Goal: Answer question/provide support: Share knowledge or assist other users

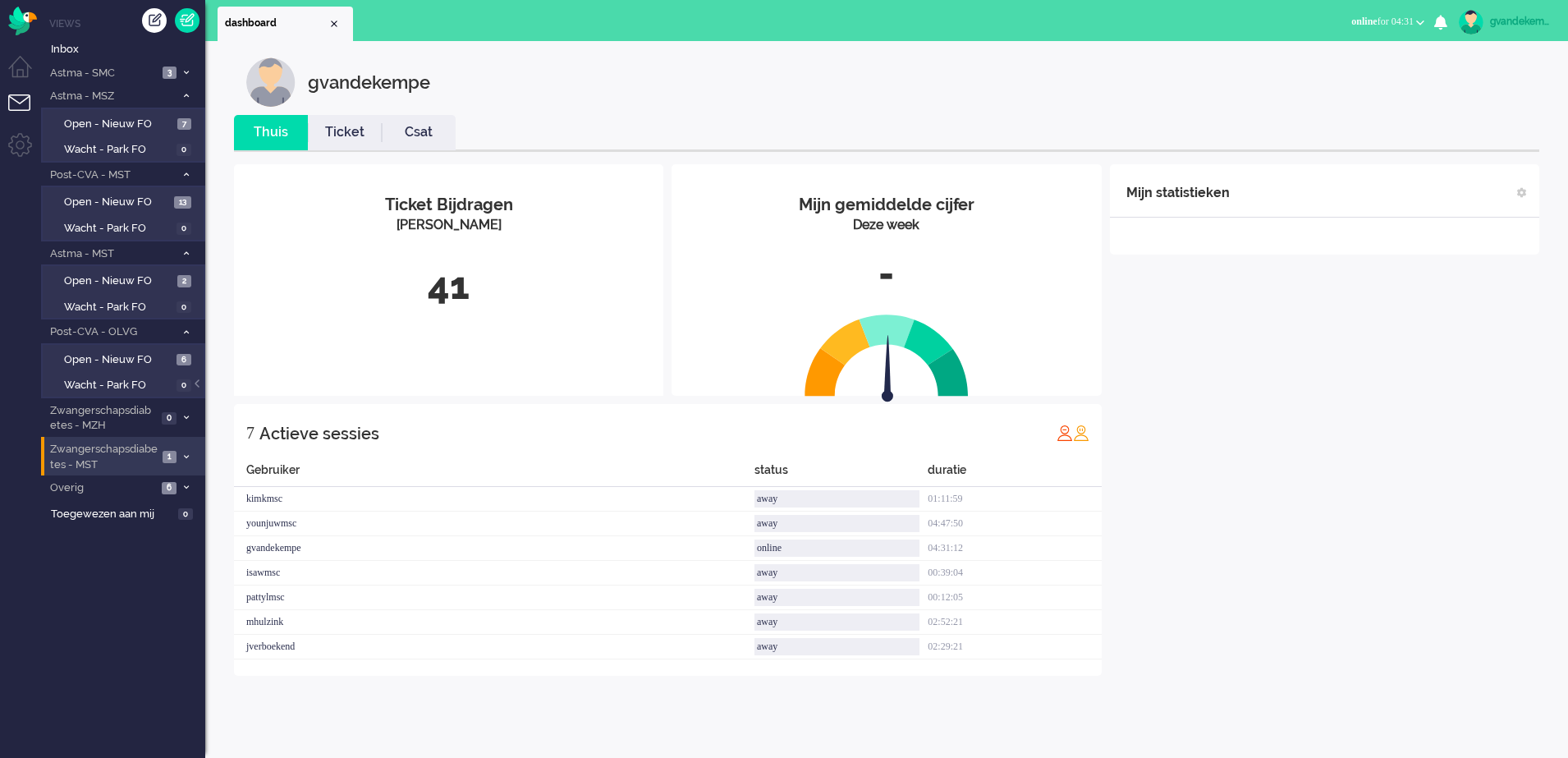
click at [187, 457] on icon at bounding box center [186, 457] width 5 height 6
click at [168, 491] on span "Open - Nieuw FO" at bounding box center [119, 492] width 110 height 15
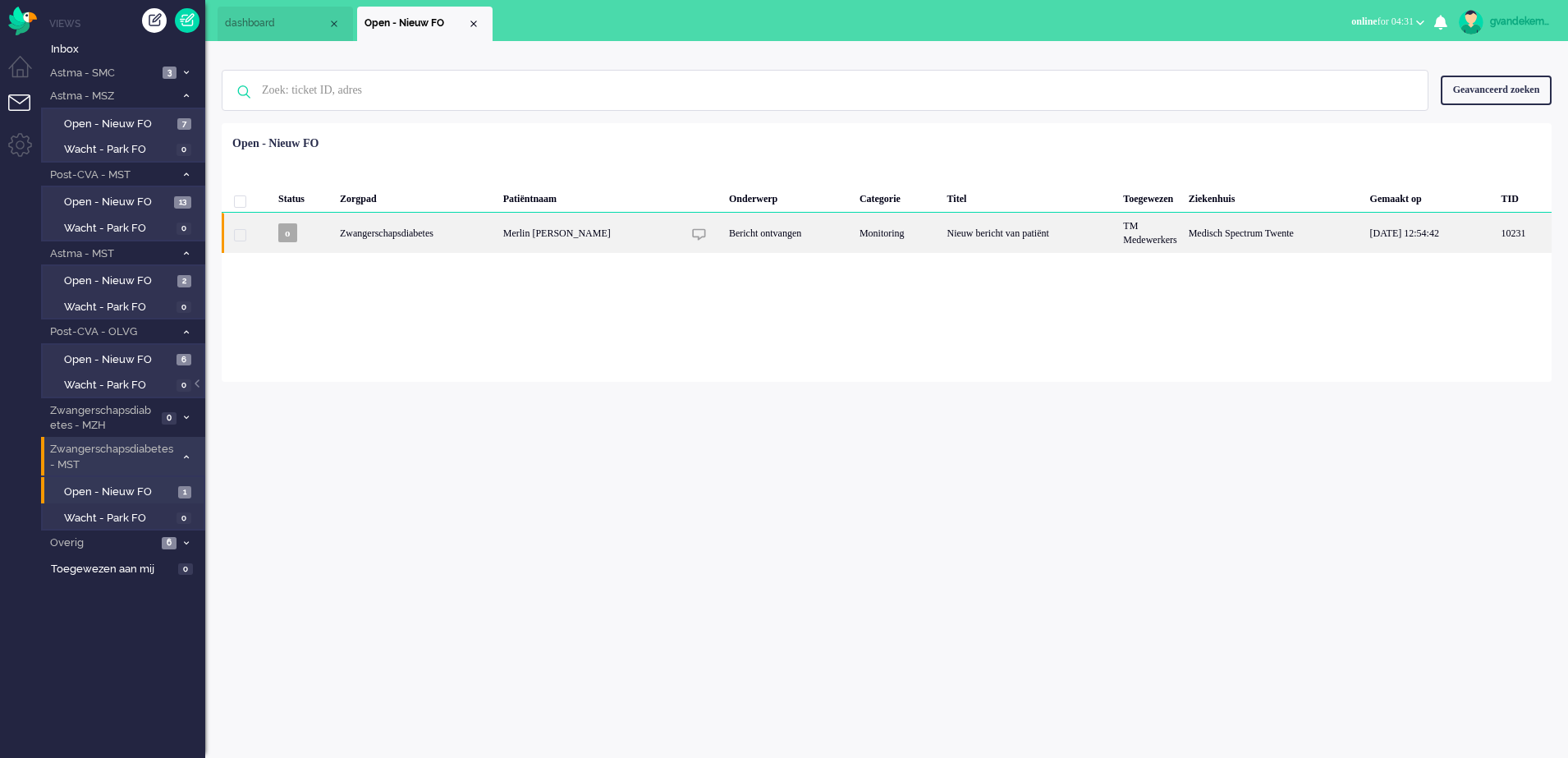
click at [1009, 239] on div "Nieuw bericht van patiënt" at bounding box center [1029, 232] width 176 height 40
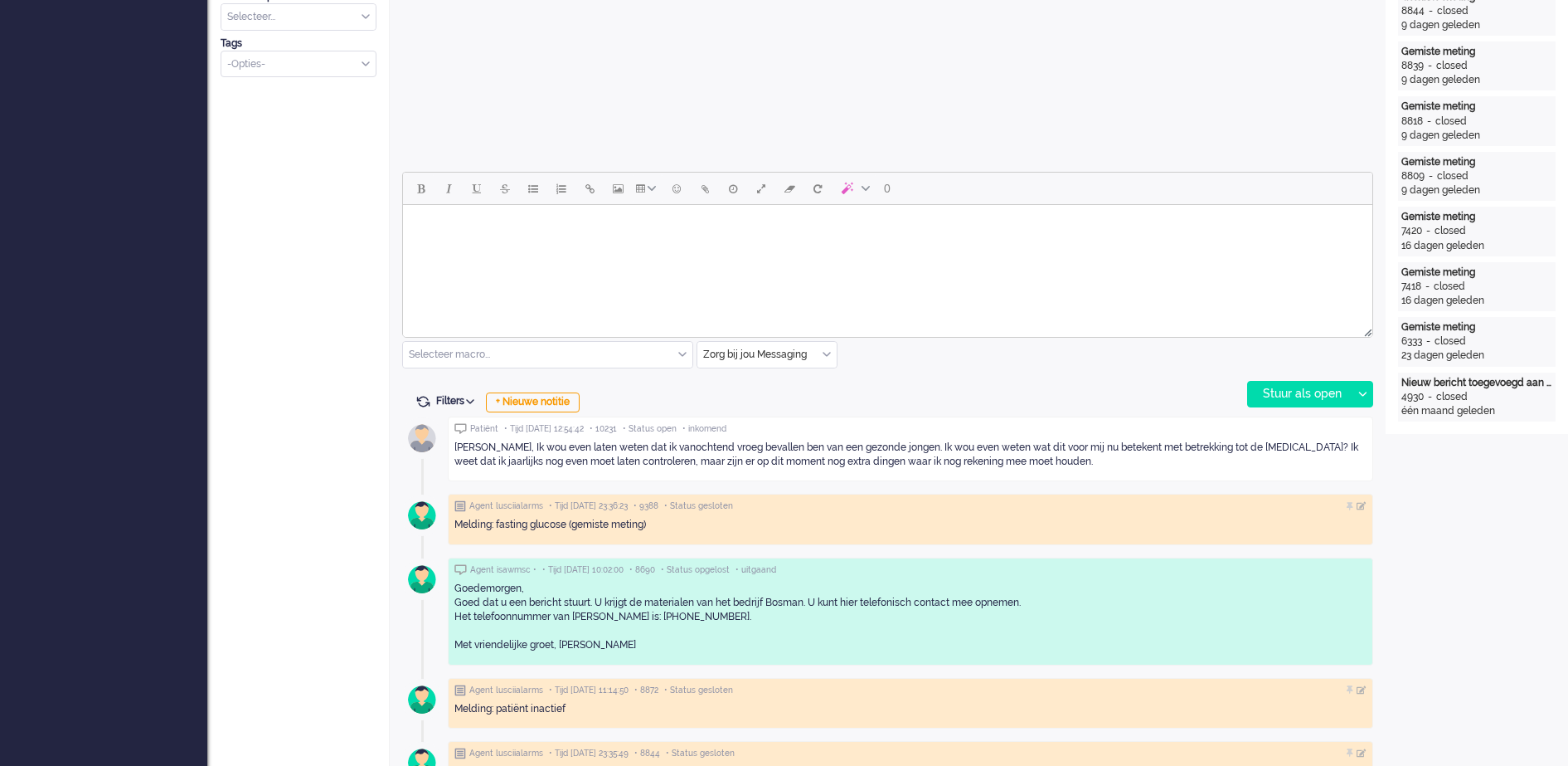
scroll to position [672, 0]
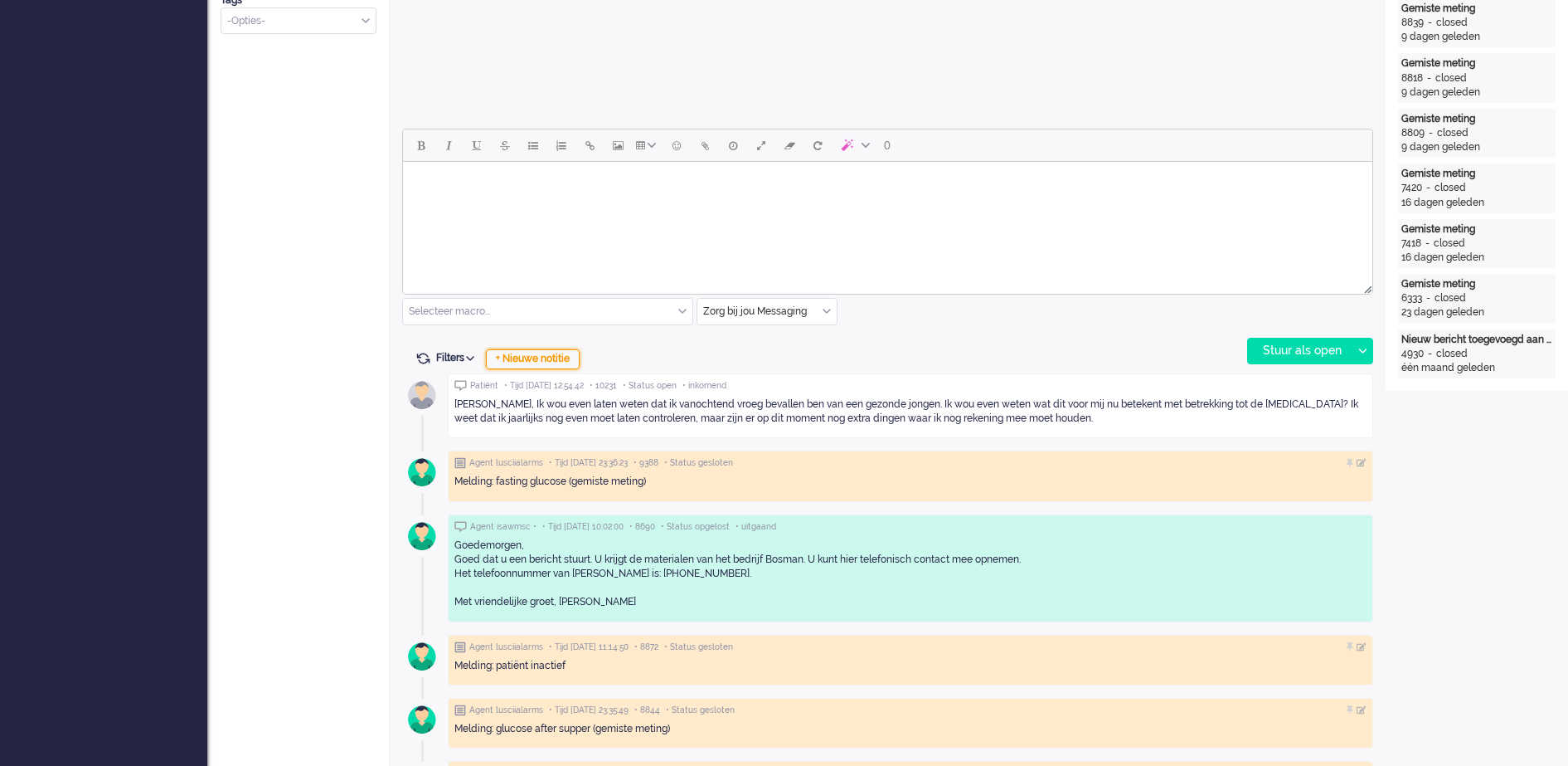
click at [566, 361] on div "+ Nieuwe notitie" at bounding box center [532, 359] width 93 height 20
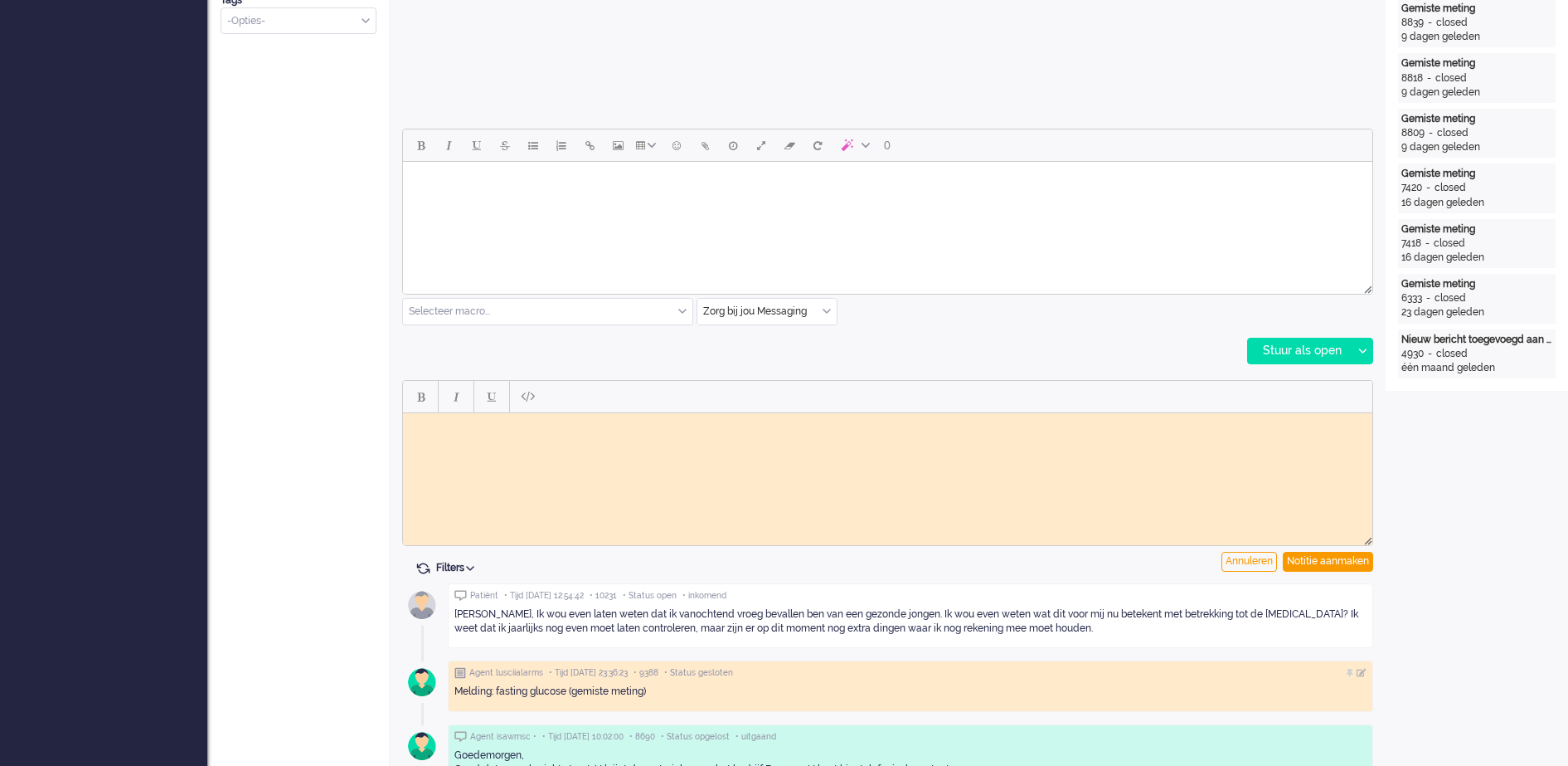
scroll to position [0, 0]
click at [617, 421] on body "Rich Text Area. Press ALT-0 for help." at bounding box center [888, 424] width 956 height 13
click at [427, 423] on body "Doorgezet naar vpk-box" at bounding box center [888, 424] width 956 height 13
click at [672, 416] on html "Binnengekomen bericht doorgezet naar vpk-box" at bounding box center [888, 424] width 970 height 26
click at [436, 445] on span "08830169" at bounding box center [438, 449] width 39 height 12
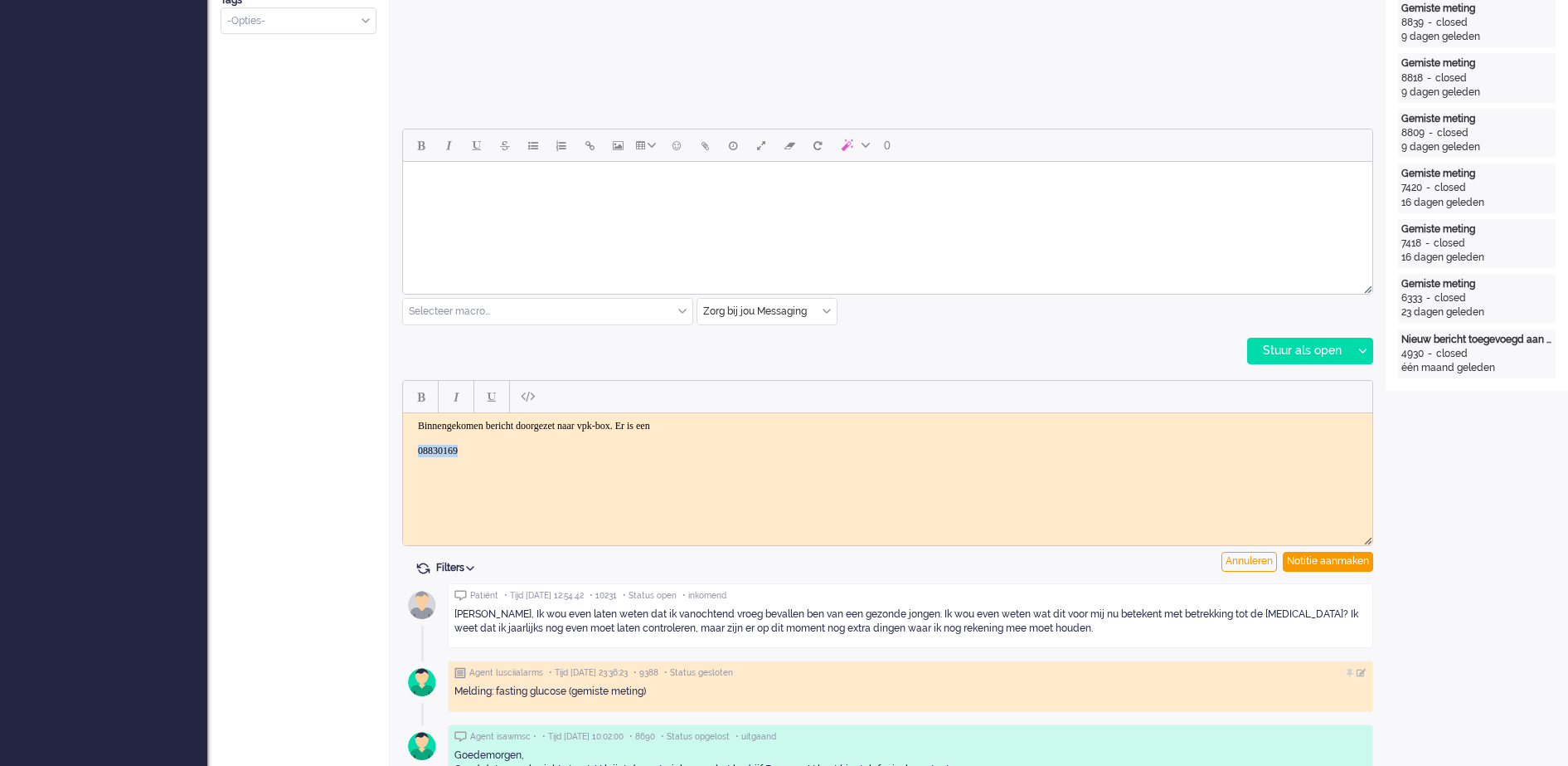
click at [436, 445] on span "08830169" at bounding box center [438, 449] width 39 height 12
click at [743, 419] on body "Binnengekomen bericht doorgezet naar vpk-box. Er is een" at bounding box center [888, 437] width 956 height 38
click at [572, 453] on body "Binnengekomen bericht doorgezet naar vpk-box. Er is een" at bounding box center [888, 437] width 956 height 38
click at [445, 447] on span "08830169" at bounding box center [438, 449] width 39 height 12
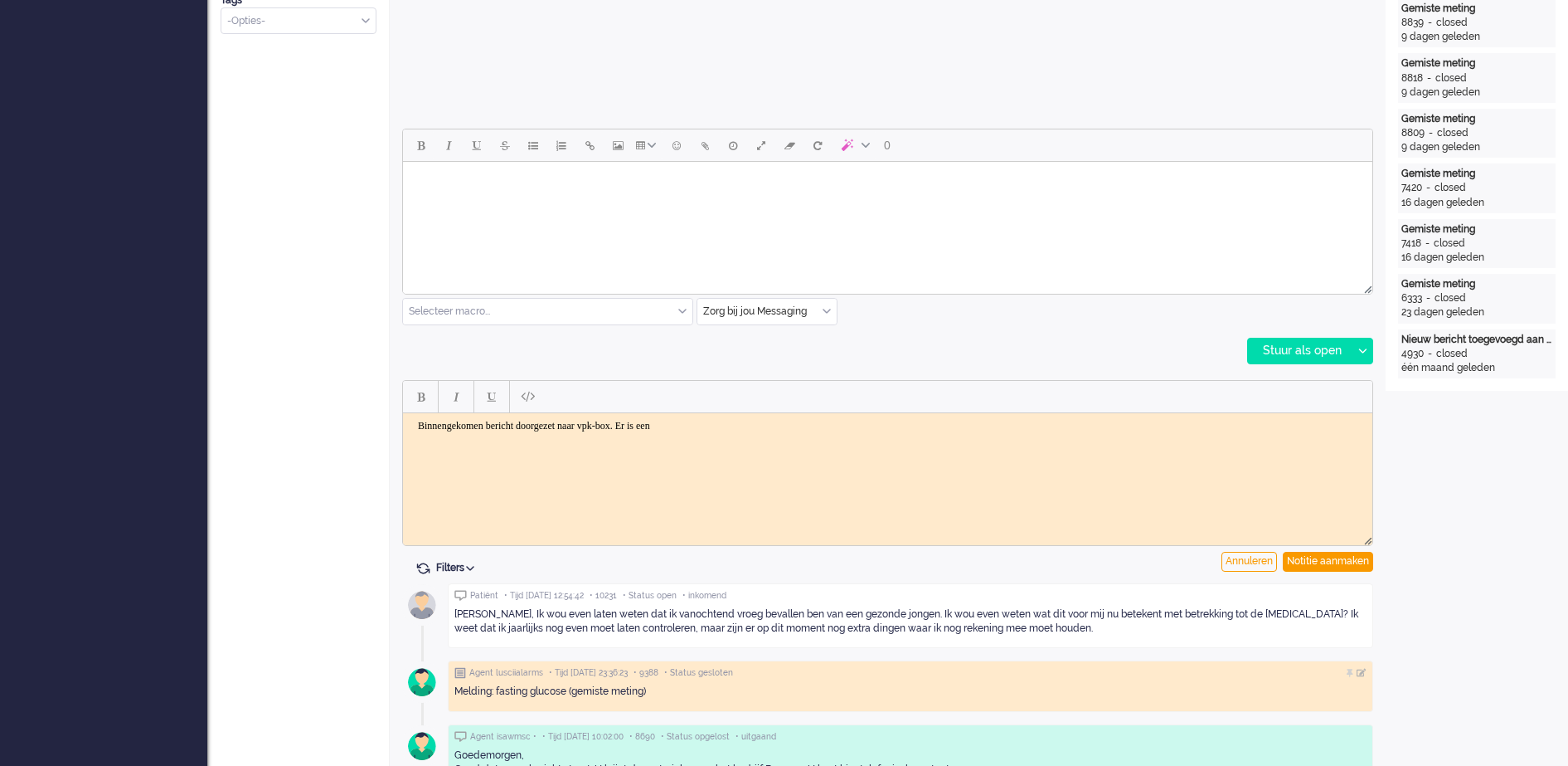
click at [779, 428] on body "Binnengekomen bericht doorgezet naar vpk-box. Er is een" at bounding box center [888, 437] width 956 height 38
drag, startPoint x: 664, startPoint y: 428, endPoint x: 691, endPoint y: 426, distance: 27.1
click at [691, 426] on body "Binnengekomen bericht doorgezet naar vpk-box. Er is een" at bounding box center [888, 437] width 956 height 38
drag, startPoint x: 665, startPoint y: 424, endPoint x: 710, endPoint y: 420, distance: 45.2
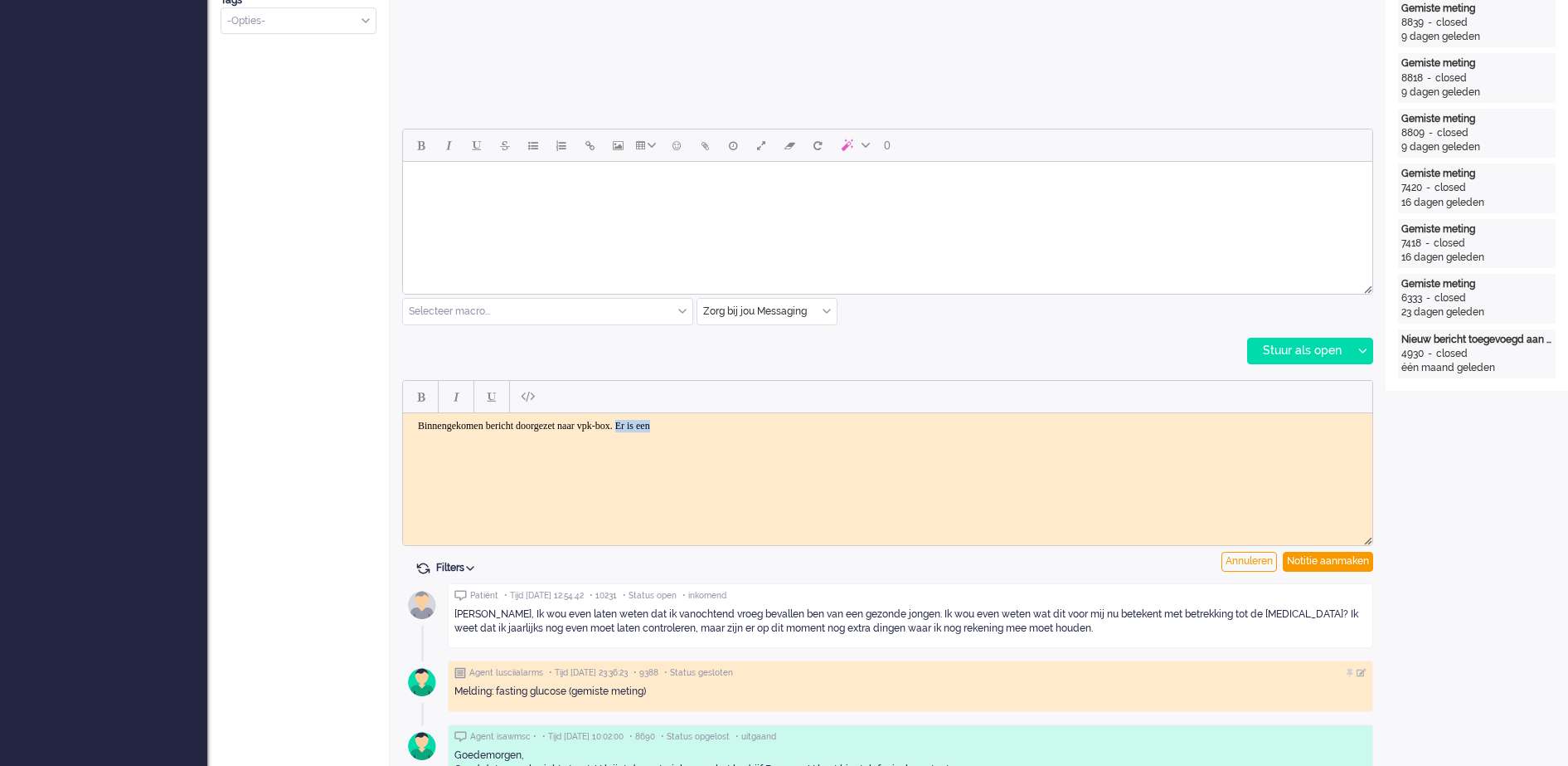
click at [710, 420] on body "Binnengekomen bericht doorgezet naar vpk-box. Er is een" at bounding box center [888, 437] width 956 height 38
click at [1328, 558] on div "Notitie aanmaken" at bounding box center [1328, 561] width 90 height 20
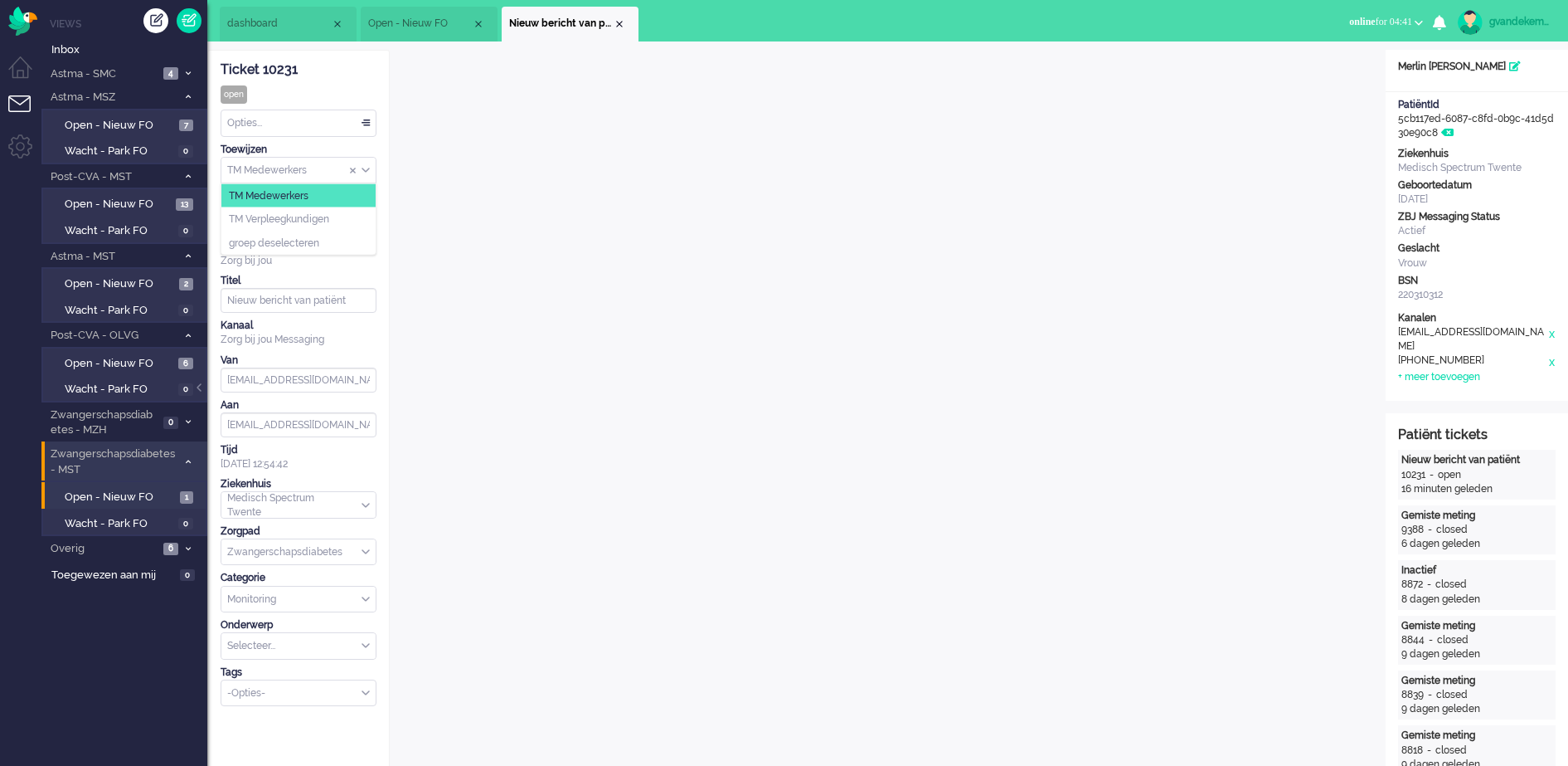
click at [365, 167] on div "TM Medewerkers" at bounding box center [298, 170] width 154 height 26
click at [342, 216] on li "TM Verpleegkundigen" at bounding box center [298, 219] width 154 height 24
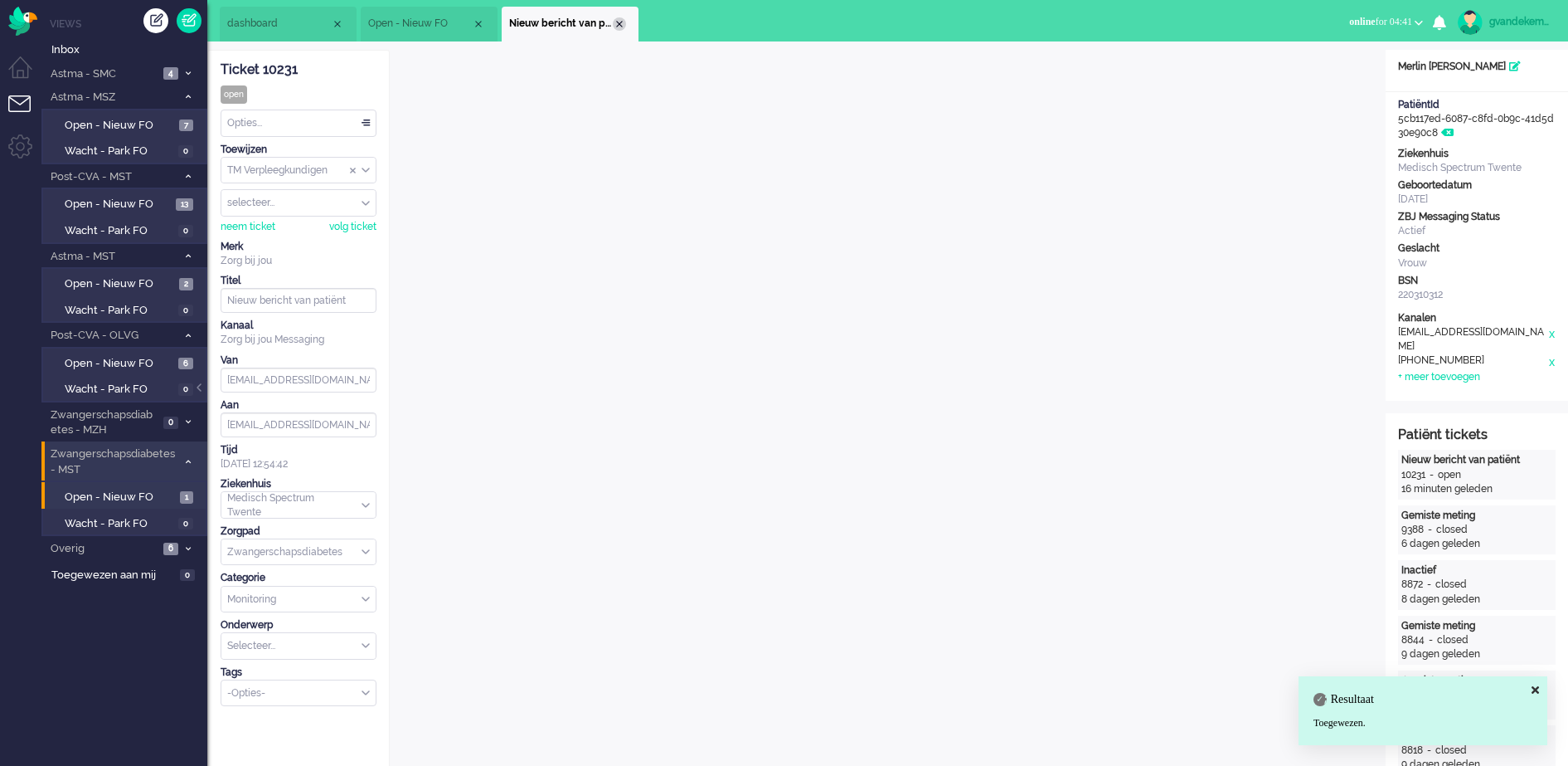
click at [622, 21] on div "Close tab" at bounding box center [620, 24] width 13 height 13
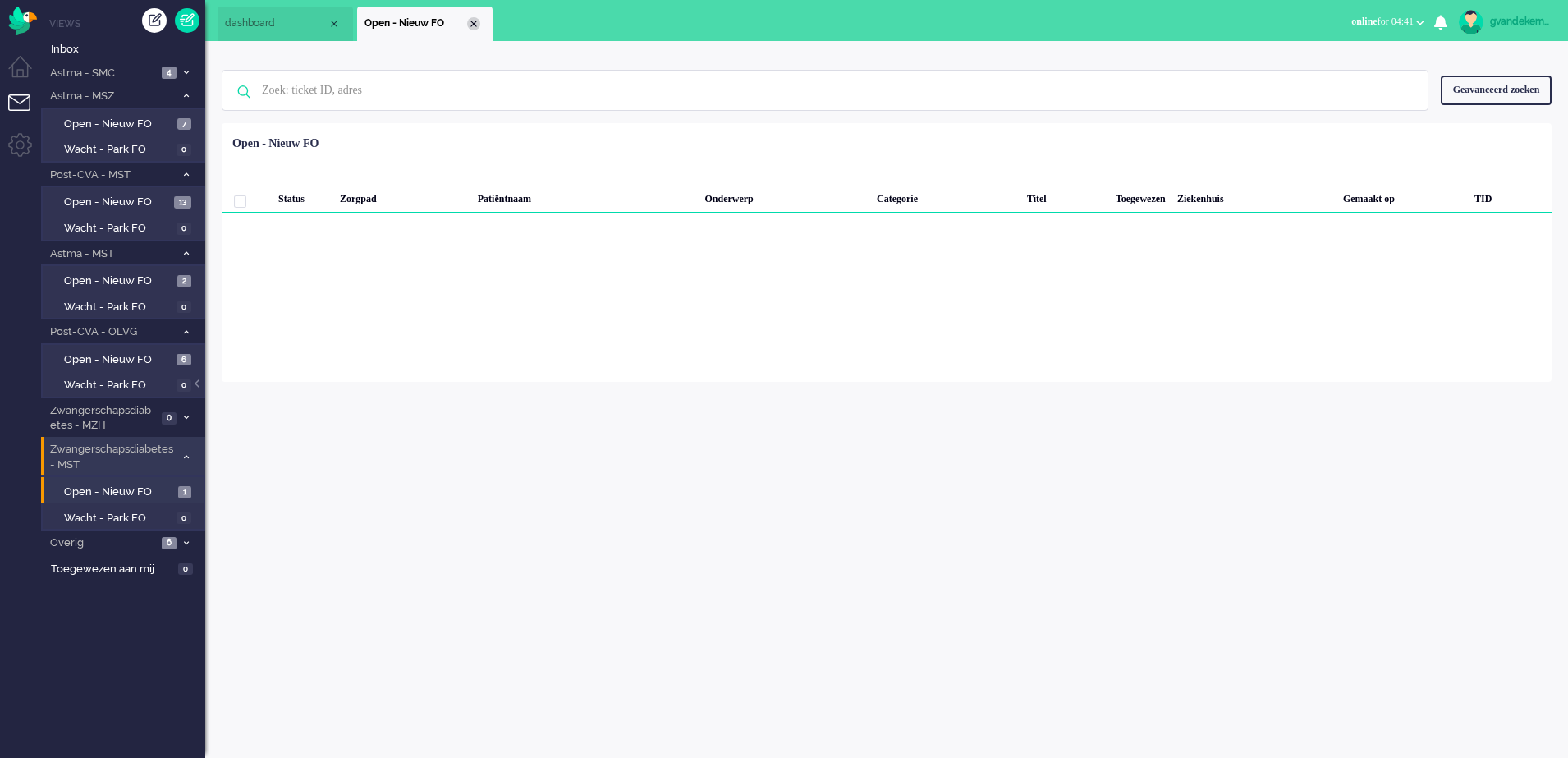
click at [472, 18] on div "Close tab" at bounding box center [474, 24] width 13 height 13
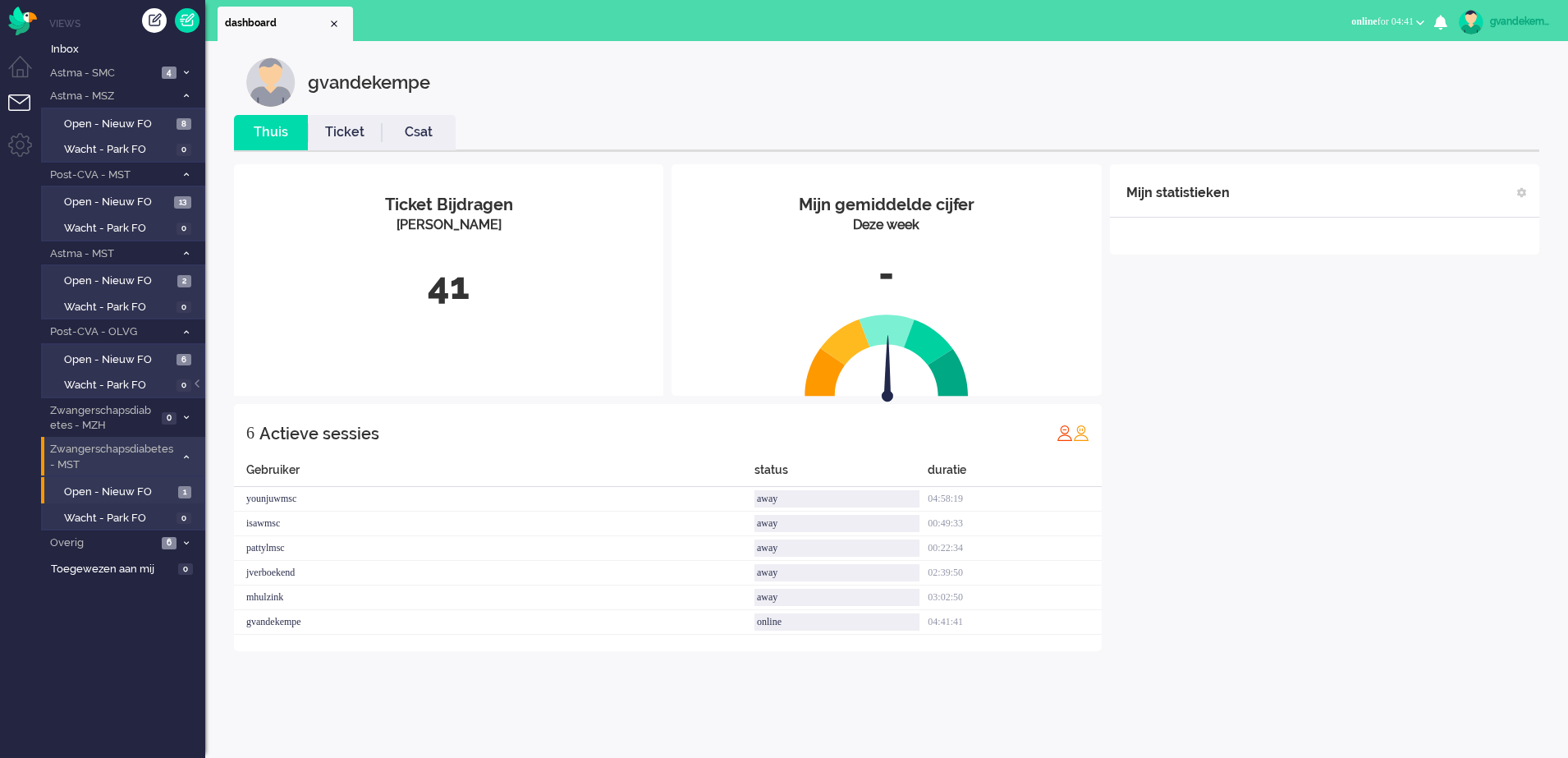
click at [187, 454] on icon at bounding box center [186, 457] width 5 height 6
click at [174, 204] on span "13" at bounding box center [183, 202] width 17 height 12
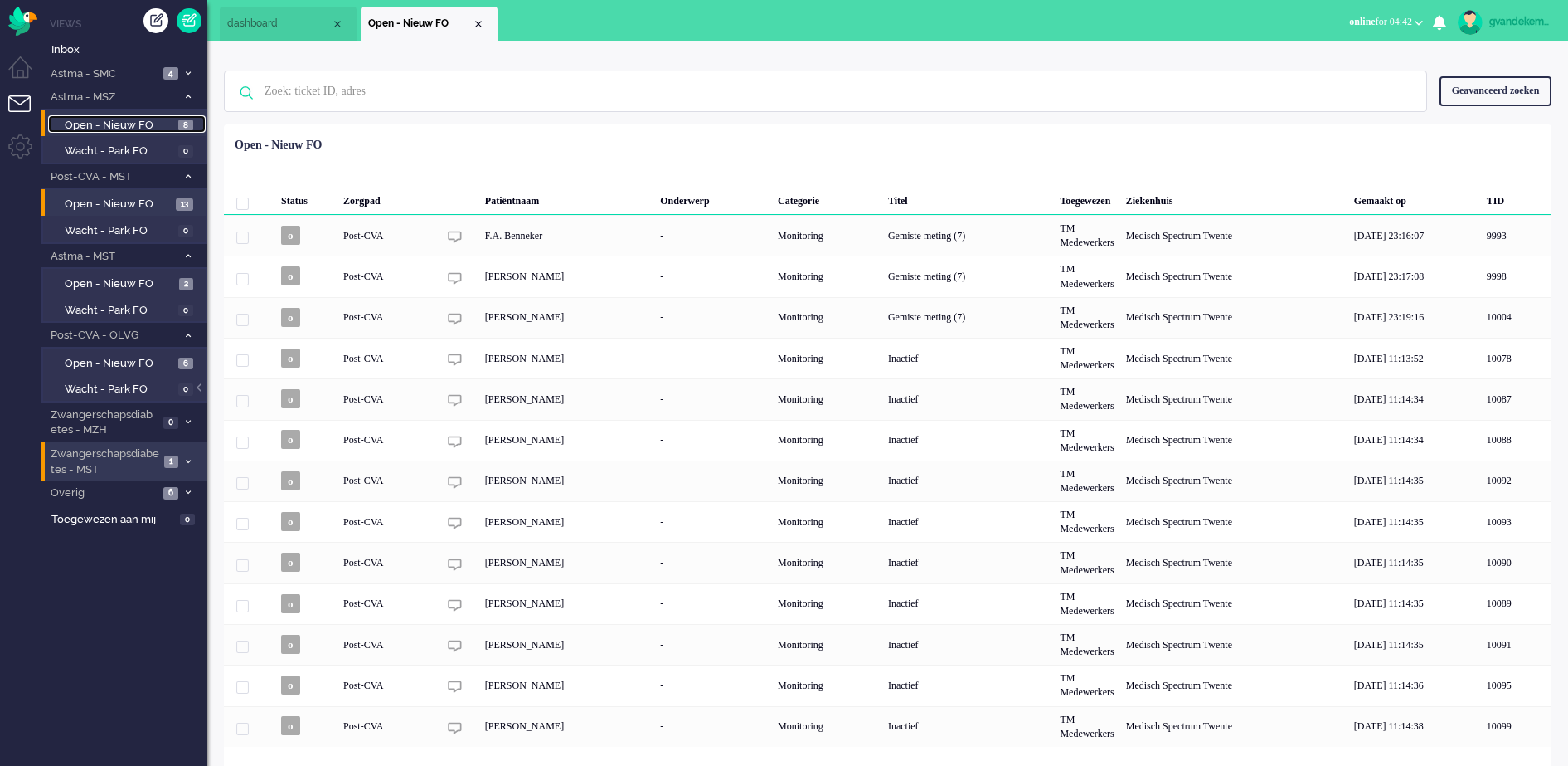
click at [147, 124] on span "Open - Nieuw FO" at bounding box center [119, 125] width 110 height 15
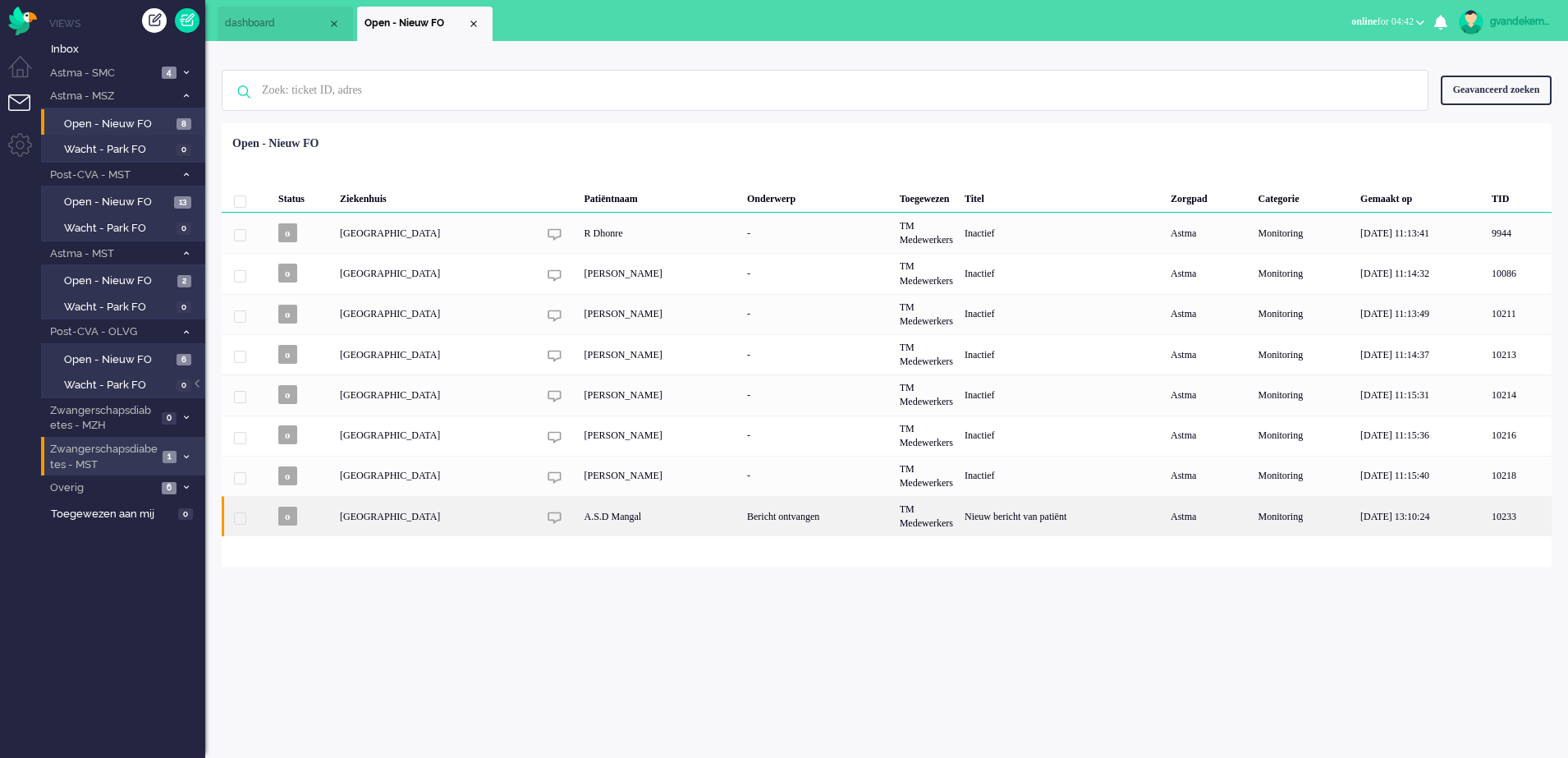
click at [784, 509] on div "Bericht ontvangen" at bounding box center [817, 516] width 152 height 40
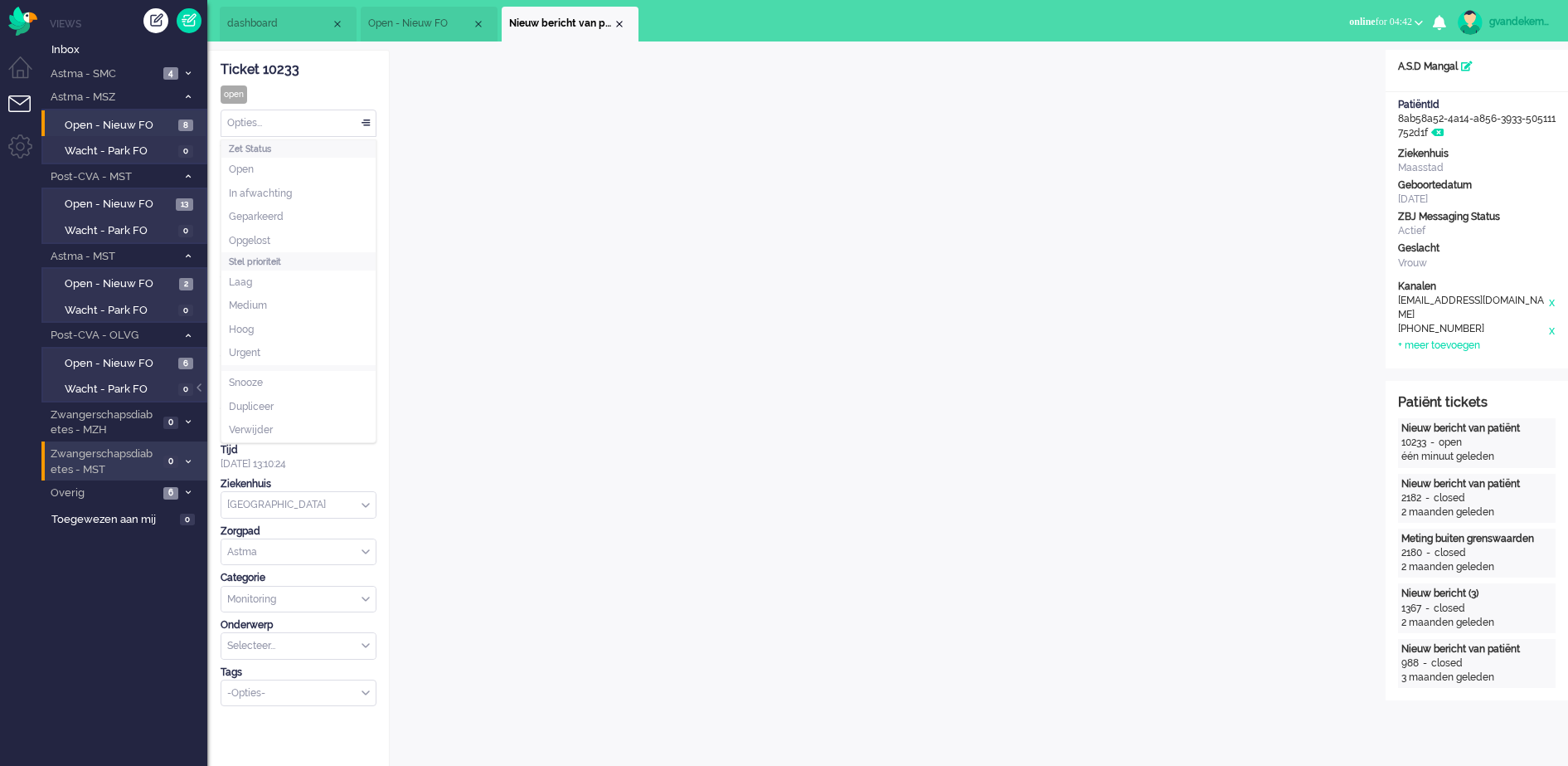
click at [365, 119] on div "Opties..." at bounding box center [298, 123] width 154 height 26
click at [247, 236] on span "Opgelost" at bounding box center [249, 241] width 41 height 14
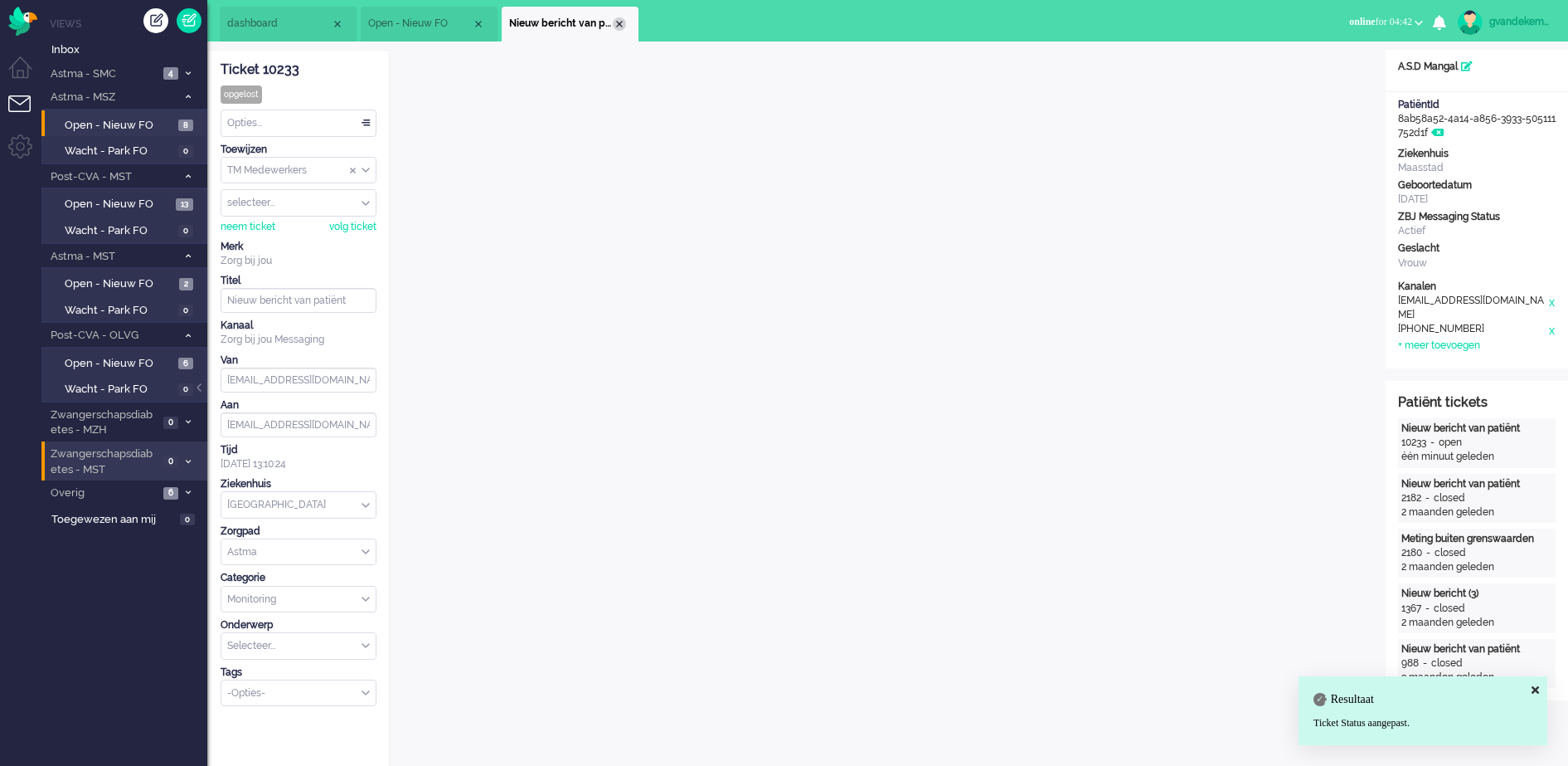
click at [623, 25] on div "Close tab" at bounding box center [620, 24] width 13 height 13
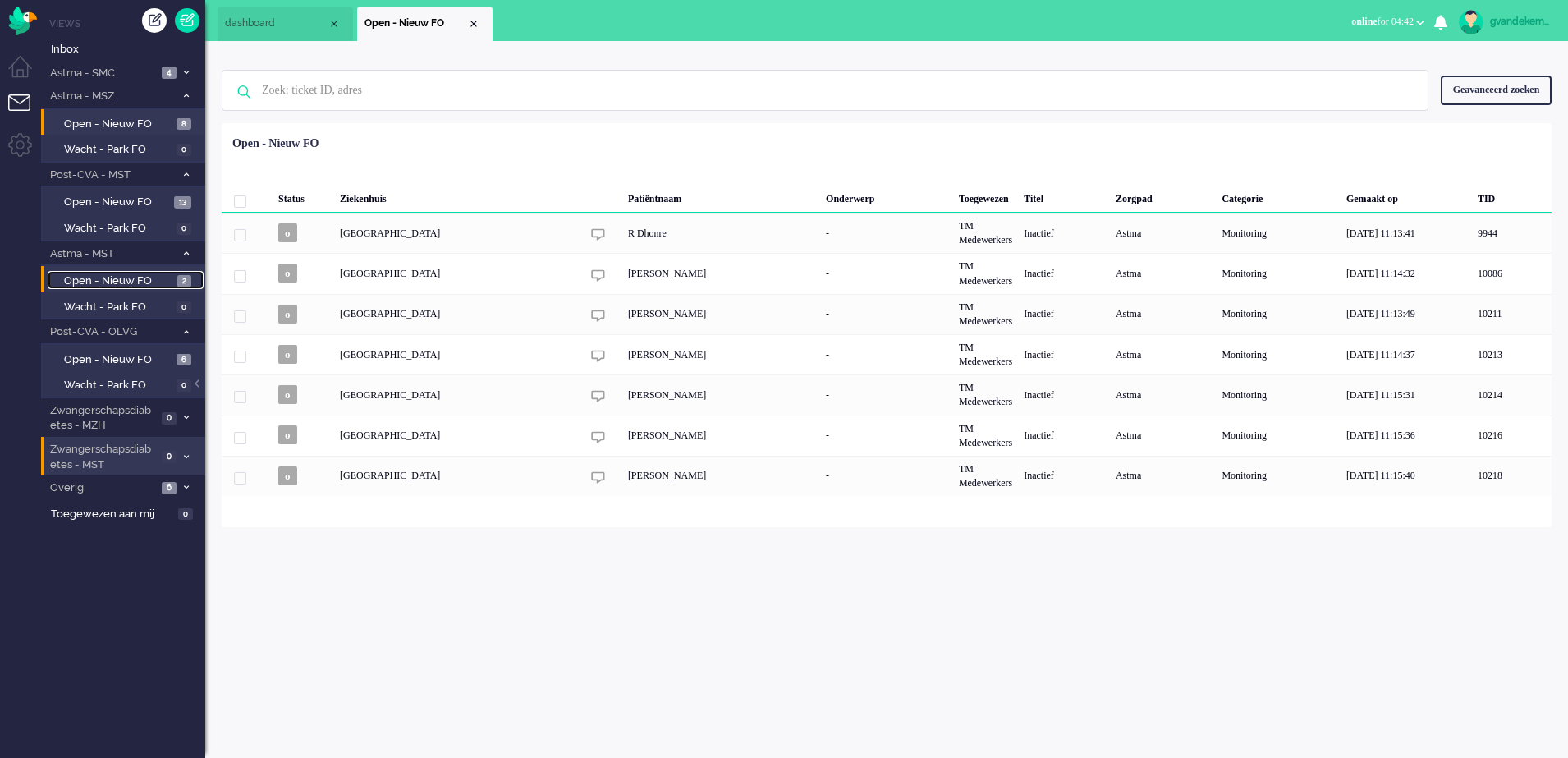
click at [171, 280] on span "Open - Nieuw FO" at bounding box center [118, 281] width 109 height 15
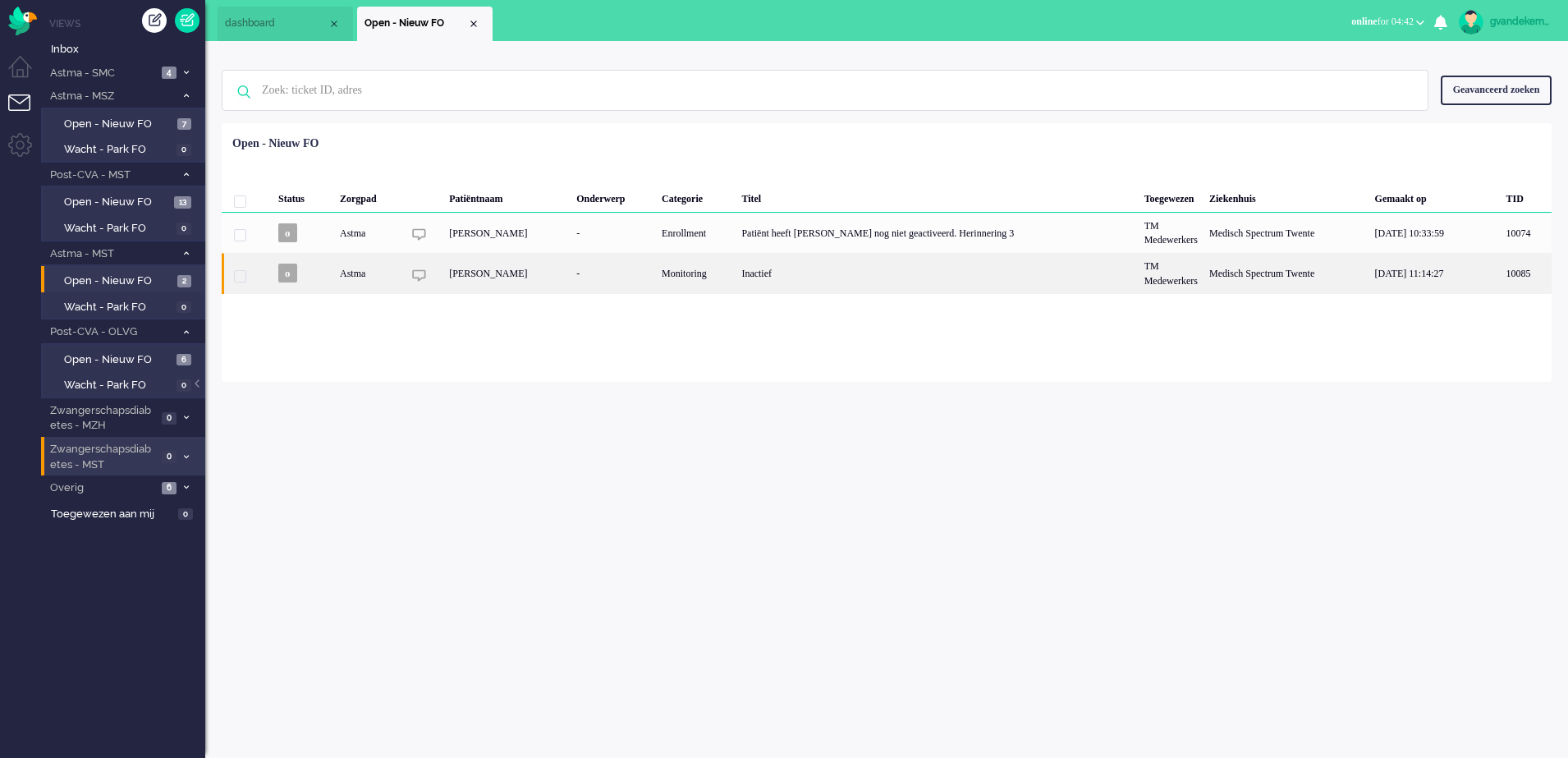
click at [818, 264] on div "Inactief" at bounding box center [936, 273] width 402 height 40
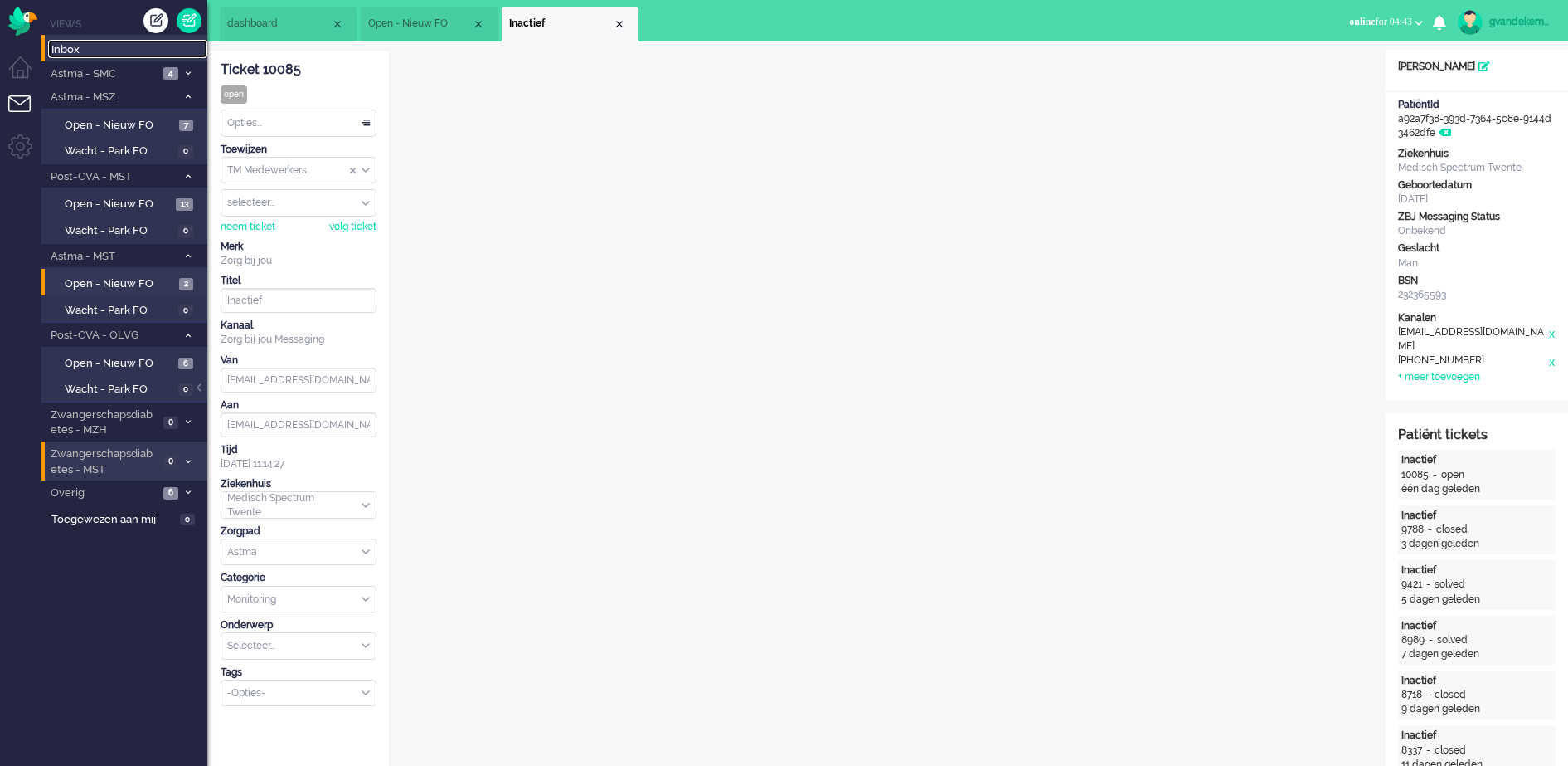
click at [71, 47] on span "Inbox" at bounding box center [129, 50] width 156 height 15
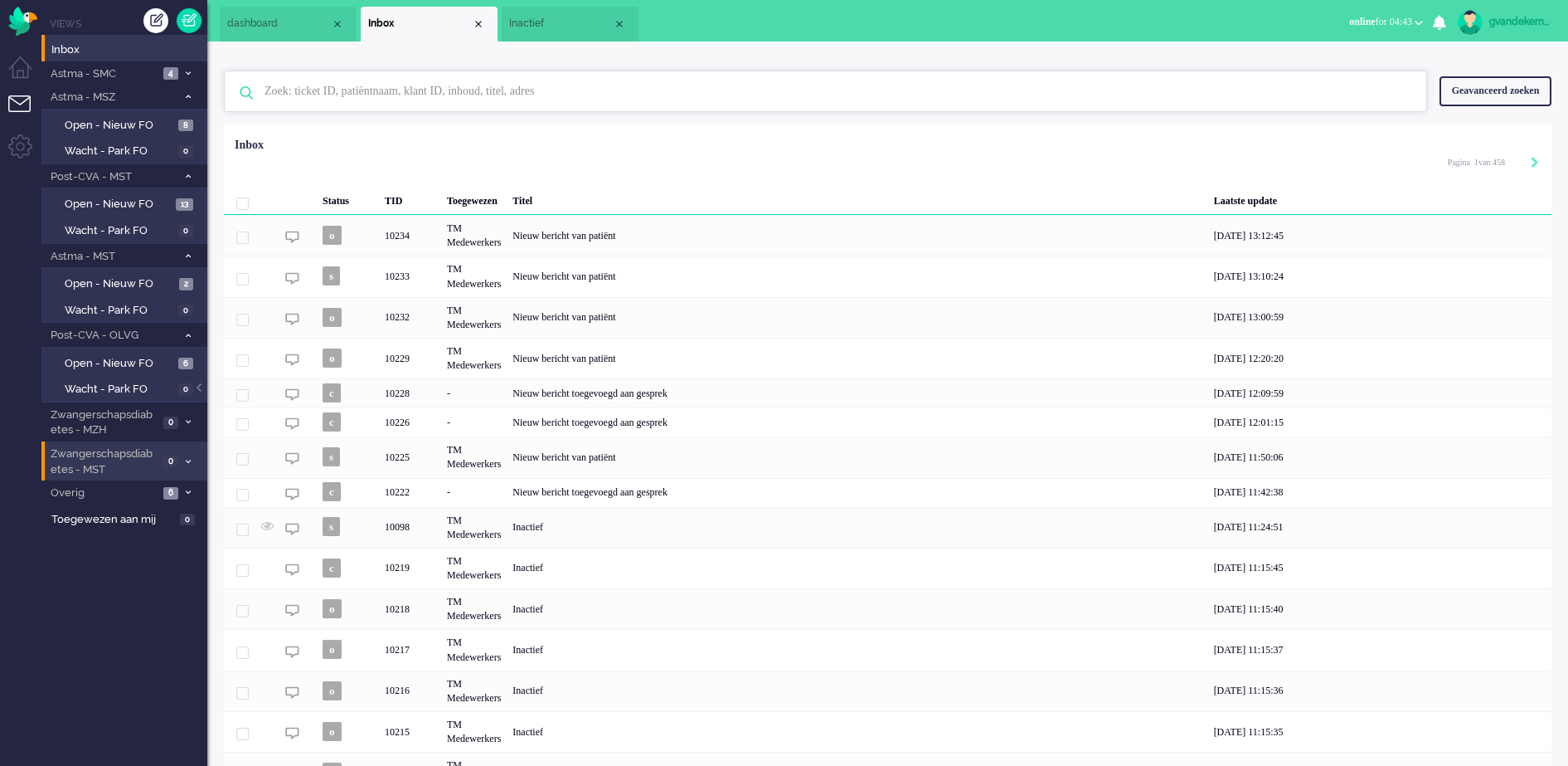
click at [397, 93] on input "text" at bounding box center [827, 90] width 1151 height 39
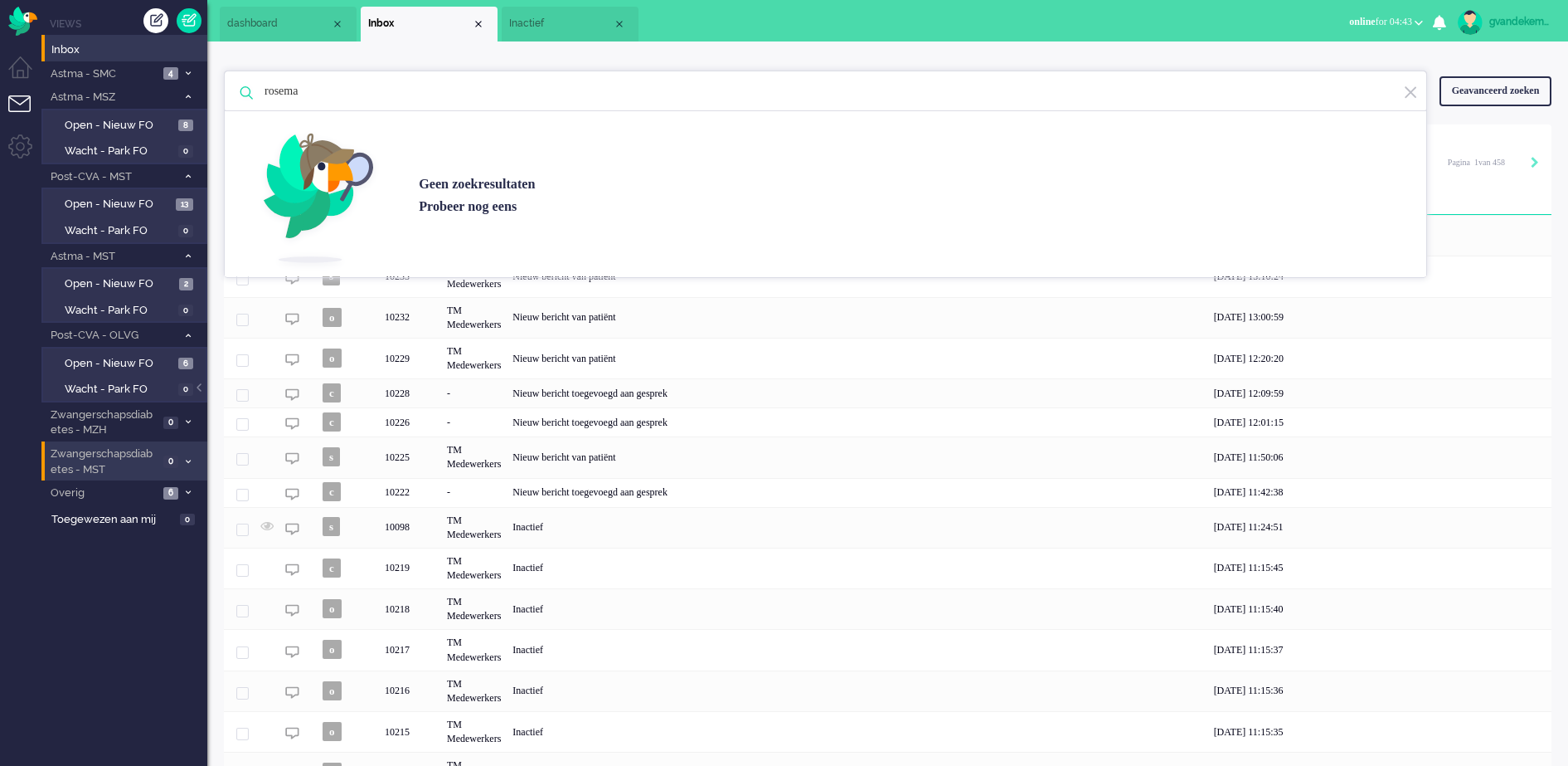
click at [572, 99] on input "rosema" at bounding box center [827, 90] width 1151 height 39
type input "rosema"
click at [1511, 136] on div "Status TID Toegewezen Titel Laatste update o 10234 TM Medewerkers Nieuw bericht…" at bounding box center [888, 461] width 1328 height 663
click at [1405, 92] on img at bounding box center [1411, 92] width 15 height 15
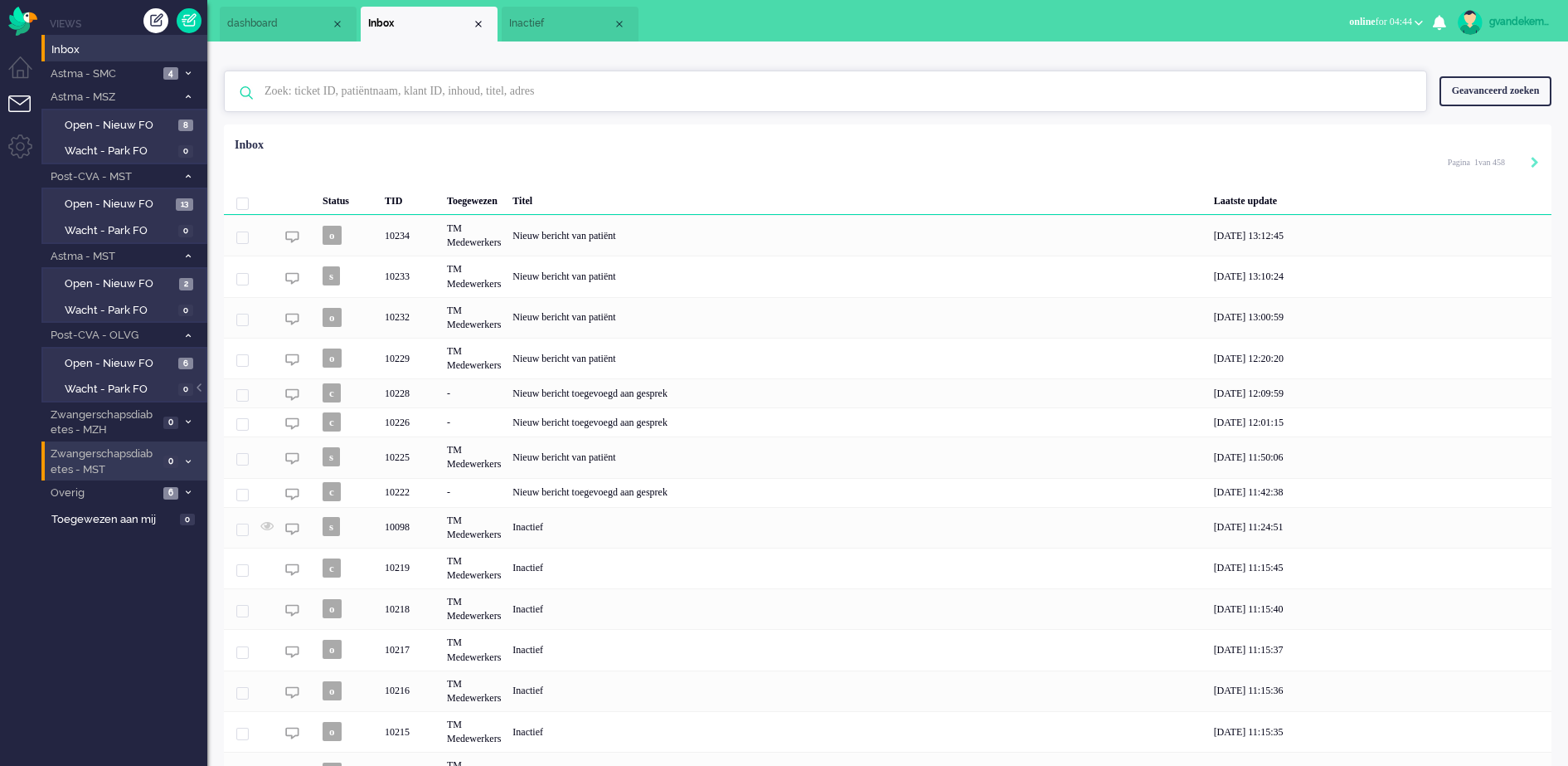
click at [396, 87] on input "text" at bounding box center [827, 90] width 1151 height 39
click at [544, 26] on span "Inactief" at bounding box center [561, 23] width 104 height 14
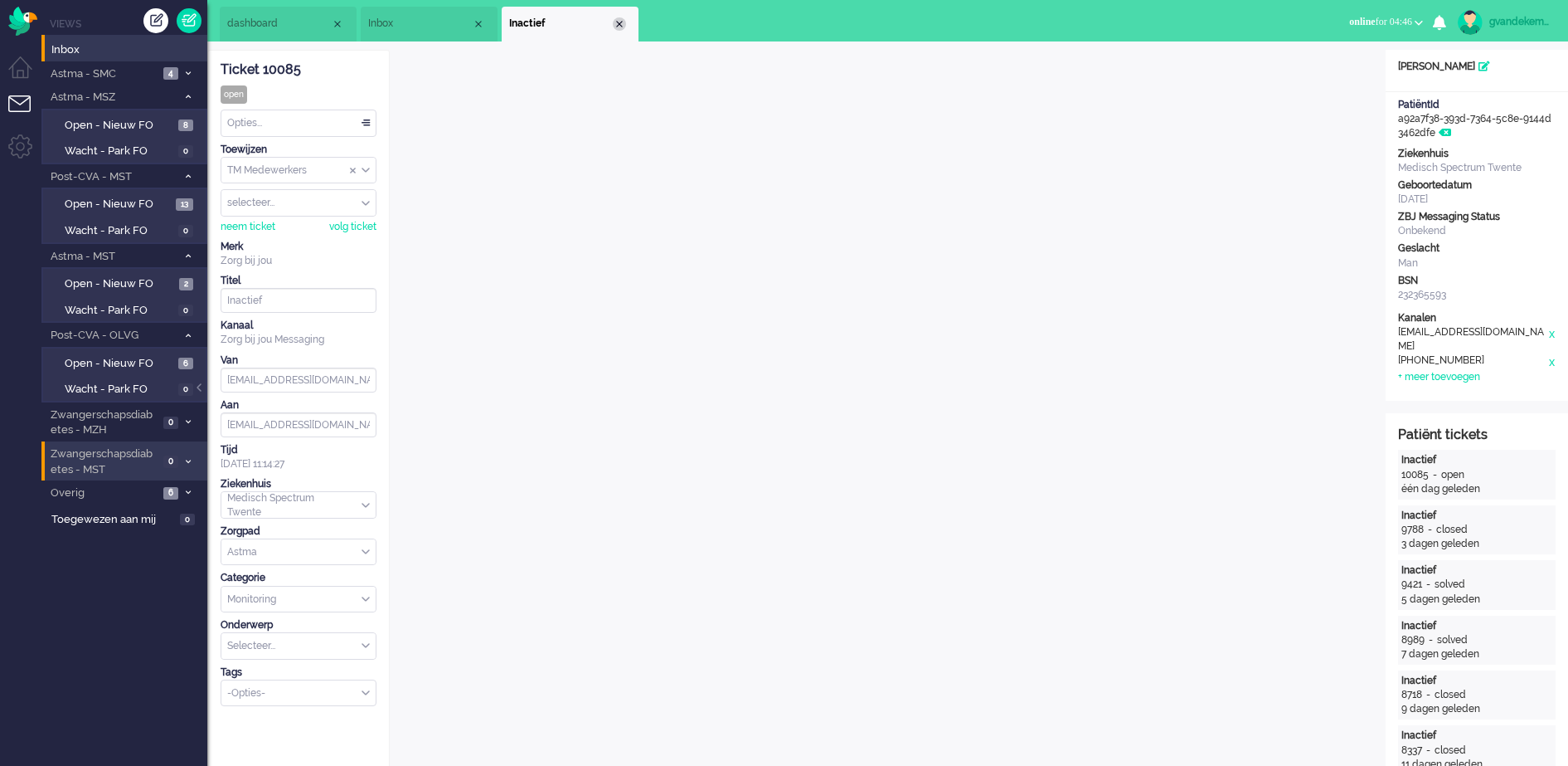
click at [621, 25] on div "Close tab" at bounding box center [620, 24] width 13 height 13
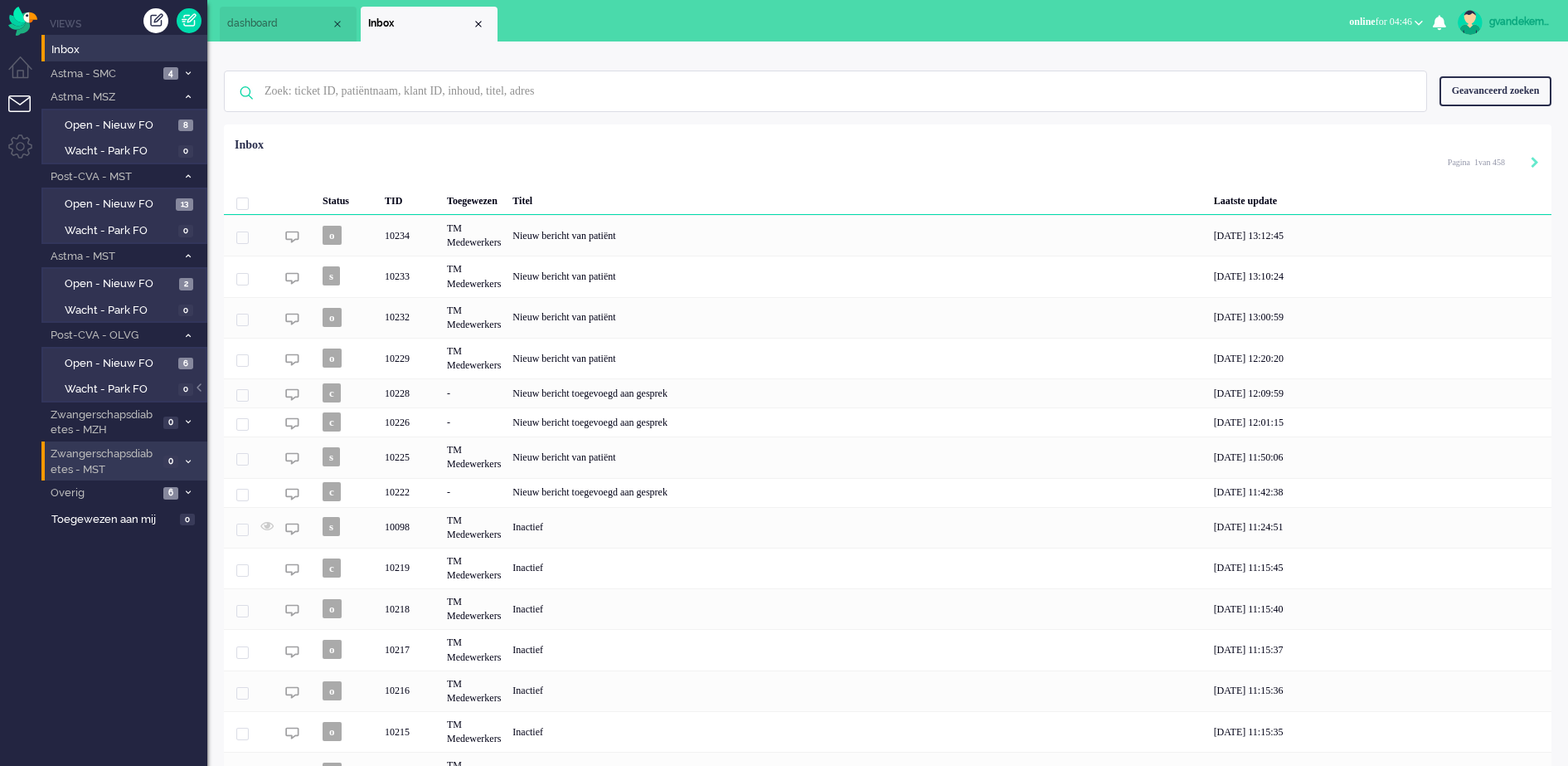
click at [1492, 93] on div "Geavanceerd zoeken" at bounding box center [1496, 90] width 112 height 29
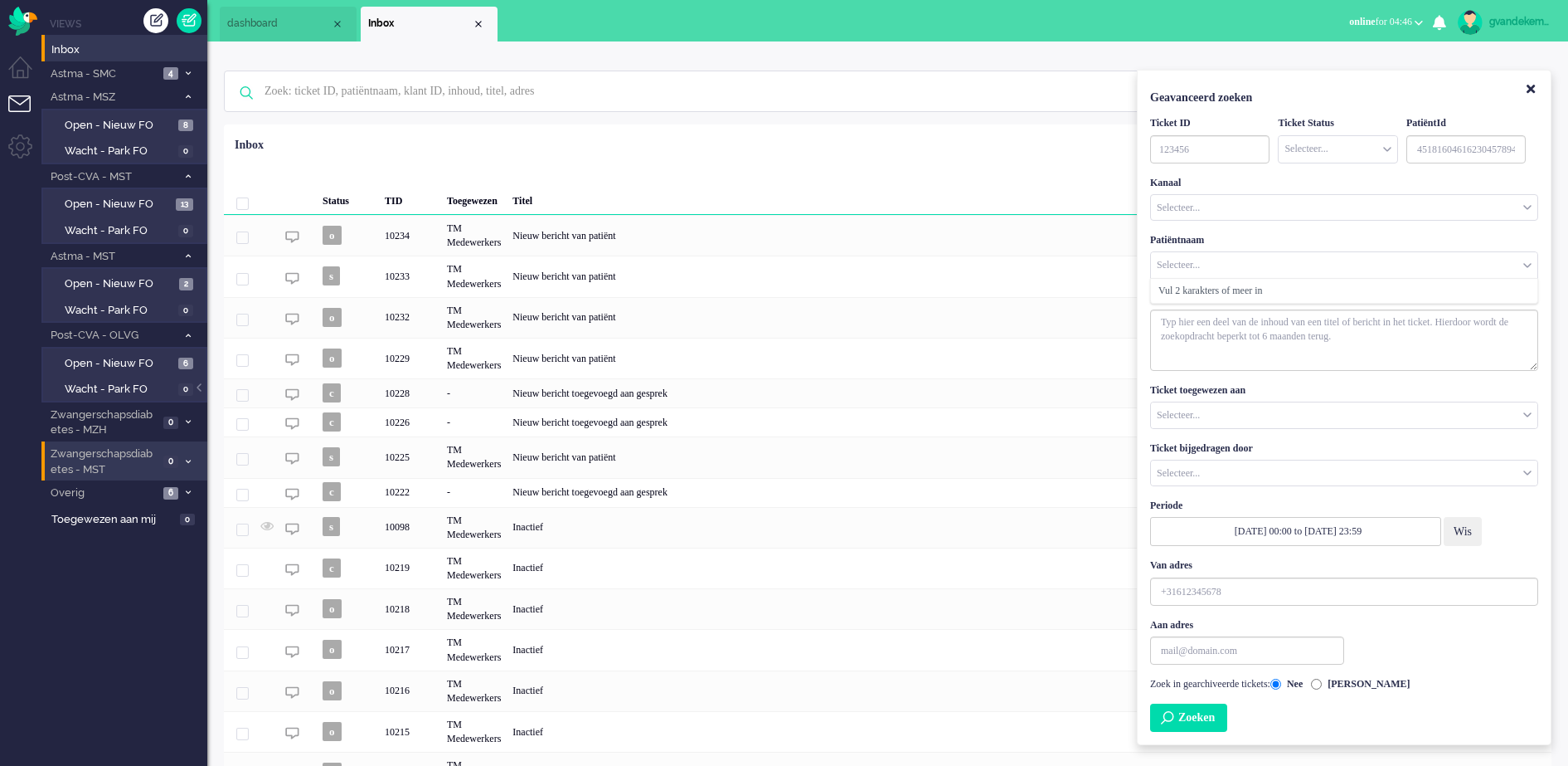
click at [1158, 262] on input "Customer Name" at bounding box center [1345, 265] width 387 height 26
type input "rosema"
click at [1230, 292] on span "Marieke Rosema" at bounding box center [1198, 291] width 79 height 14
click at [1322, 687] on input "[PERSON_NAME]" at bounding box center [1316, 683] width 11 height 11
radio input "true"
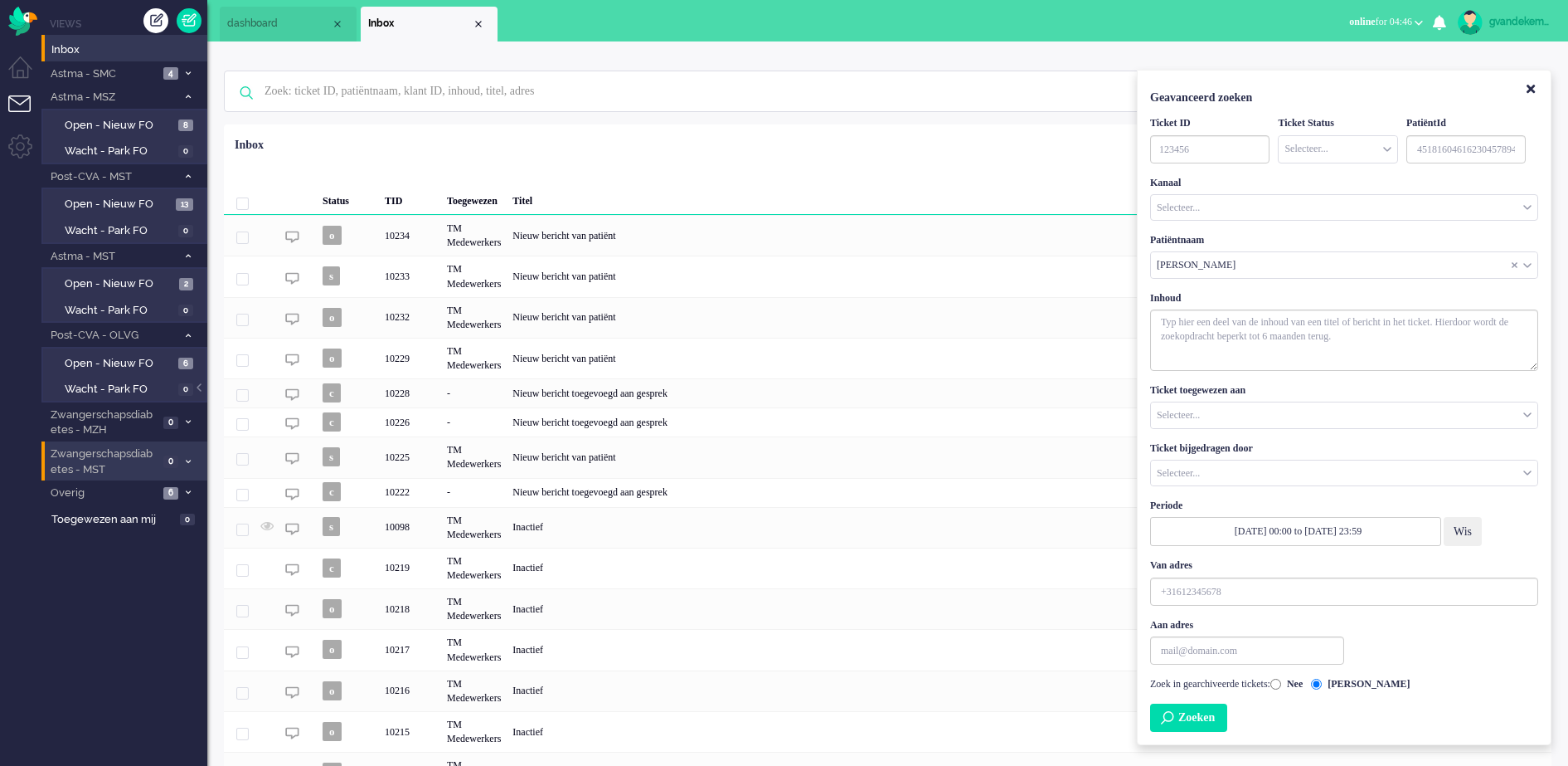
click at [1207, 720] on button "Zoeken" at bounding box center [1189, 717] width 77 height 28
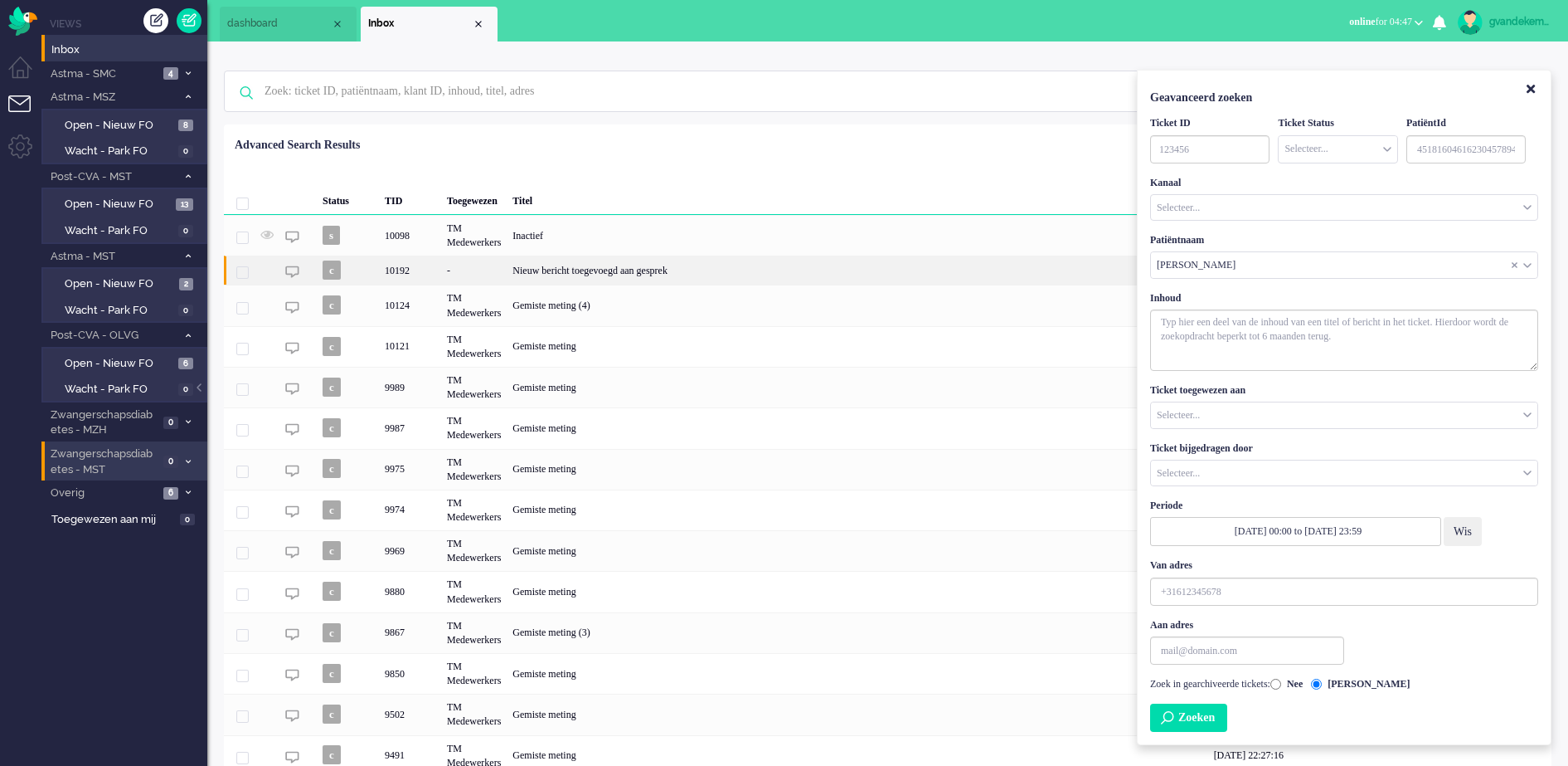
click at [553, 284] on div "Nieuw bericht toegevoegd aan gesprek" at bounding box center [857, 270] width 700 height 29
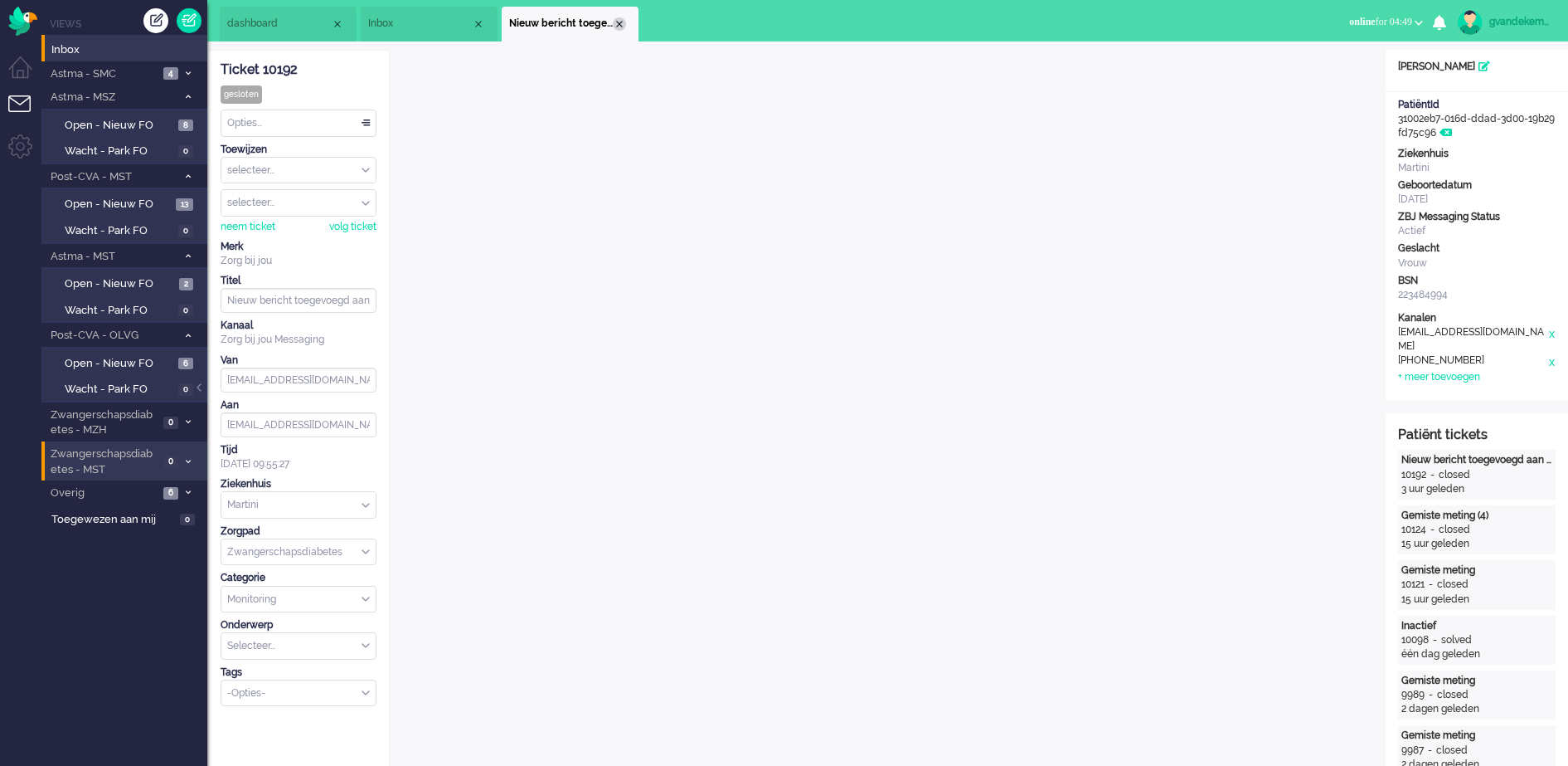
click at [624, 22] on div "Close tab" at bounding box center [620, 24] width 13 height 13
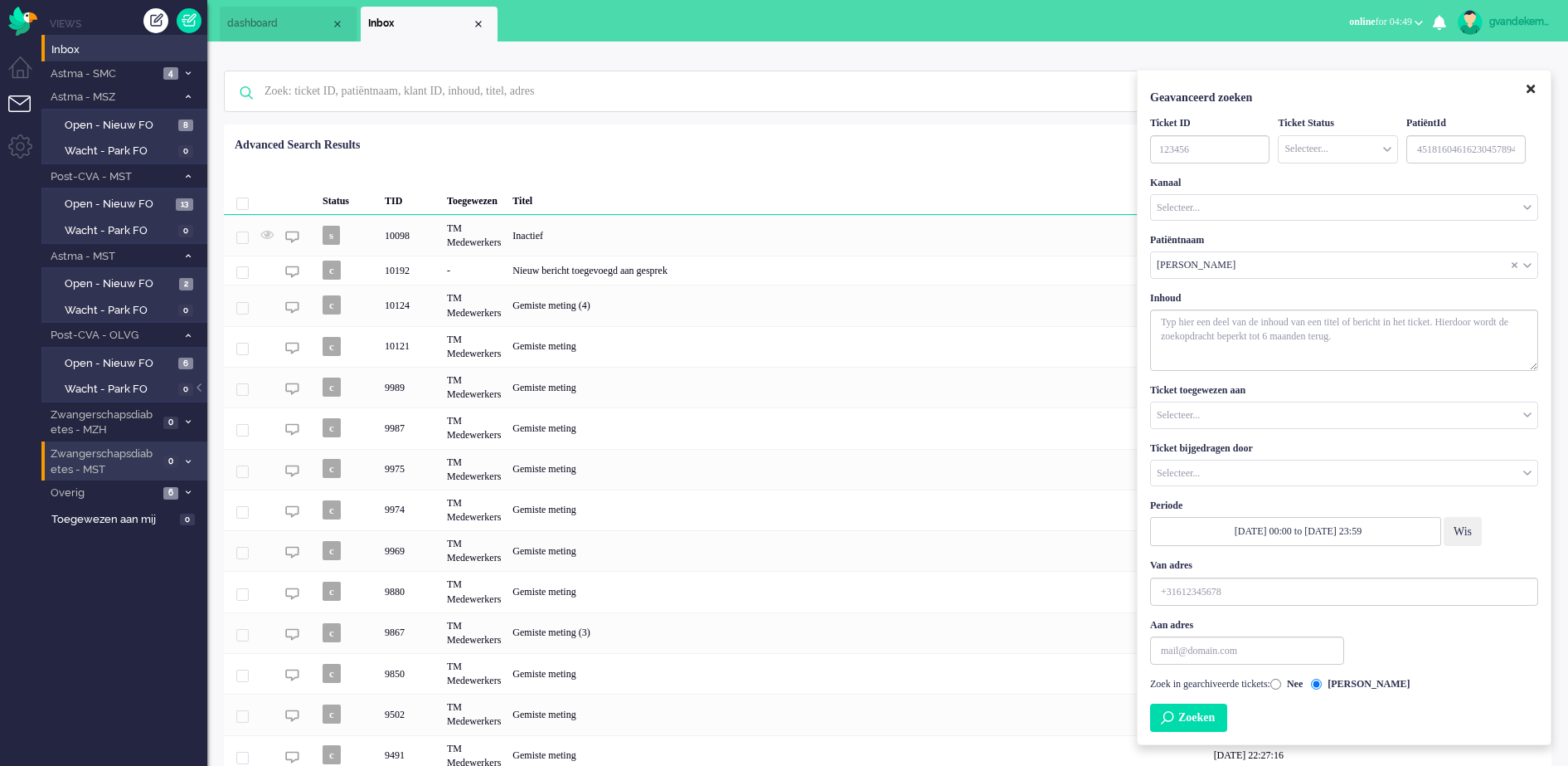
click at [1532, 90] on icon "Close" at bounding box center [1530, 89] width 9 height 13
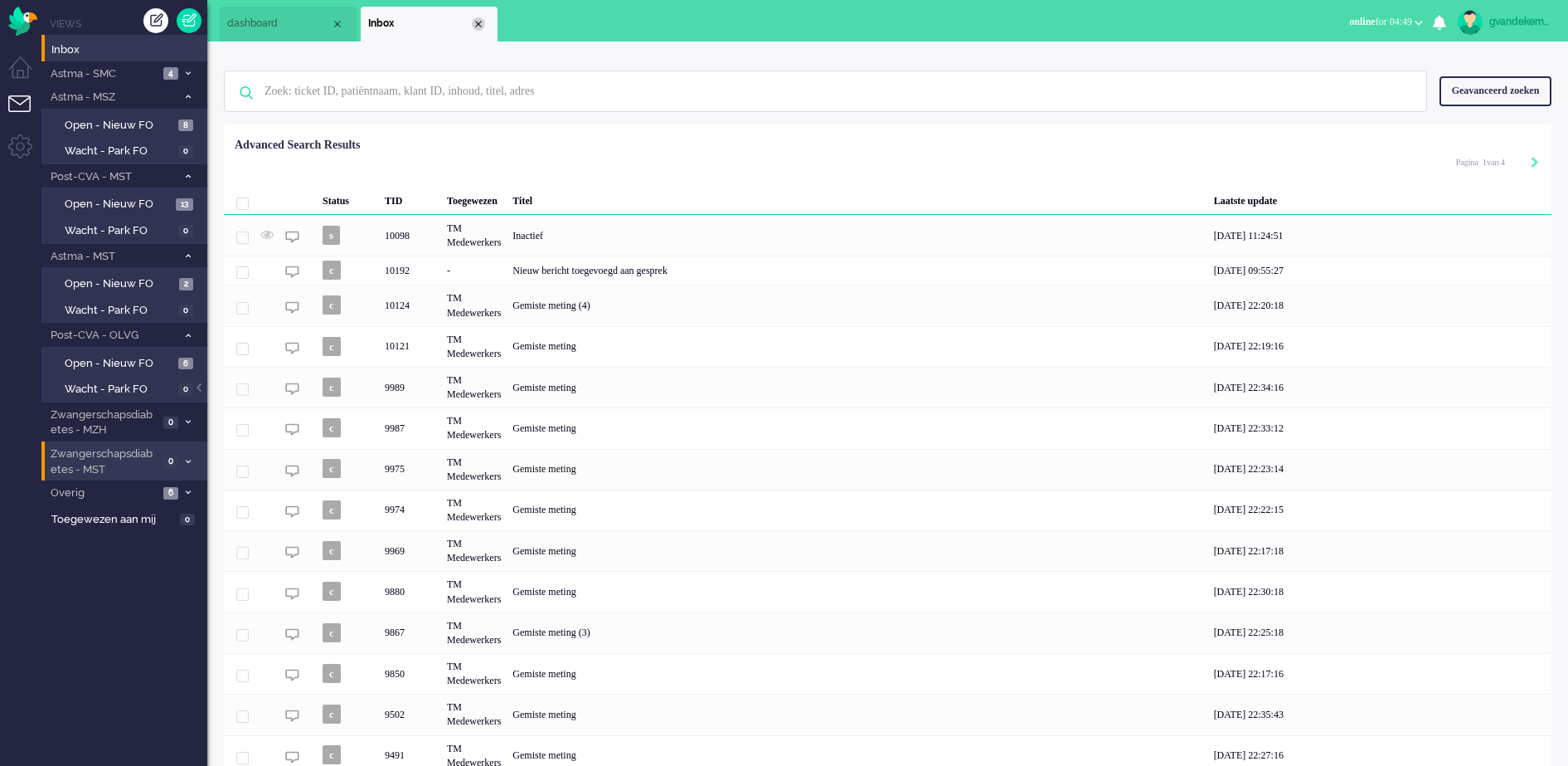
click at [476, 21] on div "Close tab" at bounding box center [479, 24] width 13 height 13
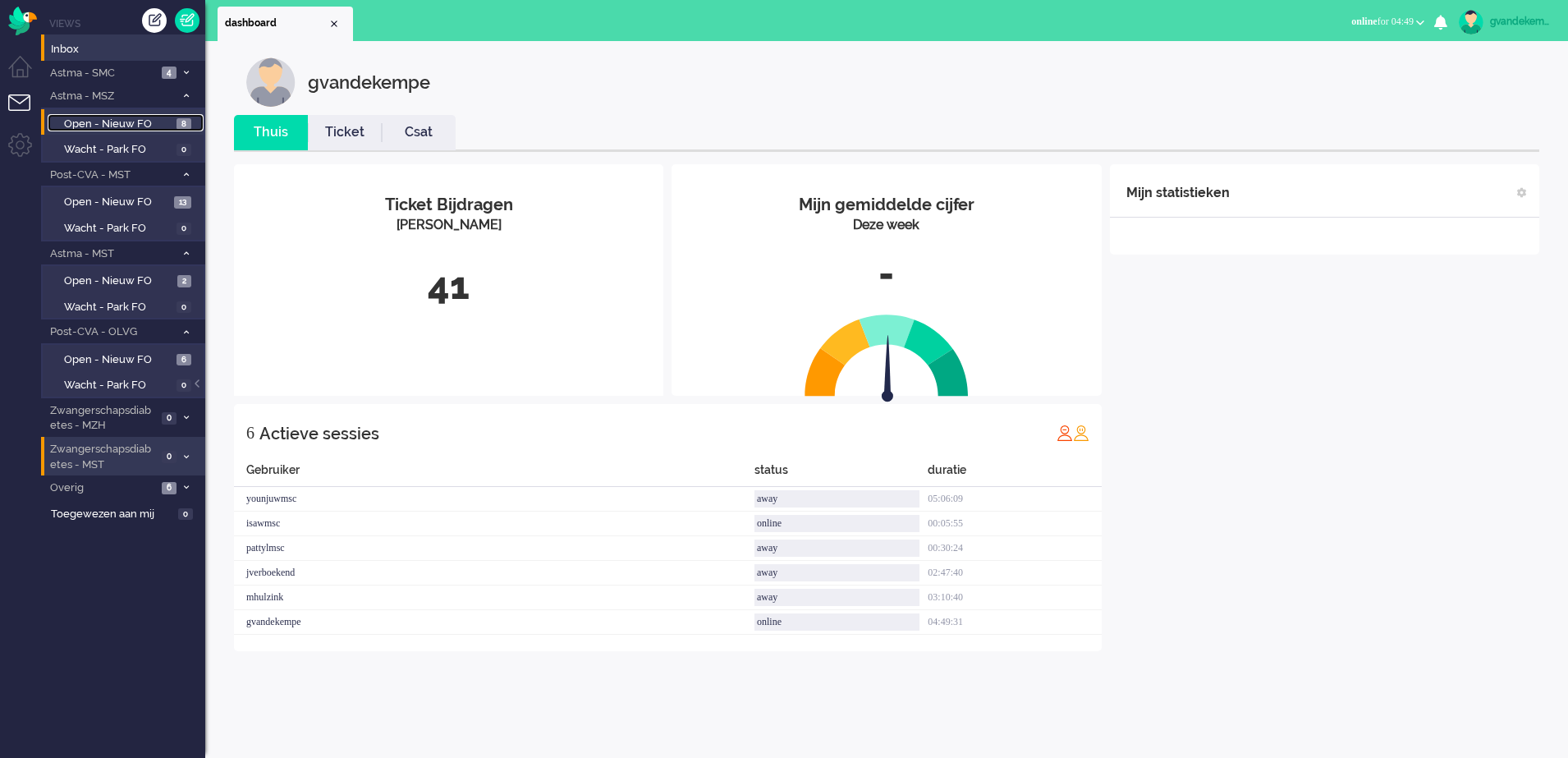
click at [129, 118] on span "Open - Nieuw FO" at bounding box center [118, 124] width 109 height 15
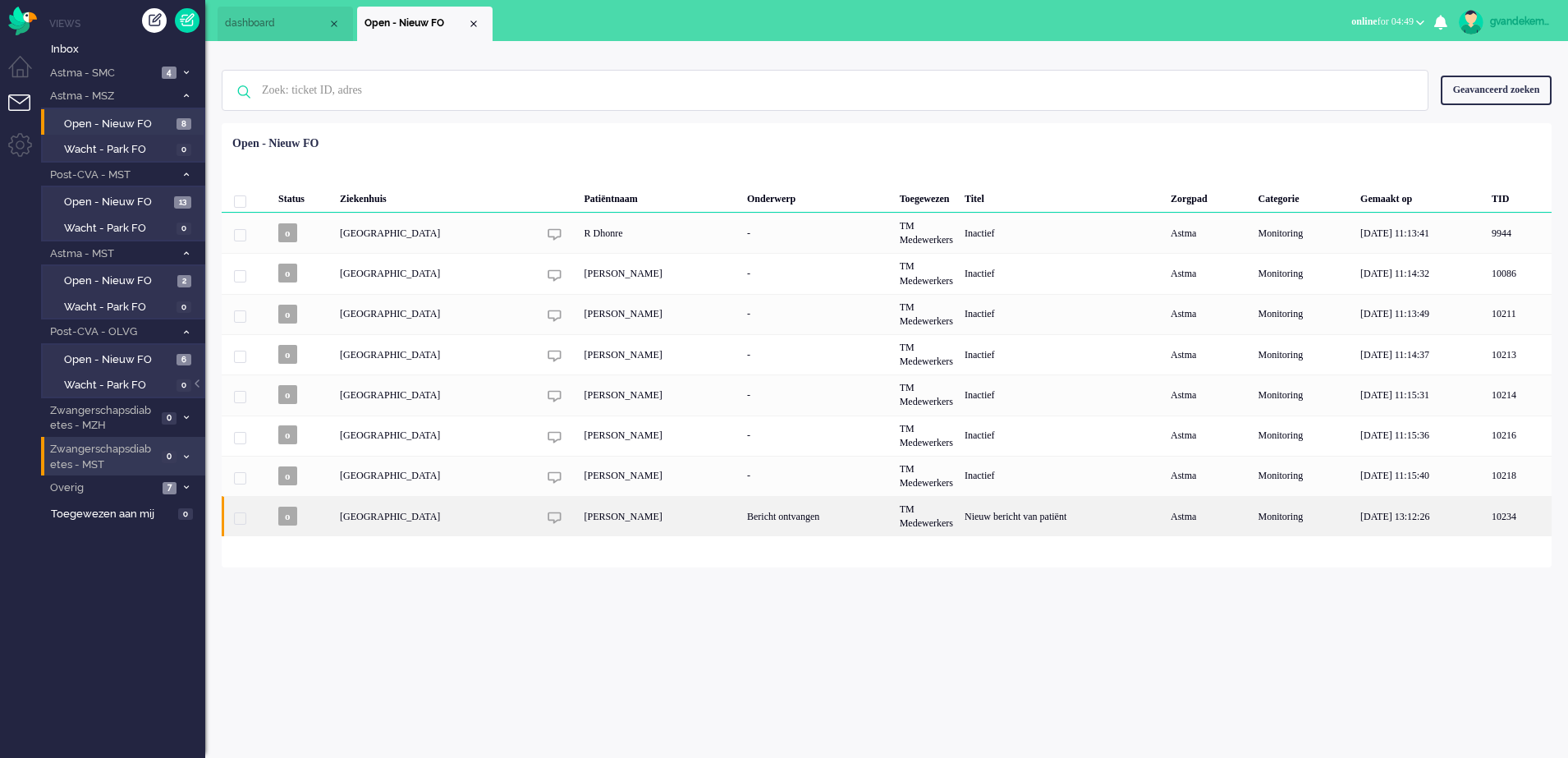
click at [1211, 527] on div "Astma" at bounding box center [1208, 516] width 88 height 40
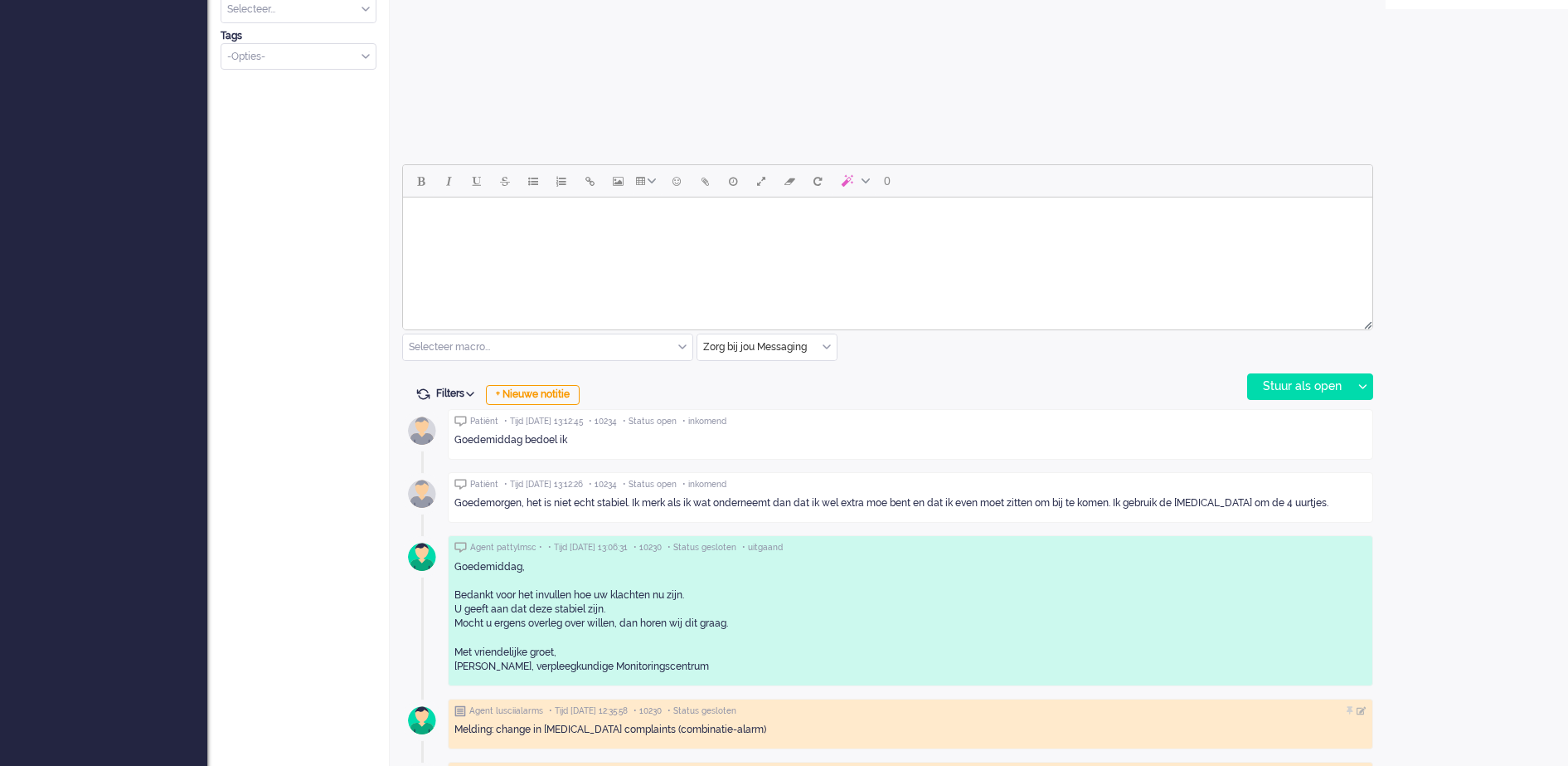
scroll to position [569, 0]
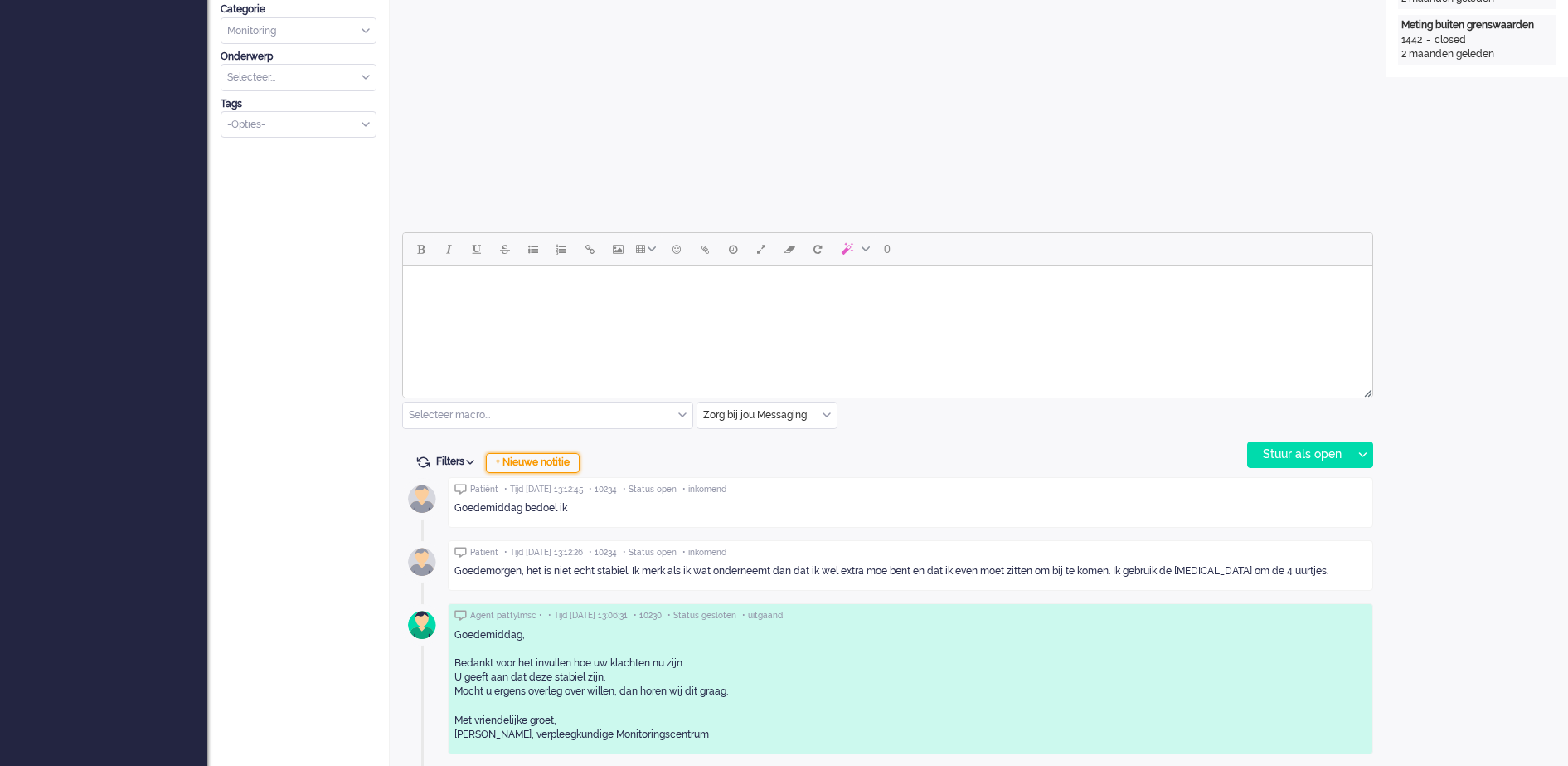
click at [550, 460] on div "+ Nieuwe notitie" at bounding box center [532, 463] width 93 height 20
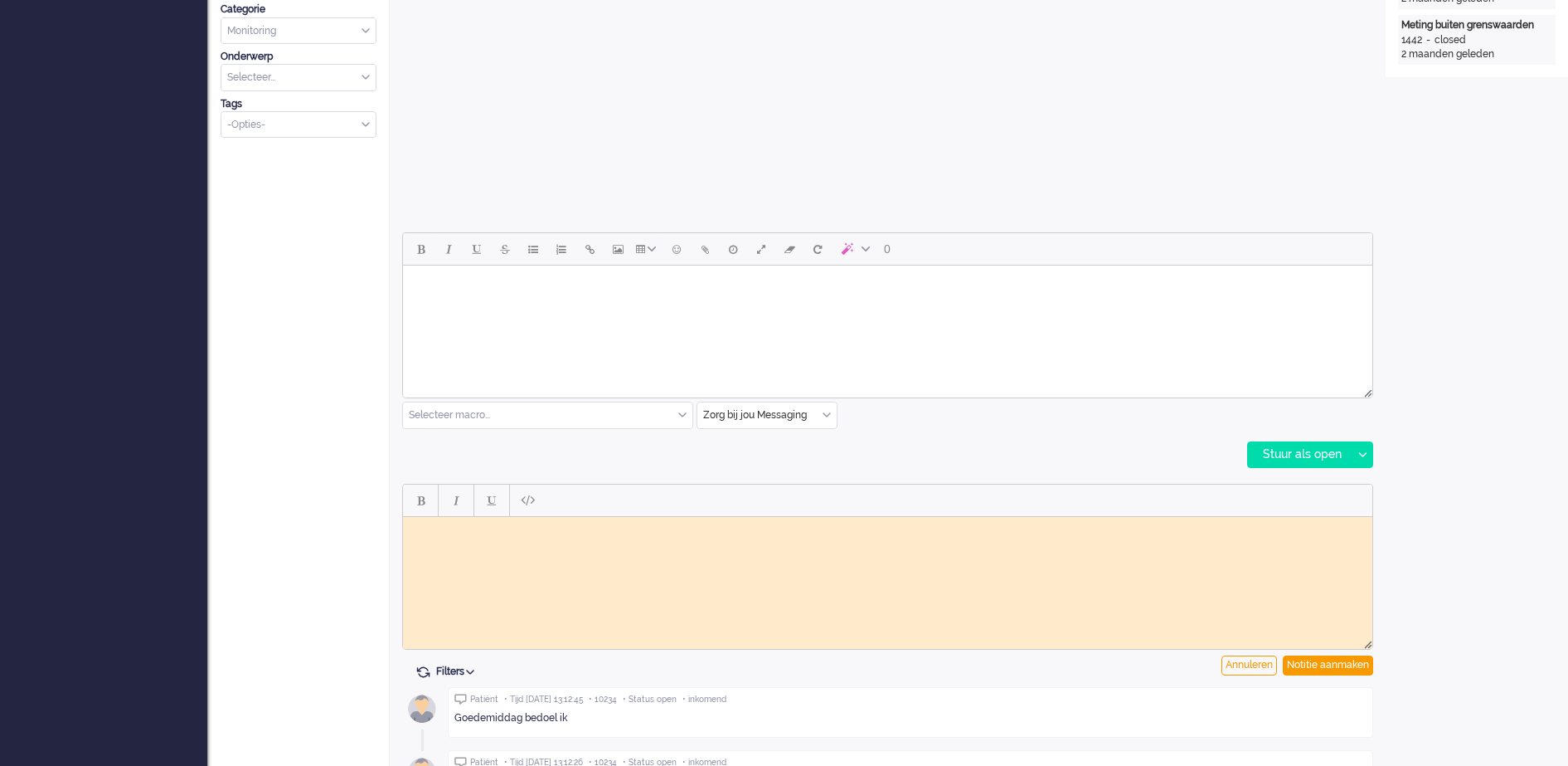
scroll to position [0, 0]
click at [580, 529] on body "Rich Text Area. Press ALT-0 for help." at bounding box center [888, 528] width 956 height 13
click at [1347, 662] on div "Notitie aanmaken" at bounding box center [1328, 665] width 90 height 20
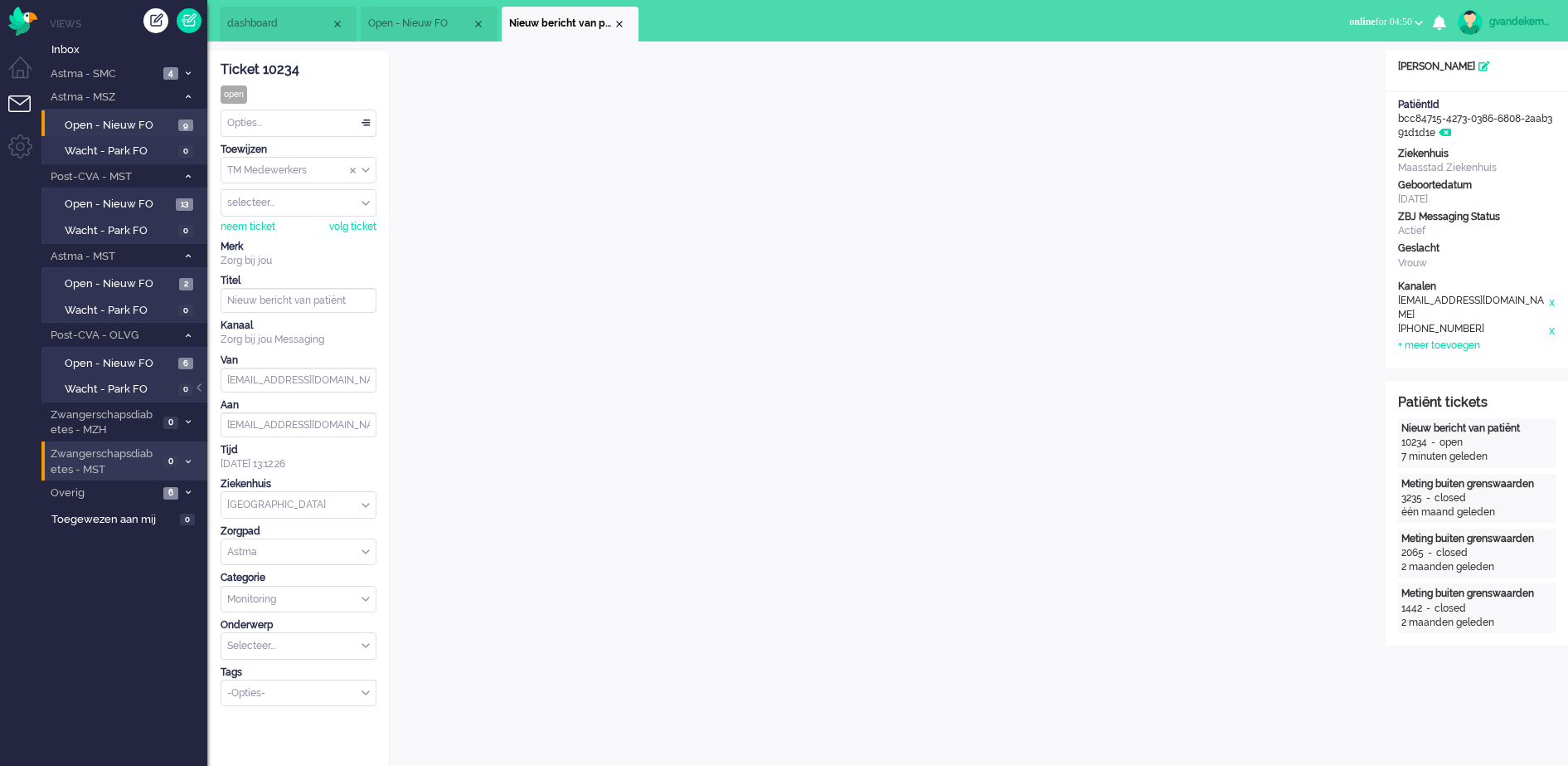
click at [365, 166] on div "TM Medewerkers" at bounding box center [298, 170] width 154 height 26
click at [327, 217] on span "TM Verpleegkundigen" at bounding box center [279, 219] width 100 height 14
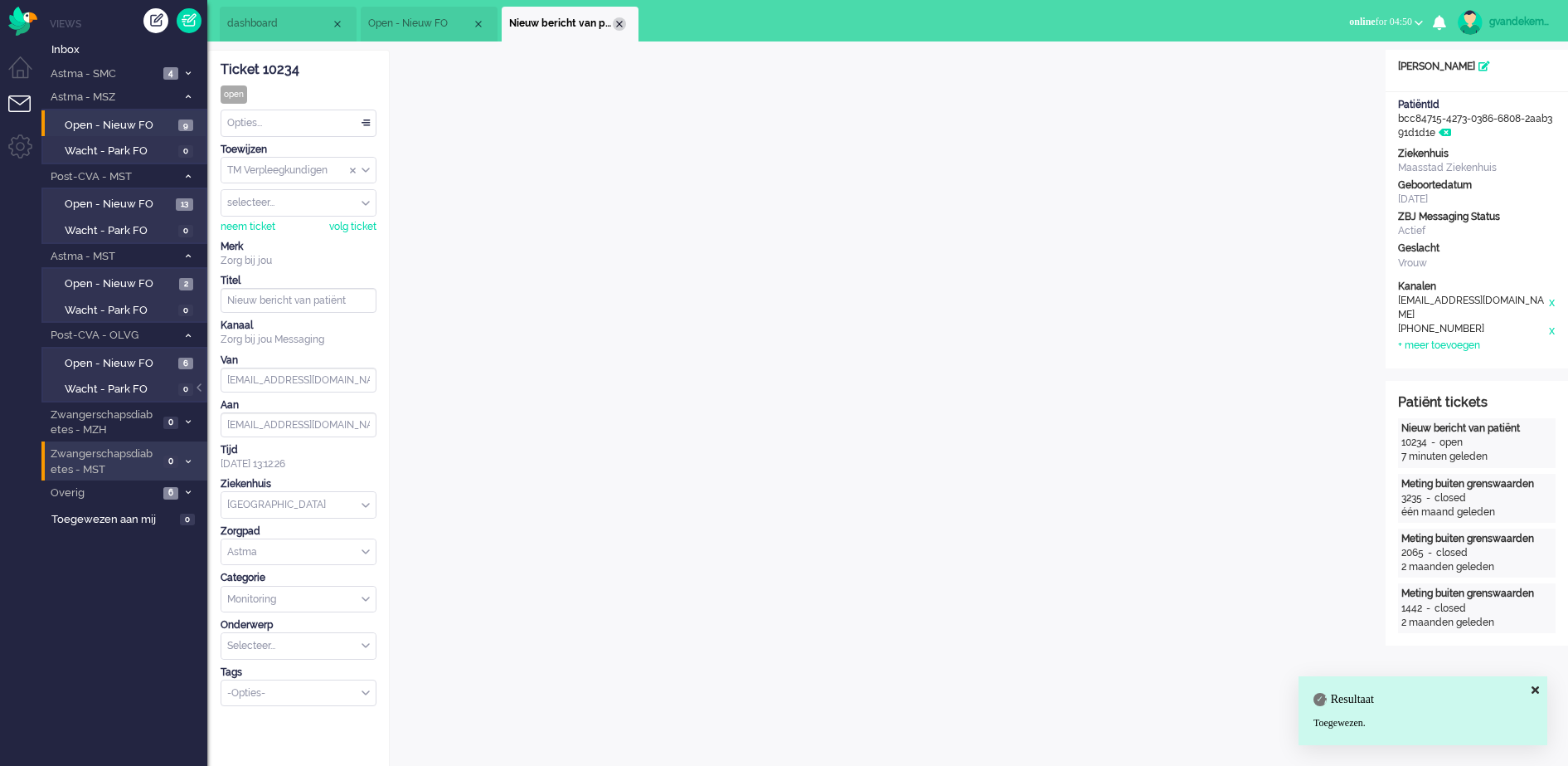
click at [617, 19] on div "Close tab" at bounding box center [620, 24] width 13 height 13
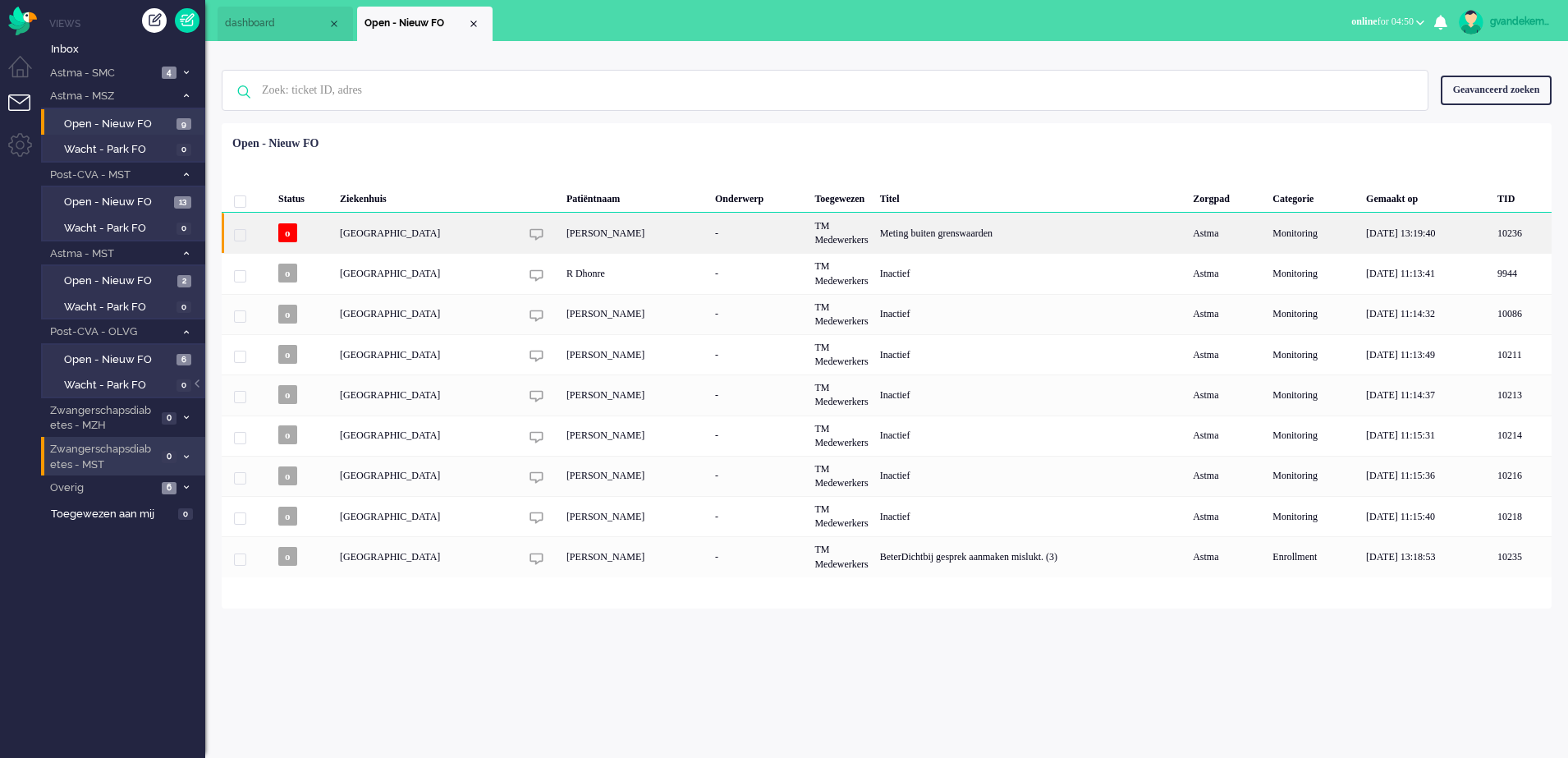
click at [803, 227] on div "-" at bounding box center [759, 232] width 99 height 40
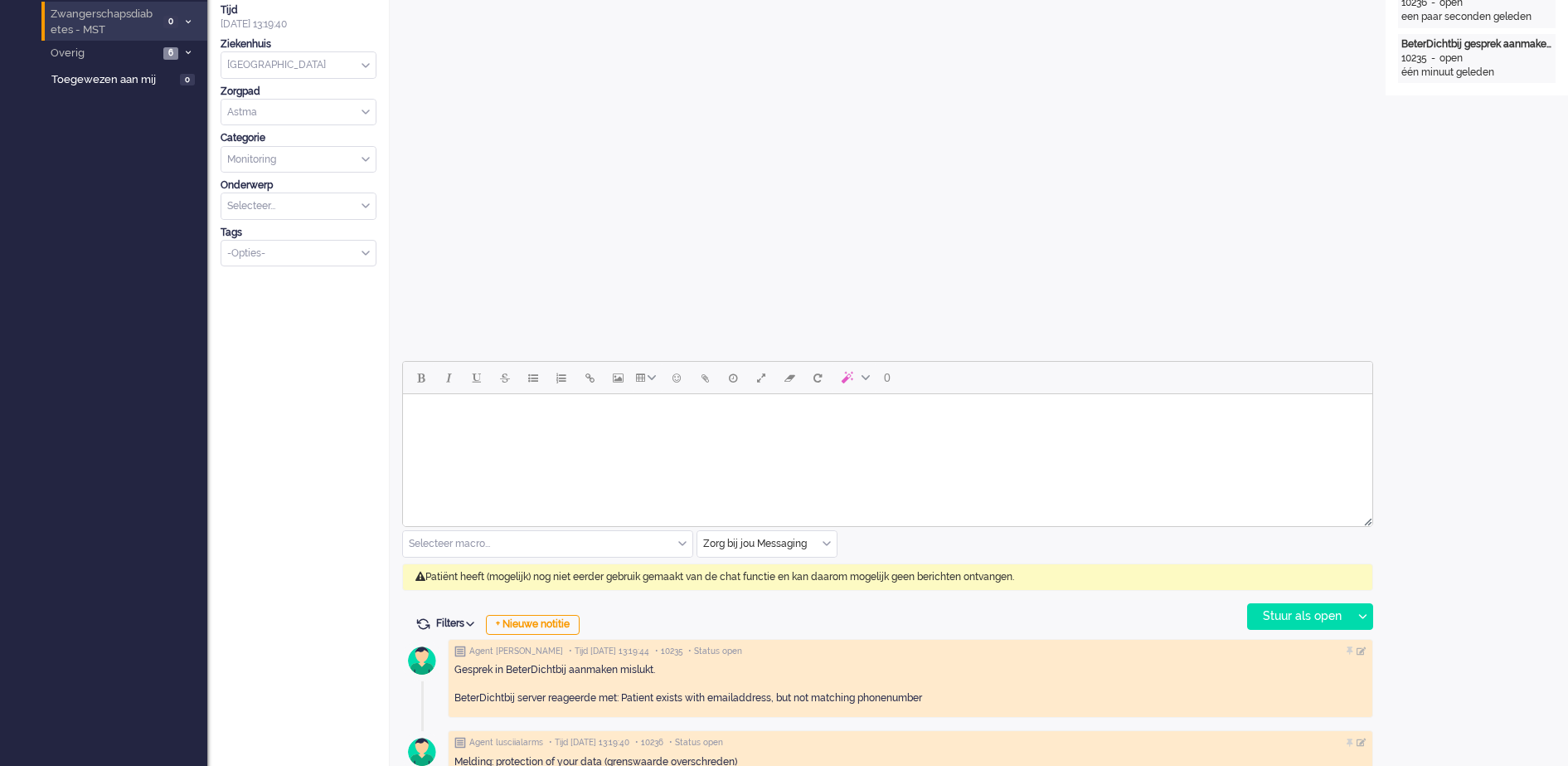
scroll to position [50, 0]
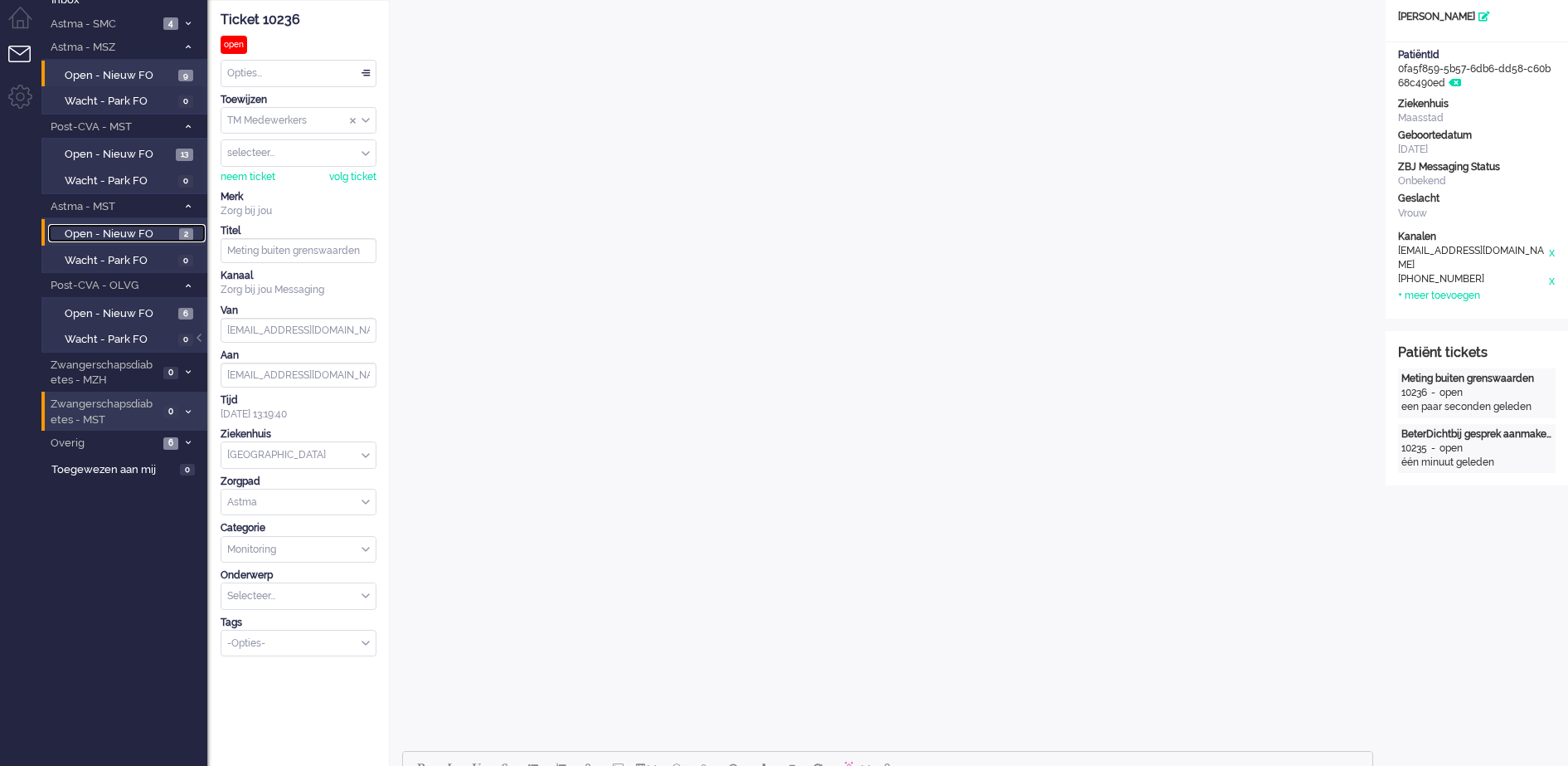
click at [167, 232] on span "Open - Nieuw FO" at bounding box center [119, 234] width 111 height 15
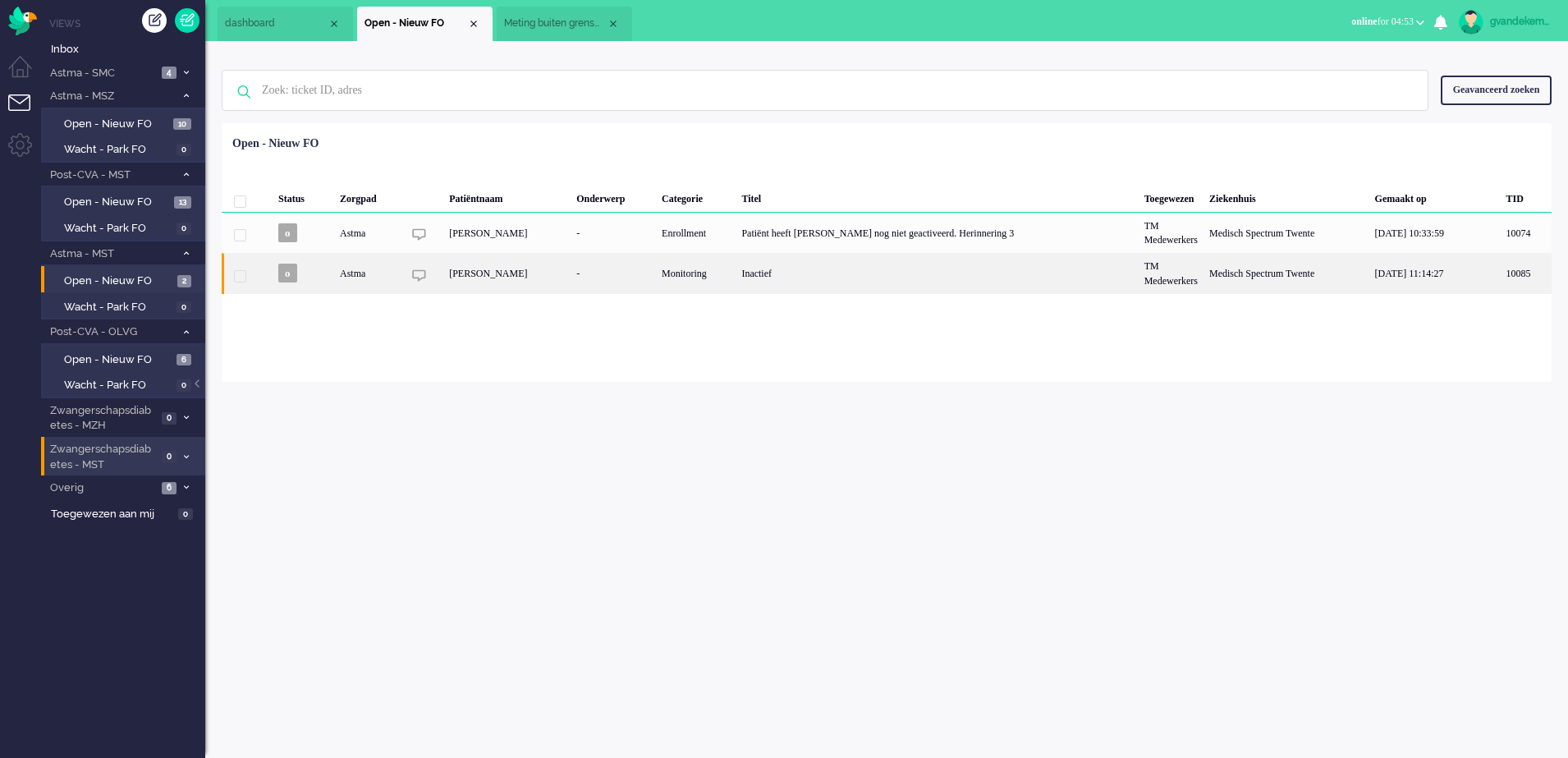
click at [908, 273] on div "Inactief" at bounding box center [936, 273] width 402 height 40
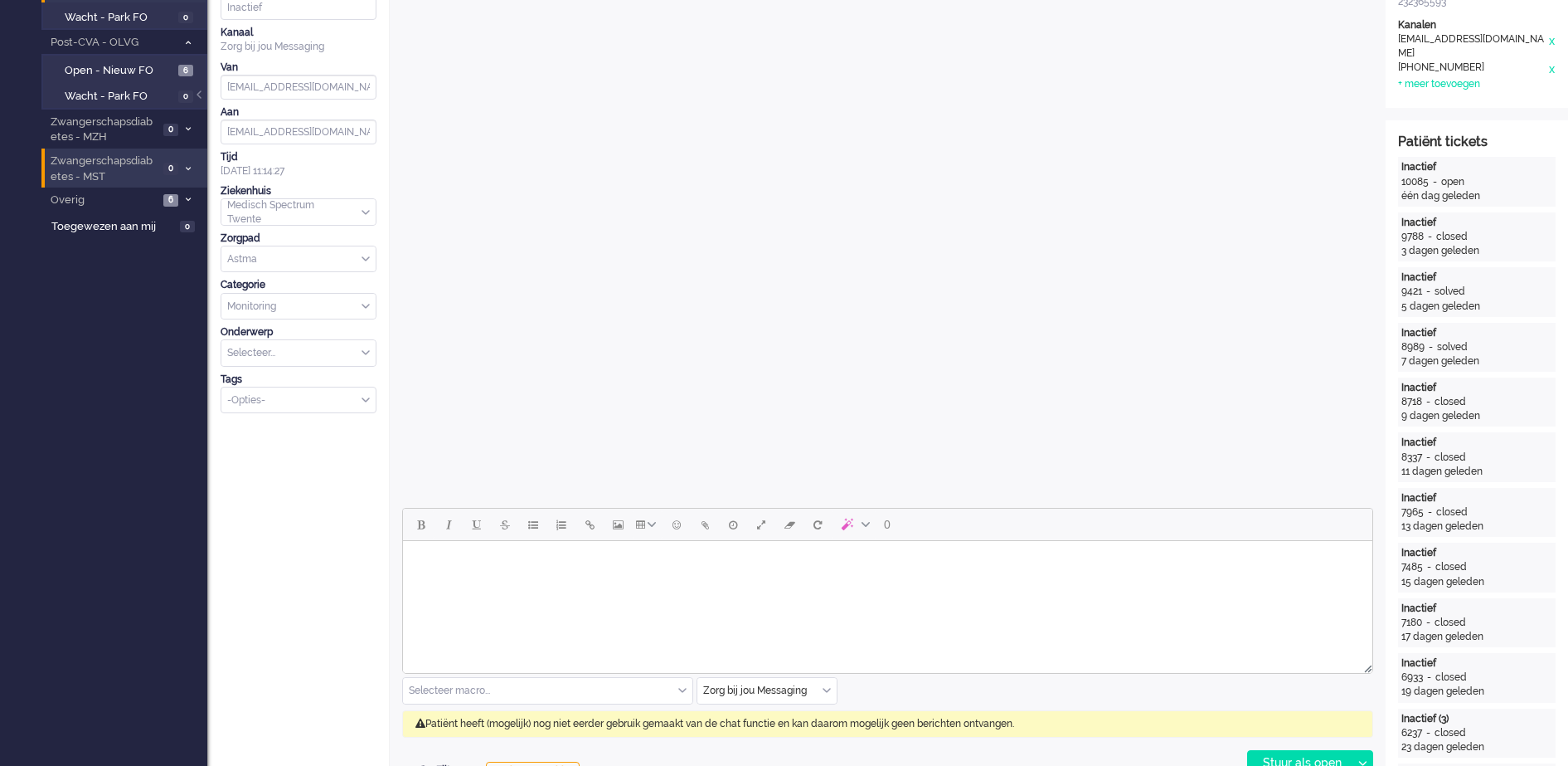
scroll to position [361, 0]
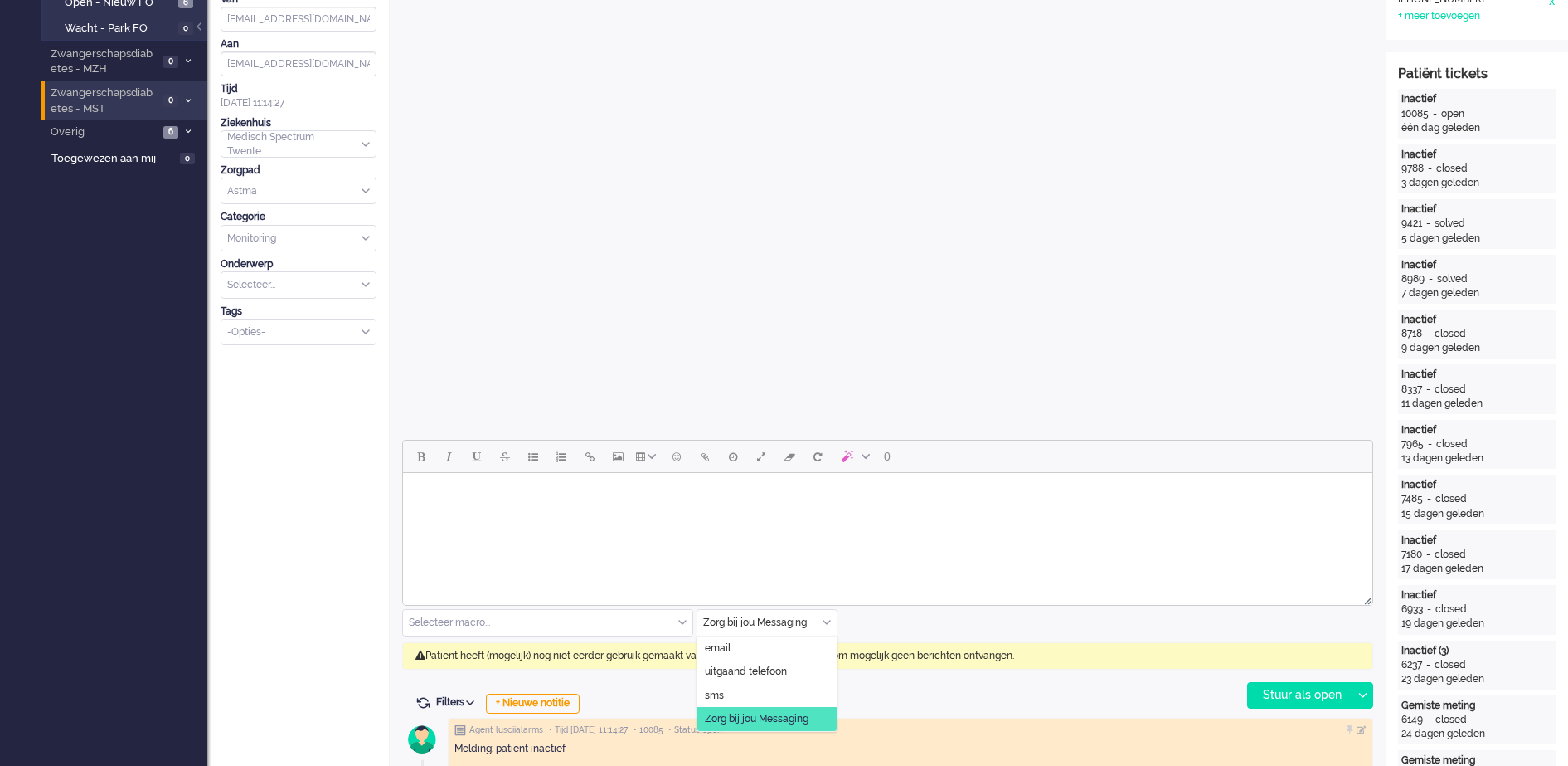
click at [828, 623] on div "Zorg bij jou Messaging" at bounding box center [767, 623] width 139 height 26
click at [768, 667] on span "uitgaand telefoon" at bounding box center [746, 672] width 82 height 14
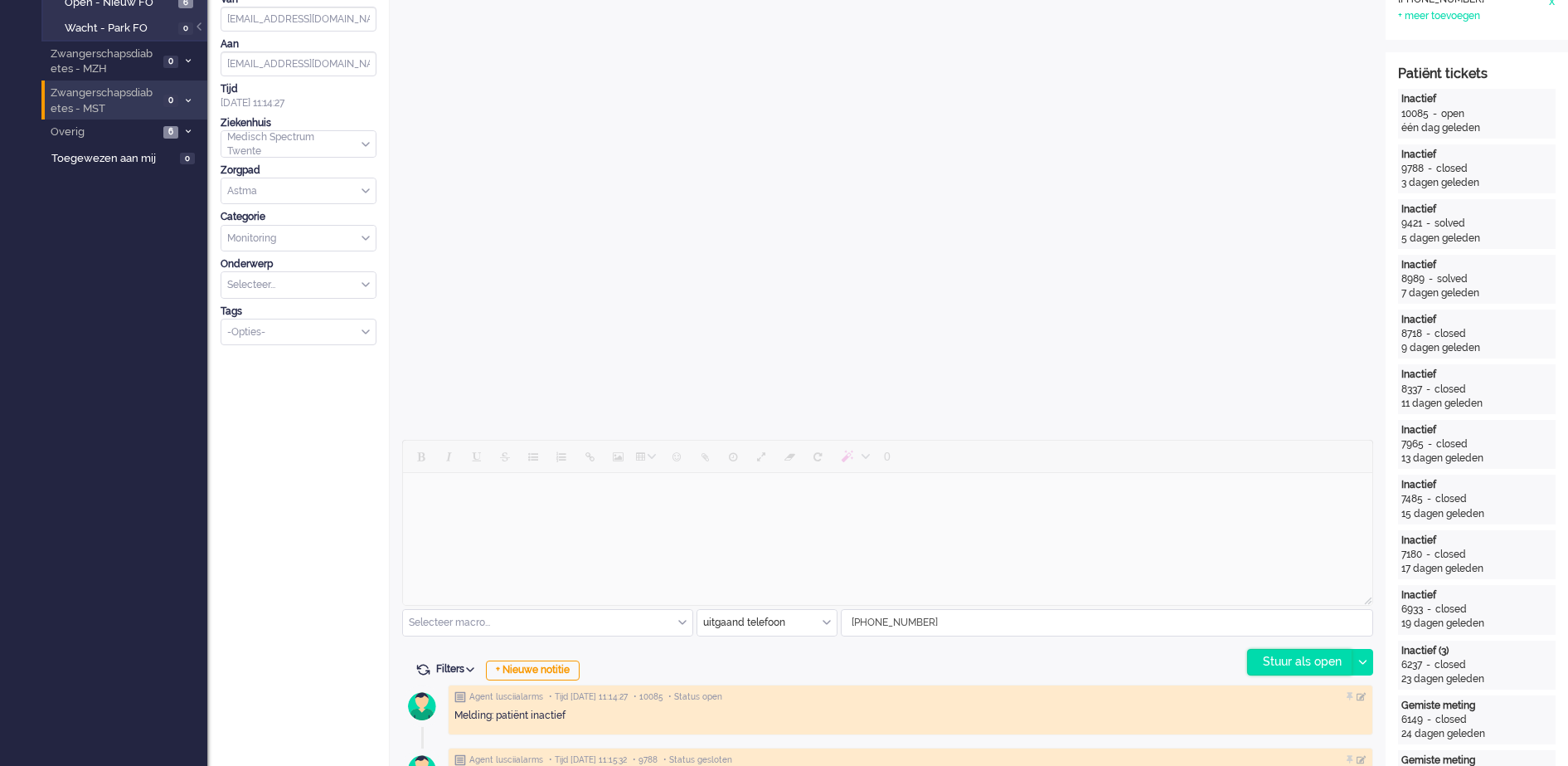
click at [1305, 657] on div "Stuur als open" at bounding box center [1300, 662] width 104 height 25
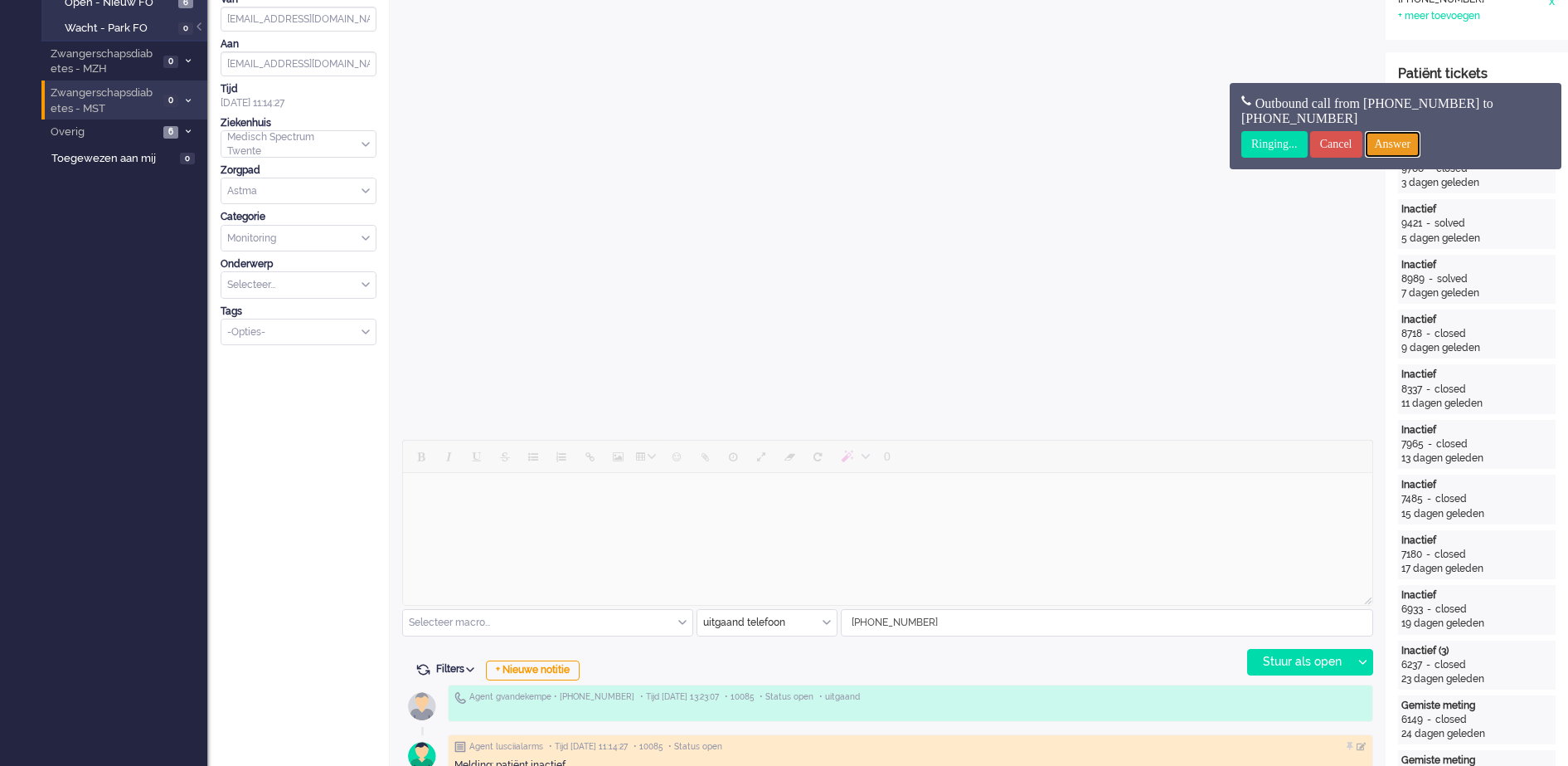
click at [1419, 141] on input "Answer" at bounding box center [1393, 144] width 57 height 27
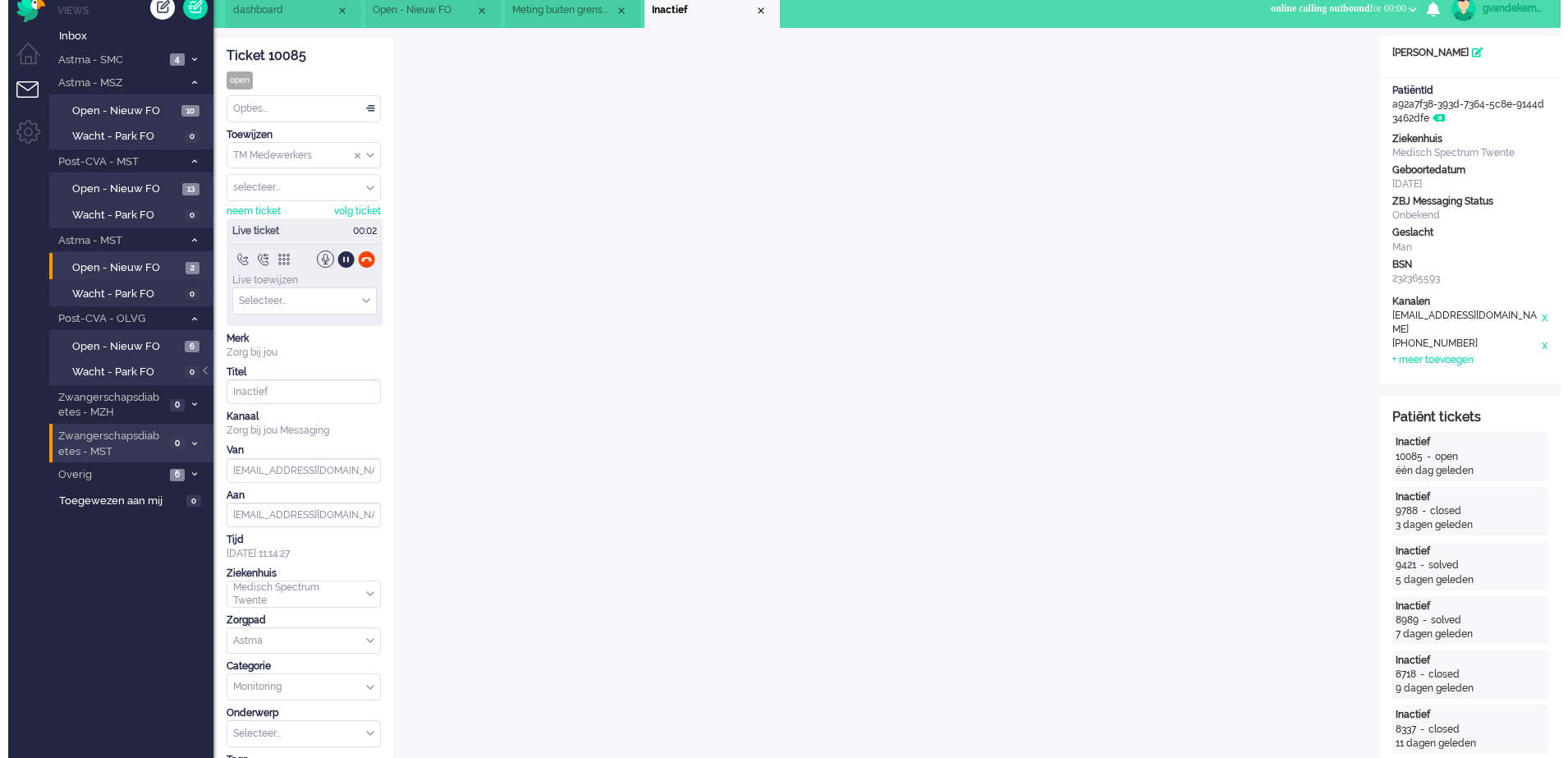
scroll to position [0, 0]
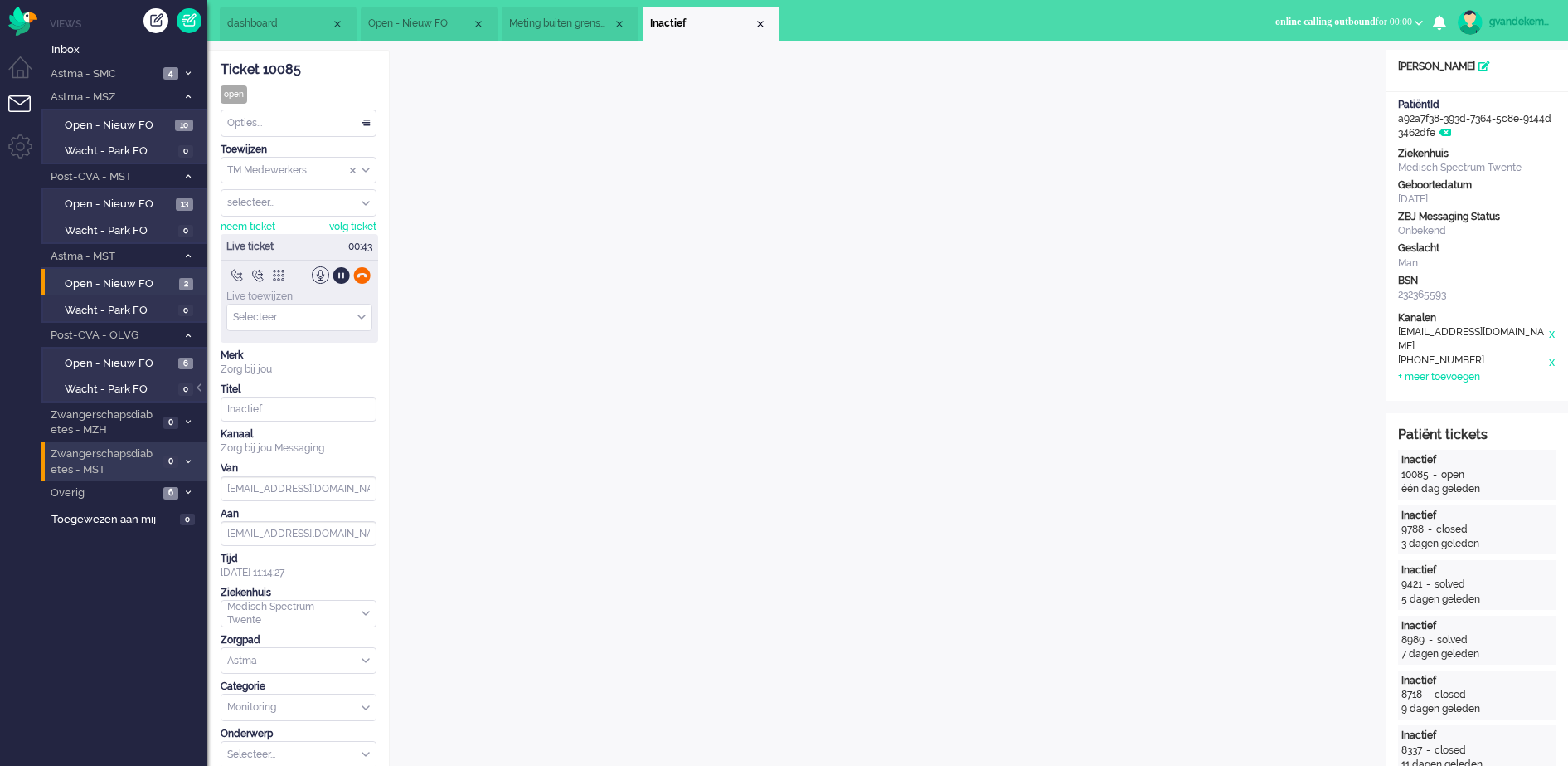
click at [364, 276] on div at bounding box center [362, 275] width 17 height 17
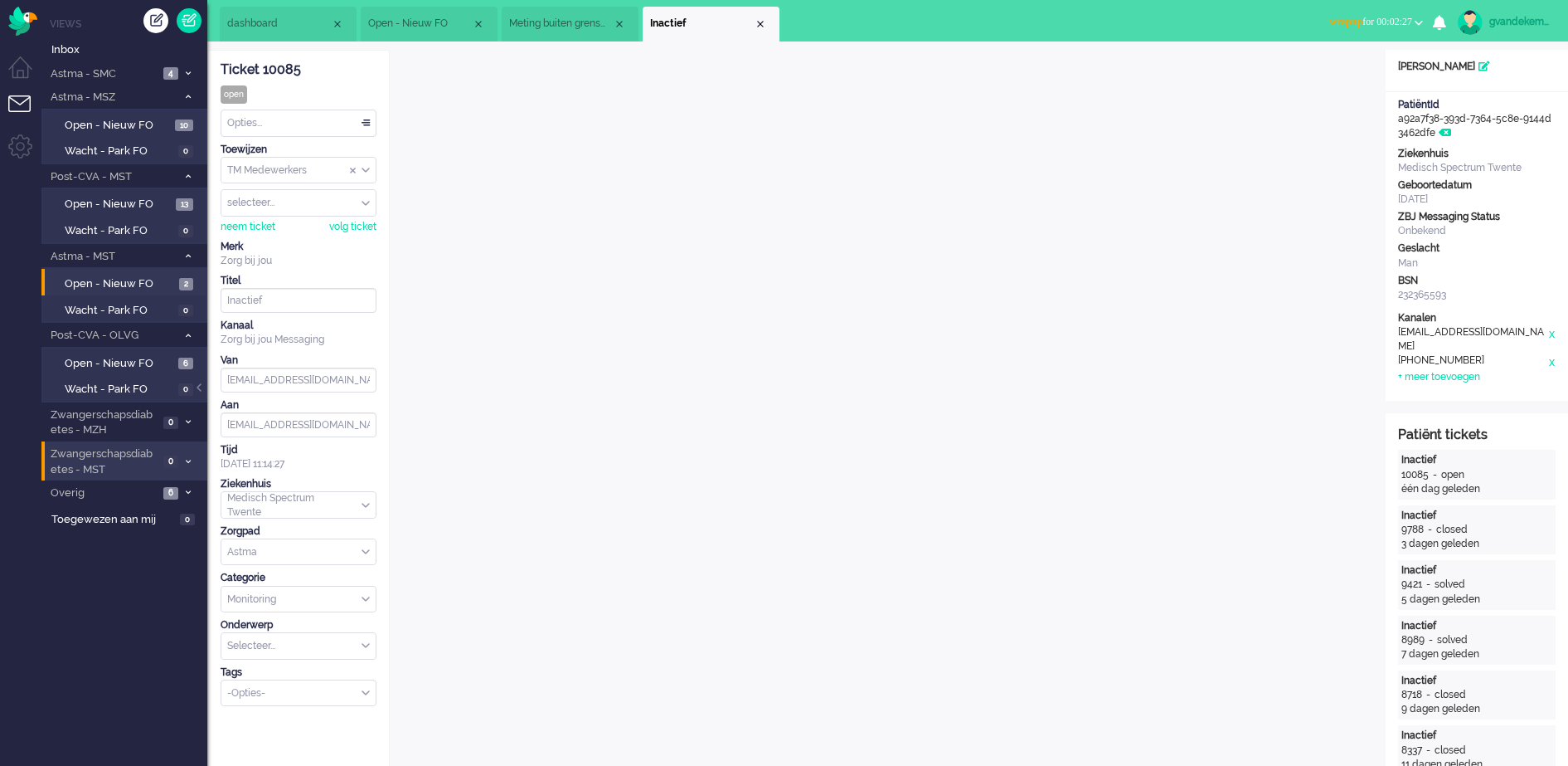
click at [367, 123] on div "Opties..." at bounding box center [298, 123] width 154 height 26
click at [256, 237] on span "Opgelost" at bounding box center [249, 241] width 41 height 14
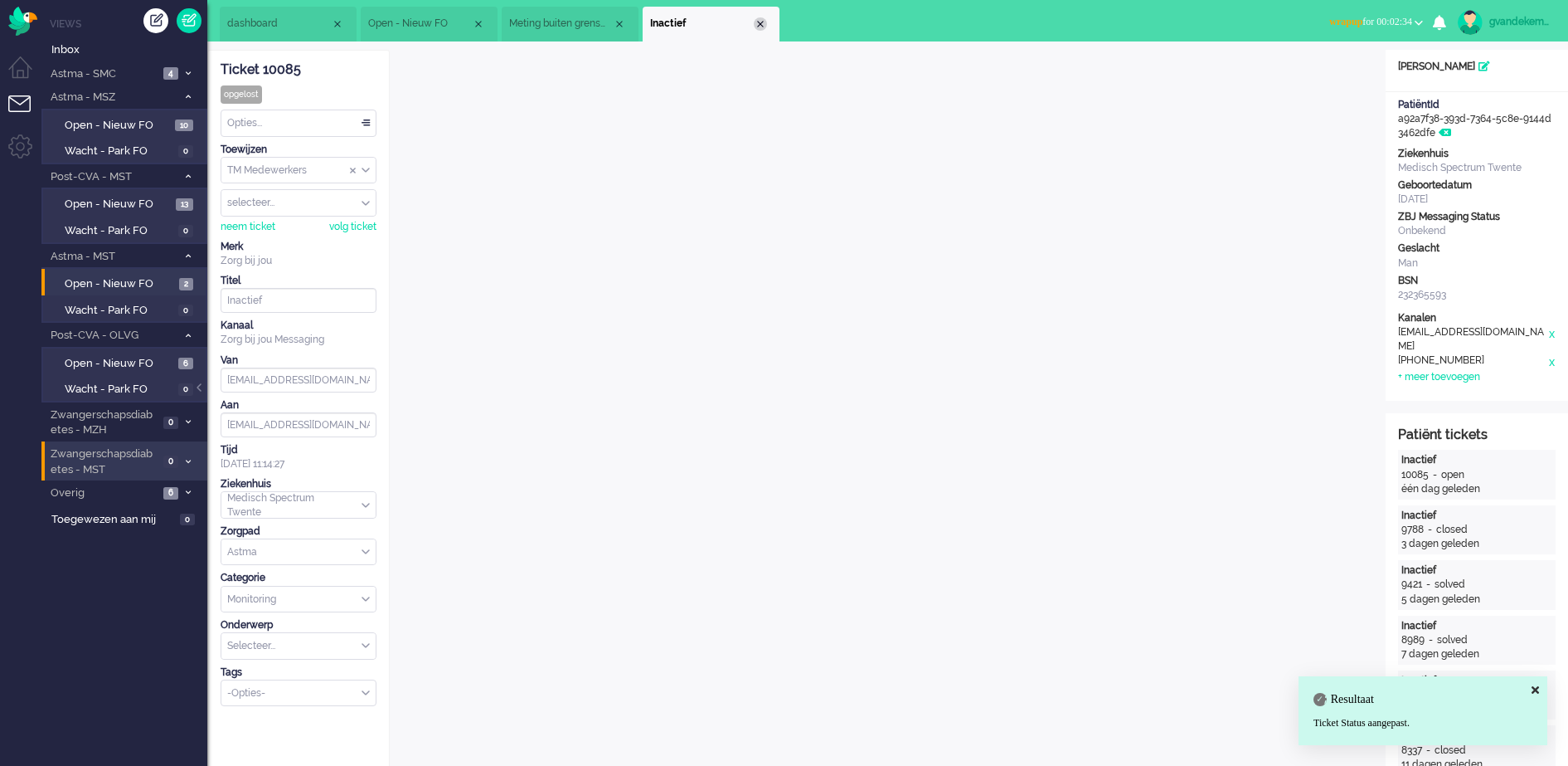
click at [759, 17] on div "Close tab" at bounding box center [761, 24] width 13 height 13
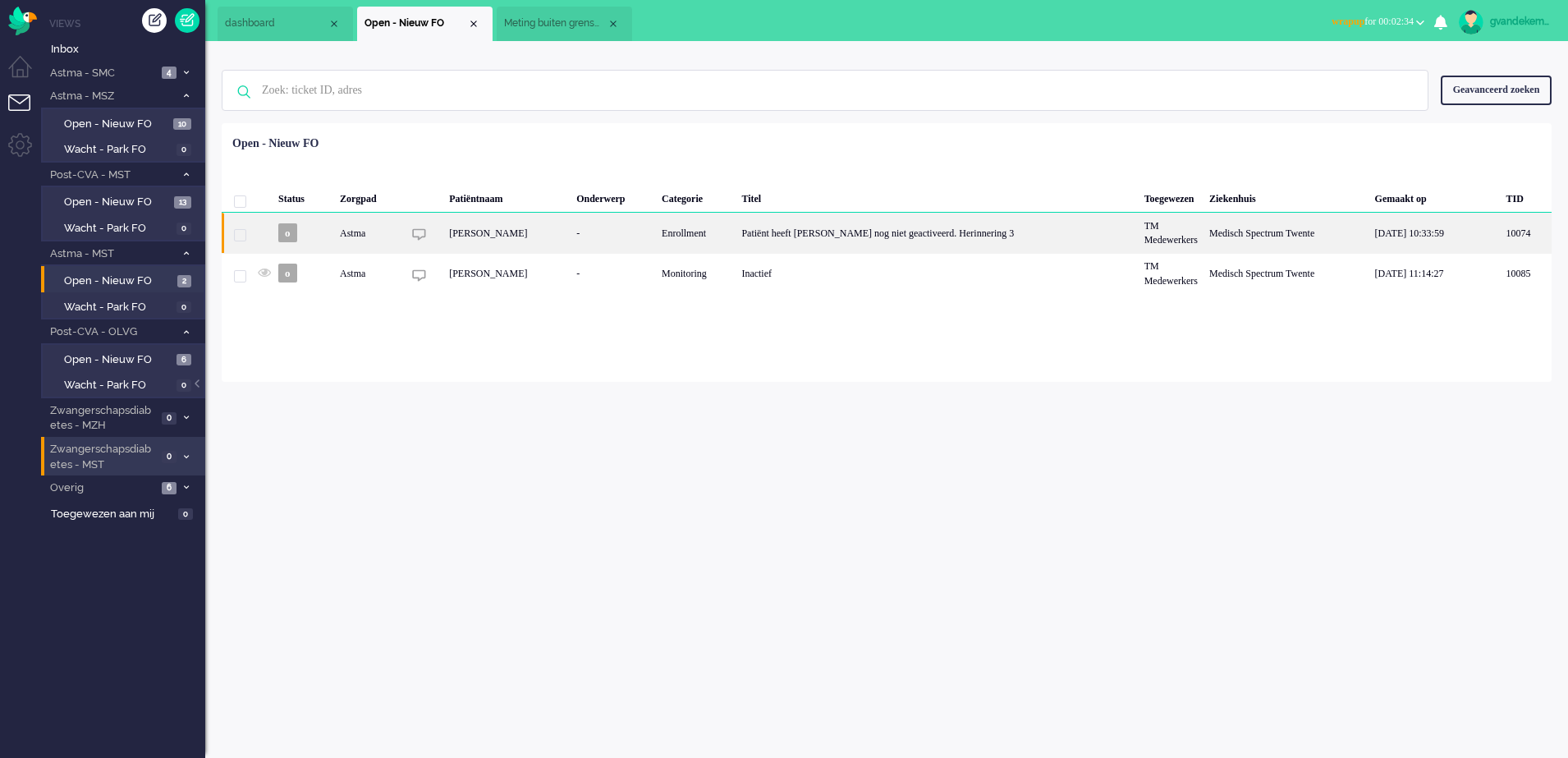
click at [940, 242] on div "Patiënt heeft [PERSON_NAME] nog niet geactiveerd. Herinnering 3" at bounding box center [936, 232] width 402 height 40
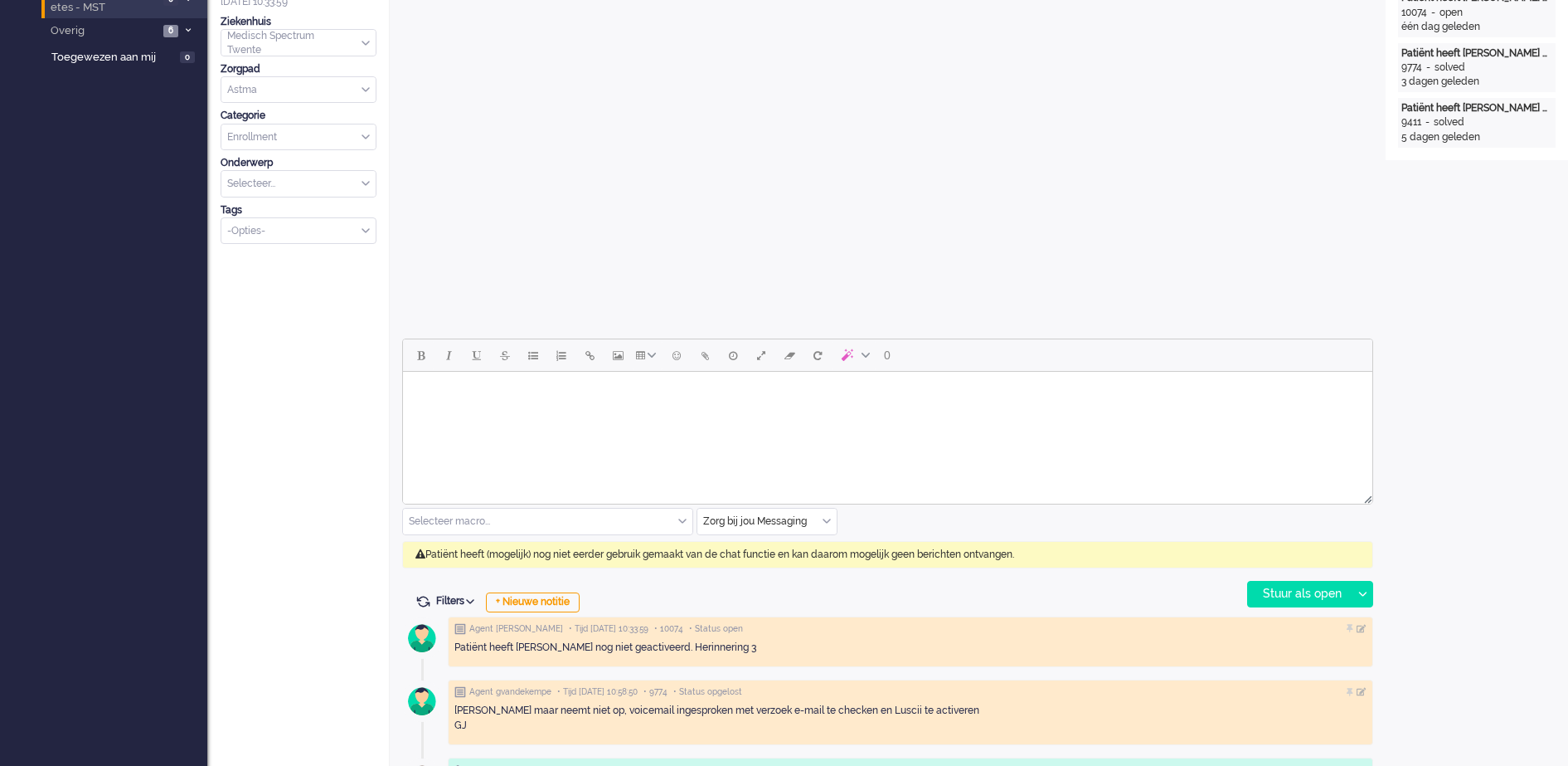
scroll to position [465, 0]
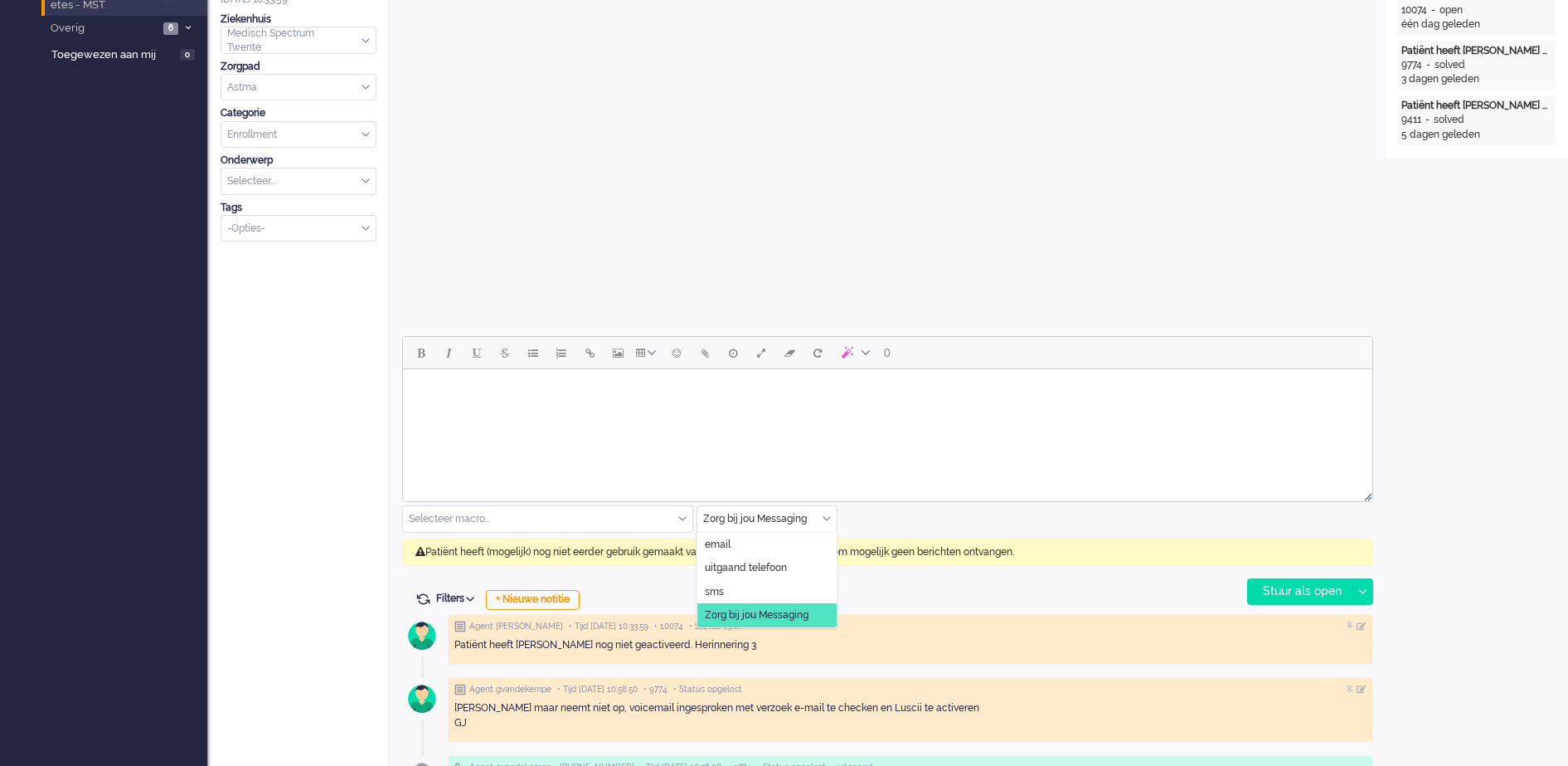
click at [825, 516] on div "Zorg bij jou Messaging" at bounding box center [767, 519] width 139 height 26
click at [768, 561] on span "uitgaand telefoon" at bounding box center [746, 568] width 82 height 14
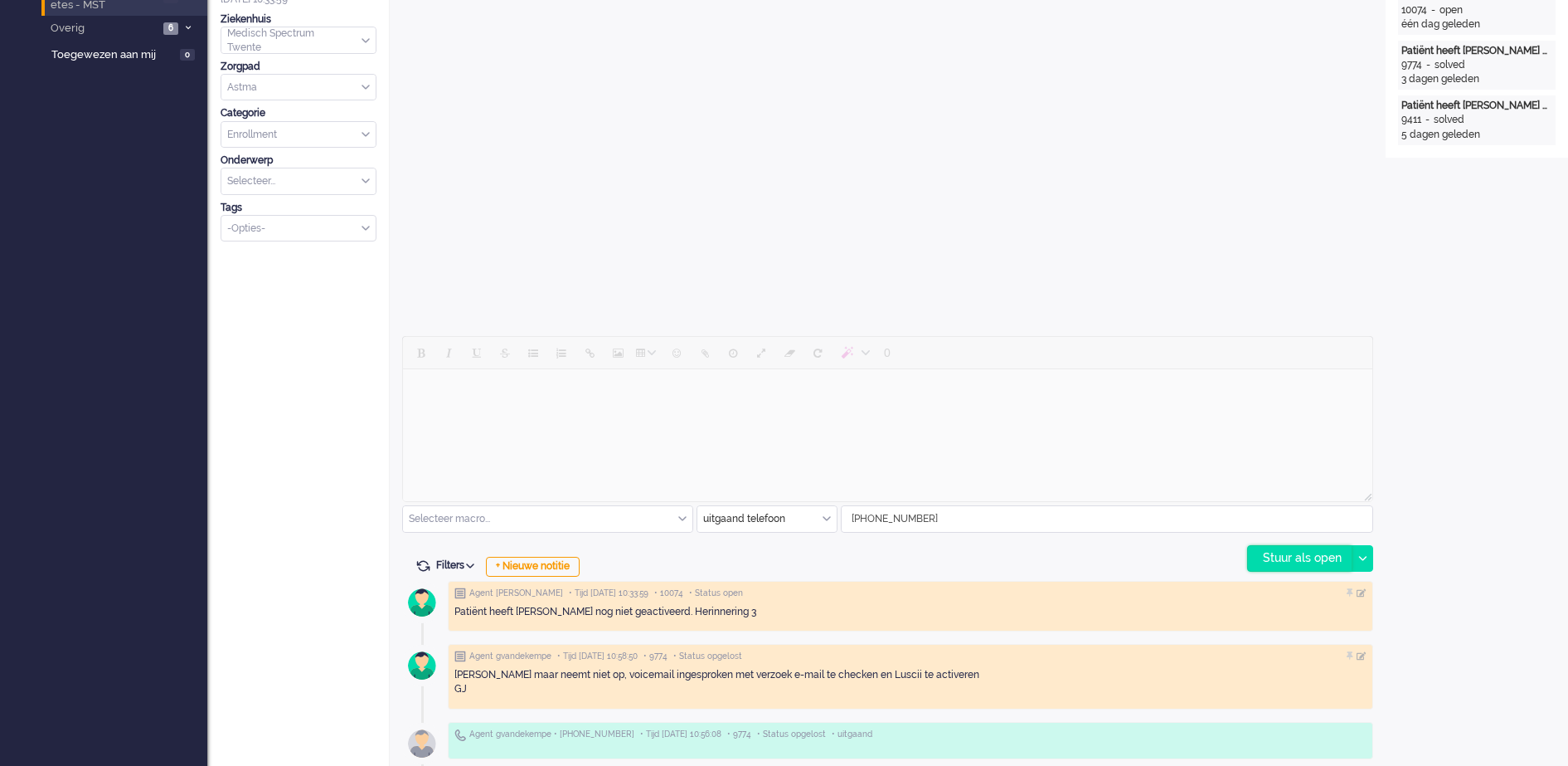
click at [1307, 551] on div "Stuur als open" at bounding box center [1300, 558] width 104 height 25
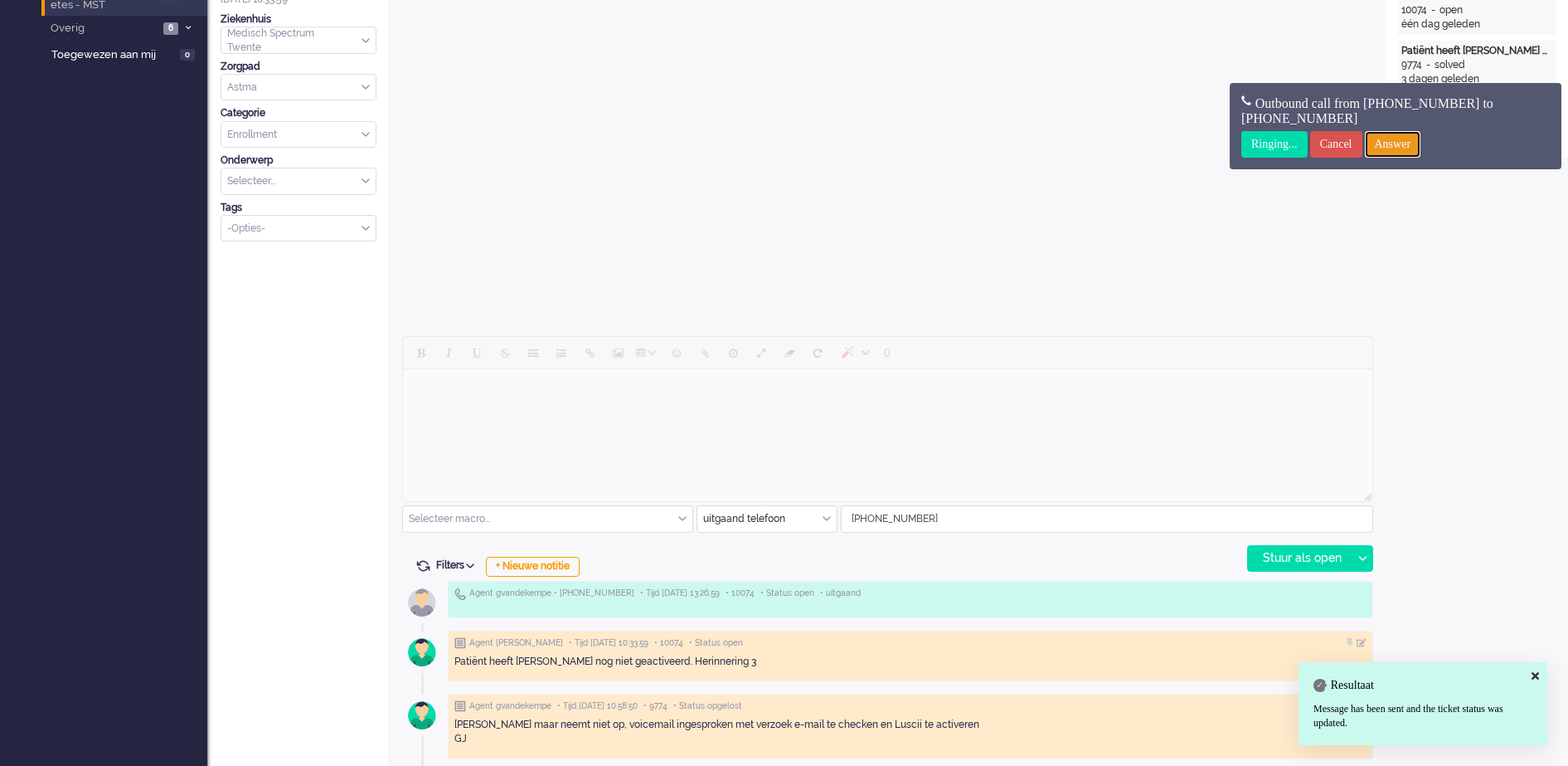
click at [1422, 141] on input "Answer" at bounding box center [1393, 144] width 57 height 27
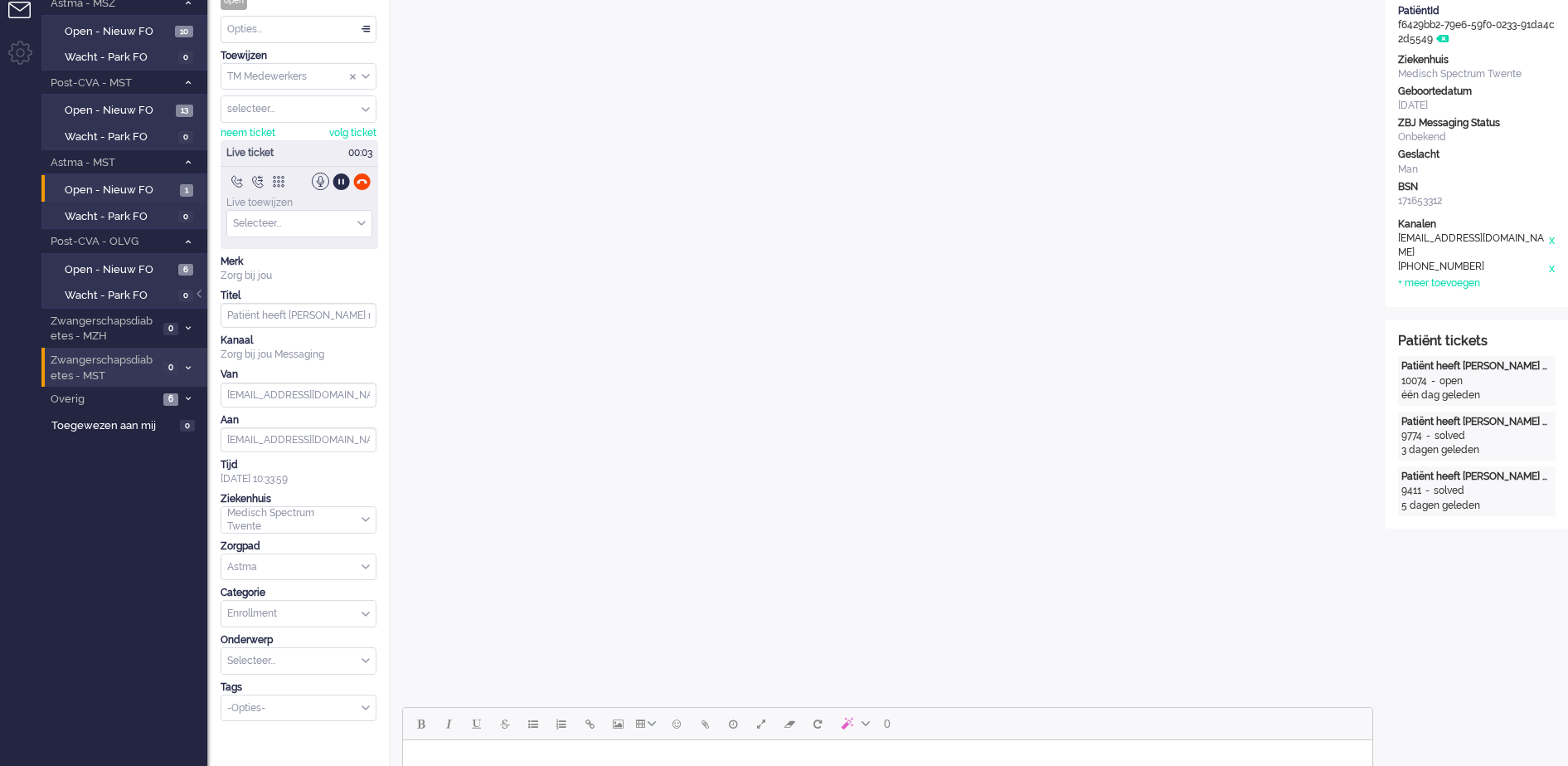
scroll to position [0, 0]
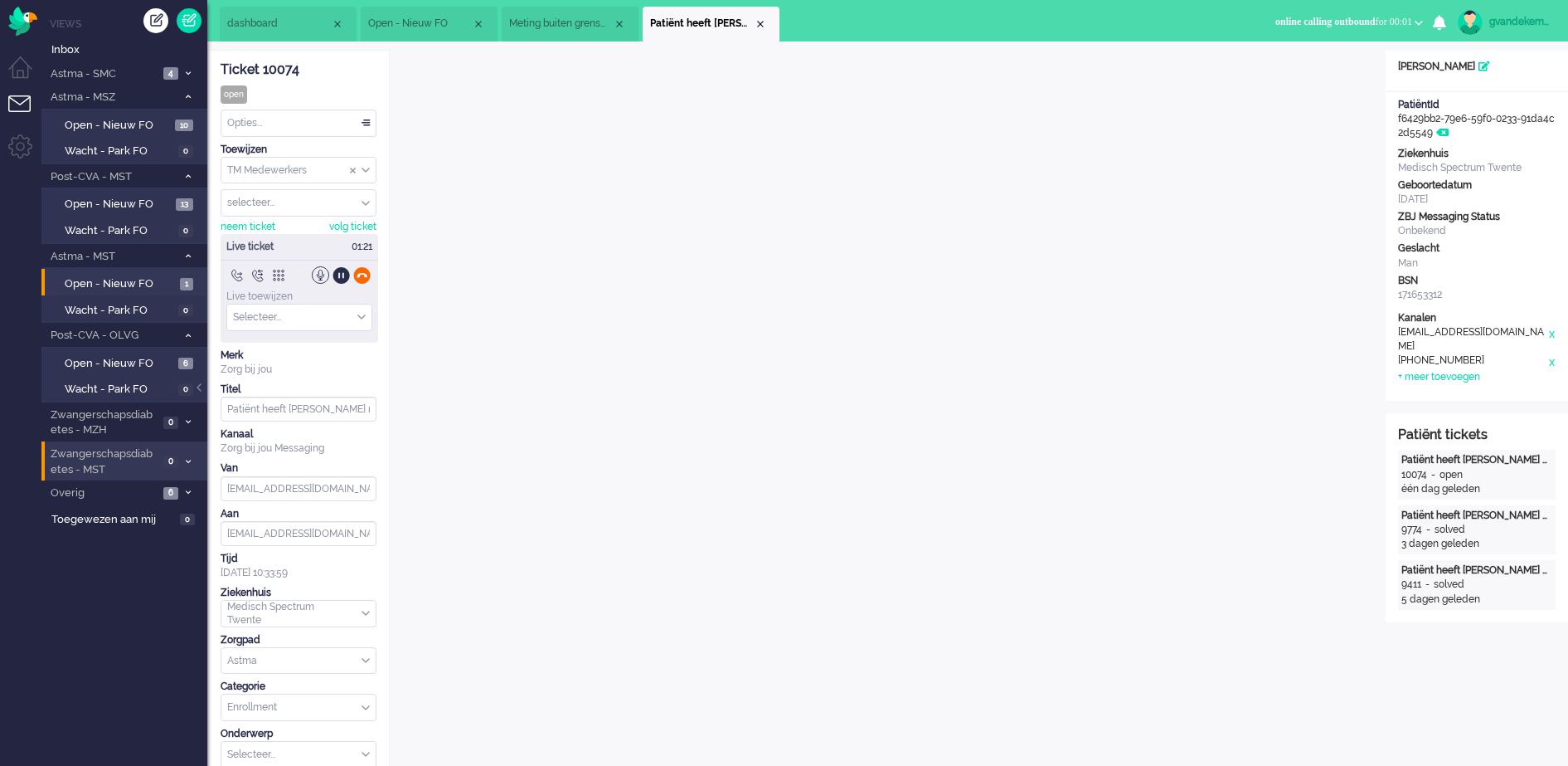
click at [361, 270] on div at bounding box center [362, 275] width 17 height 17
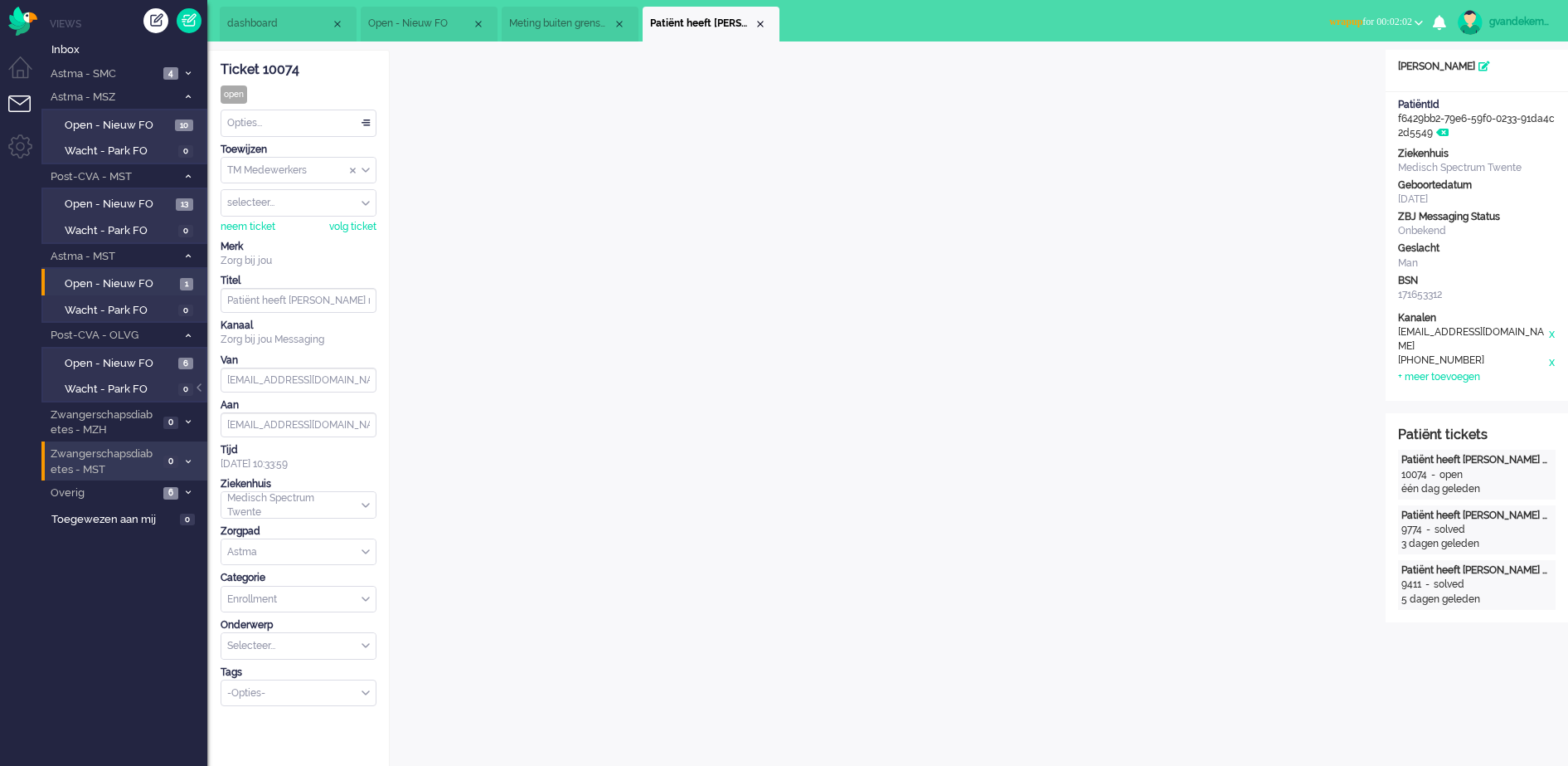
click at [368, 125] on div "Opties..." at bounding box center [298, 123] width 154 height 26
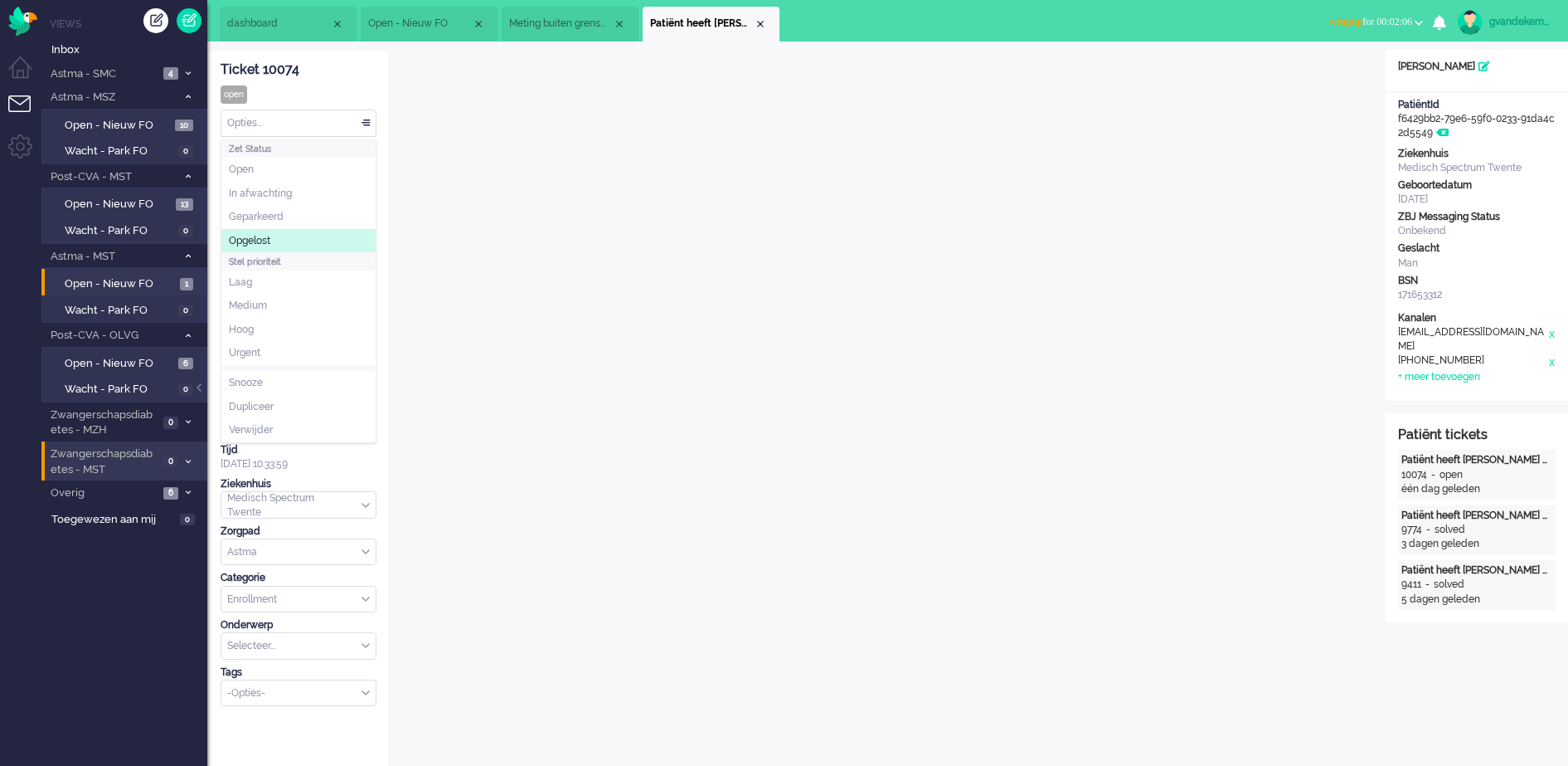
click at [272, 238] on li "Opgelost" at bounding box center [298, 241] width 154 height 24
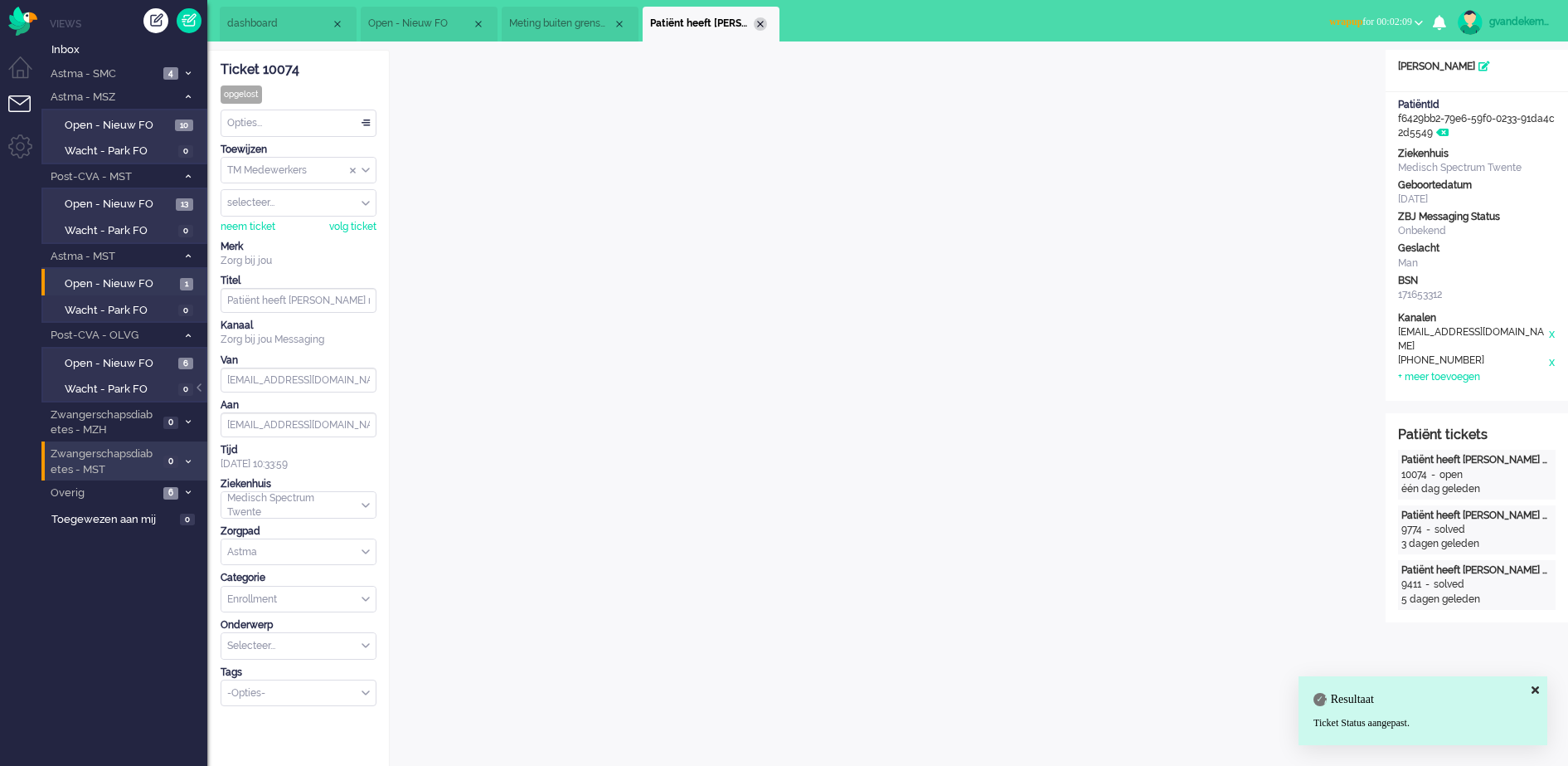
click at [757, 24] on div "Close tab" at bounding box center [761, 24] width 13 height 13
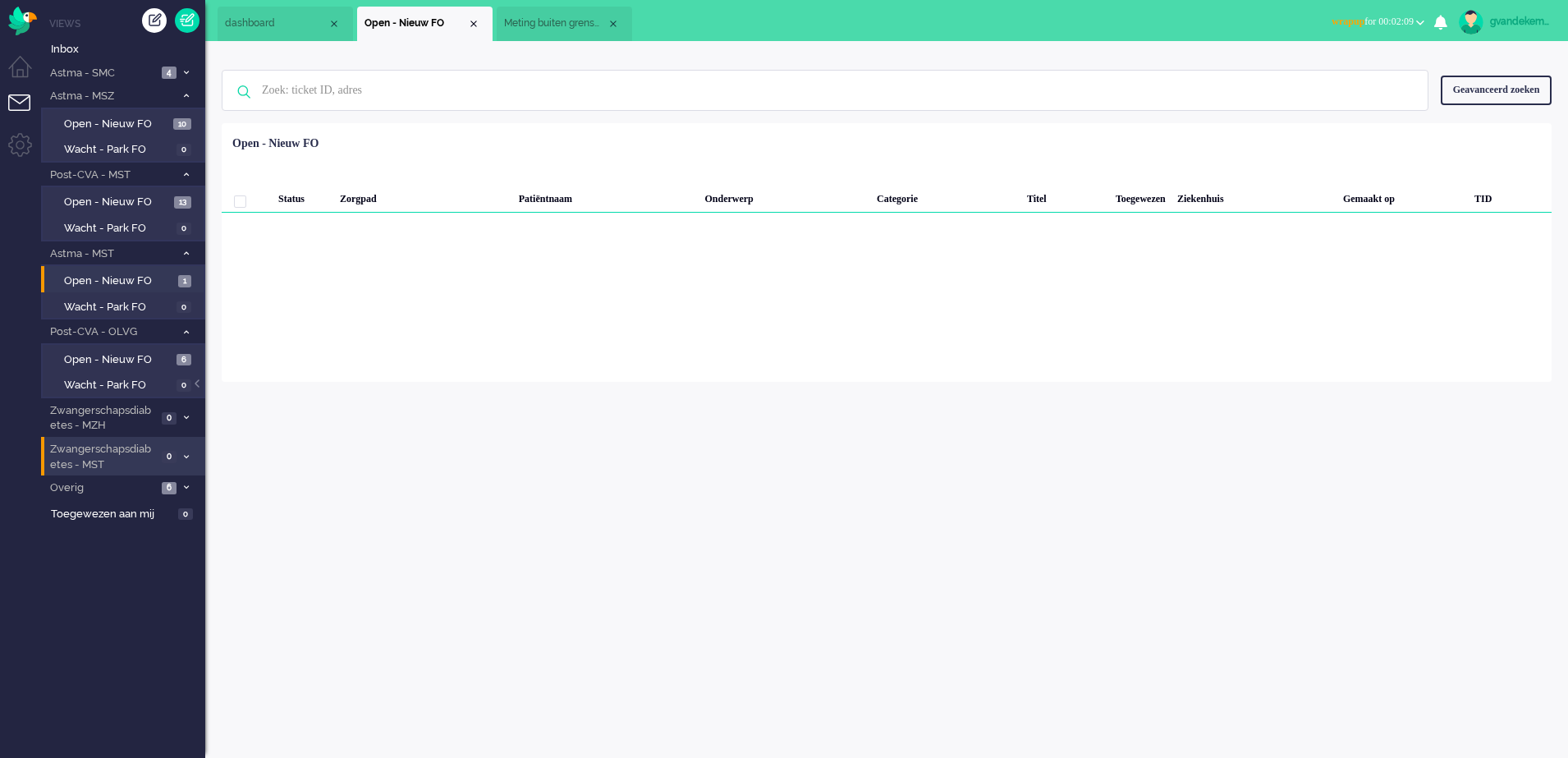
click at [550, 19] on span "Meting buiten grenswaarden" at bounding box center [555, 23] width 103 height 14
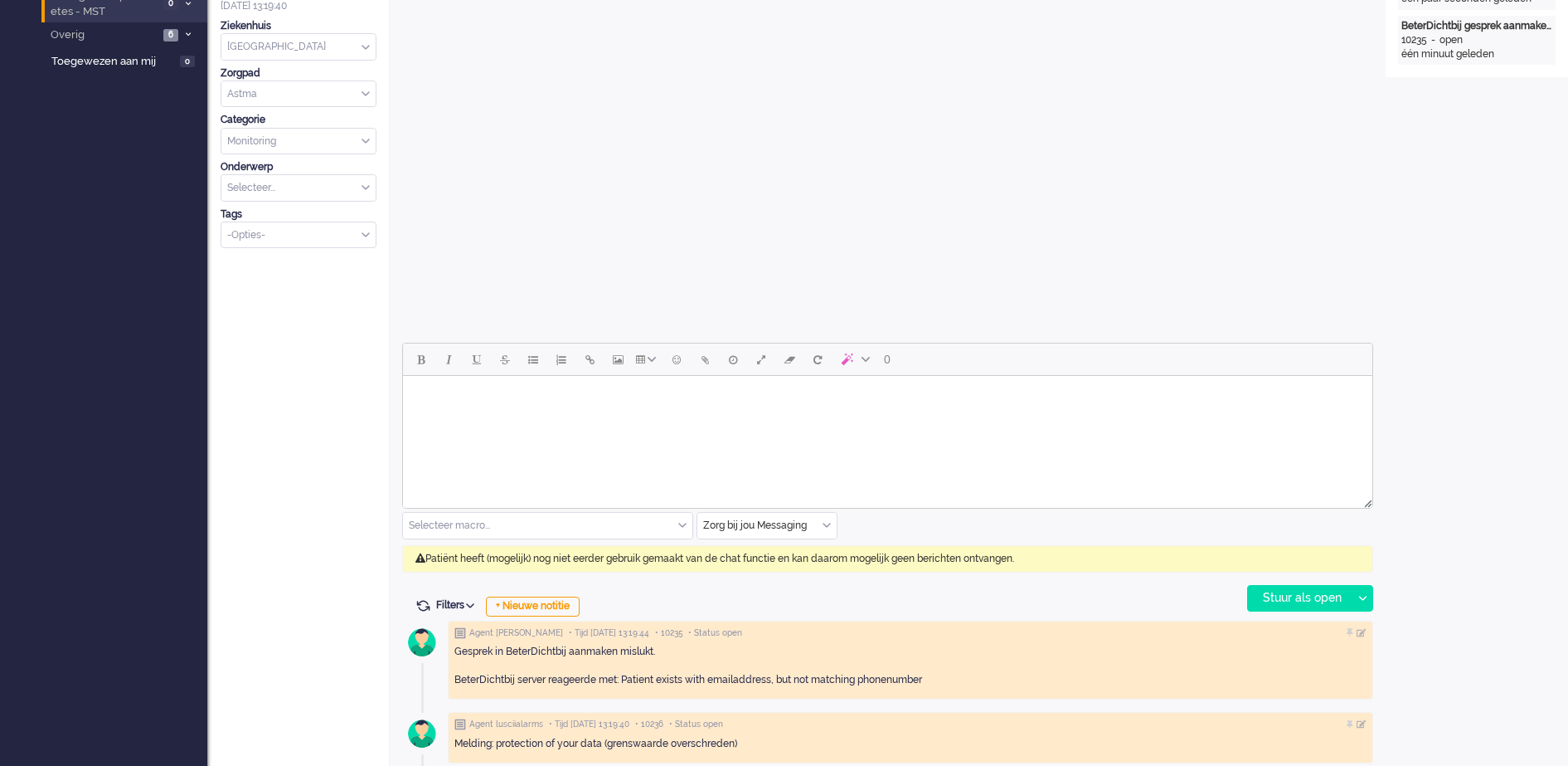
scroll to position [519, 0]
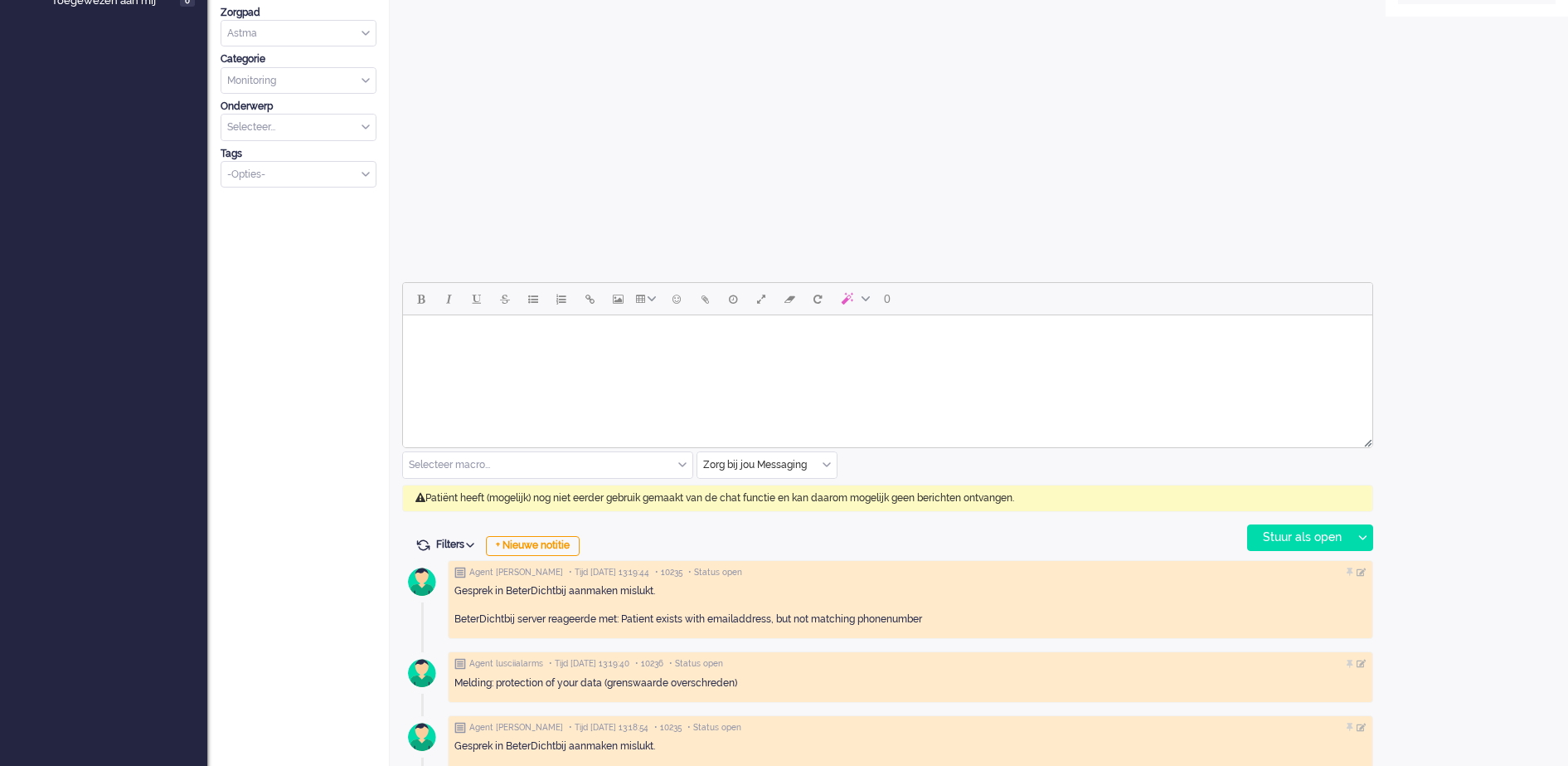
click at [827, 472] on input "text" at bounding box center [767, 465] width 139 height 26
click at [773, 512] on span "uitgaand telefoon" at bounding box center [746, 514] width 82 height 14
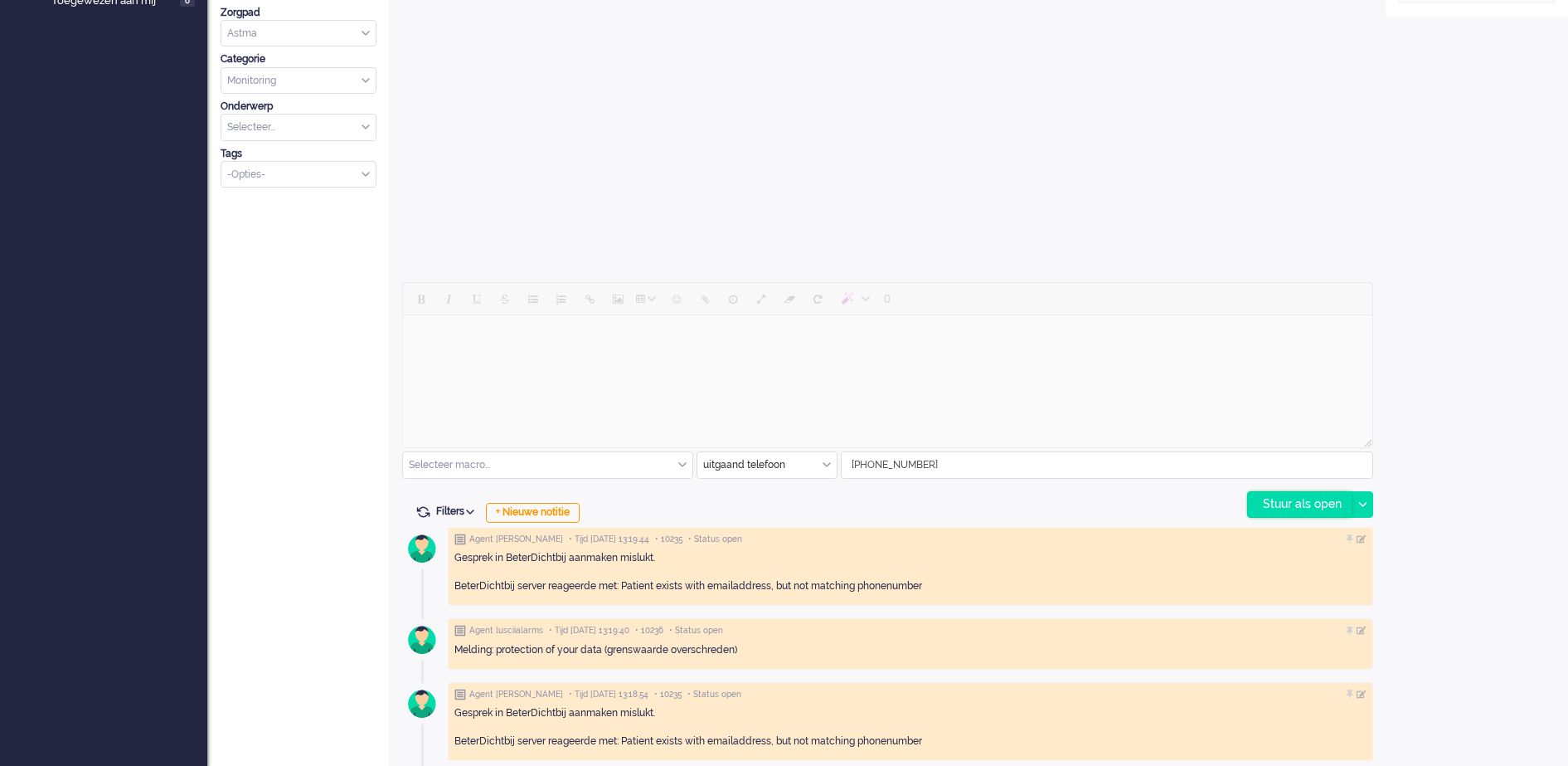
click at [1320, 502] on div "Stuur als open" at bounding box center [1300, 504] width 104 height 25
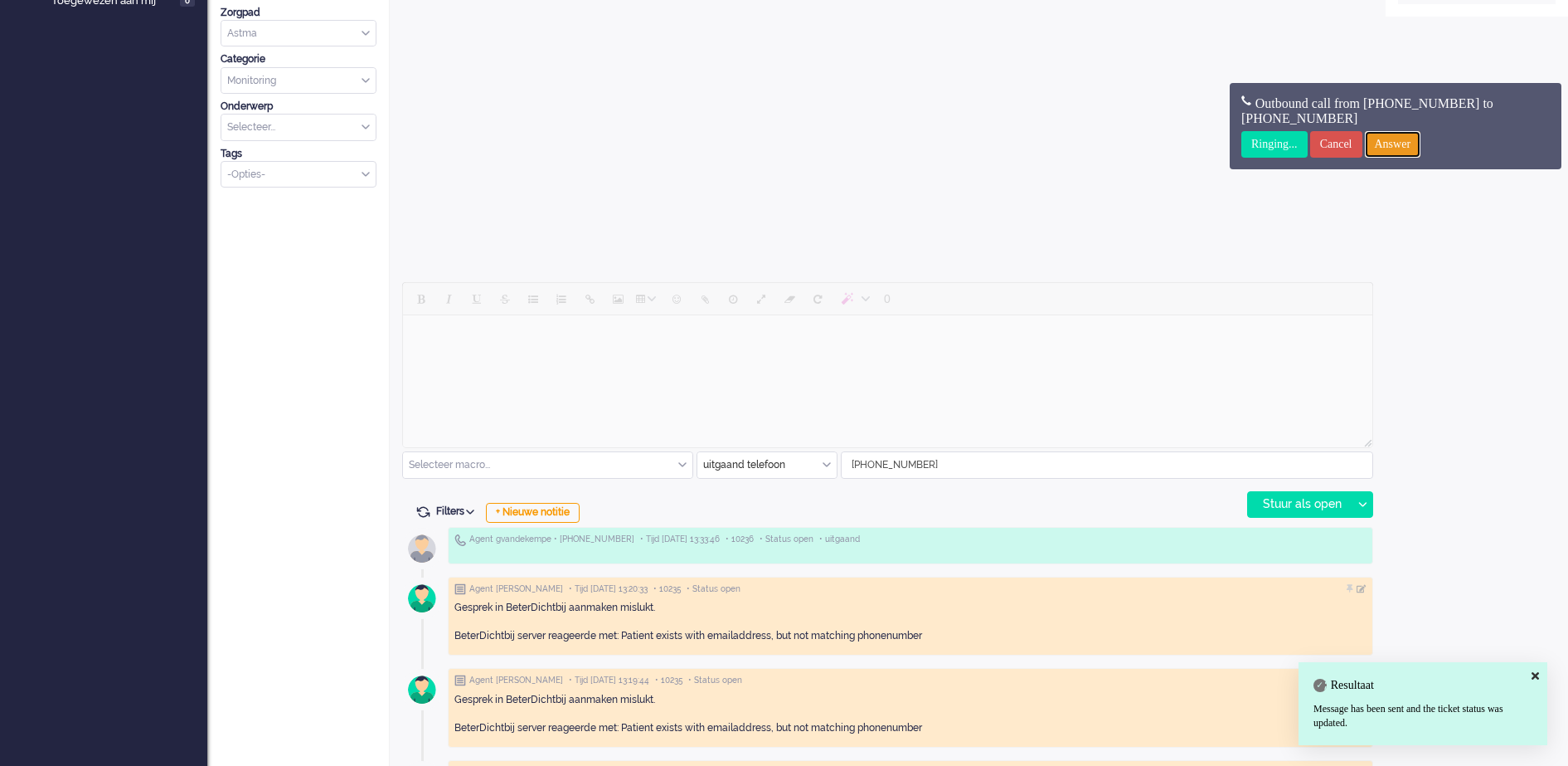
click at [1422, 141] on input "Answer" at bounding box center [1393, 144] width 57 height 27
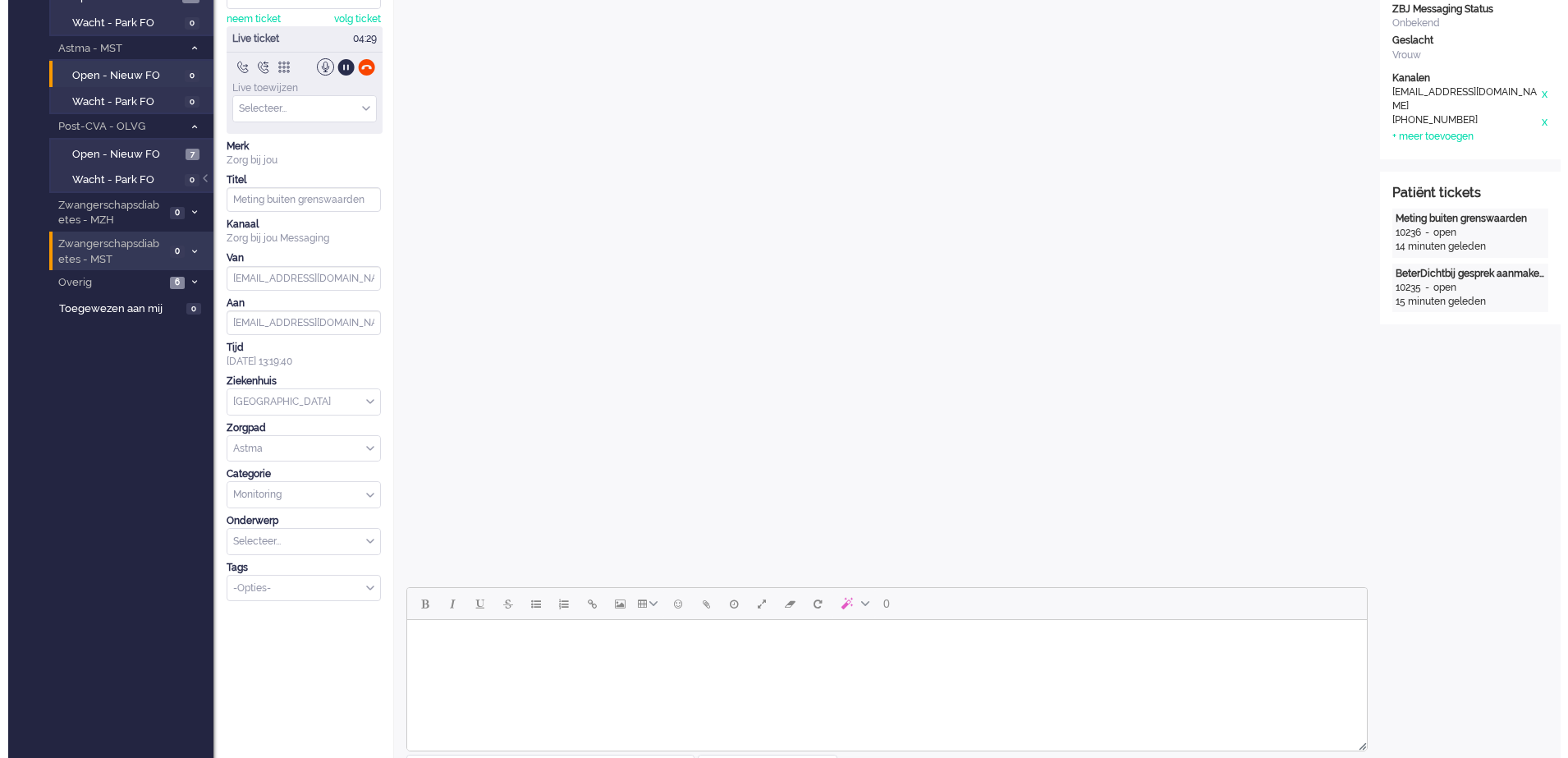
scroll to position [0, 0]
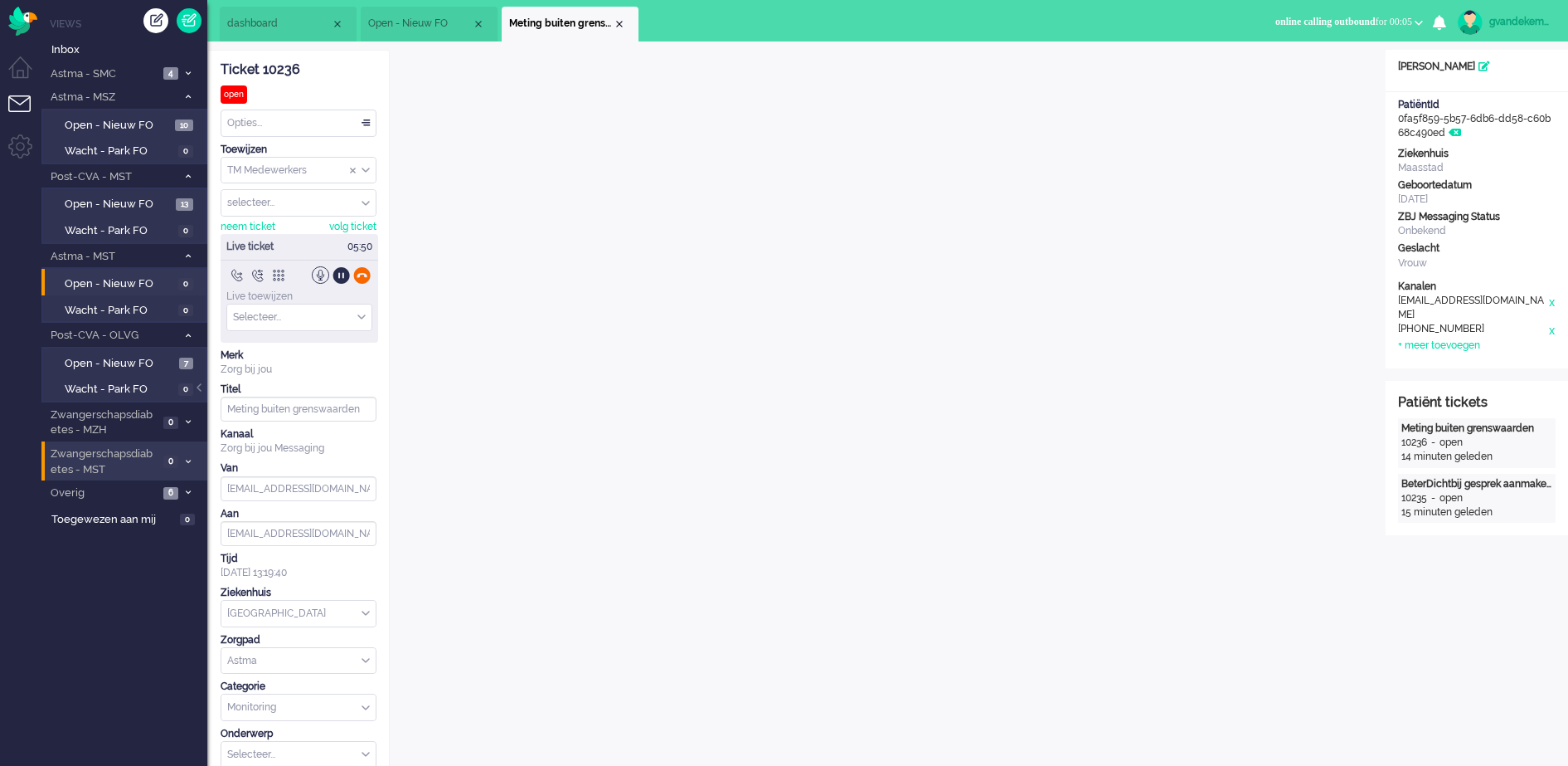
click at [366, 274] on div at bounding box center [362, 275] width 17 height 17
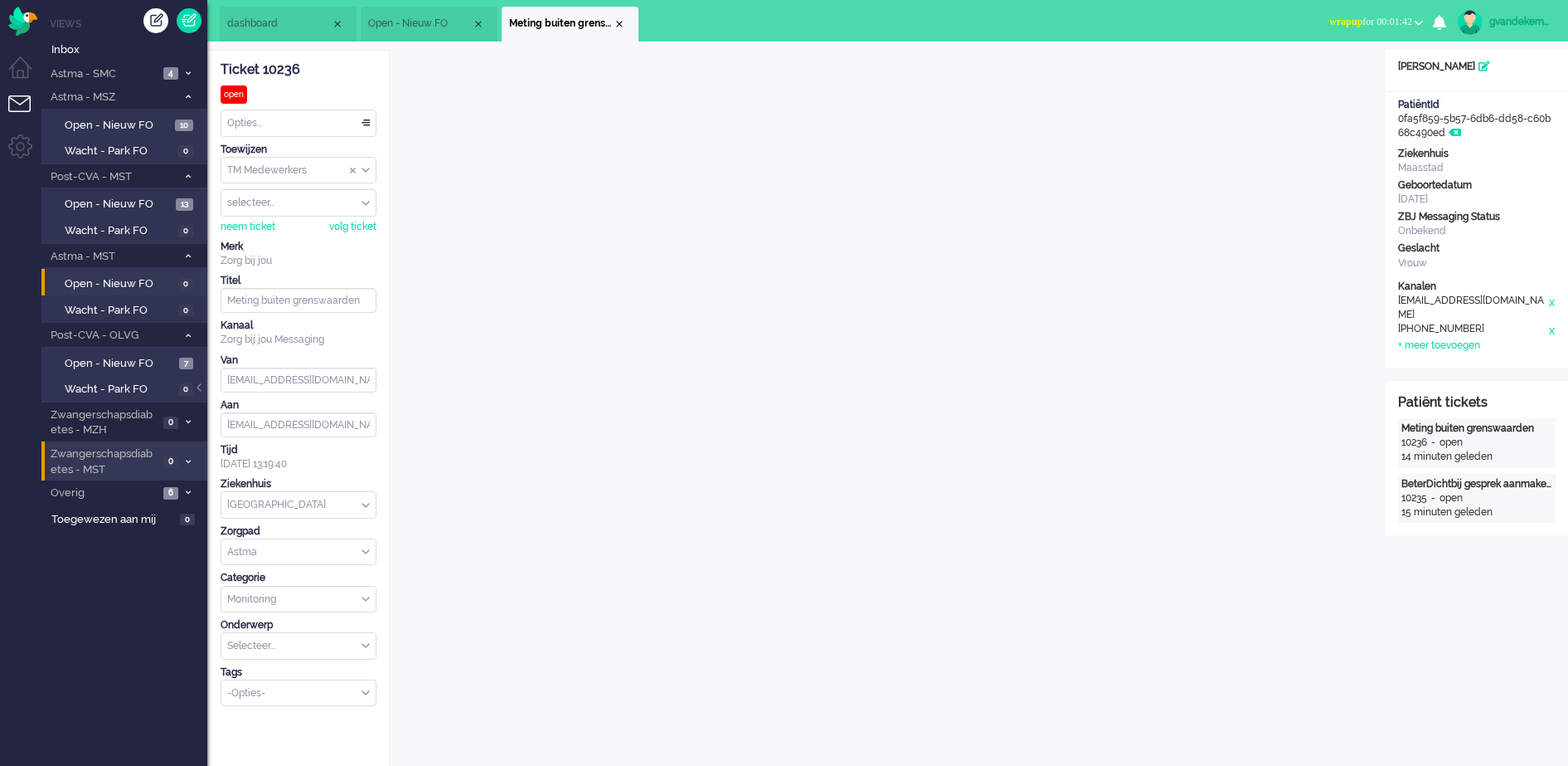
click at [366, 119] on div "Opties..." at bounding box center [298, 123] width 154 height 26
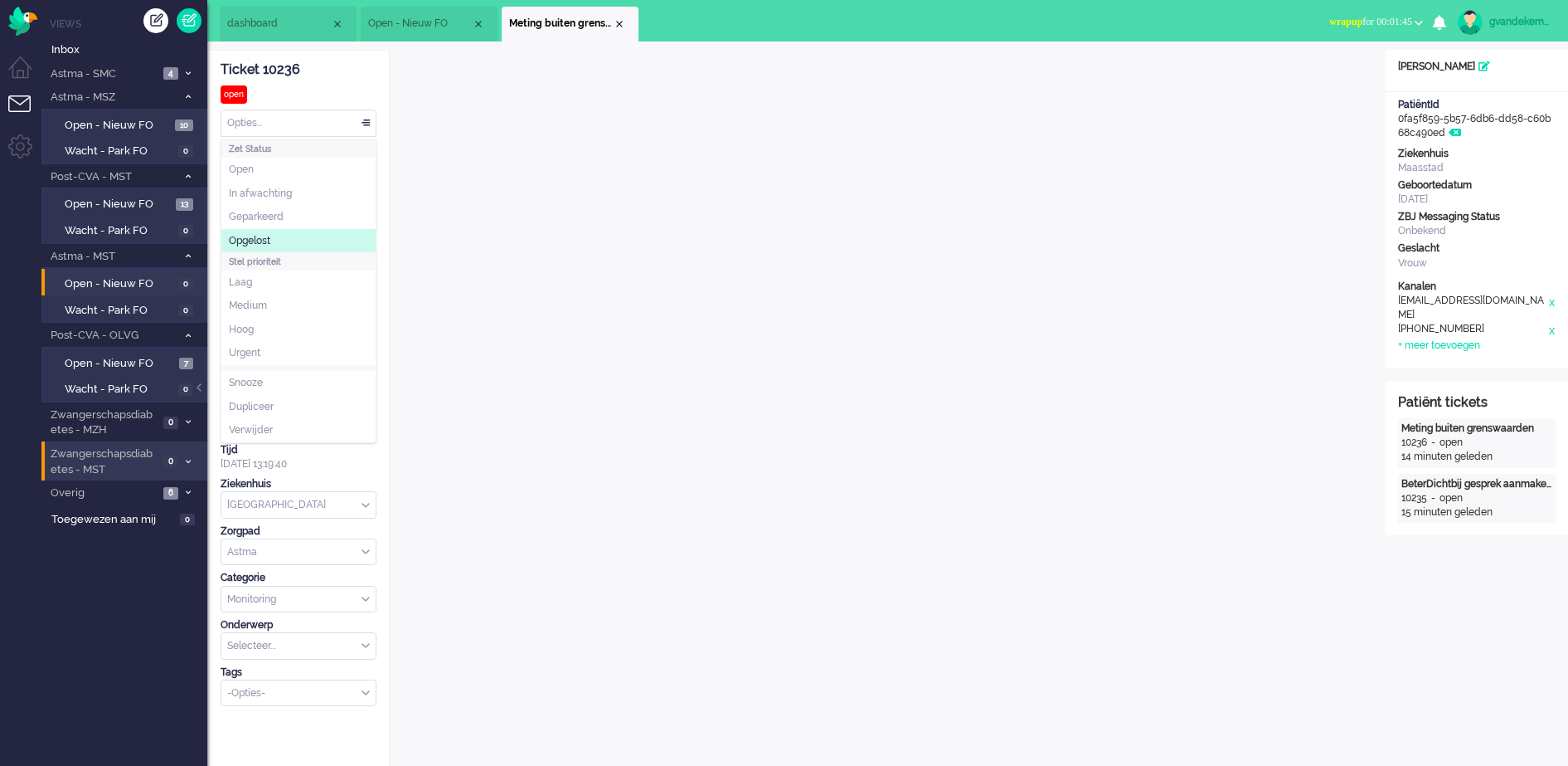
click at [344, 236] on li "Opgelost" at bounding box center [298, 241] width 154 height 24
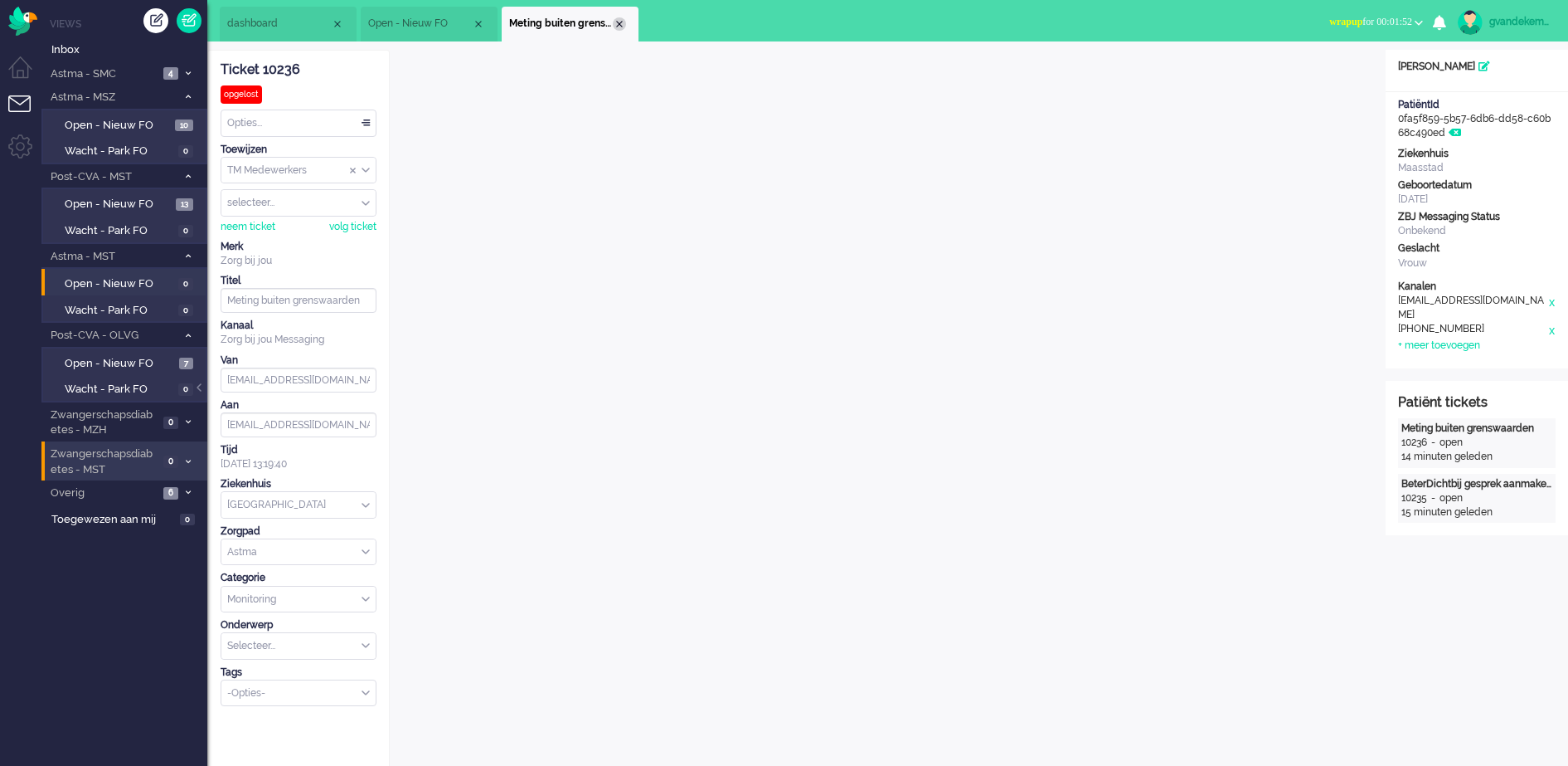
click at [618, 21] on div "Close tab" at bounding box center [620, 24] width 13 height 13
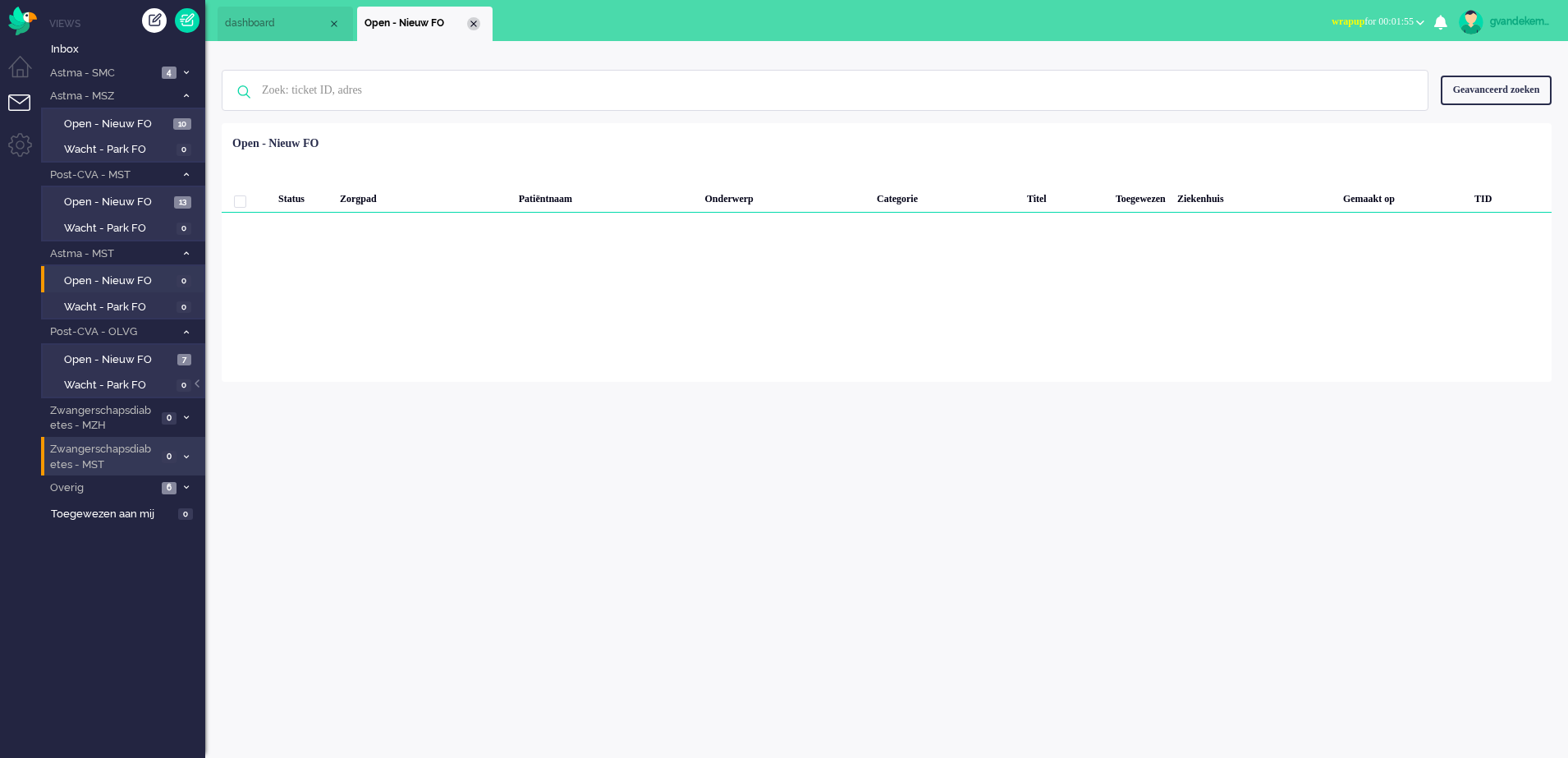
click at [473, 23] on div "Close tab" at bounding box center [474, 24] width 13 height 13
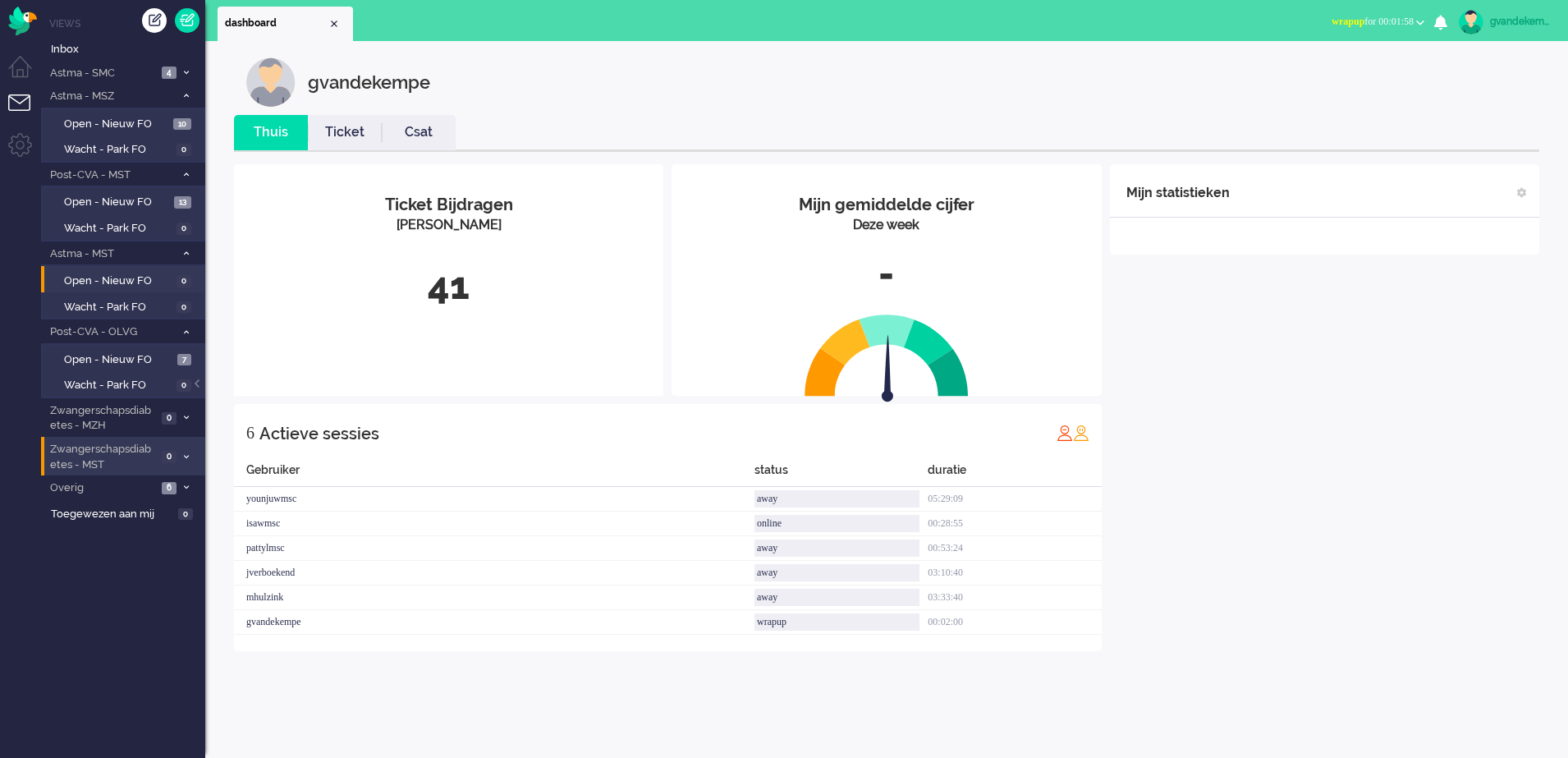
click at [1417, 21] on b "button" at bounding box center [1419, 23] width 9 height 6
click at [1294, 72] on label "Online" at bounding box center [1356, 73] width 129 height 14
click at [1276, 439] on div "Mijn statistieken + Statistieken toevoegen Bel tijd (gemiddelde dag) Wrapup tij…" at bounding box center [1324, 407] width 429 height 487
click at [146, 118] on span "Open - Nieuw FO" at bounding box center [116, 124] width 105 height 15
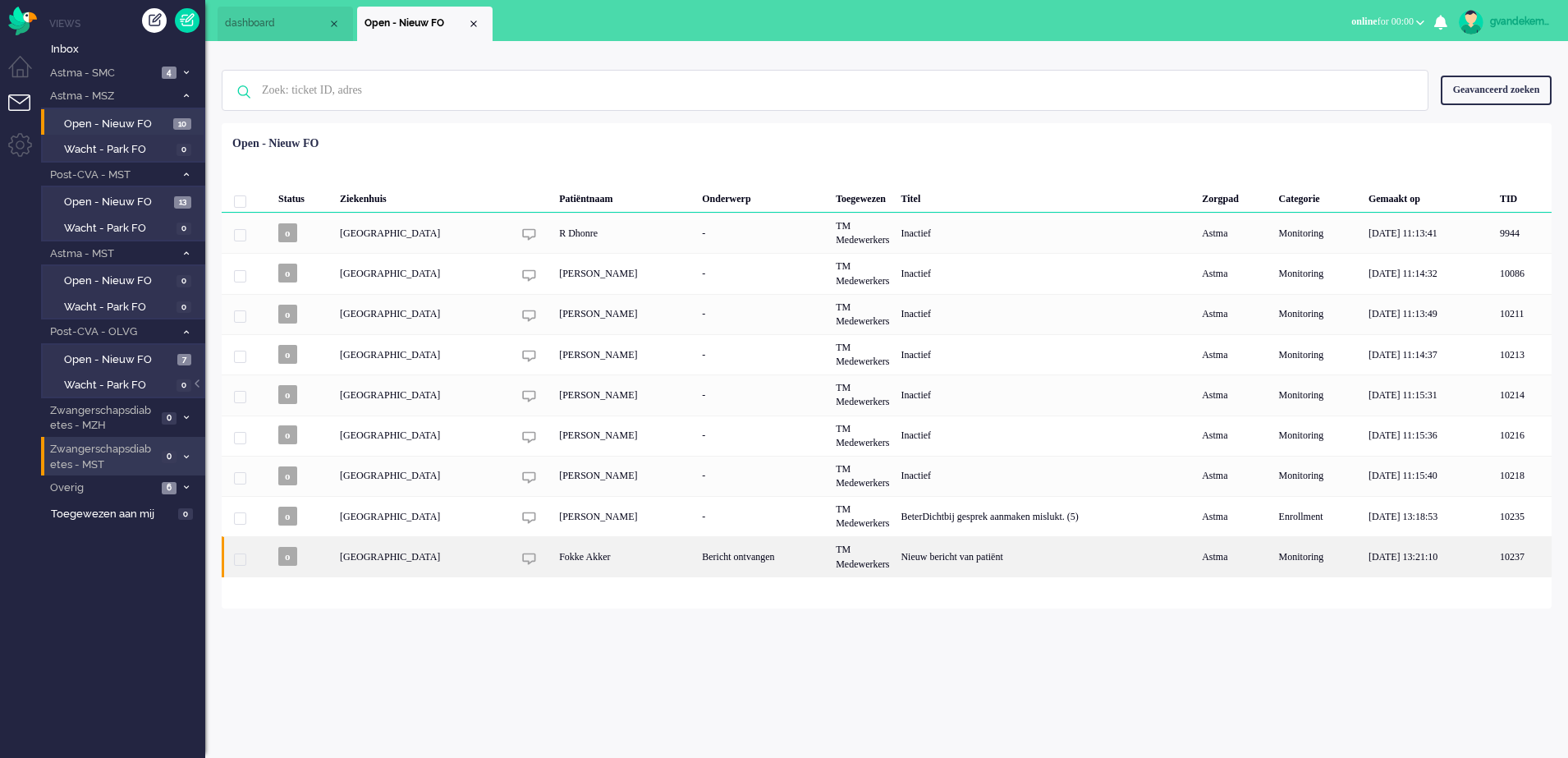
click at [968, 549] on div "Nieuw bericht van patiënt" at bounding box center [1045, 556] width 301 height 40
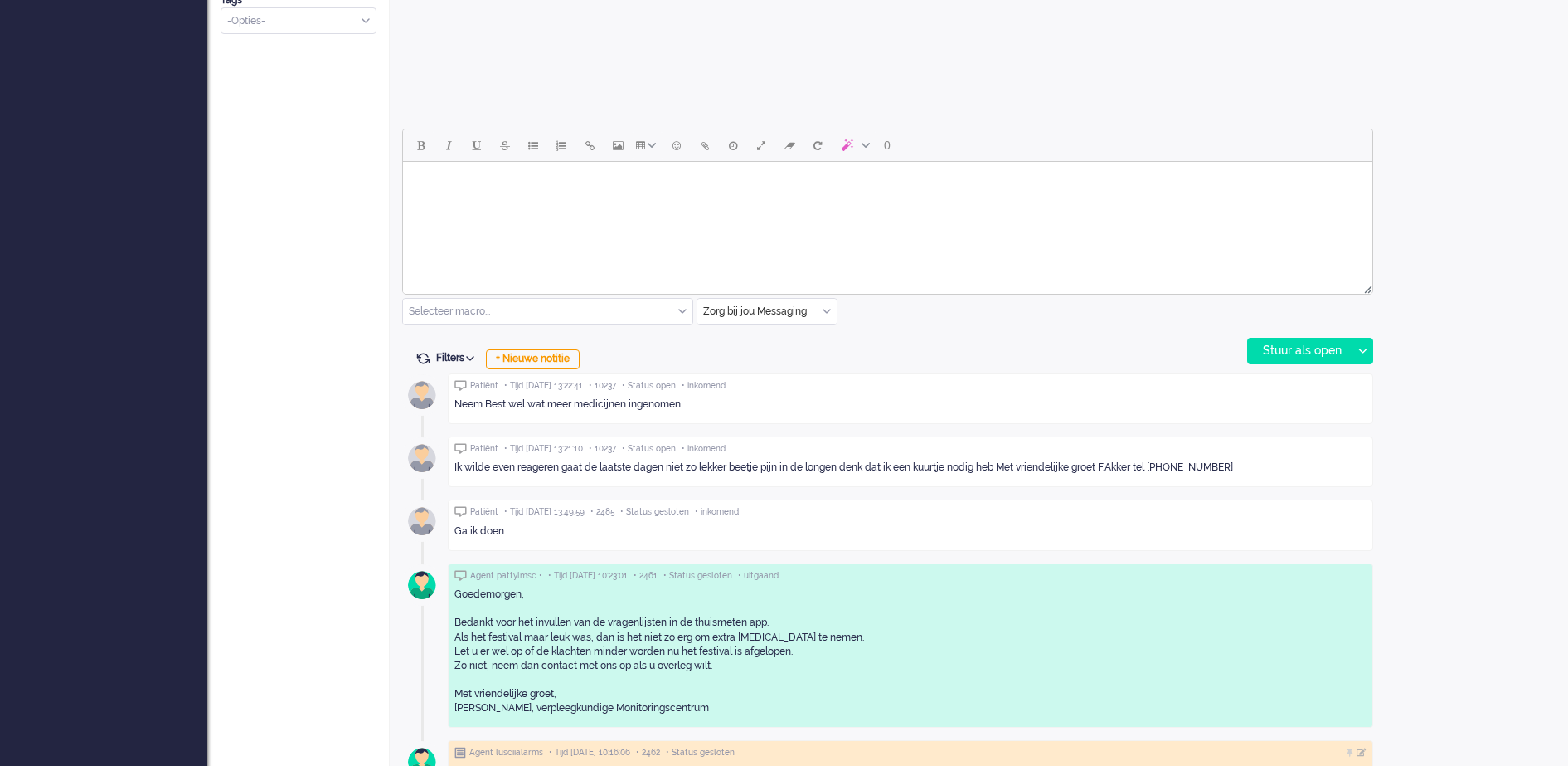
scroll to position [773, 0]
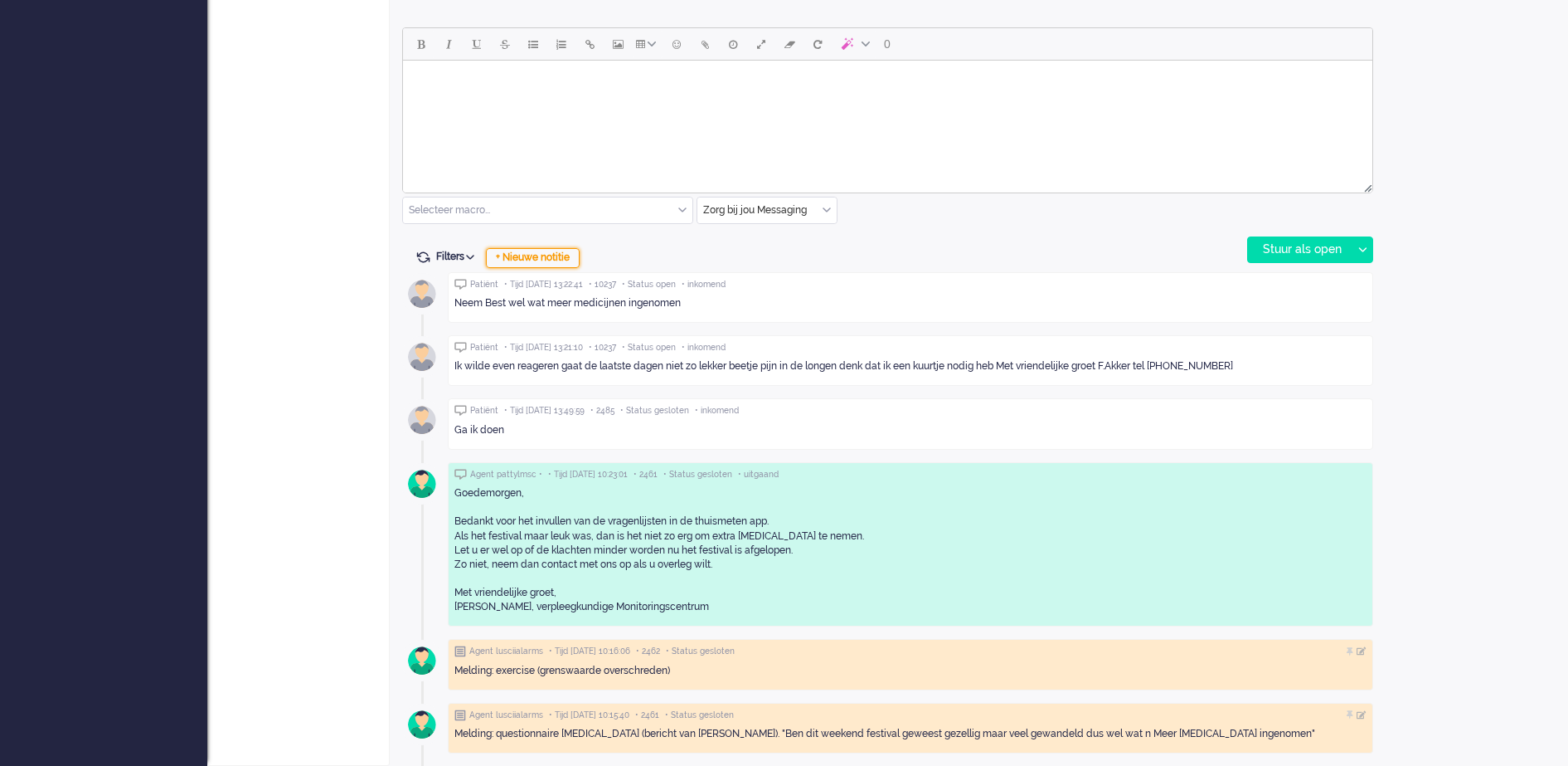
click at [548, 255] on div "+ Nieuwe notitie" at bounding box center [532, 258] width 93 height 20
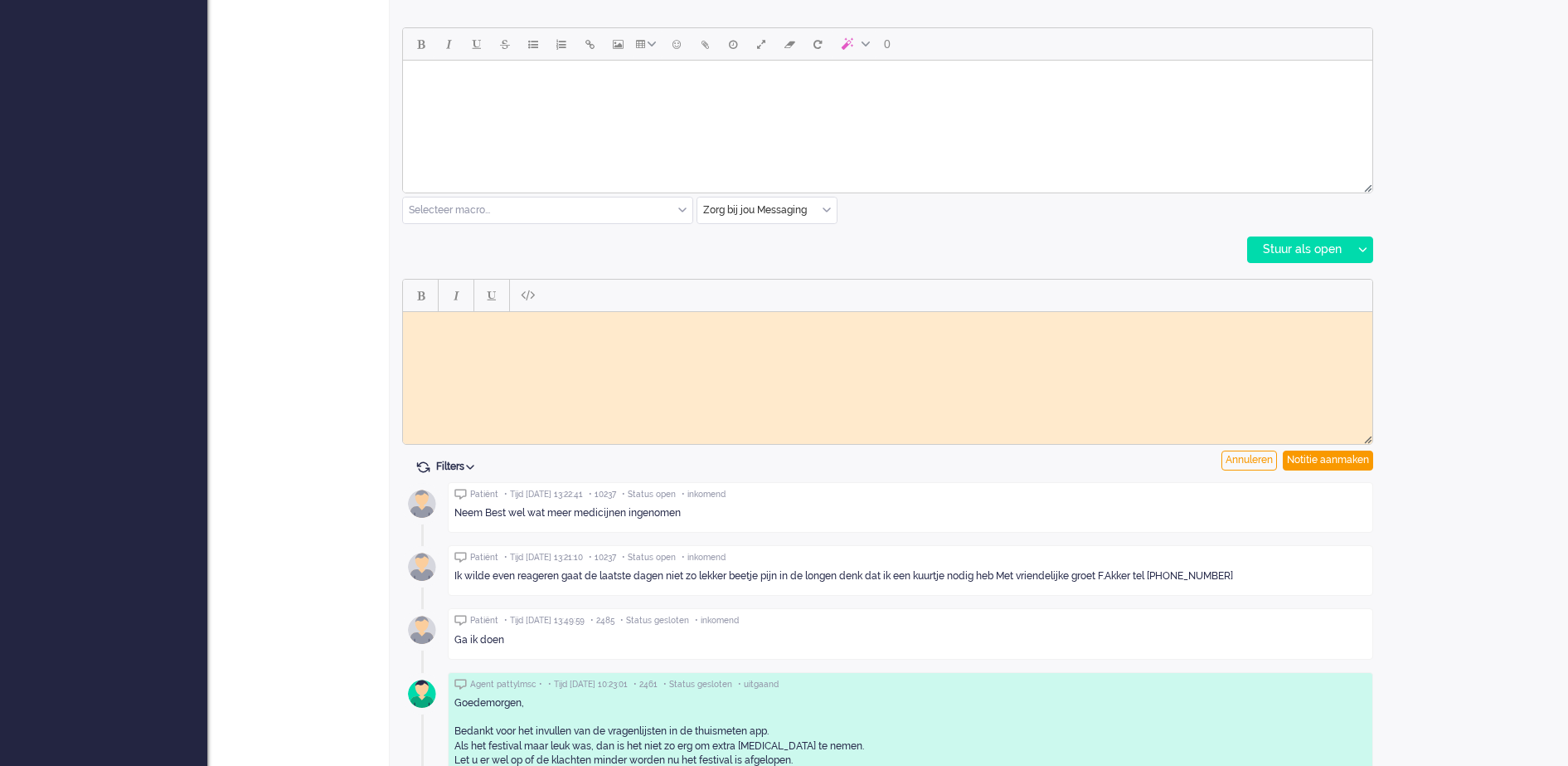
scroll to position [0, 0]
click at [518, 321] on body "Rich Text Area. Press ALT-0 for help." at bounding box center [888, 323] width 956 height 13
click at [1321, 457] on div "Notitie aanmaken" at bounding box center [1328, 460] width 90 height 20
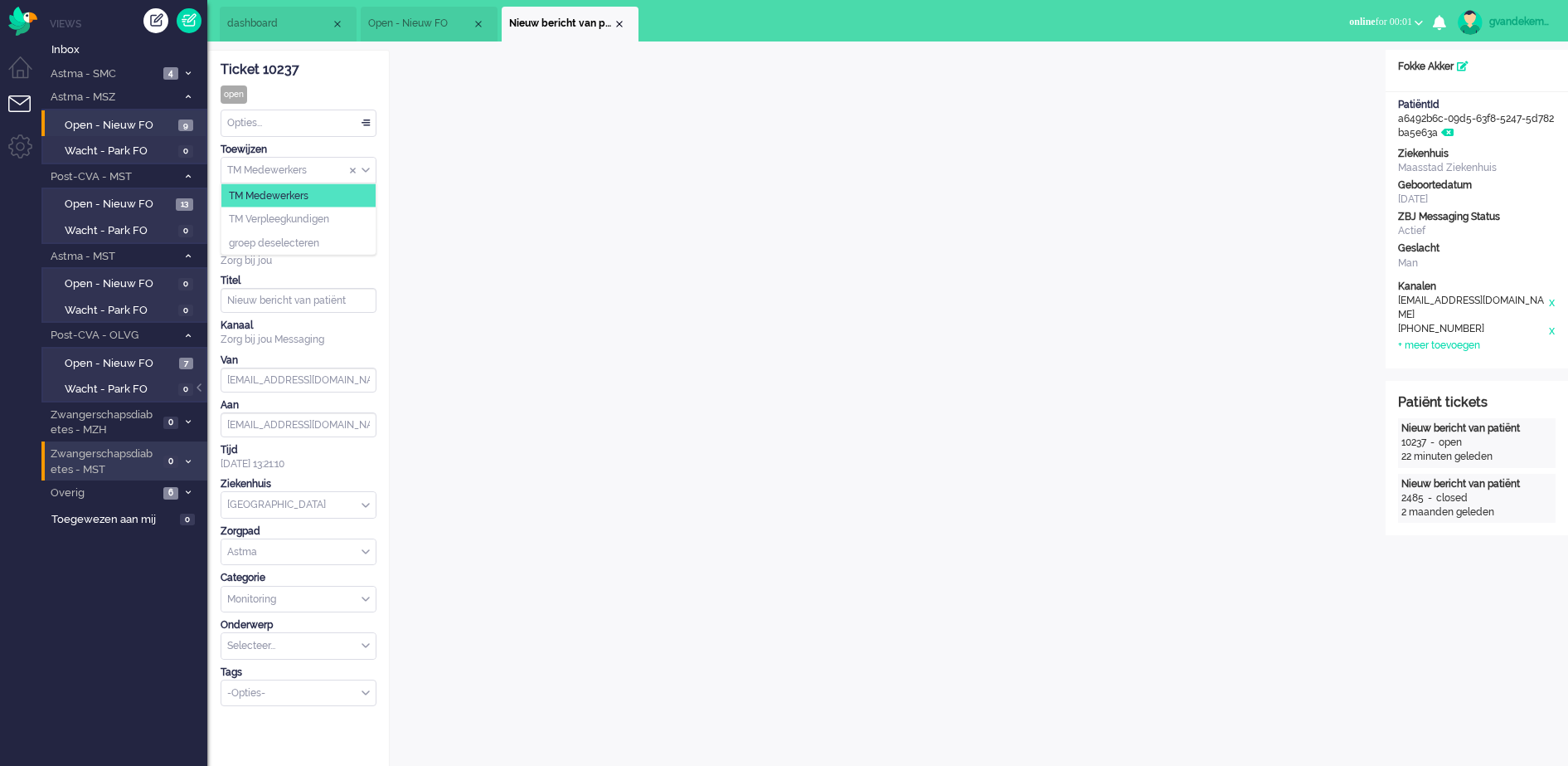
click at [364, 171] on div "TM Medewerkers" at bounding box center [298, 170] width 154 height 26
click at [329, 217] on span "TM Verpleegkundigen" at bounding box center [279, 219] width 100 height 14
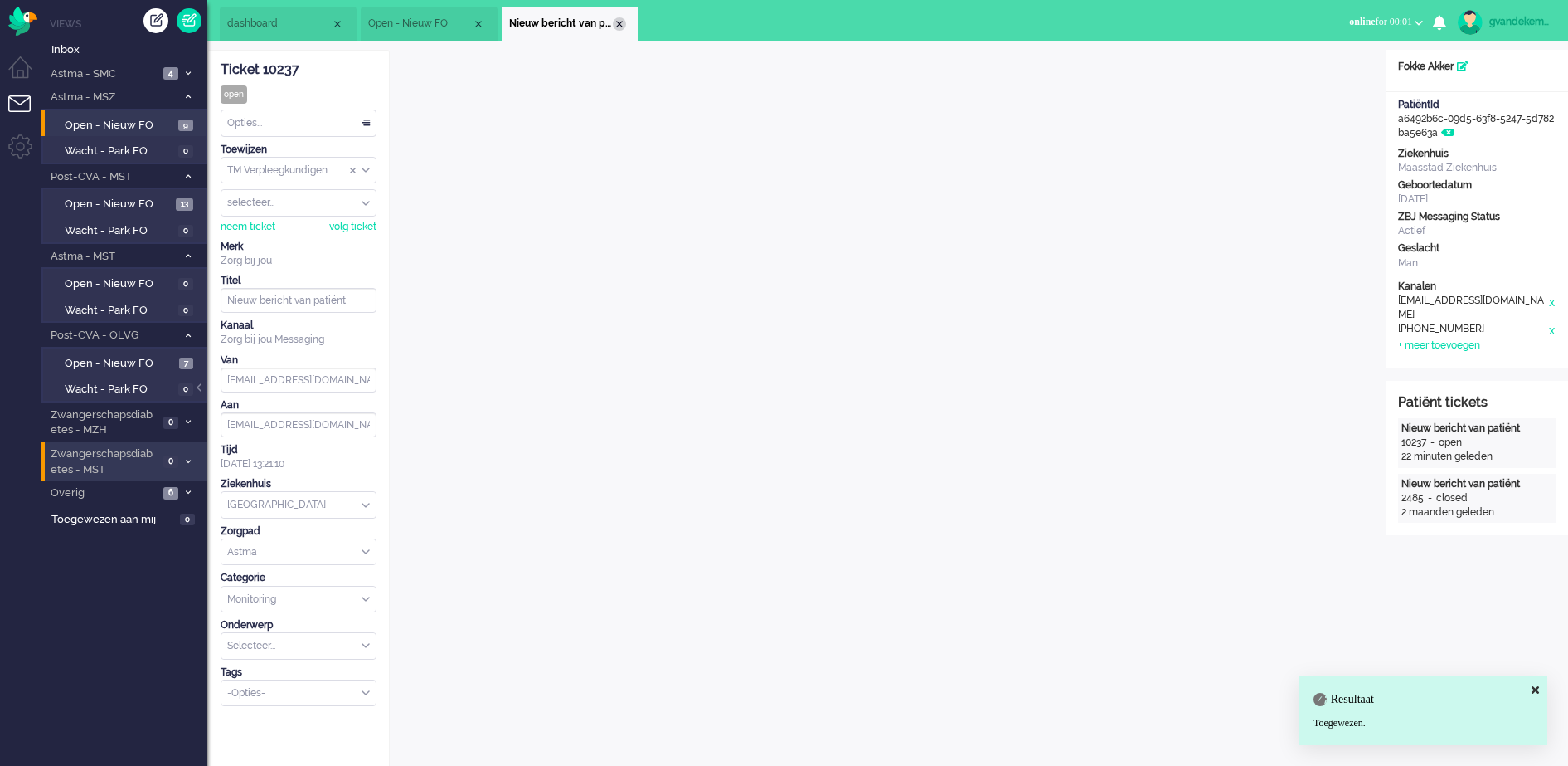
click at [617, 21] on div "Close tab" at bounding box center [620, 24] width 13 height 13
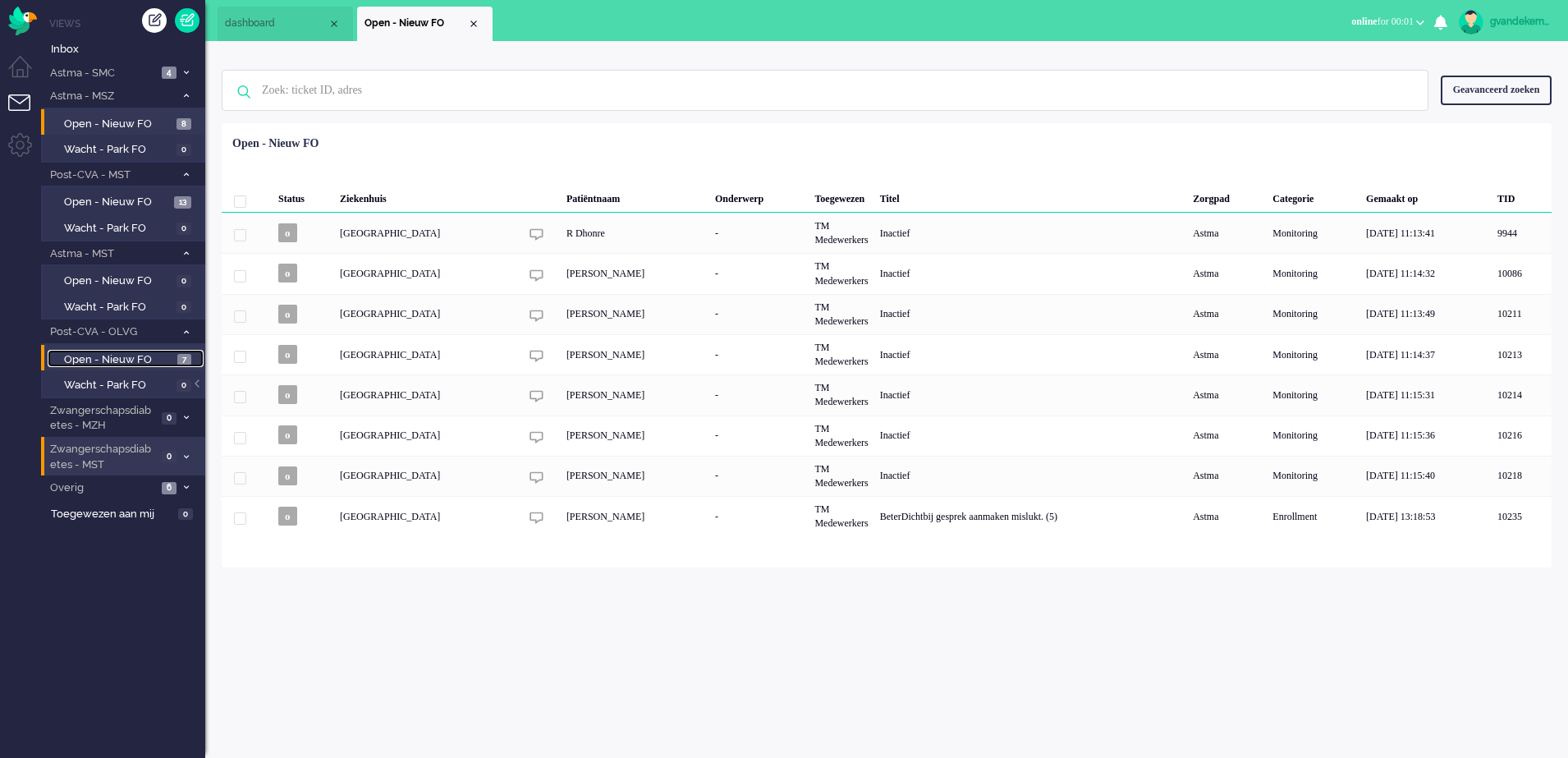
click at [171, 358] on span "Open - Nieuw FO" at bounding box center [118, 360] width 109 height 15
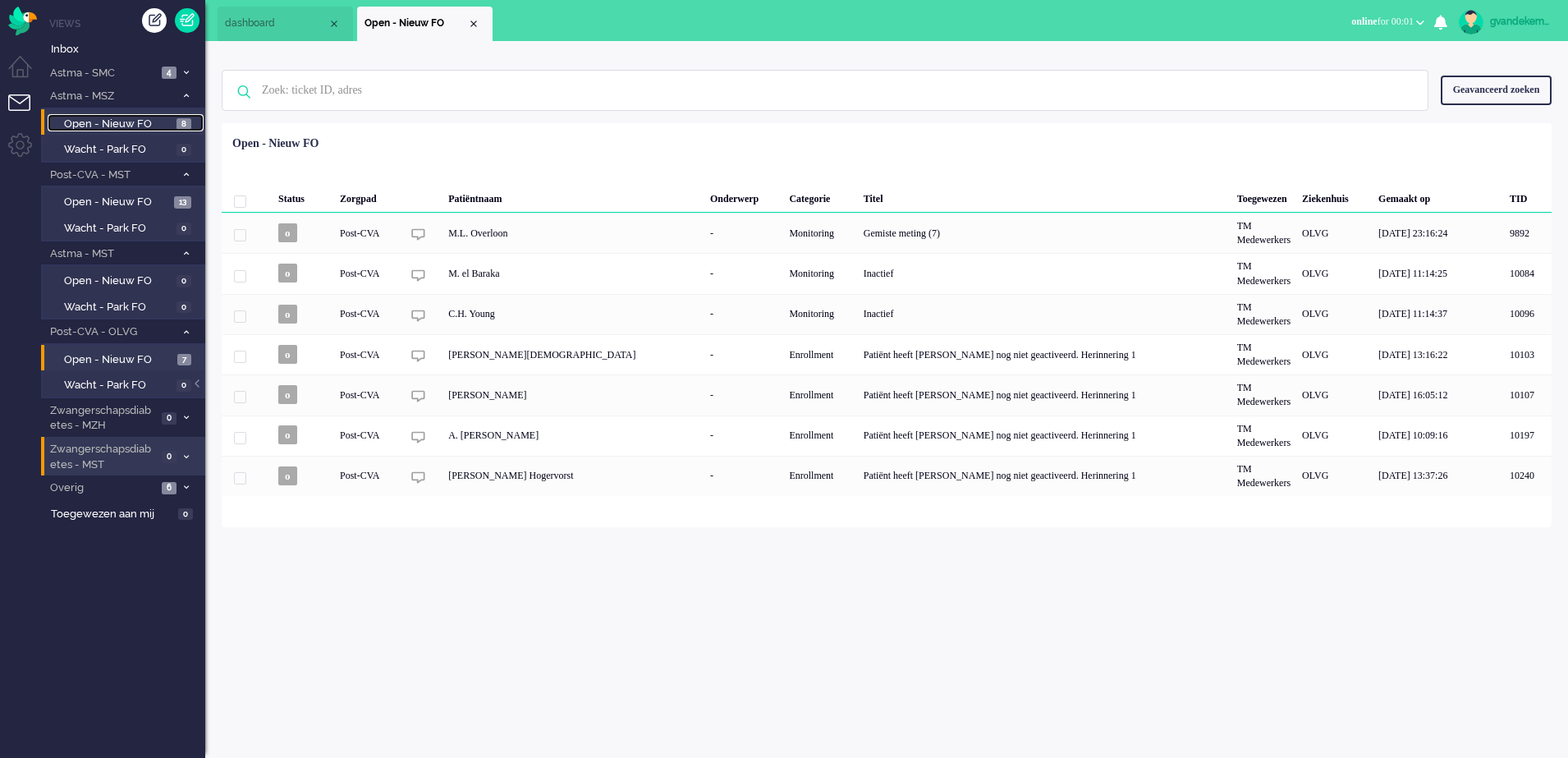
click at [154, 118] on span "Open - Nieuw FO" at bounding box center [118, 124] width 109 height 15
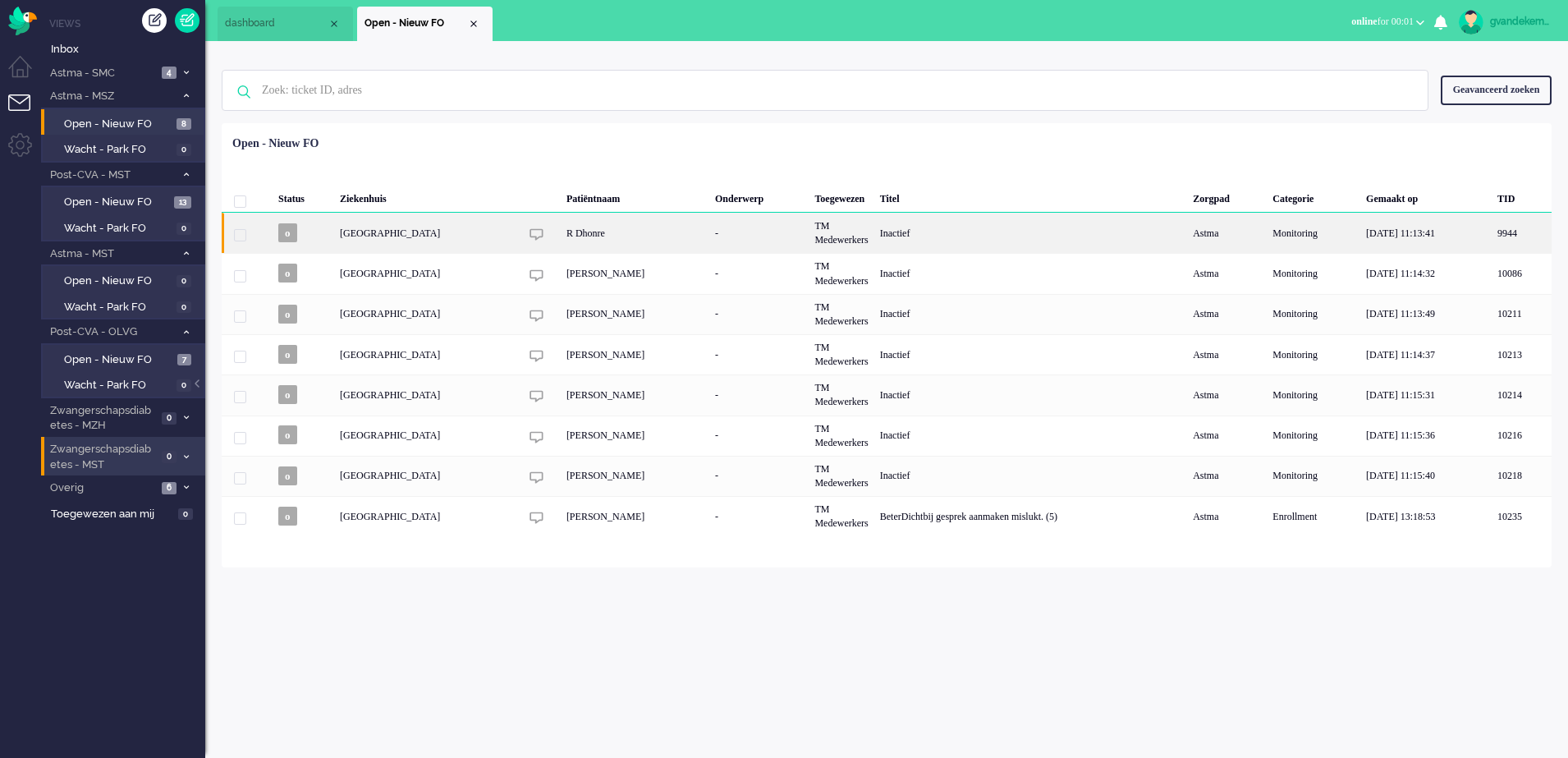
click at [904, 228] on div "Inactief" at bounding box center [1030, 232] width 312 height 40
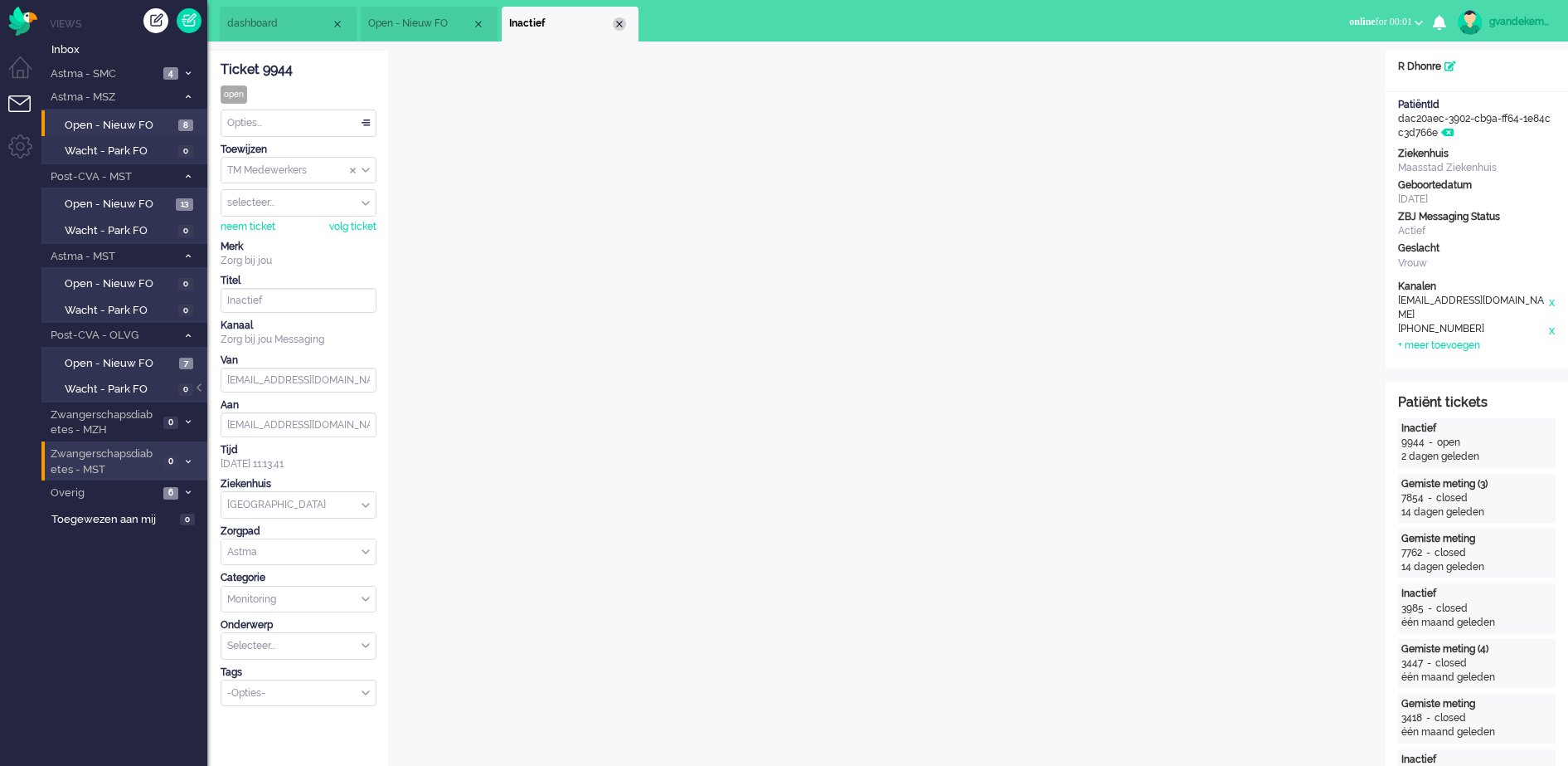
click at [619, 21] on div "Close tab" at bounding box center [620, 24] width 13 height 13
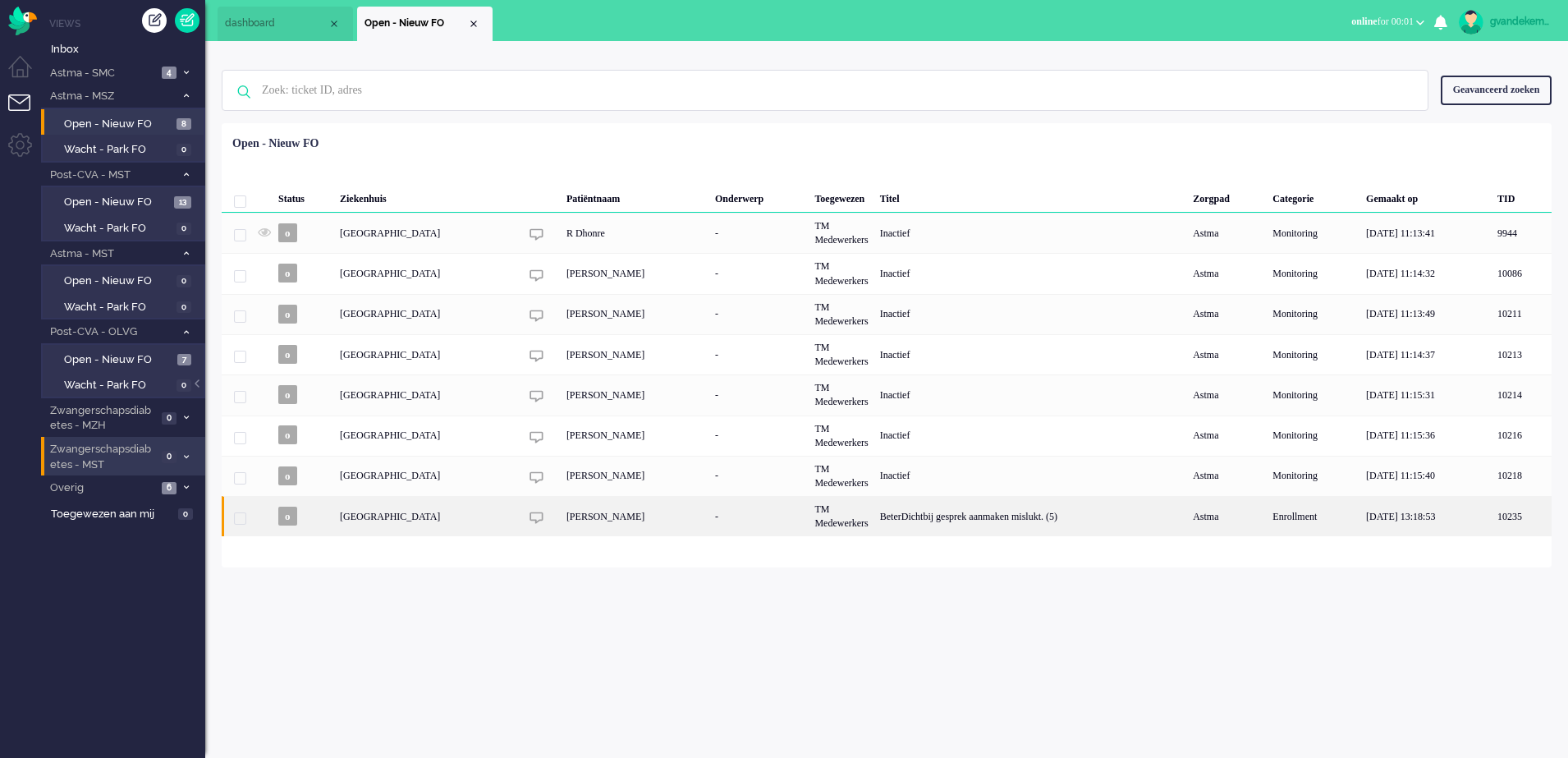
click at [961, 517] on div "BeterDichtbij gesprek aanmaken mislukt. (5)" at bounding box center [1030, 516] width 312 height 40
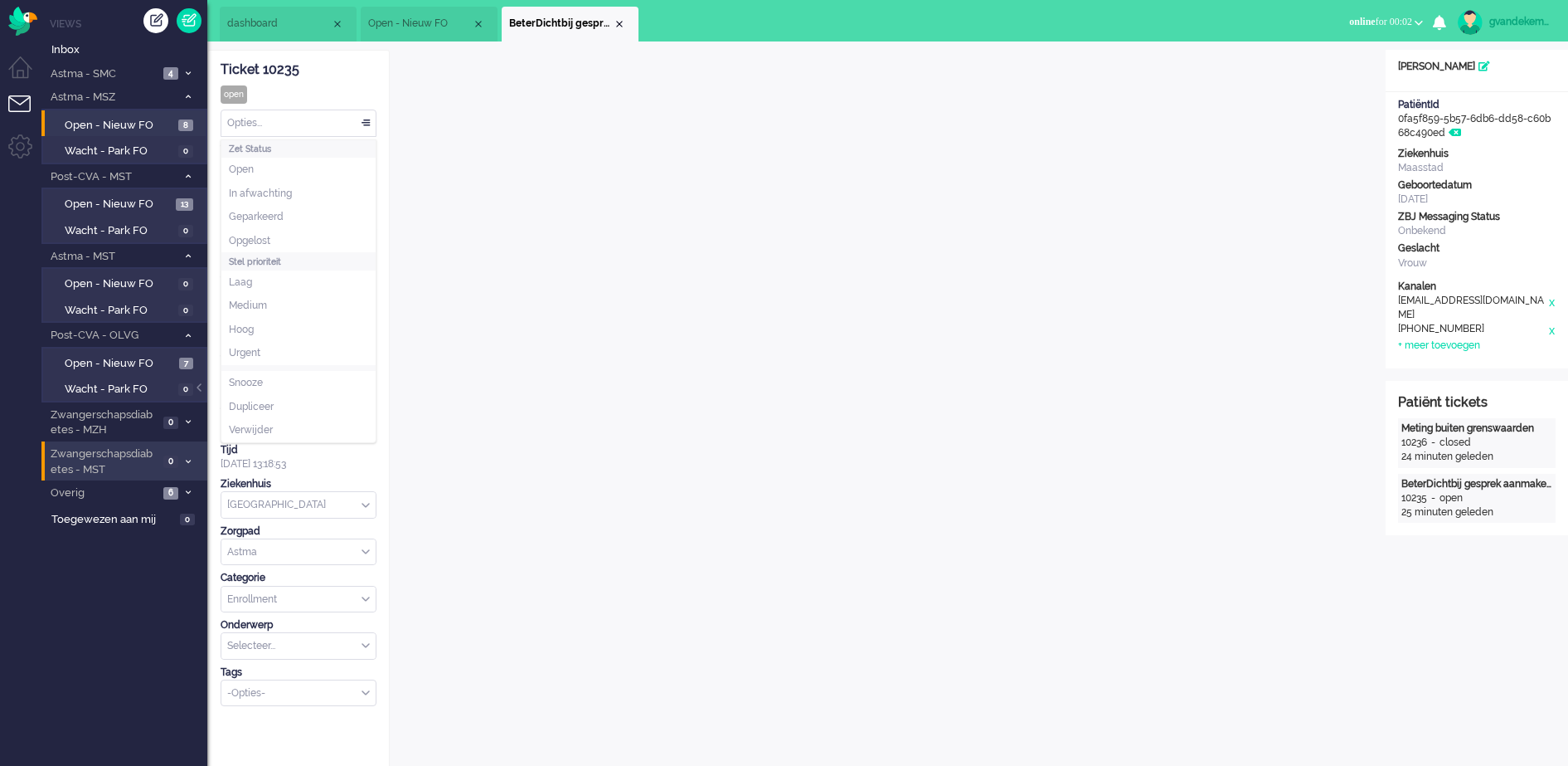
click at [364, 120] on div "Opties..." at bounding box center [298, 123] width 154 height 26
click at [279, 235] on li "Opgelost" at bounding box center [298, 241] width 154 height 24
click at [618, 25] on div "Close tab" at bounding box center [620, 24] width 13 height 13
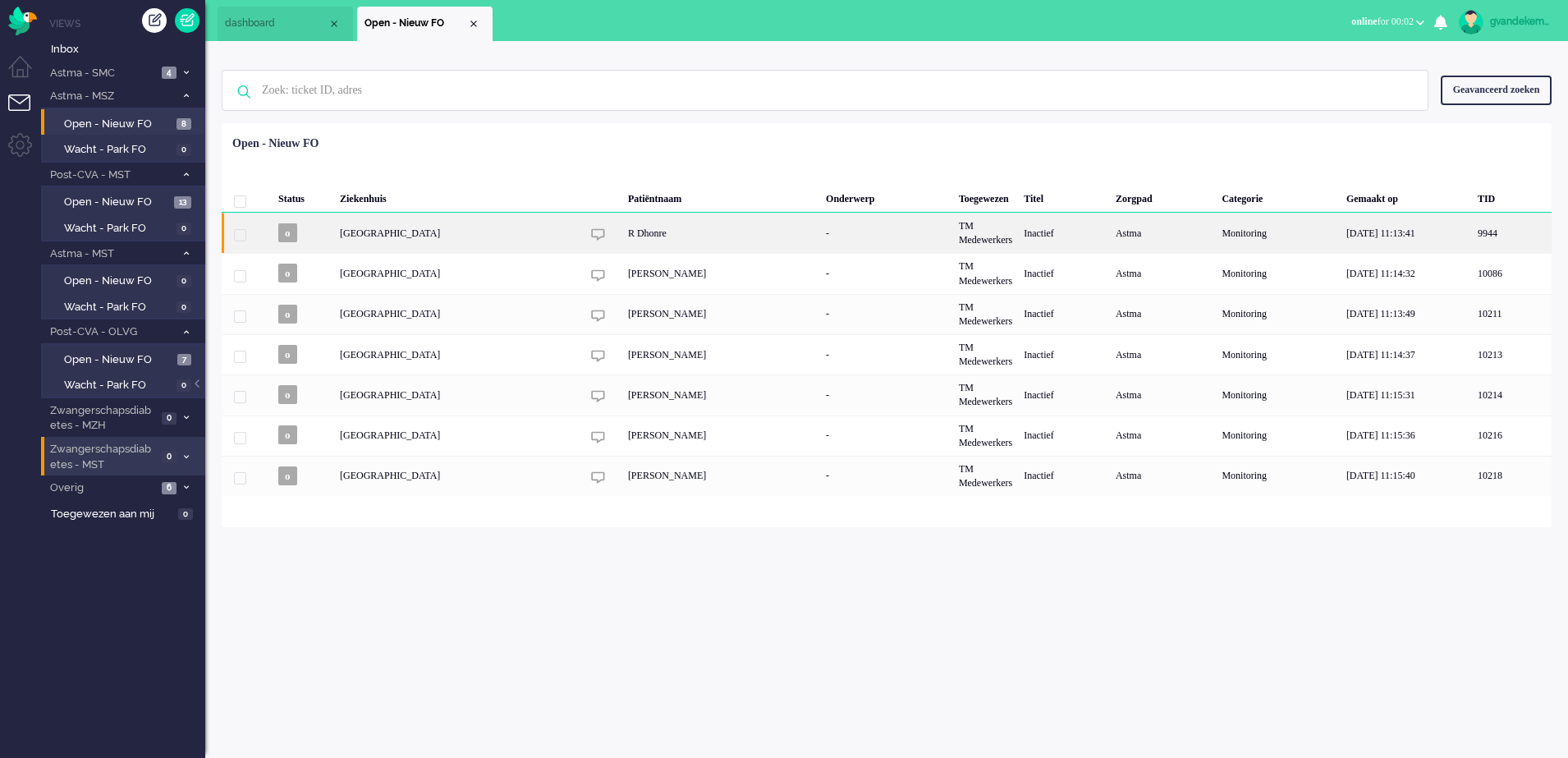
click at [693, 237] on div "R Dhonre" at bounding box center [721, 232] width 198 height 40
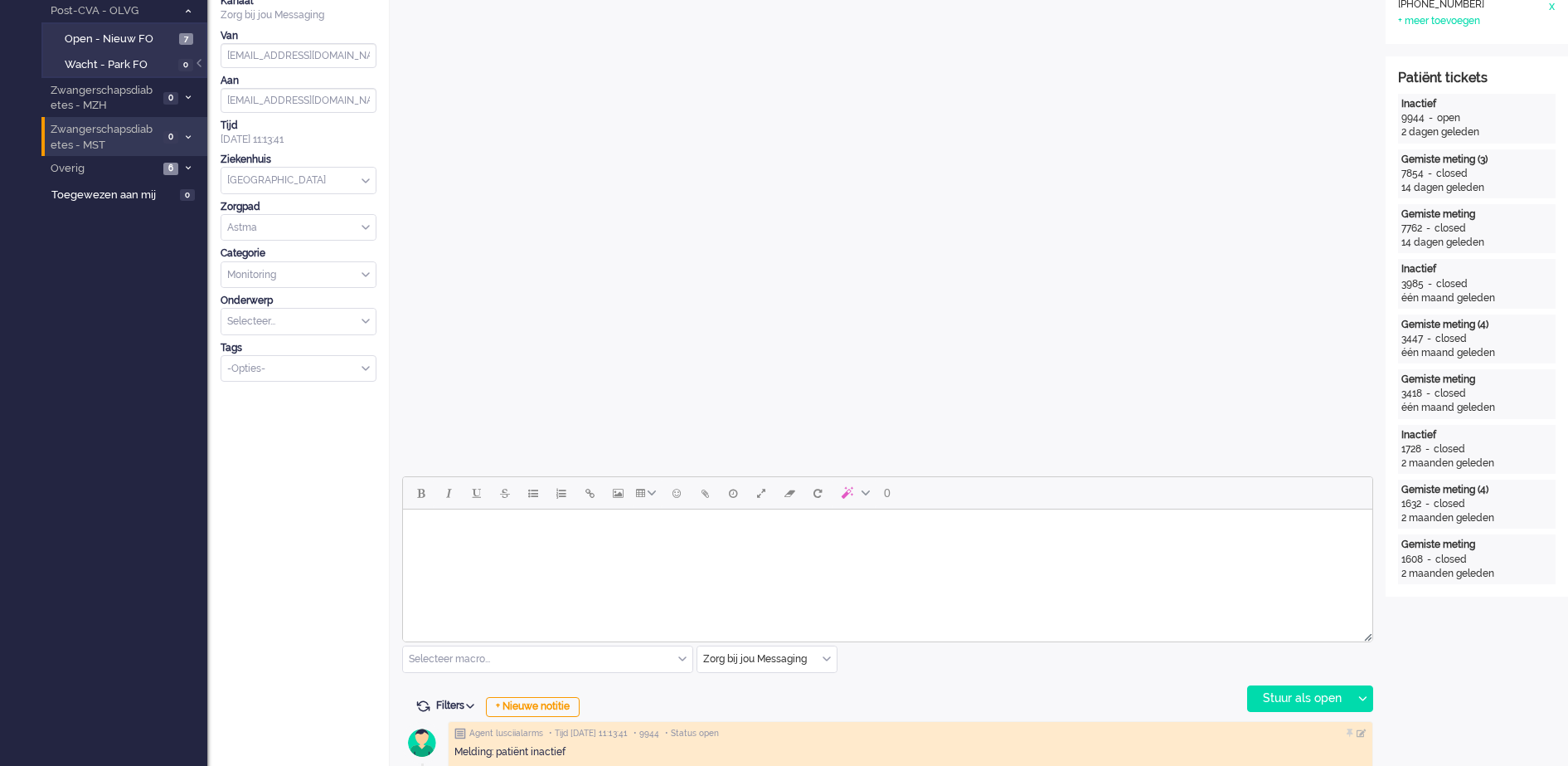
scroll to position [465, 0]
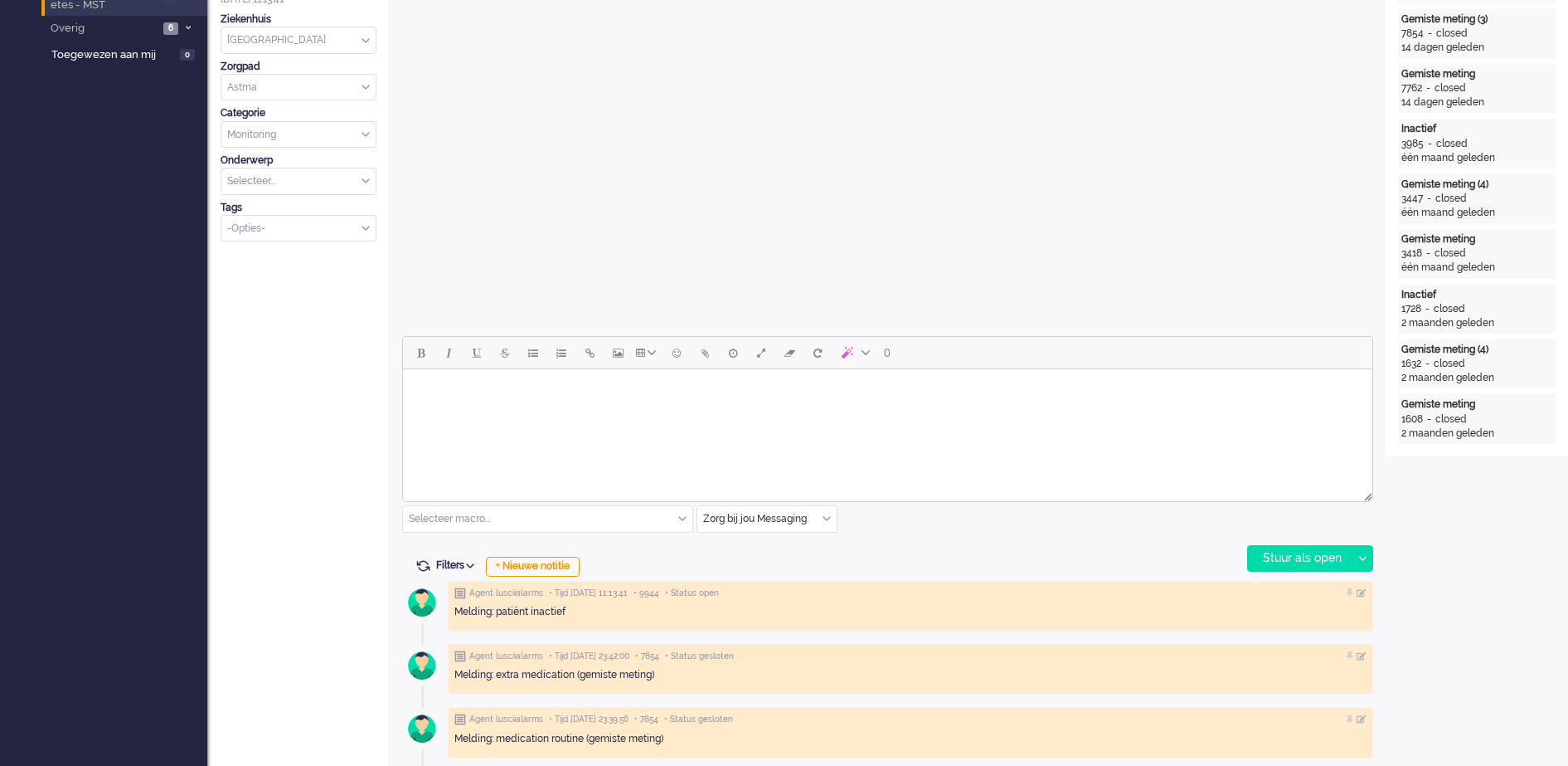
click at [827, 516] on div "Zorg bij jou Messaging" at bounding box center [767, 519] width 139 height 26
click at [764, 563] on span "uitgaand telefoon" at bounding box center [746, 568] width 82 height 14
click at [1314, 556] on div "Stuur als open" at bounding box center [1300, 558] width 104 height 25
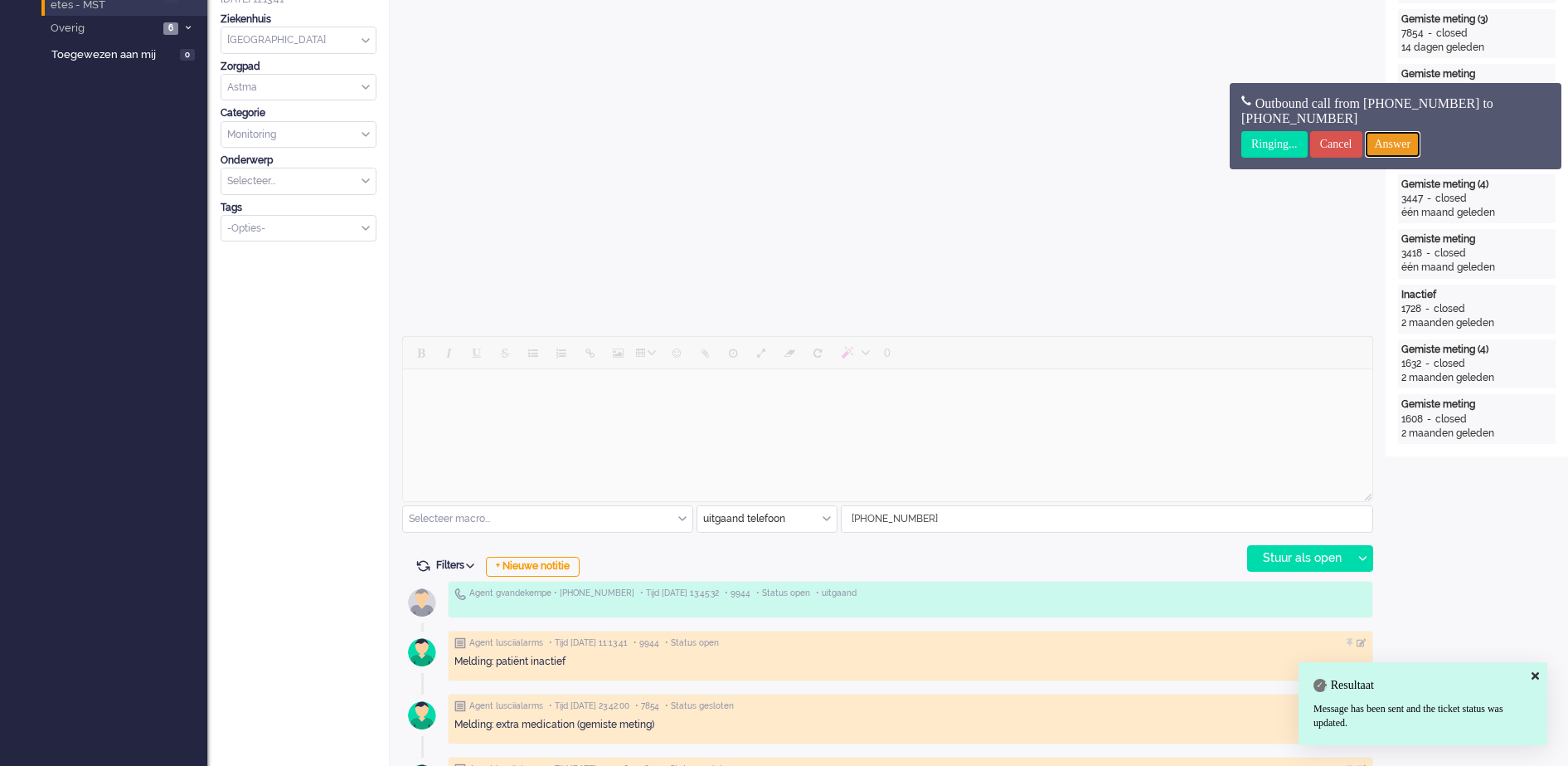
click at [1412, 137] on input "Answer" at bounding box center [1393, 144] width 57 height 27
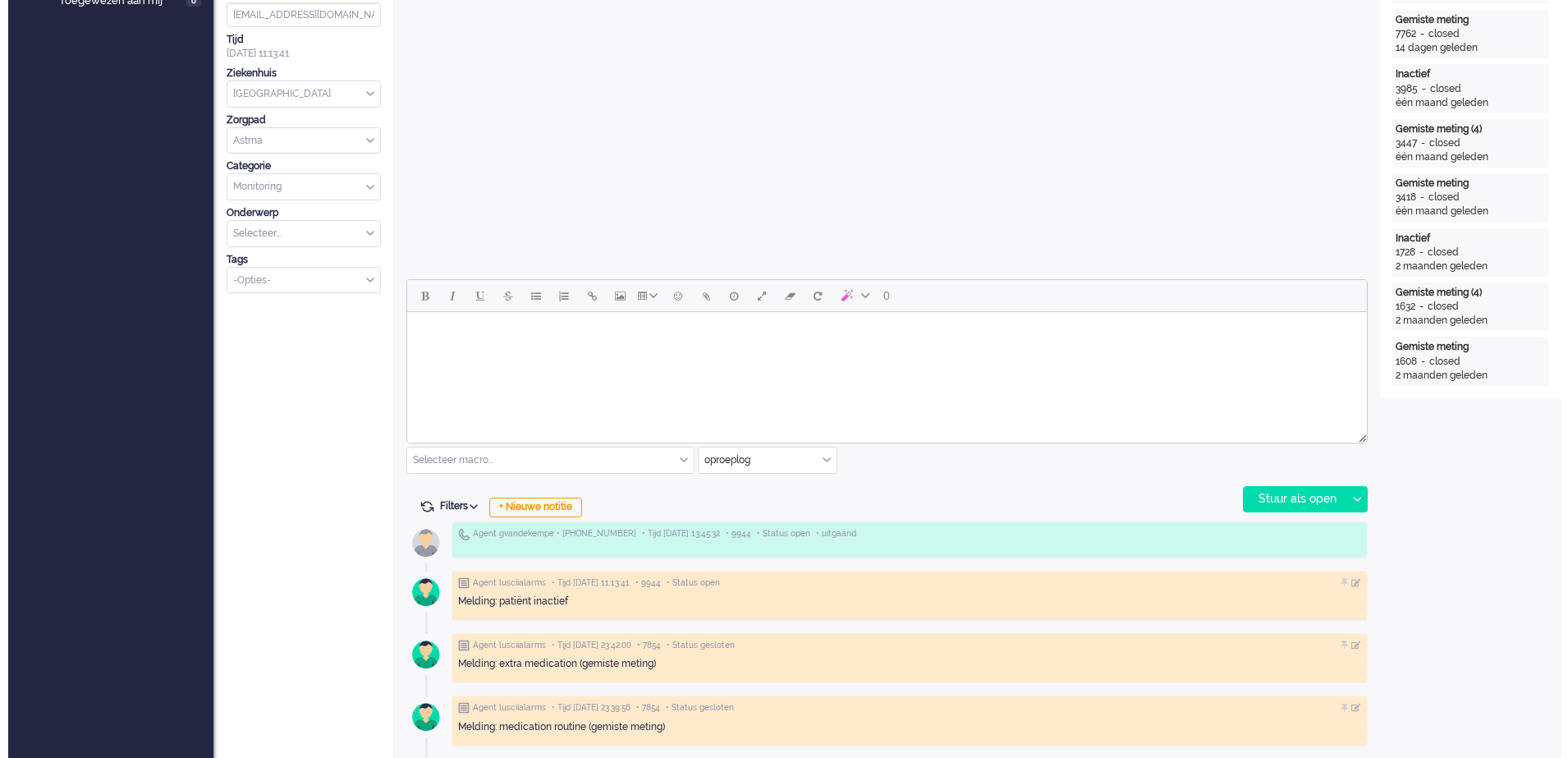
scroll to position [0, 0]
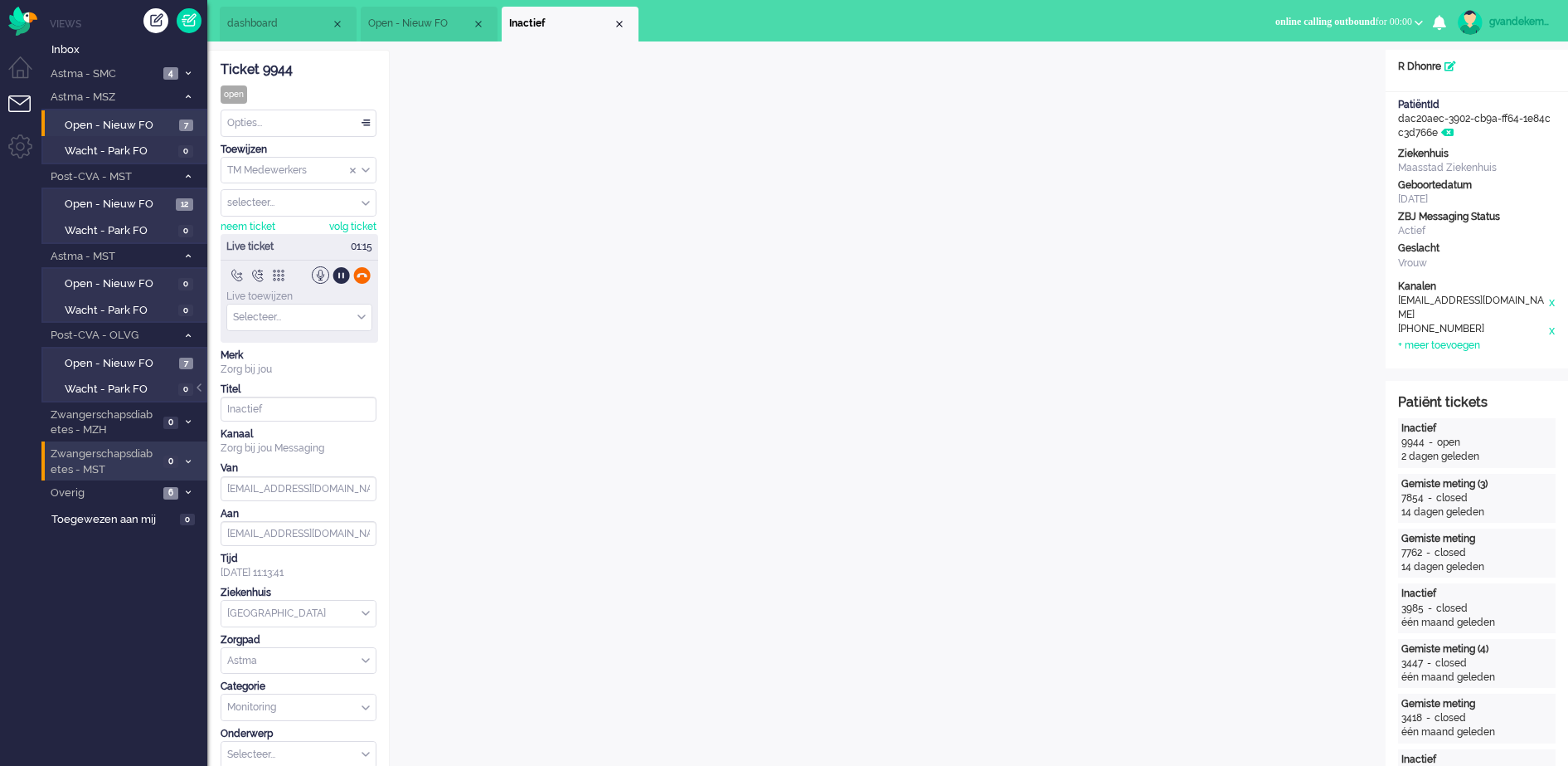
click at [358, 273] on div at bounding box center [362, 275] width 17 height 17
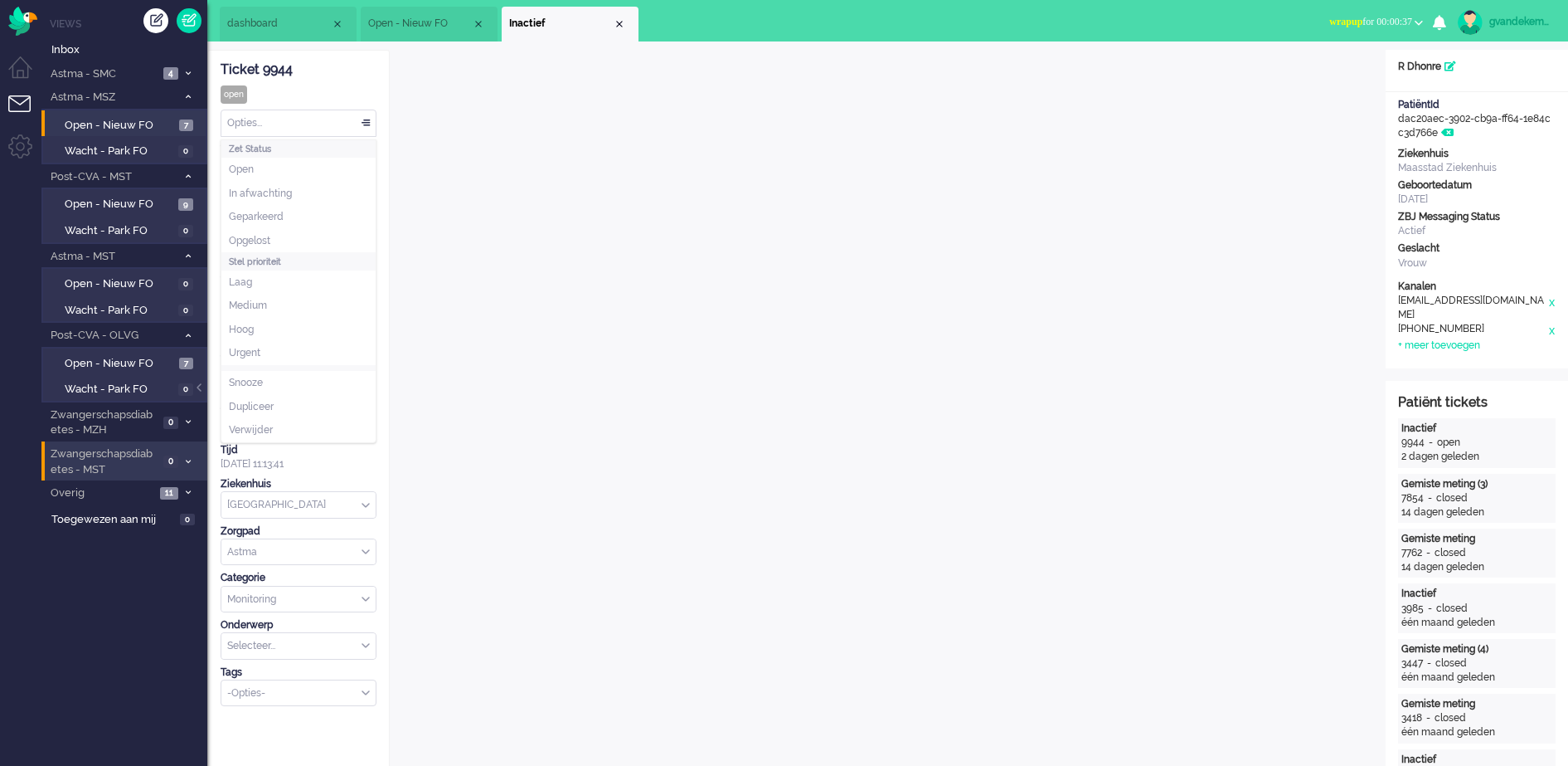
click at [365, 120] on div "Opties..." at bounding box center [298, 123] width 154 height 26
click at [303, 240] on li "Opgelost" at bounding box center [298, 241] width 154 height 24
click at [619, 21] on div "Close tab" at bounding box center [620, 24] width 13 height 13
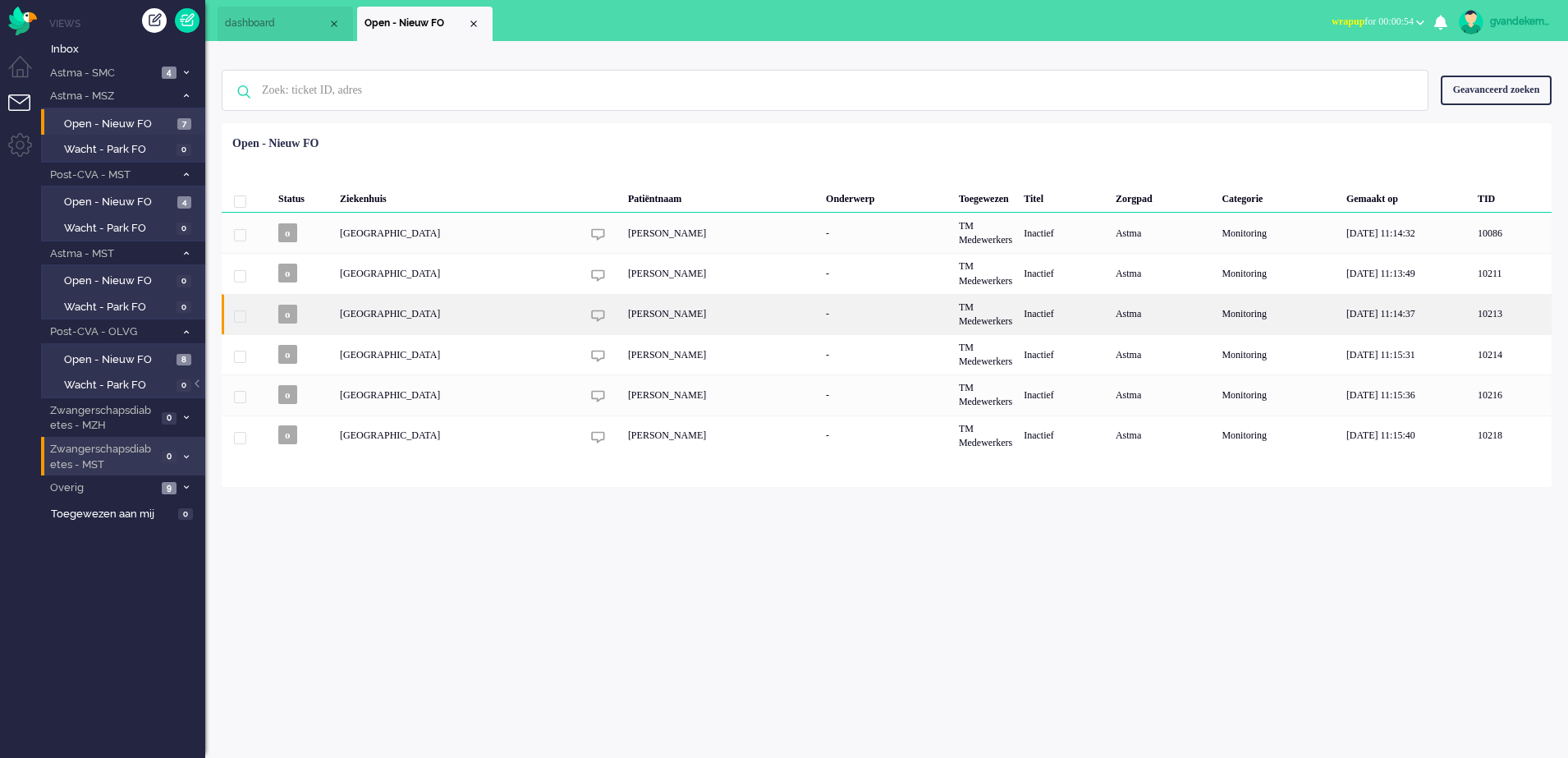
click at [752, 306] on div "[PERSON_NAME]" at bounding box center [721, 314] width 198 height 40
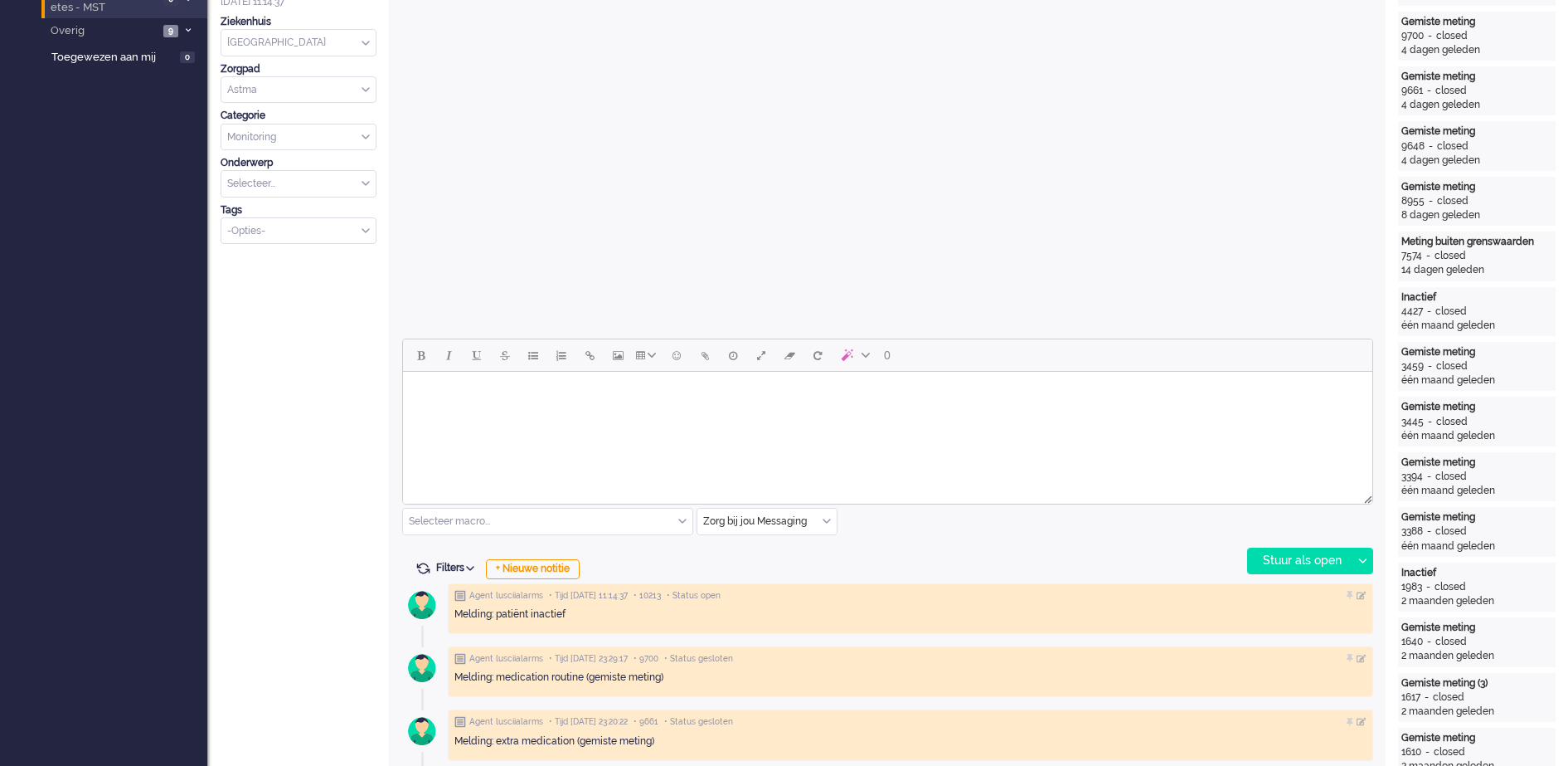
scroll to position [465, 0]
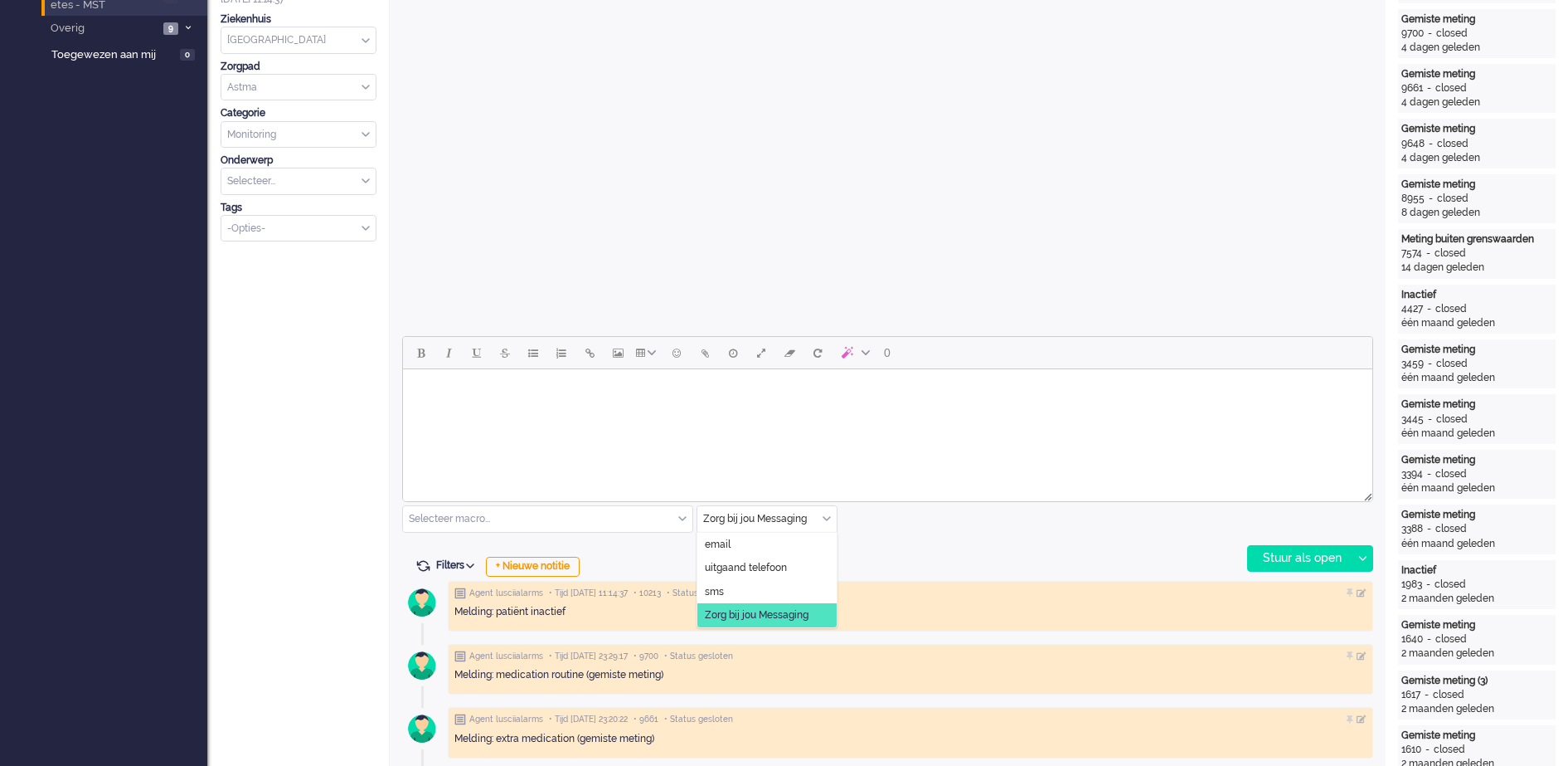
click at [831, 516] on div "Zorg bij jou Messaging" at bounding box center [767, 519] width 139 height 26
click at [794, 566] on li "uitgaand telefoon" at bounding box center [767, 568] width 139 height 24
click at [1307, 555] on div "Stuur als open" at bounding box center [1300, 558] width 104 height 25
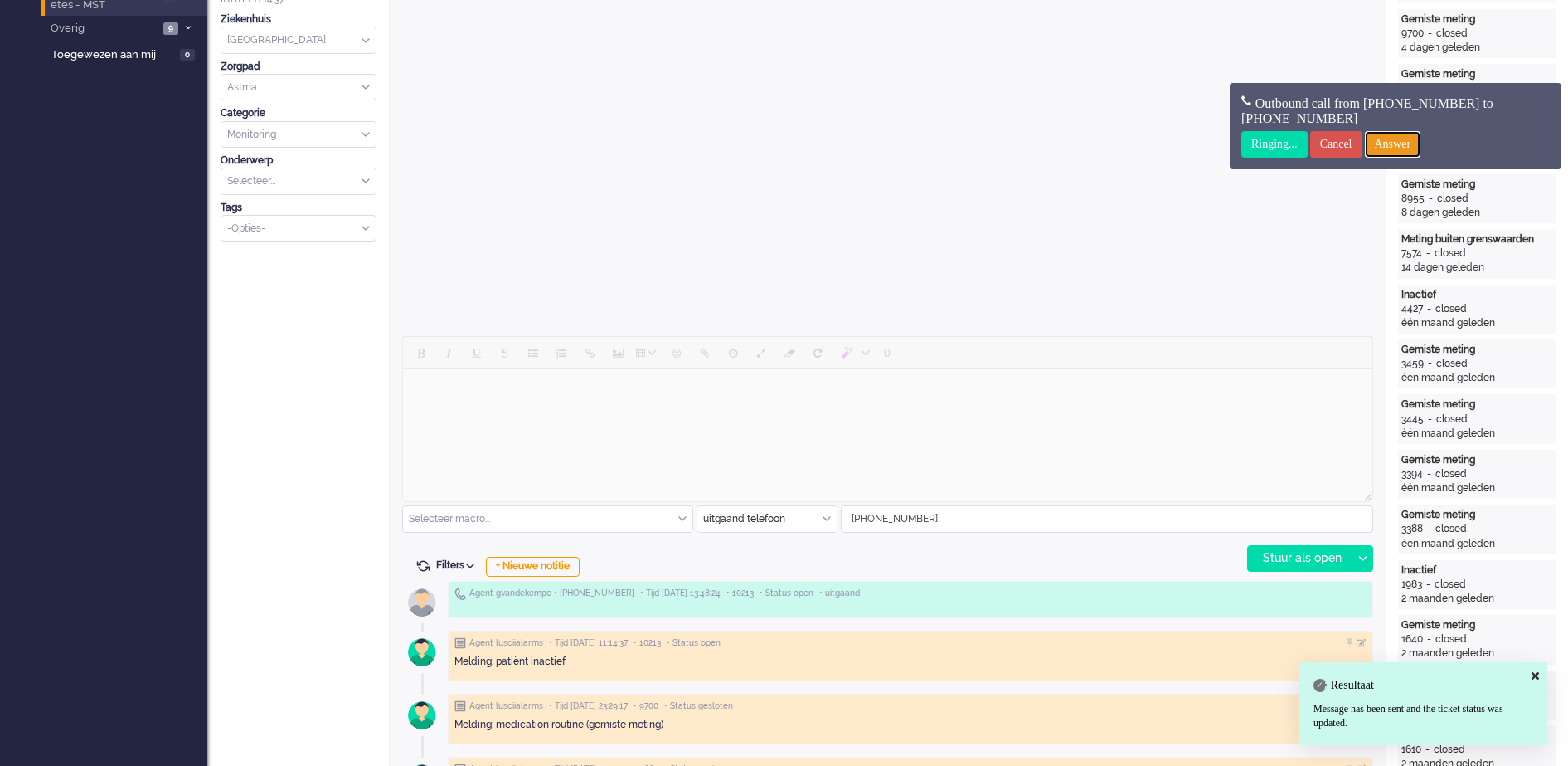
click at [1422, 142] on input "Answer" at bounding box center [1393, 144] width 57 height 27
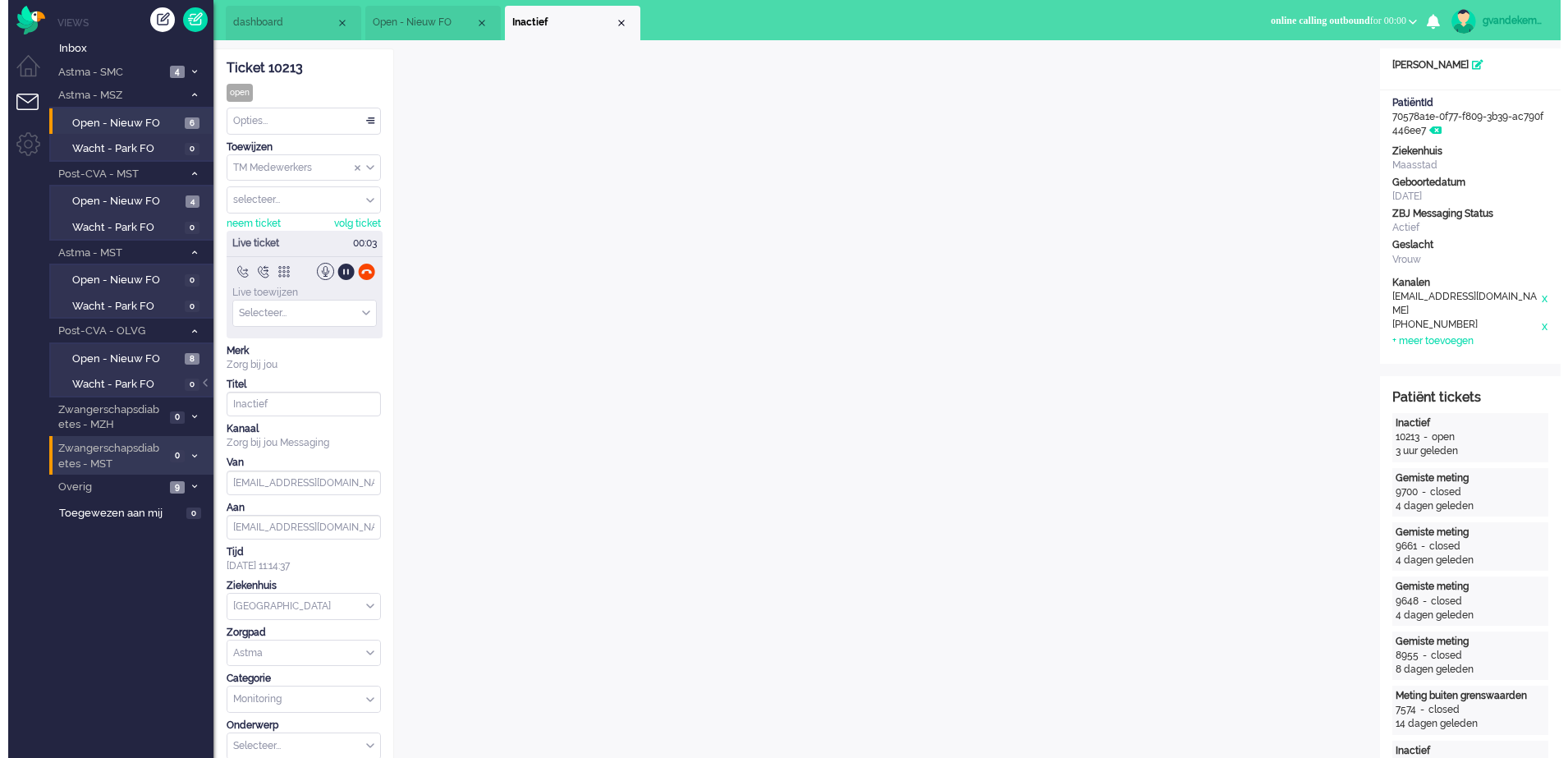
scroll to position [0, 0]
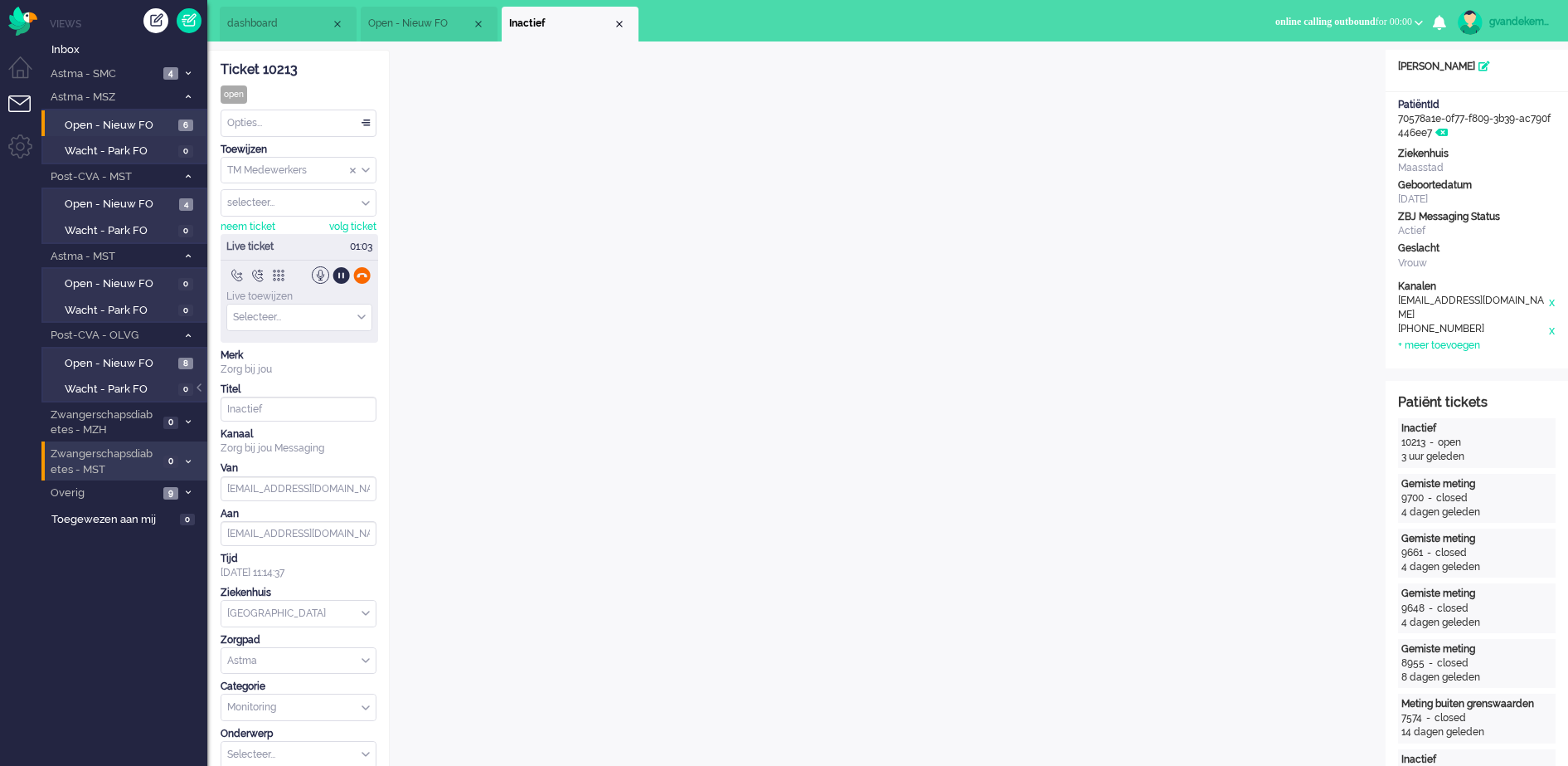
click at [362, 273] on div at bounding box center [362, 275] width 17 height 17
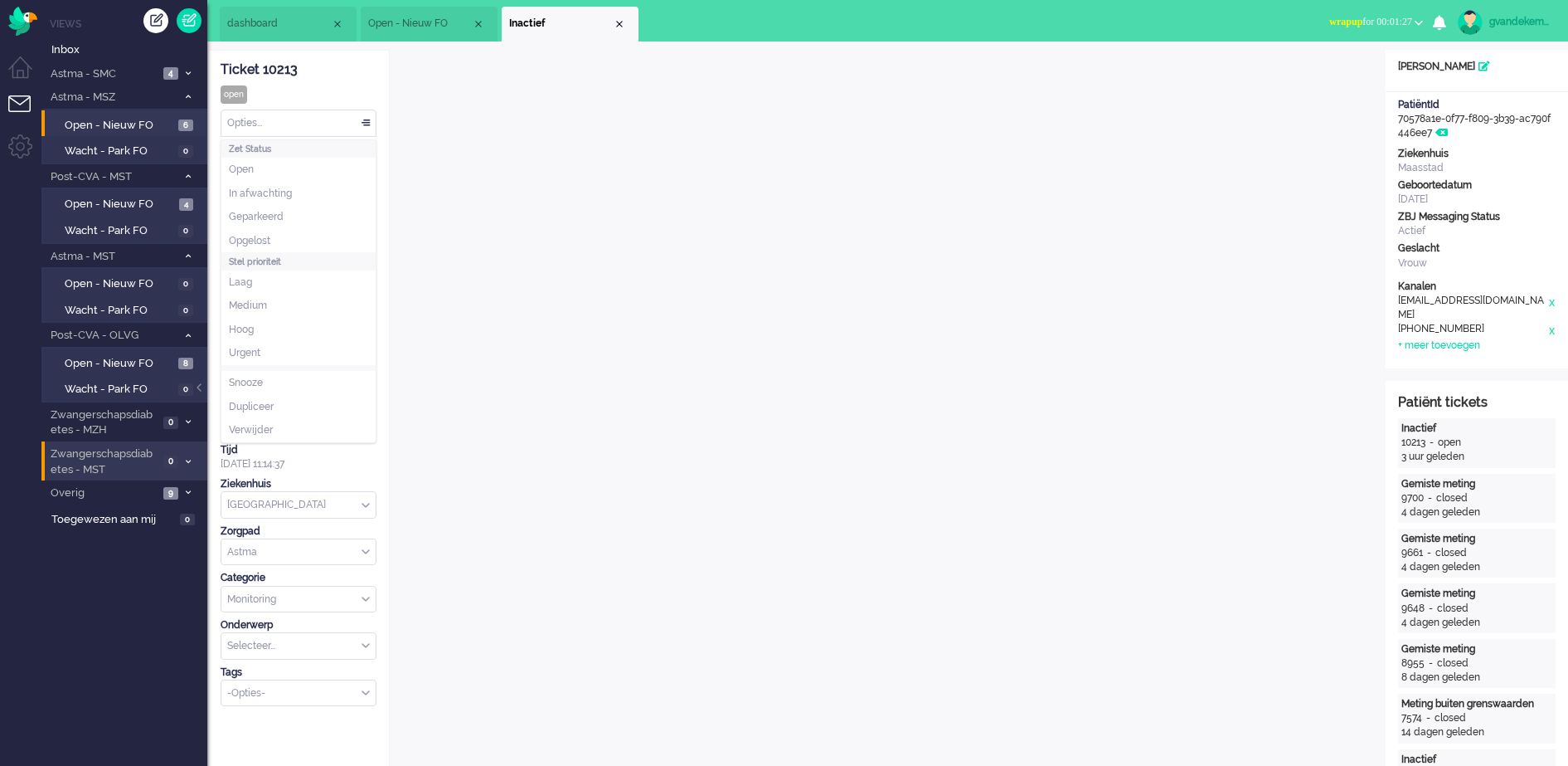
click at [366, 119] on div "Opties..." at bounding box center [298, 123] width 154 height 26
click at [337, 232] on li "Opgelost" at bounding box center [298, 241] width 154 height 24
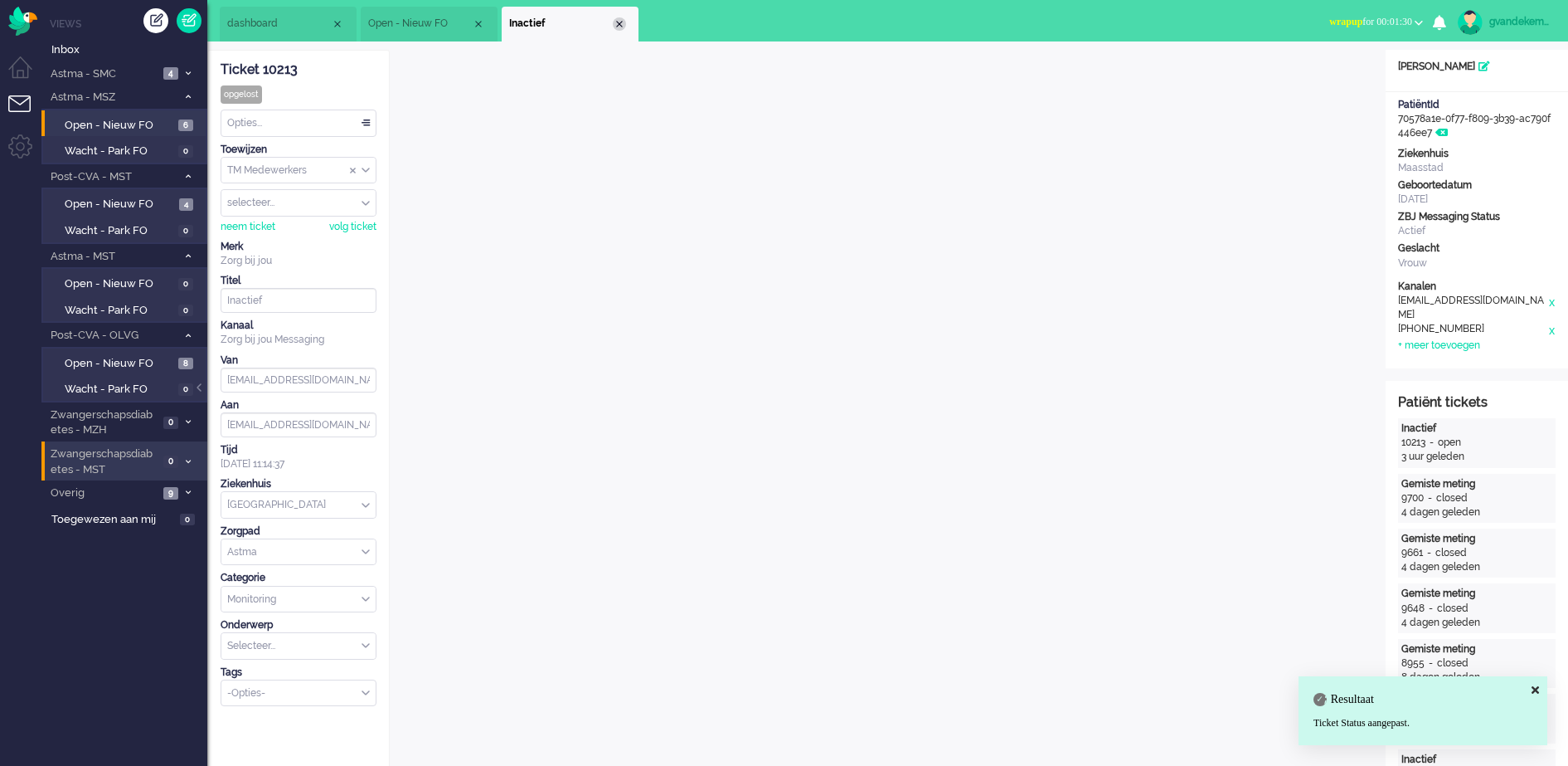
click at [619, 21] on div "Close tab" at bounding box center [620, 24] width 13 height 13
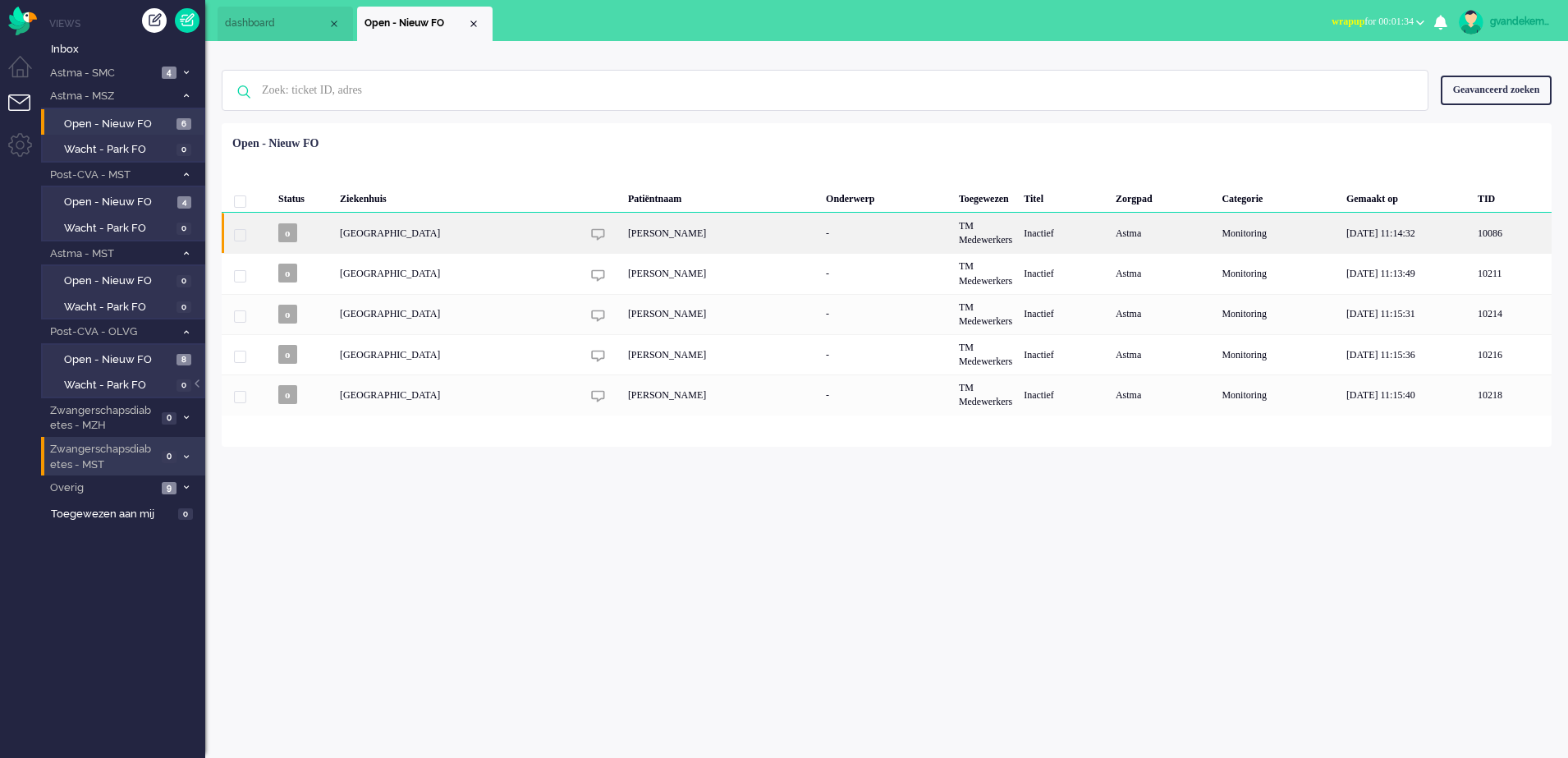
click at [999, 228] on div "TM Medewerkers" at bounding box center [985, 232] width 65 height 40
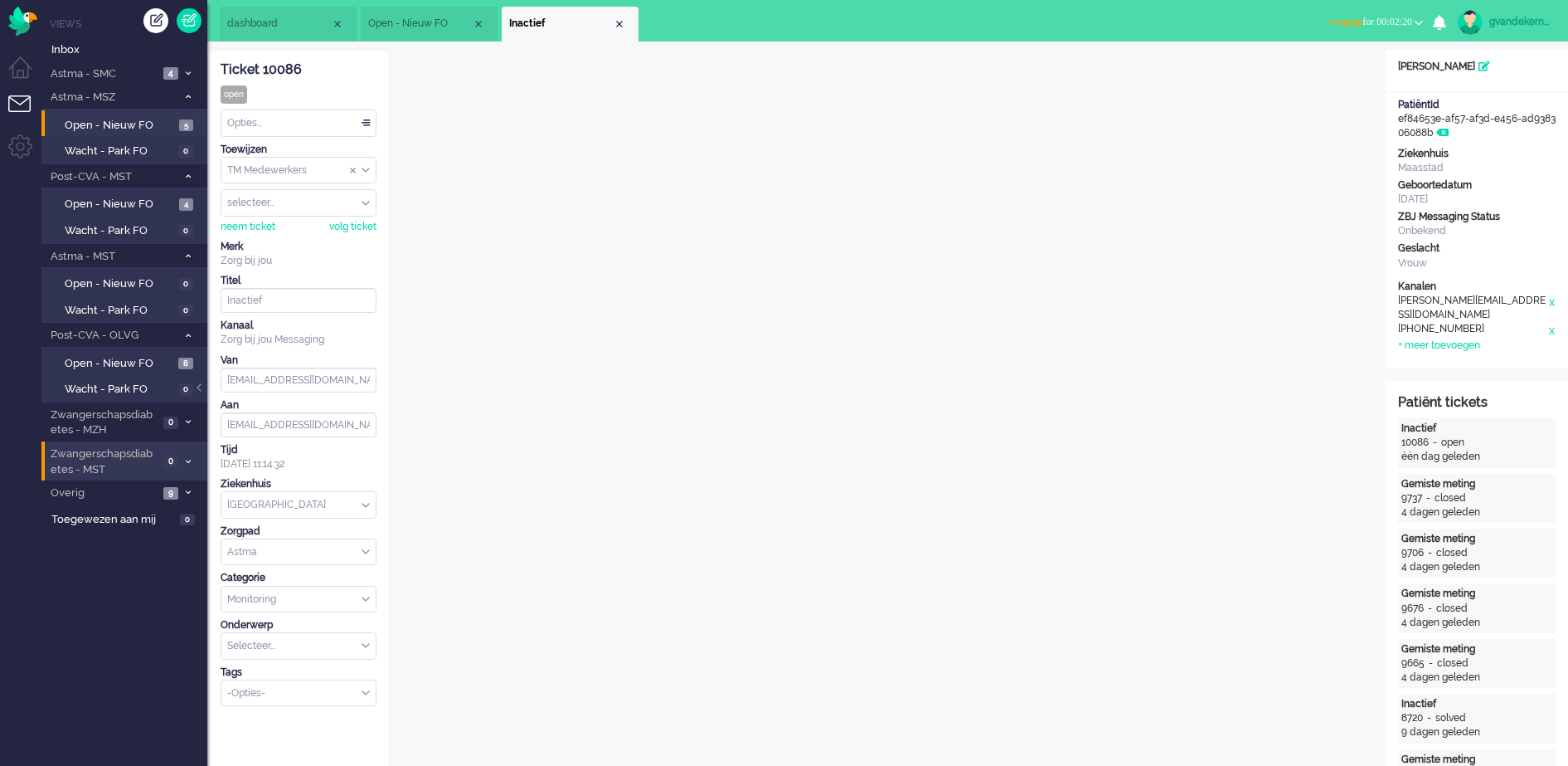
click at [1410, 18] on span "wrapup for 00:02:20" at bounding box center [1371, 21] width 83 height 12
click at [1314, 75] on label "Online" at bounding box center [1354, 74] width 131 height 14
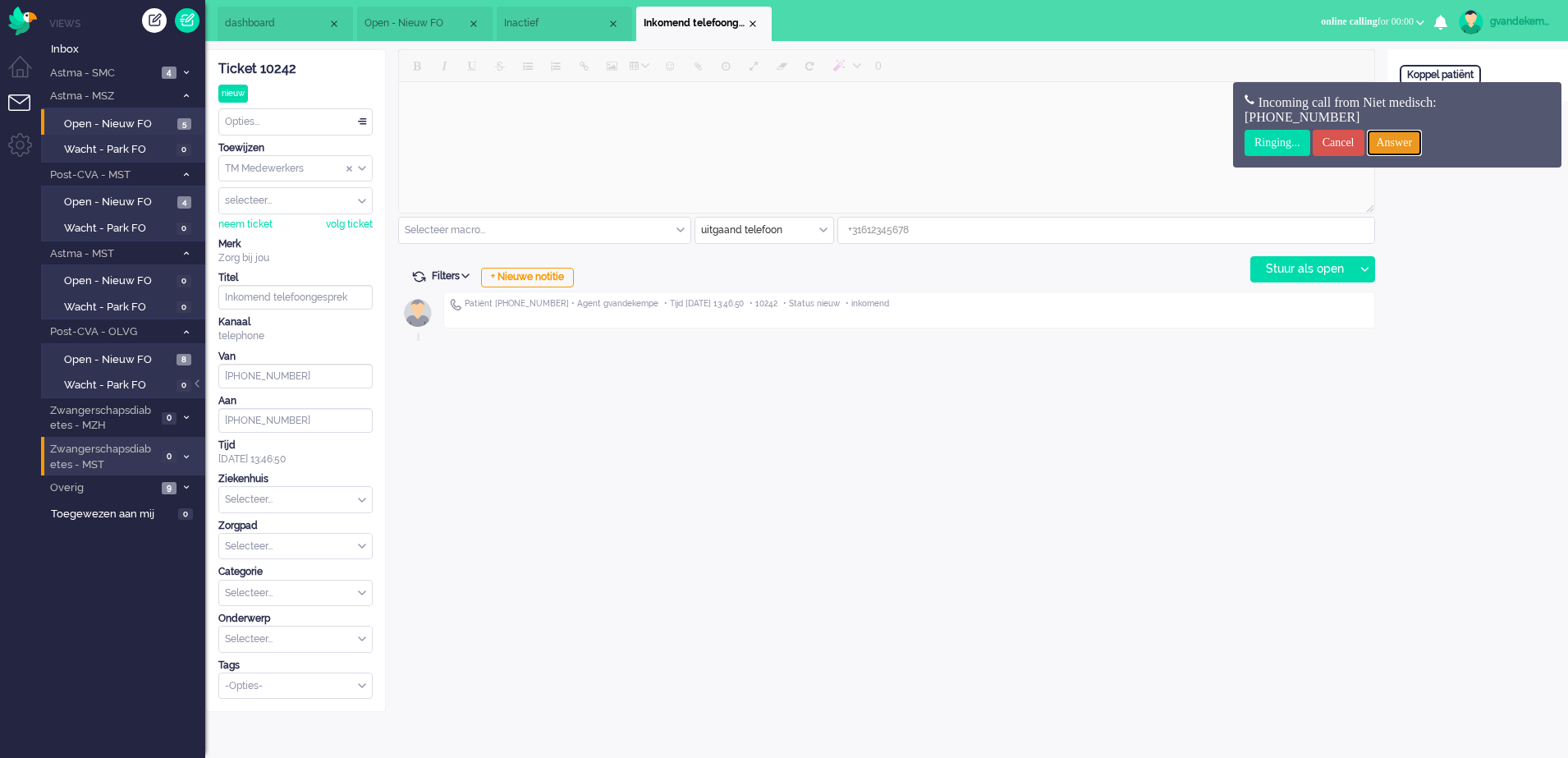
click at [1405, 143] on input "Answer" at bounding box center [1394, 143] width 56 height 27
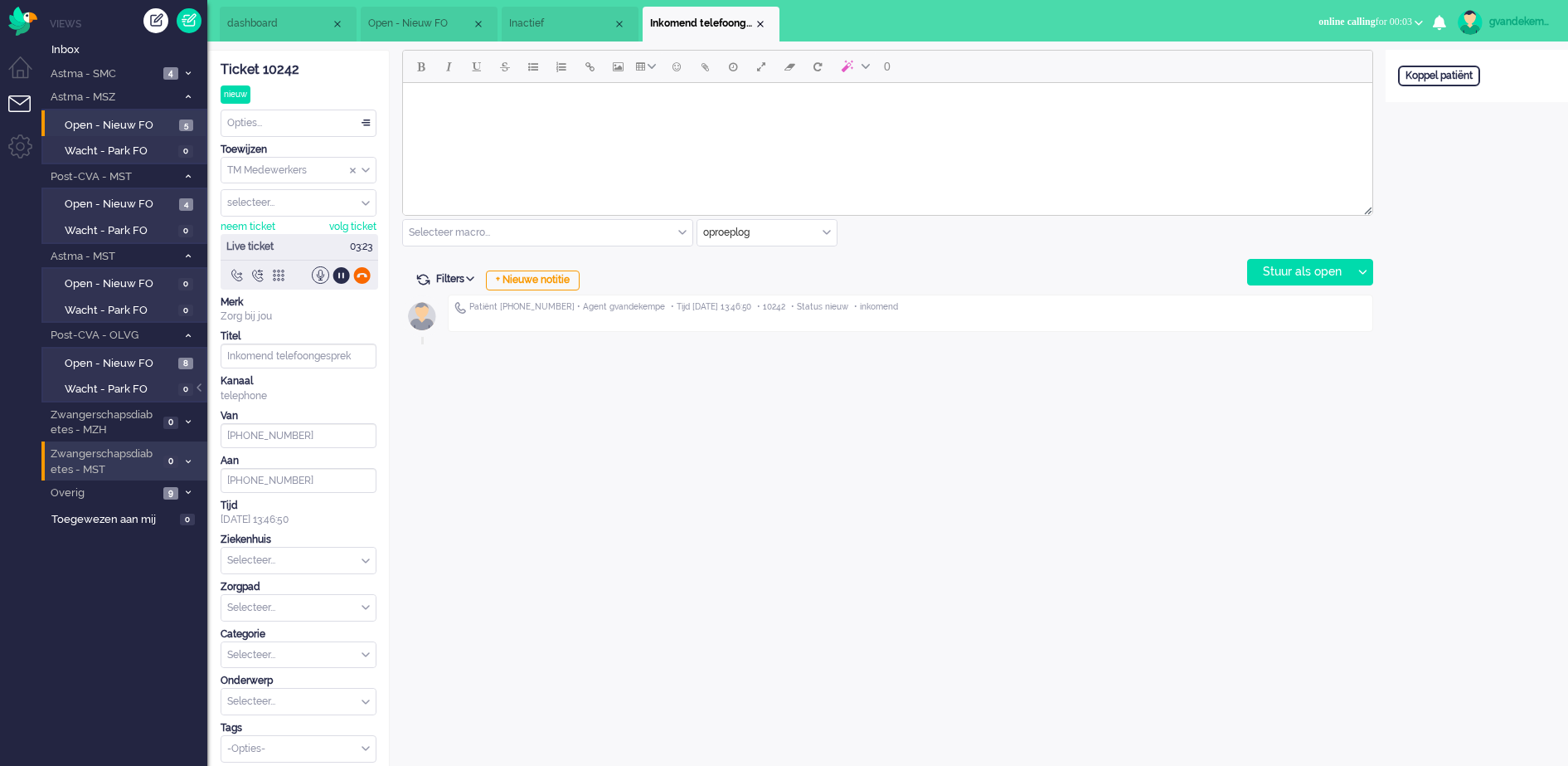
click at [363, 273] on div at bounding box center [362, 275] width 17 height 17
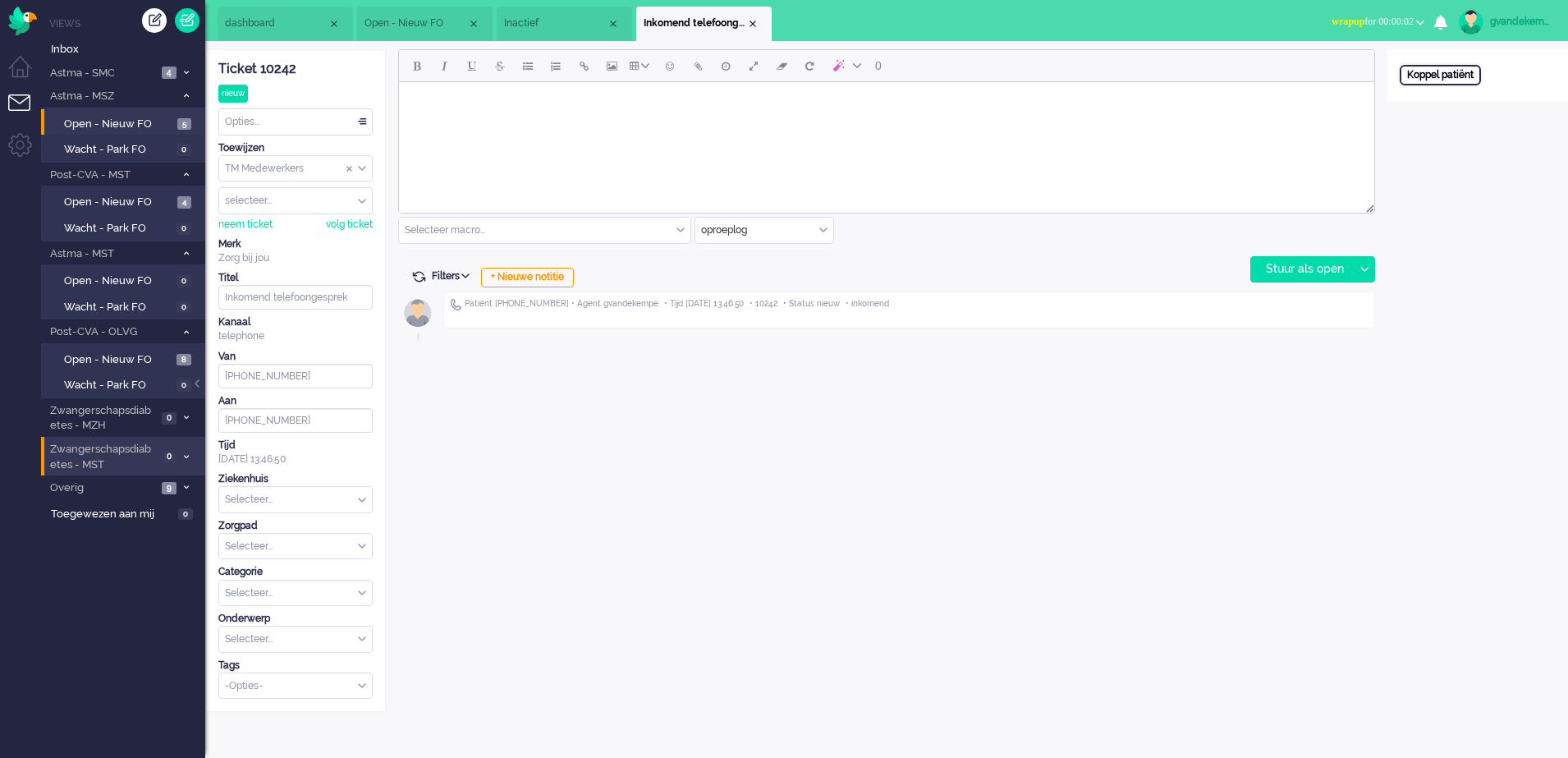
click at [1461, 72] on div "Koppel patiënt" at bounding box center [1439, 75] width 81 height 21
click at [1434, 97] on input "text" at bounding box center [1478, 97] width 156 height 25
type input "00478369"
click at [1520, 124] on div "Zoeken" at bounding box center [1501, 127] width 56 height 23
click at [1430, 127] on div "Annuleren" at bounding box center [1434, 127] width 69 height 23
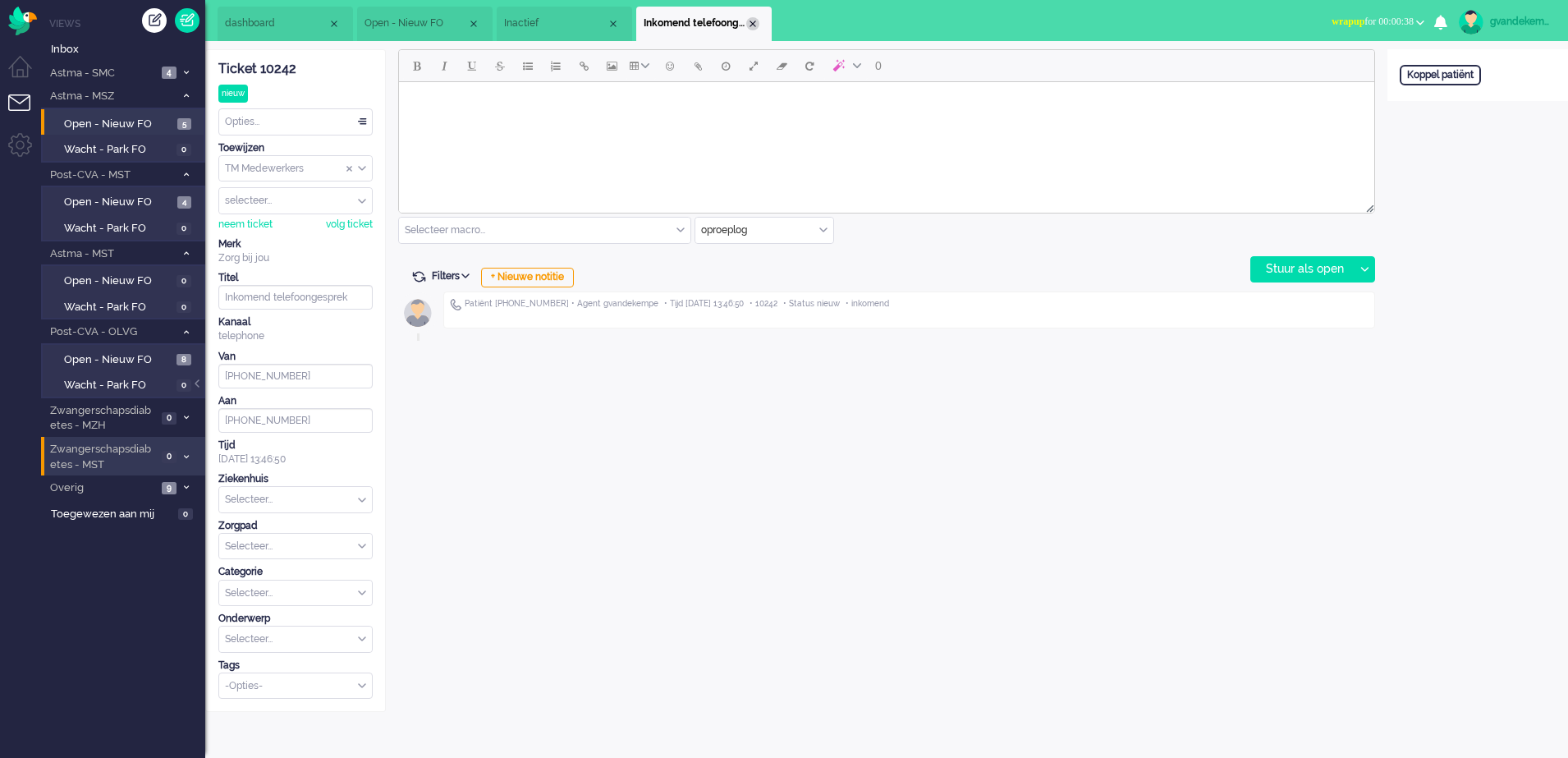
click at [750, 25] on div "Close tab" at bounding box center [753, 24] width 13 height 13
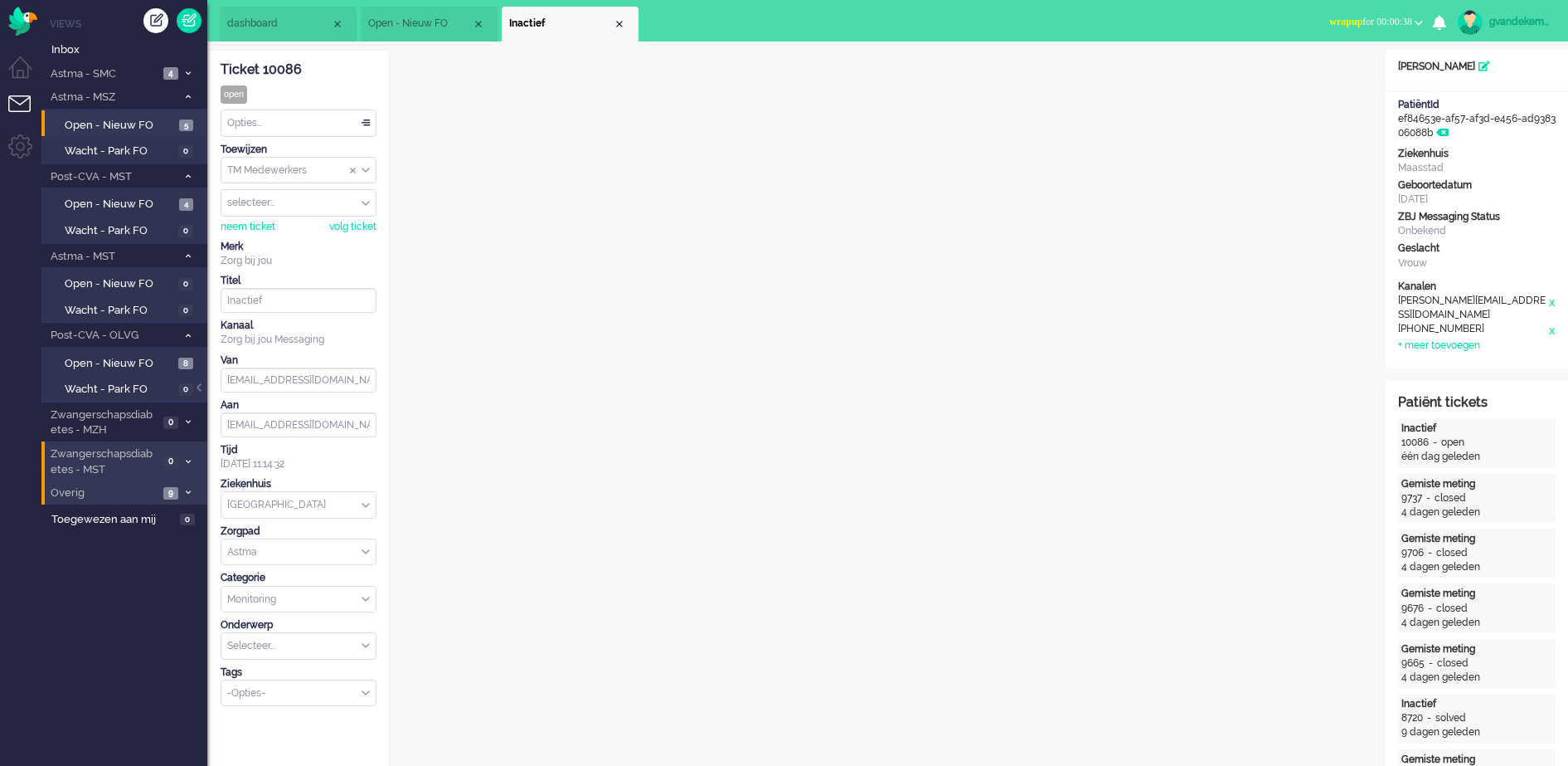
click at [166, 489] on span "9" at bounding box center [171, 493] width 15 height 13
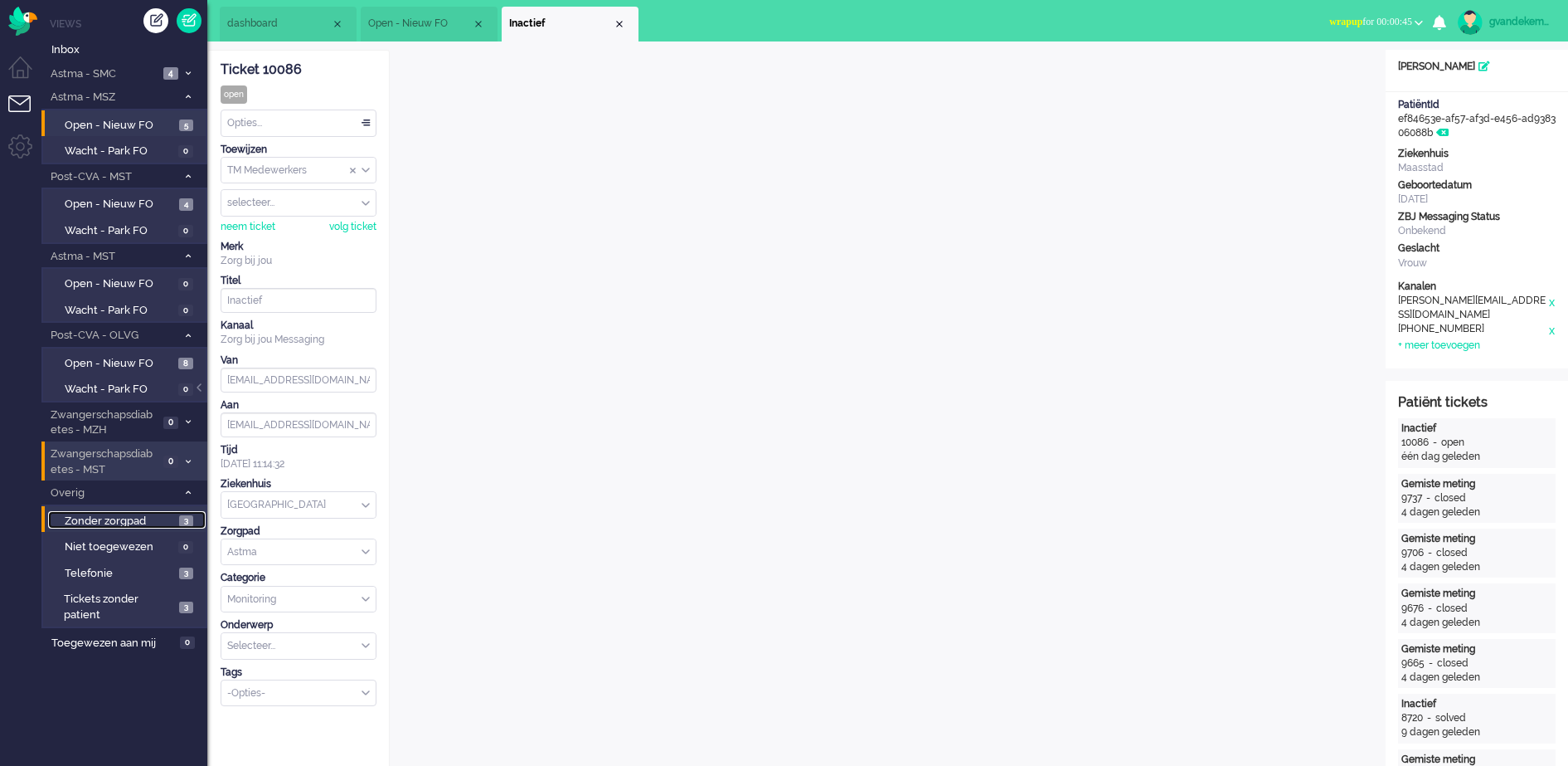
click at [184, 523] on span "3" at bounding box center [186, 521] width 14 height 13
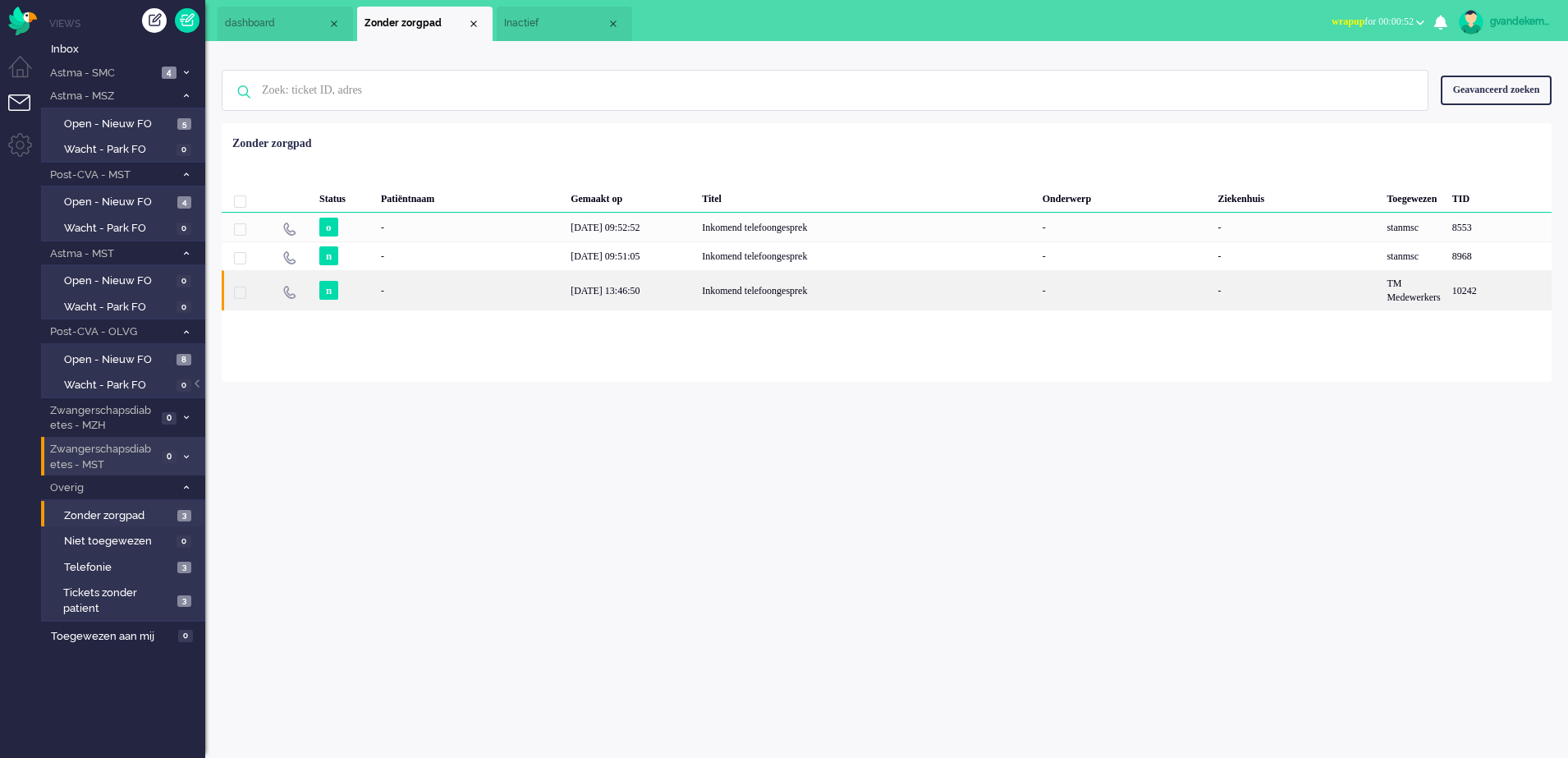
click at [790, 295] on div "Inkomend telefoongesprek" at bounding box center [866, 290] width 341 height 40
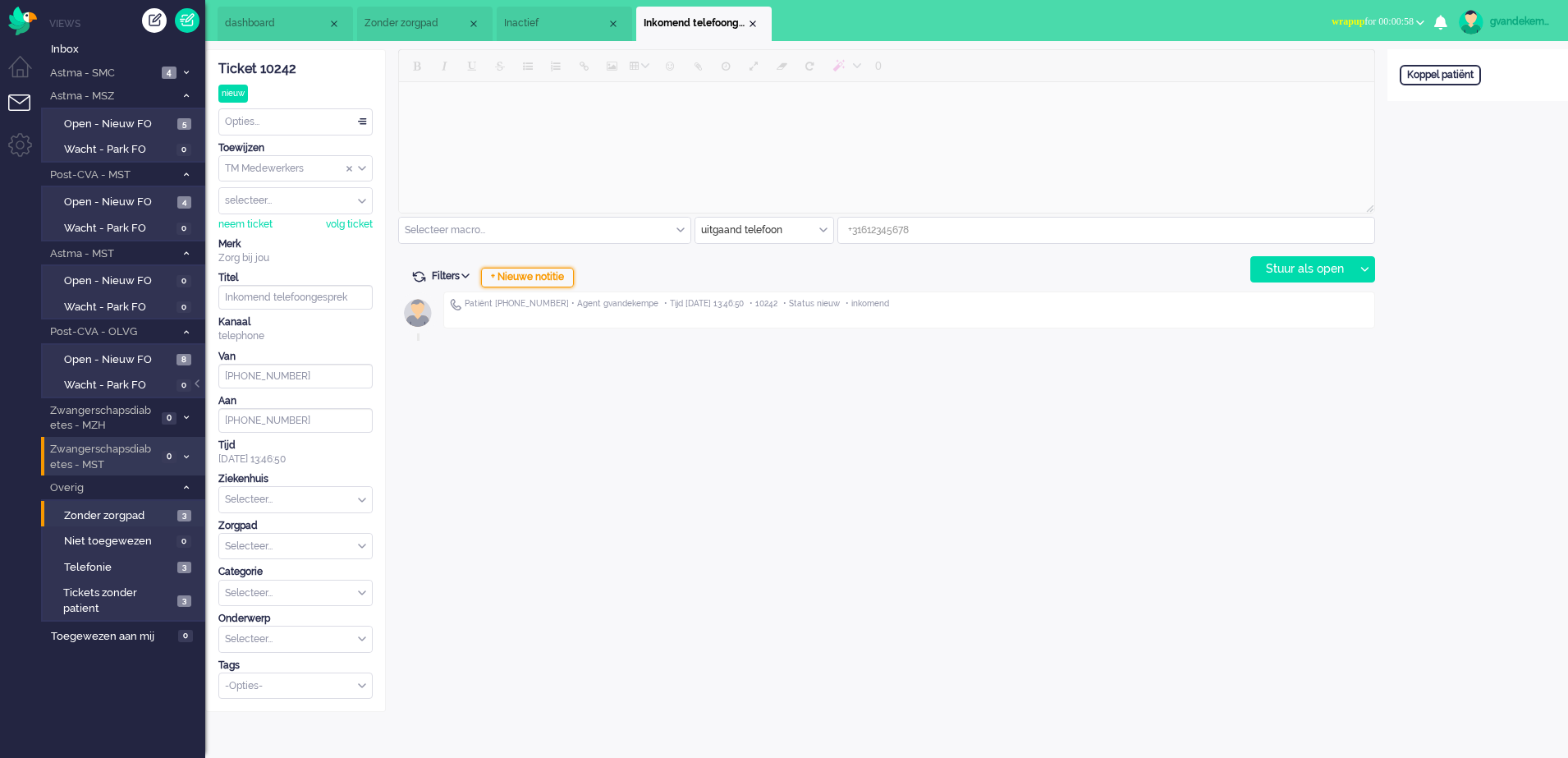
click at [526, 276] on div "+ Nieuwe notitie" at bounding box center [526, 277] width 92 height 20
type input "+266696687"
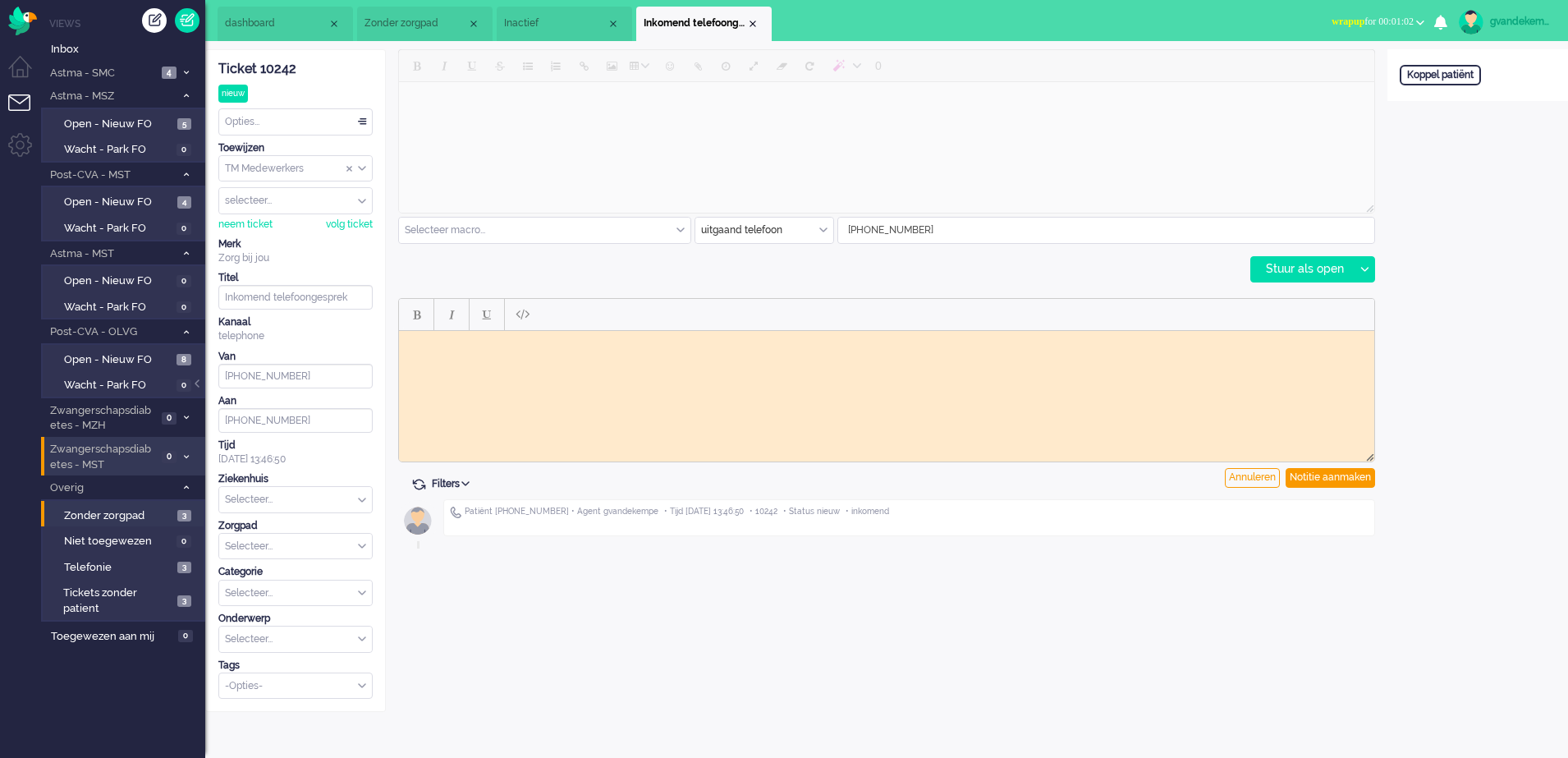
click at [532, 341] on body "Rich Text Area. Press ALT-0 for help." at bounding box center [886, 342] width 962 height 12
click at [1260, 473] on div "Annuleren" at bounding box center [1252, 477] width 55 height 20
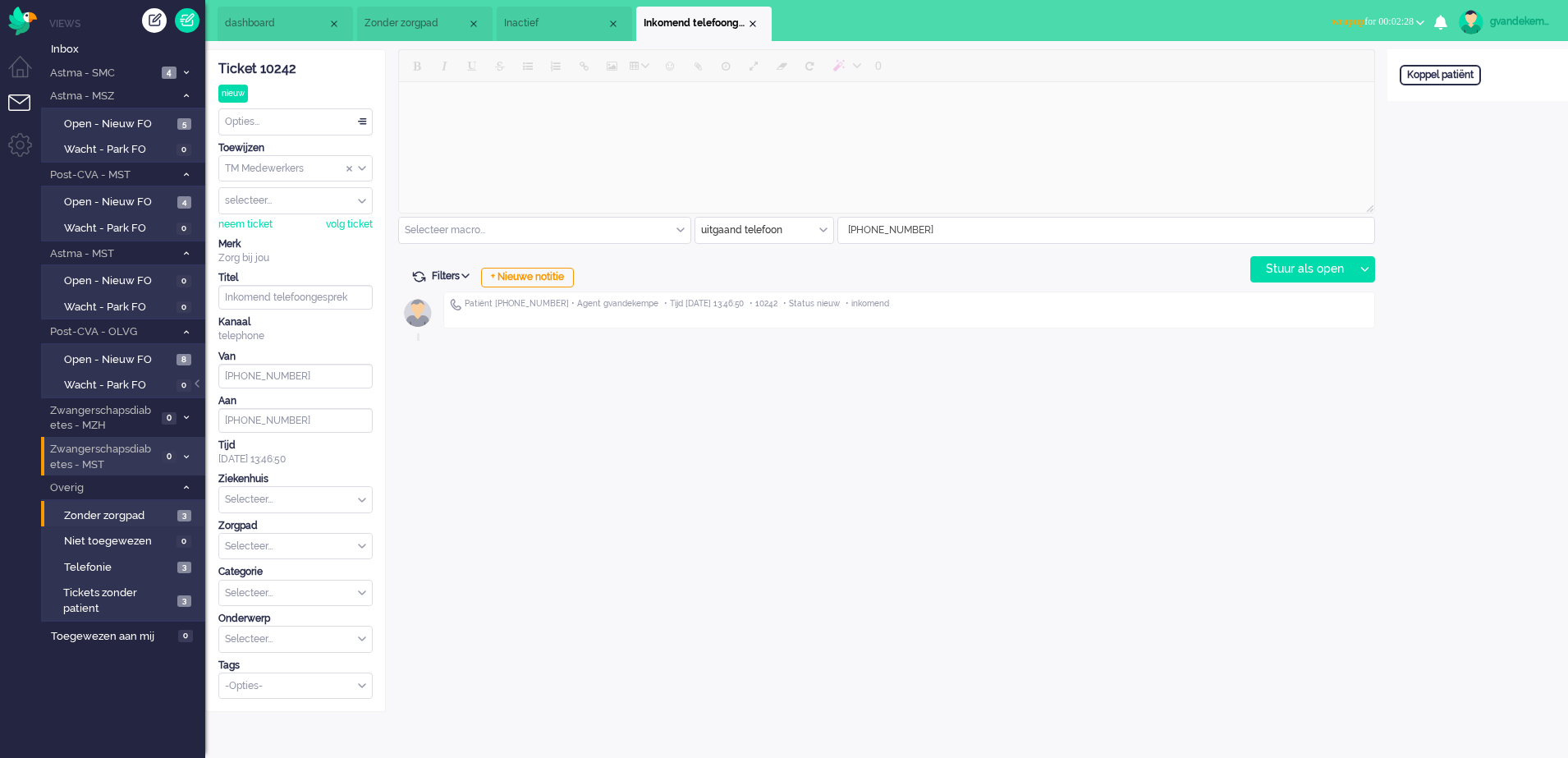
click at [365, 121] on div "Opties..." at bounding box center [295, 122] width 152 height 26
click at [268, 232] on span "Opgelost" at bounding box center [247, 238] width 41 height 14
click at [750, 17] on div "Close tab" at bounding box center [753, 24] width 13 height 13
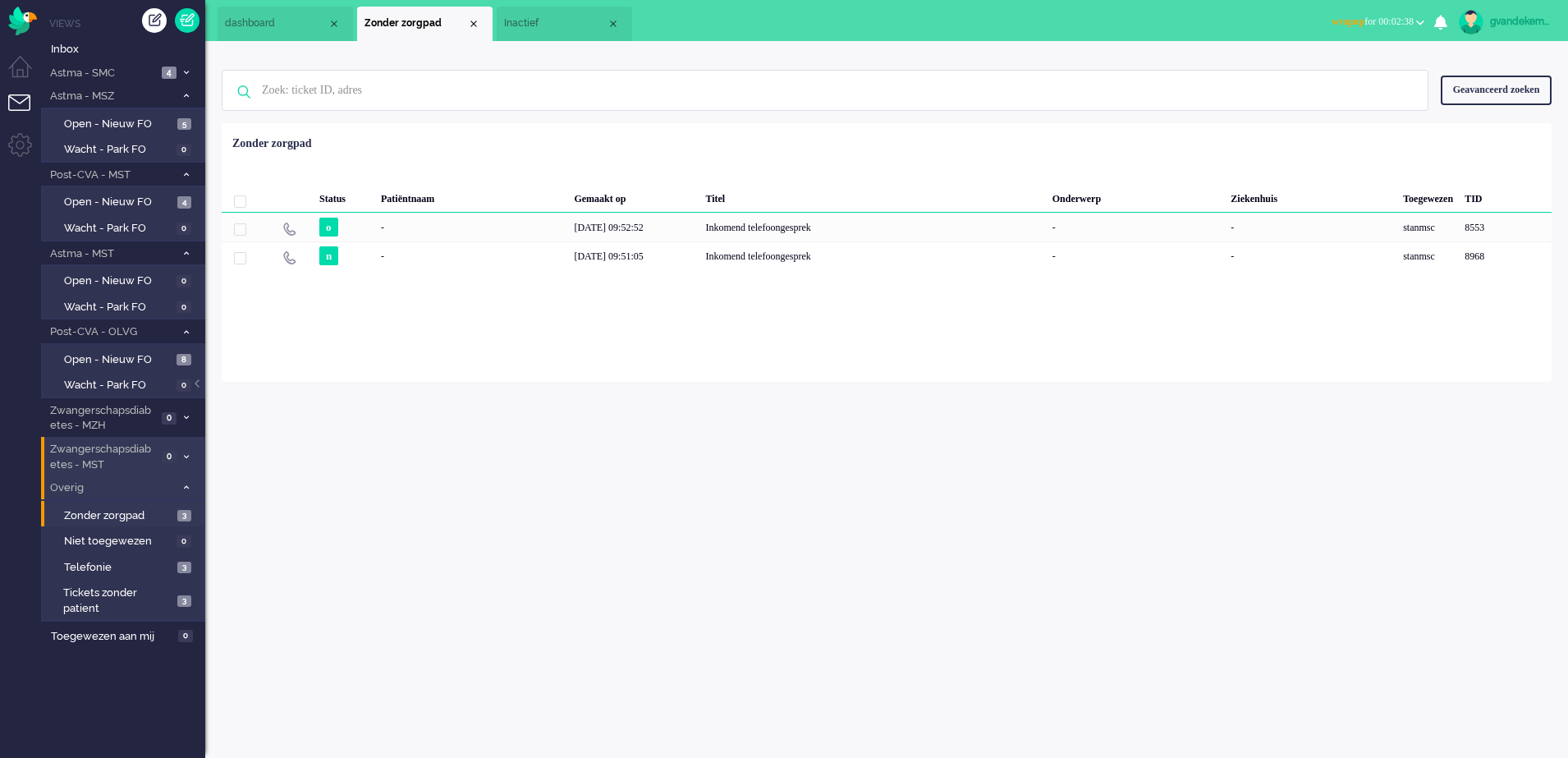
click at [184, 486] on icon at bounding box center [186, 488] width 5 height 6
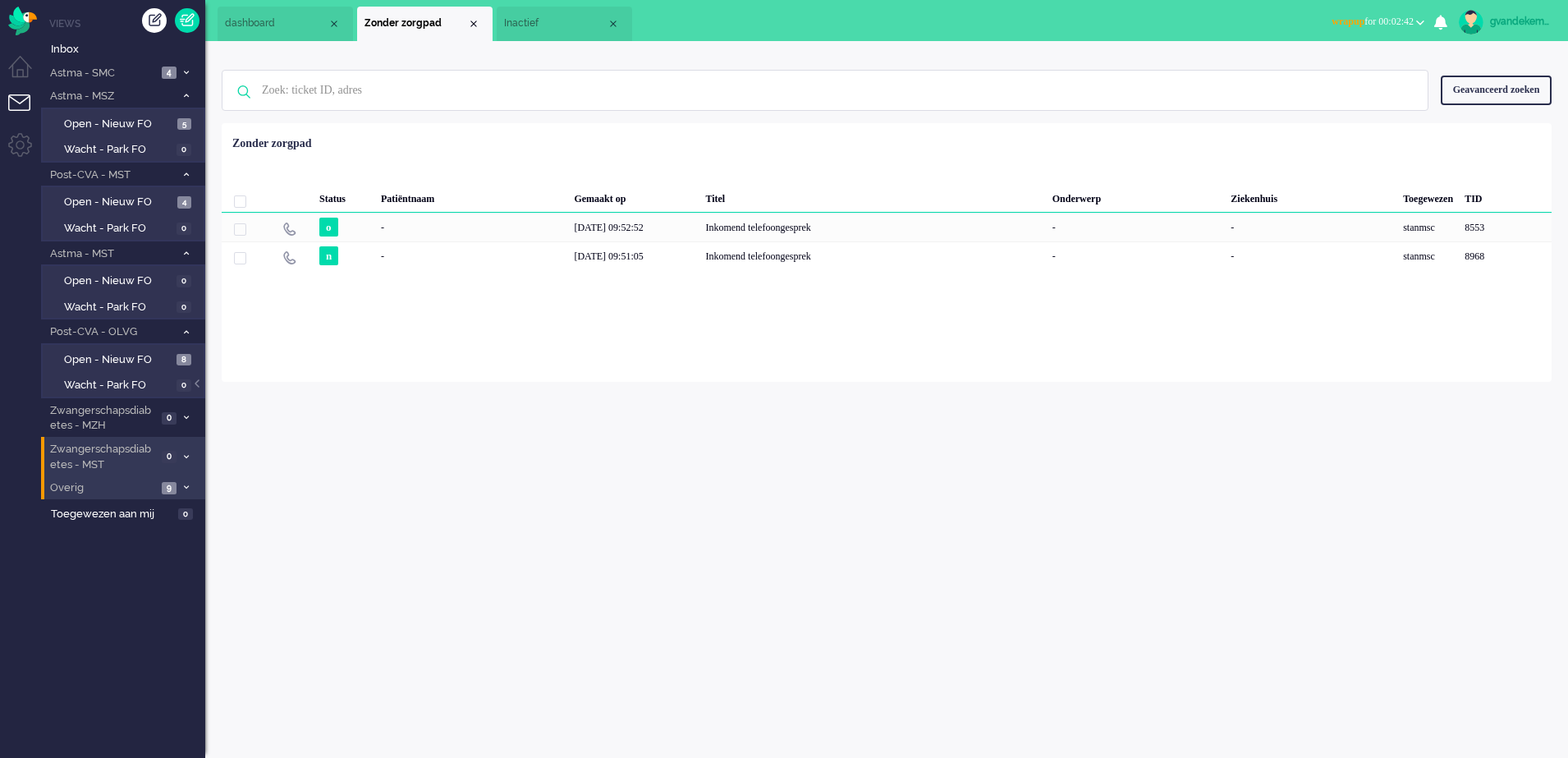
click at [174, 486] on span "9" at bounding box center [169, 488] width 15 height 12
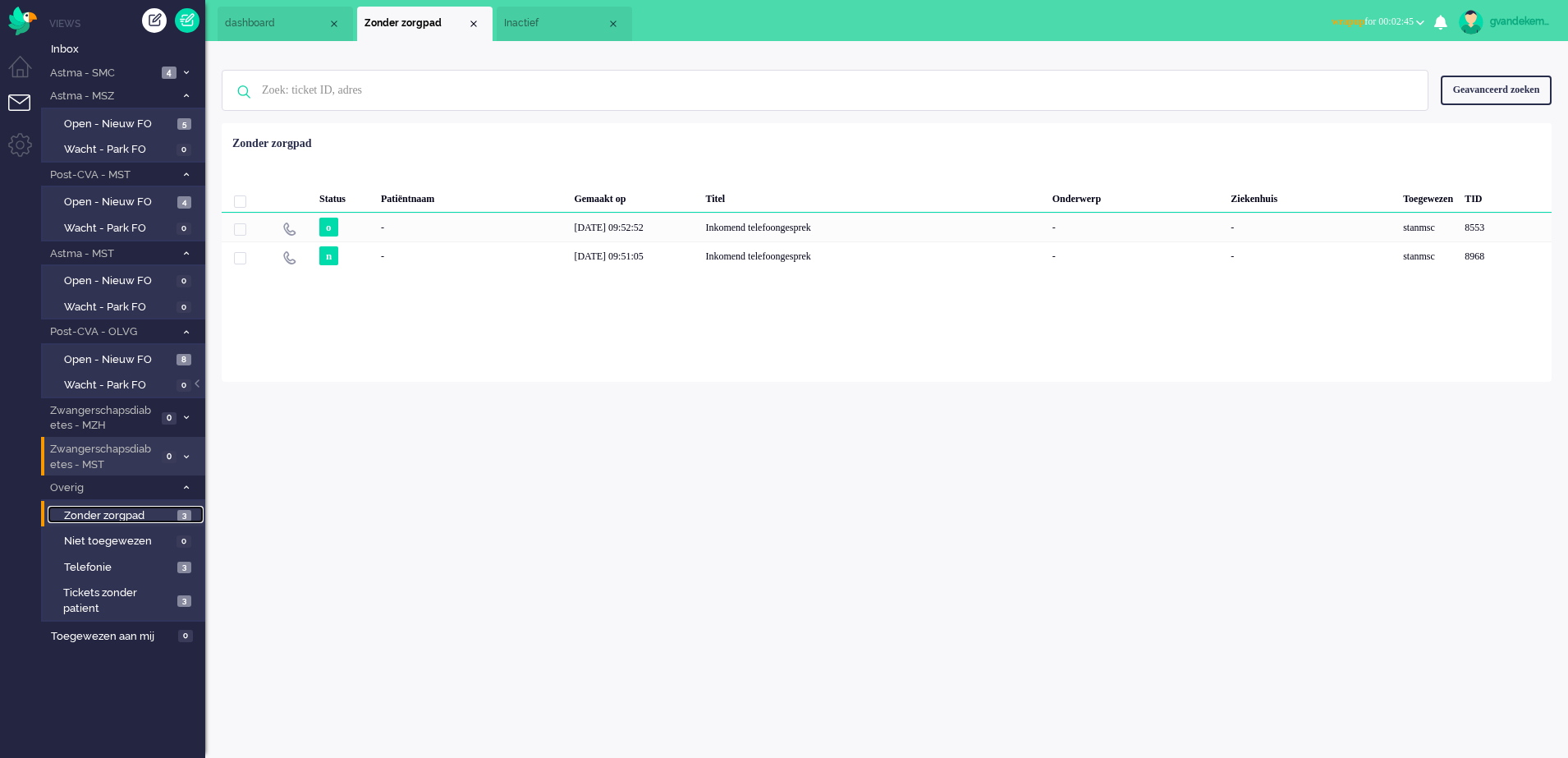
click at [176, 514] on link "Zonder zorgpad 3" at bounding box center [126, 514] width 156 height 18
click at [179, 568] on span "3" at bounding box center [184, 568] width 14 height 12
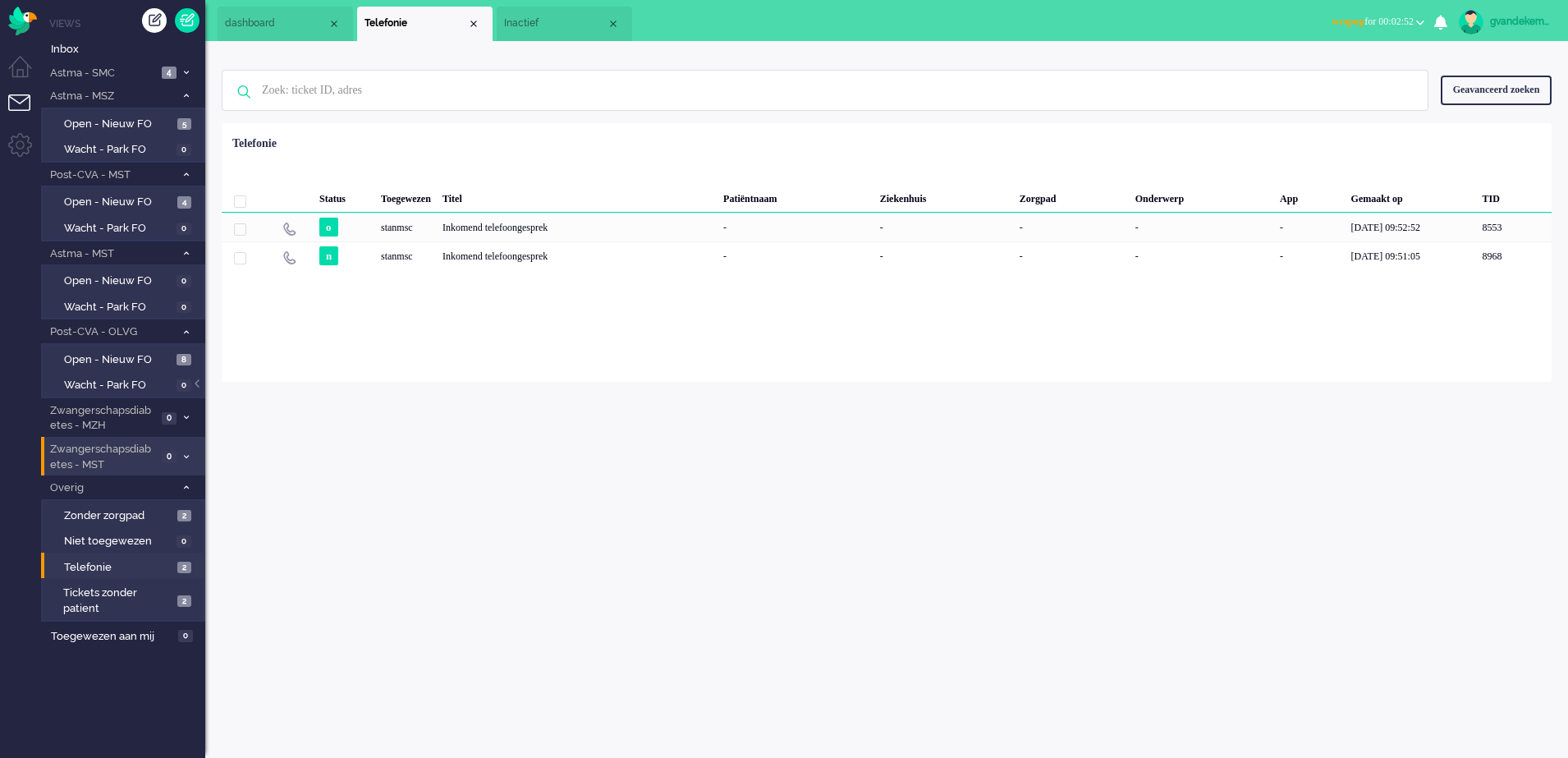
click at [182, 486] on span at bounding box center [186, 488] width 12 height 9
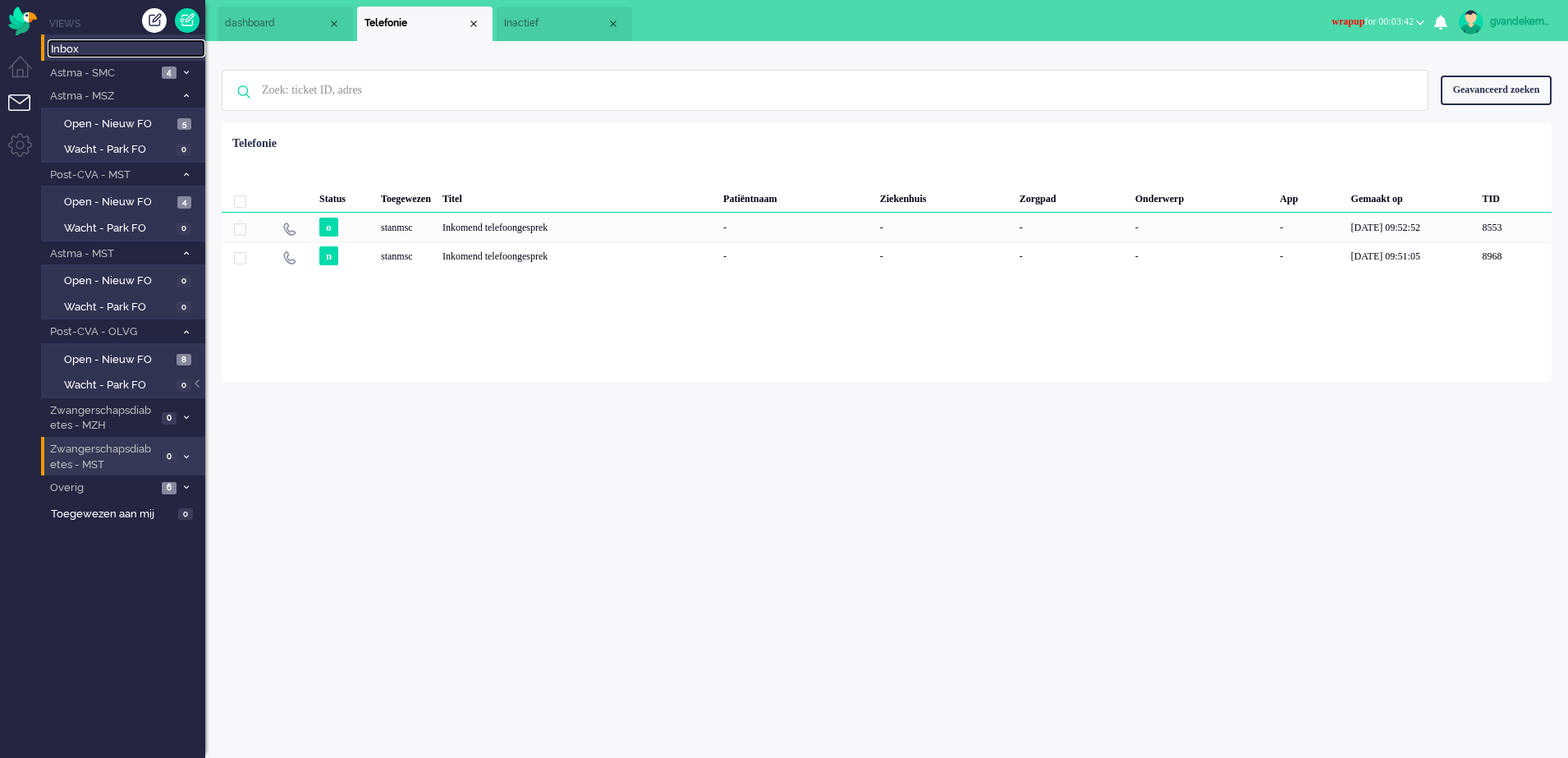
click at [68, 47] on span "Inbox" at bounding box center [128, 50] width 154 height 15
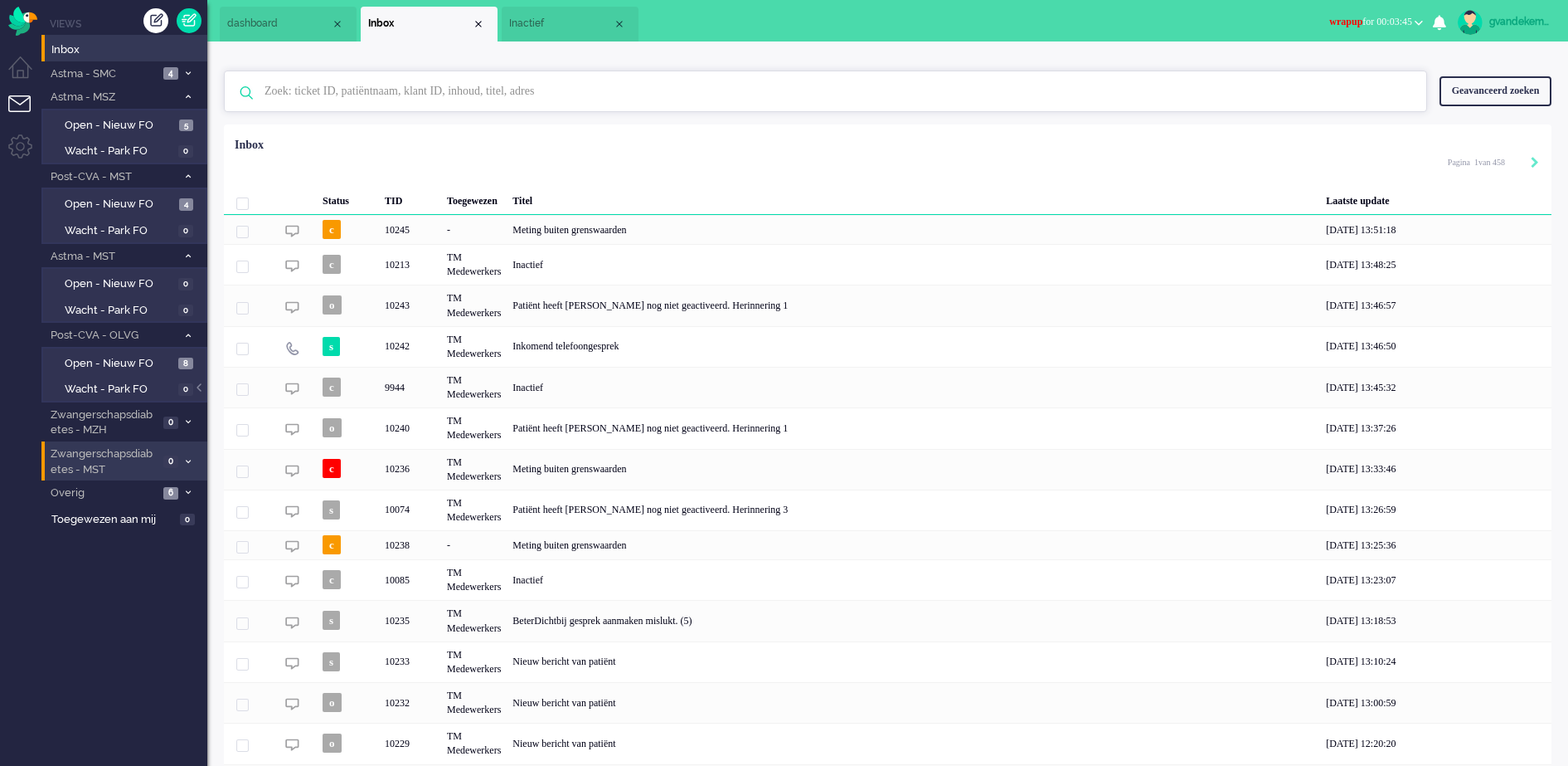
click at [550, 89] on input "text" at bounding box center [827, 90] width 1151 height 39
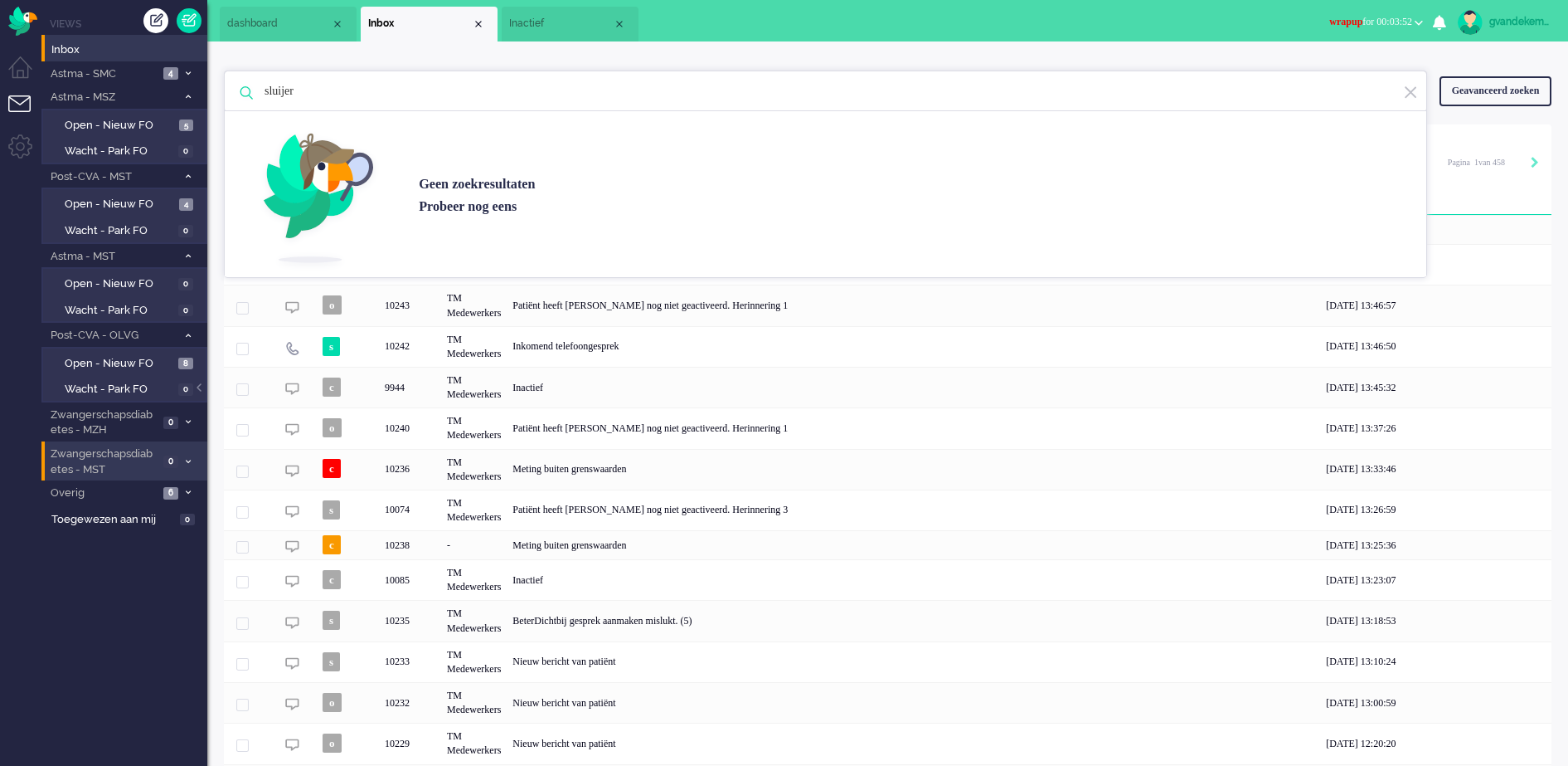
type input "sluijer"
click at [1410, 94] on img at bounding box center [1411, 92] width 15 height 15
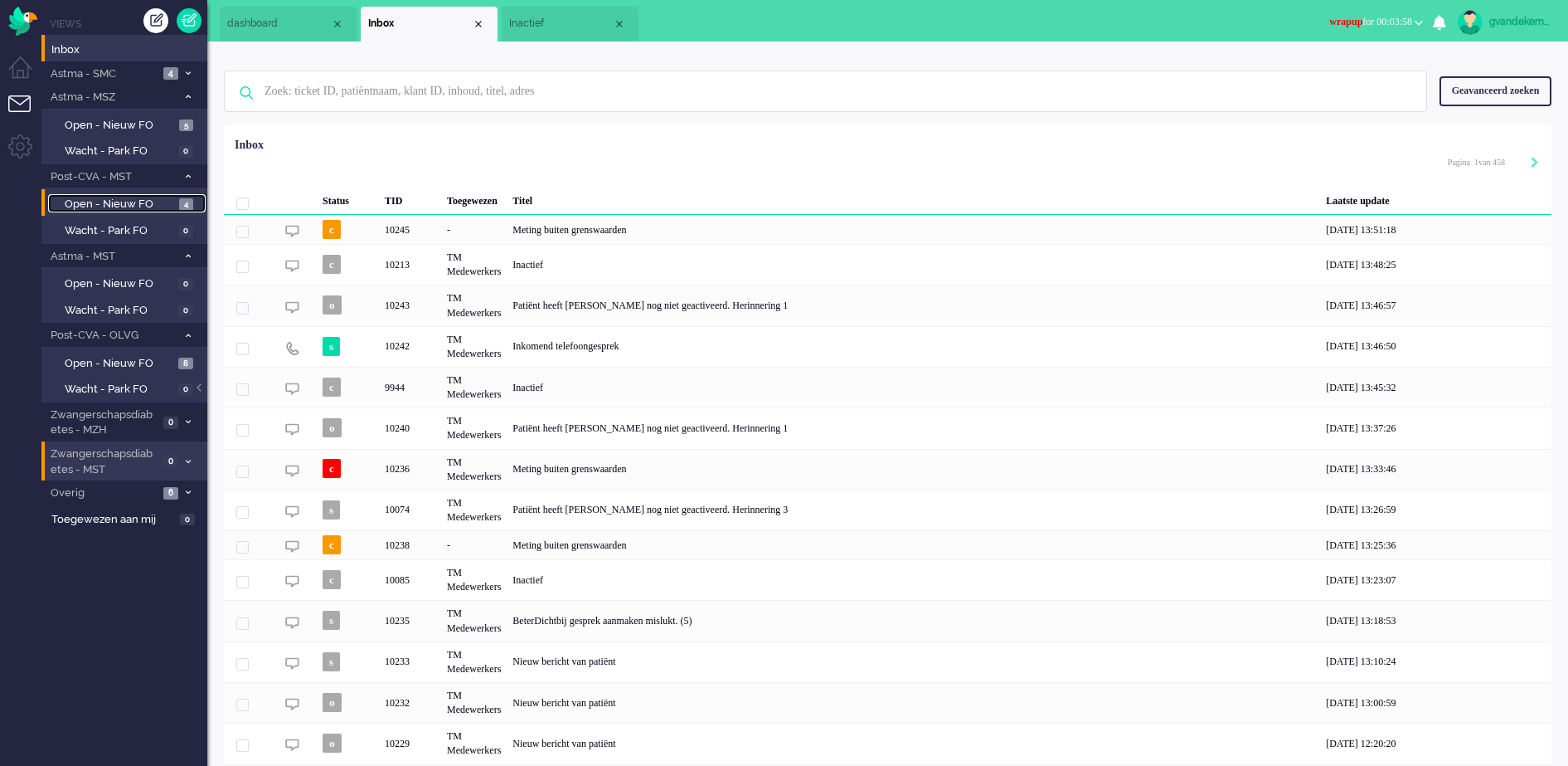
click at [143, 200] on span "Open - Nieuw FO" at bounding box center [119, 204] width 111 height 15
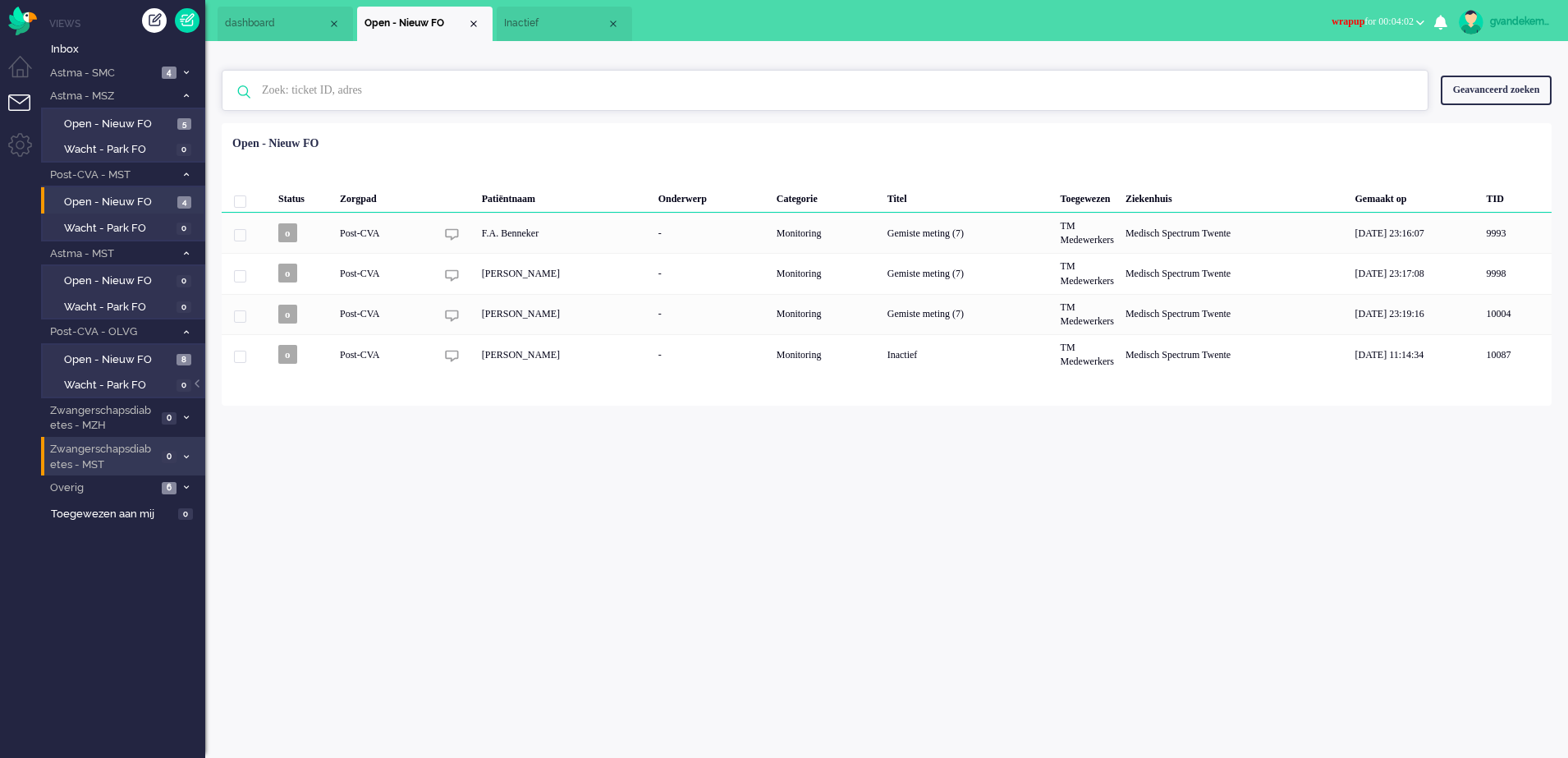
click at [364, 86] on input "text" at bounding box center [827, 90] width 1156 height 39
click at [1501, 90] on div "Geavanceerd zoeken" at bounding box center [1496, 90] width 110 height 29
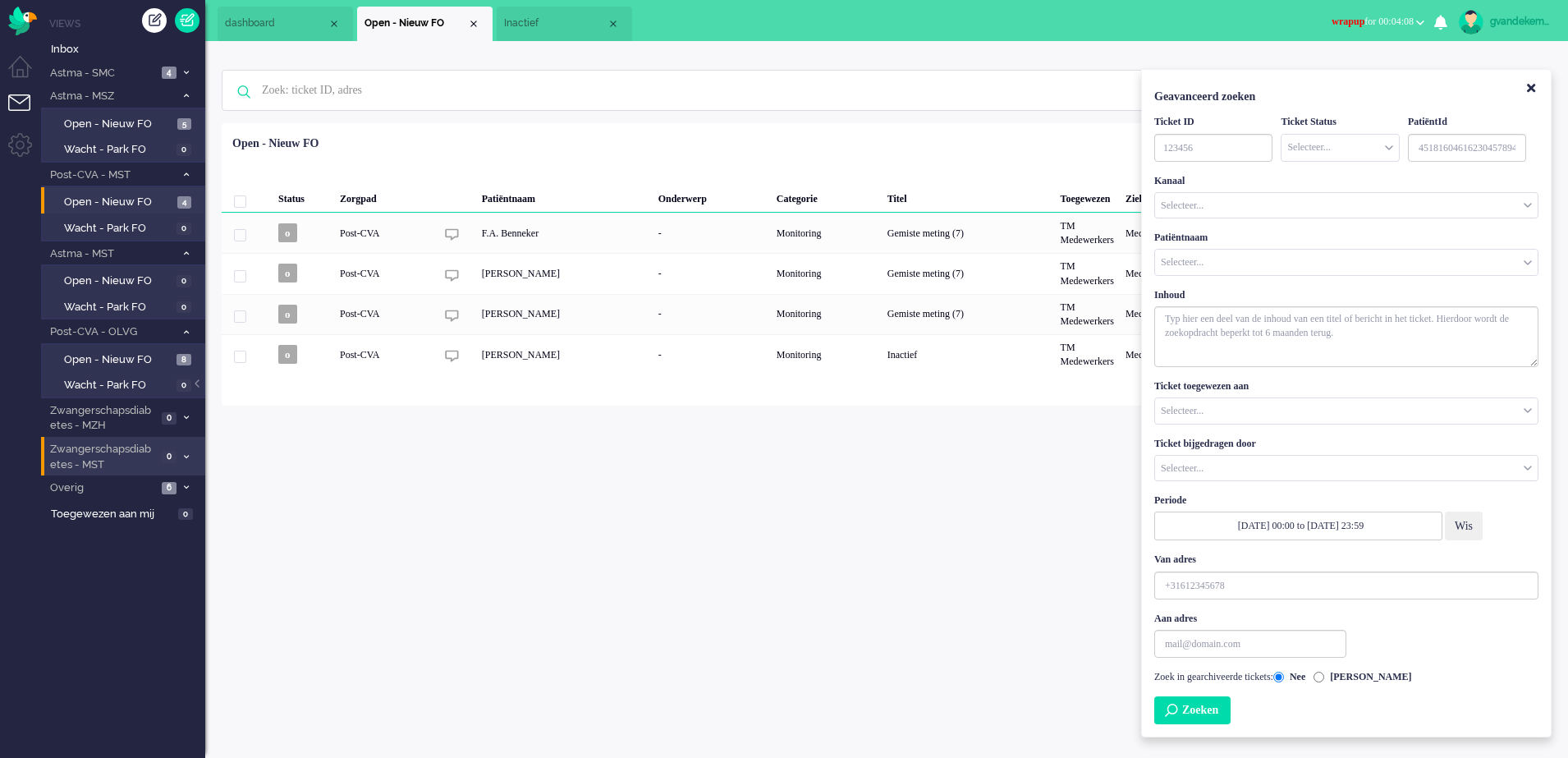
click at [1178, 257] on input "Customer Name" at bounding box center [1346, 262] width 383 height 26
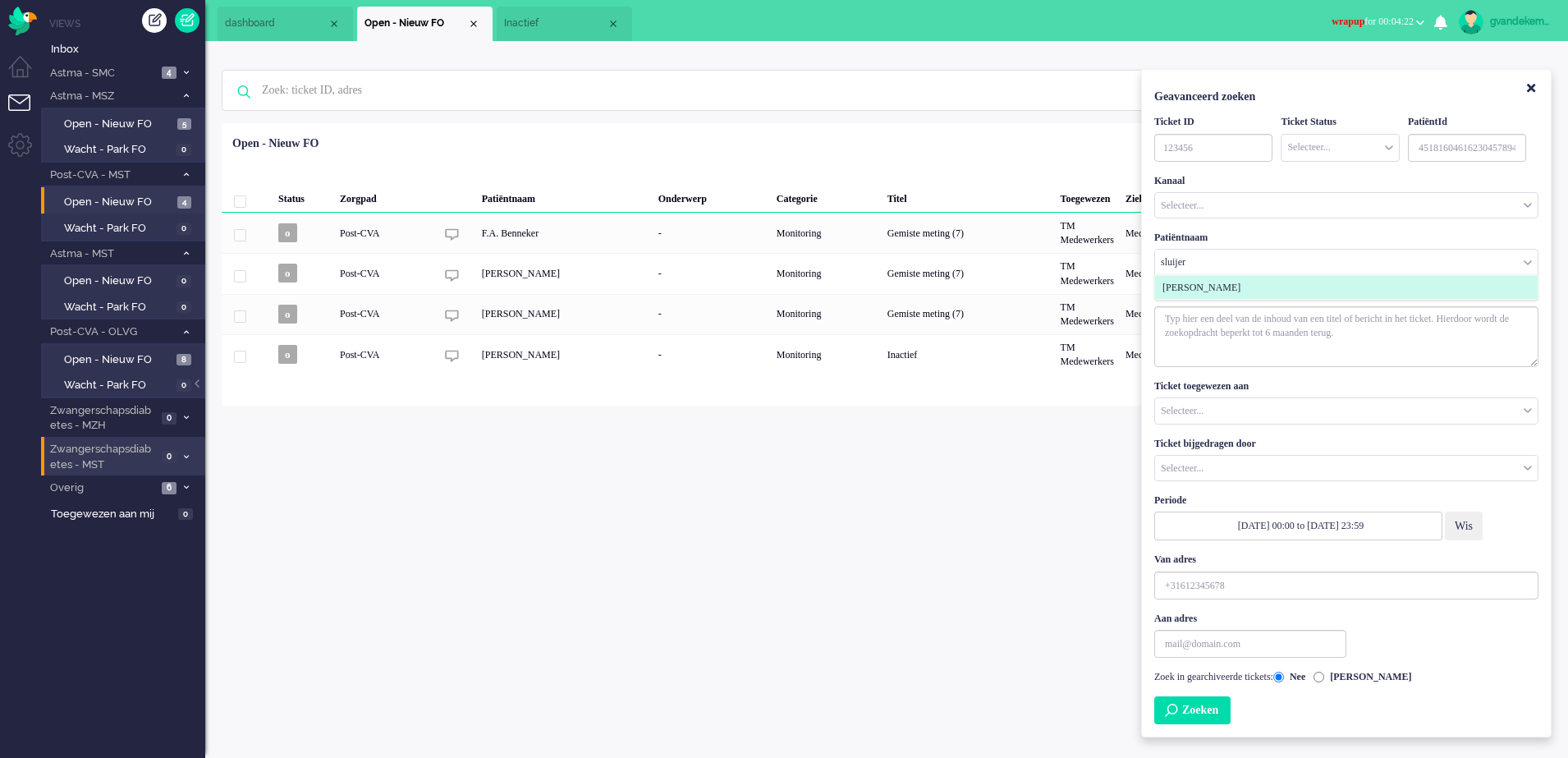
type input "sluijer"
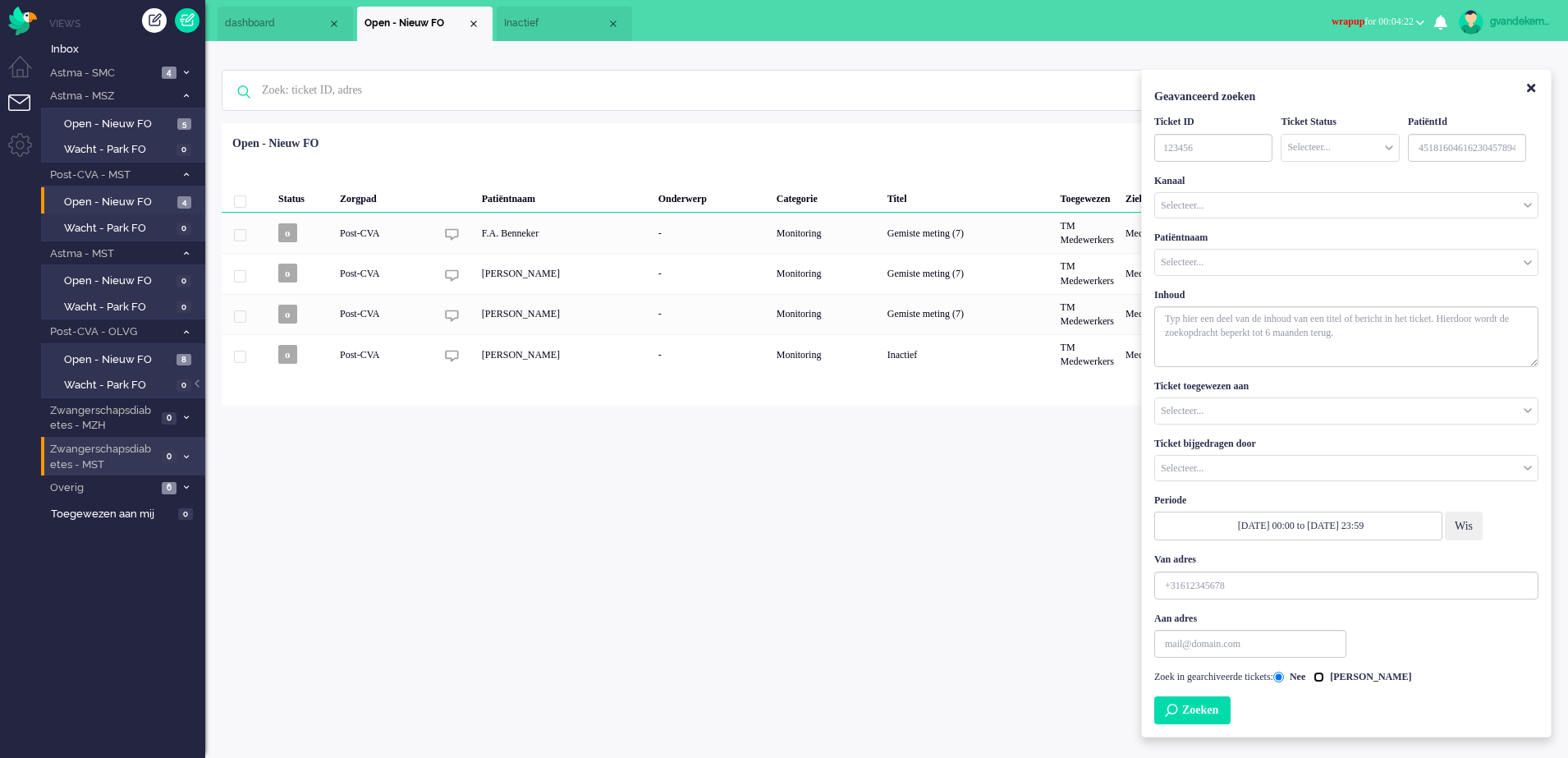
click at [1324, 677] on input "[PERSON_NAME]" at bounding box center [1318, 676] width 10 height 10
radio input "true"
click at [1197, 263] on input "Customer Name" at bounding box center [1346, 262] width 383 height 26
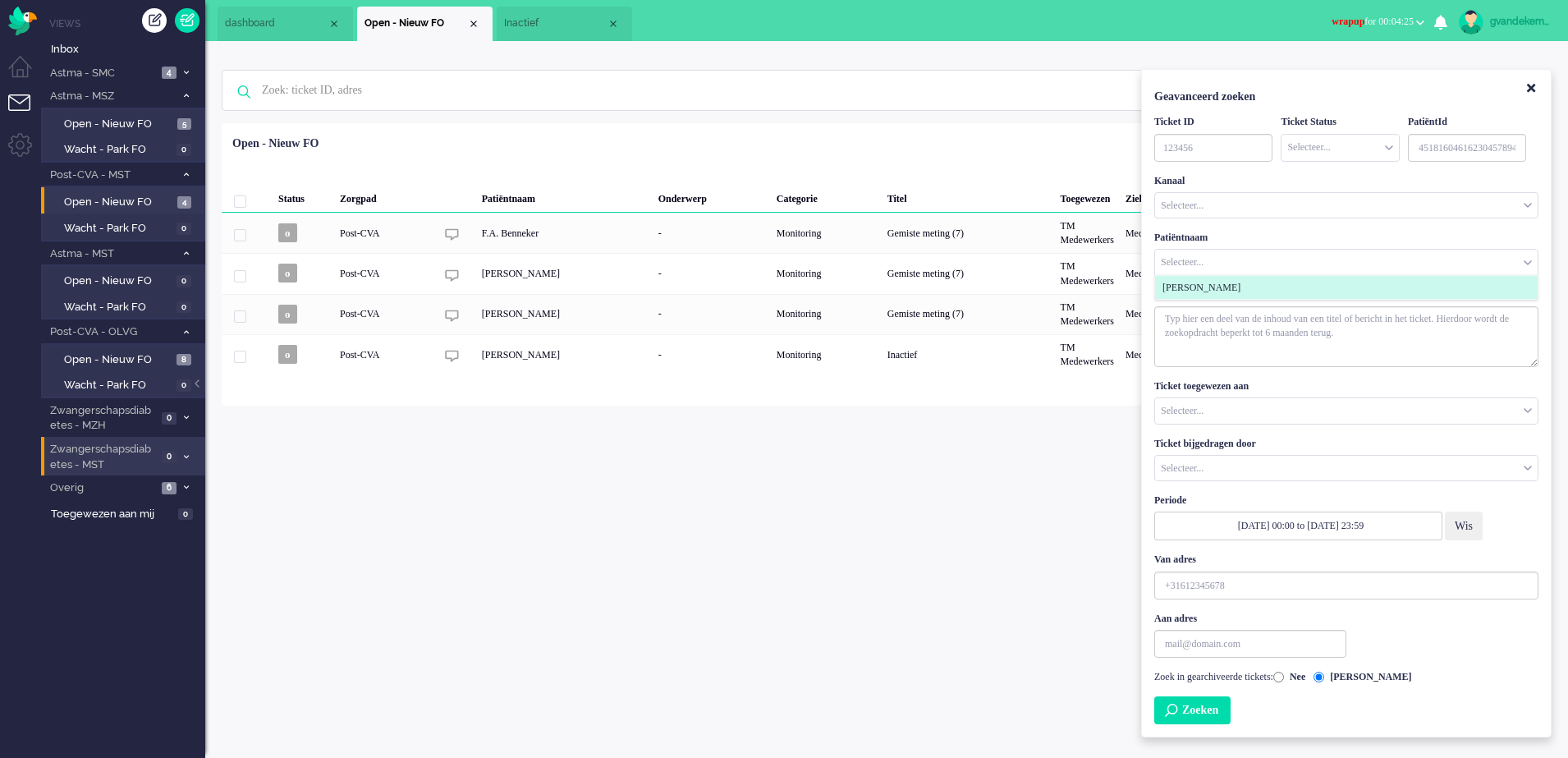
click at [1214, 286] on span "Gerrit Harm Sluijer" at bounding box center [1201, 288] width 78 height 14
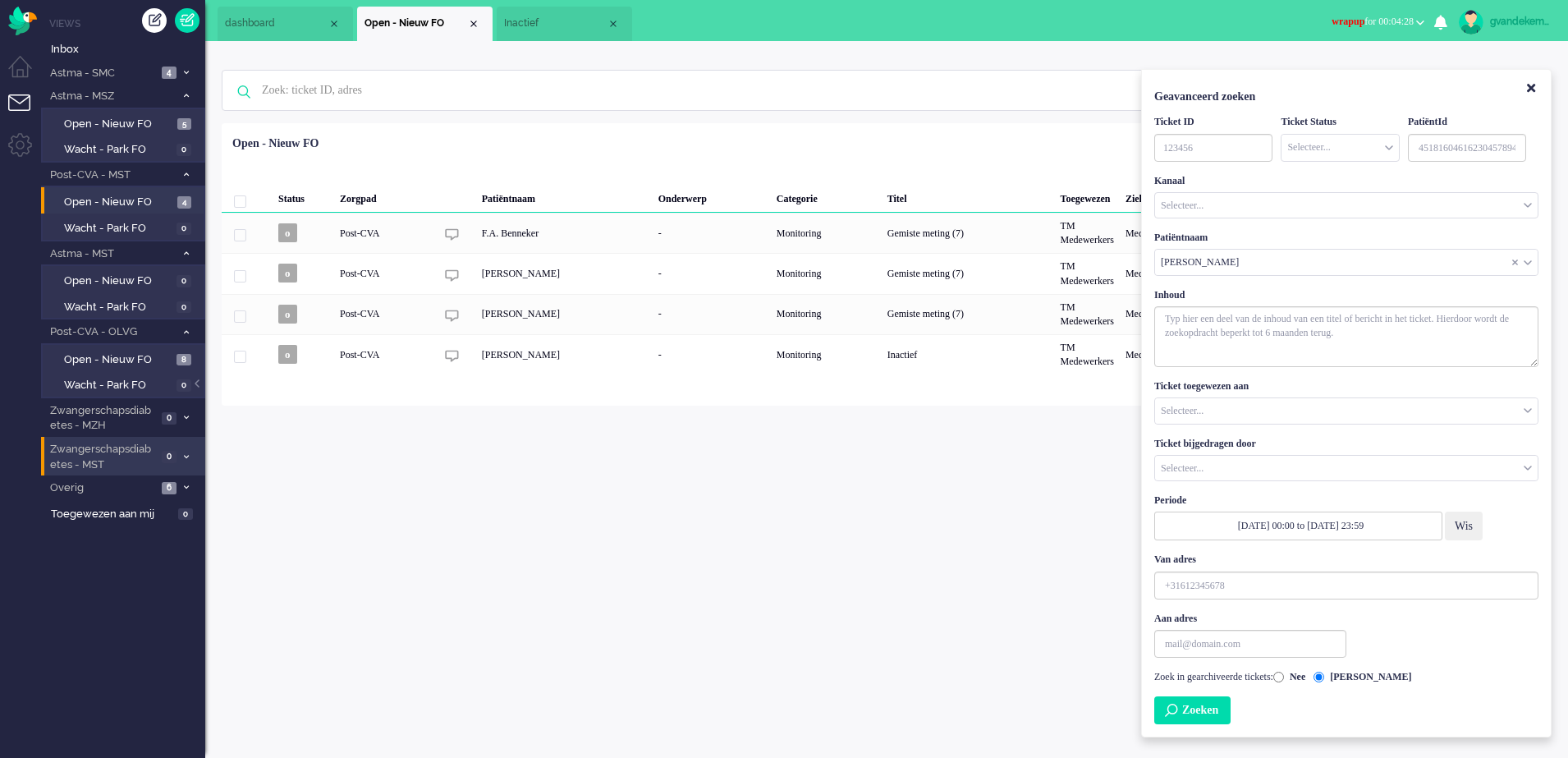
click at [1218, 710] on button "Zoeken" at bounding box center [1192, 709] width 76 height 28
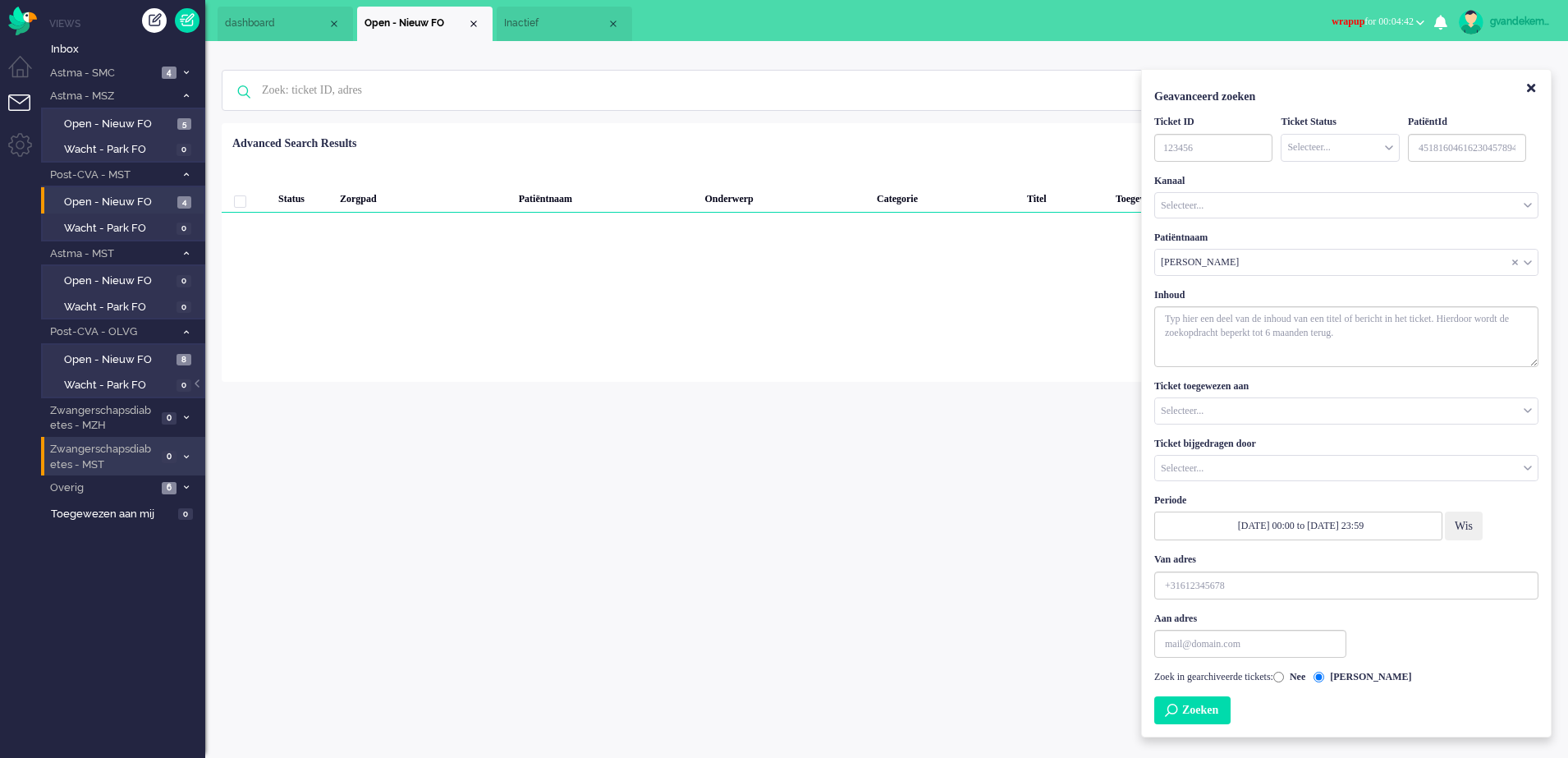
click at [1525, 265] on div "Gerrit Harm Sluijer" at bounding box center [1346, 262] width 383 height 26
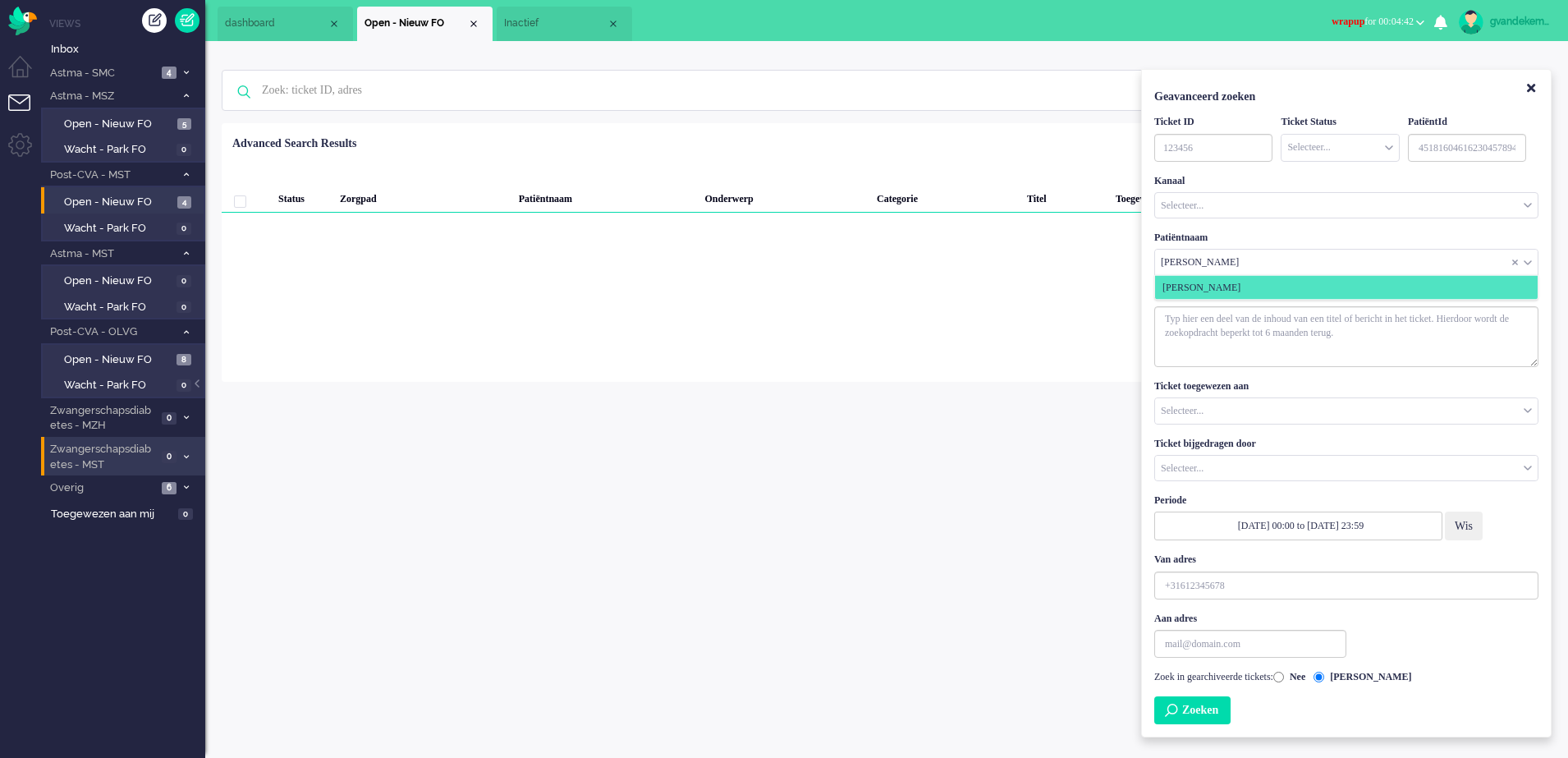
click at [1525, 265] on span "Customer Name" at bounding box center [1527, 263] width 9 height 11
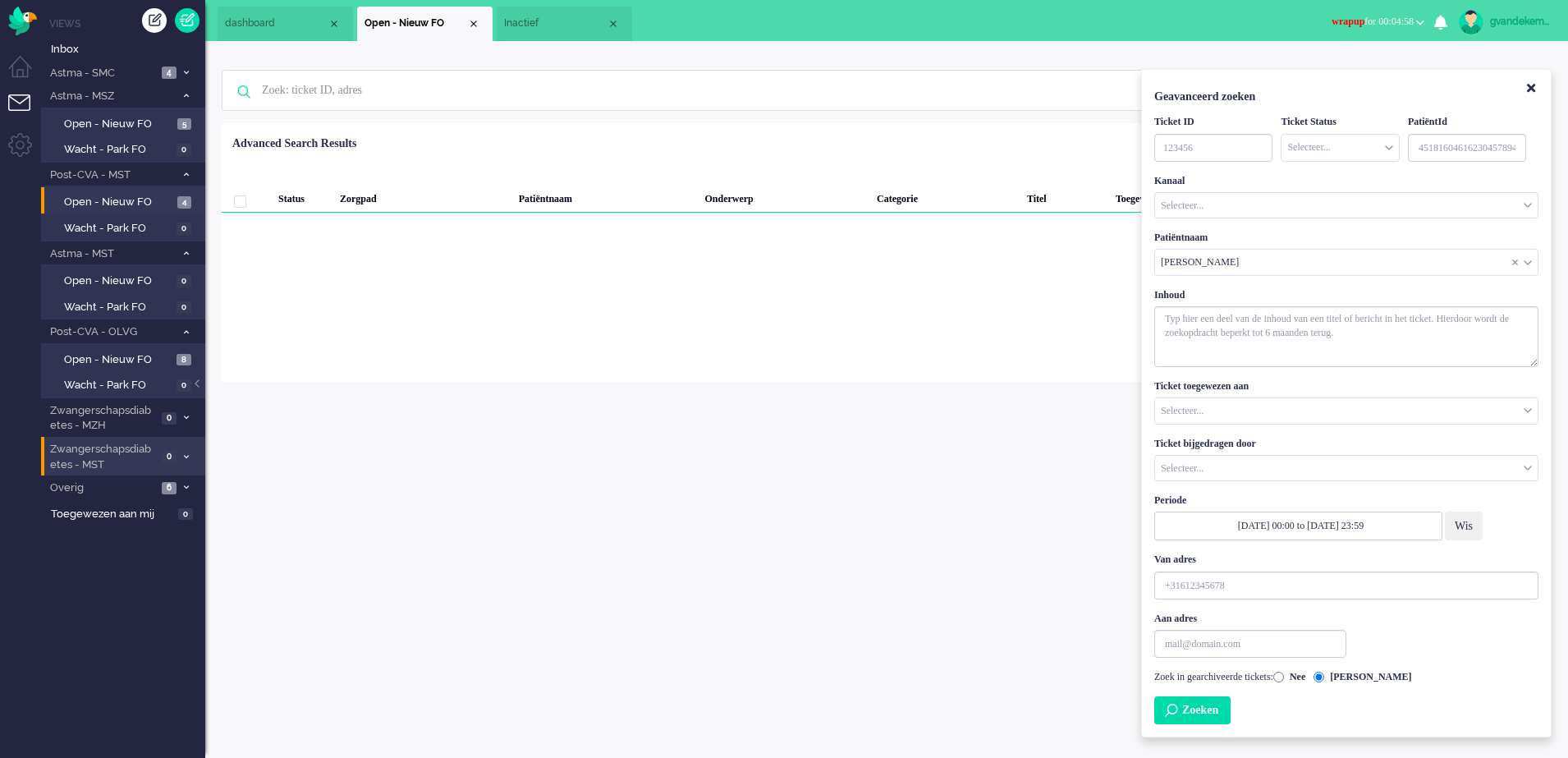
click at [550, 27] on span "Inactief" at bounding box center [555, 23] width 103 height 14
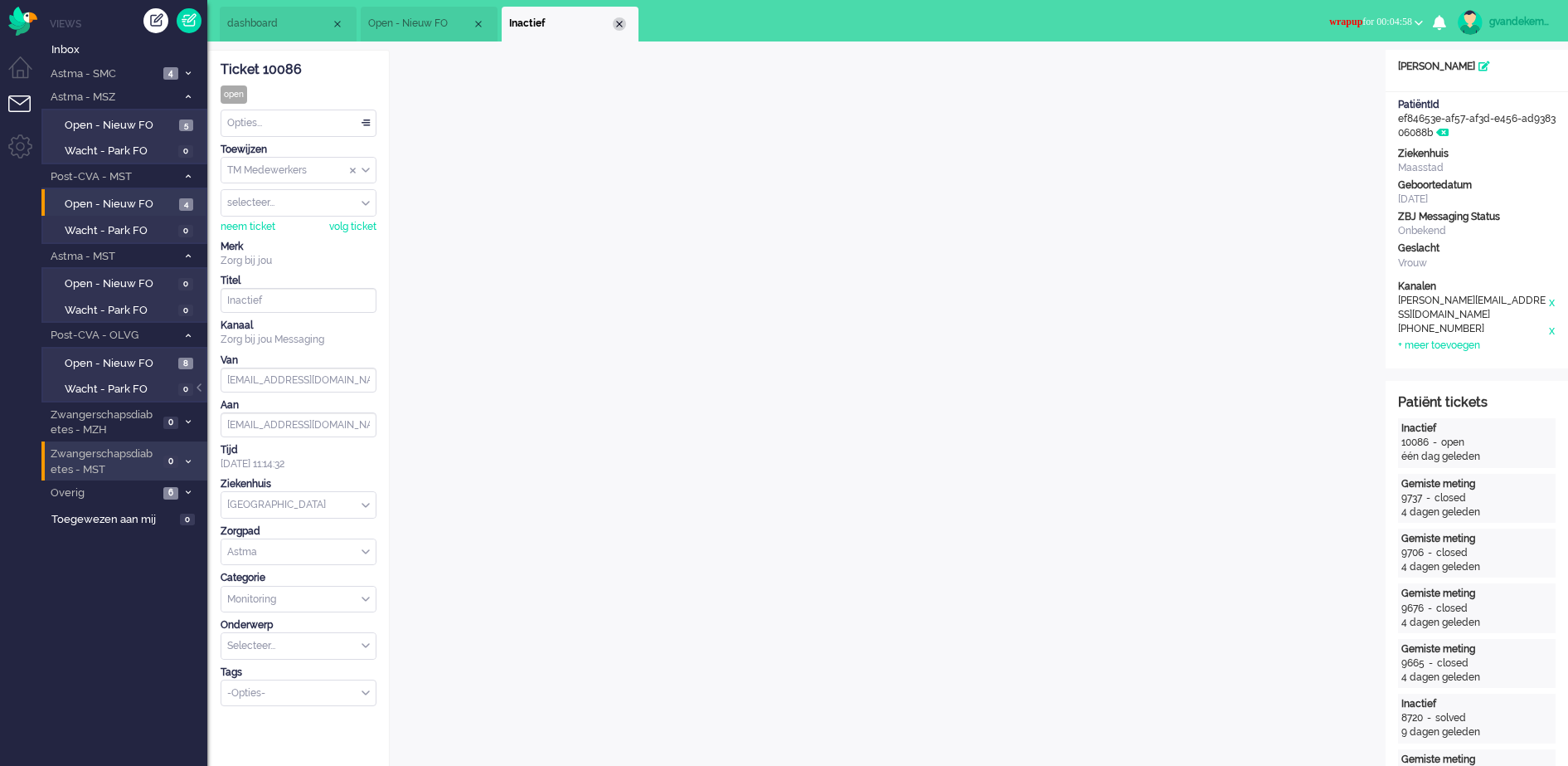
click at [622, 20] on div "Close tab" at bounding box center [620, 24] width 13 height 13
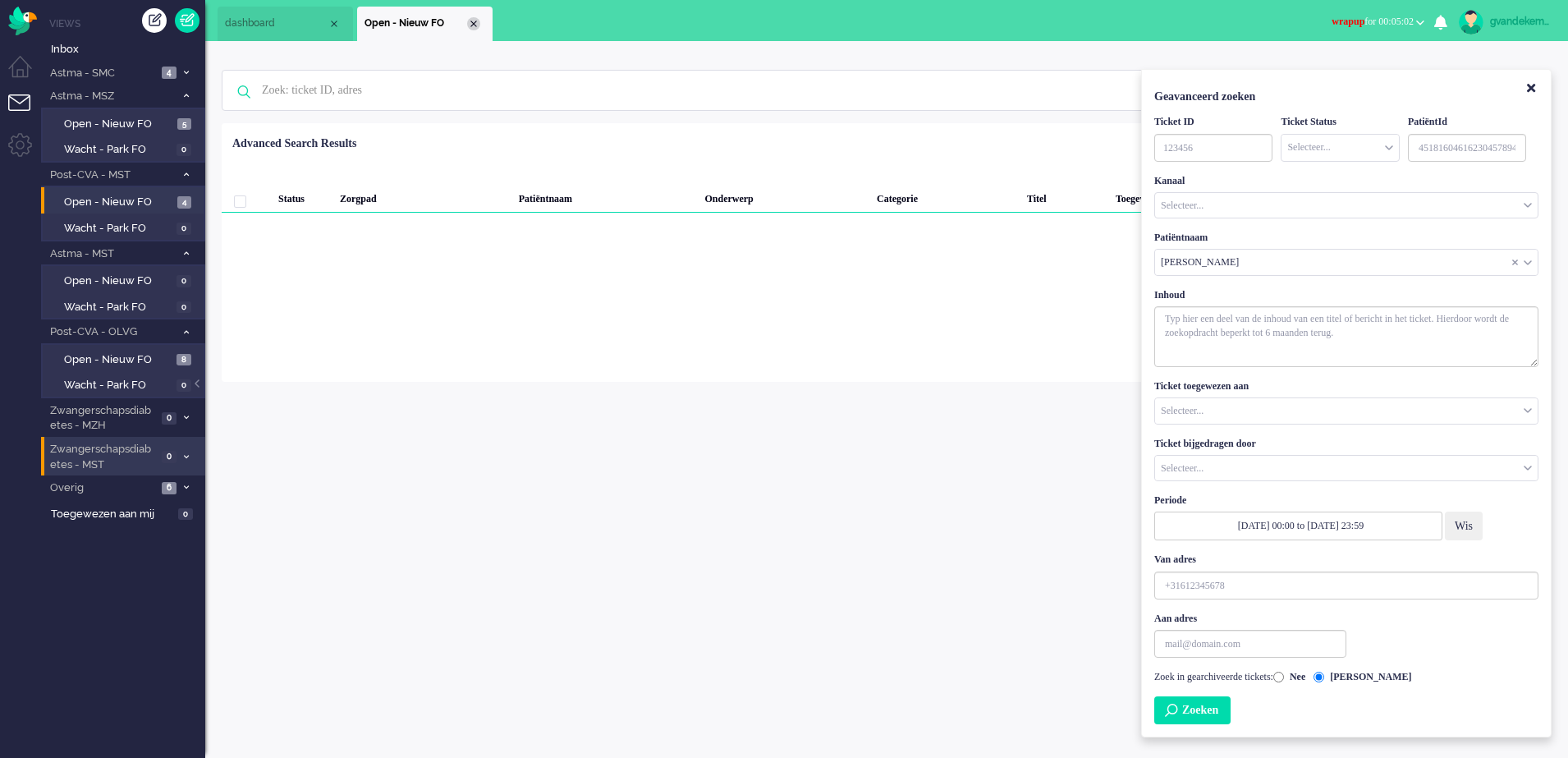
click at [474, 25] on div "Close tab" at bounding box center [474, 24] width 13 height 13
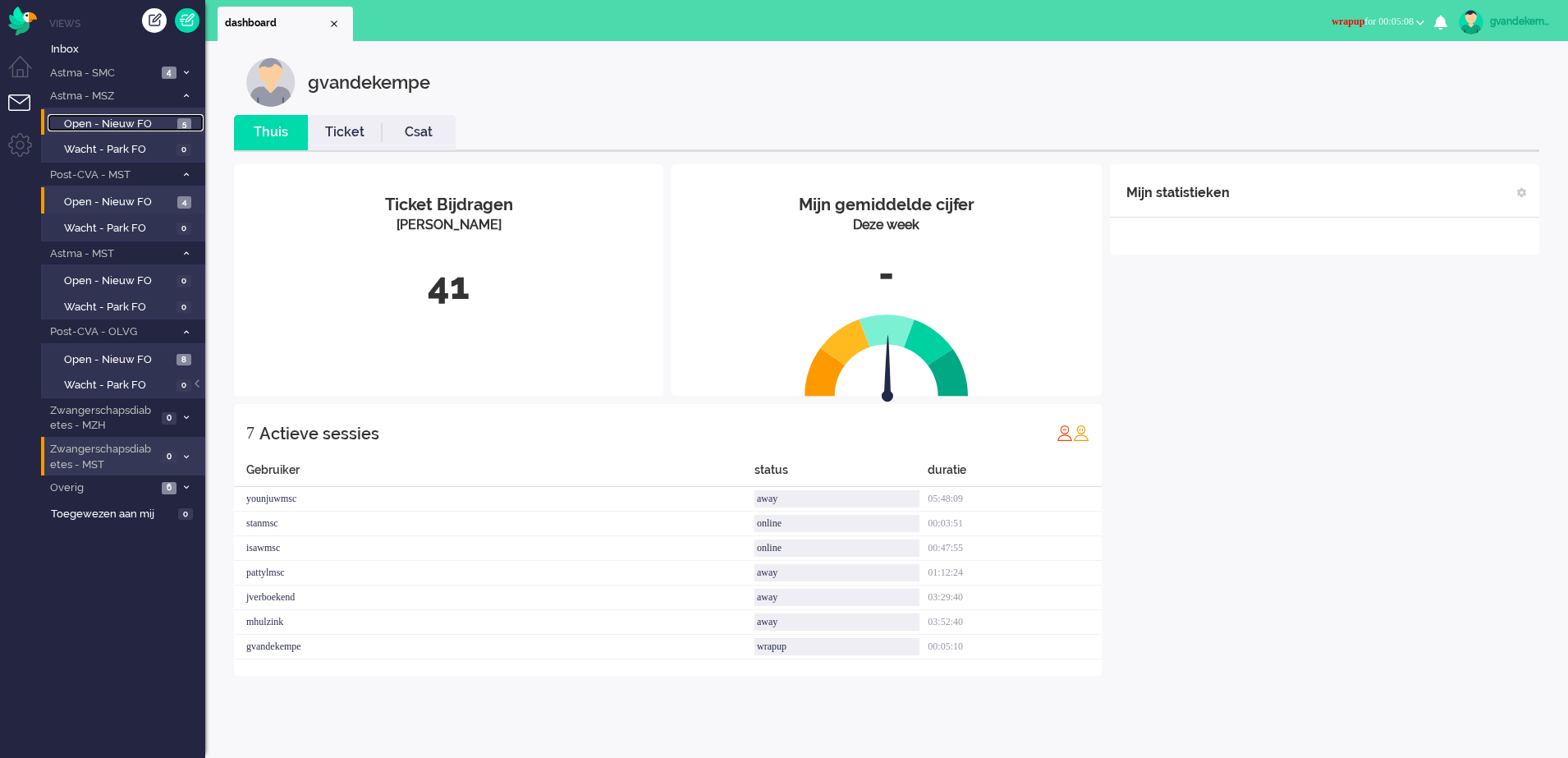
click at [154, 120] on span "Open - Nieuw FO" at bounding box center [118, 124] width 109 height 15
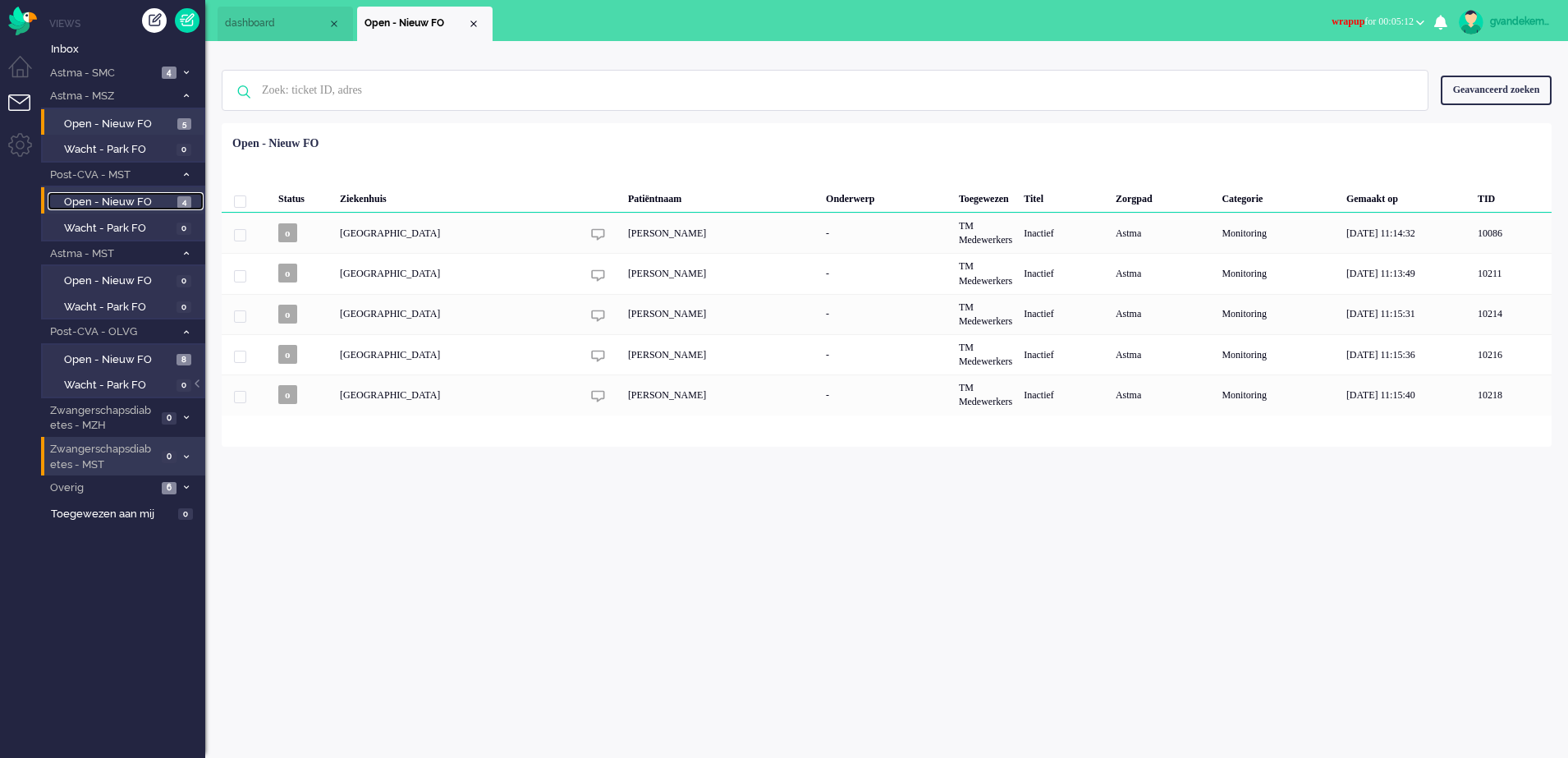
click at [155, 197] on span "Open - Nieuw FO" at bounding box center [118, 202] width 109 height 15
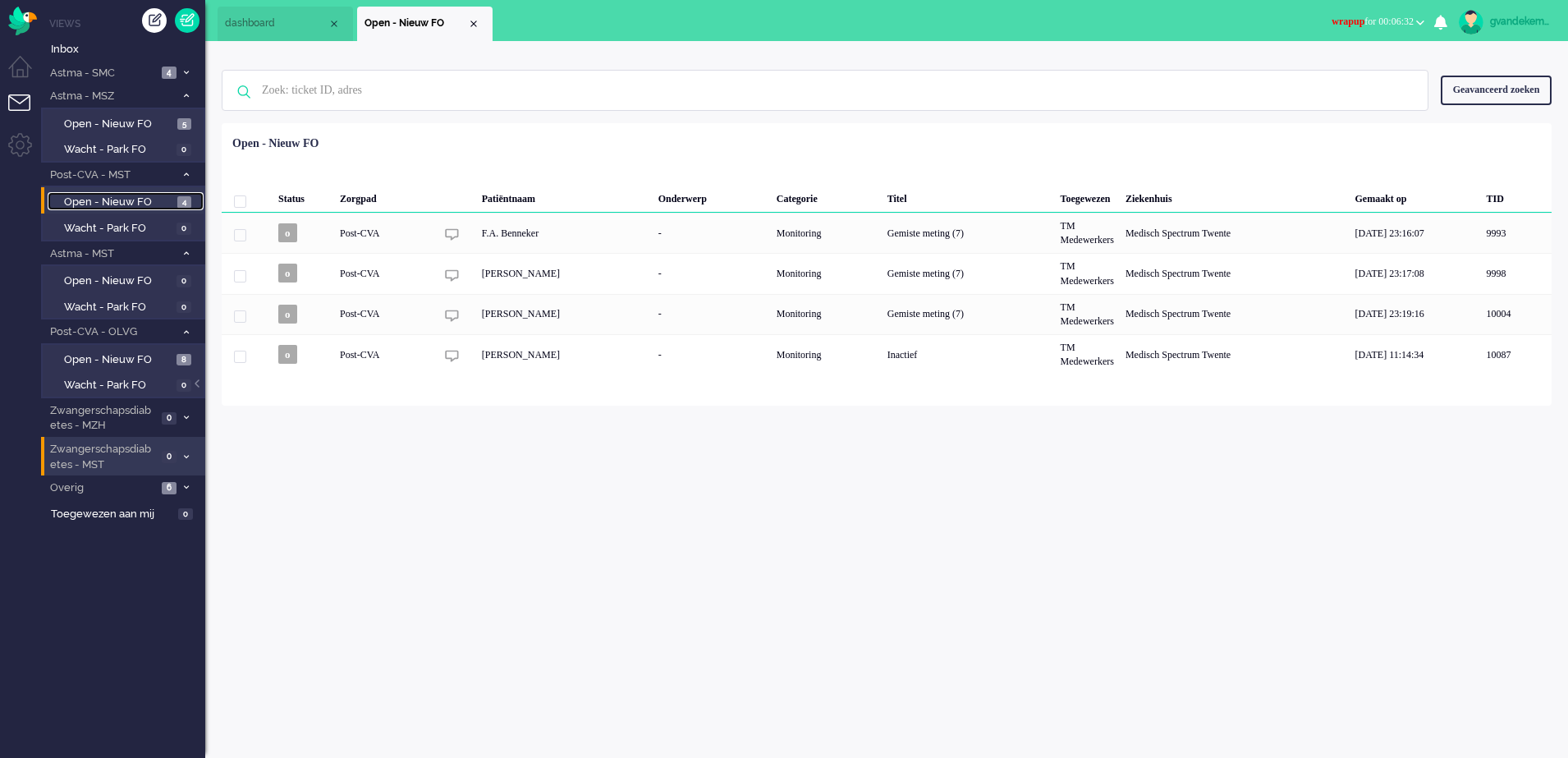
click at [135, 199] on span "Open - Nieuw FO" at bounding box center [118, 202] width 109 height 15
click at [1420, 21] on b "button" at bounding box center [1419, 23] width 9 height 6
click at [1308, 70] on label "Online" at bounding box center [1356, 73] width 129 height 14
click at [145, 126] on span "Open - Nieuw FO" at bounding box center [118, 124] width 109 height 15
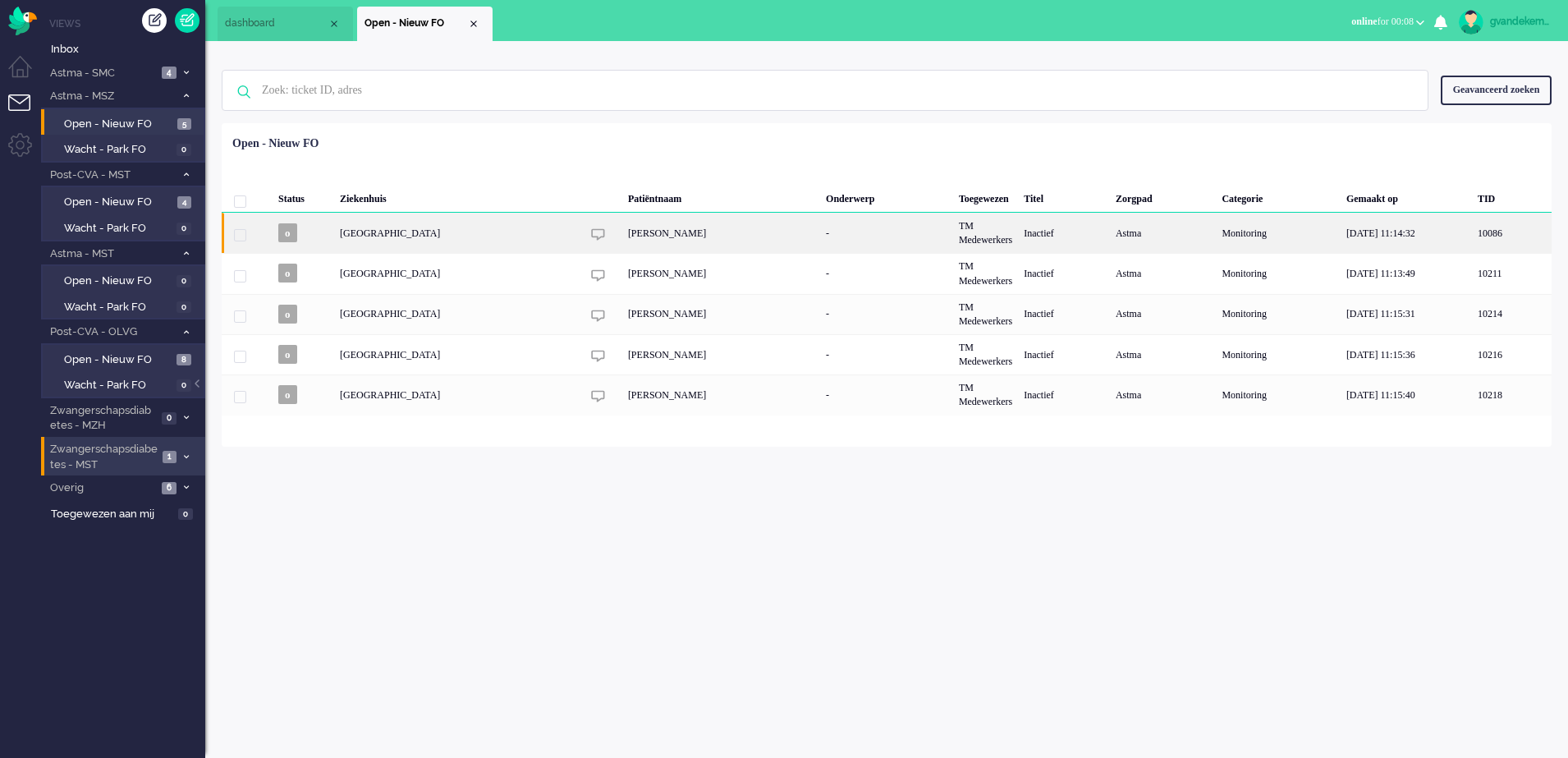
click at [731, 232] on div "[PERSON_NAME]" at bounding box center [721, 232] width 198 height 40
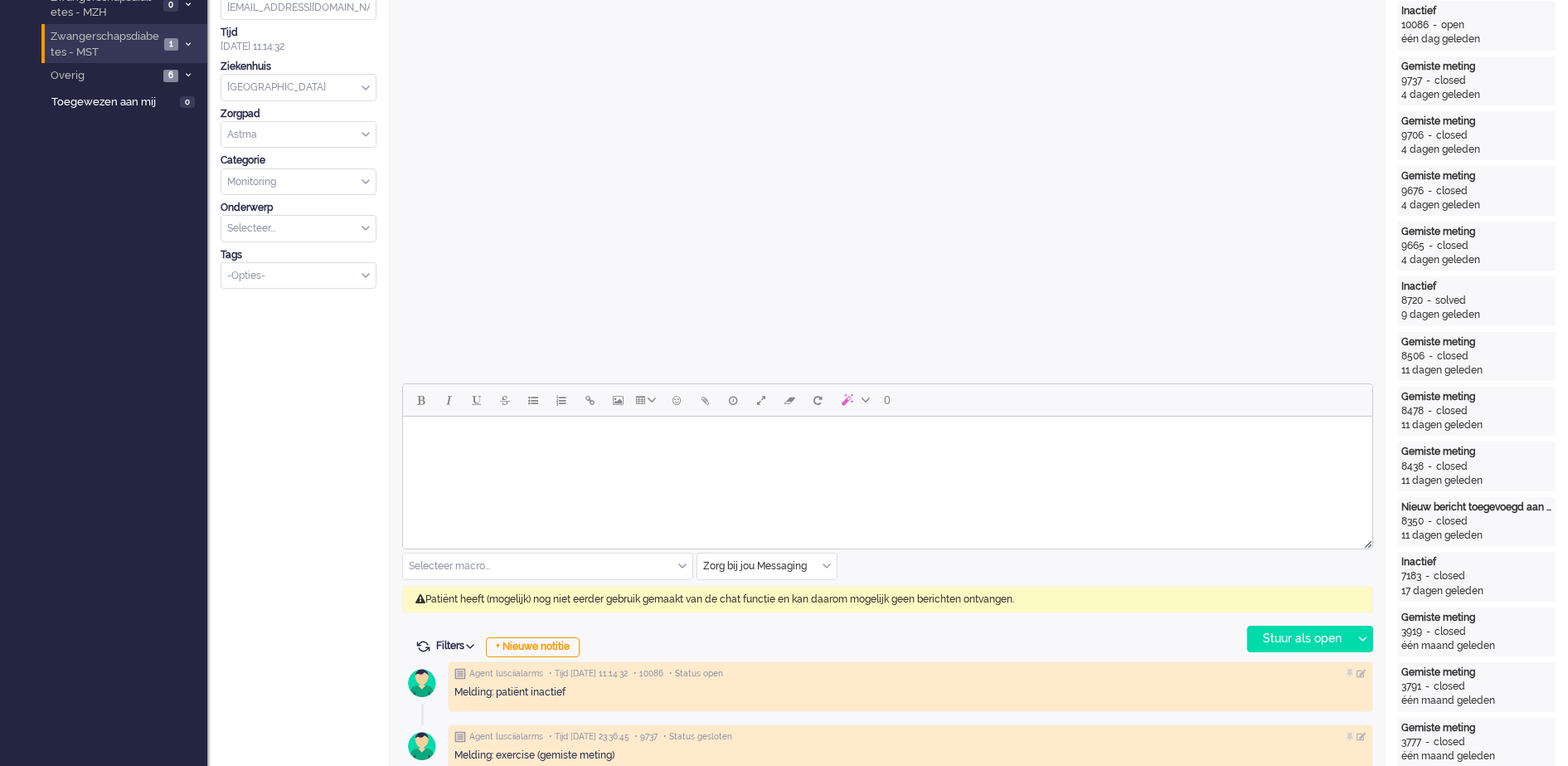
scroll to position [623, 0]
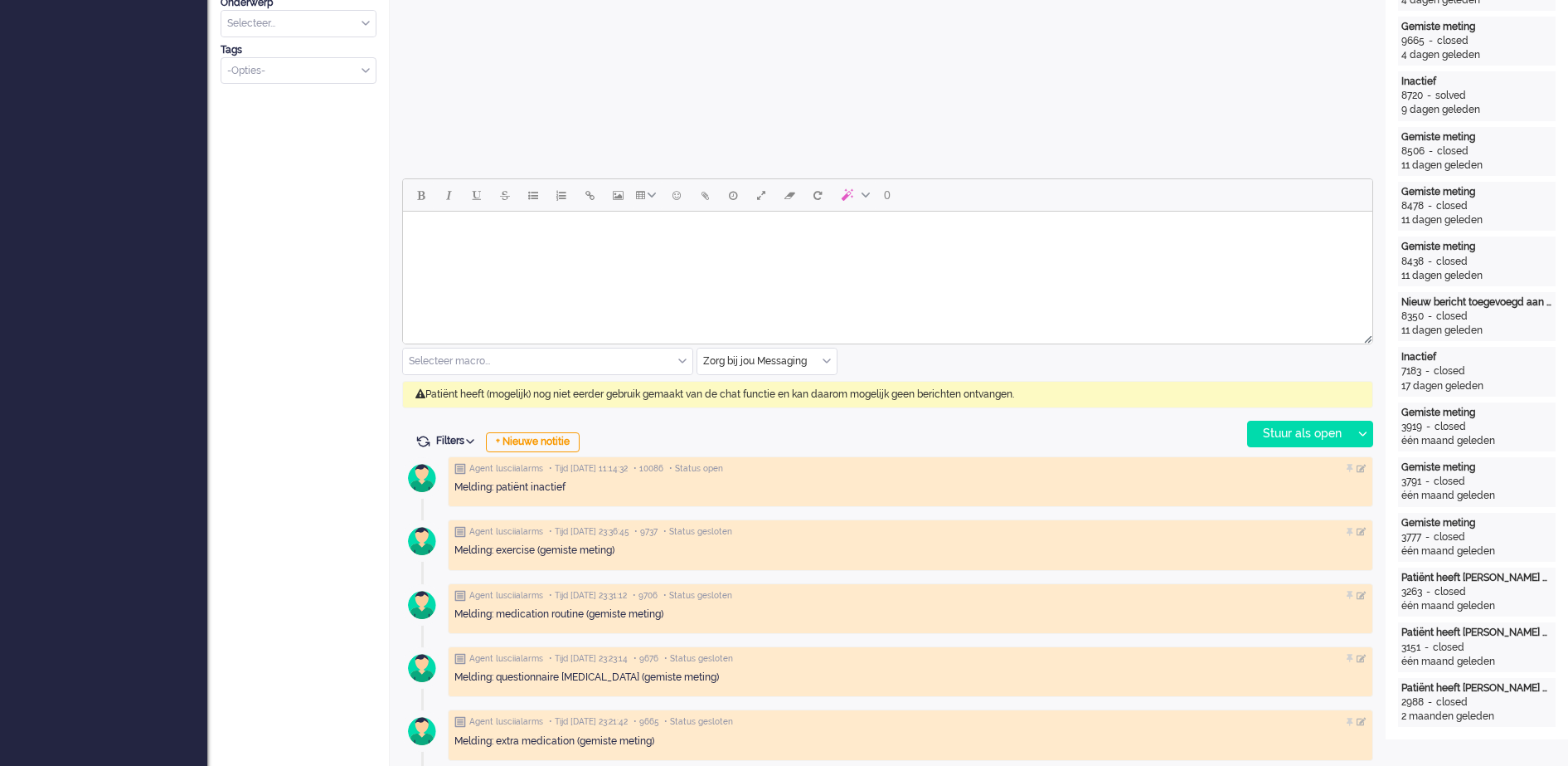
click at [828, 352] on input "text" at bounding box center [767, 361] width 139 height 26
click at [771, 404] on span "uitgaand telefoon" at bounding box center [746, 410] width 82 height 14
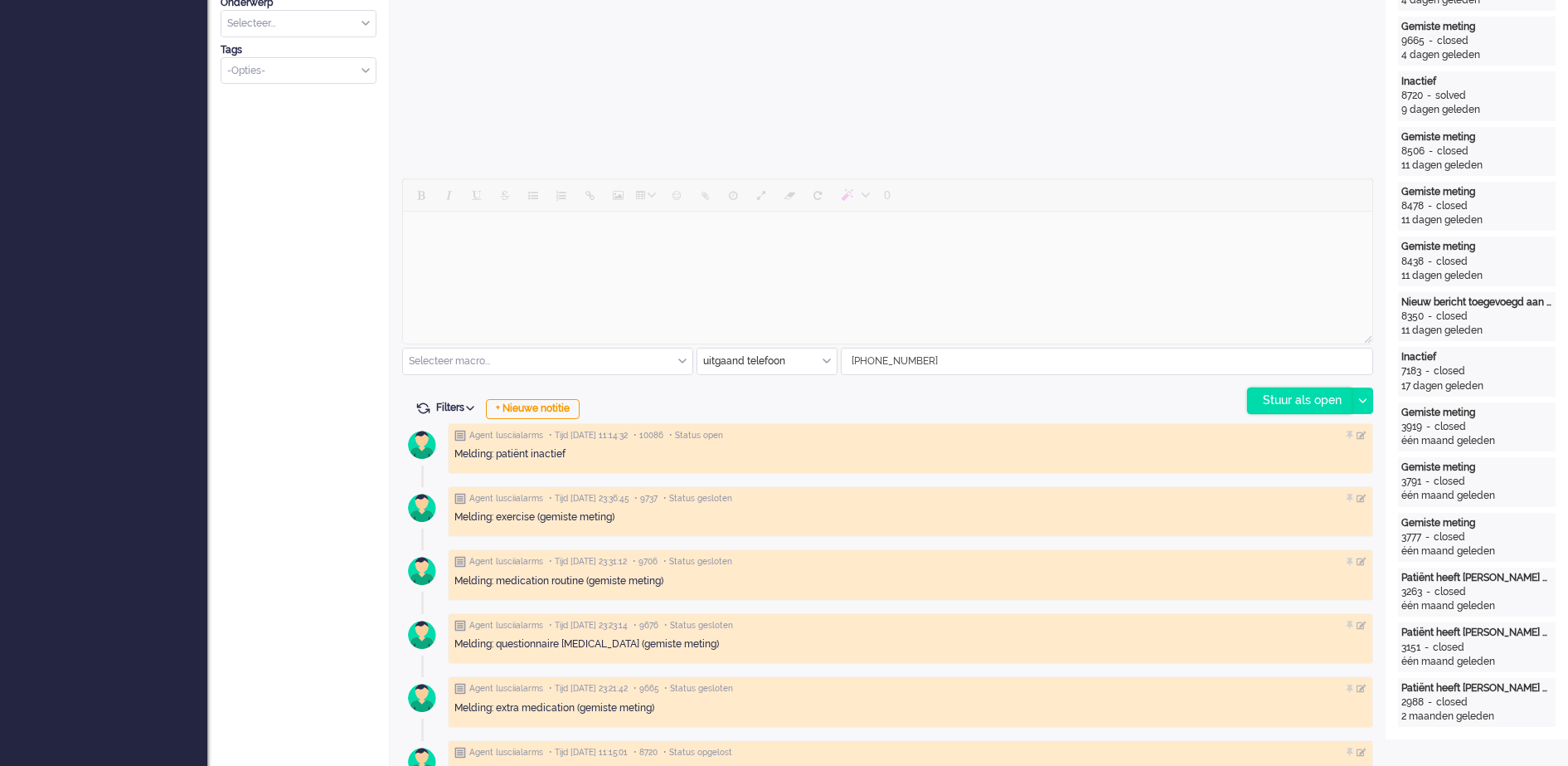
click at [1303, 399] on div "Stuur als open" at bounding box center [1300, 400] width 104 height 25
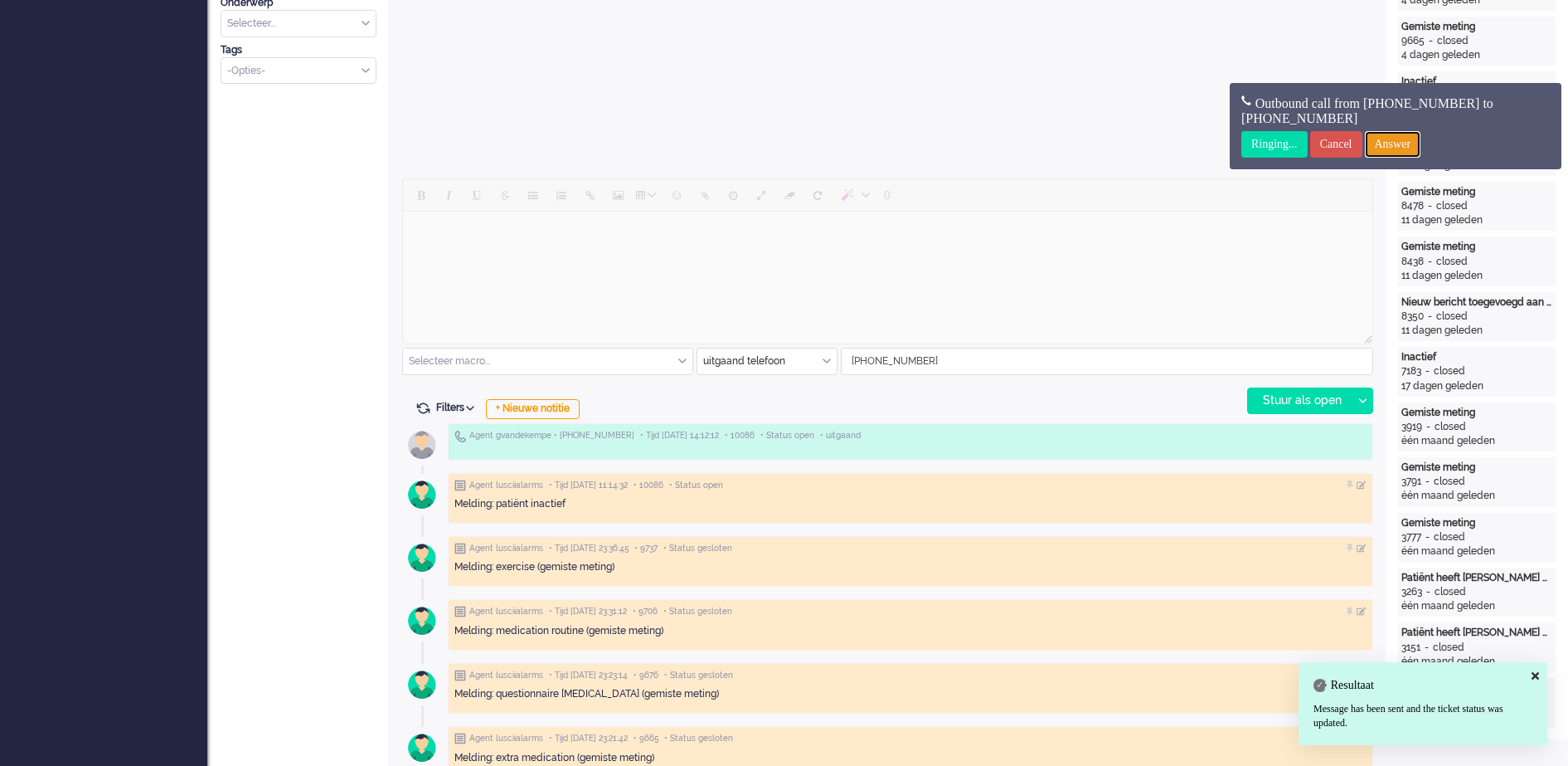
click at [1421, 147] on input "Answer" at bounding box center [1393, 144] width 57 height 27
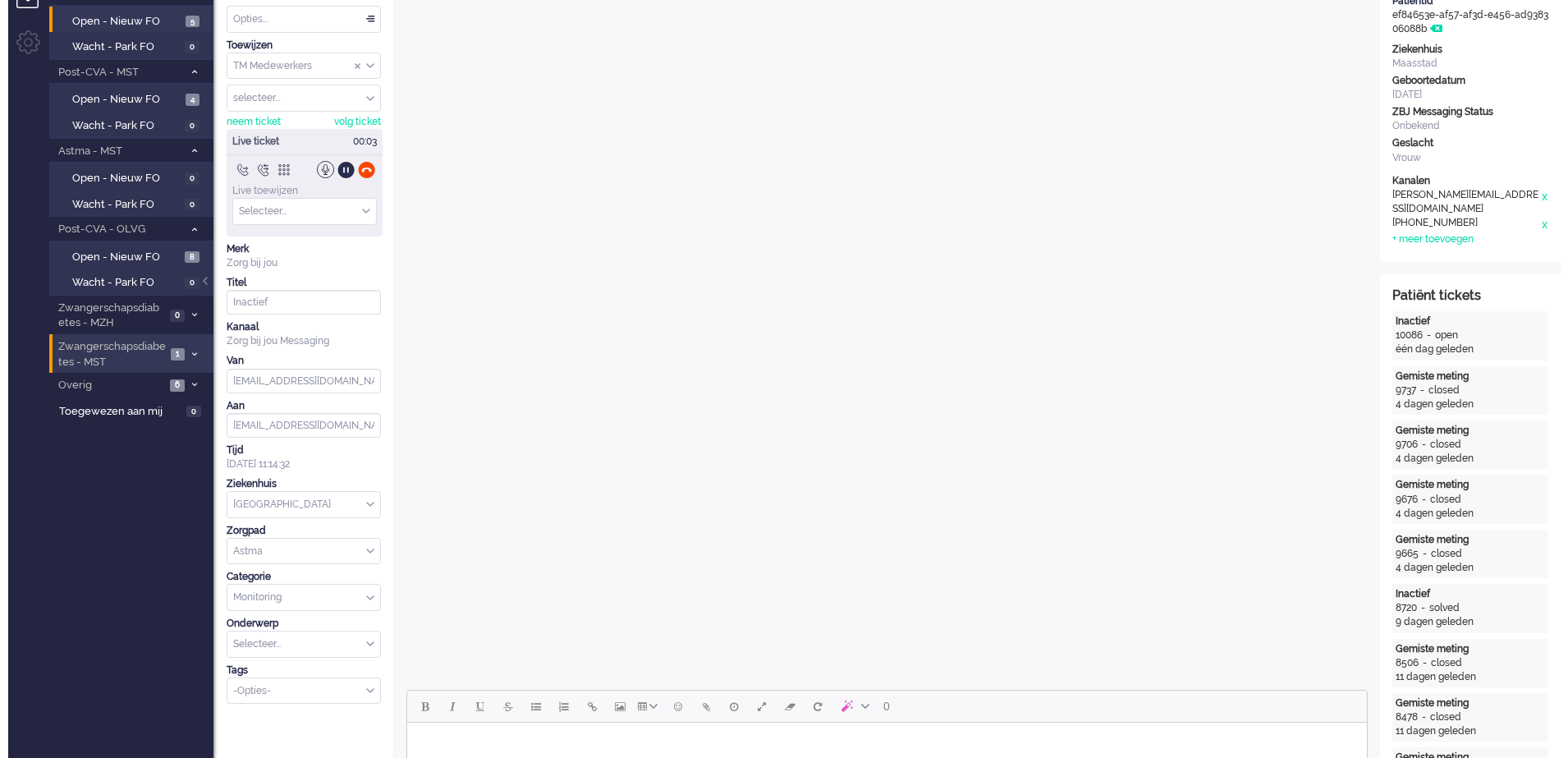
scroll to position [0, 0]
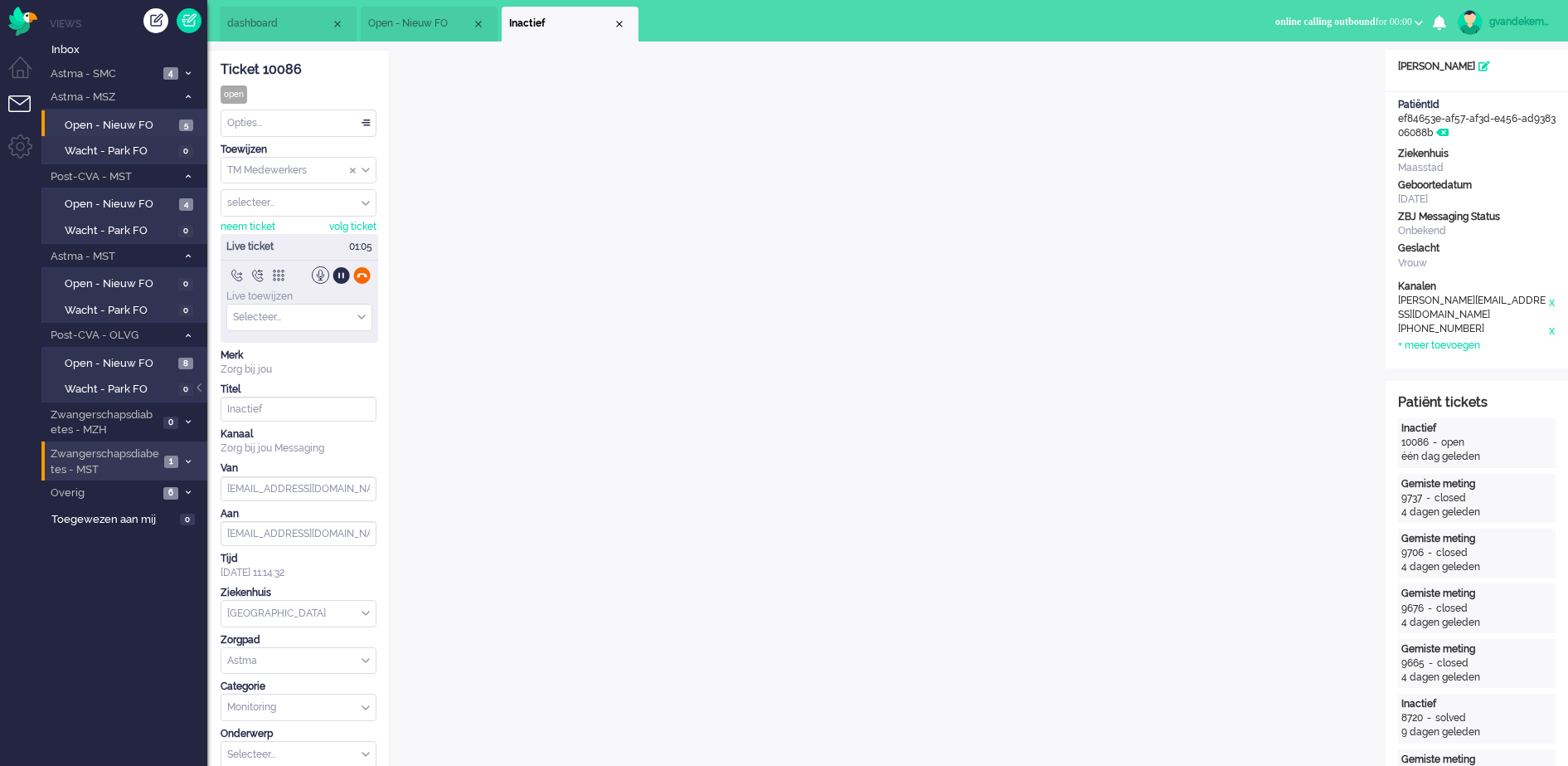
click at [362, 271] on div at bounding box center [362, 275] width 17 height 17
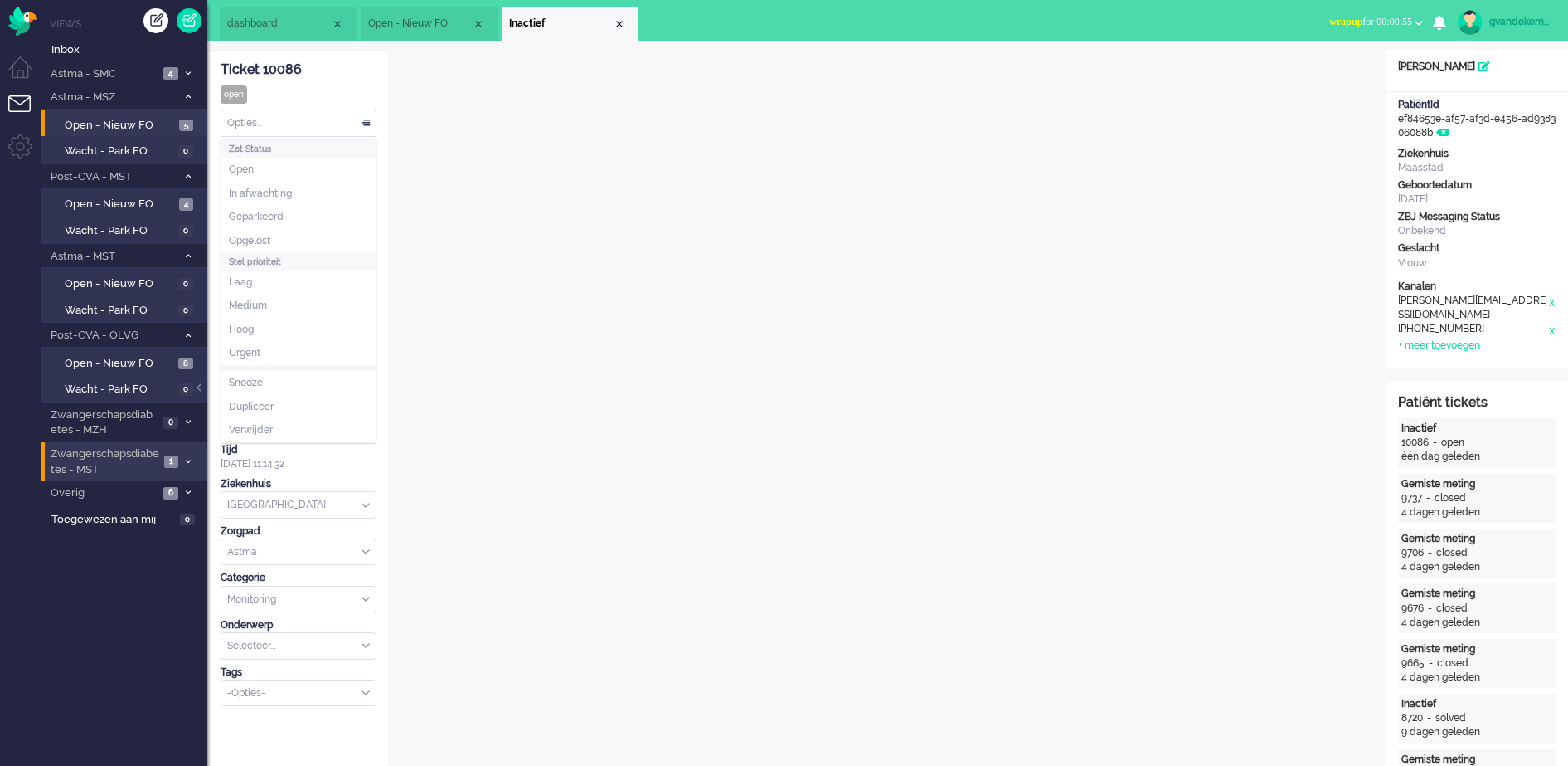
click at [364, 119] on div "Opties..." at bounding box center [298, 123] width 154 height 26
click at [293, 234] on li "Opgelost" at bounding box center [298, 241] width 154 height 24
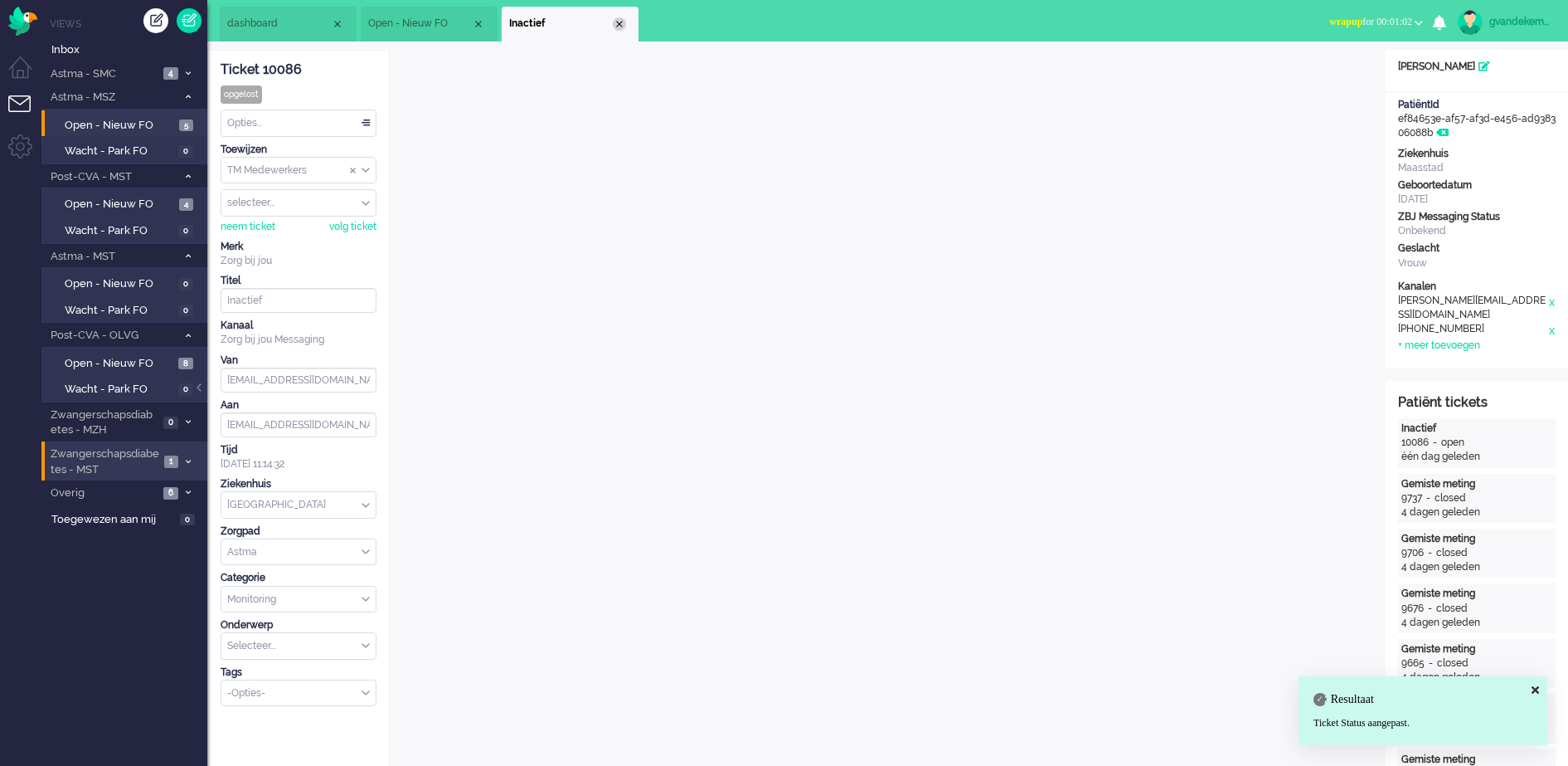
click at [622, 25] on div "Close tab" at bounding box center [620, 24] width 13 height 13
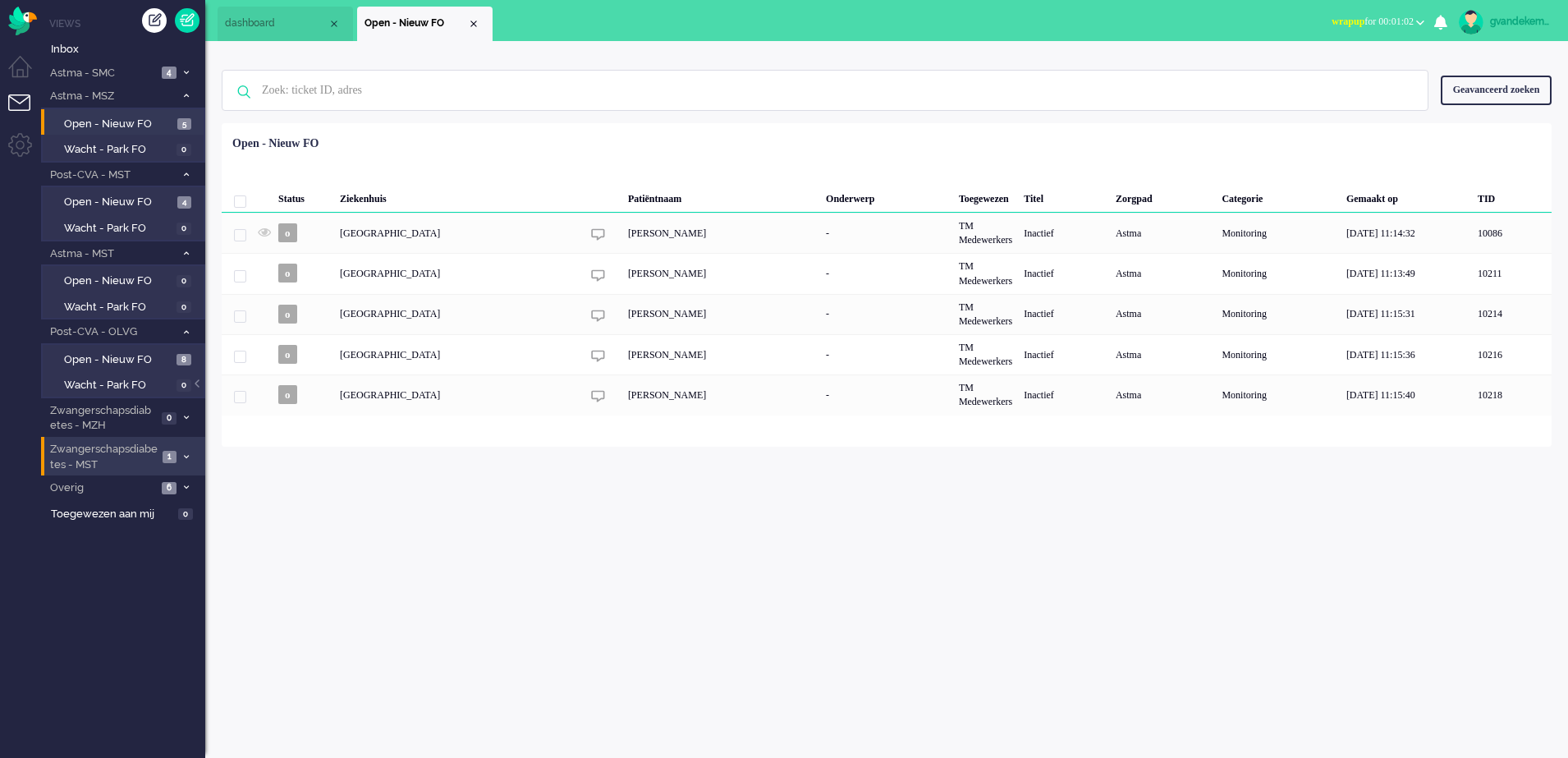
click at [181, 452] on span at bounding box center [186, 456] width 12 height 9
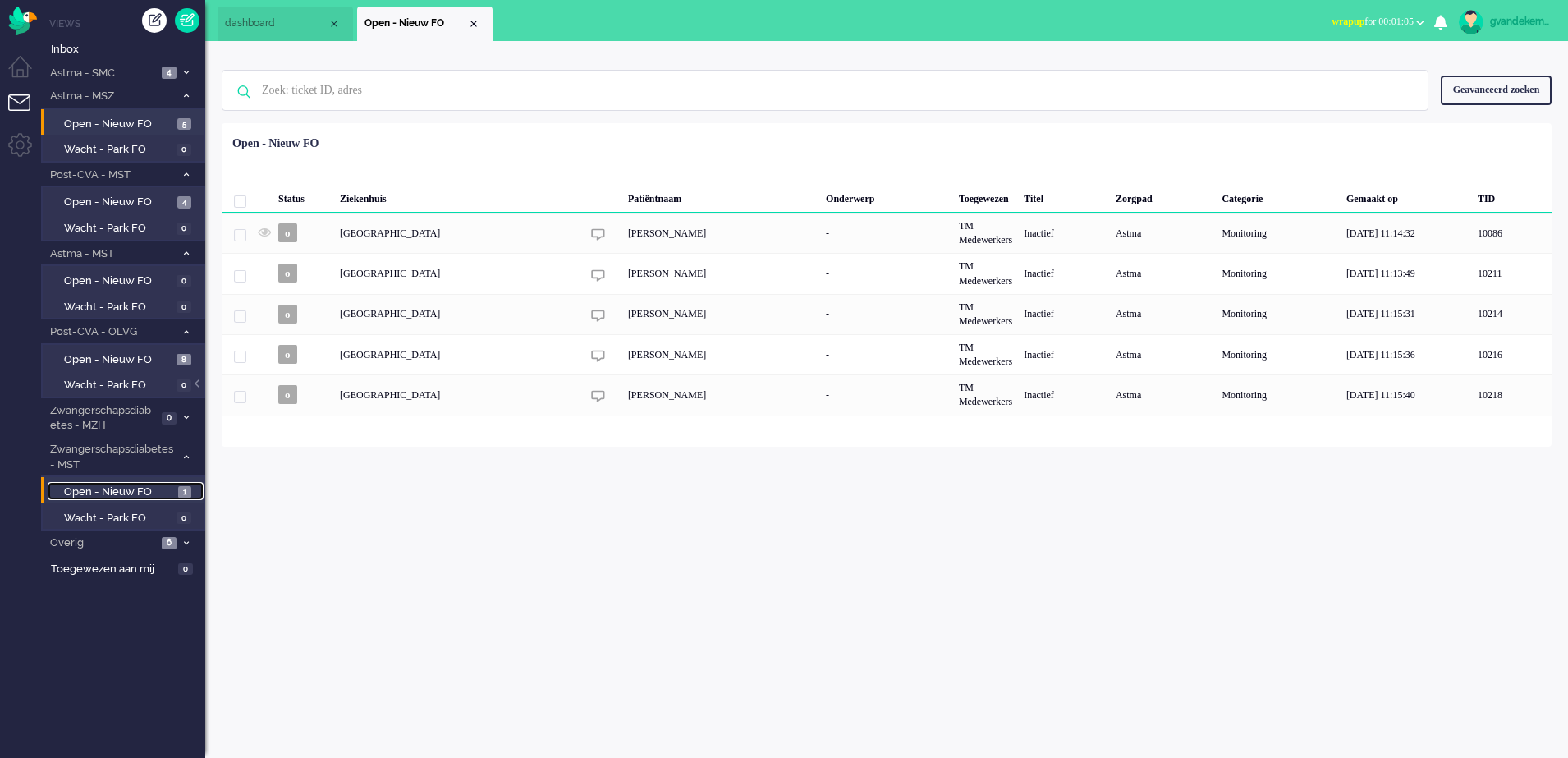
click at [162, 491] on span "Open - Nieuw FO" at bounding box center [119, 492] width 110 height 15
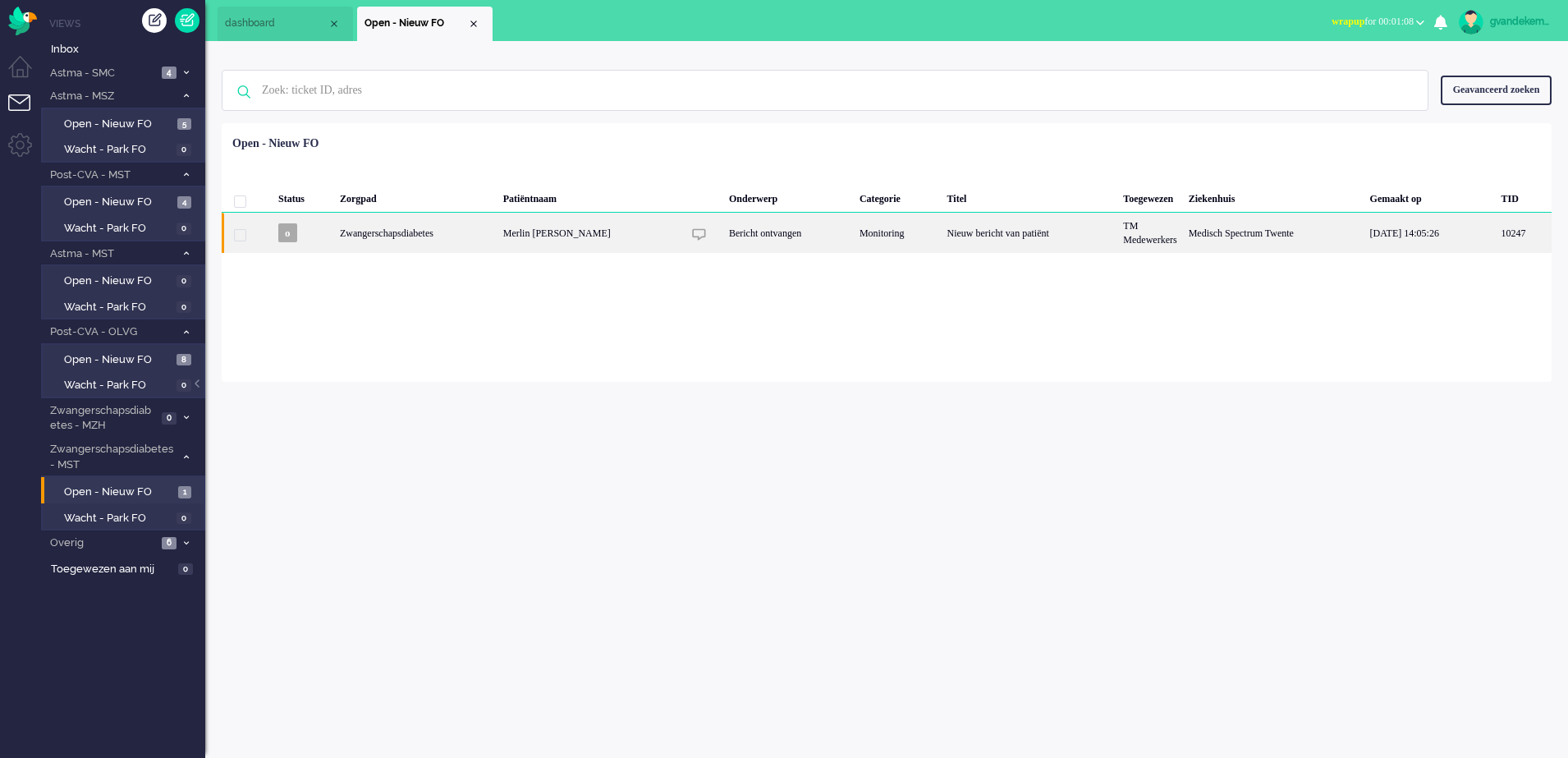
click at [762, 231] on div "Bericht ontvangen" at bounding box center [788, 232] width 130 height 40
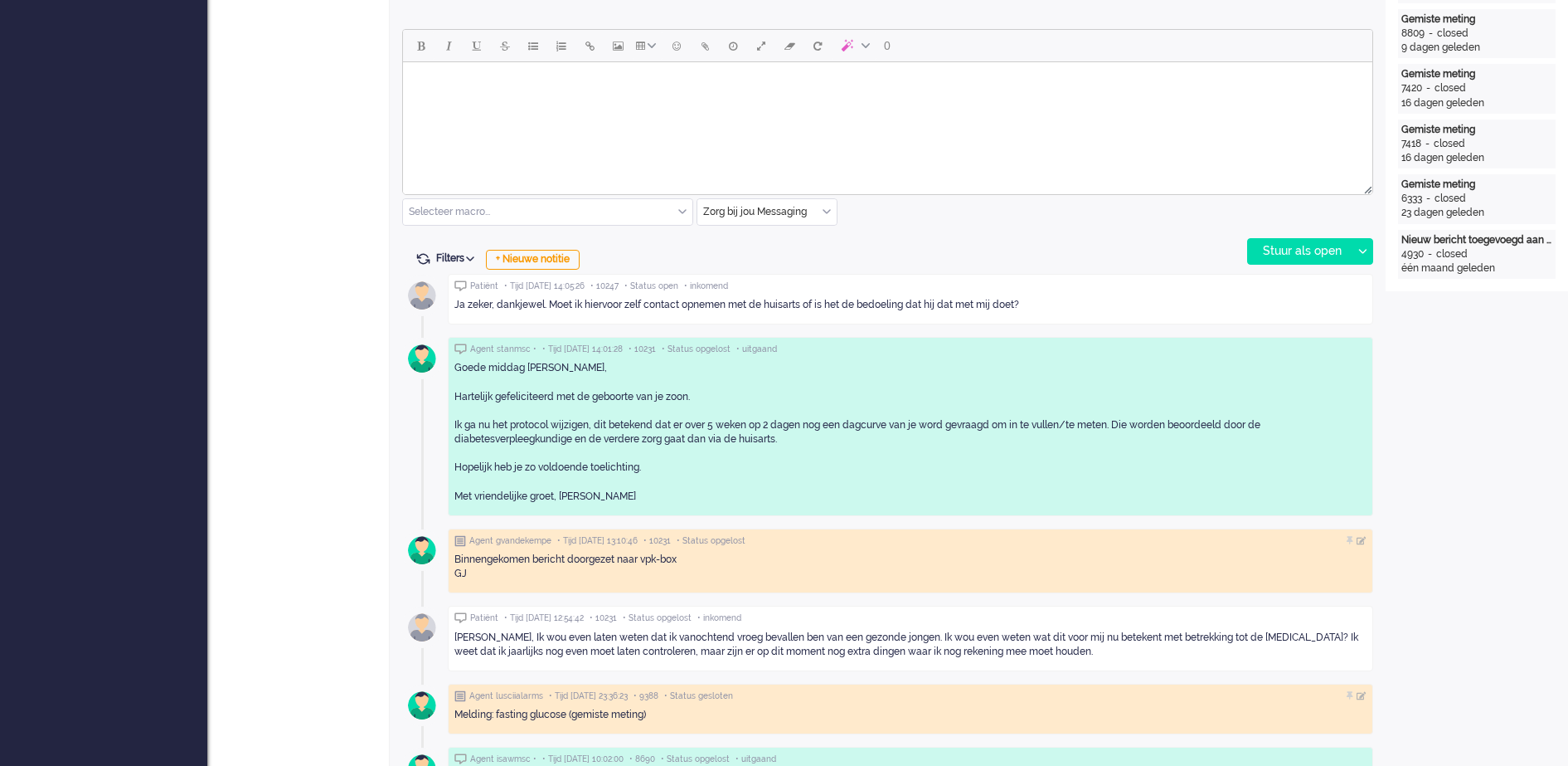
scroll to position [672, 0]
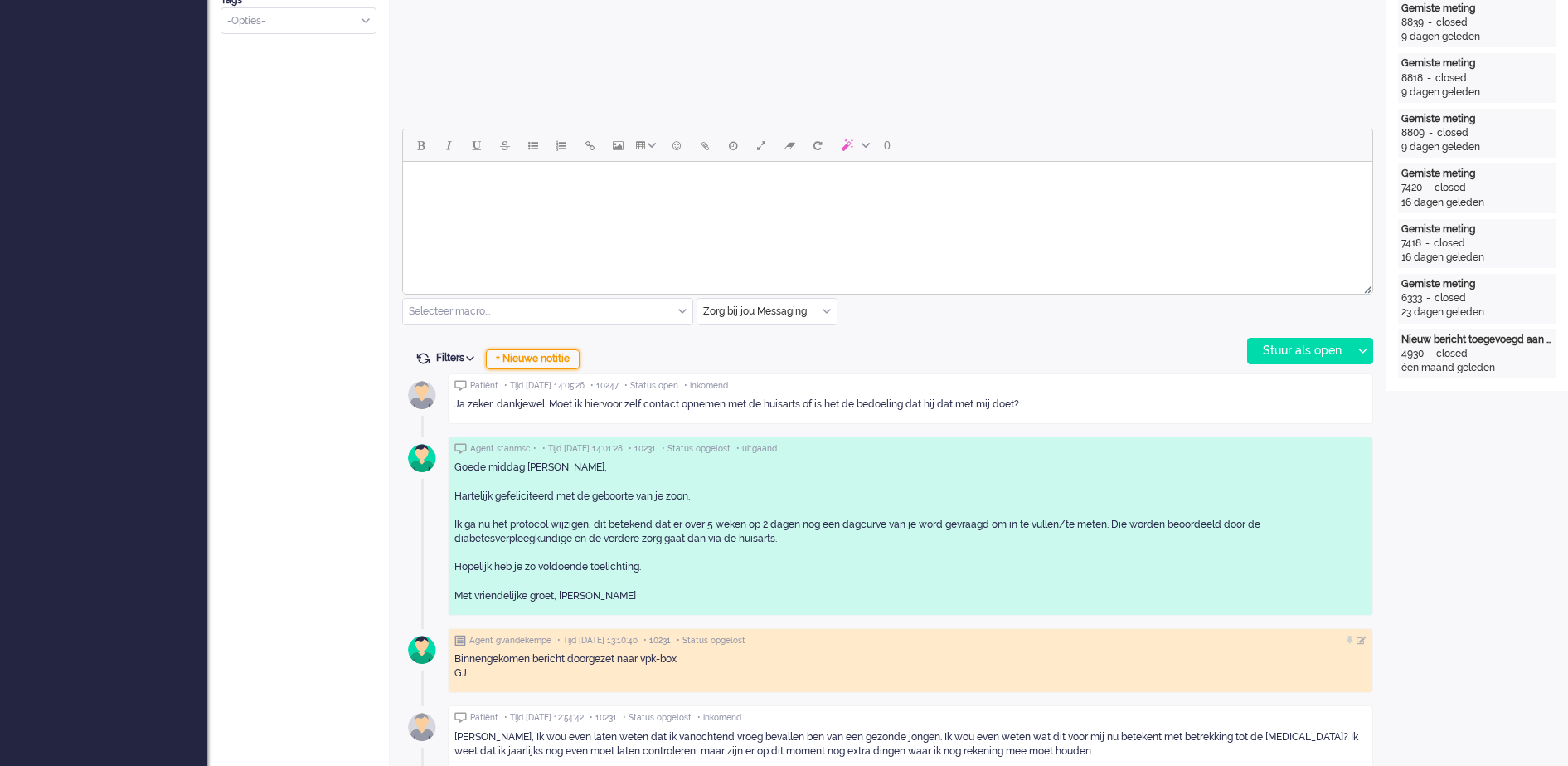
click at [568, 361] on div "+ Nieuwe notitie" at bounding box center [532, 359] width 93 height 20
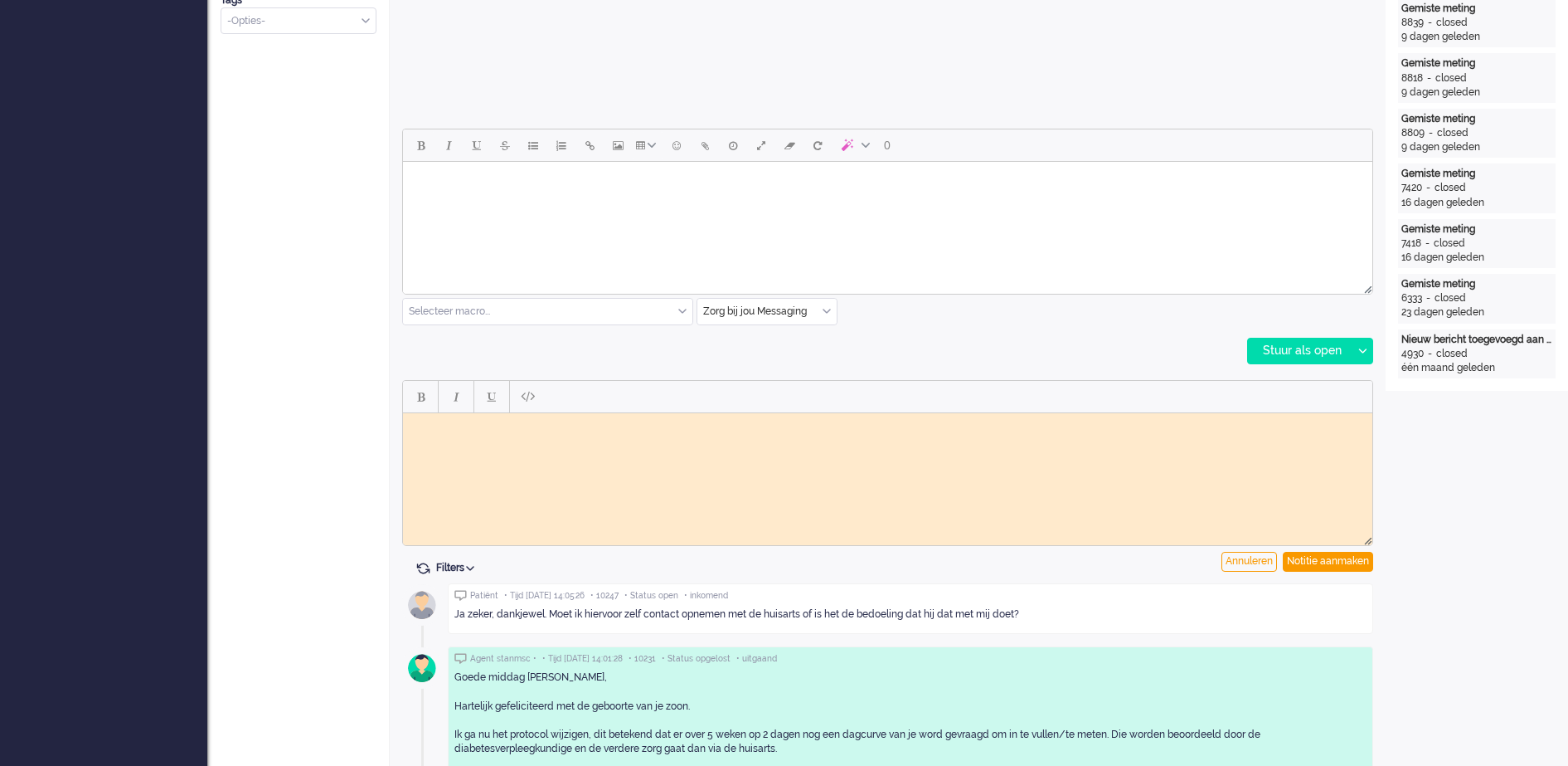
scroll to position [0, 0]
click at [1328, 559] on div "Notitie aanmaken" at bounding box center [1328, 561] width 90 height 20
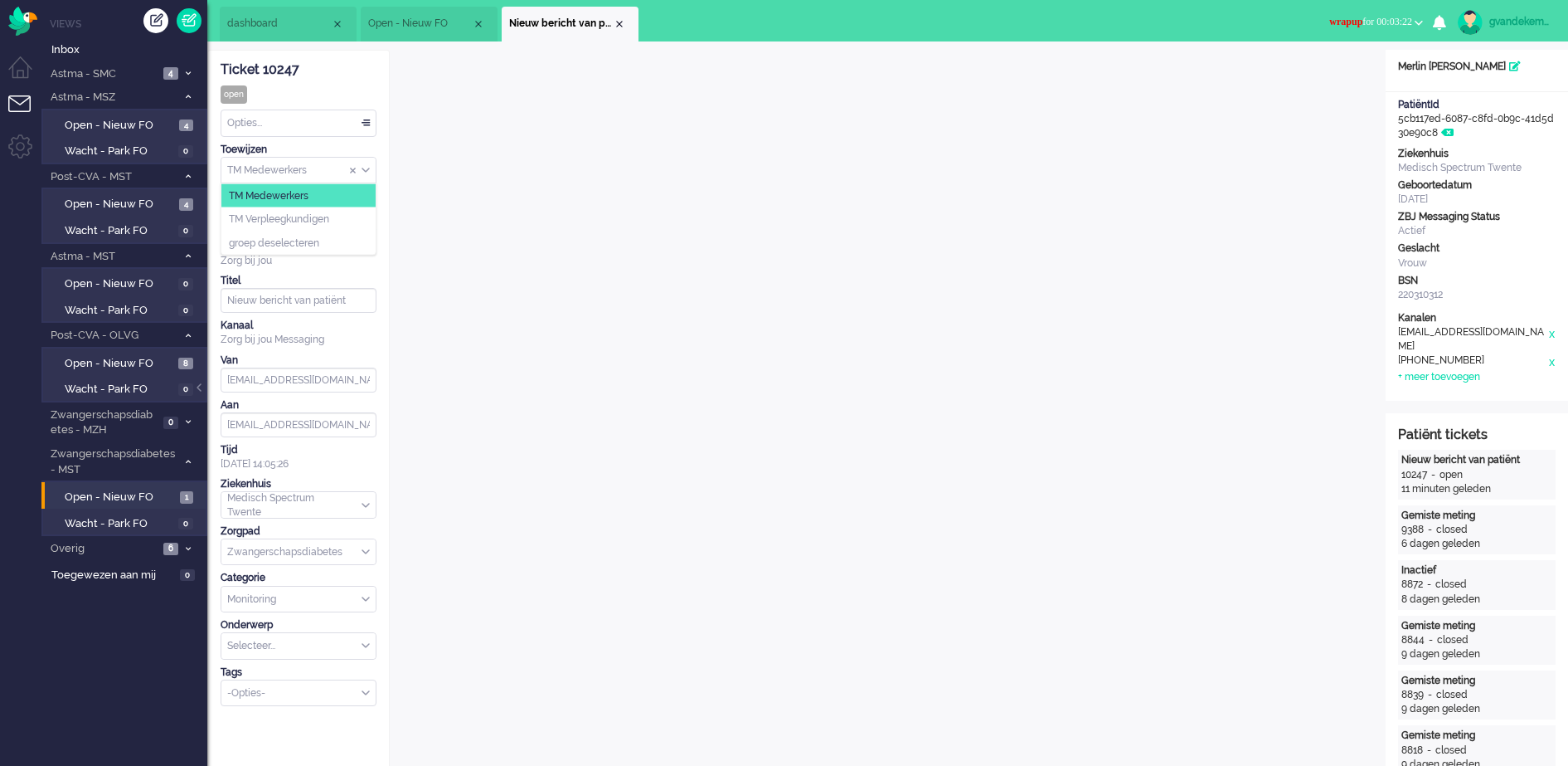
click at [364, 167] on div "TM Medewerkers" at bounding box center [298, 170] width 154 height 26
click at [326, 216] on span "TM Verpleegkundigen" at bounding box center [279, 219] width 100 height 14
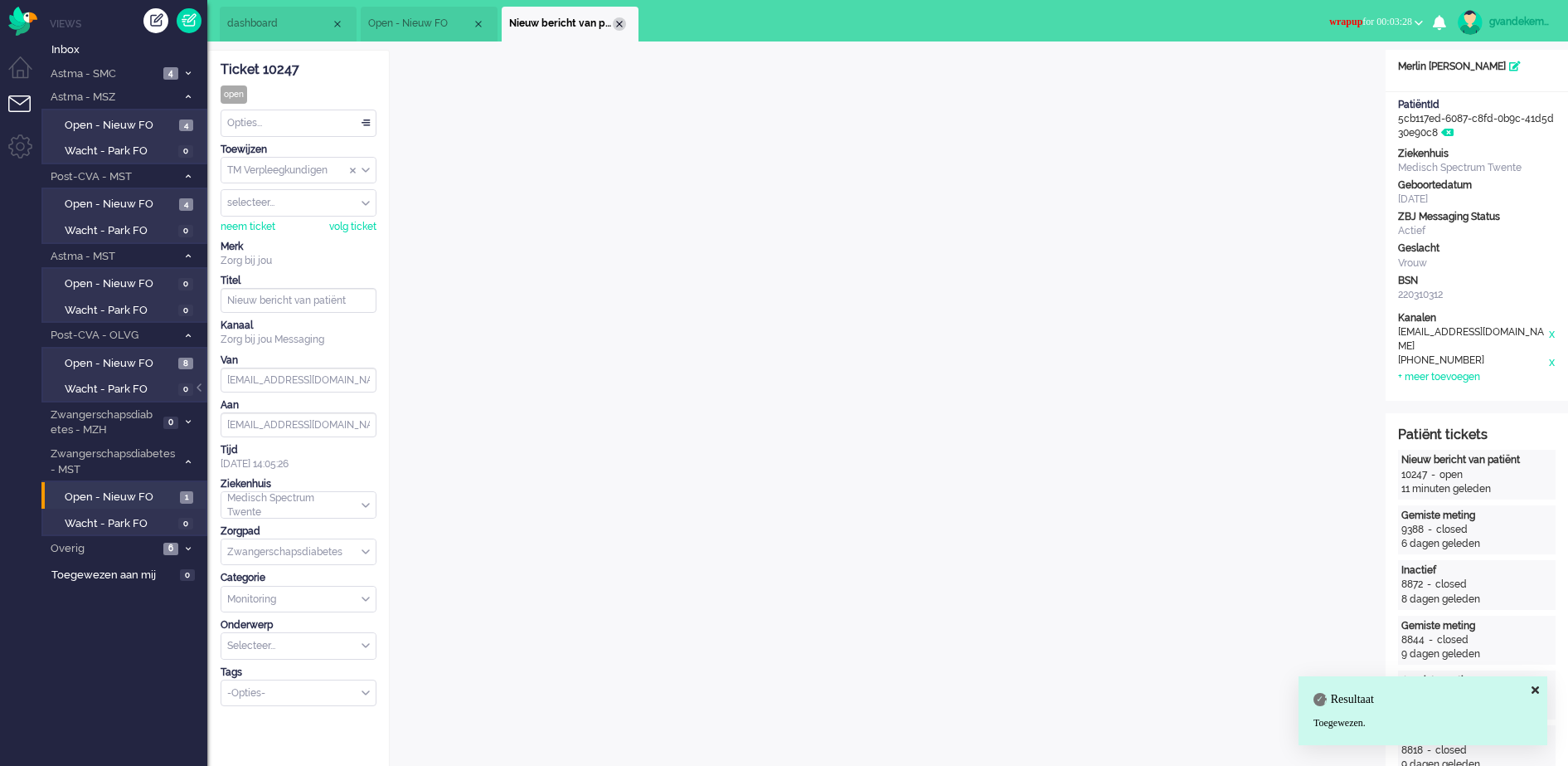
click at [620, 19] on div "Close tab" at bounding box center [620, 24] width 13 height 13
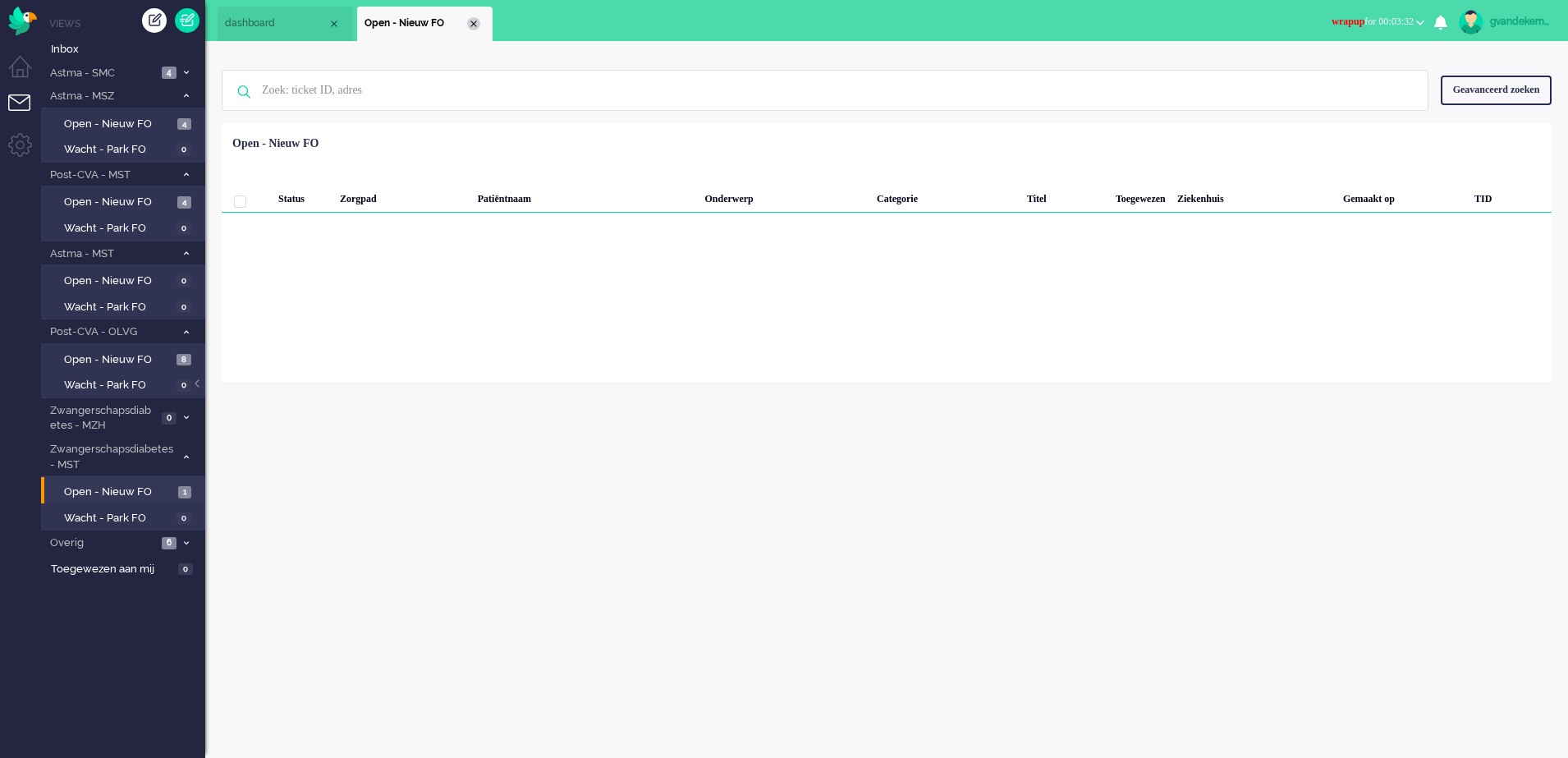
click at [473, 21] on div "Close tab" at bounding box center [474, 24] width 13 height 13
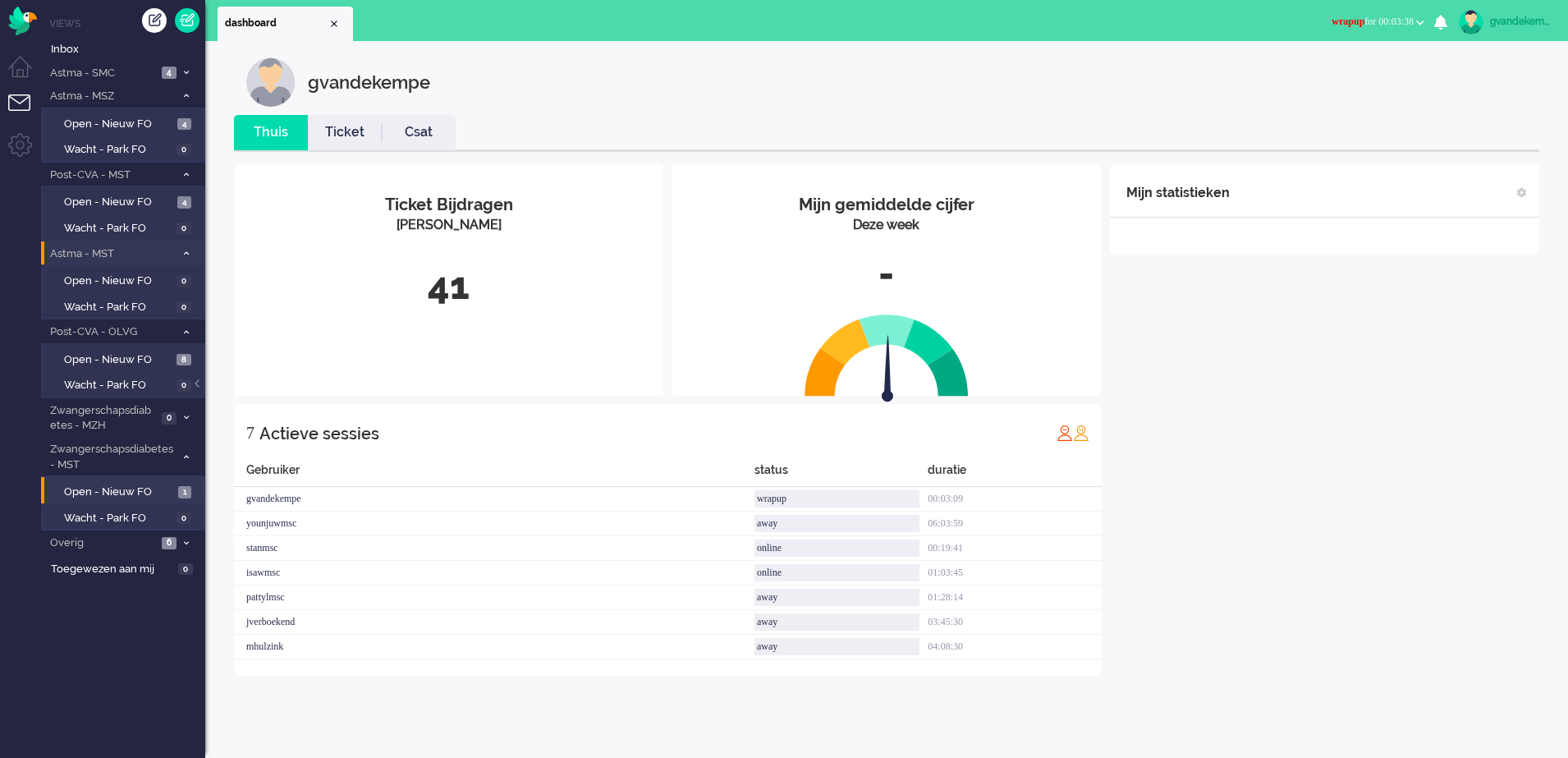
click at [182, 251] on span at bounding box center [186, 252] width 12 height 9
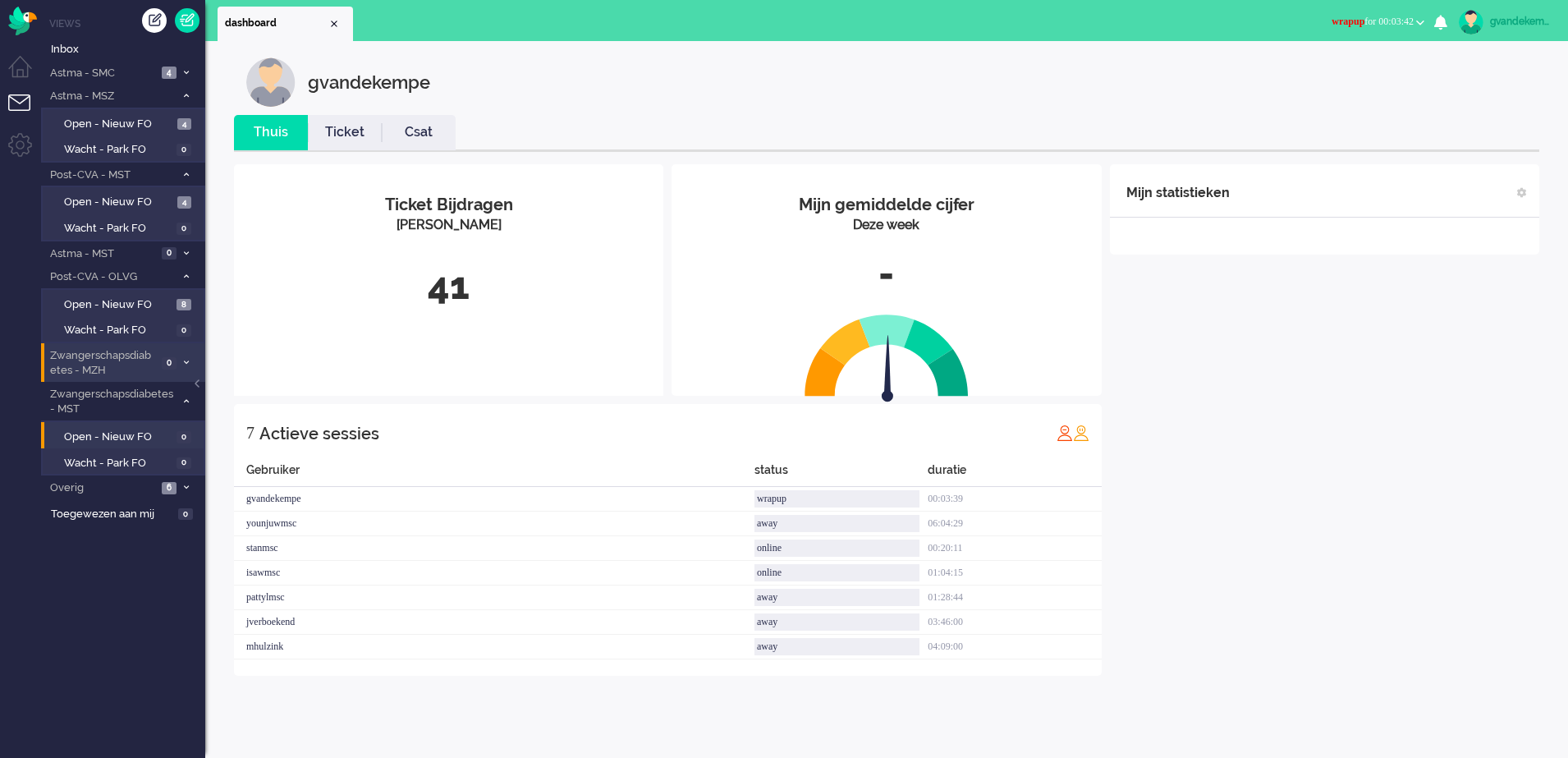
click at [185, 360] on icon at bounding box center [186, 363] width 5 height 6
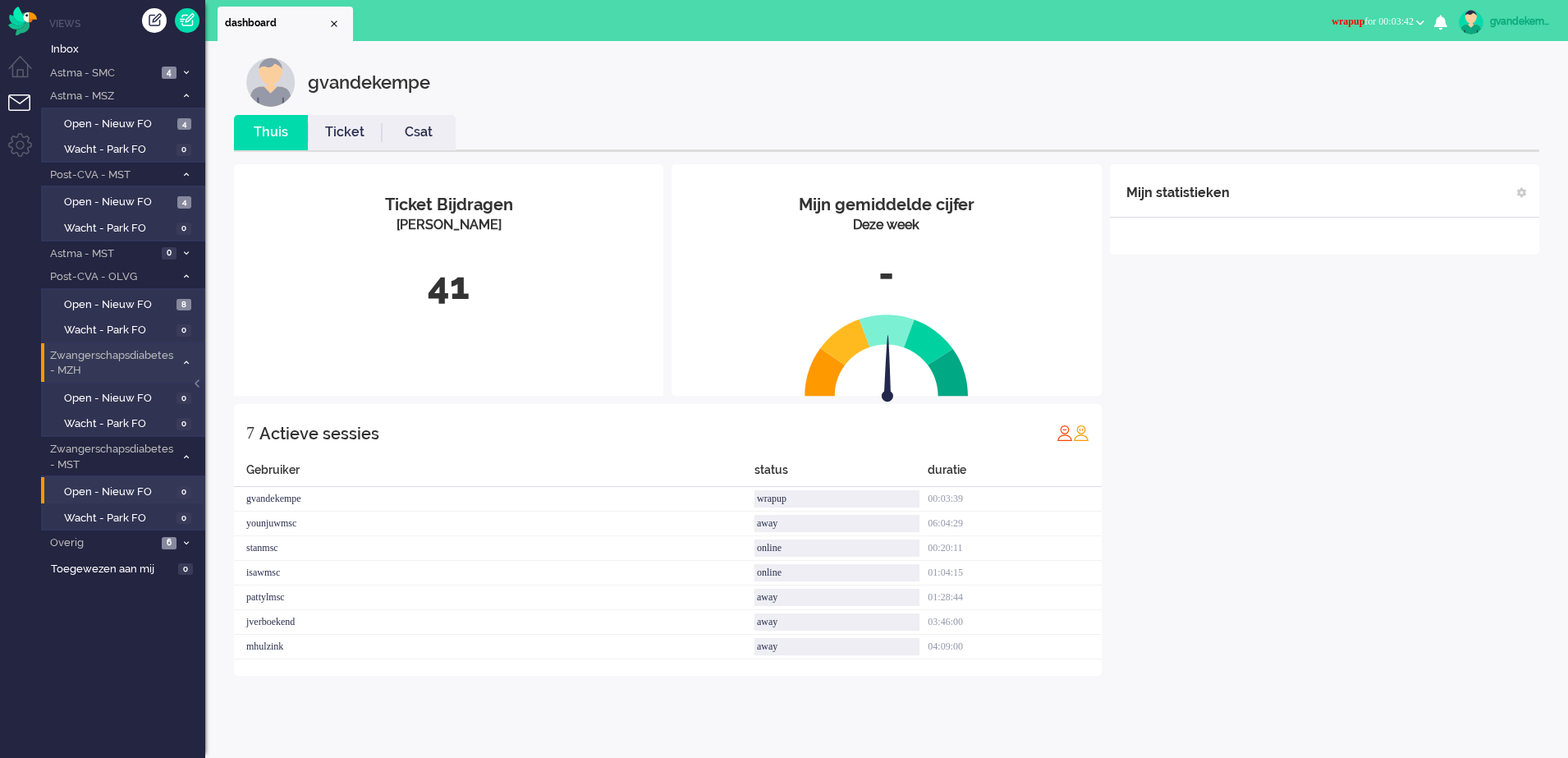
click at [185, 360] on icon at bounding box center [186, 363] width 5 height 6
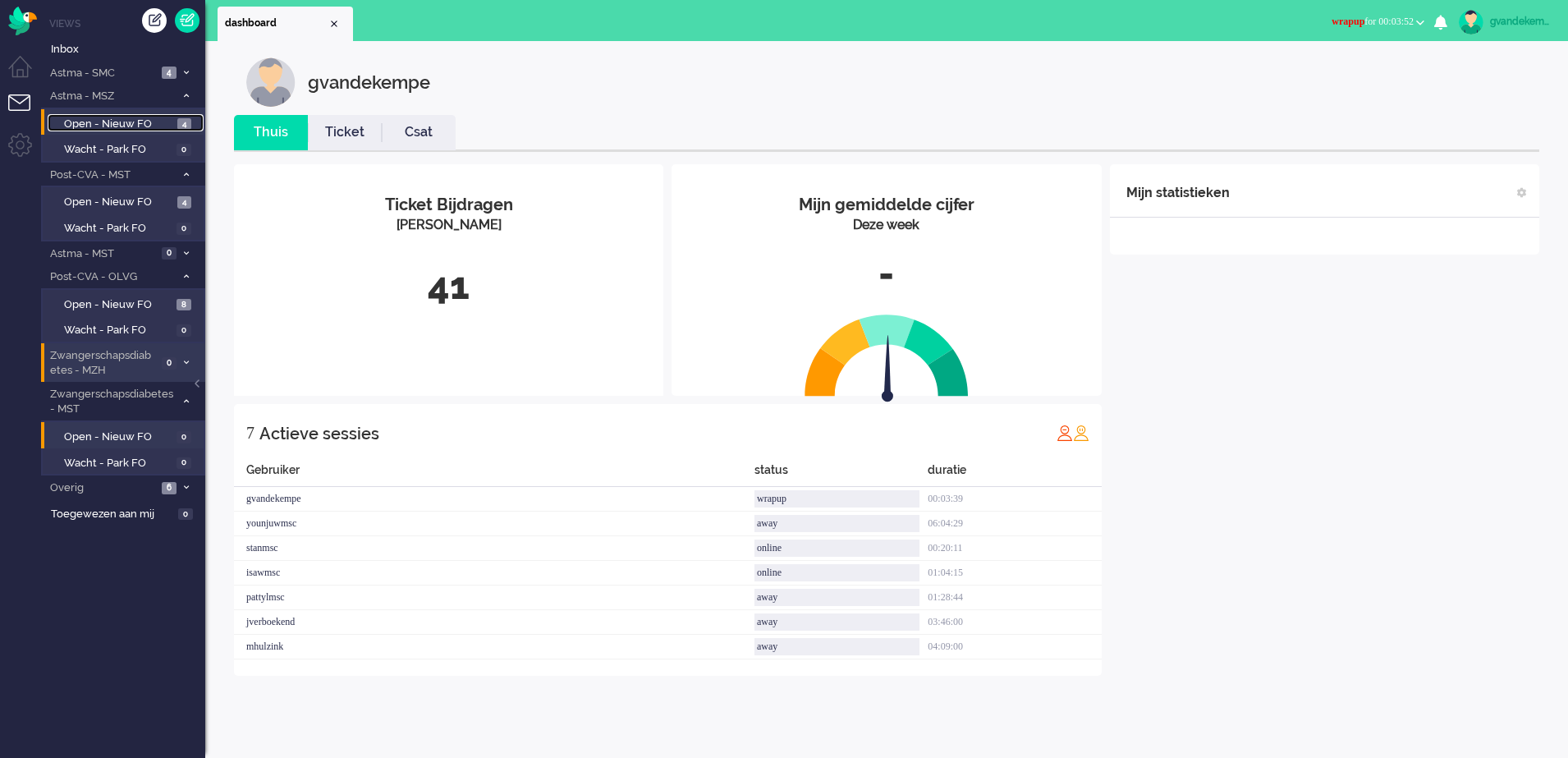
click at [167, 118] on span "Open - Nieuw FO" at bounding box center [118, 124] width 109 height 15
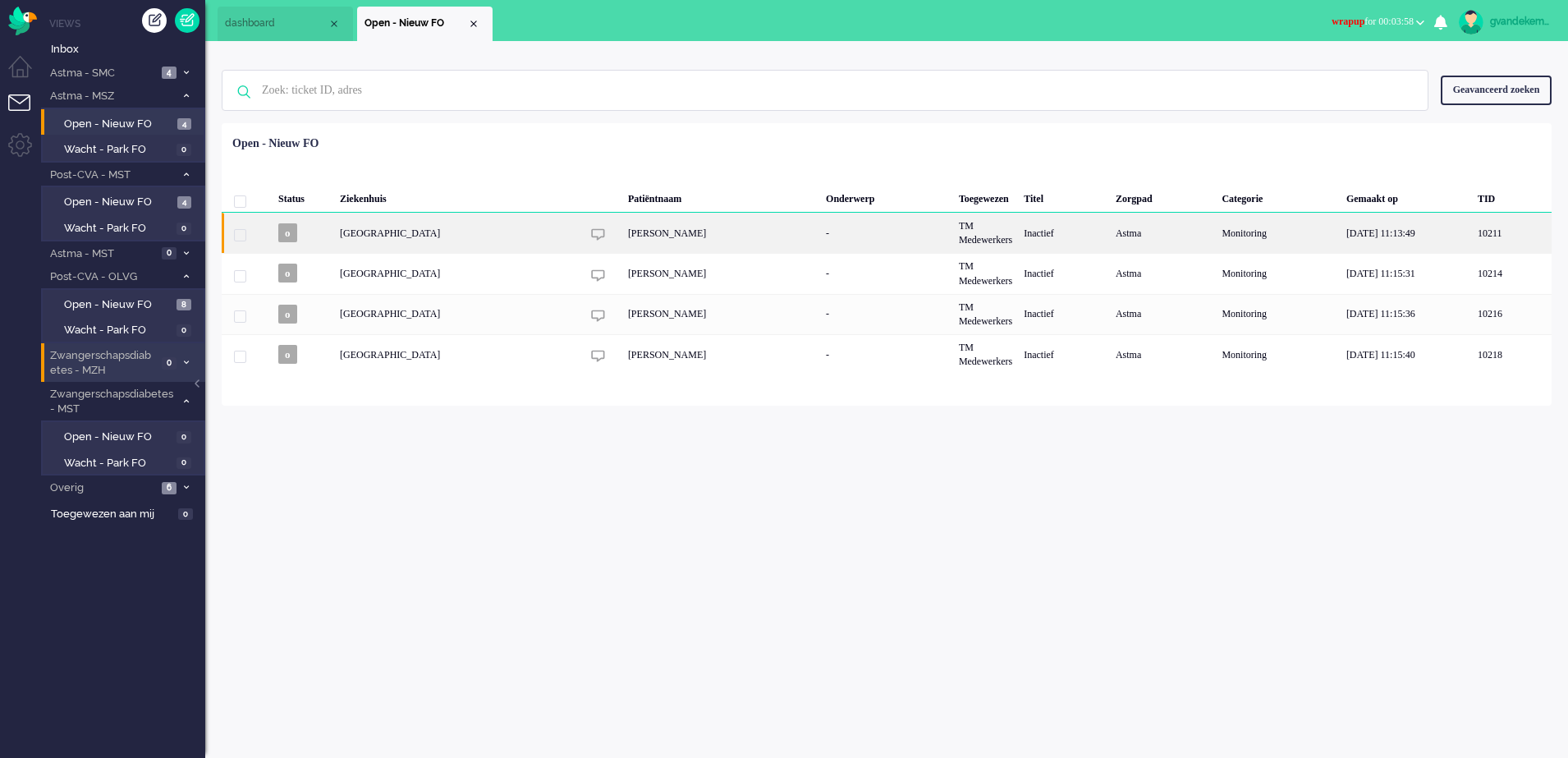
click at [892, 234] on div "-" at bounding box center [886, 232] width 133 height 40
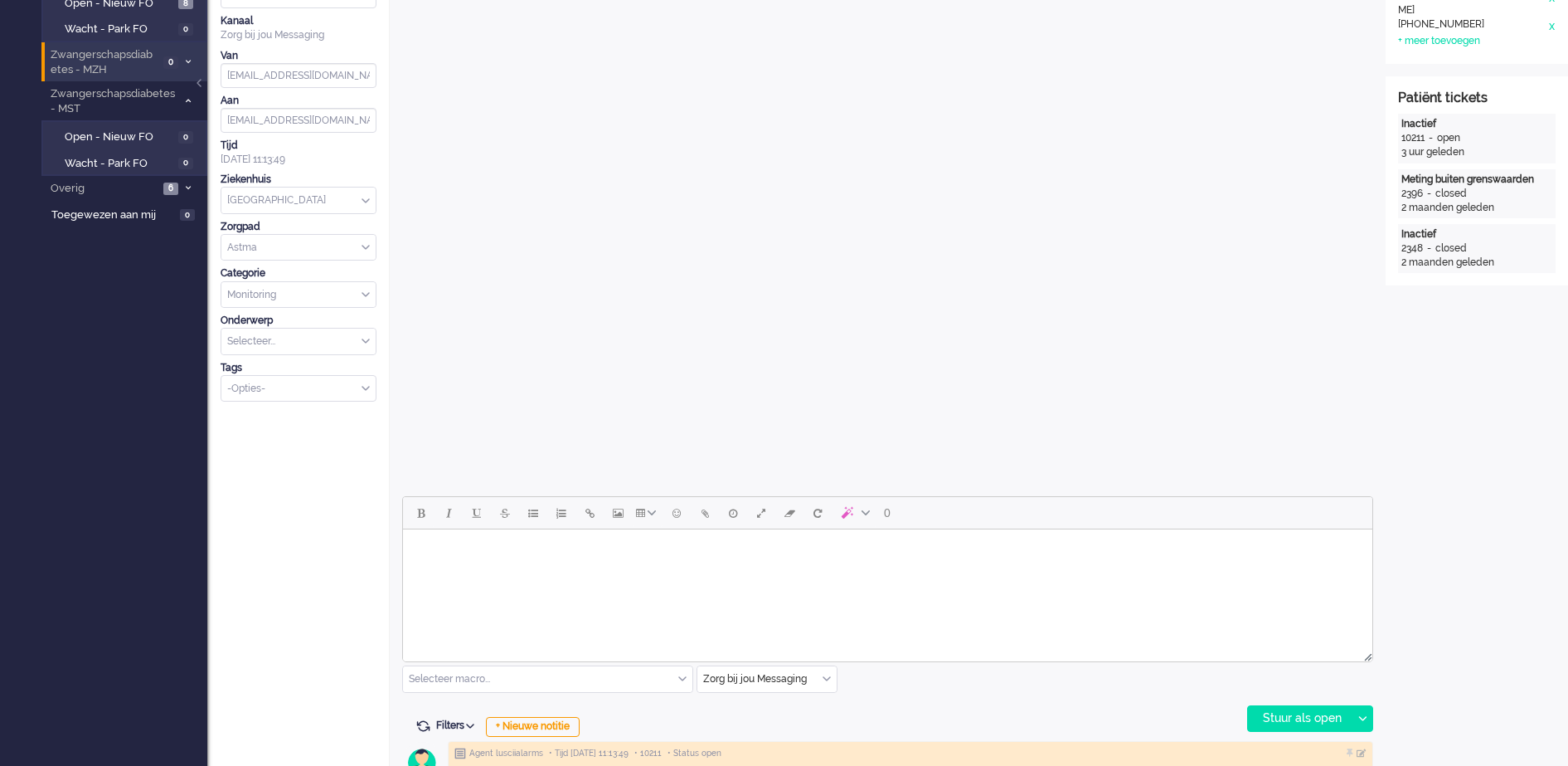
scroll to position [415, 0]
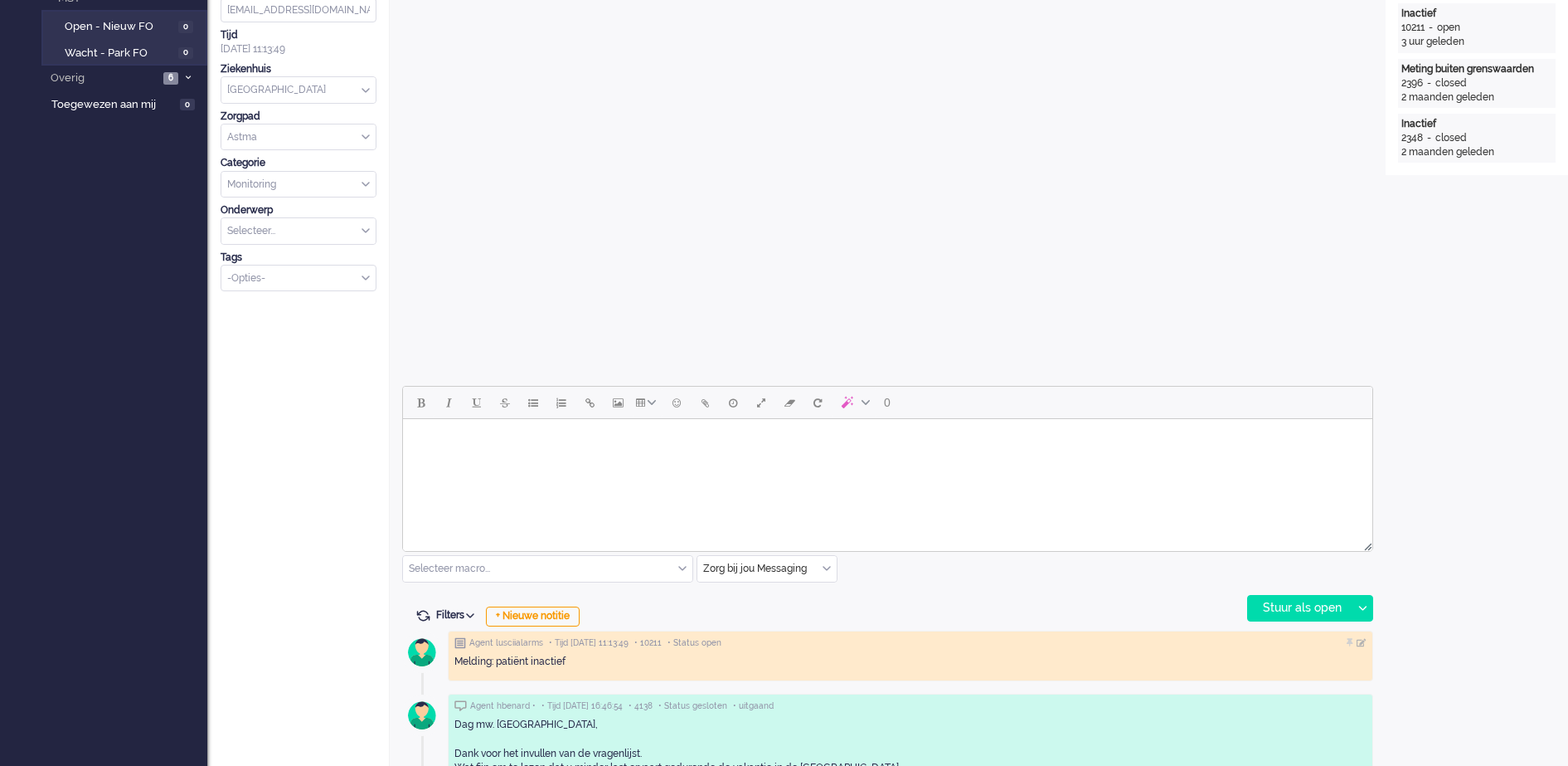
click at [644, 439] on body "Rich Text Area. Press ALT-0 for help." at bounding box center [888, 440] width 956 height 29
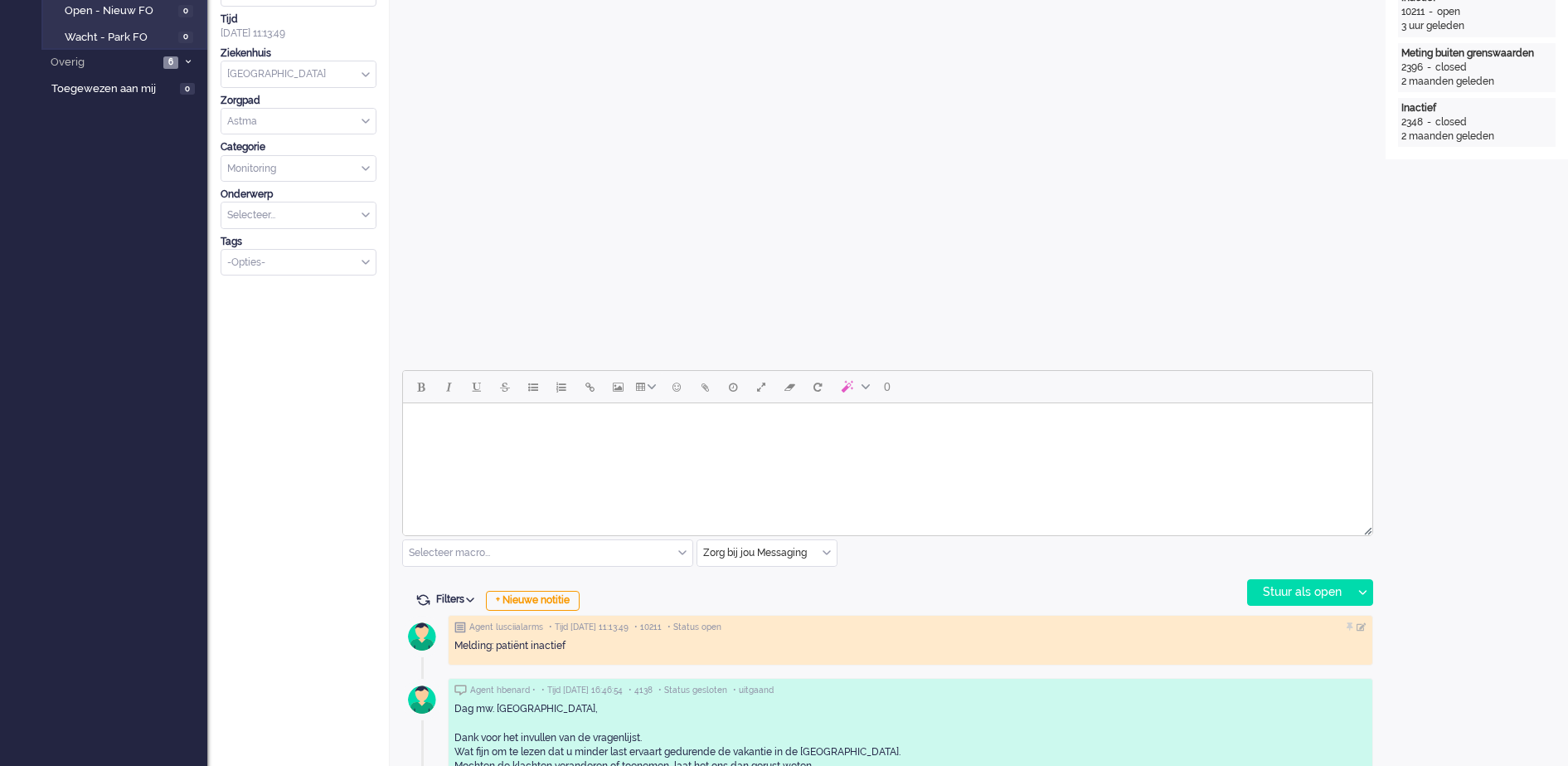
scroll to position [519, 0]
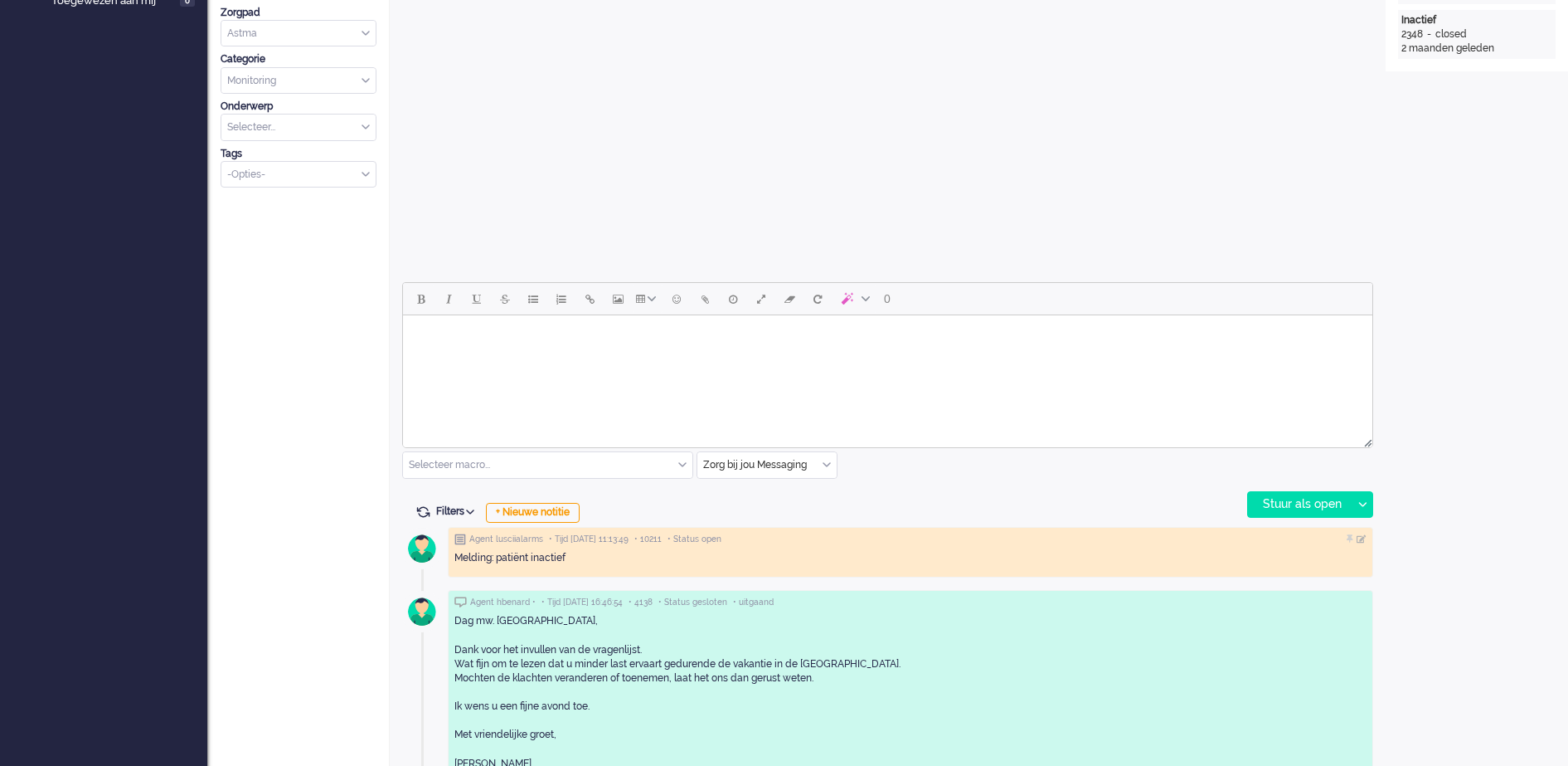
click at [599, 333] on body "Rich Text Area. Press ALT-0 for help." at bounding box center [888, 337] width 956 height 29
paste body "Rich Text Area. Press ALT-0 for help."
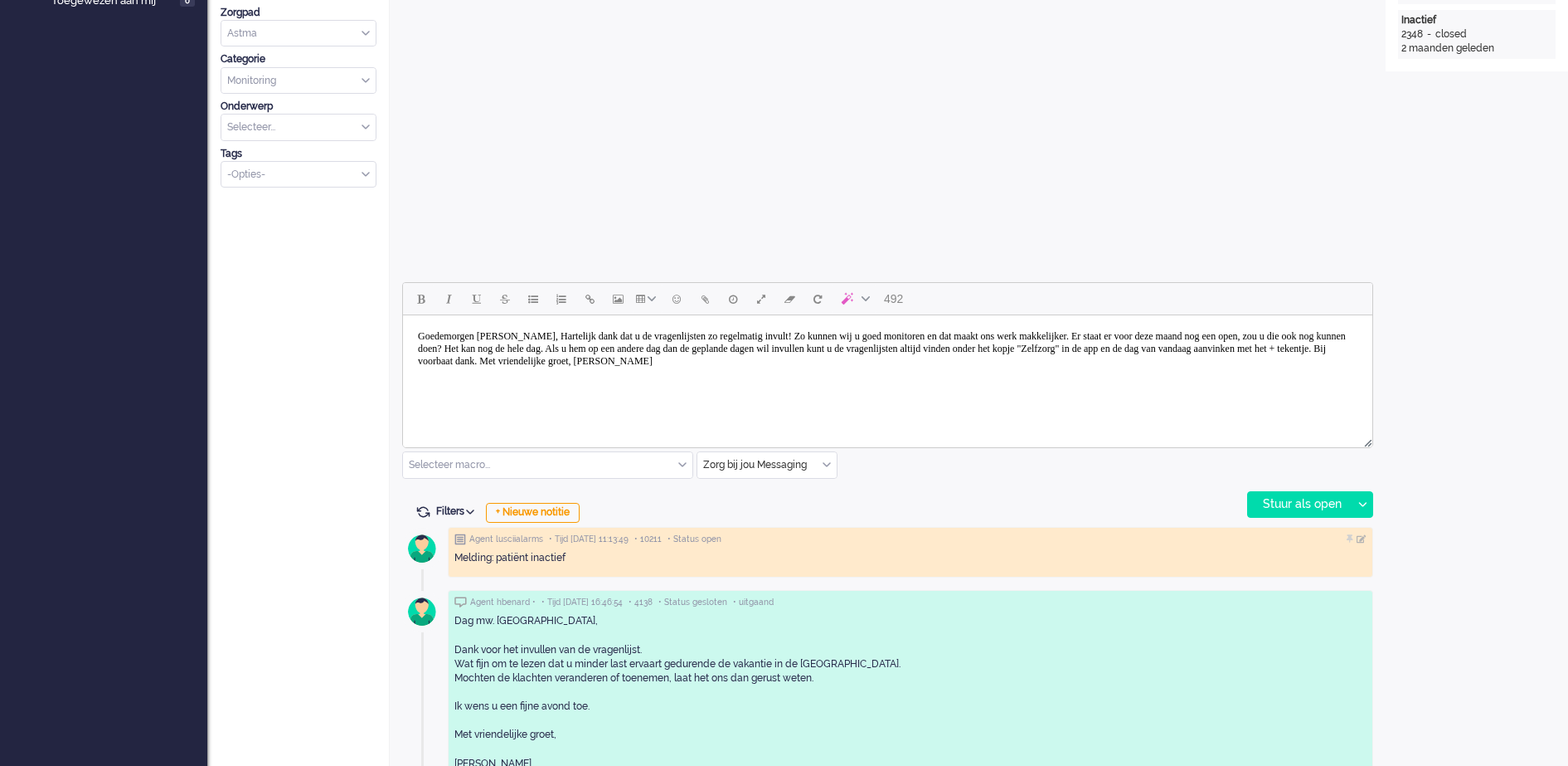
click at [529, 334] on body "Goedemorgen meneer Smit, Hartelijk dank dat u de vragenlijsten zo regelmatig in…" at bounding box center [888, 349] width 956 height 54
drag, startPoint x: 556, startPoint y: 329, endPoint x: 451, endPoint y: 333, distance: 105.1
click at [451, 333] on body "Goedemorgen meneer Smit, Hartelijk dank dat u de vragenlijsten zo regelmatig in…" at bounding box center [888, 349] width 956 height 54
click at [602, 339] on body "Goedemiddag mevrouw Hoogeveen, Hartelijk dank dat u de vragenlijsten zo regelma…" at bounding box center [888, 349] width 956 height 54
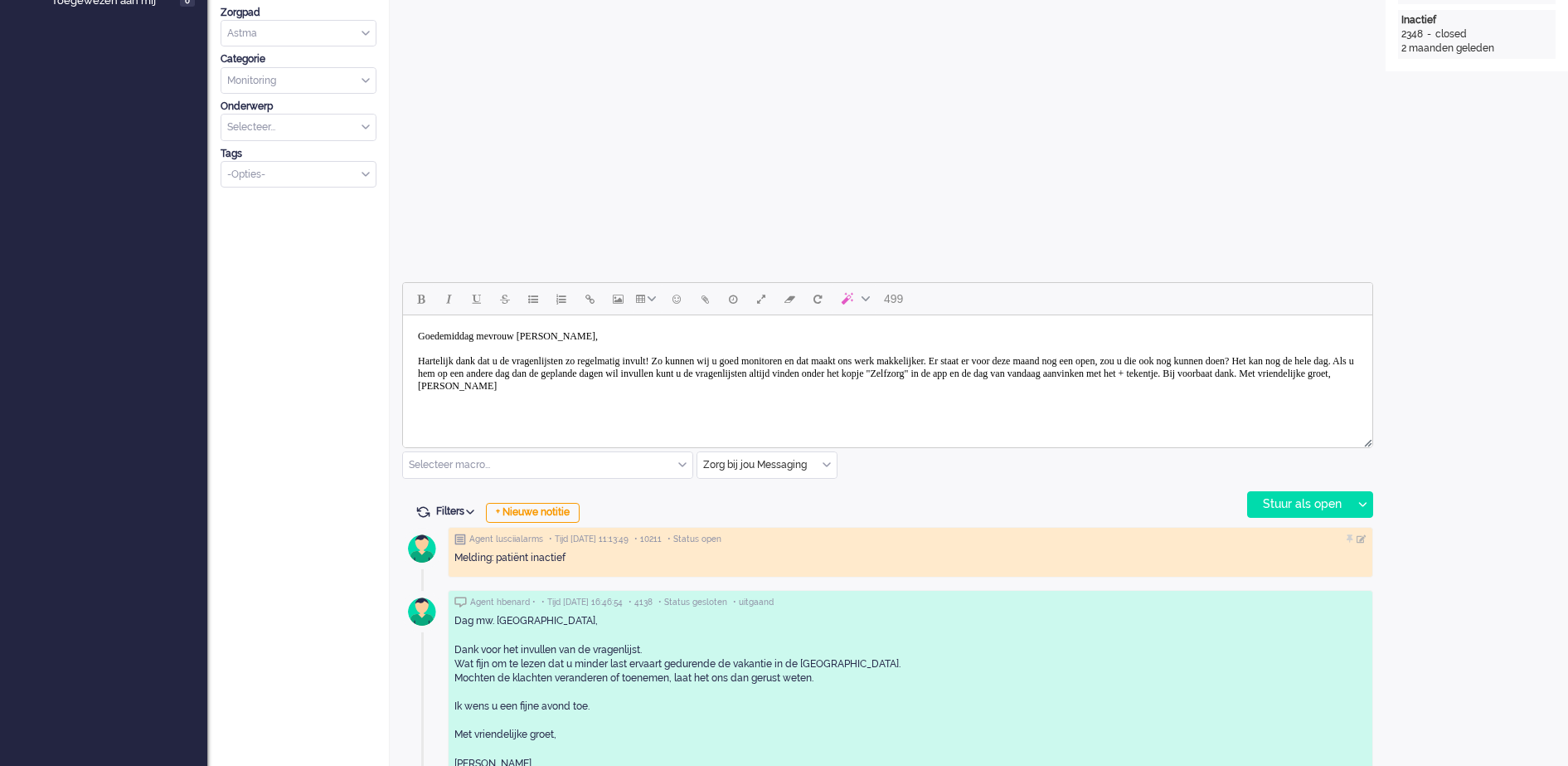
click at [646, 369] on body "Goedemiddag mevrouw Hoogeveen, Hartelijk dank dat u de vragenlijsten zo regelma…" at bounding box center [888, 362] width 956 height 79
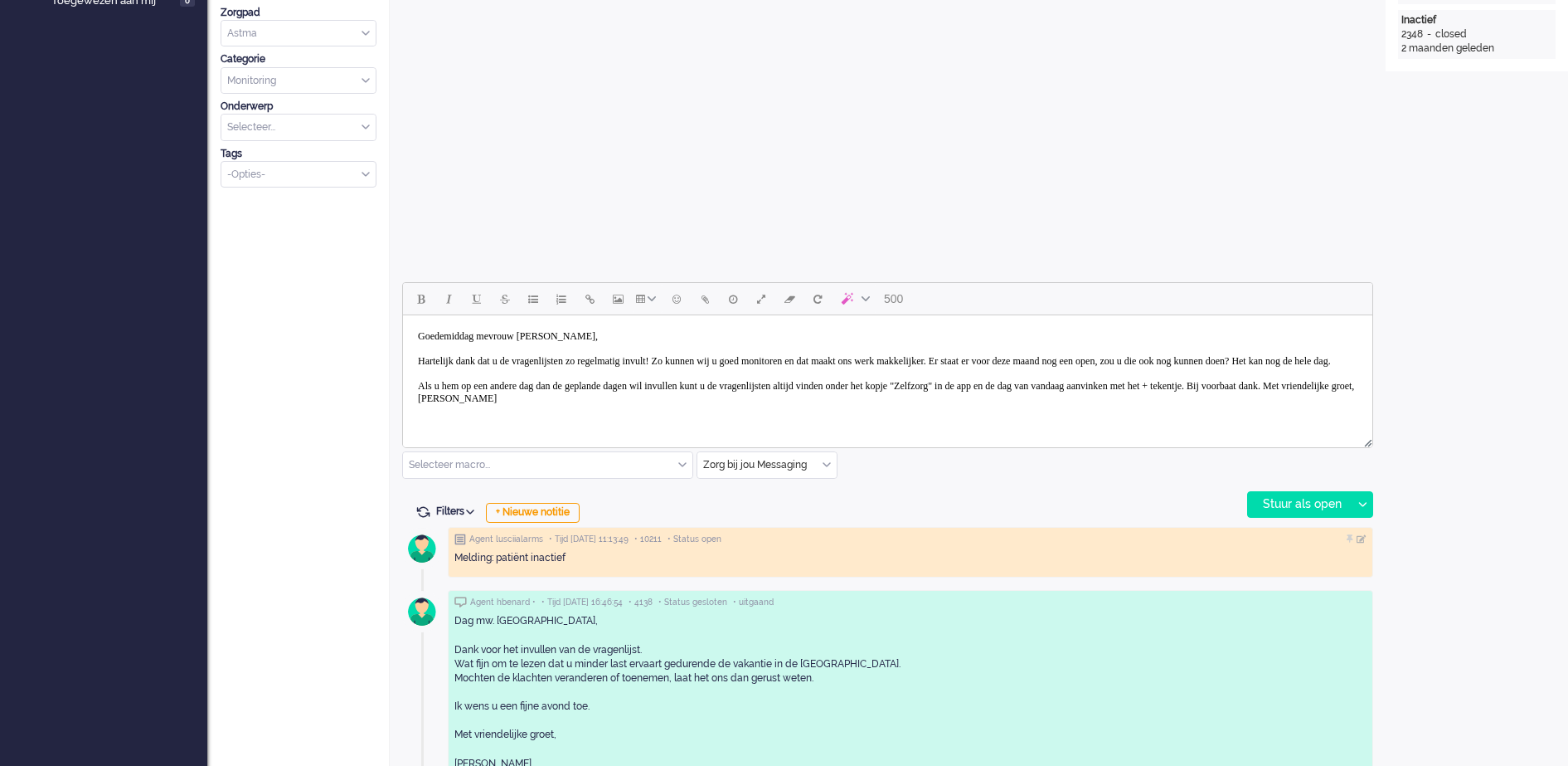
click at [561, 412] on body "Goedemiddag mevrouw Hoogeveen, Hartelijk dank dat u de vragenlijsten zo regelma…" at bounding box center [888, 368] width 956 height 91
click at [534, 422] on body "Goedemiddag mevrouw Hoogeveen, Hartelijk dank dat u de vragenlijsten zo regelma…" at bounding box center [888, 374] width 956 height 104
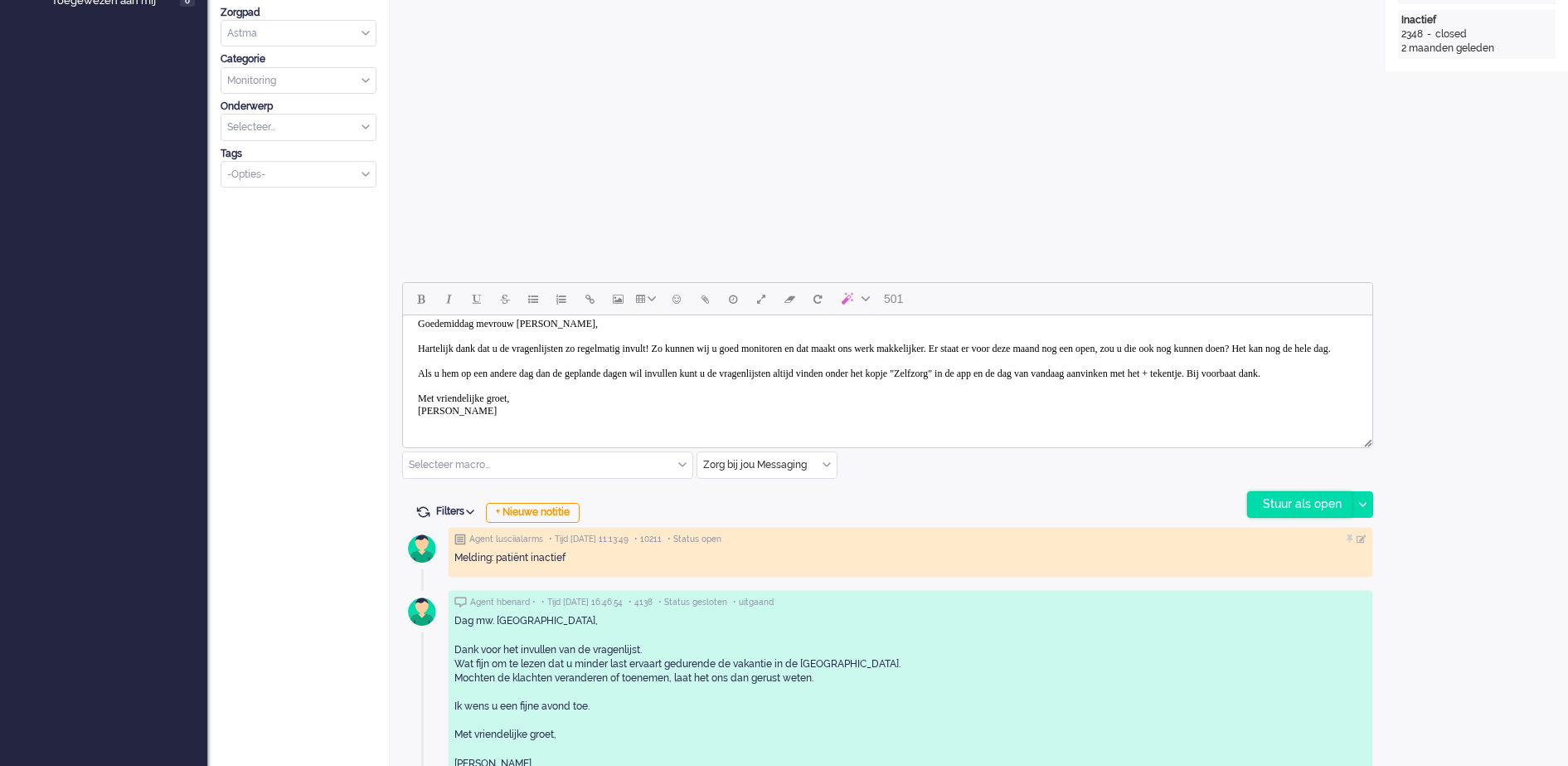
click at [1320, 500] on div "Stuur als open" at bounding box center [1300, 504] width 104 height 25
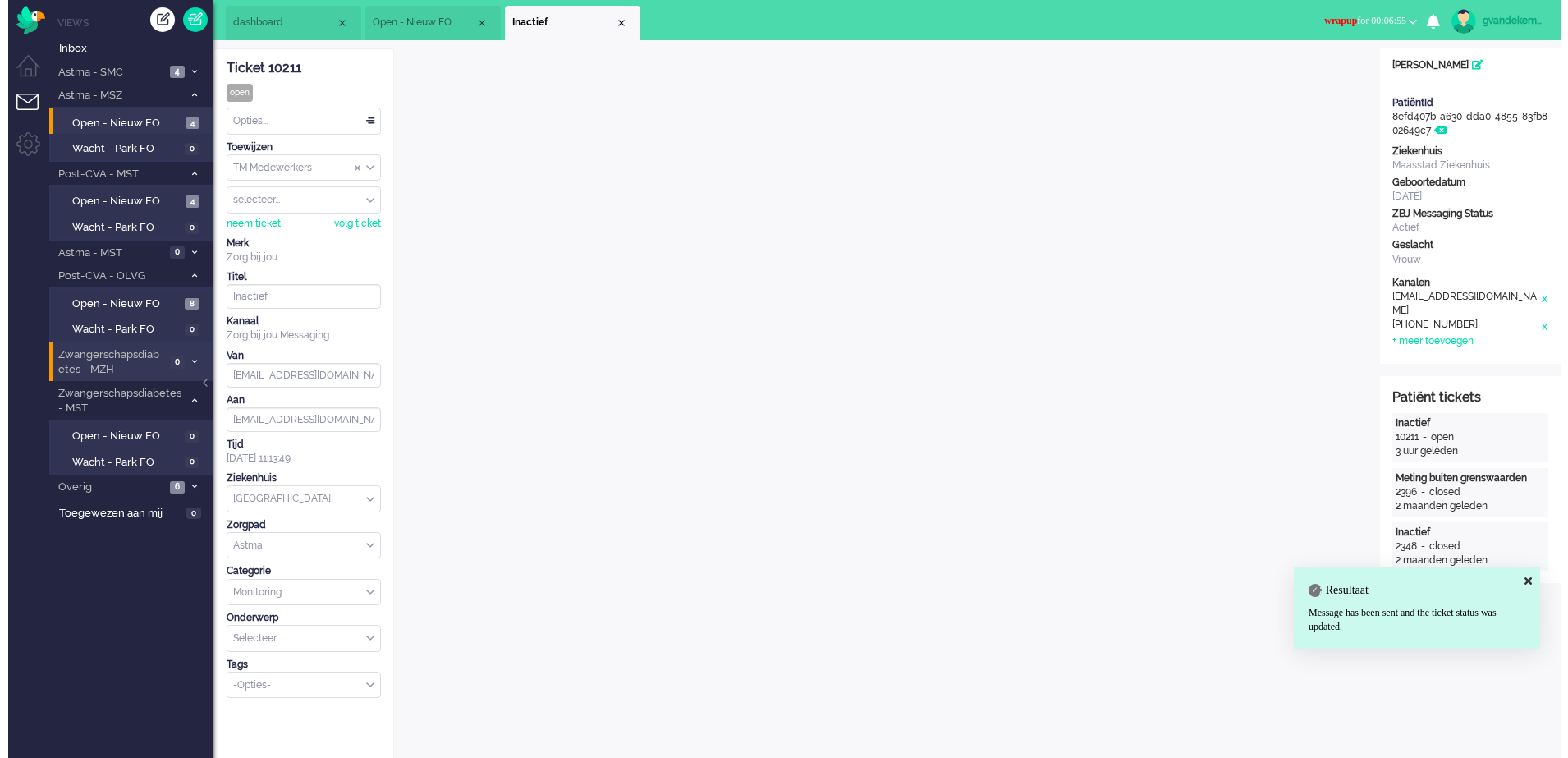
scroll to position [0, 0]
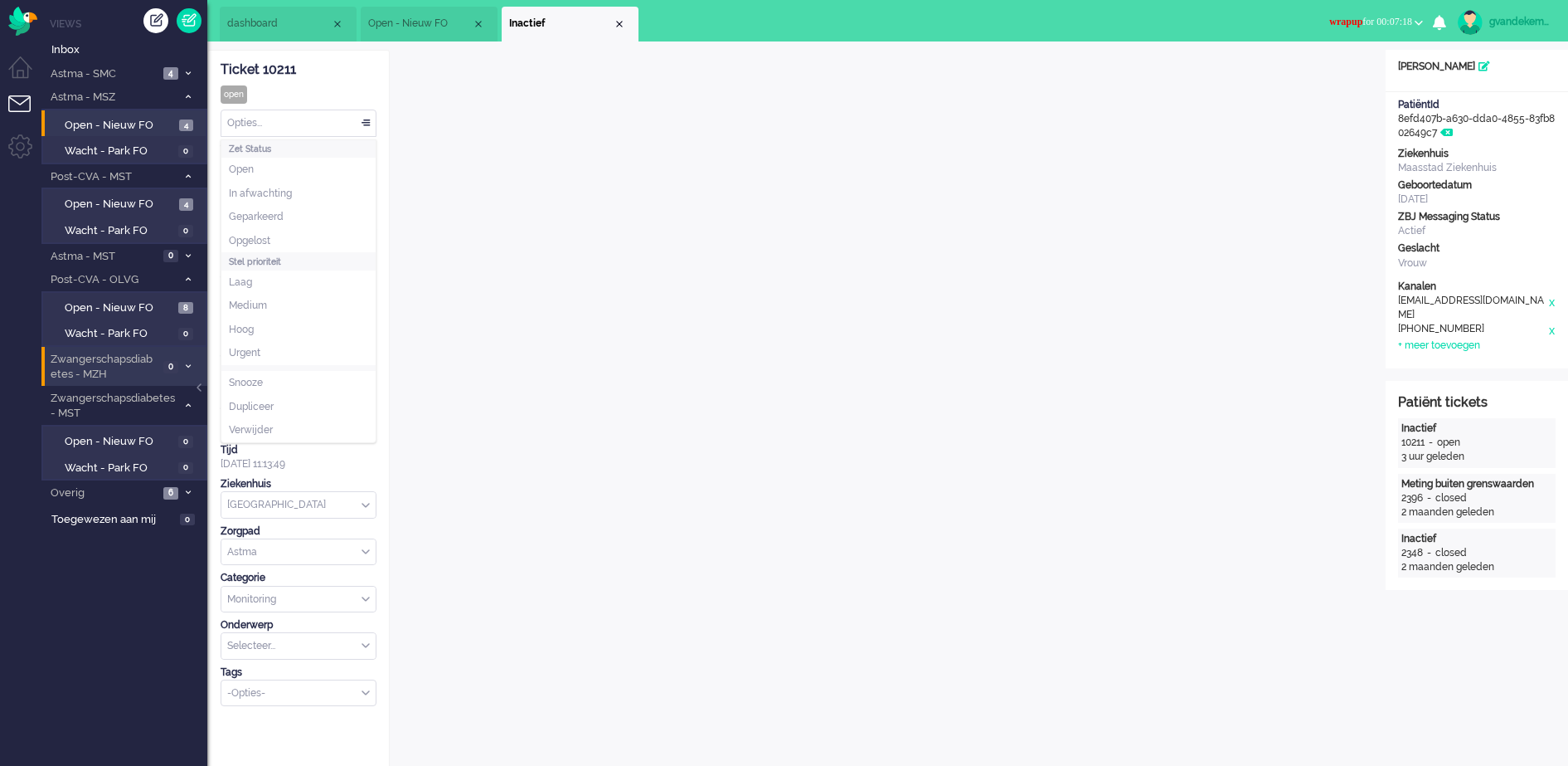
click at [368, 122] on div "Opties..." at bounding box center [298, 123] width 154 height 26
click at [271, 231] on li "Opgelost" at bounding box center [298, 241] width 154 height 24
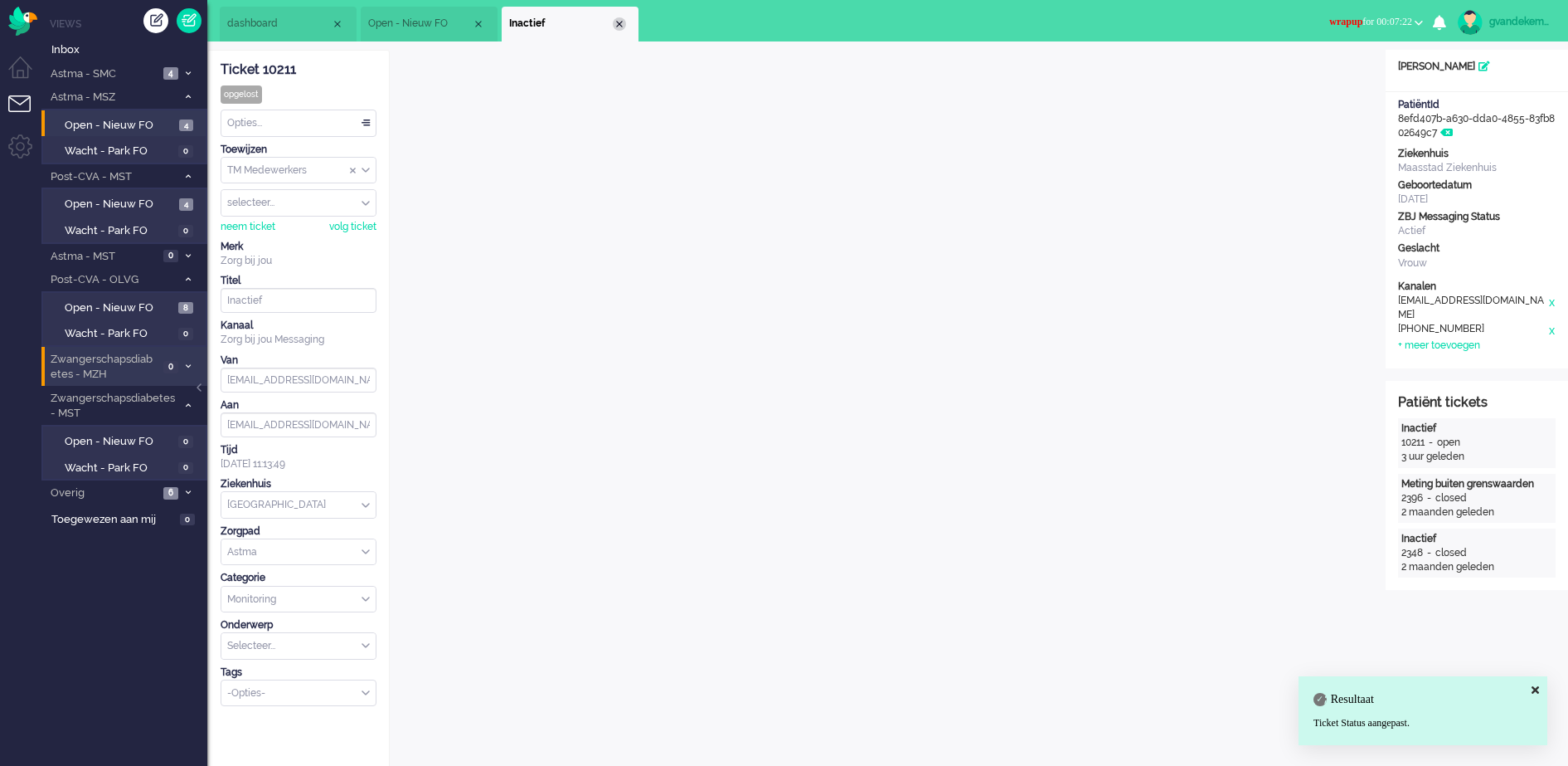
click at [620, 22] on div "Close tab" at bounding box center [620, 24] width 13 height 13
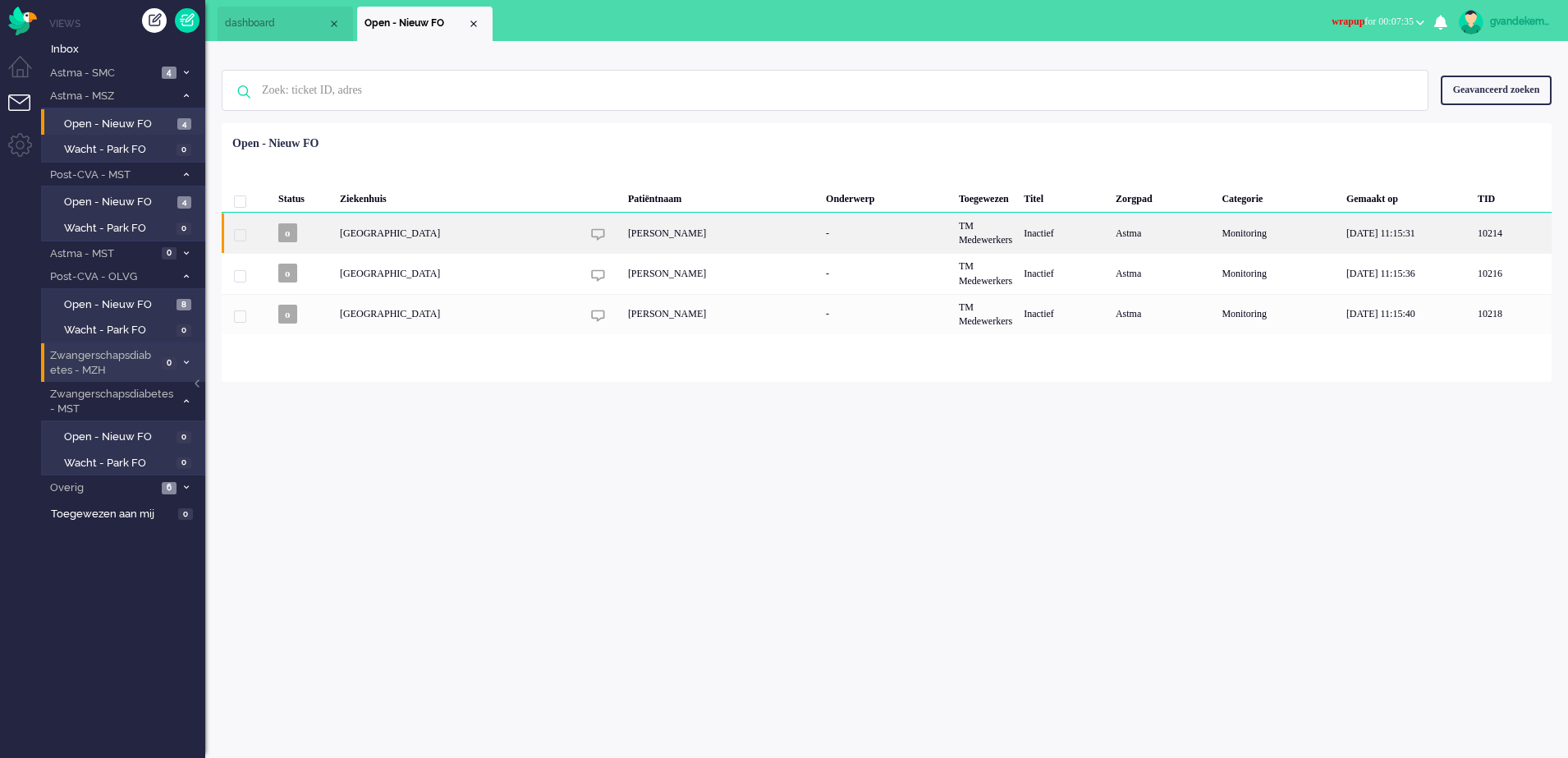
click at [707, 228] on div "[PERSON_NAME]" at bounding box center [721, 232] width 198 height 40
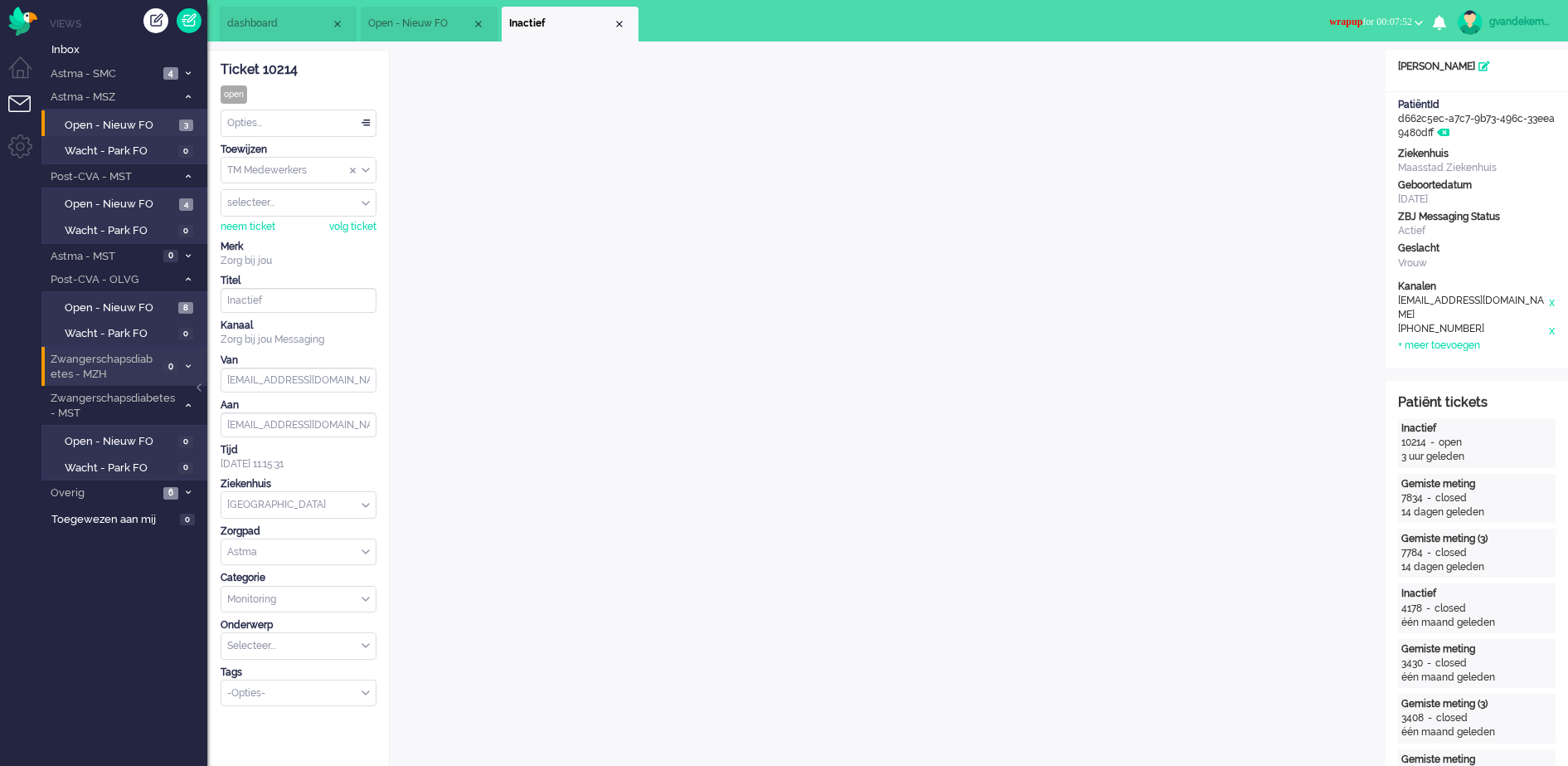
click at [1419, 17] on button "wrapup for 00:07:52" at bounding box center [1377, 21] width 114 height 24
click at [1308, 69] on label "Online" at bounding box center [1354, 74] width 131 height 14
click at [162, 199] on span "Open - Nieuw FO" at bounding box center [119, 204] width 111 height 15
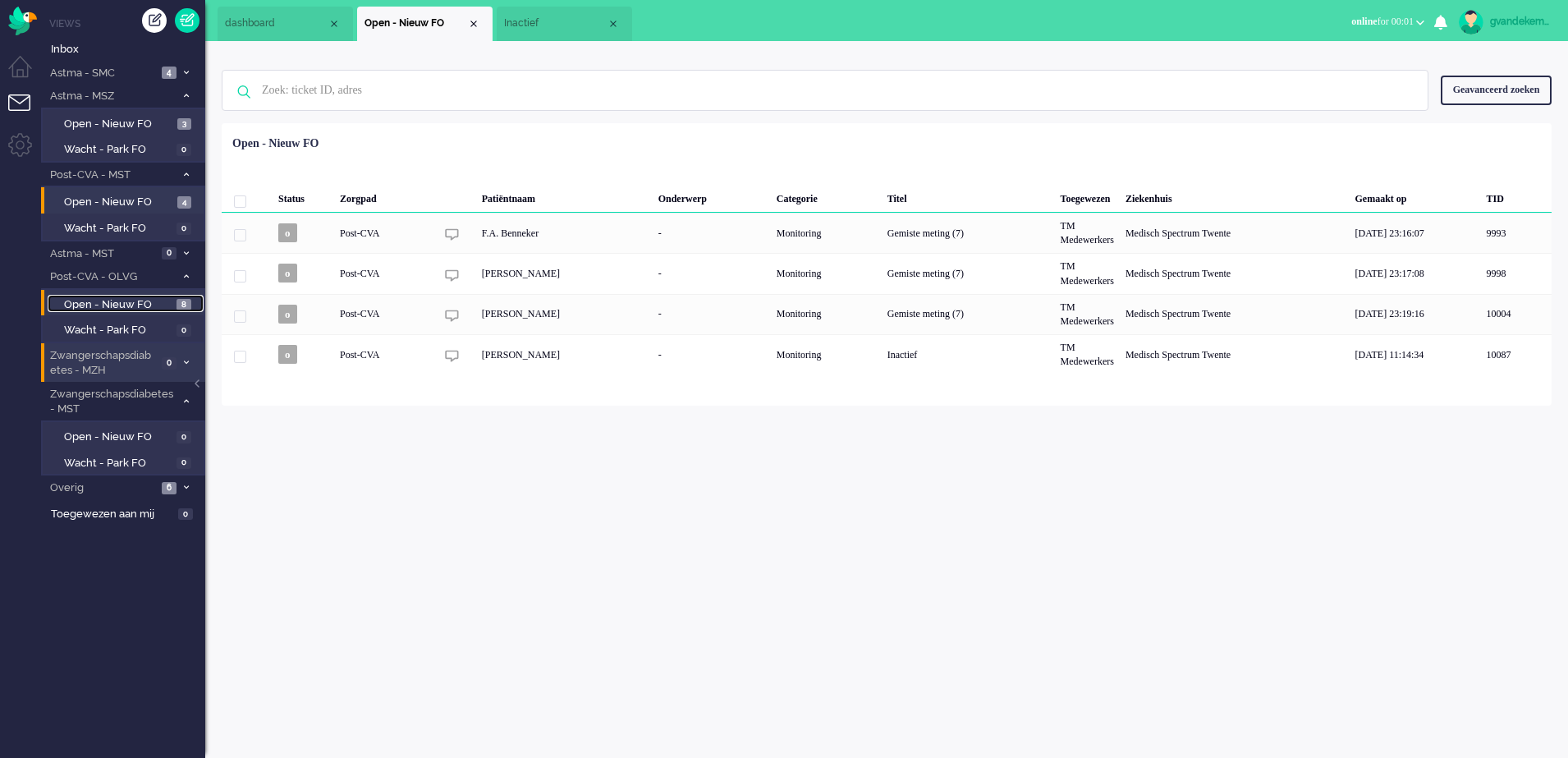
click at [148, 303] on span "Open - Nieuw FO" at bounding box center [118, 305] width 109 height 15
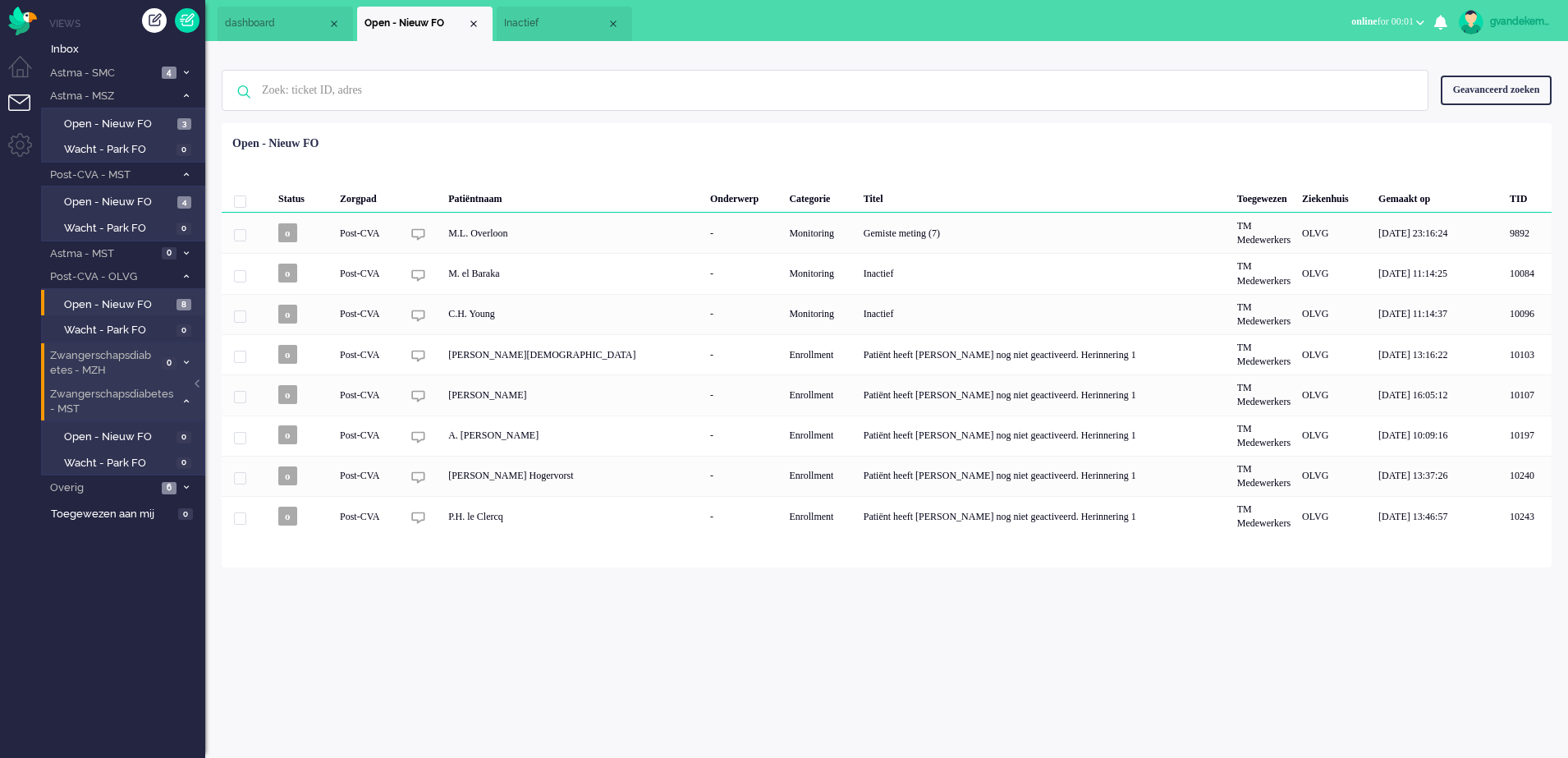
click at [185, 402] on icon at bounding box center [186, 401] width 5 height 6
click at [184, 398] on icon at bounding box center [186, 401] width 5 height 6
click at [185, 361] on icon at bounding box center [186, 363] width 5 height 6
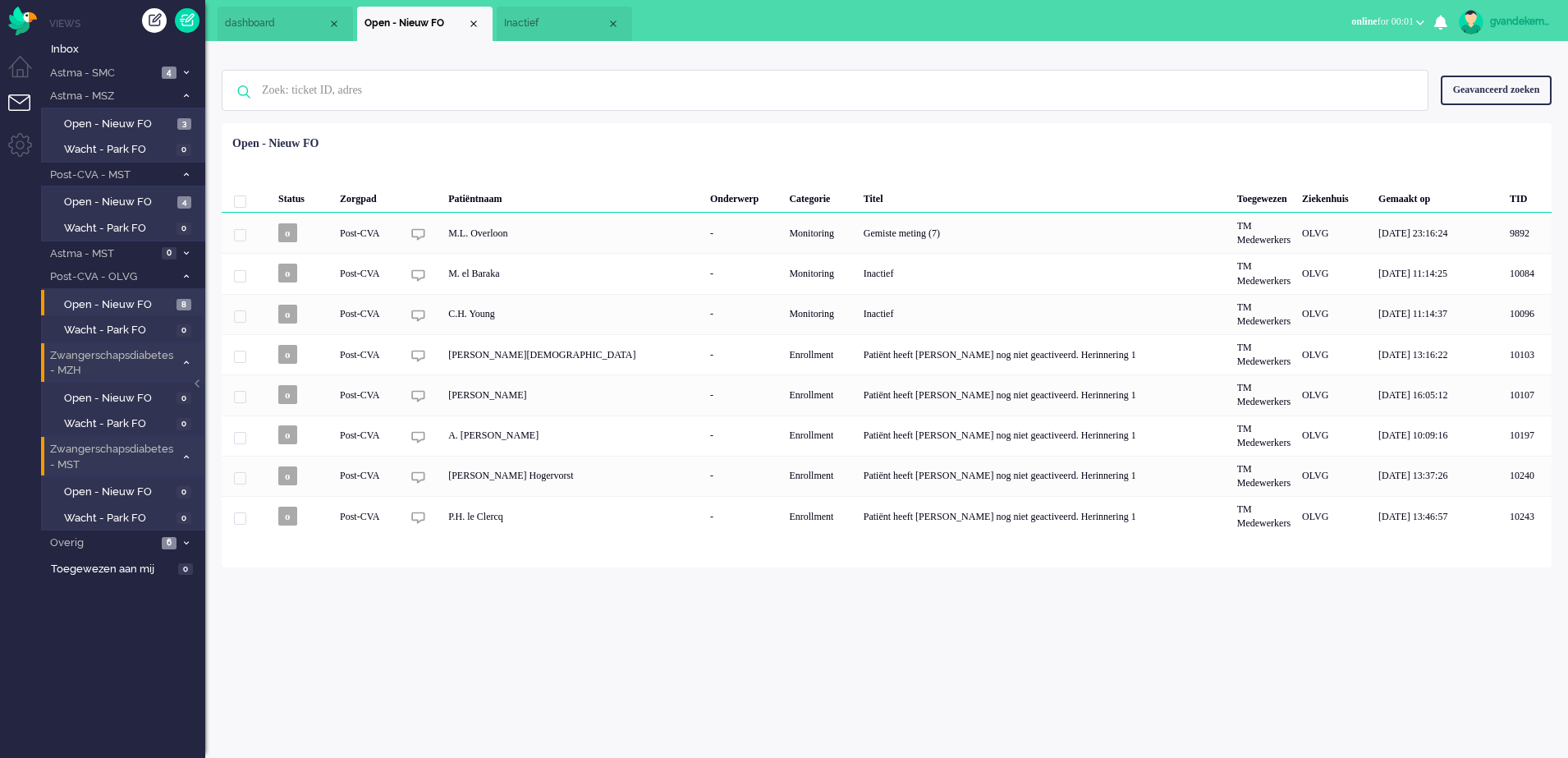
click at [184, 360] on icon at bounding box center [186, 363] width 5 height 6
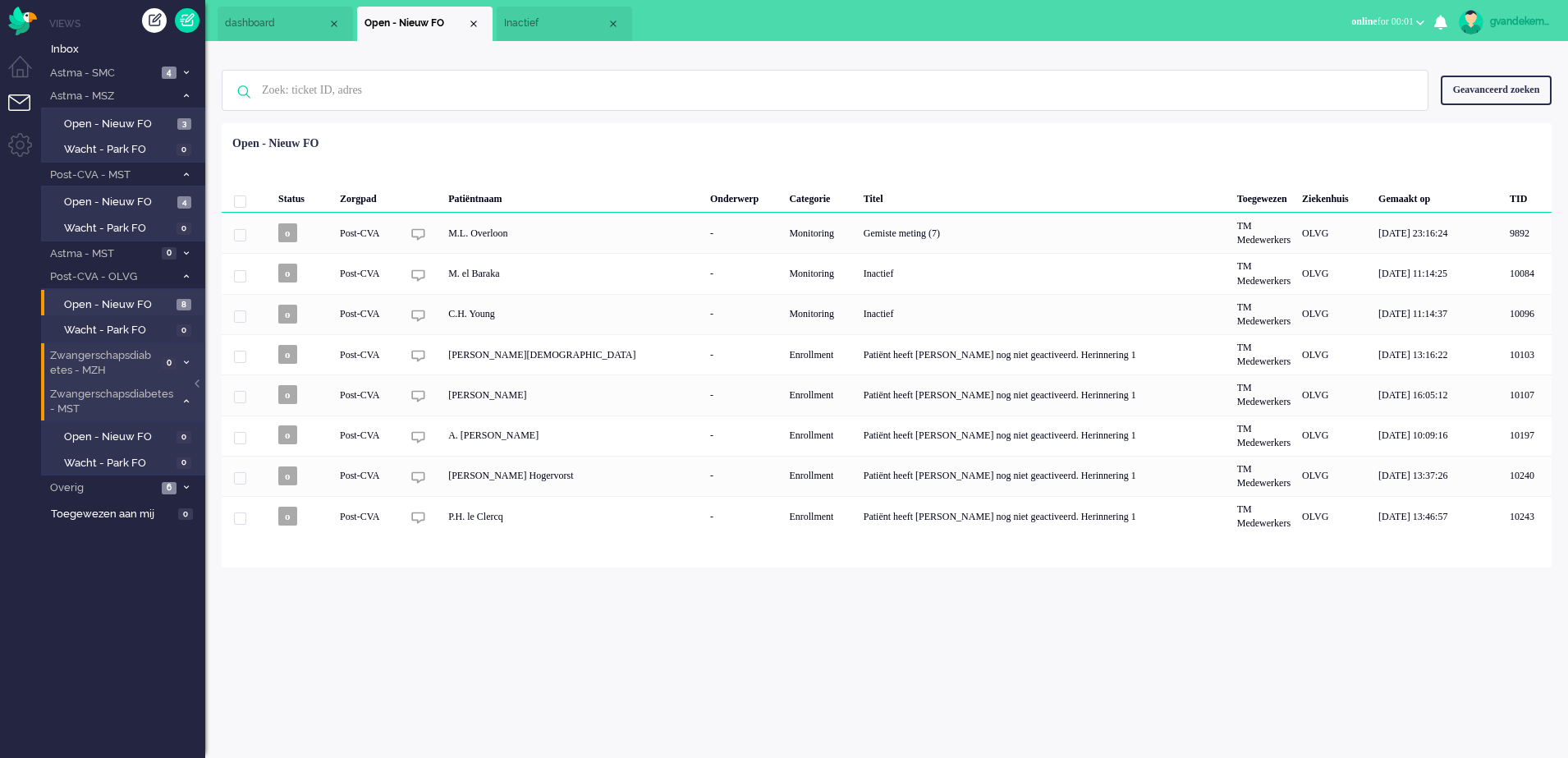
click at [187, 402] on icon at bounding box center [186, 401] width 5 height 6
click at [178, 124] on span "3" at bounding box center [184, 124] width 14 height 12
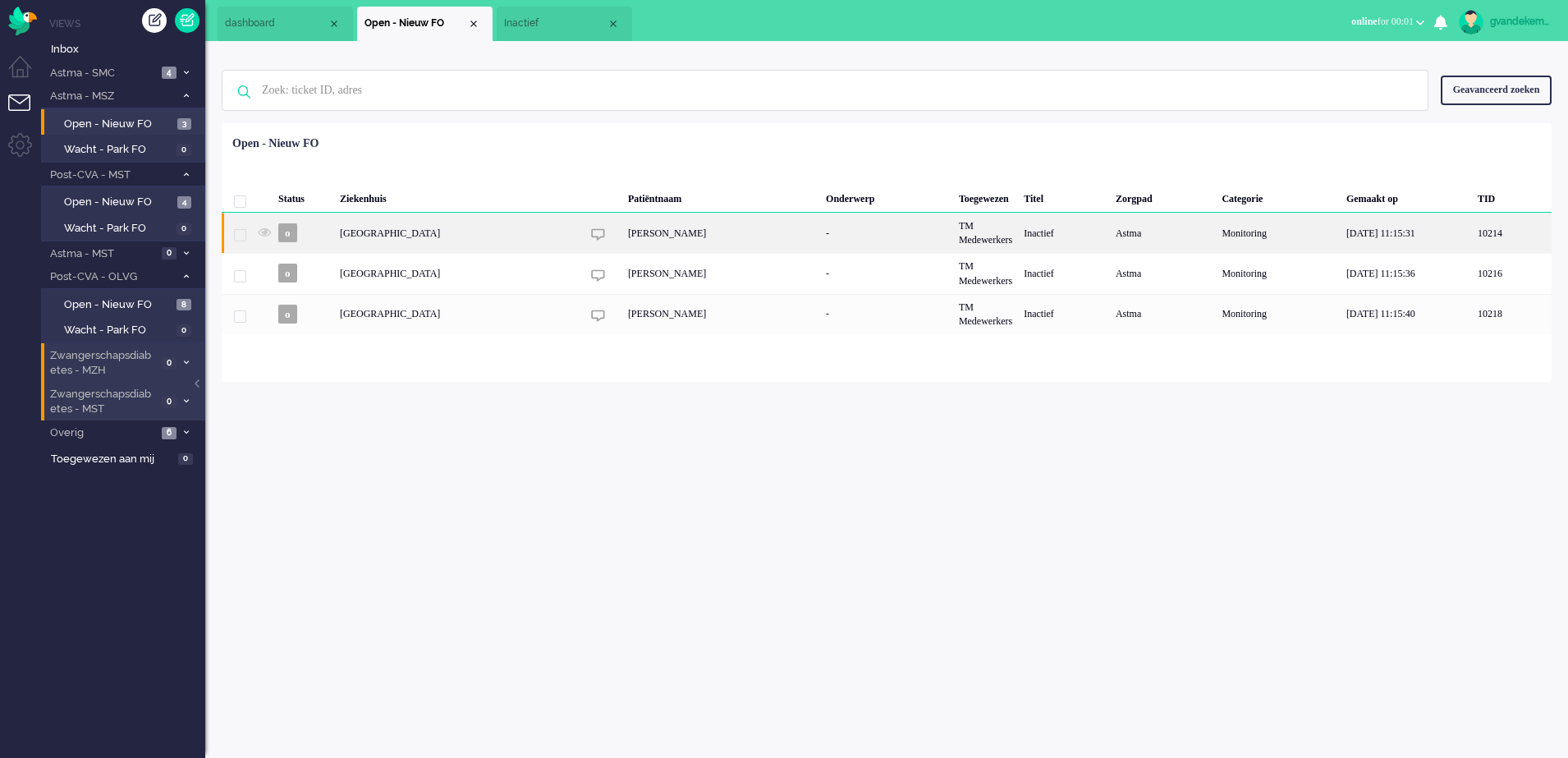
click at [623, 235] on div "[PERSON_NAME]" at bounding box center [721, 232] width 198 height 40
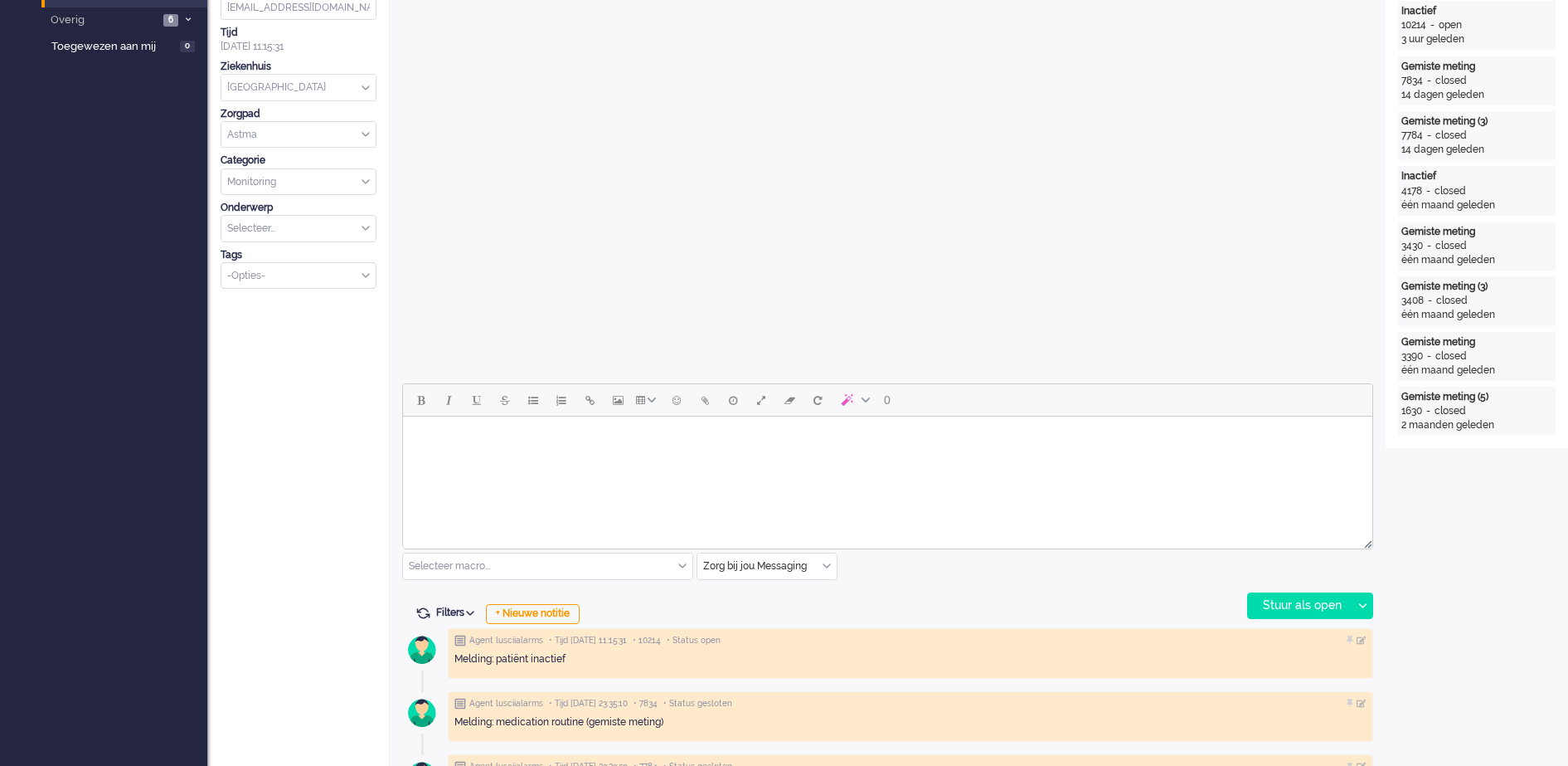
scroll to position [519, 0]
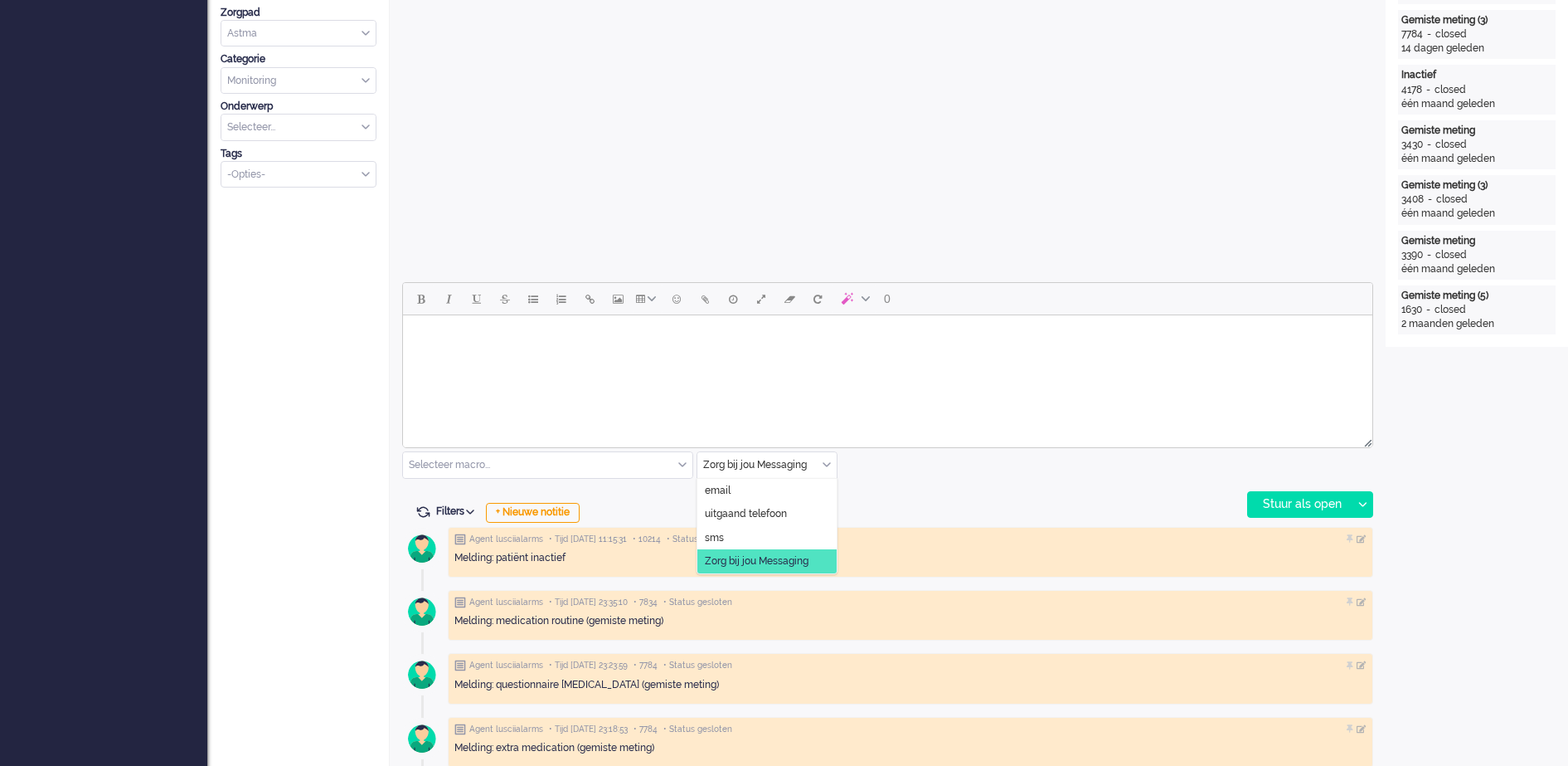
click at [824, 462] on div "Zorg bij jou Messaging" at bounding box center [767, 465] width 139 height 26
click at [764, 505] on li "uitgaand telefoon" at bounding box center [767, 514] width 139 height 24
click at [1290, 502] on div "Stuur als open" at bounding box center [1300, 504] width 104 height 25
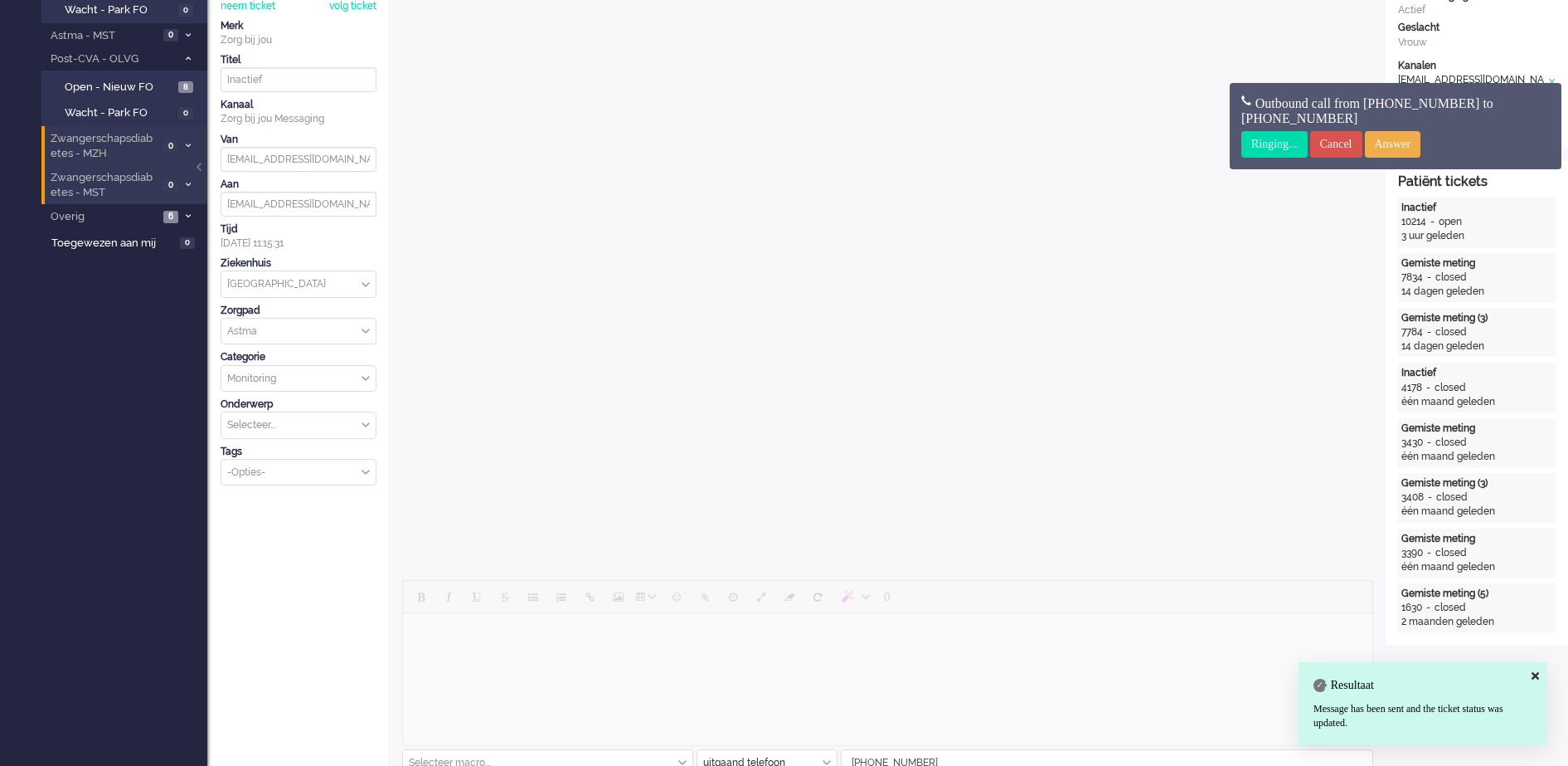
scroll to position [208, 0]
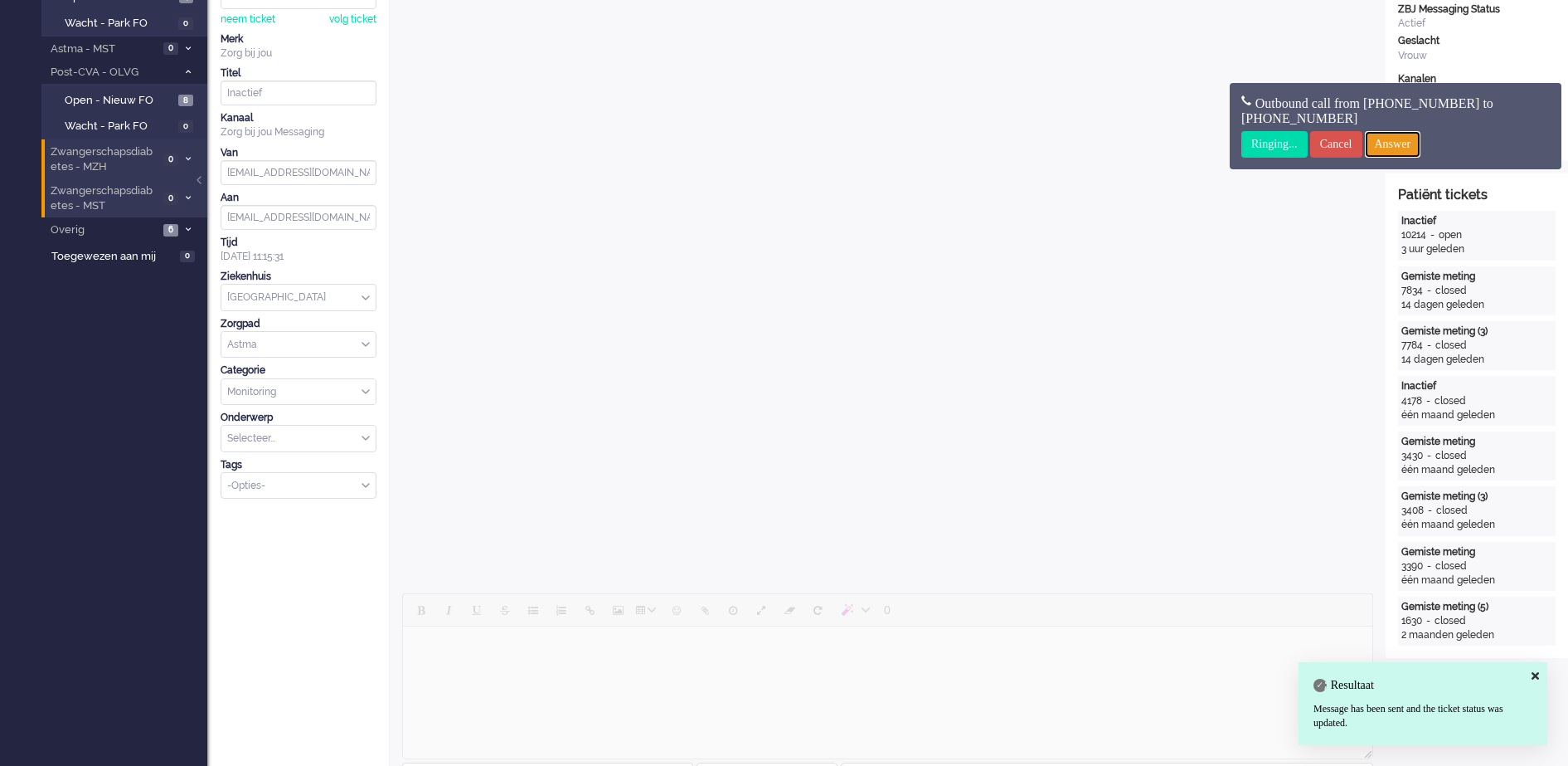
click at [1411, 138] on input "Answer" at bounding box center [1393, 144] width 57 height 27
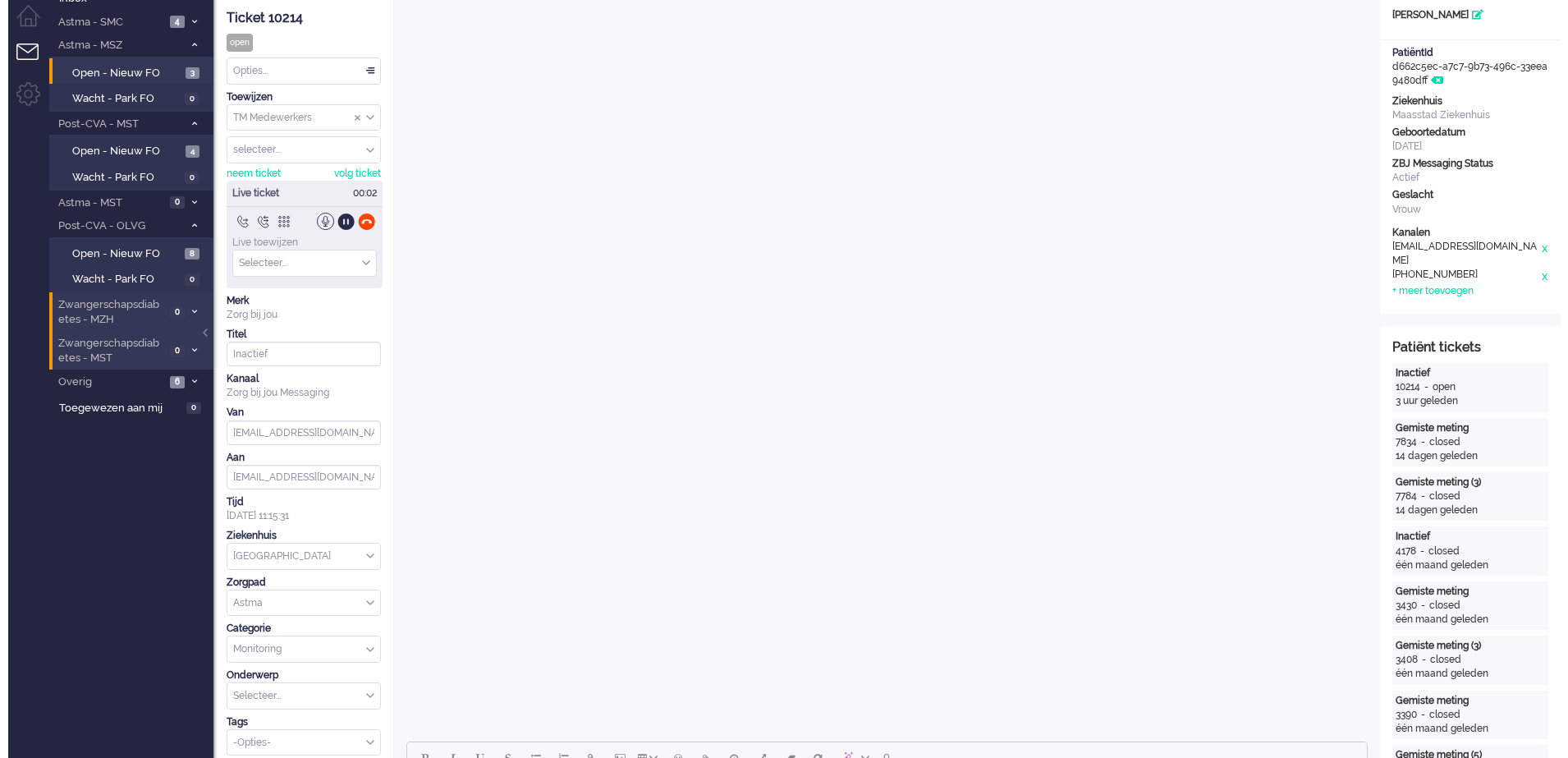
scroll to position [0, 0]
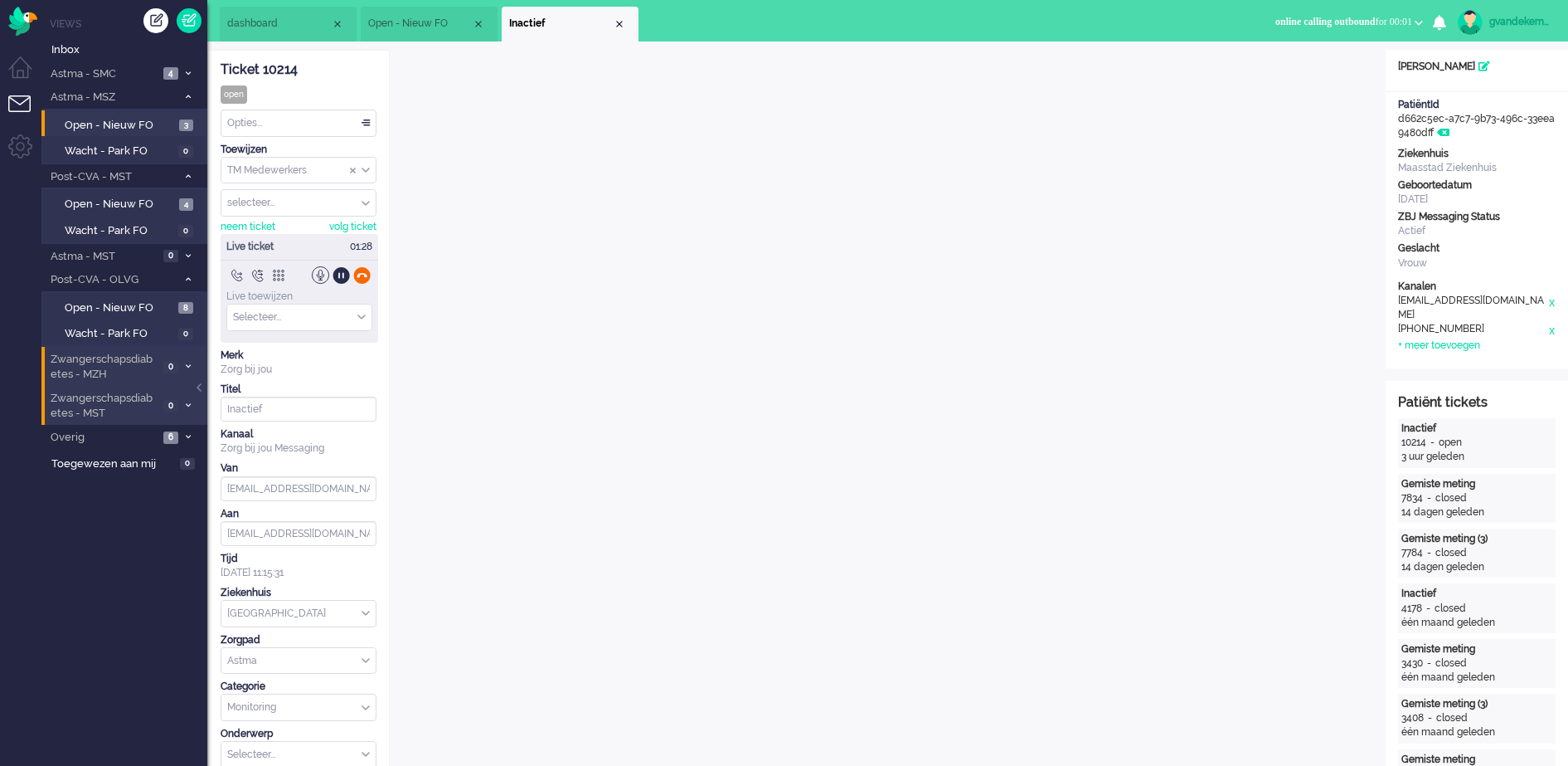
click at [363, 275] on div at bounding box center [362, 275] width 17 height 17
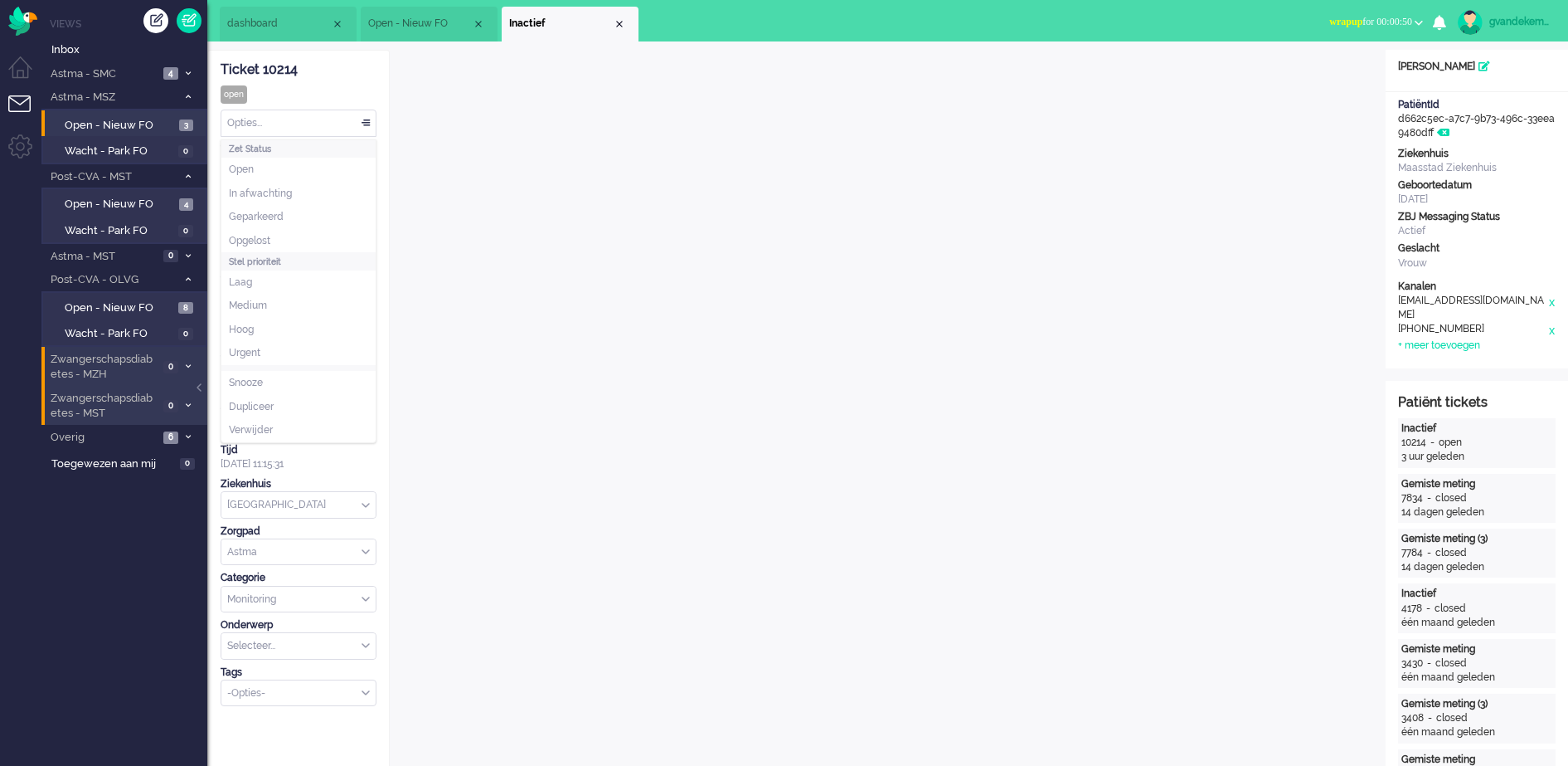
click at [364, 120] on div "Opties..." at bounding box center [298, 123] width 154 height 26
click at [311, 233] on li "Opgelost" at bounding box center [298, 241] width 154 height 24
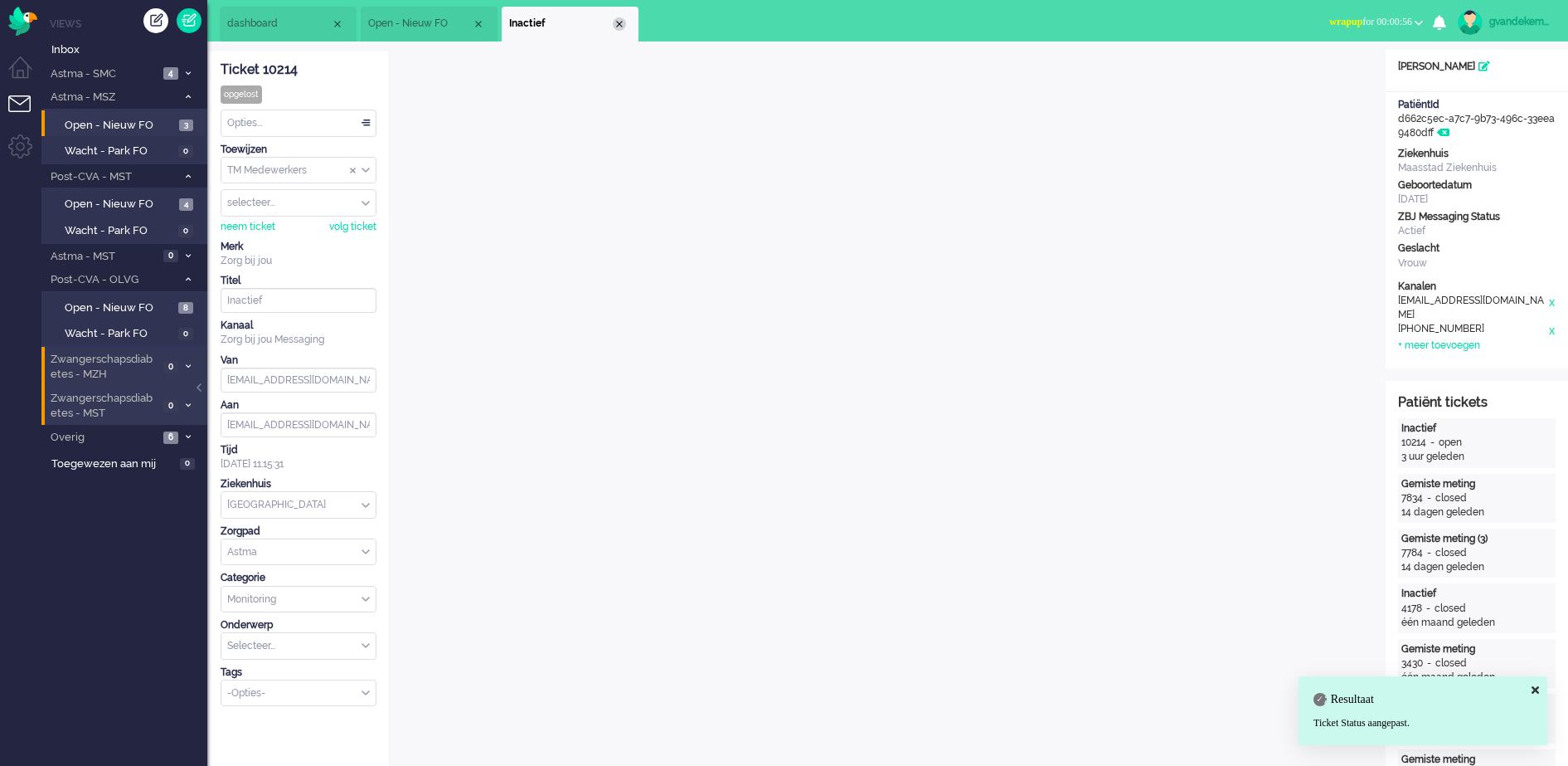
click at [620, 22] on div "Close tab" at bounding box center [620, 24] width 13 height 13
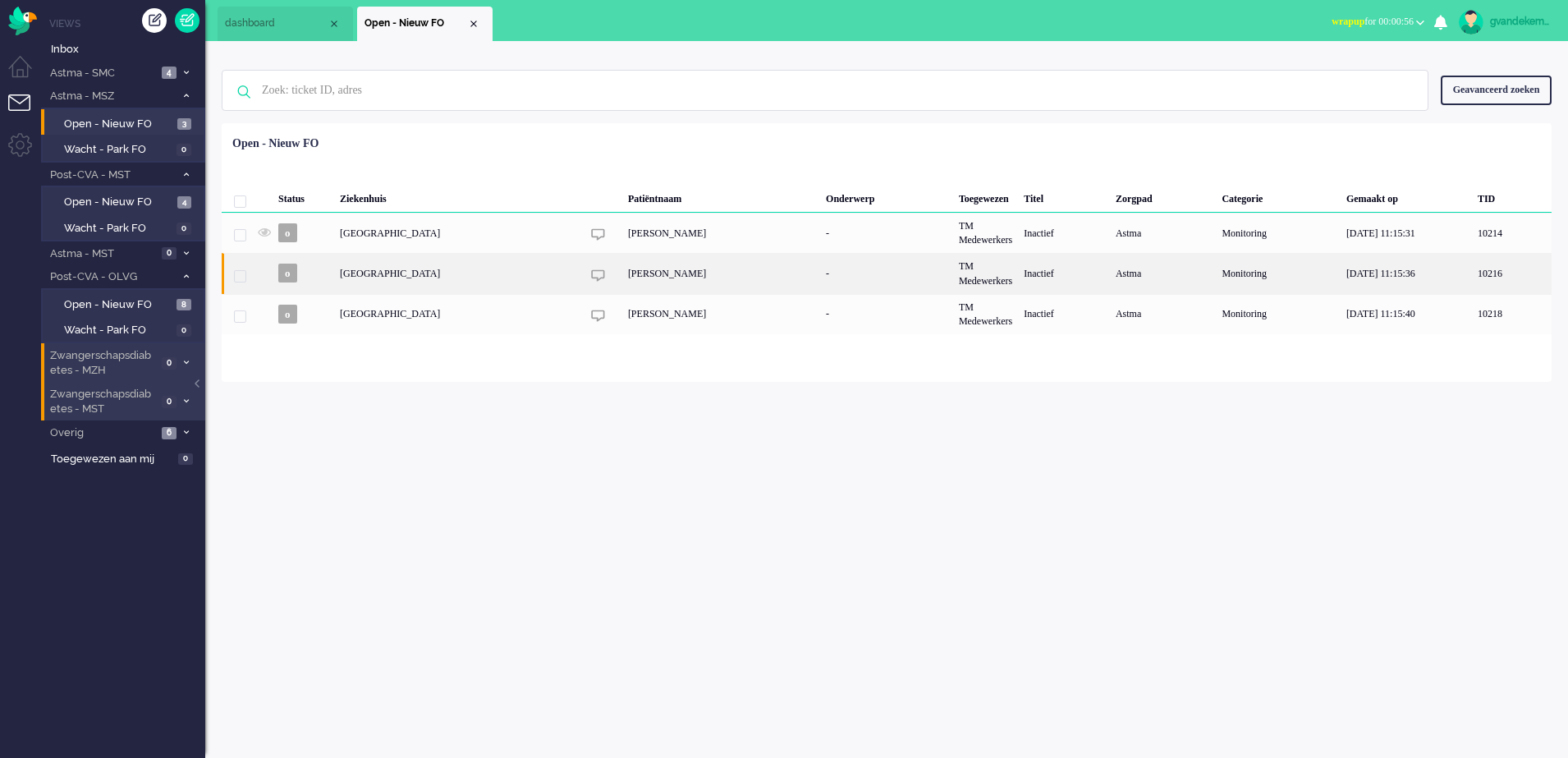
click at [747, 283] on div "[PERSON_NAME]" at bounding box center [721, 273] width 198 height 40
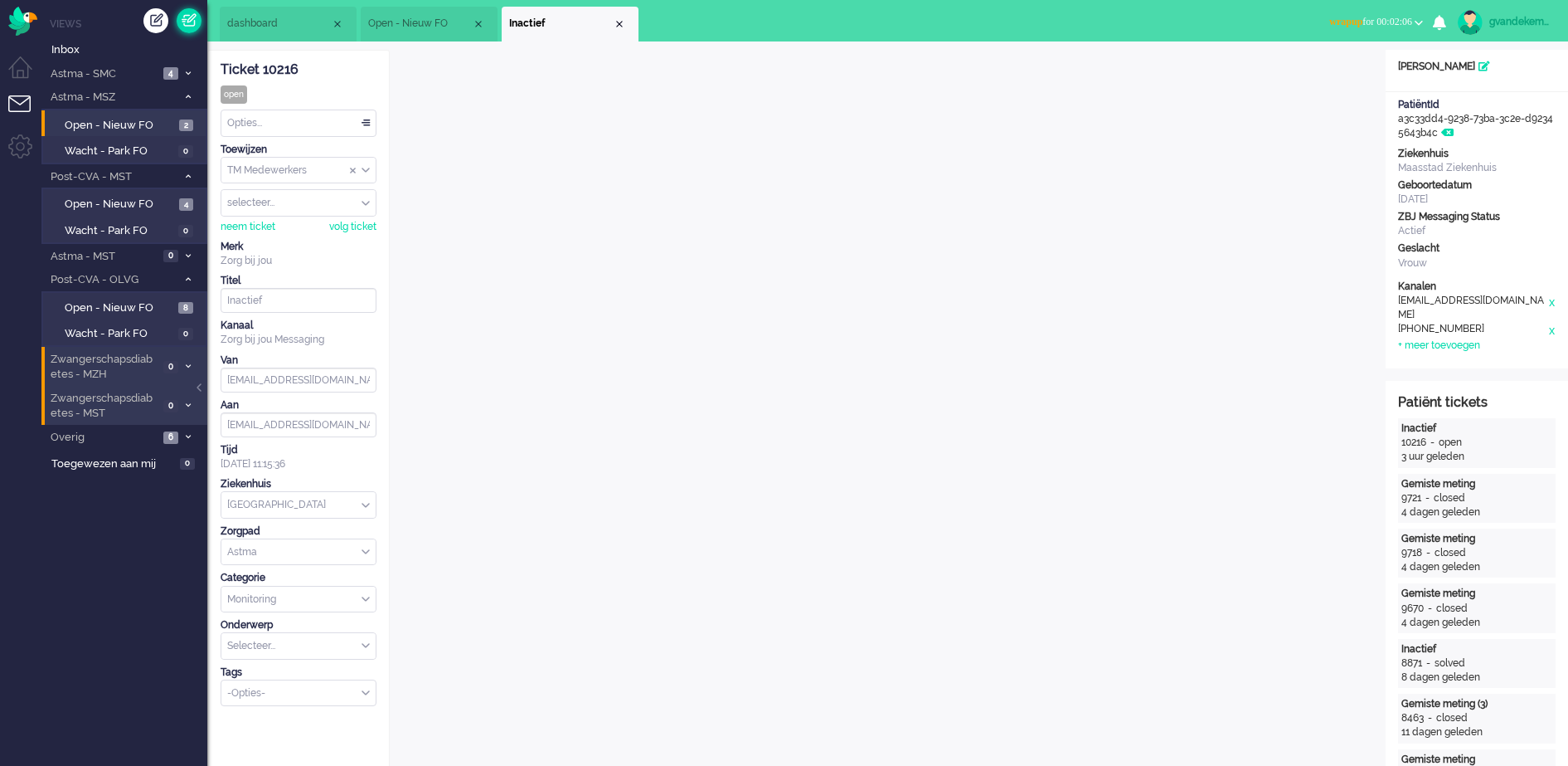
click at [189, 15] on link at bounding box center [190, 21] width 25 height 25
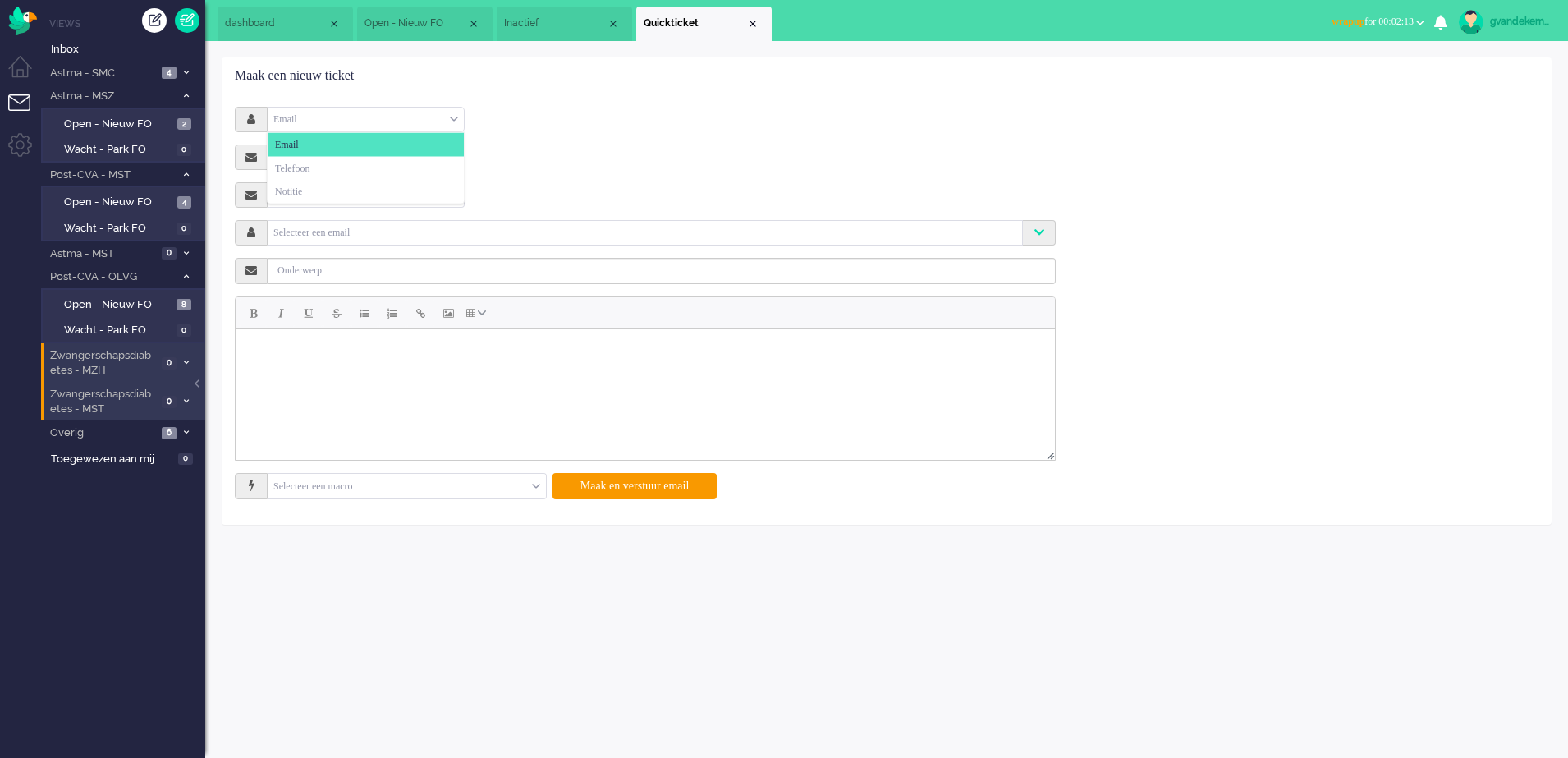
click at [452, 117] on div "Email" at bounding box center [366, 119] width 196 height 26
click at [375, 161] on li "Telefoon" at bounding box center [366, 168] width 196 height 24
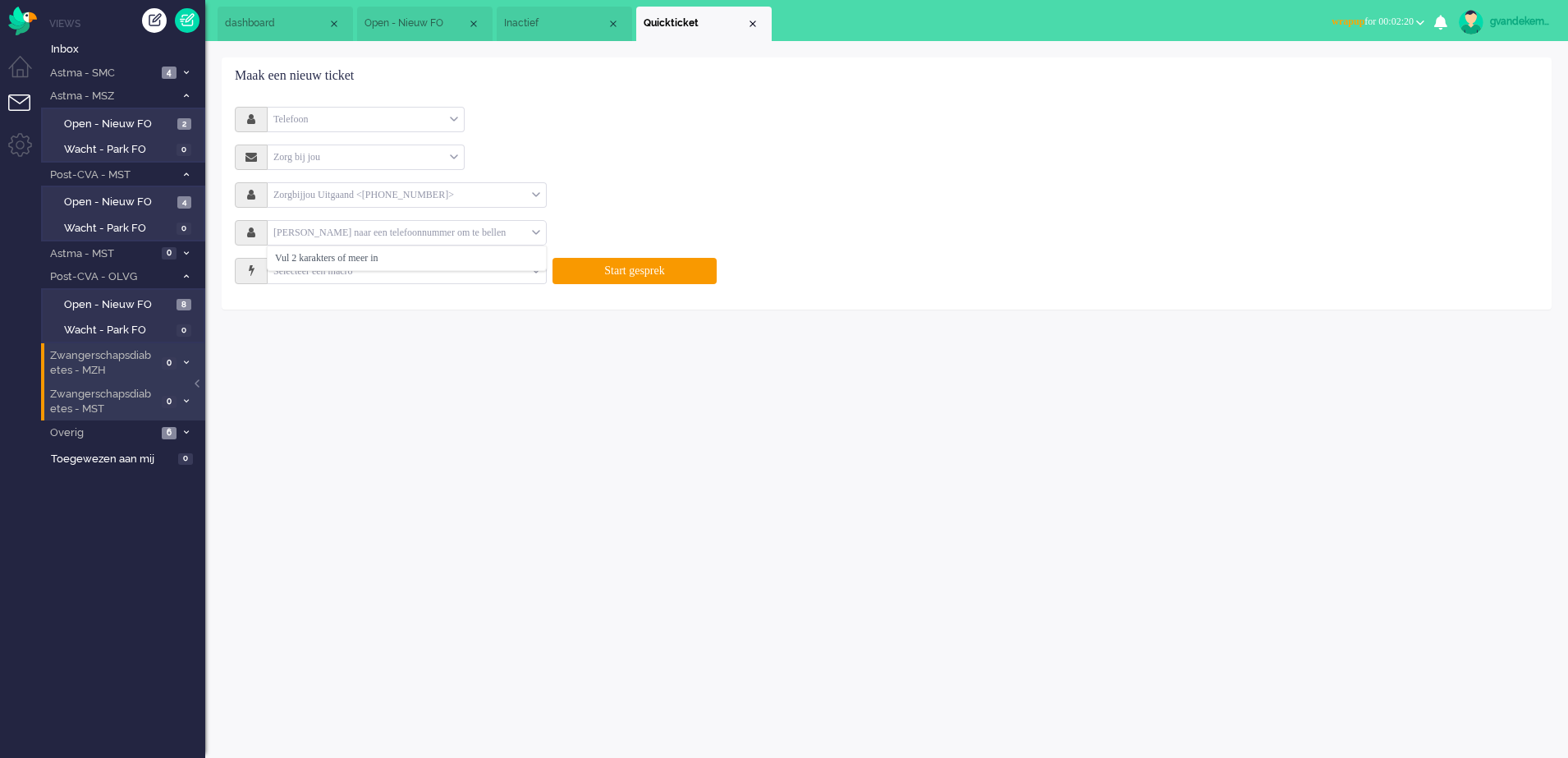
click at [487, 230] on input "text" at bounding box center [400, 232] width 265 height 19
click at [375, 258] on li "+310629325659" at bounding box center [407, 258] width 278 height 24
click at [299, 234] on input "+310629325659" at bounding box center [400, 232] width 265 height 19
type input "+31629325659"
click at [330, 251] on span "+31629325659" at bounding box center [318, 258] width 87 height 14
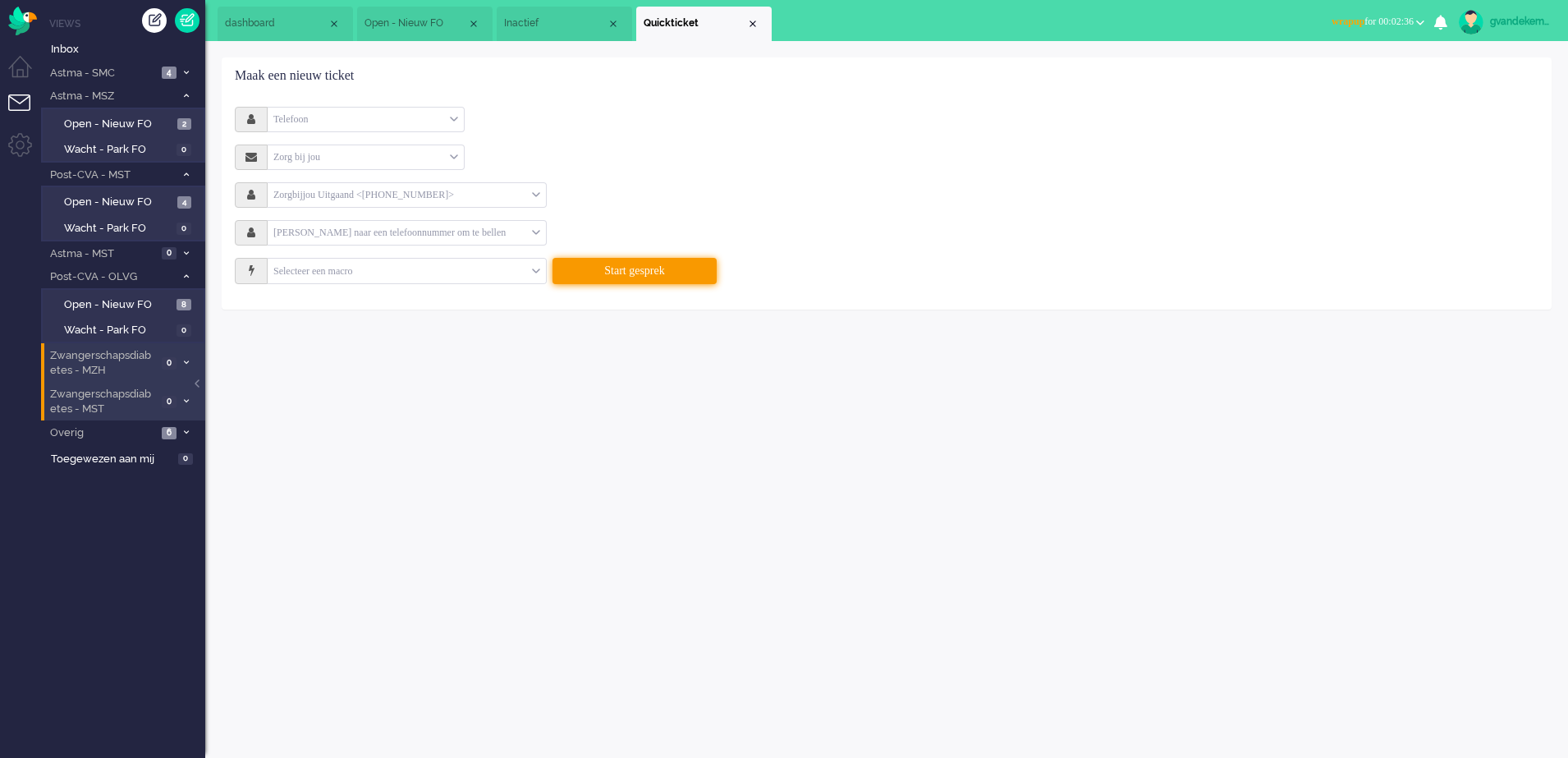
click at [657, 269] on button "Start gesprek" at bounding box center [634, 271] width 164 height 27
click at [533, 193] on div "Zorgbijjou Uitgaand <+31850703139>" at bounding box center [407, 194] width 278 height 26
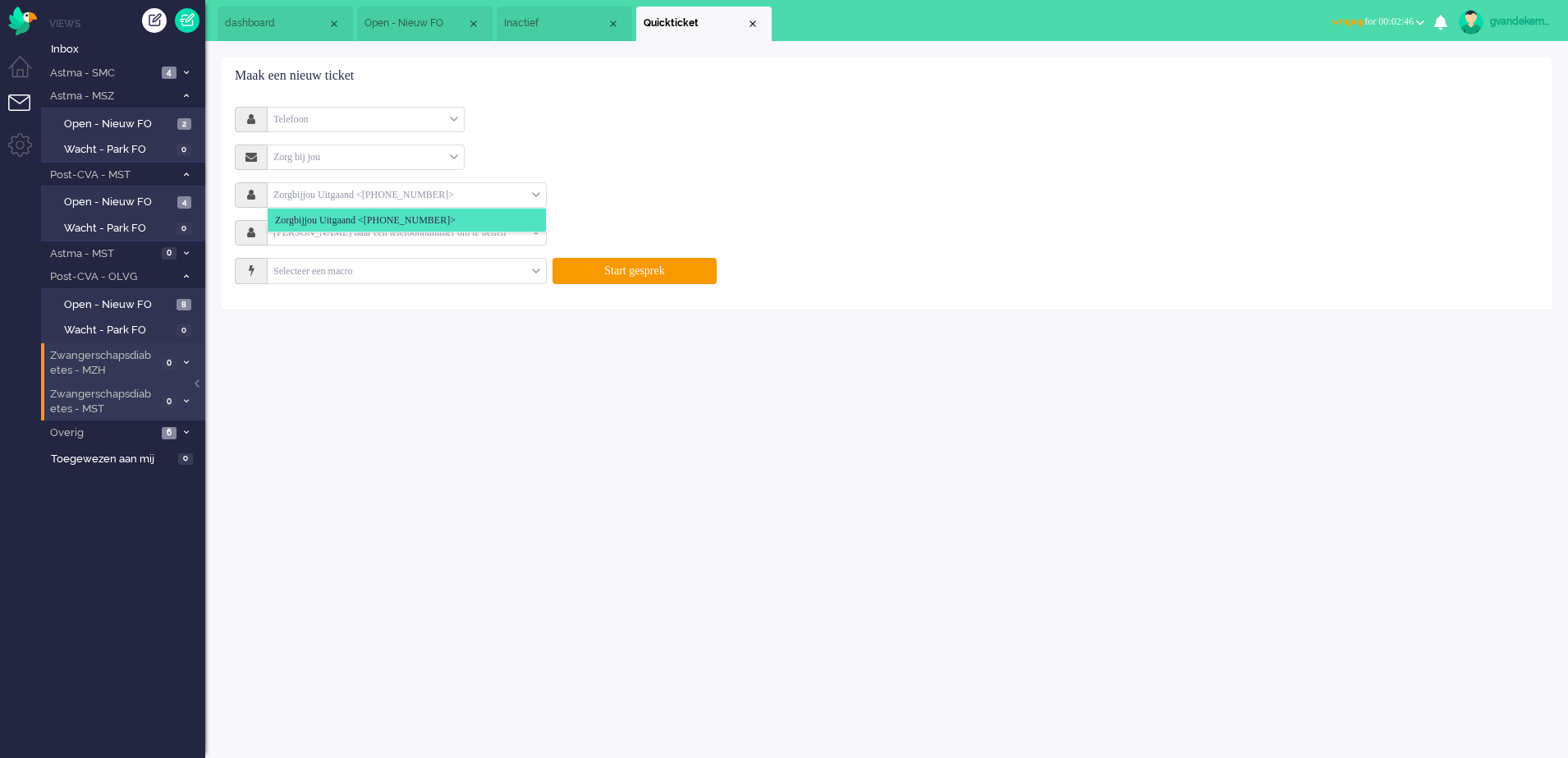
click at [744, 20] on span "Quickticket" at bounding box center [695, 23] width 103 height 14
click at [537, 188] on div "Zorgbijjou Uitgaand <+31850703139>" at bounding box center [407, 194] width 278 height 26
click at [519, 230] on input "text" at bounding box center [400, 232] width 265 height 19
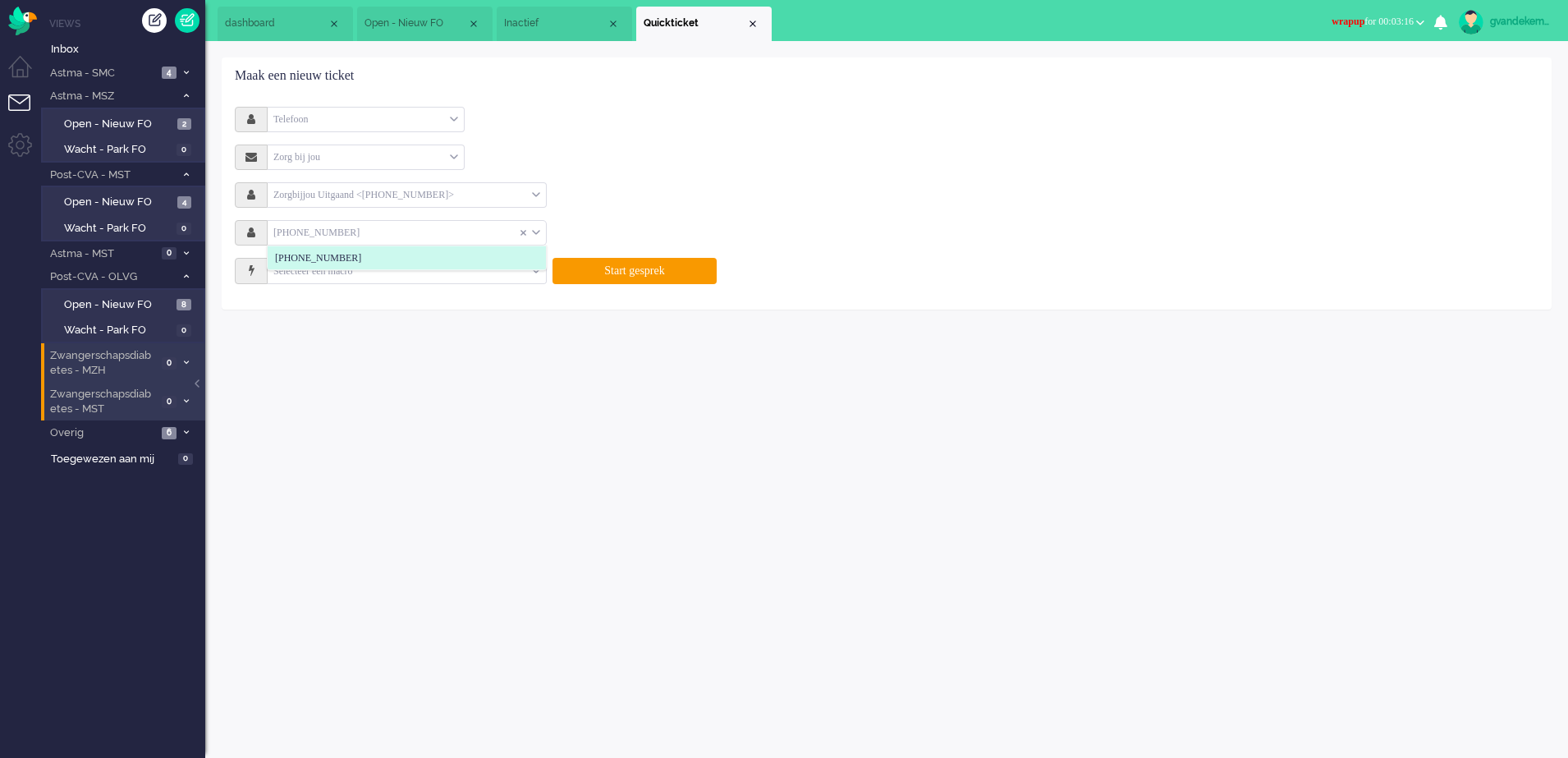
click at [315, 229] on input "+3160629325659" at bounding box center [394, 232] width 253 height 19
type input "+31629325659"
click at [319, 251] on span "+31629325659" at bounding box center [318, 258] width 87 height 14
click at [316, 252] on span "+31629325659" at bounding box center [318, 258] width 87 height 14
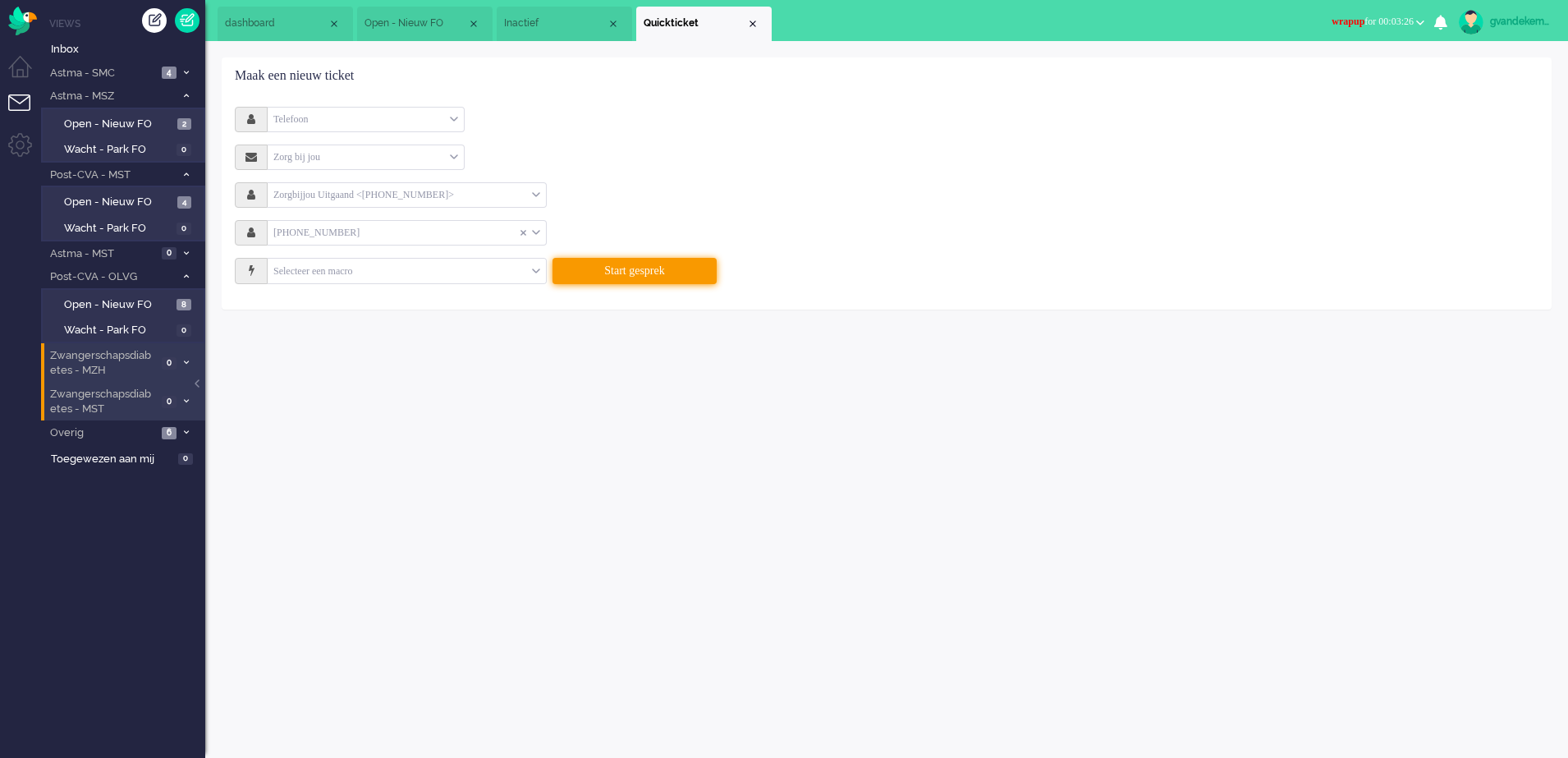
click at [610, 266] on button "Start gesprek" at bounding box center [634, 271] width 164 height 27
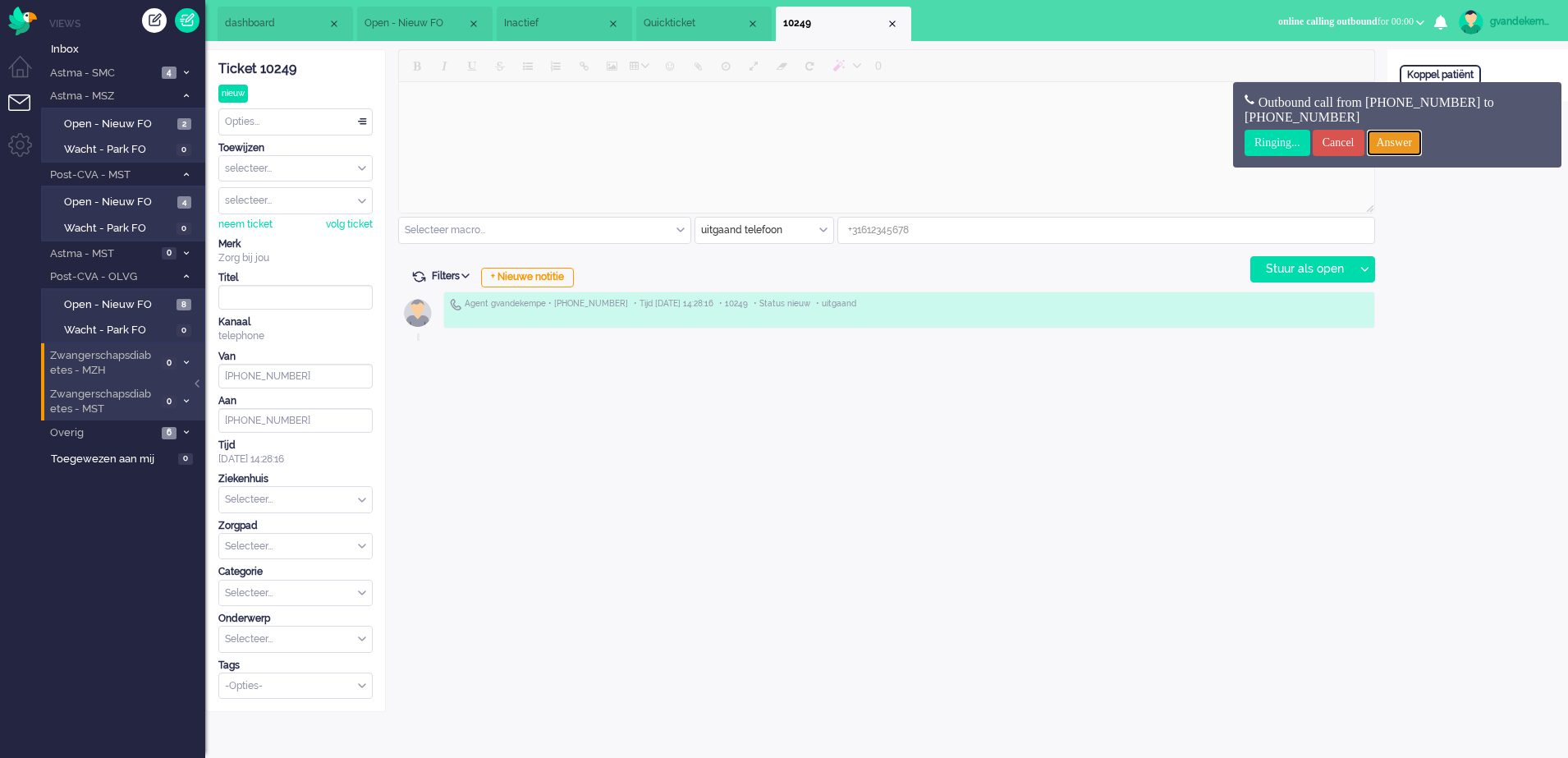
click at [1396, 140] on input "Answer" at bounding box center [1394, 143] width 56 height 27
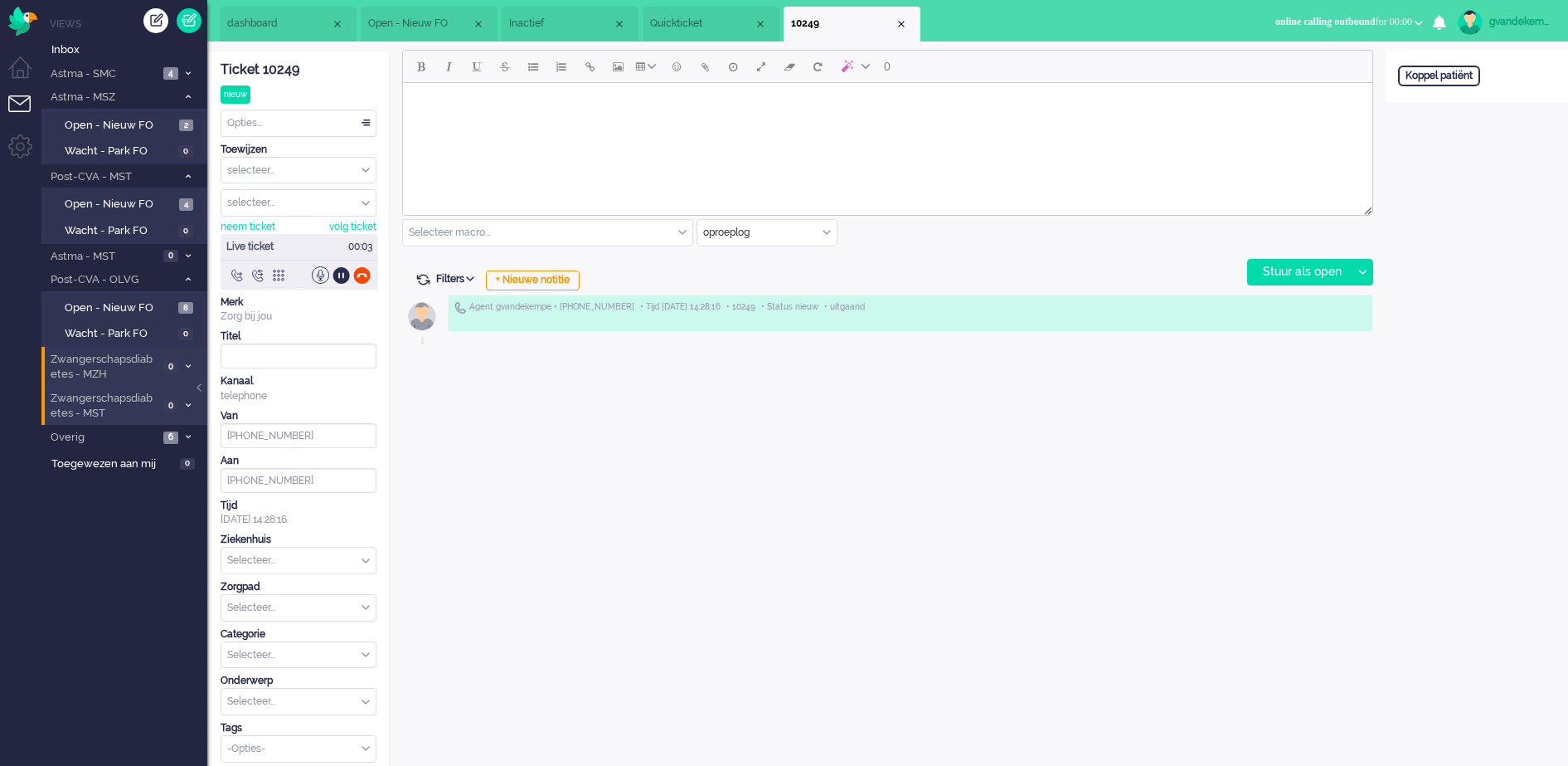
click at [569, 21] on span "Inactief" at bounding box center [561, 23] width 104 height 14
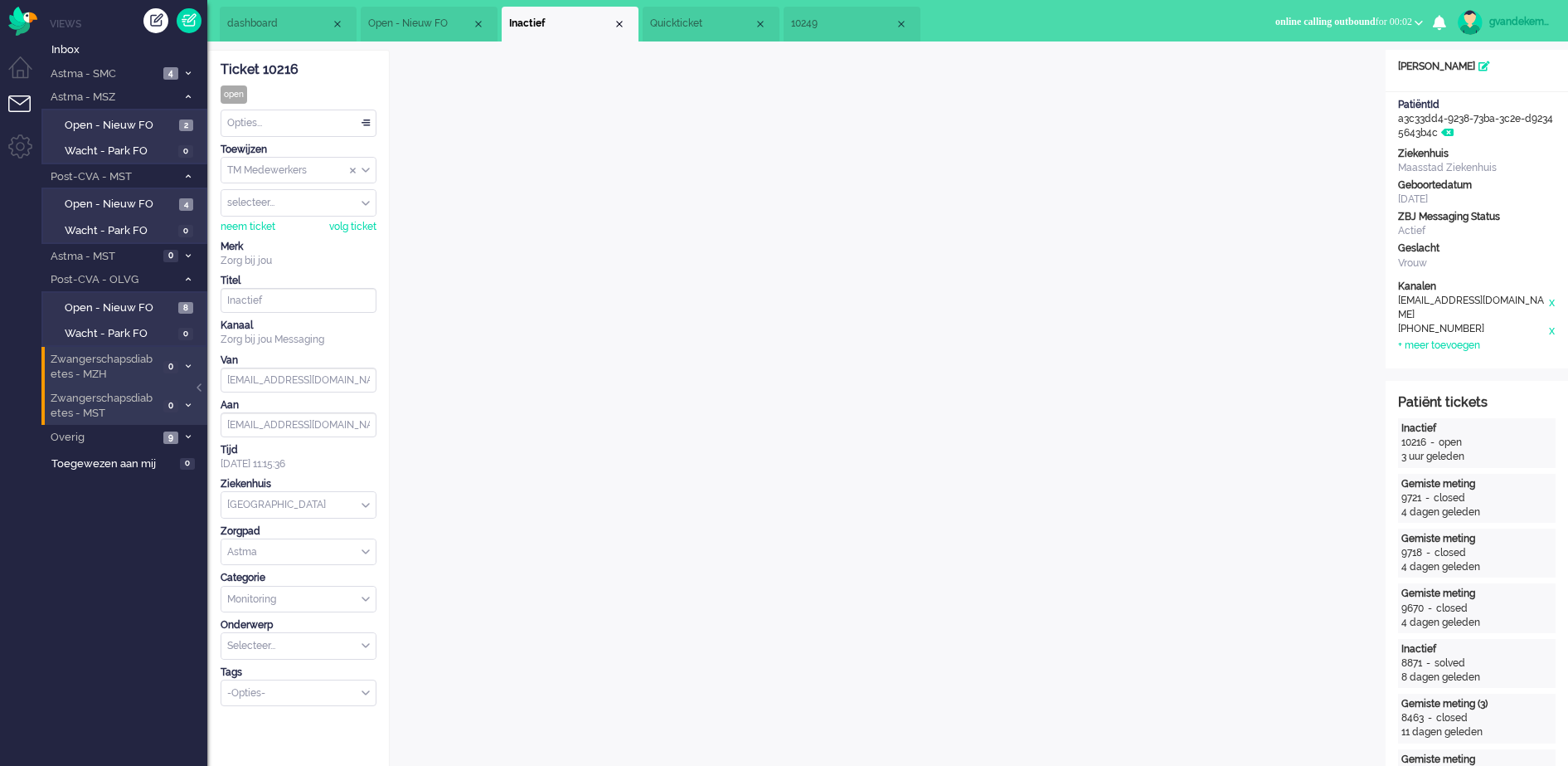
click at [824, 16] on span "10249" at bounding box center [843, 23] width 104 height 14
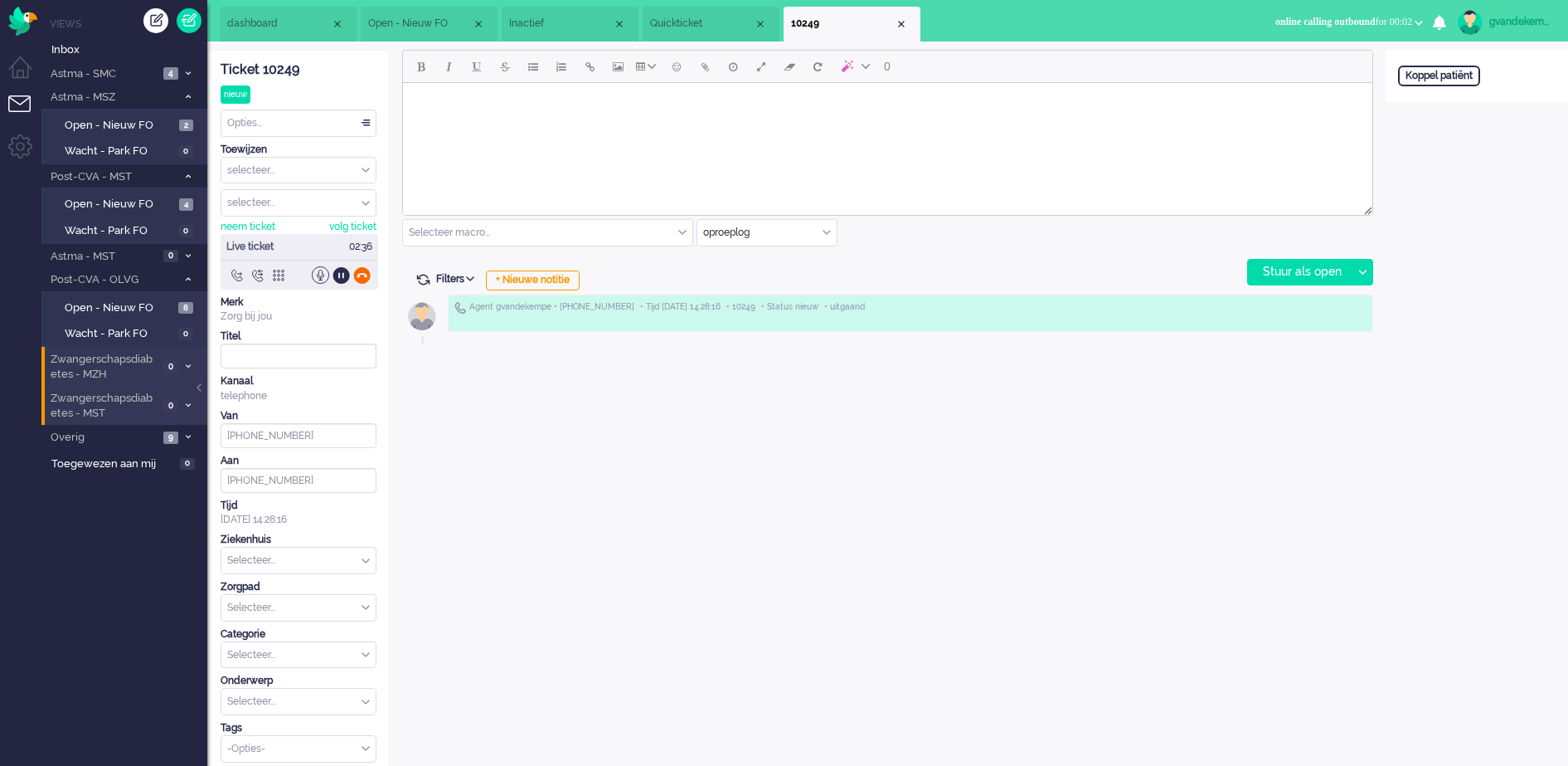
click at [360, 274] on div at bounding box center [362, 275] width 17 height 17
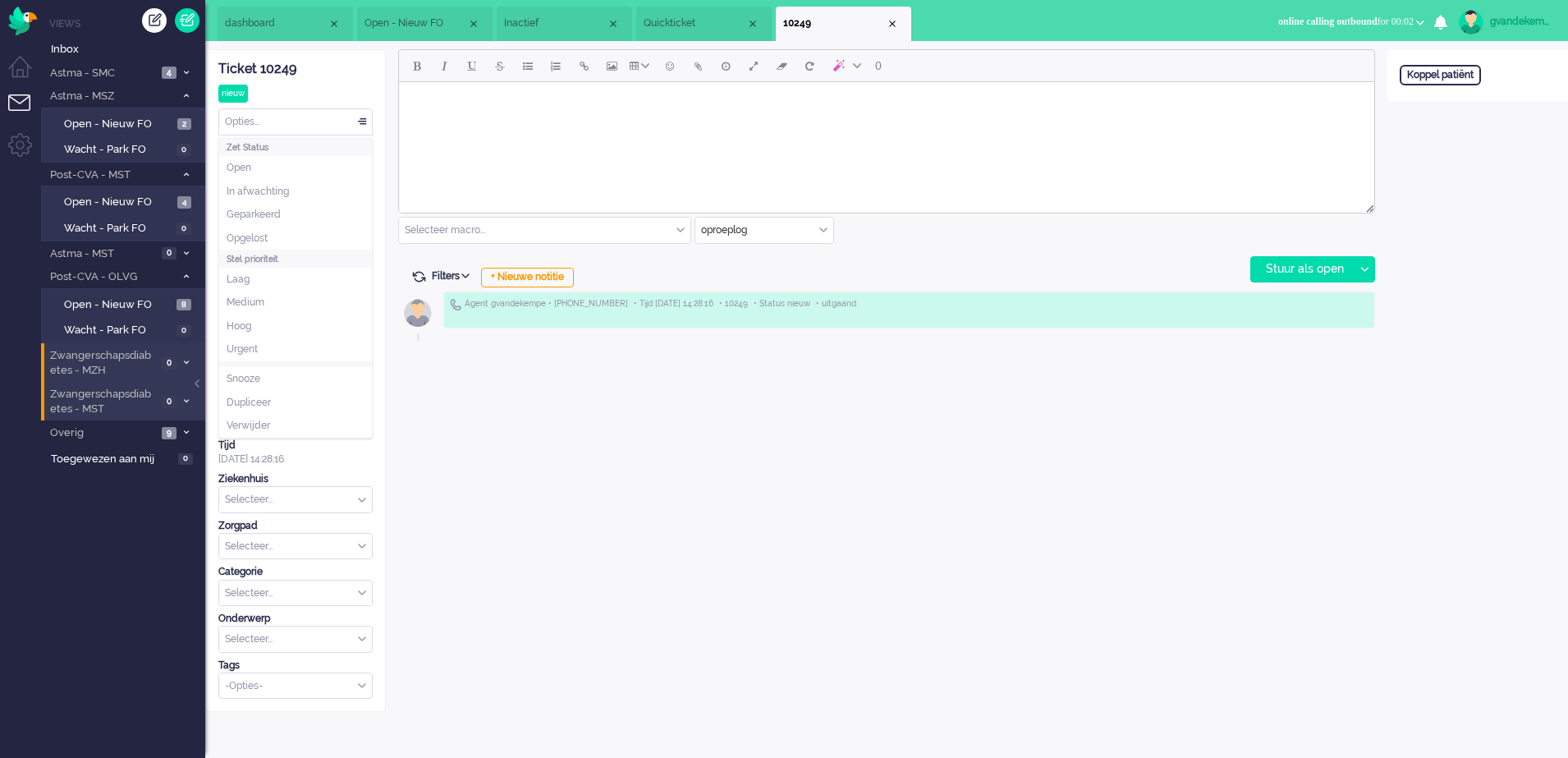
click at [360, 113] on div "Opties..." at bounding box center [295, 122] width 152 height 26
click at [254, 235] on span "Opgelost" at bounding box center [247, 238] width 41 height 14
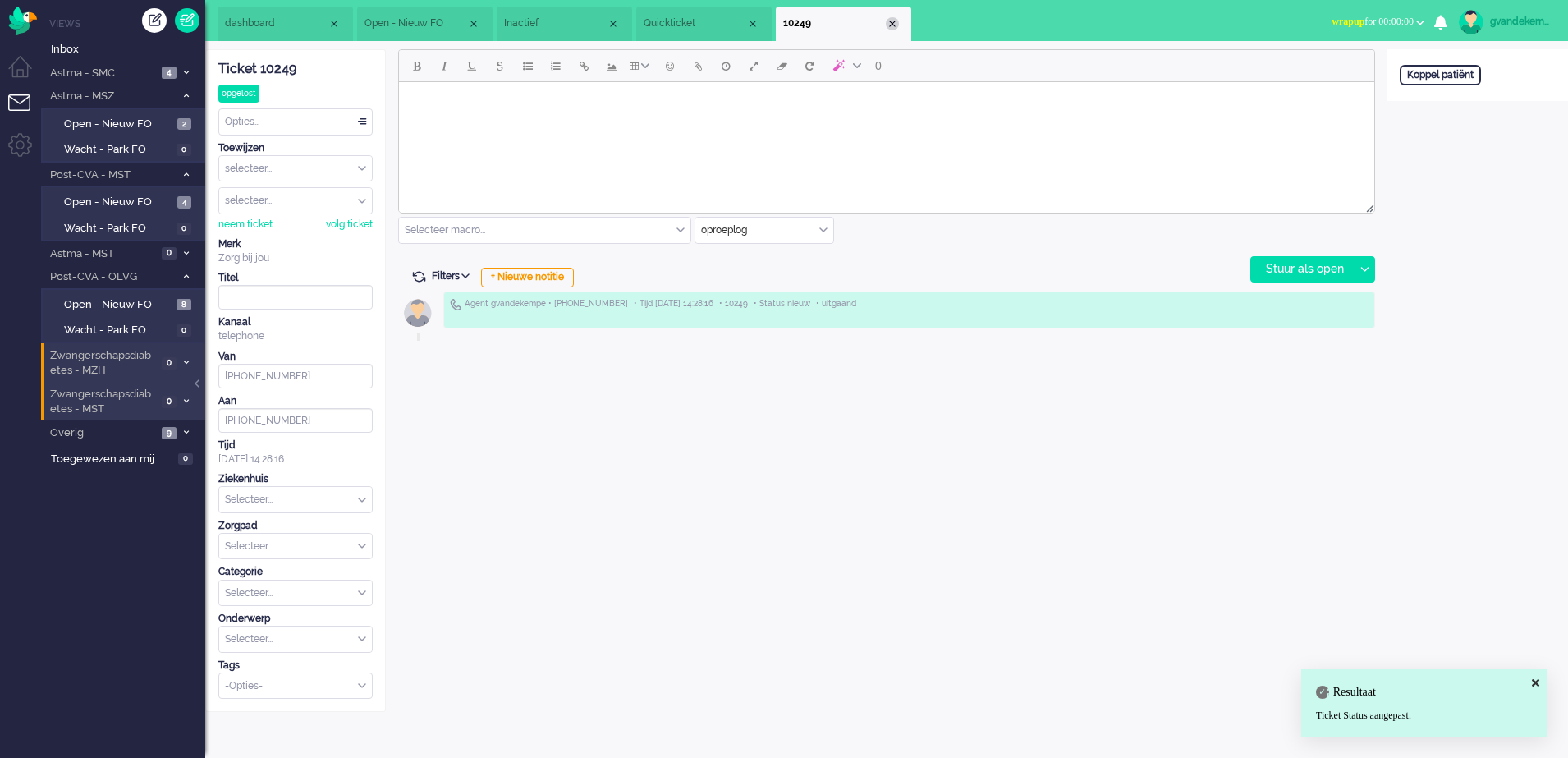
click at [890, 27] on div "Close tab" at bounding box center [892, 24] width 13 height 13
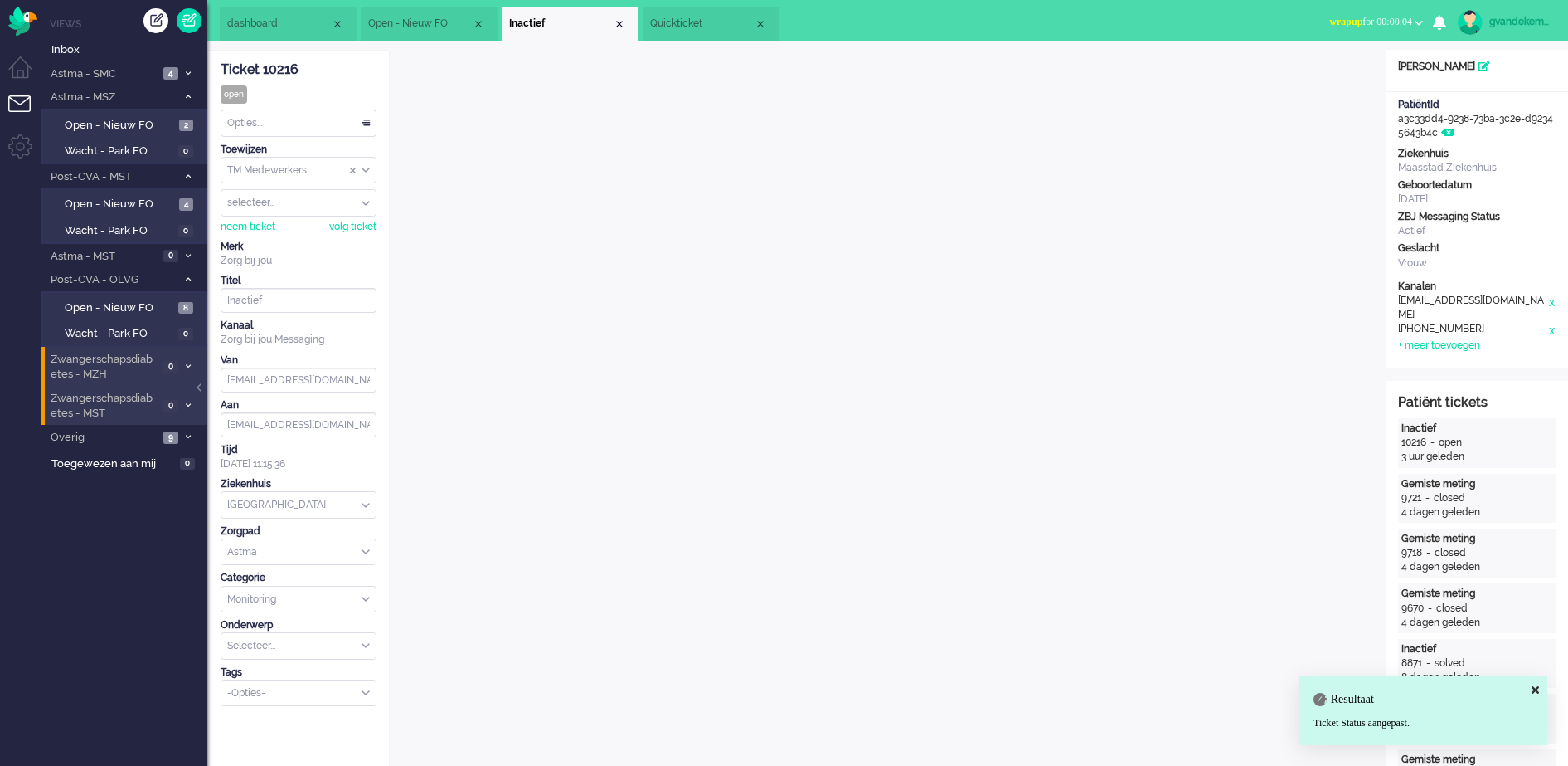
click at [727, 27] on span "Quickticket" at bounding box center [702, 23] width 104 height 14
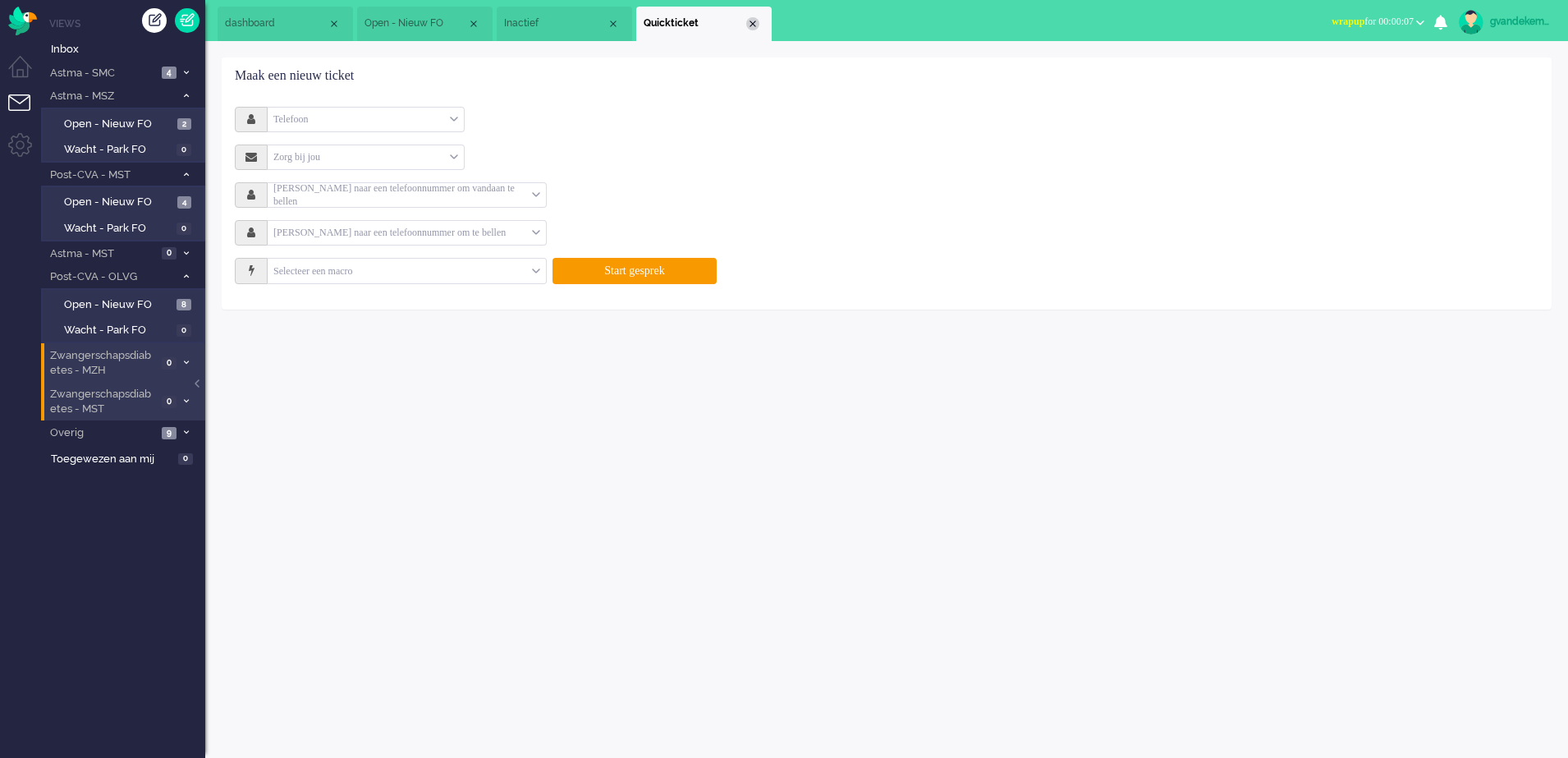
click at [751, 21] on div "Close tab" at bounding box center [753, 24] width 13 height 13
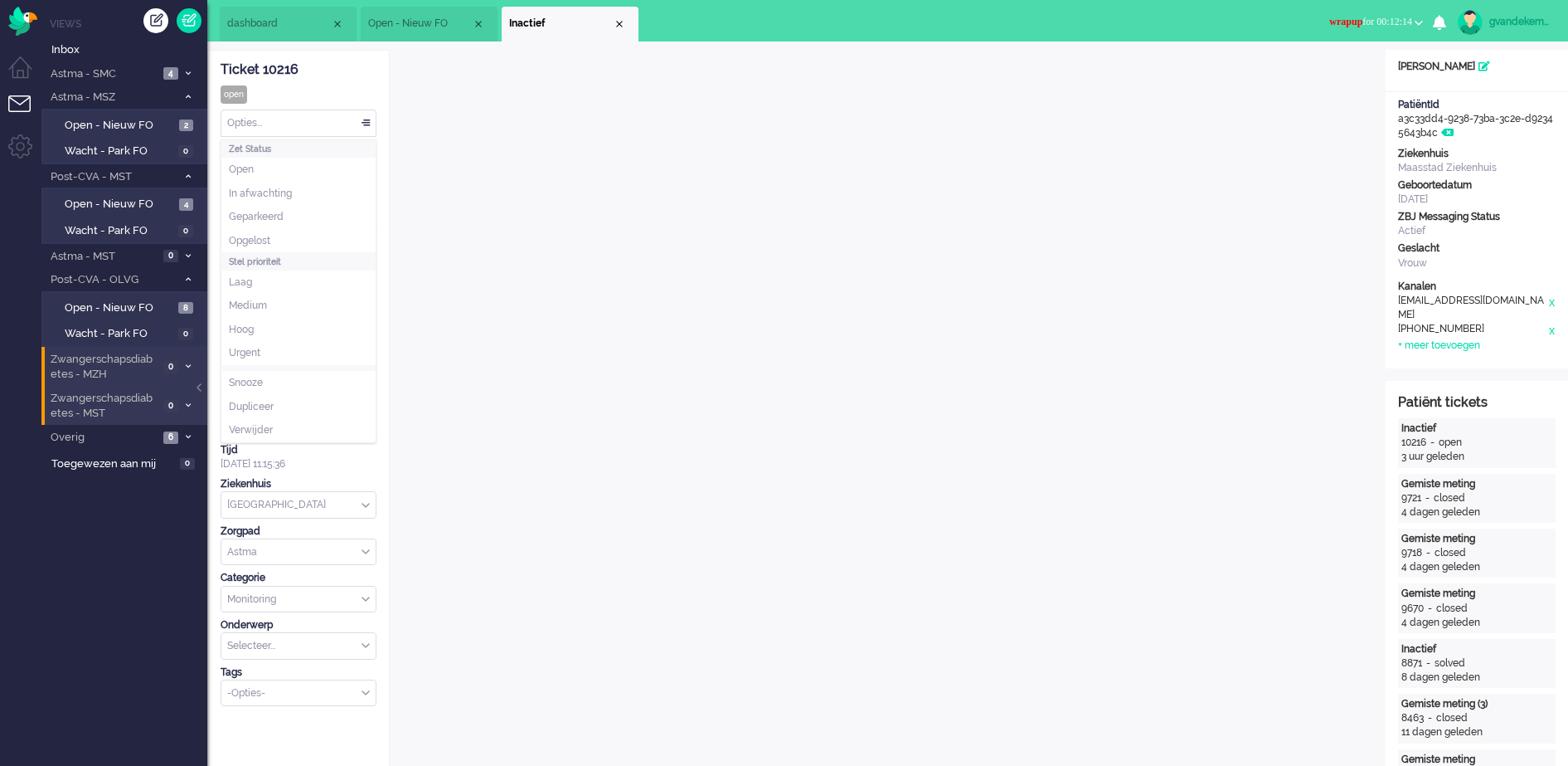
click at [367, 123] on div "Opties..." at bounding box center [298, 123] width 154 height 26
click at [303, 235] on li "Opgelost" at bounding box center [298, 241] width 154 height 24
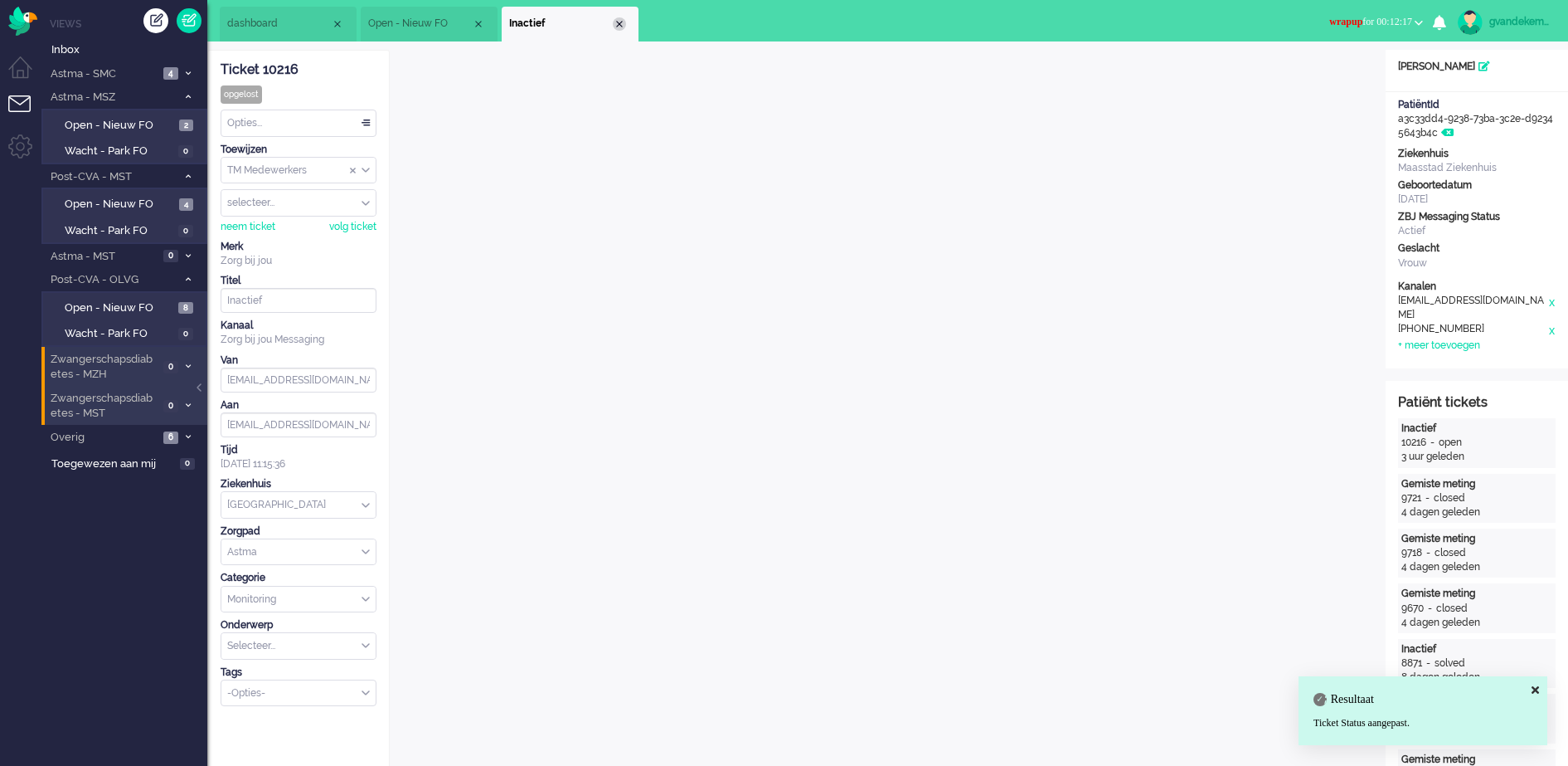
click at [624, 19] on div "Close tab" at bounding box center [620, 24] width 13 height 13
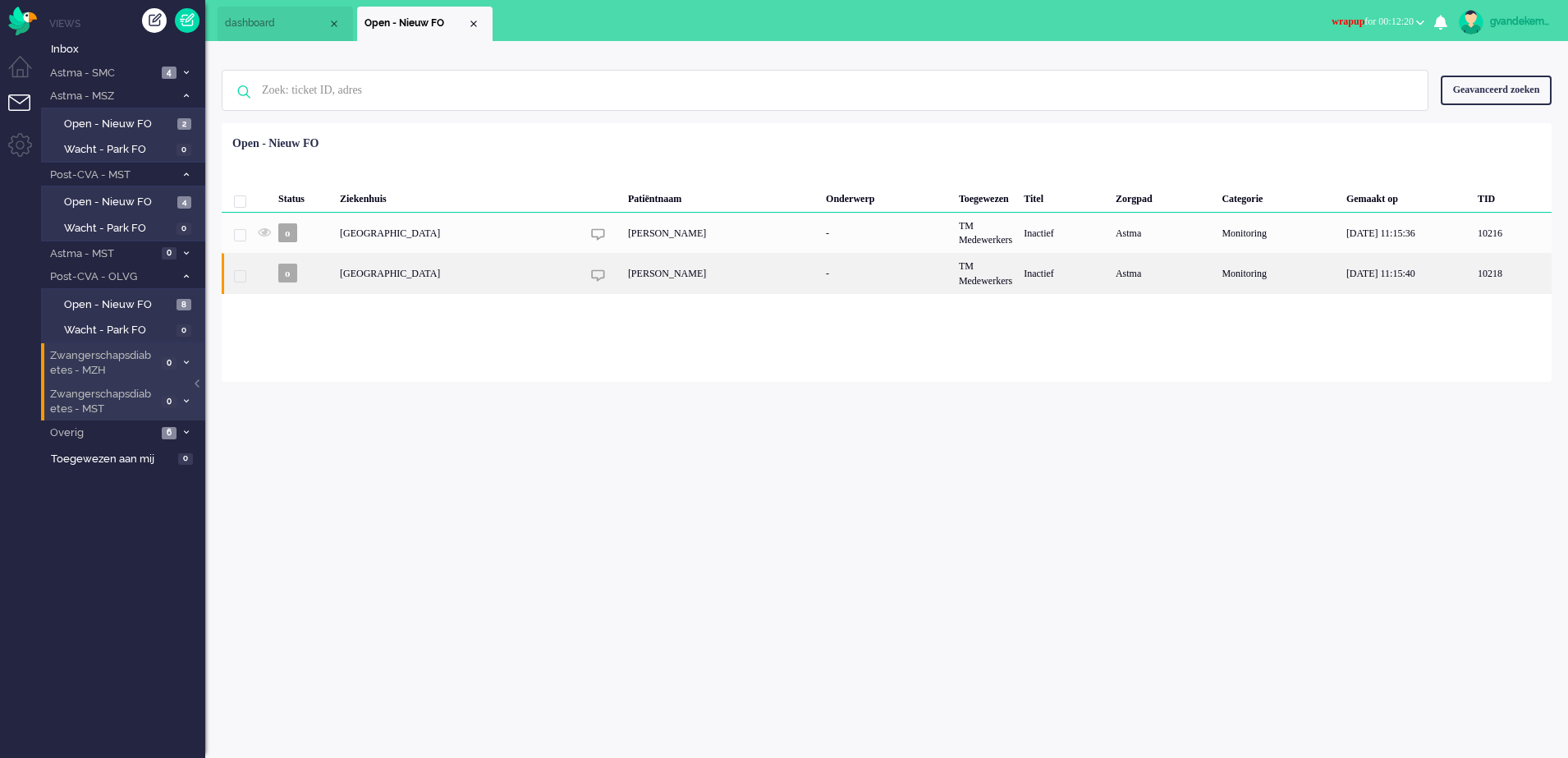
click at [820, 281] on div "-" at bounding box center [886, 273] width 133 height 40
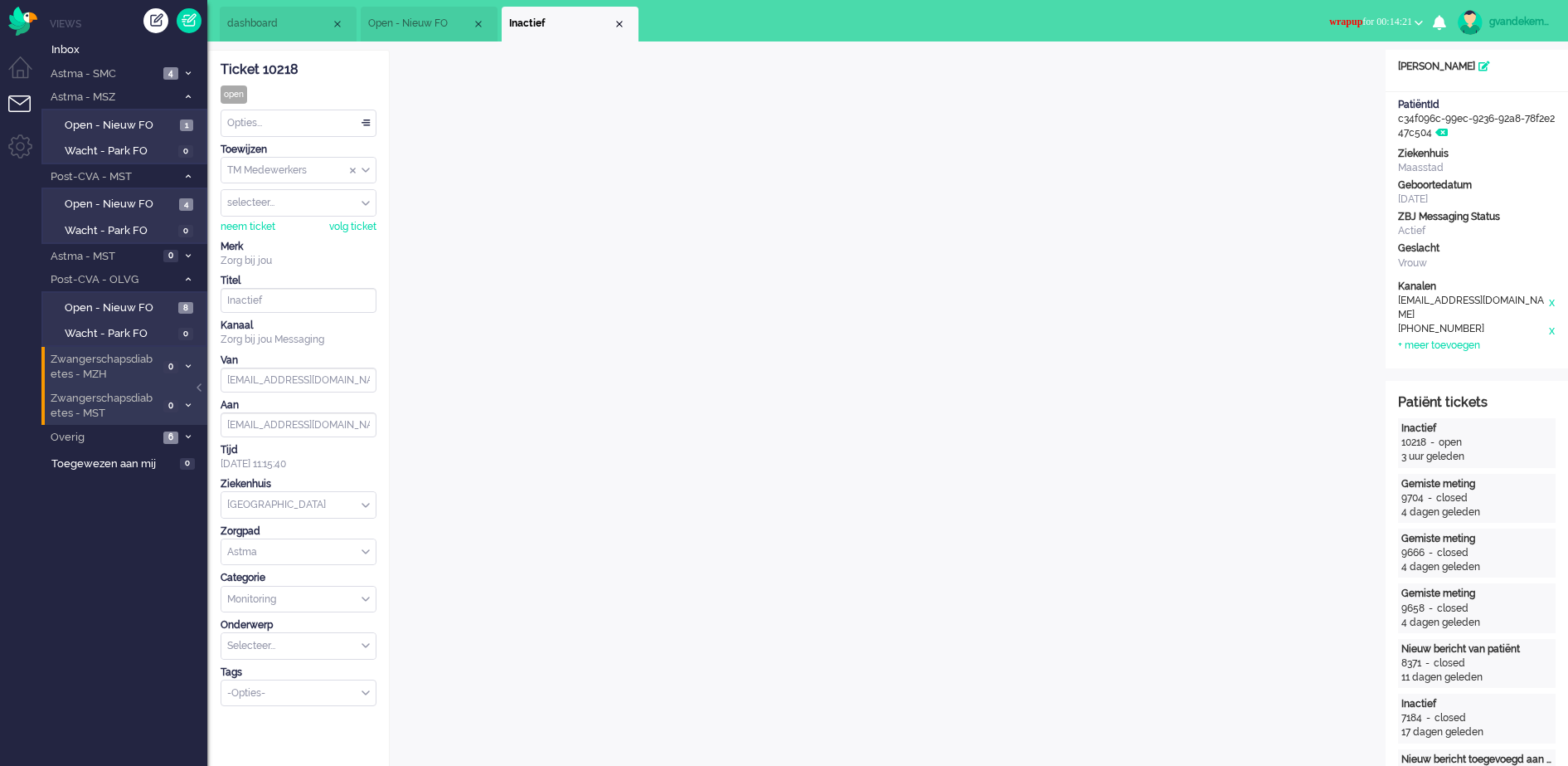
click at [1414, 19] on button "wrapup for 00:14:21" at bounding box center [1377, 21] width 114 height 24
click at [1292, 69] on label "Online" at bounding box center [1354, 74] width 131 height 14
click at [153, 201] on span "Open - Nieuw FO" at bounding box center [119, 204] width 111 height 15
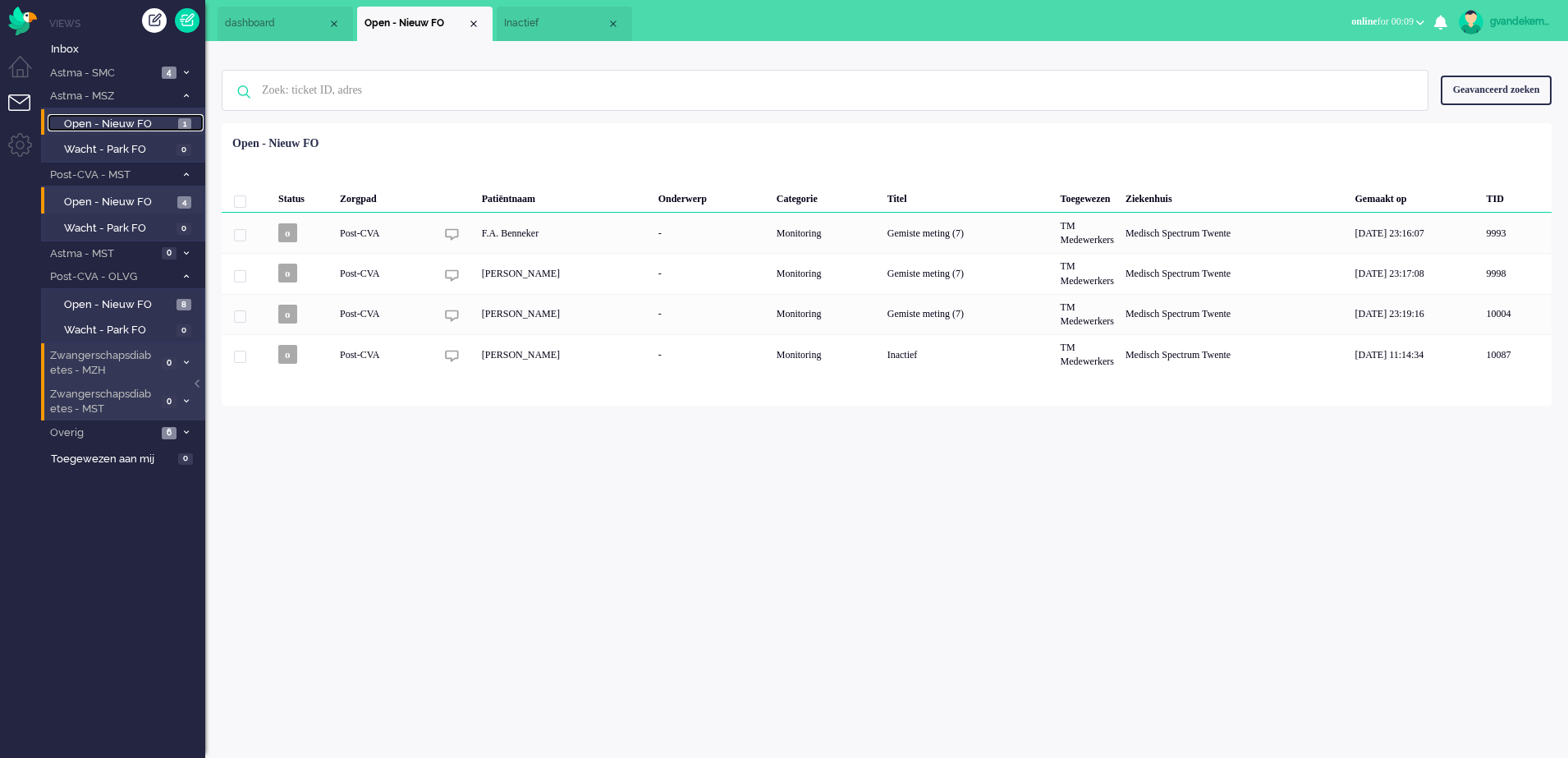
click at [143, 123] on span "Open - Nieuw FO" at bounding box center [119, 124] width 110 height 15
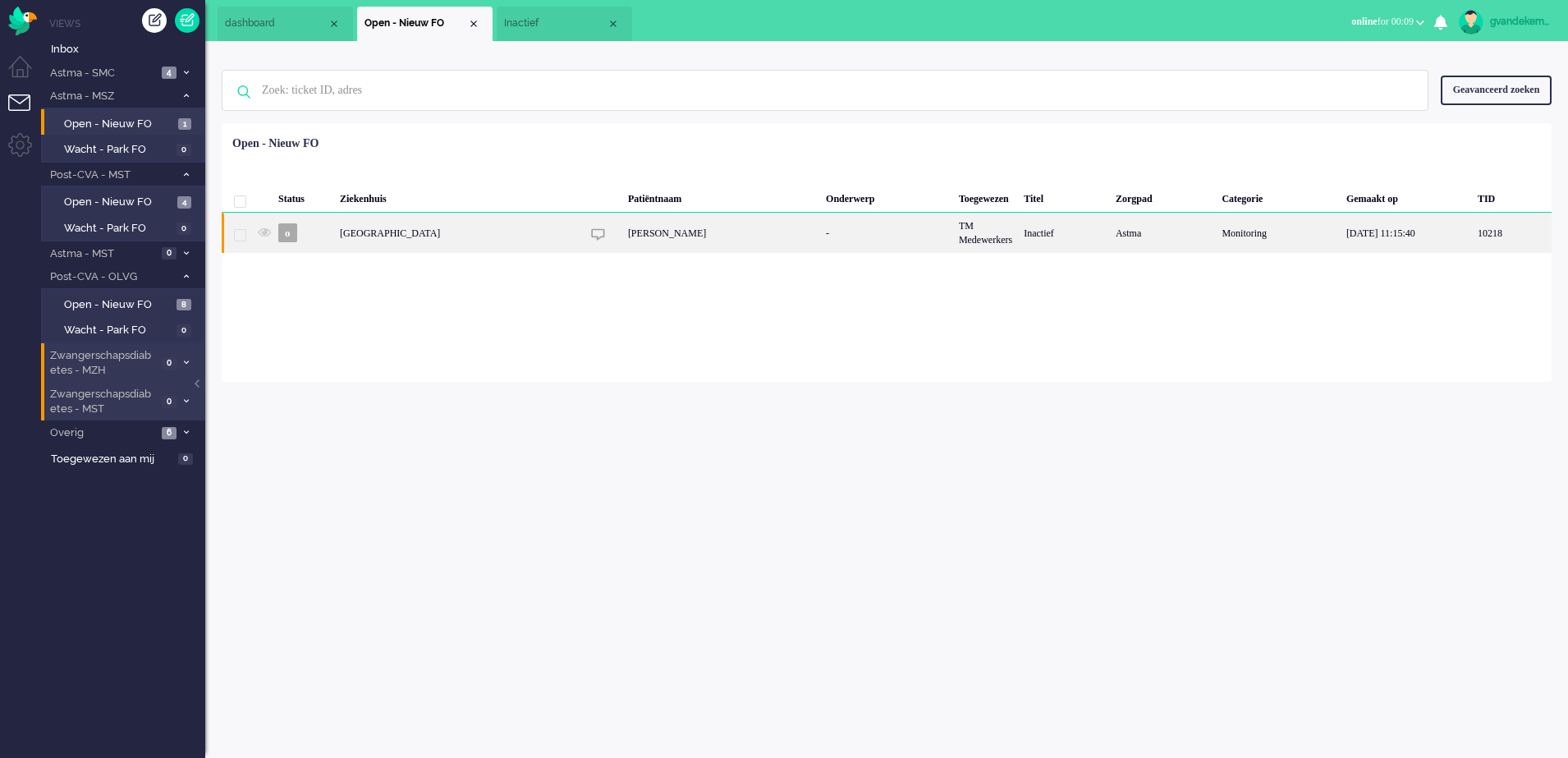
click at [691, 229] on div "[PERSON_NAME]" at bounding box center [721, 232] width 198 height 40
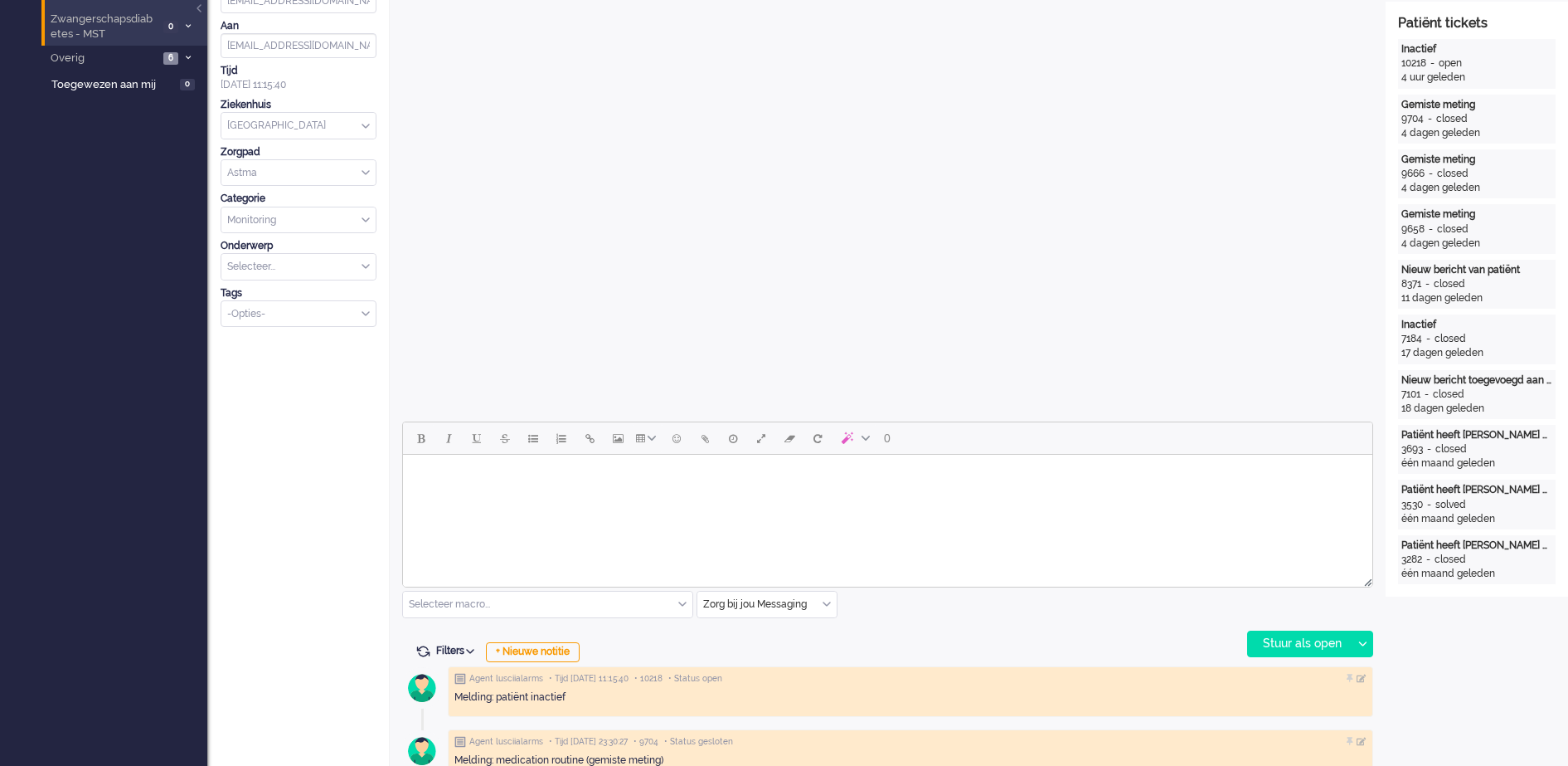
scroll to position [415, 0]
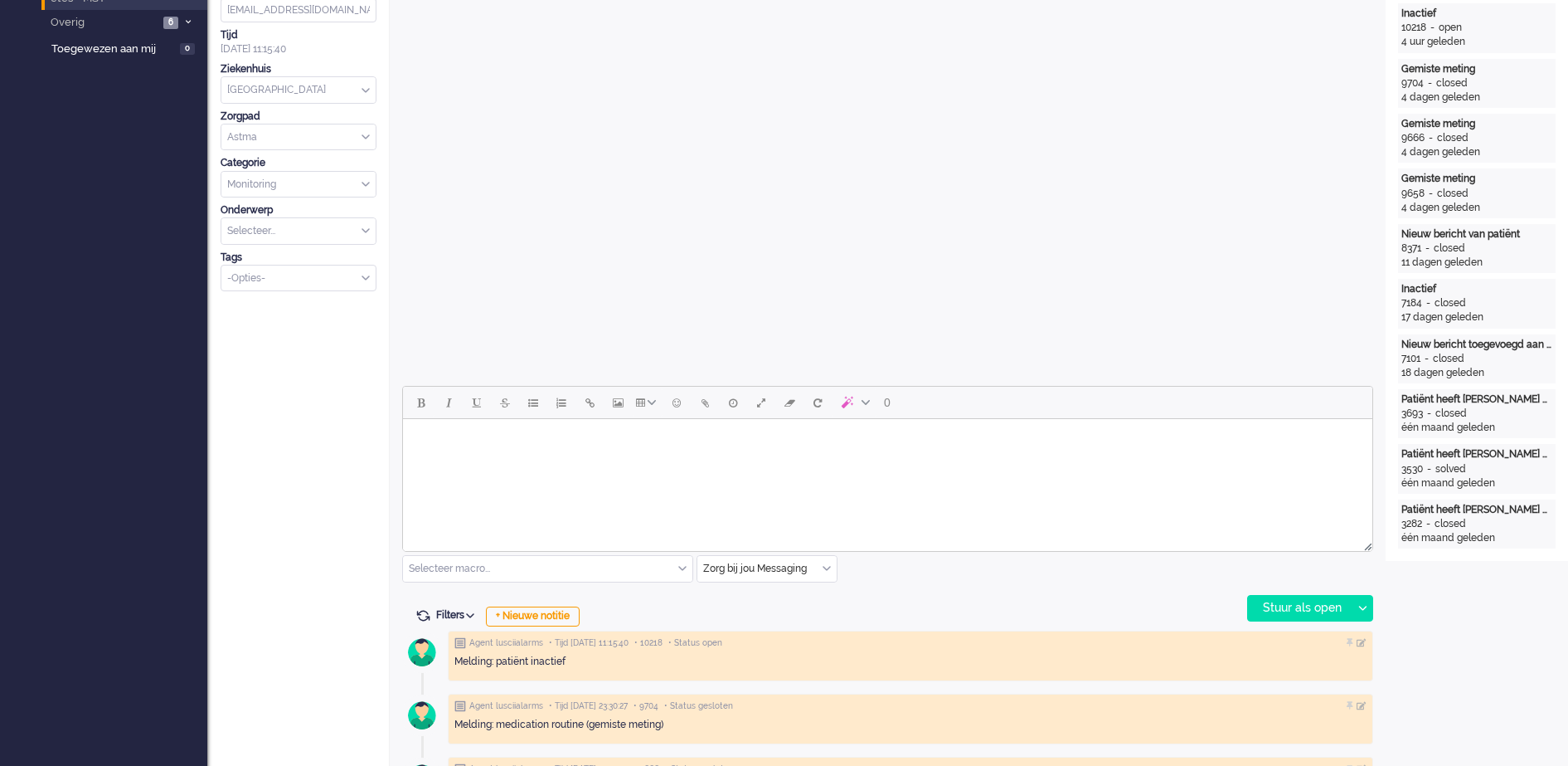
click at [641, 441] on body "Rich Text Area. Press ALT-0 for help." at bounding box center [888, 440] width 956 height 29
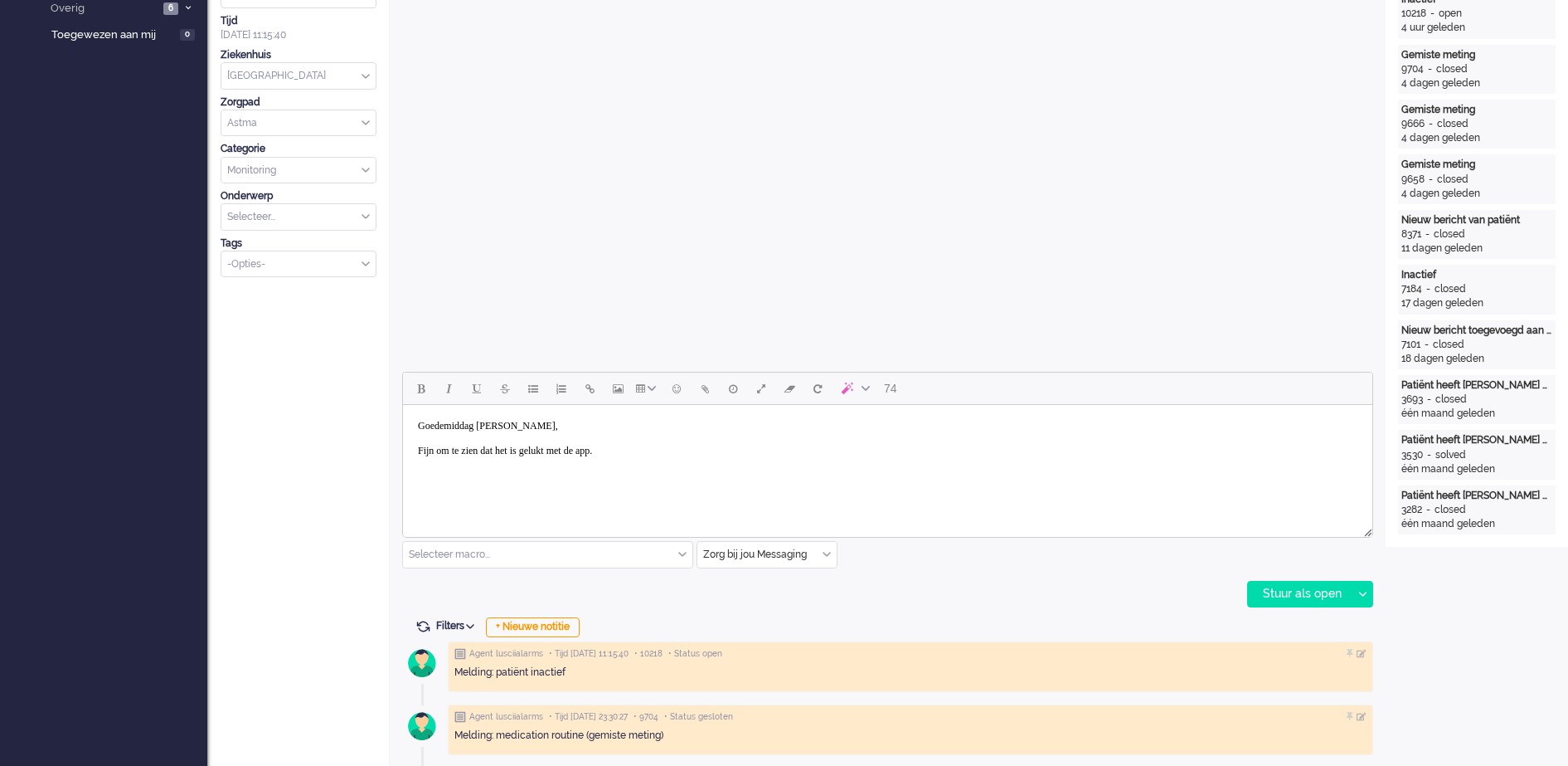
scroll to position [519, 0]
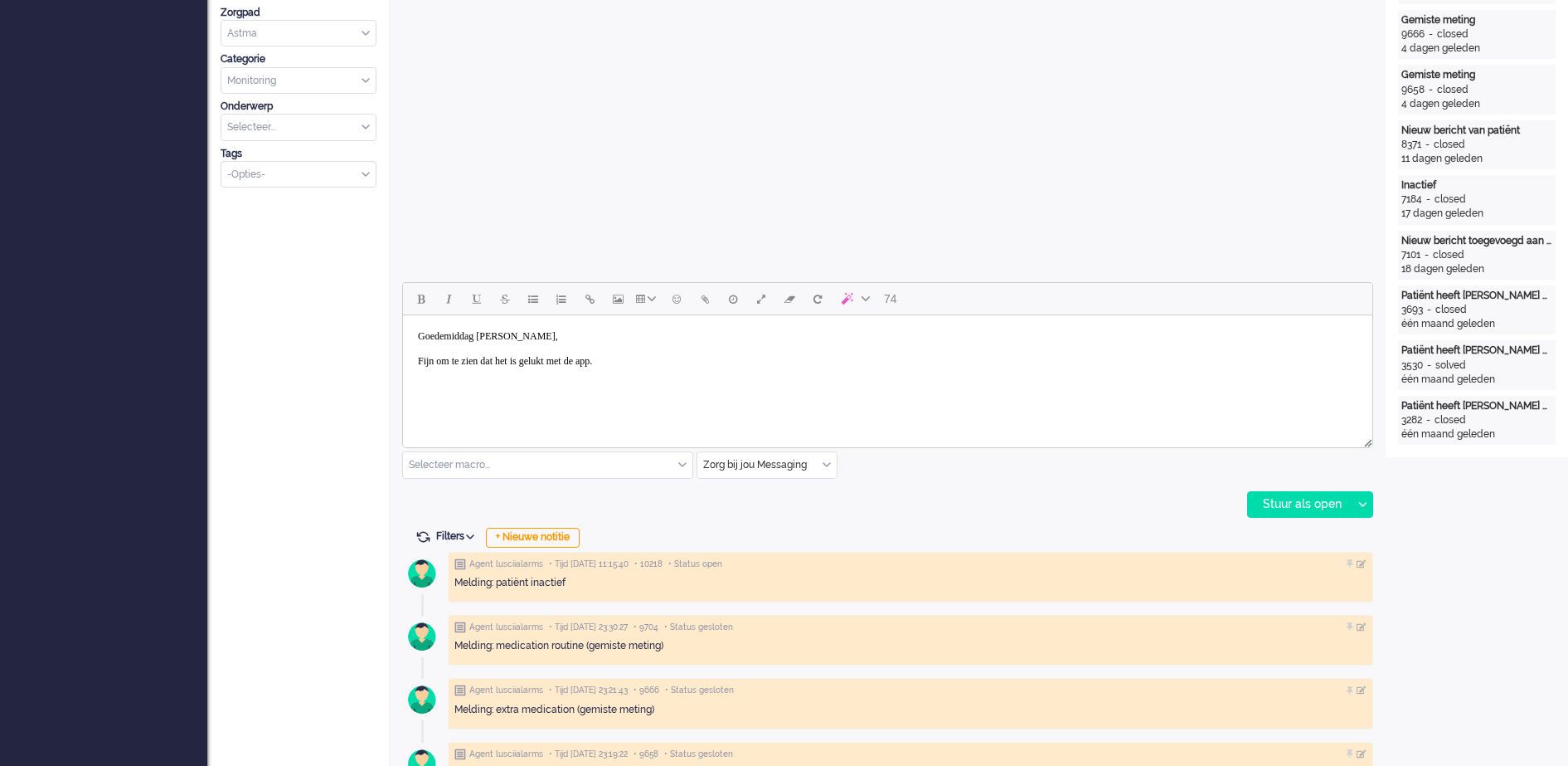
click at [703, 364] on body "Goedemiddag mevrouw Höfgen, Fijn om te zien dat het is gelukt met de app." at bounding box center [888, 349] width 956 height 54
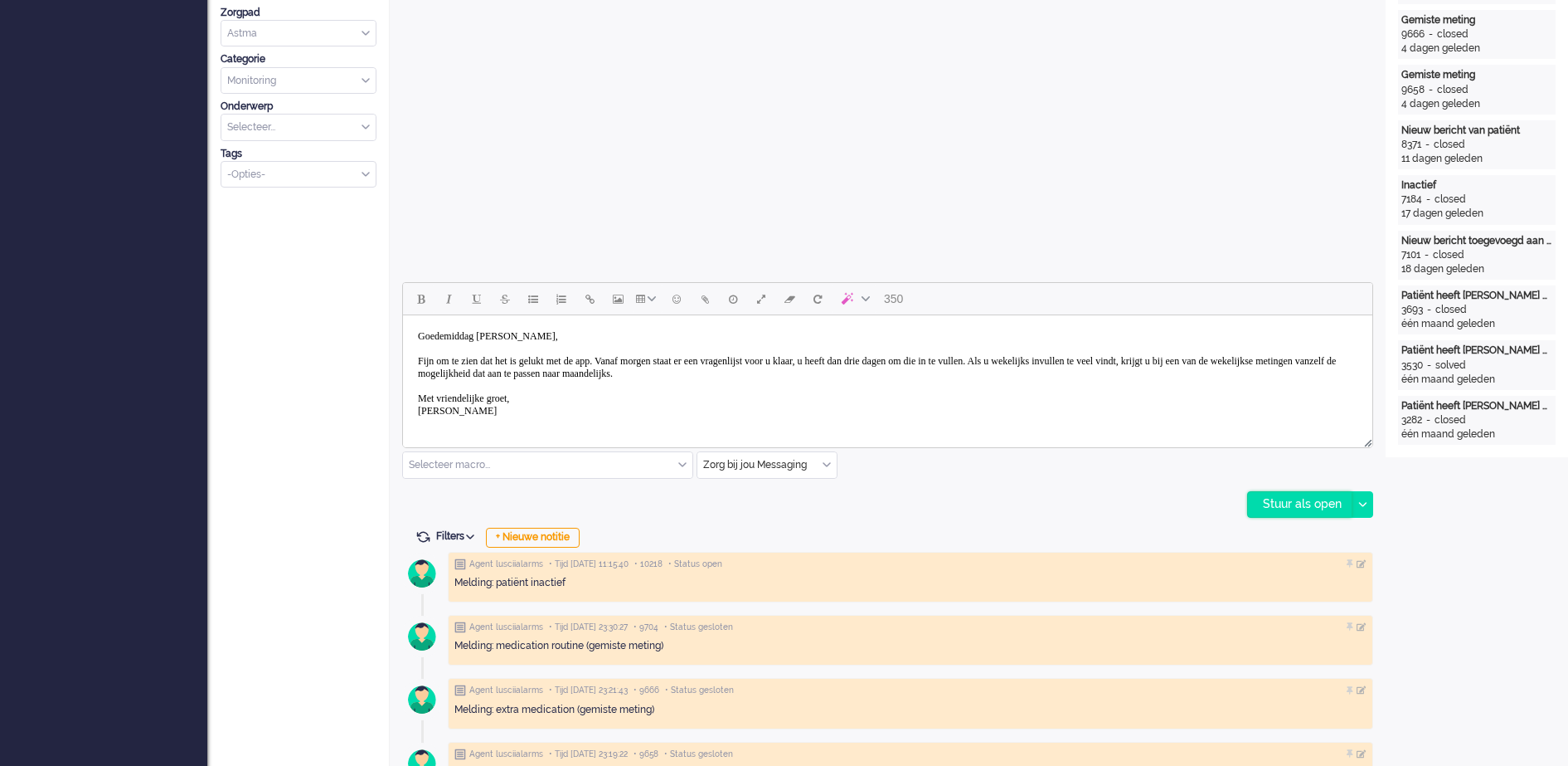
click at [1334, 502] on div "Stuur als open" at bounding box center [1300, 504] width 104 height 25
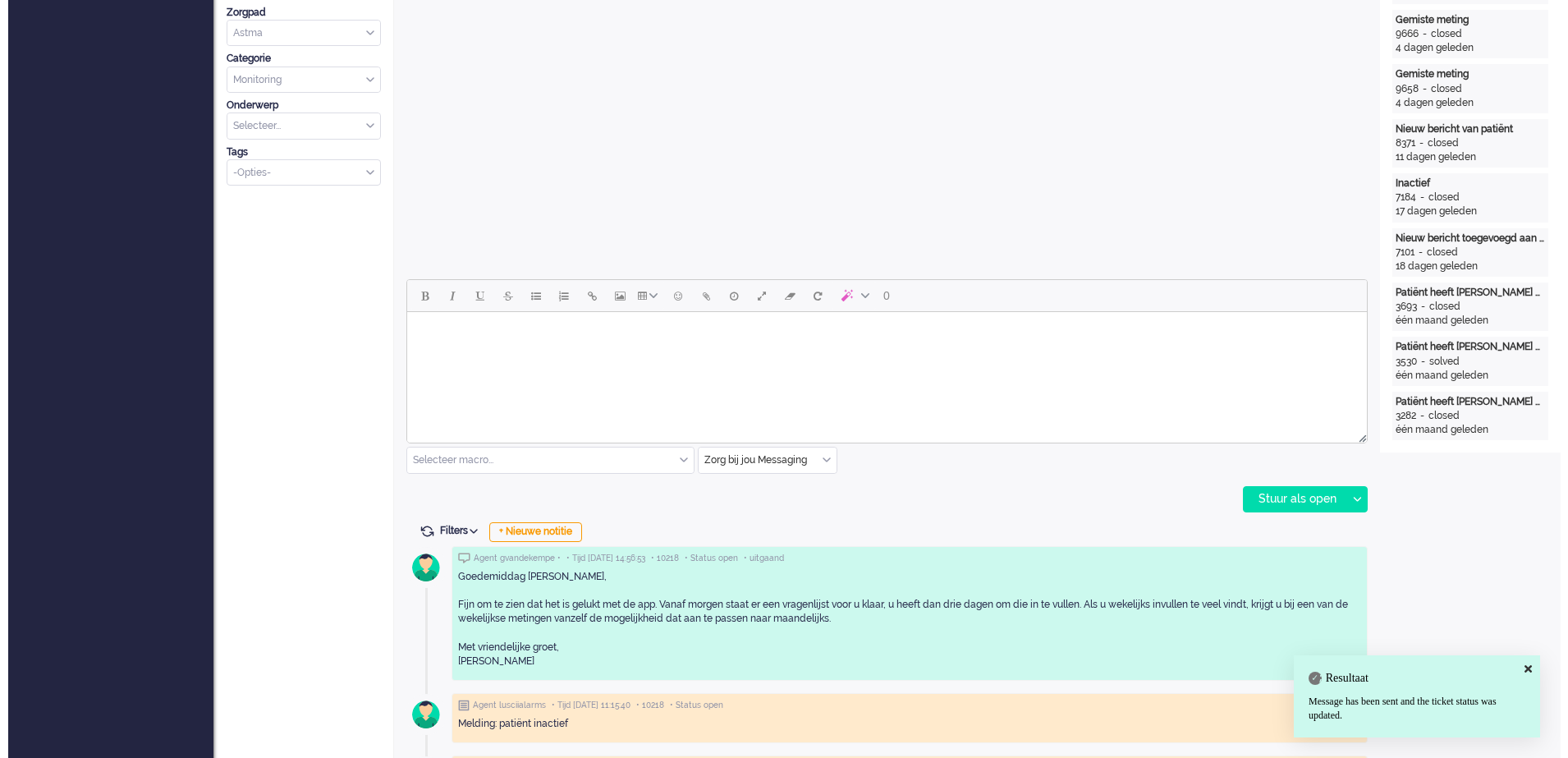
scroll to position [0, 0]
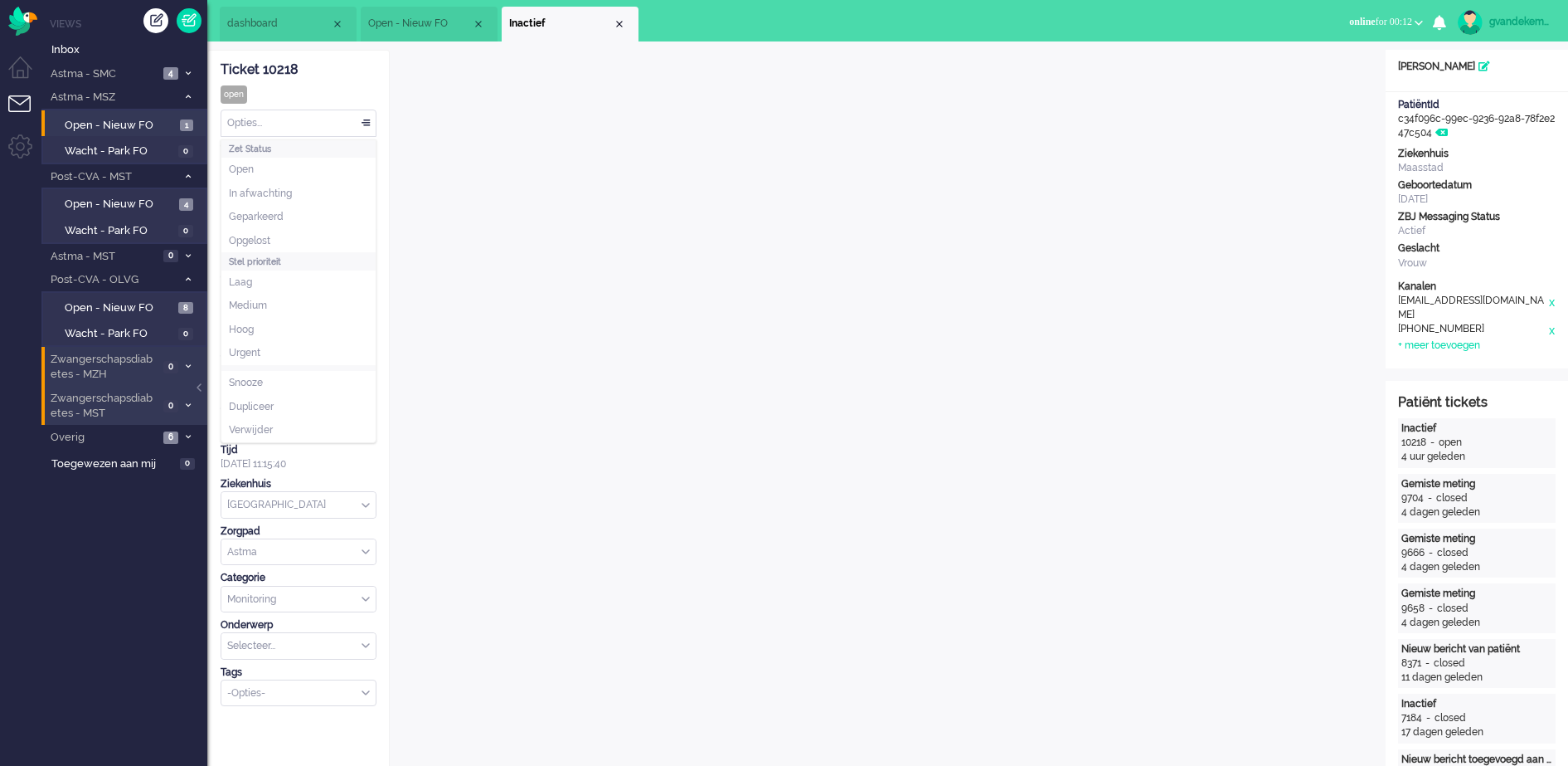
click at [369, 122] on div "Opties..." at bounding box center [298, 123] width 154 height 26
click at [291, 236] on li "Opgelost" at bounding box center [298, 241] width 154 height 24
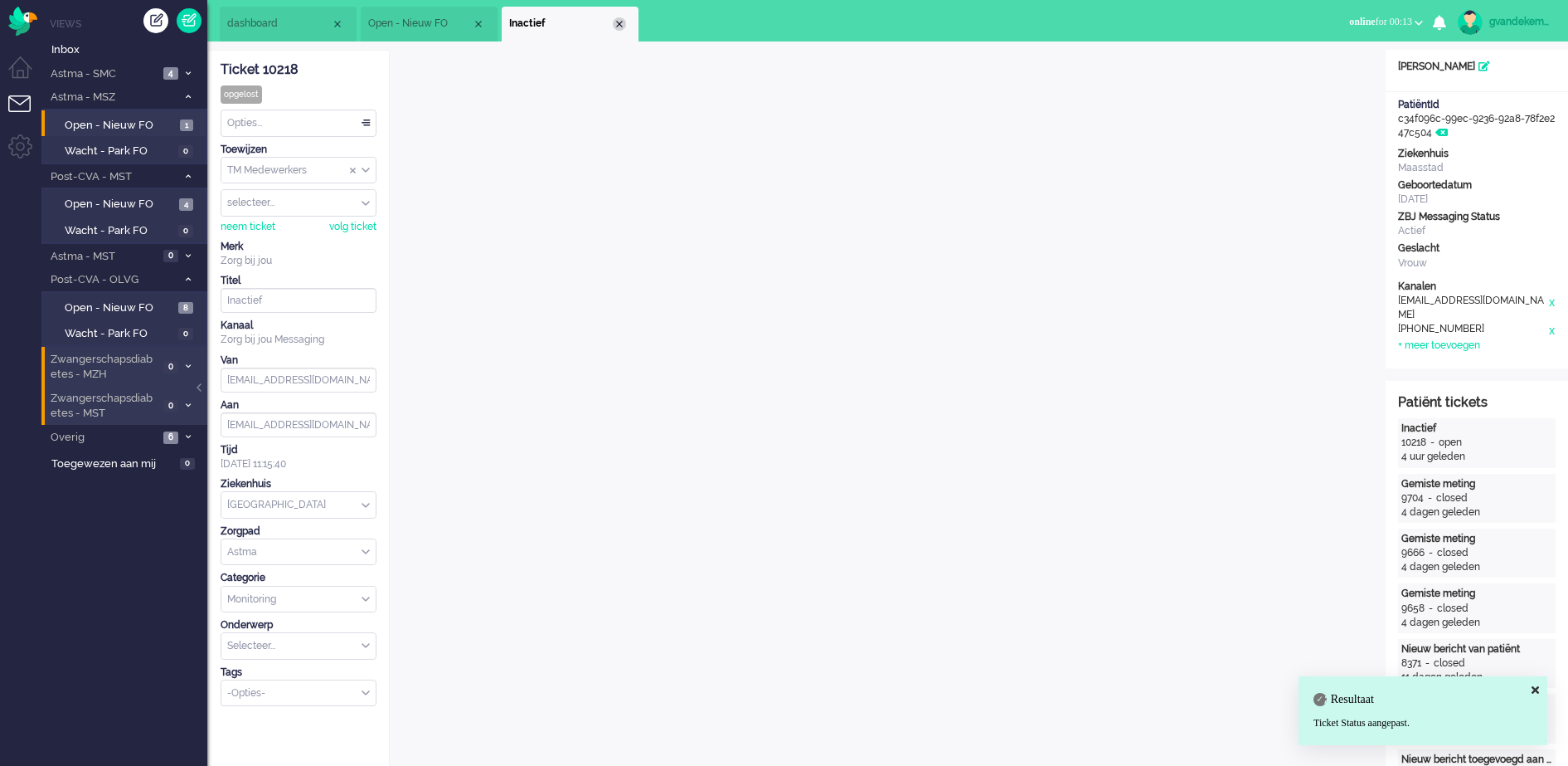
click at [620, 24] on div "Close tab" at bounding box center [620, 24] width 13 height 13
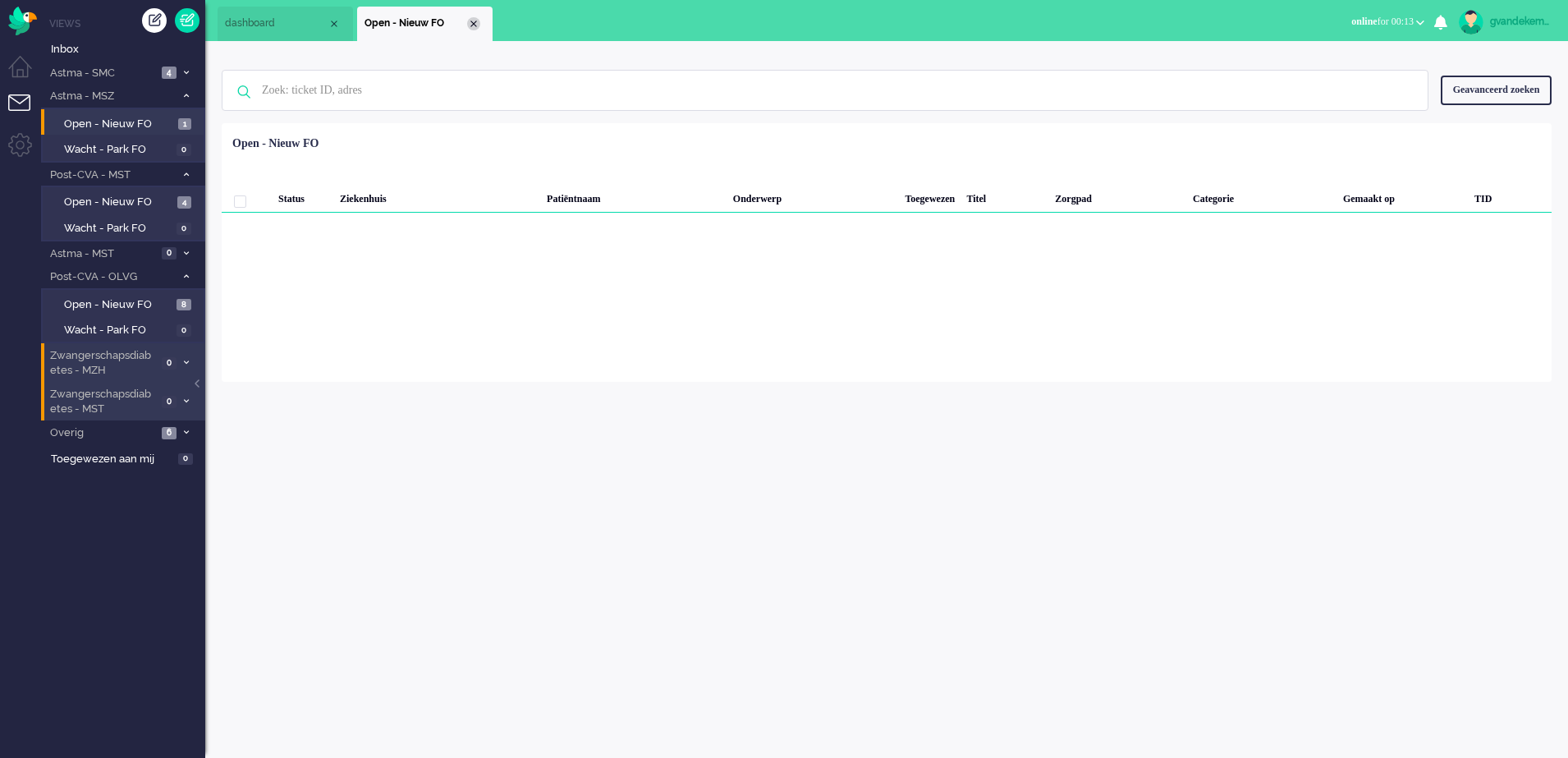
click at [471, 28] on div "Close tab" at bounding box center [474, 24] width 13 height 13
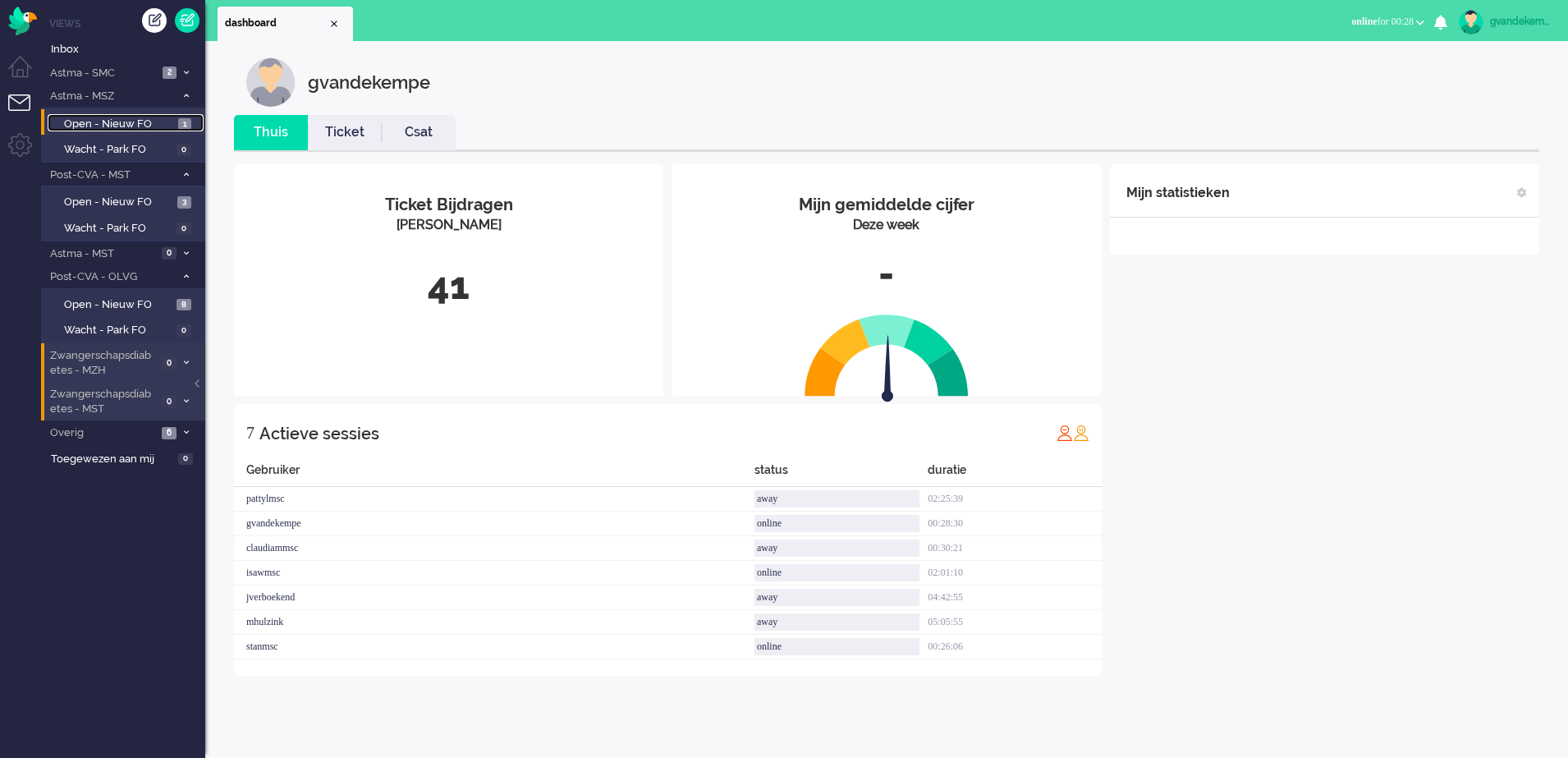
click at [140, 124] on span "Open - Nieuw FO" at bounding box center [119, 124] width 110 height 15
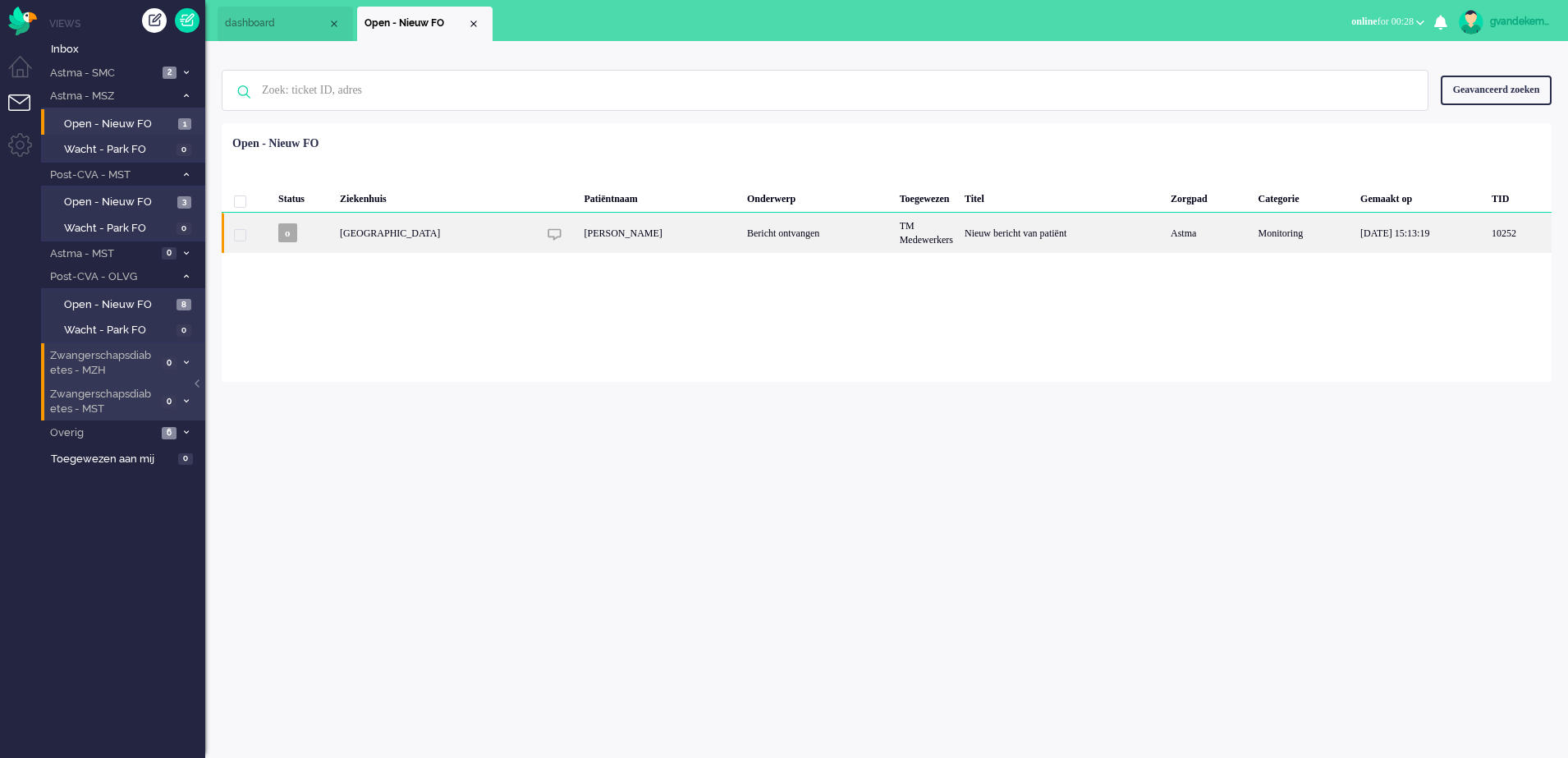
click at [802, 235] on div "Bericht ontvangen" at bounding box center [817, 232] width 152 height 40
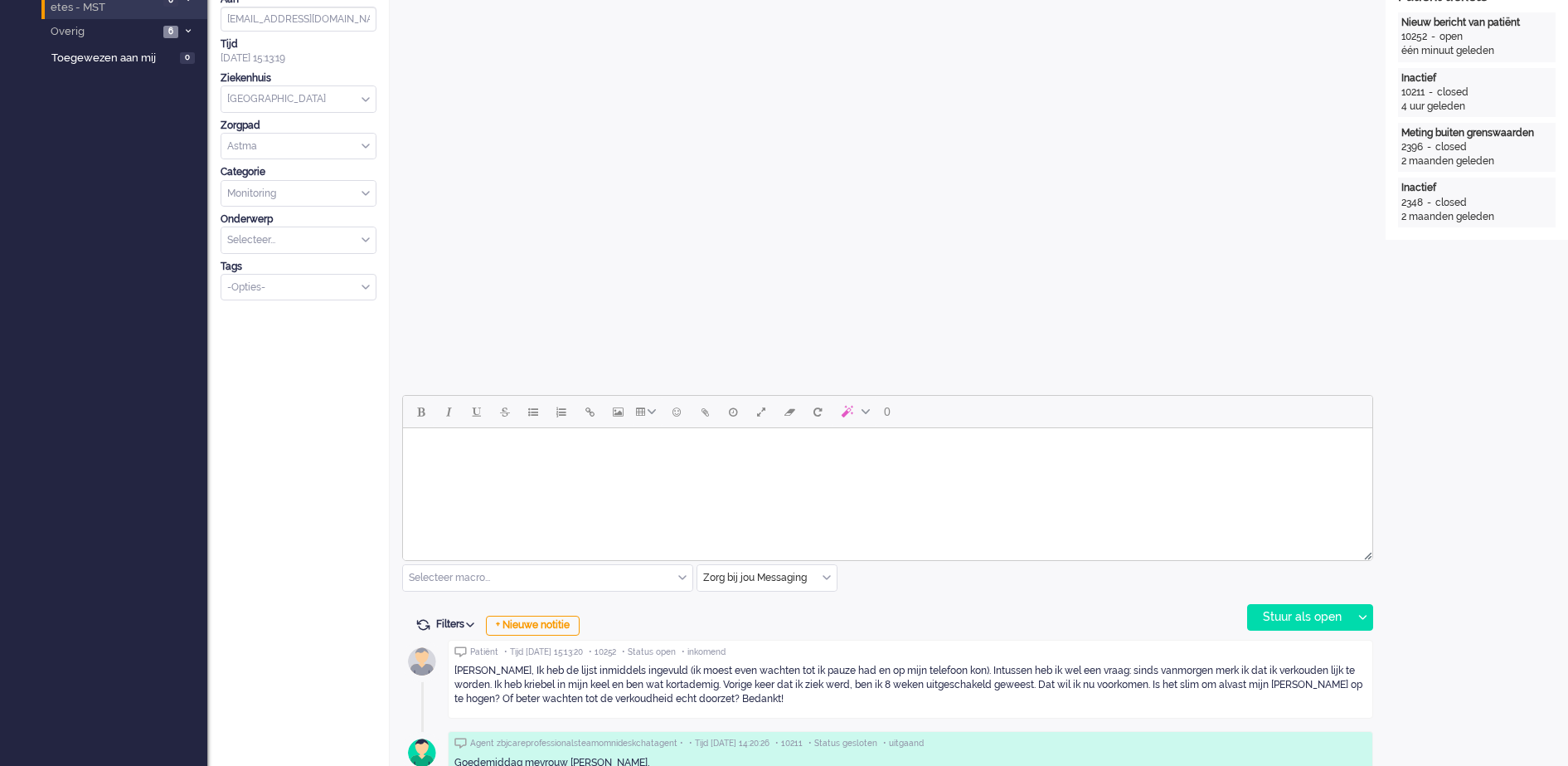
scroll to position [569, 0]
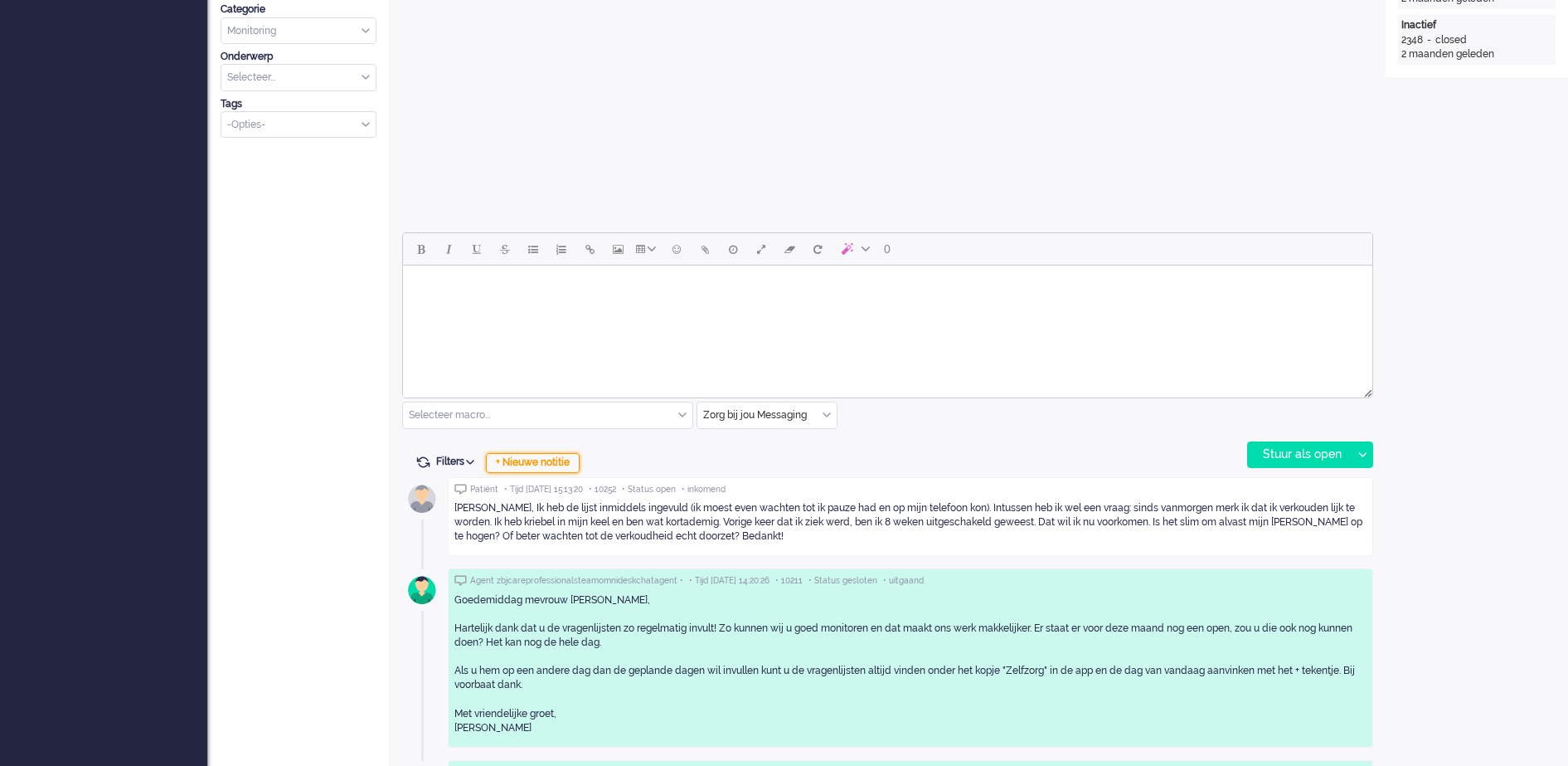
click at [565, 460] on div "+ Nieuwe notitie" at bounding box center [532, 463] width 93 height 20
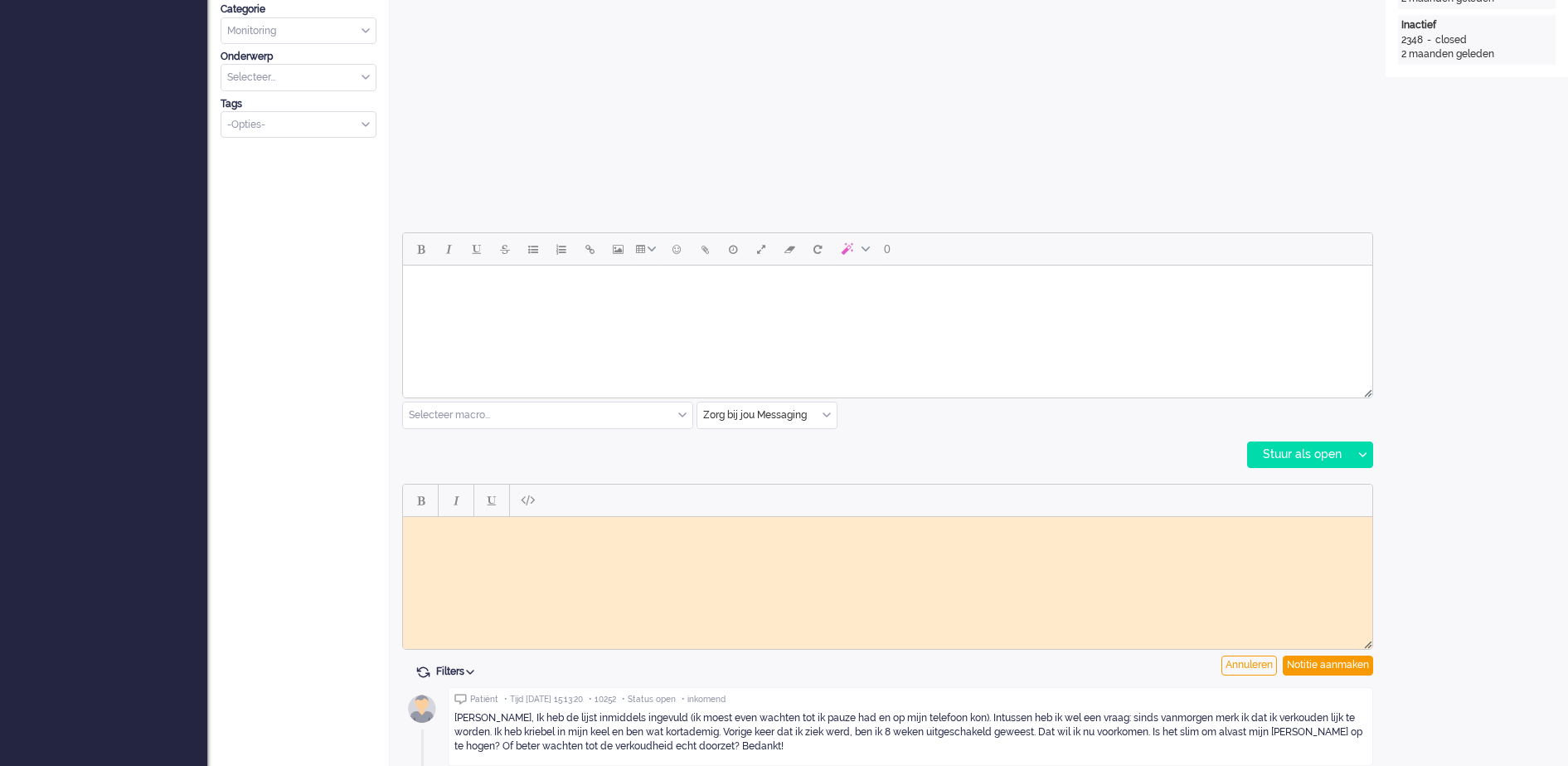
scroll to position [0, 0]
click at [551, 531] on body "Rich Text Area. Press ALT-0 for help." at bounding box center [888, 528] width 956 height 13
click at [562, 531] on body "Vraag van patient doorgewzet naar vpk-box GJ" at bounding box center [888, 535] width 956 height 25
click at [554, 531] on body "Vraag van patient doorgewzet naar vpk-box GJ" at bounding box center [888, 535] width 956 height 25
click at [1357, 665] on div "Notitie aanmaken" at bounding box center [1328, 665] width 90 height 20
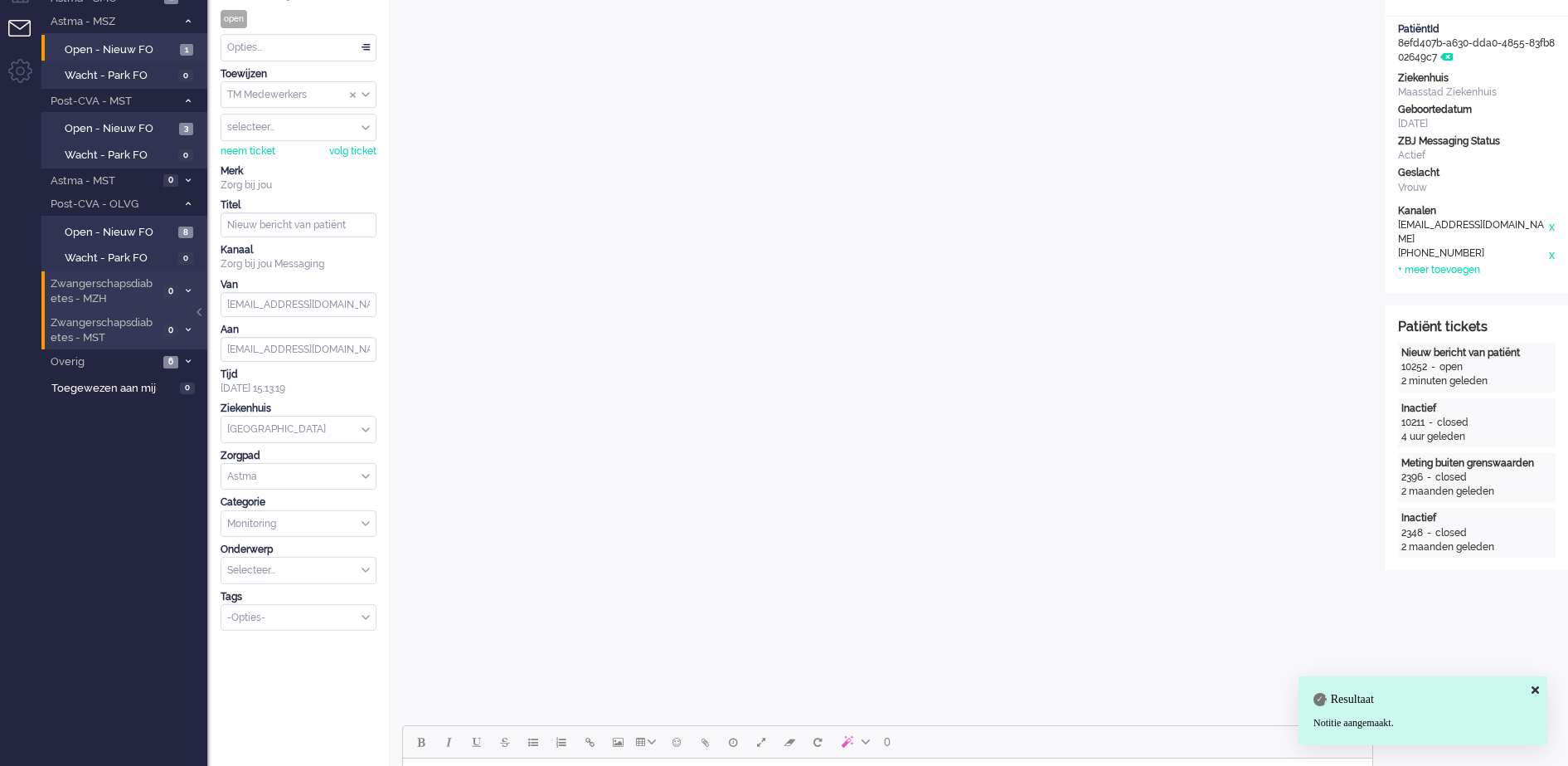
scroll to position [50, 0]
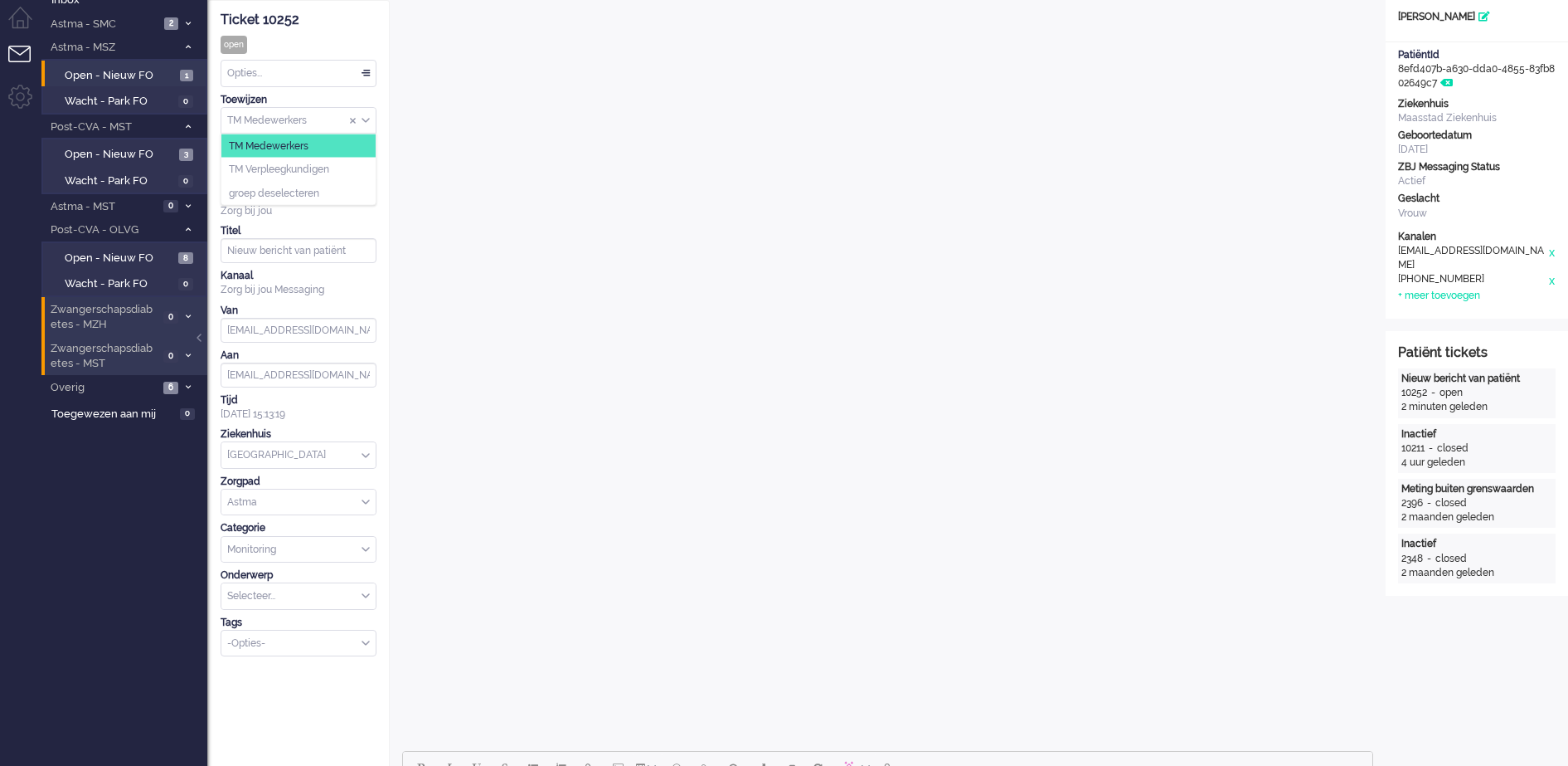
click at [367, 117] on div "TM Medewerkers" at bounding box center [298, 120] width 154 height 26
click at [343, 170] on li "TM Verpleegkundigen" at bounding box center [298, 169] width 154 height 24
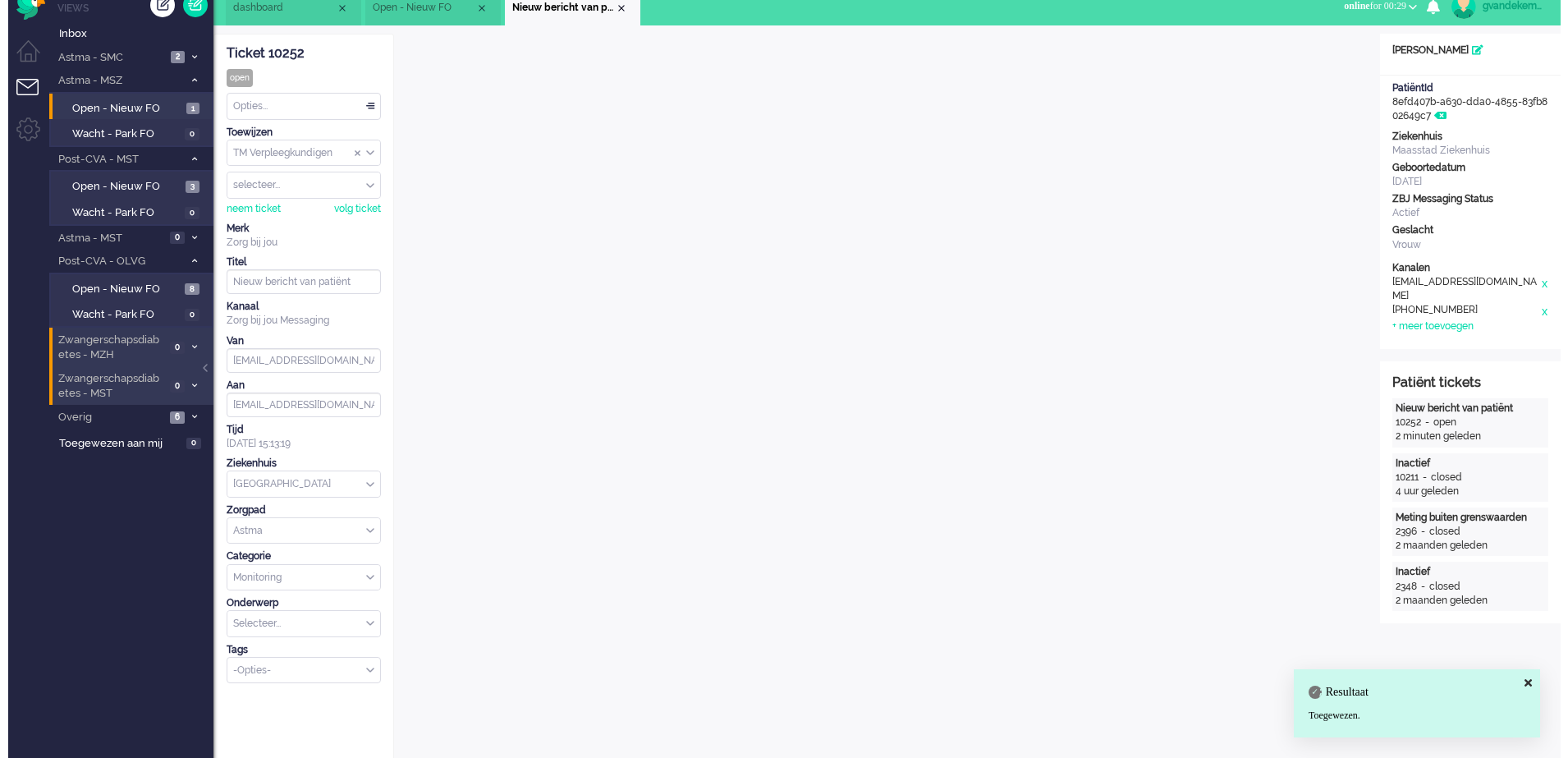
scroll to position [0, 0]
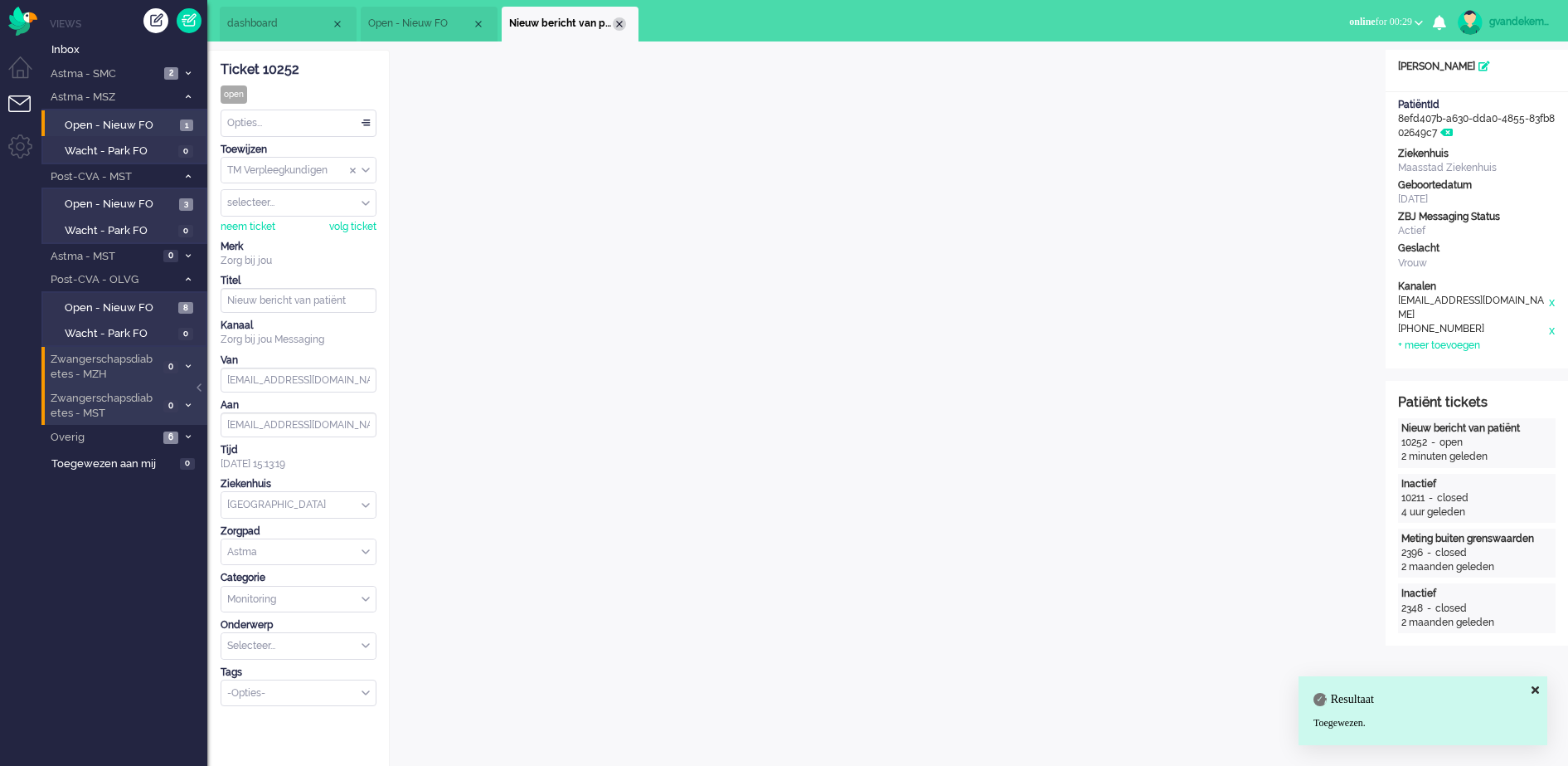
click at [618, 24] on div "Close tab" at bounding box center [620, 24] width 13 height 13
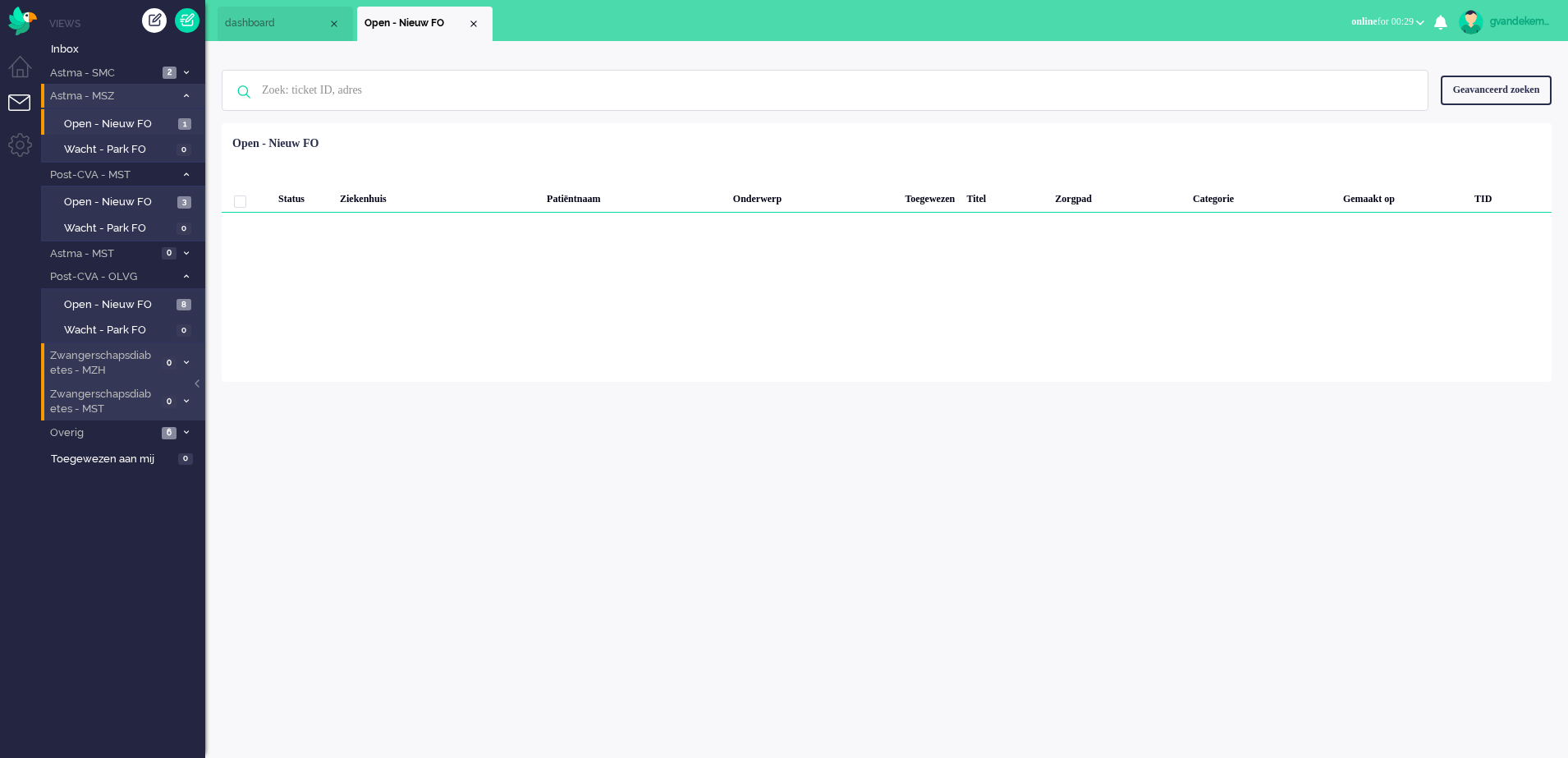
click at [188, 94] on icon at bounding box center [186, 95] width 5 height 6
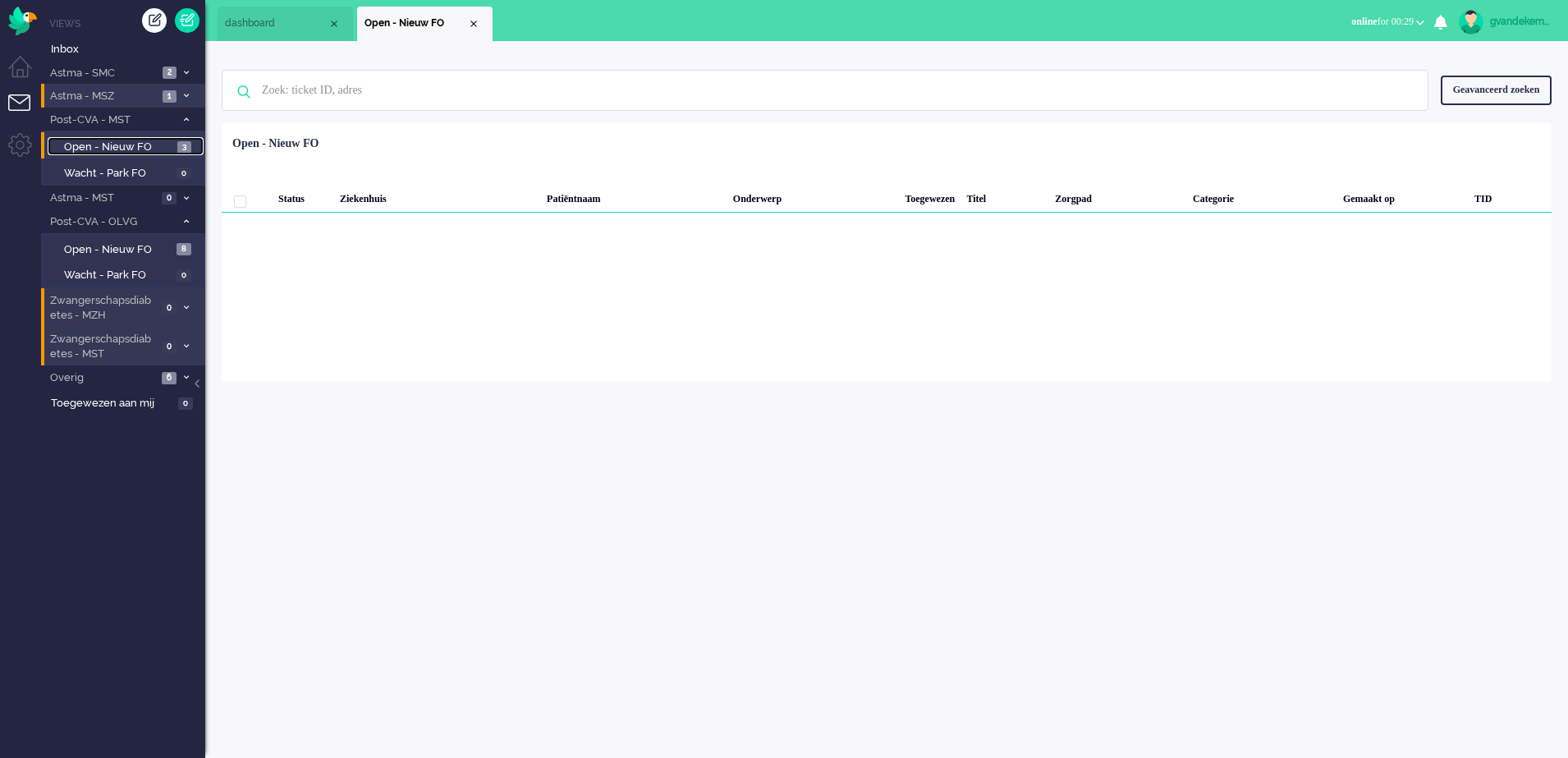
click at [170, 148] on span "Open - Nieuw FO" at bounding box center [118, 148] width 109 height 15
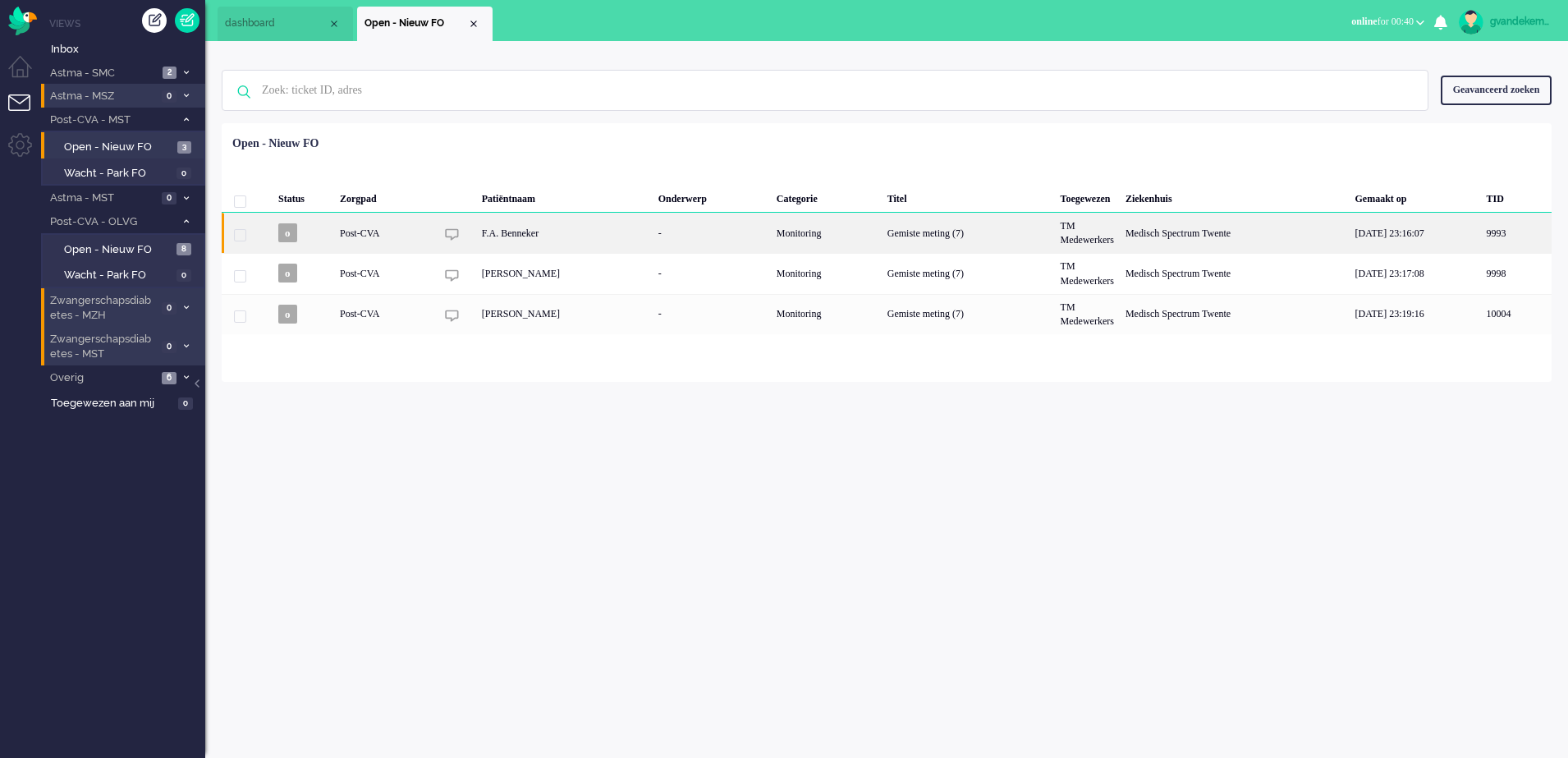
click at [1027, 235] on div "Gemiste meting (7)" at bounding box center [968, 232] width 173 height 40
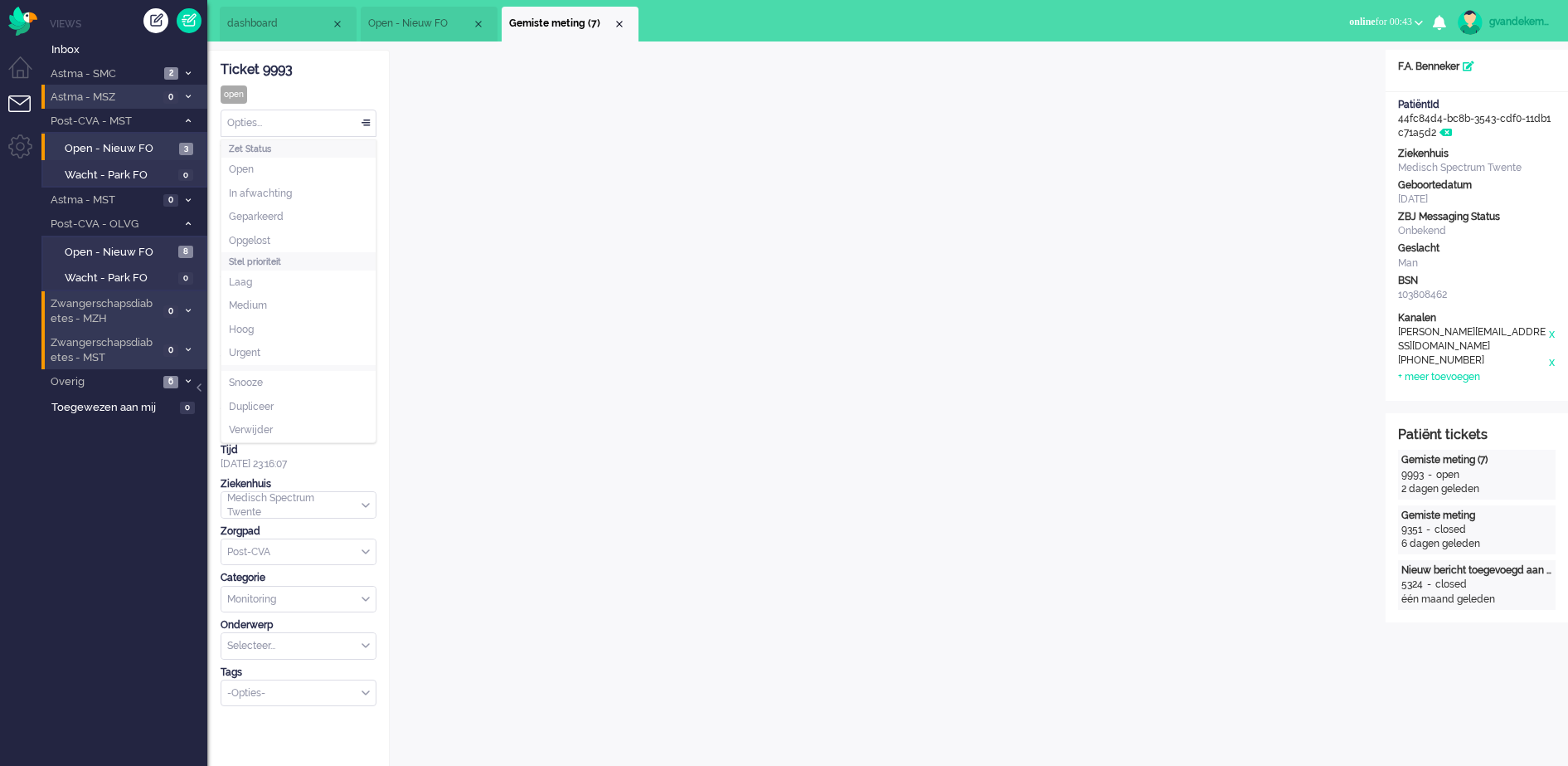
click at [363, 122] on div "Opties..." at bounding box center [298, 123] width 154 height 26
click at [286, 234] on li "Opgelost" at bounding box center [298, 241] width 154 height 24
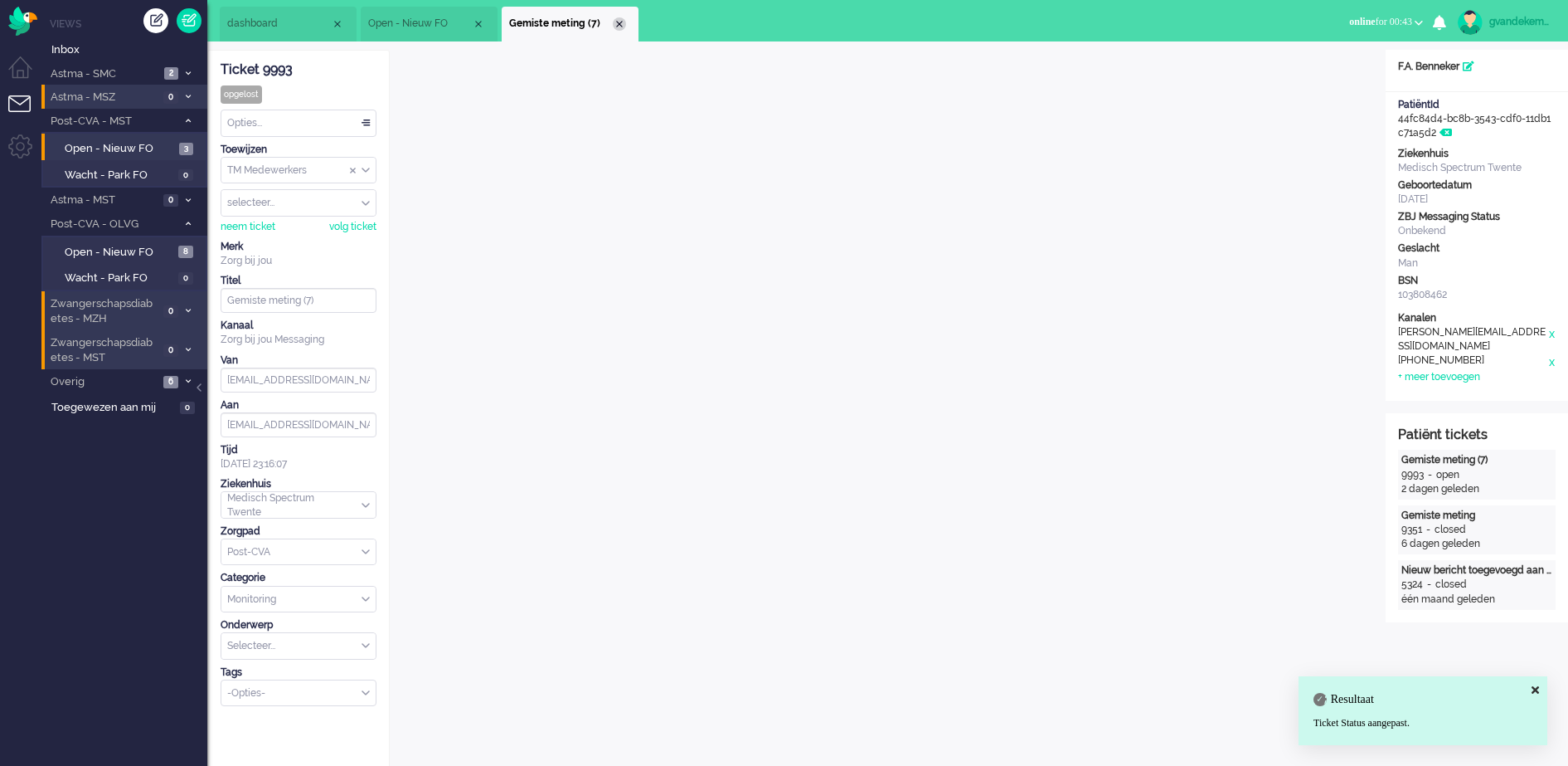
click at [618, 22] on div "Close tab" at bounding box center [620, 24] width 13 height 13
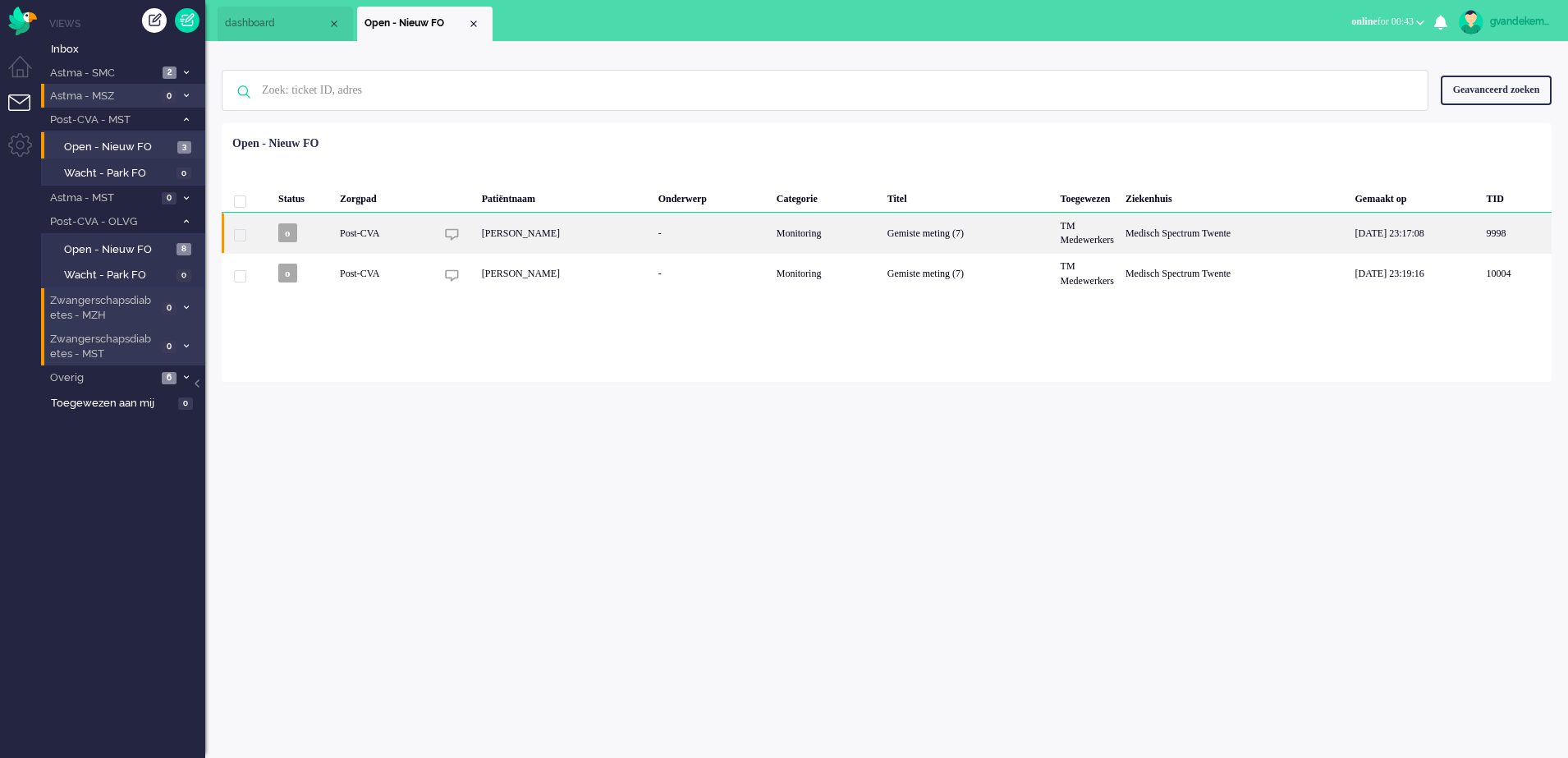
click at [786, 236] on div "Monitoring" at bounding box center [826, 232] width 110 height 40
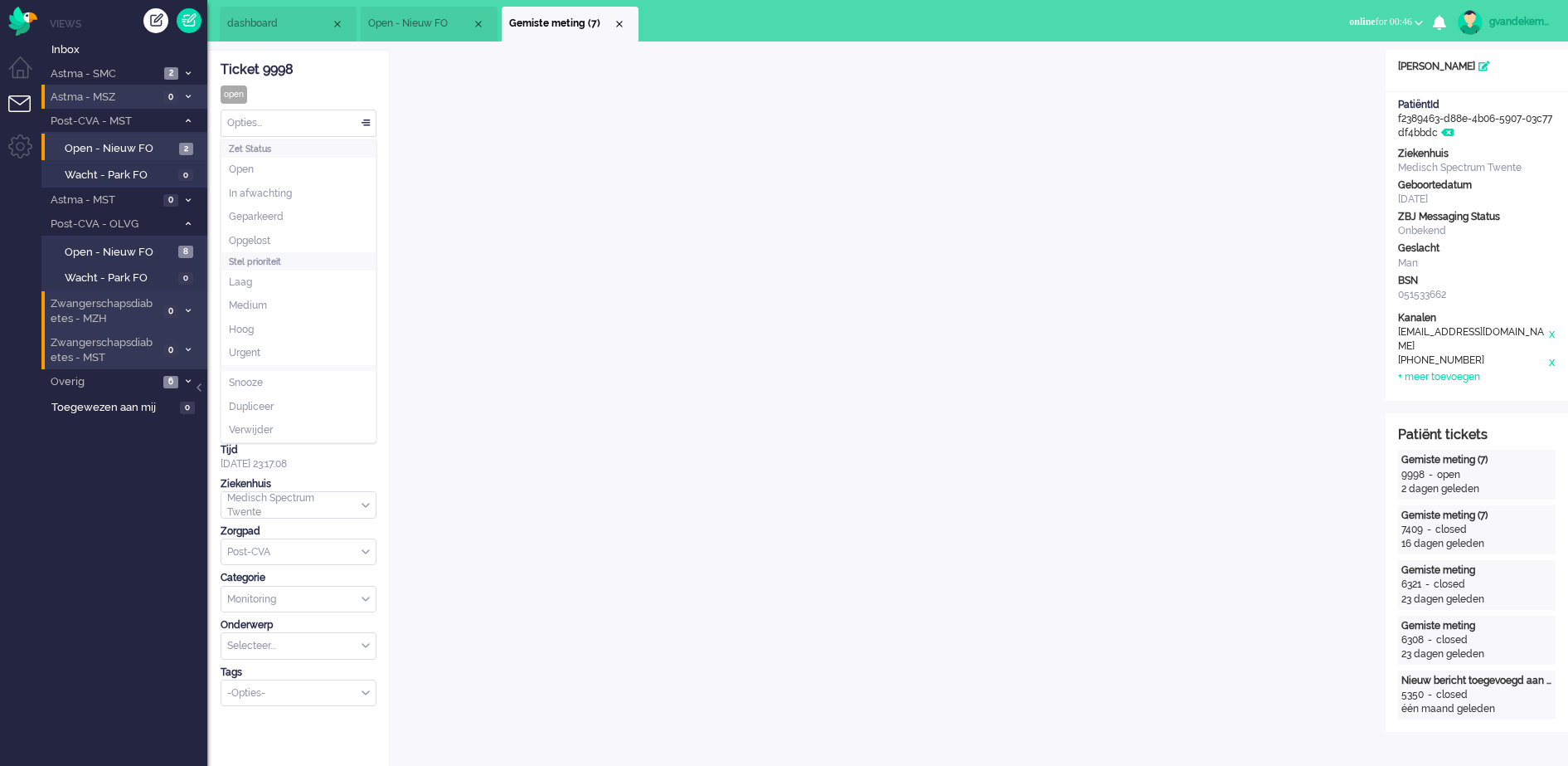
click at [364, 118] on div "Opties..." at bounding box center [298, 123] width 154 height 26
click at [320, 236] on li "Opgelost" at bounding box center [298, 241] width 154 height 24
click at [619, 18] on div "Close tab" at bounding box center [620, 24] width 13 height 13
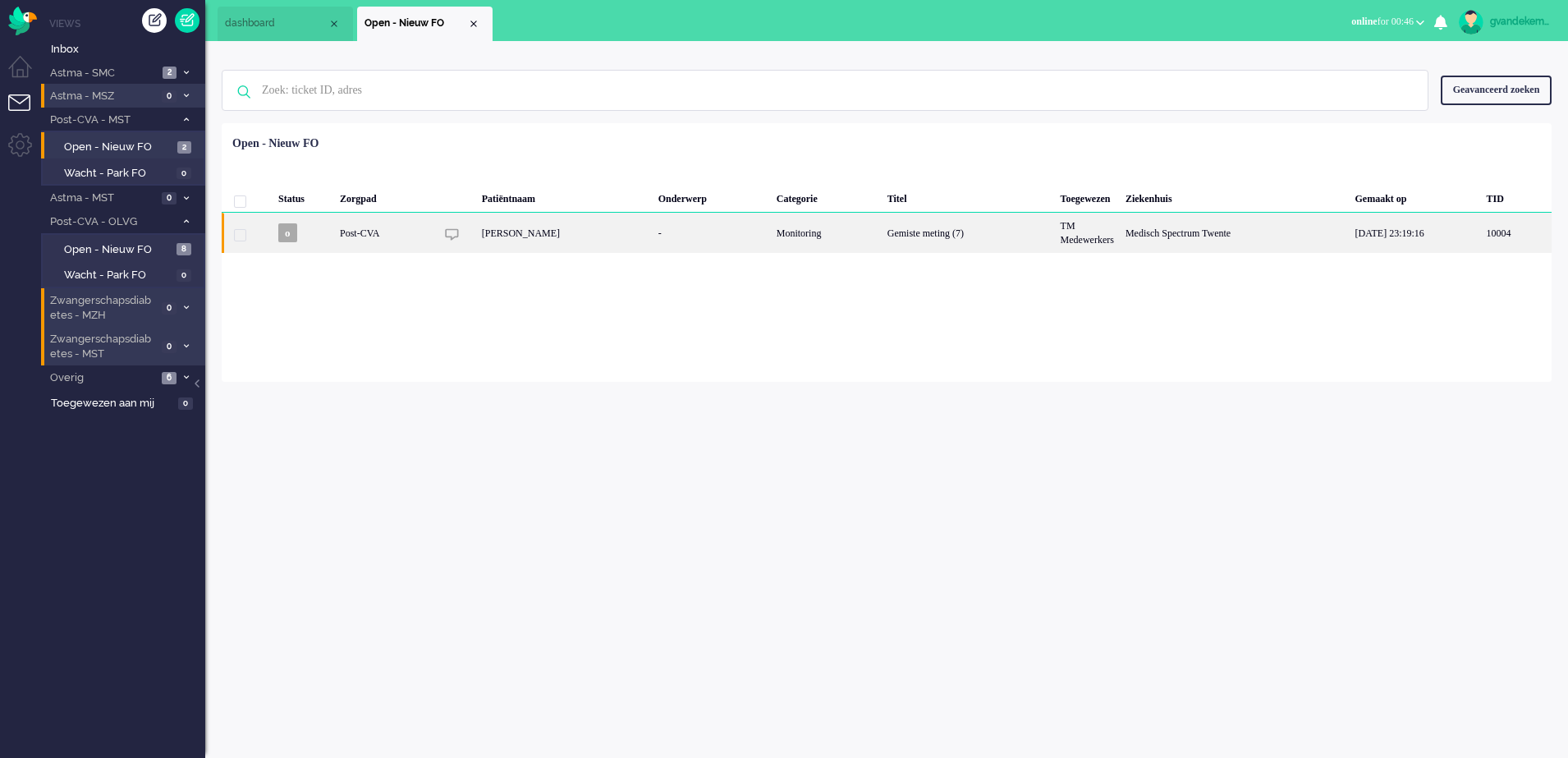
click at [768, 233] on div "-" at bounding box center [711, 232] width 118 height 40
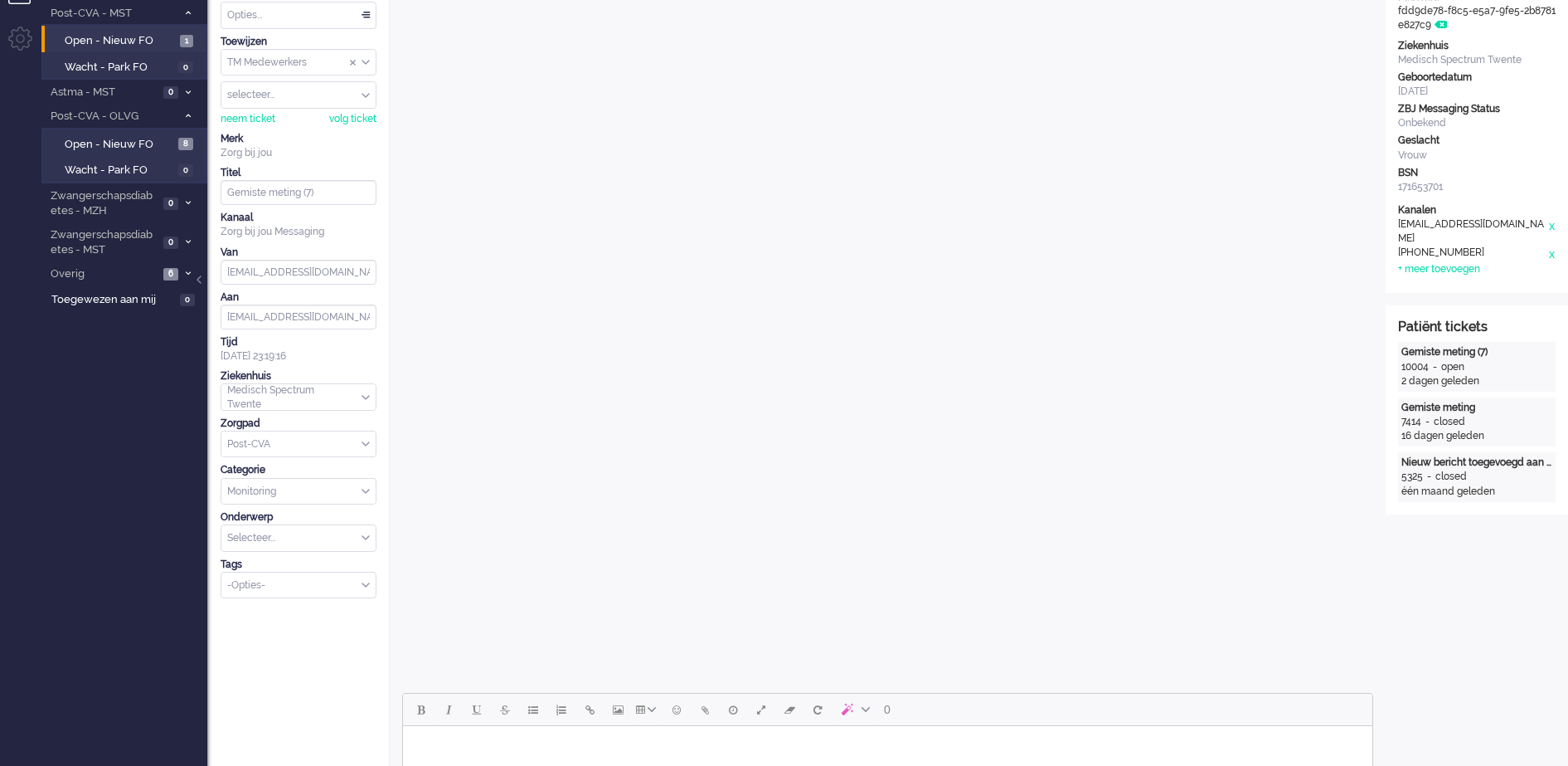
scroll to position [415, 0]
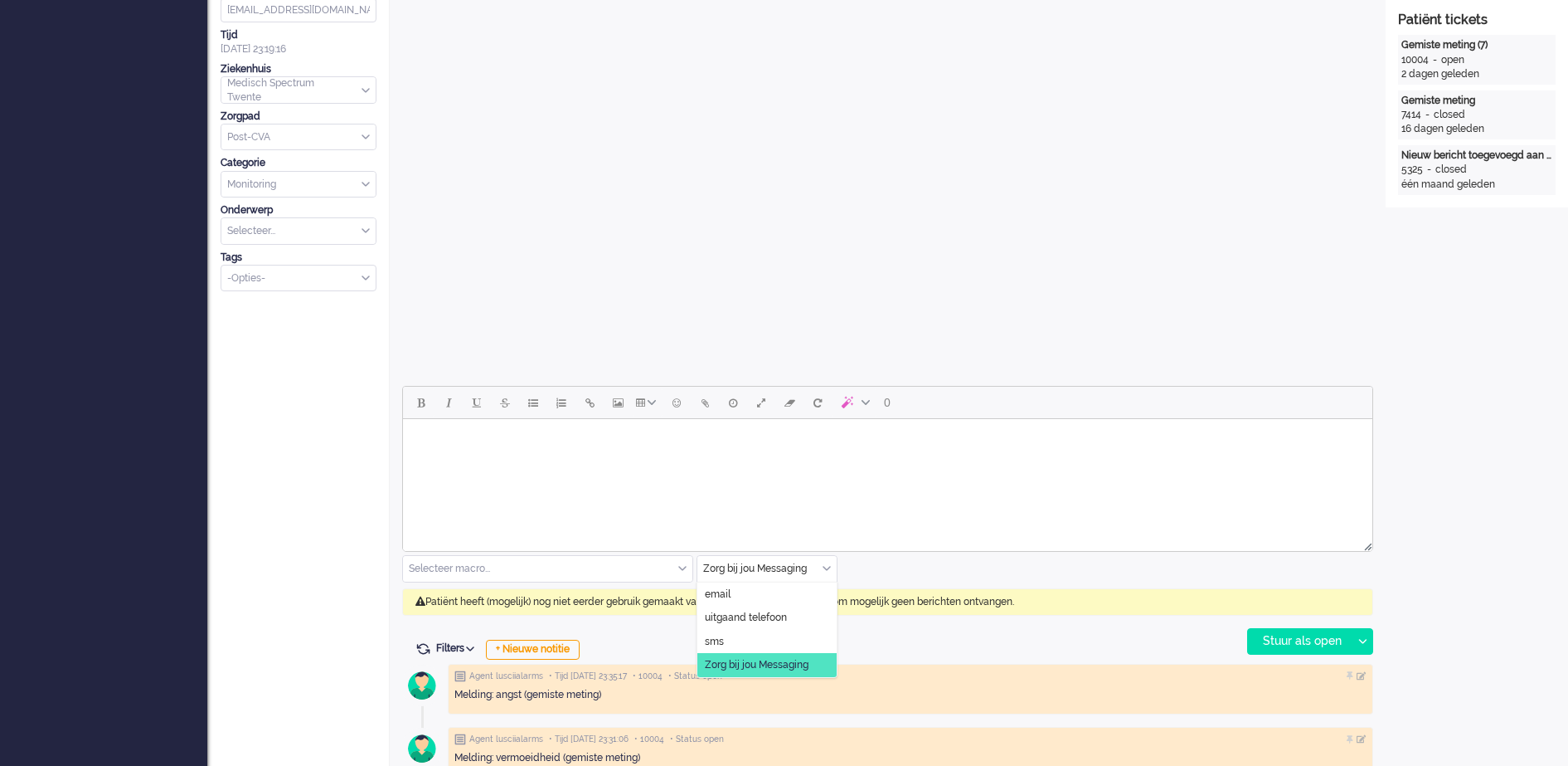
click at [825, 566] on div "Zorg bij jou Messaging" at bounding box center [767, 569] width 139 height 26
click at [768, 611] on span "uitgaand telefoon" at bounding box center [746, 618] width 82 height 14
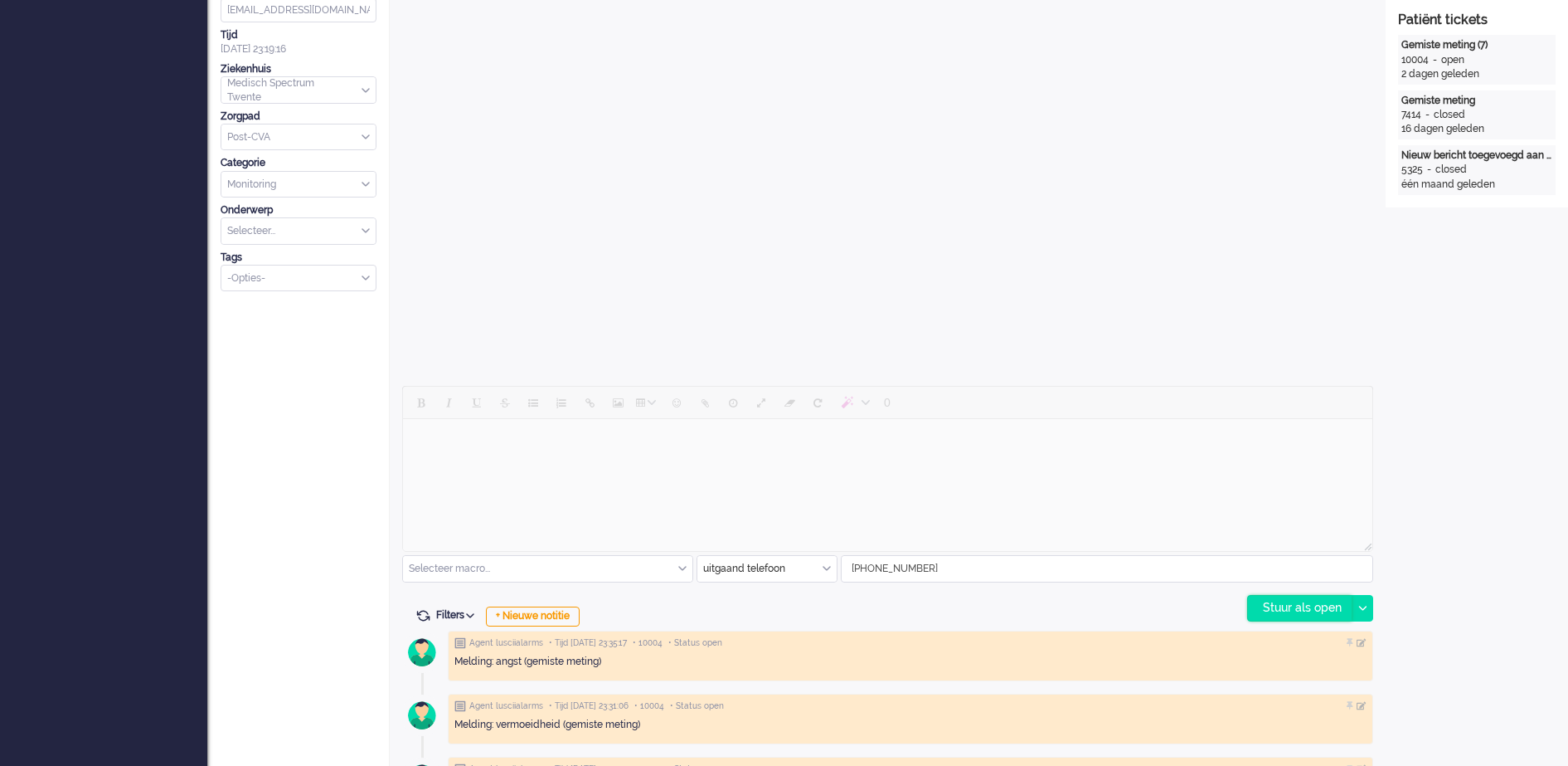
click at [1328, 601] on div "Stuur als open" at bounding box center [1300, 608] width 104 height 25
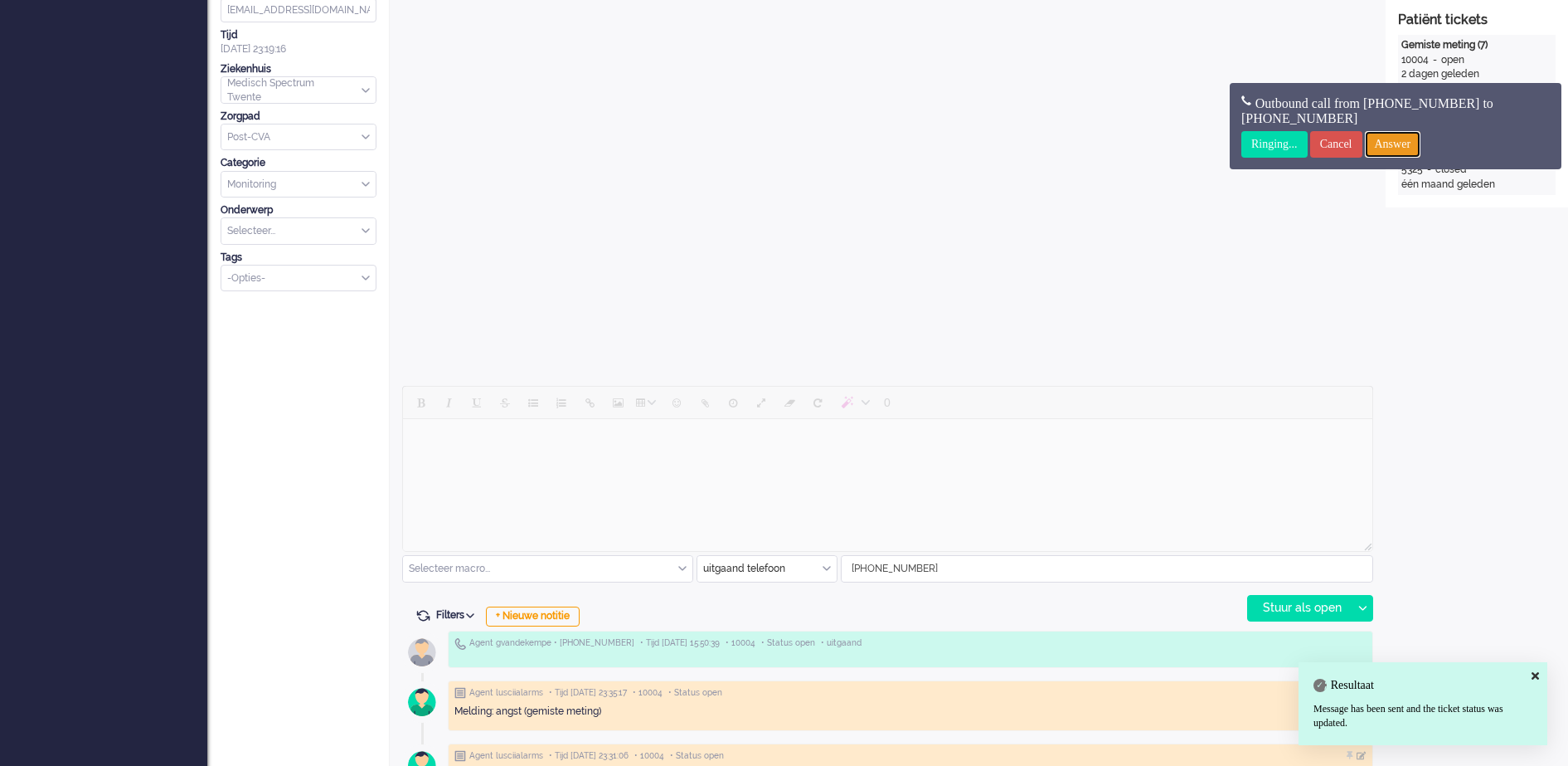
click at [1421, 138] on input "Answer" at bounding box center [1393, 144] width 57 height 27
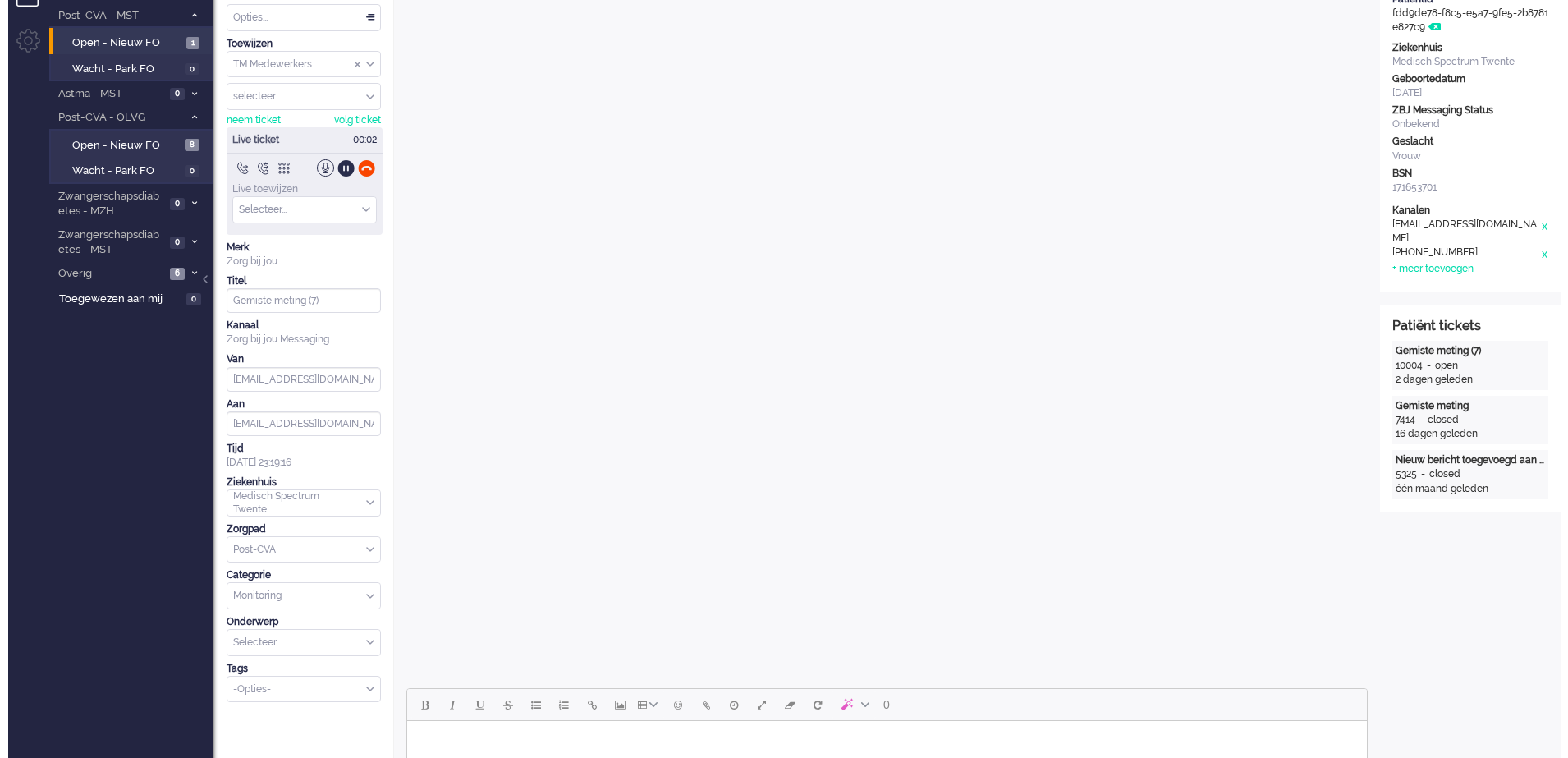
scroll to position [0, 0]
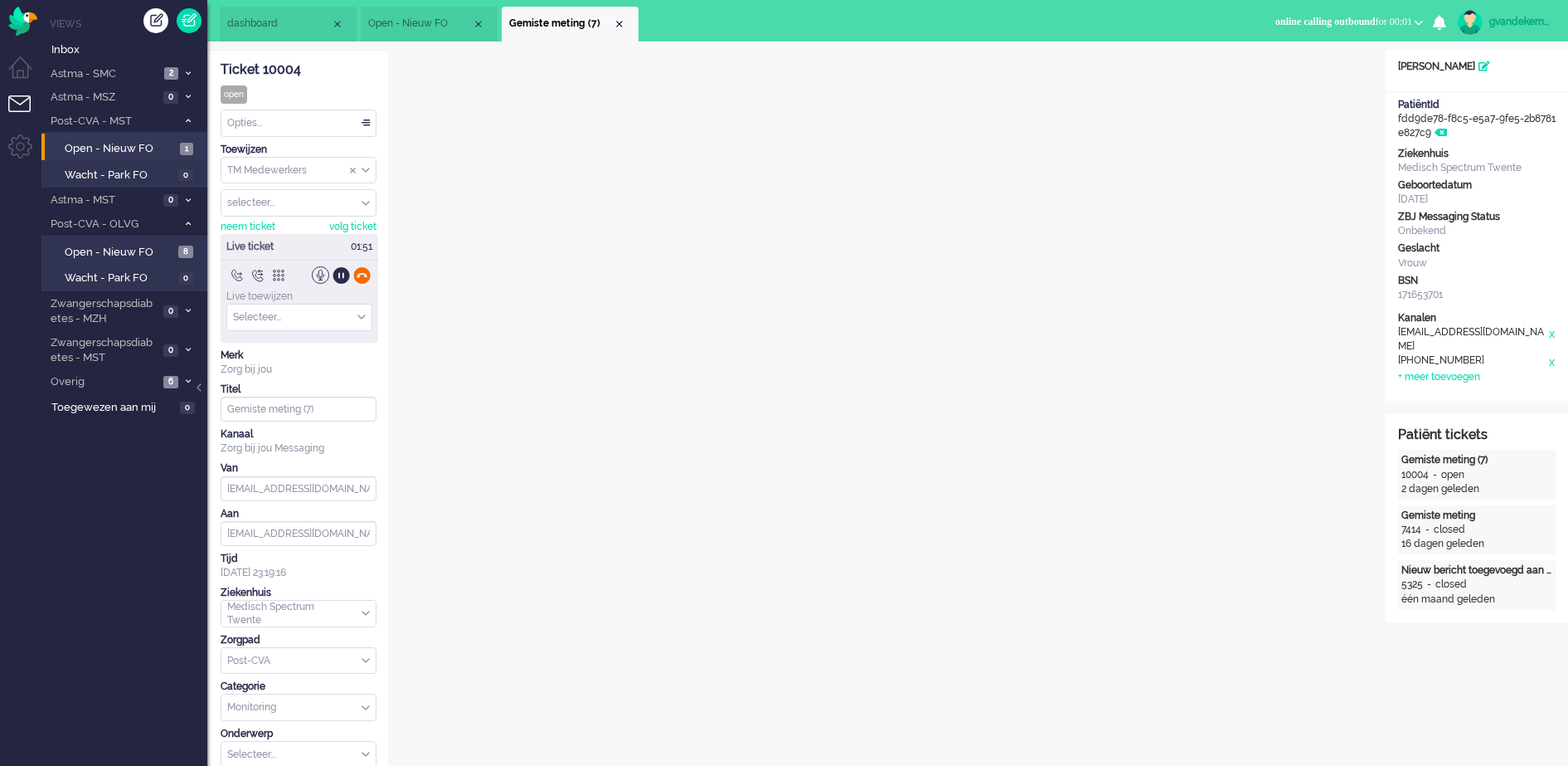
click at [359, 276] on div at bounding box center [362, 275] width 17 height 17
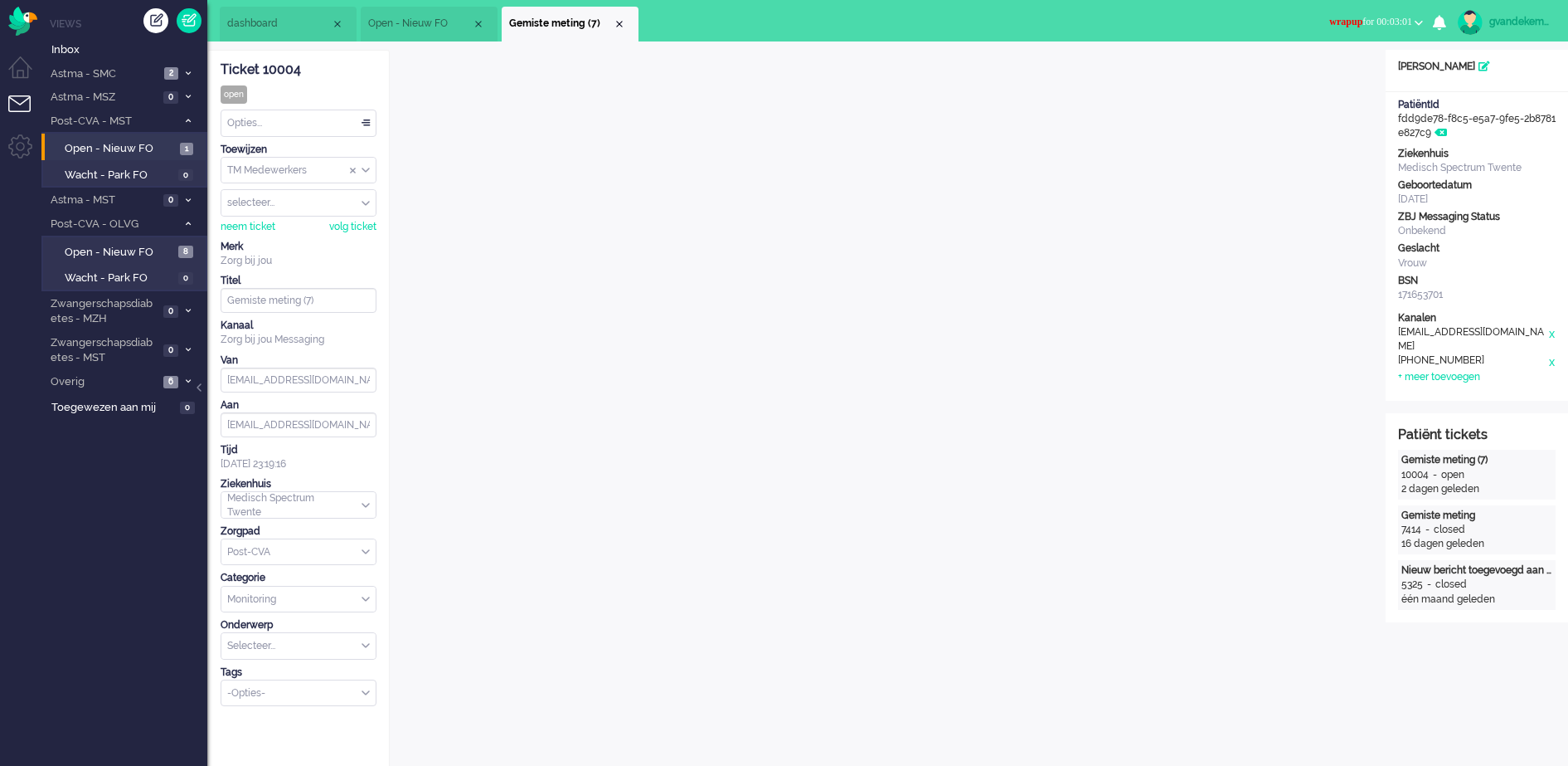
click at [1418, 20] on b "button" at bounding box center [1419, 23] width 9 height 6
click at [1318, 76] on label "Online" at bounding box center [1354, 74] width 131 height 14
click at [368, 170] on div "TM Medewerkers" at bounding box center [298, 170] width 154 height 26
click at [329, 217] on span "TM Verpleegkundigen" at bounding box center [279, 219] width 100 height 14
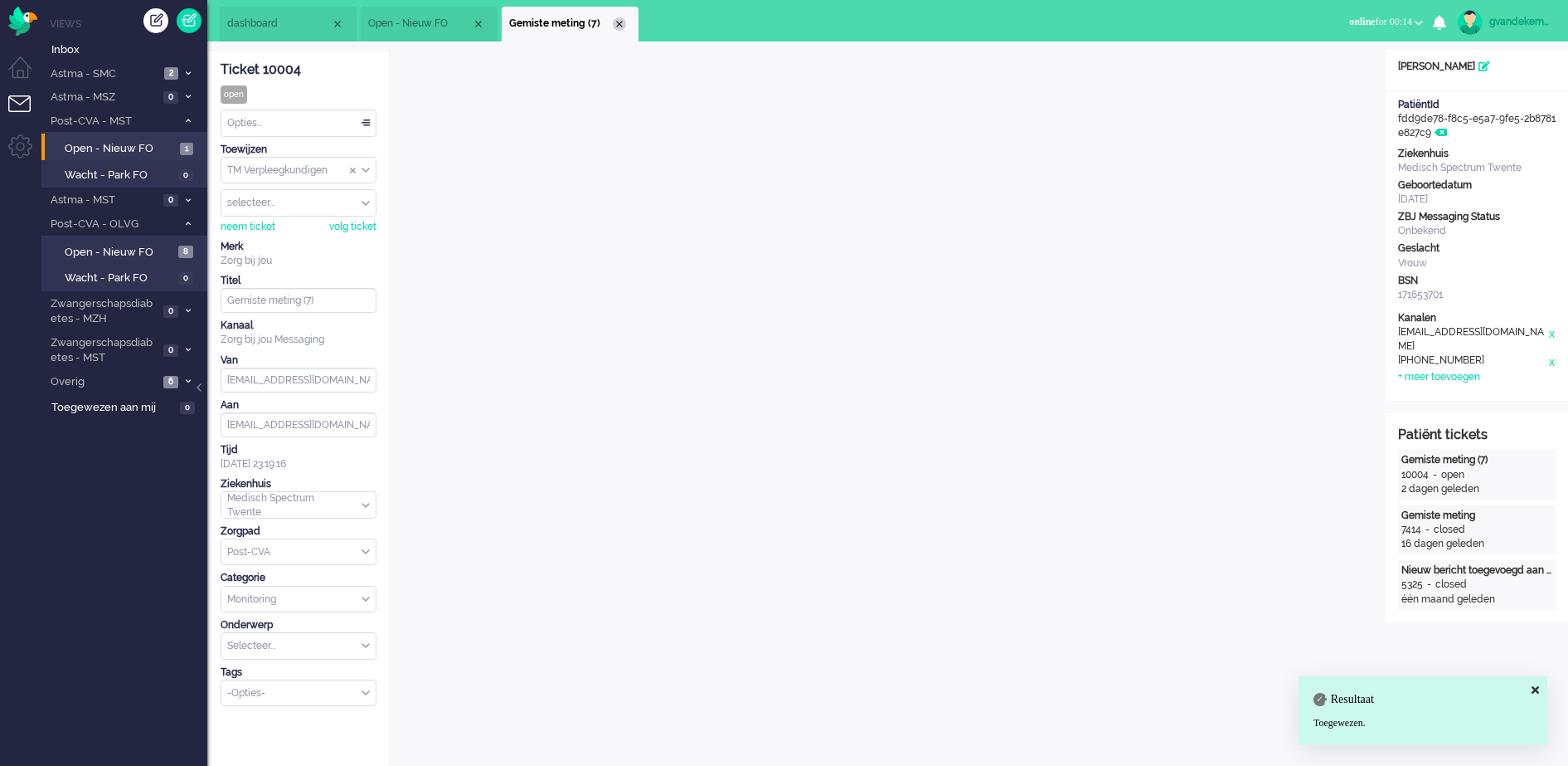
click at [620, 21] on div "Close tab" at bounding box center [620, 24] width 13 height 13
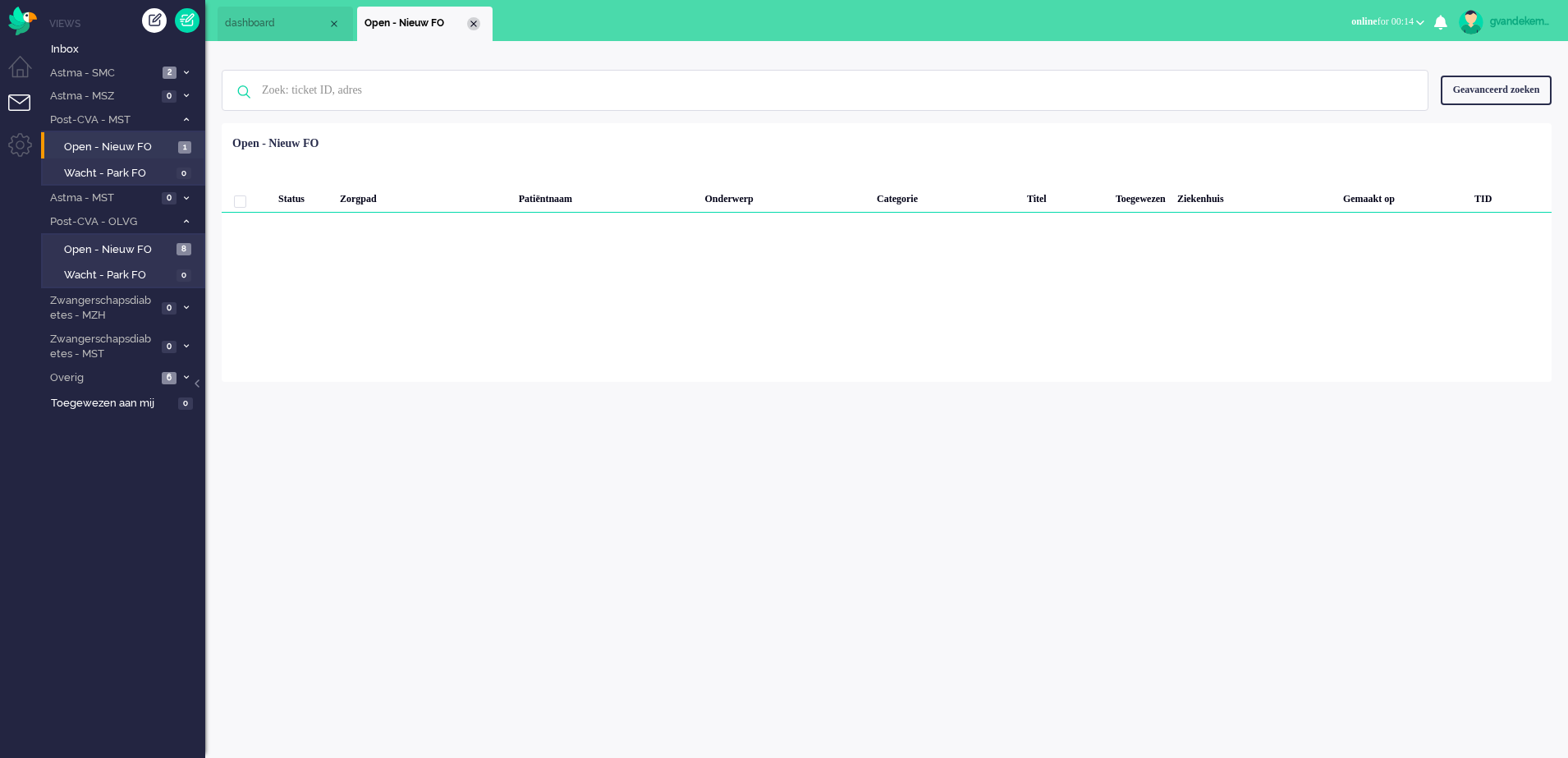
click at [473, 19] on div "Close tab" at bounding box center [474, 24] width 13 height 13
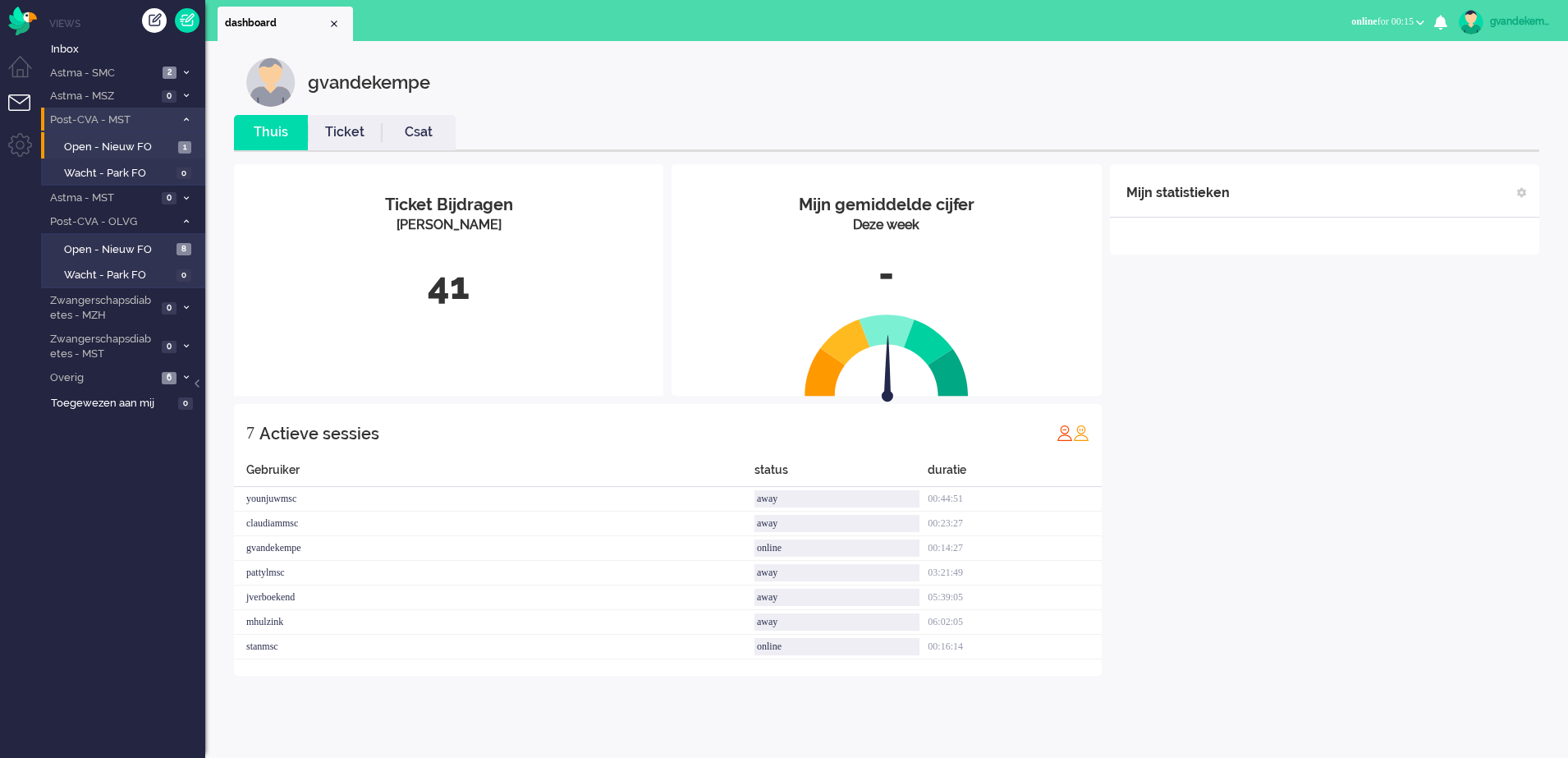
click at [186, 120] on icon at bounding box center [186, 119] width 5 height 6
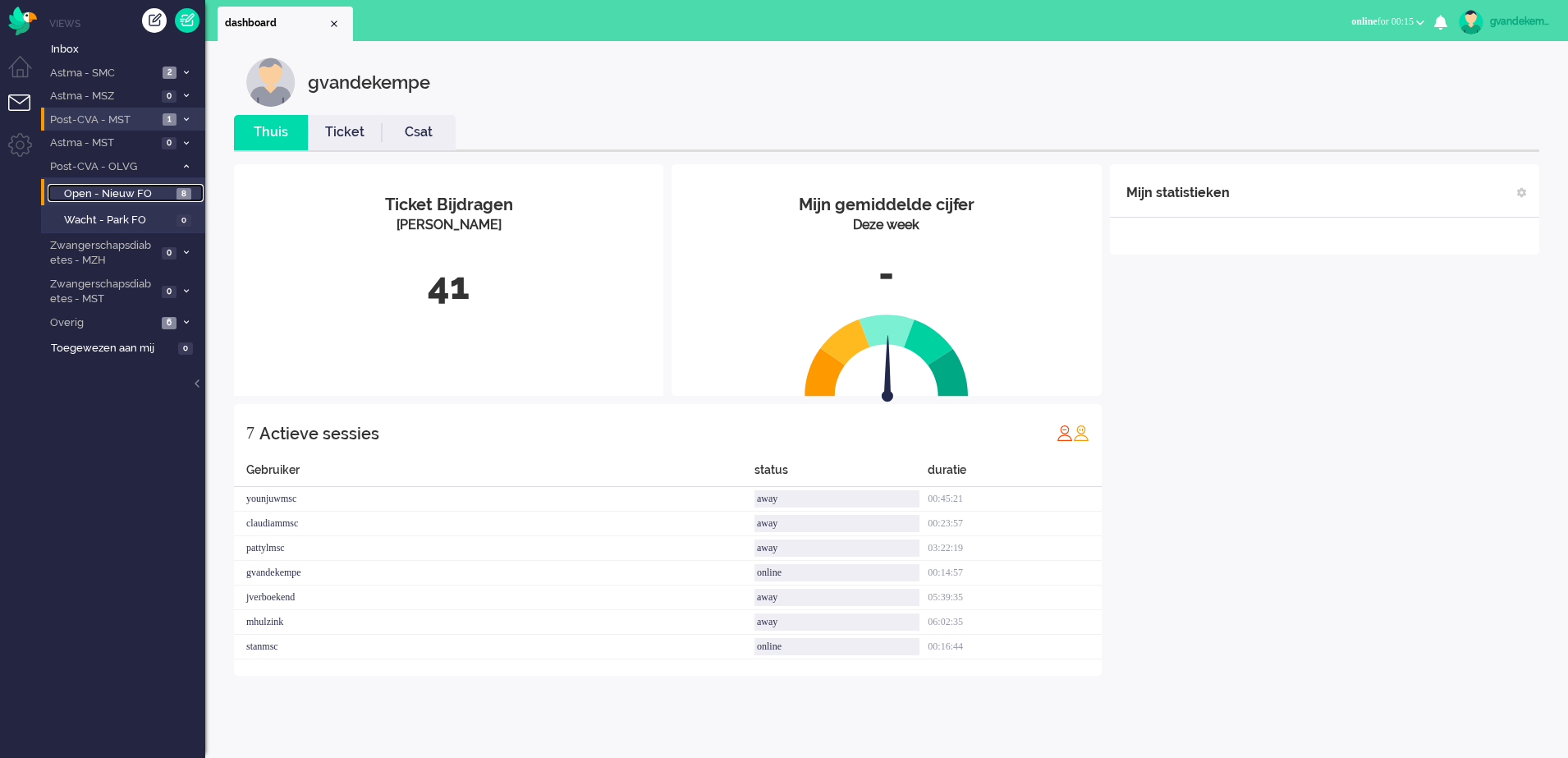
click at [167, 193] on span "Open - Nieuw FO" at bounding box center [118, 194] width 109 height 15
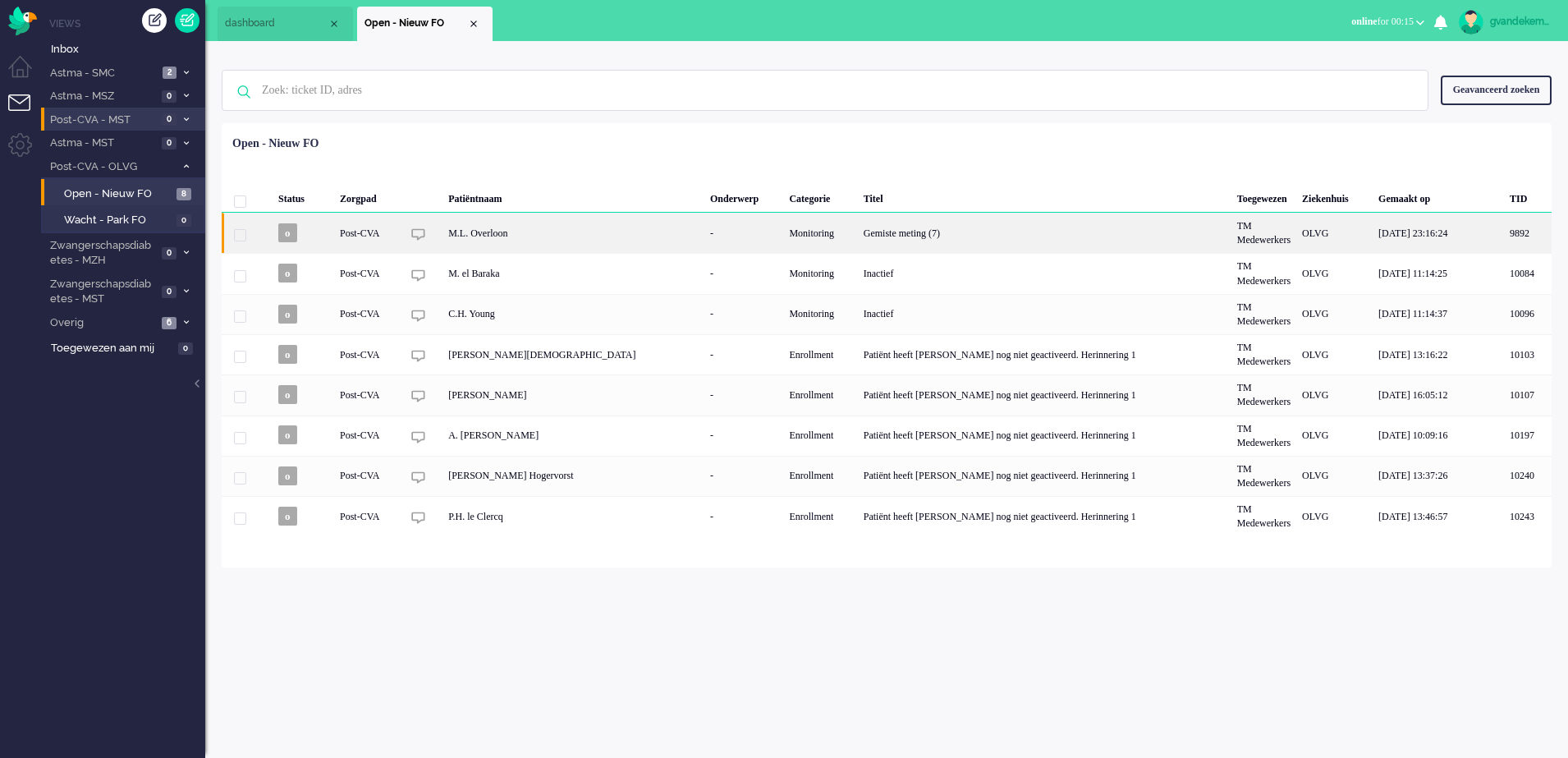
click at [783, 242] on div "Monitoring" at bounding box center [820, 232] width 74 height 40
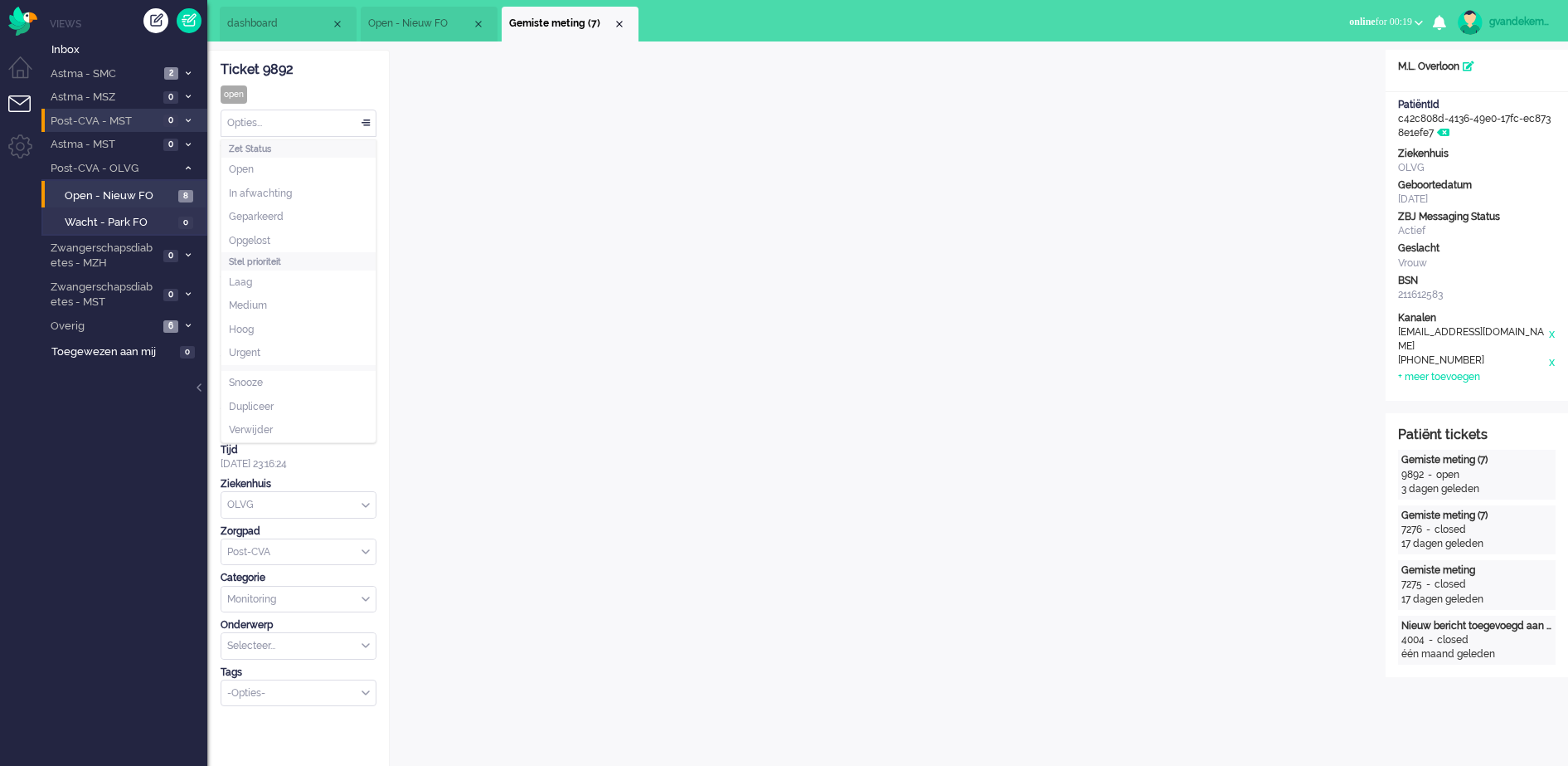
click at [367, 123] on div "Opties..." at bounding box center [298, 123] width 154 height 26
click at [345, 242] on li "Opgelost" at bounding box center [298, 241] width 154 height 24
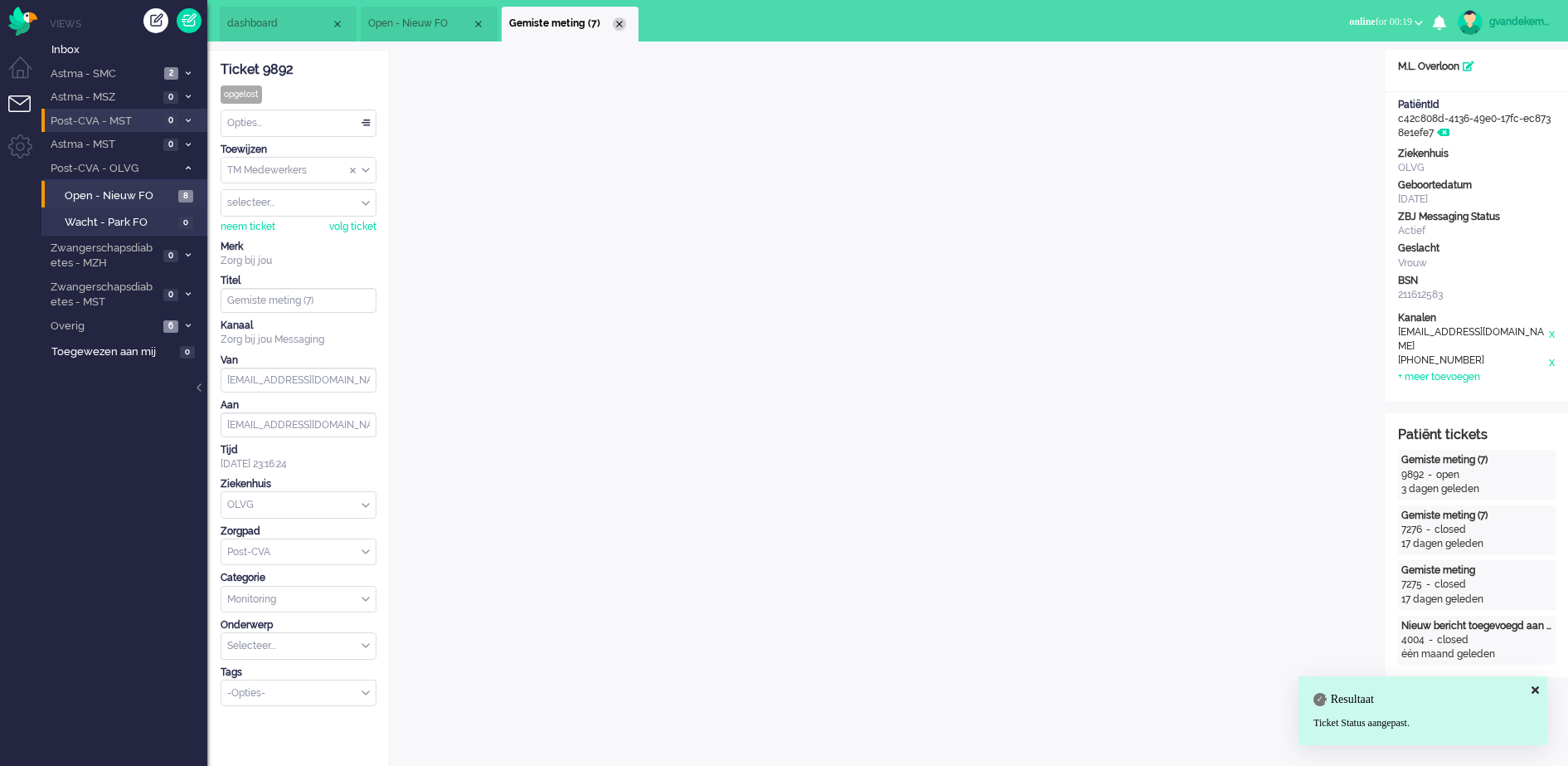
click at [622, 21] on div "Close tab" at bounding box center [620, 24] width 13 height 13
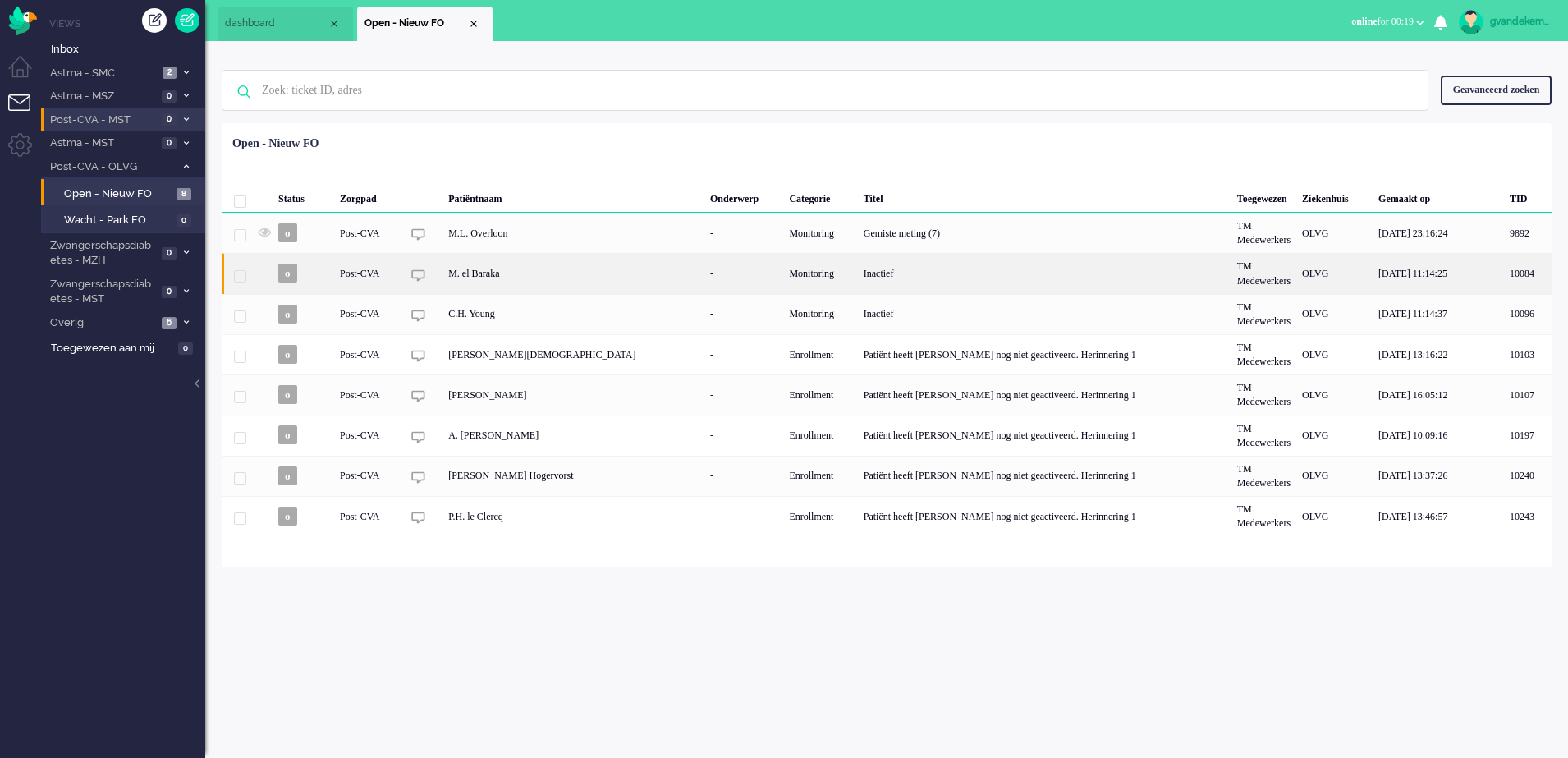
click at [858, 277] on div "Inactief" at bounding box center [1044, 273] width 373 height 40
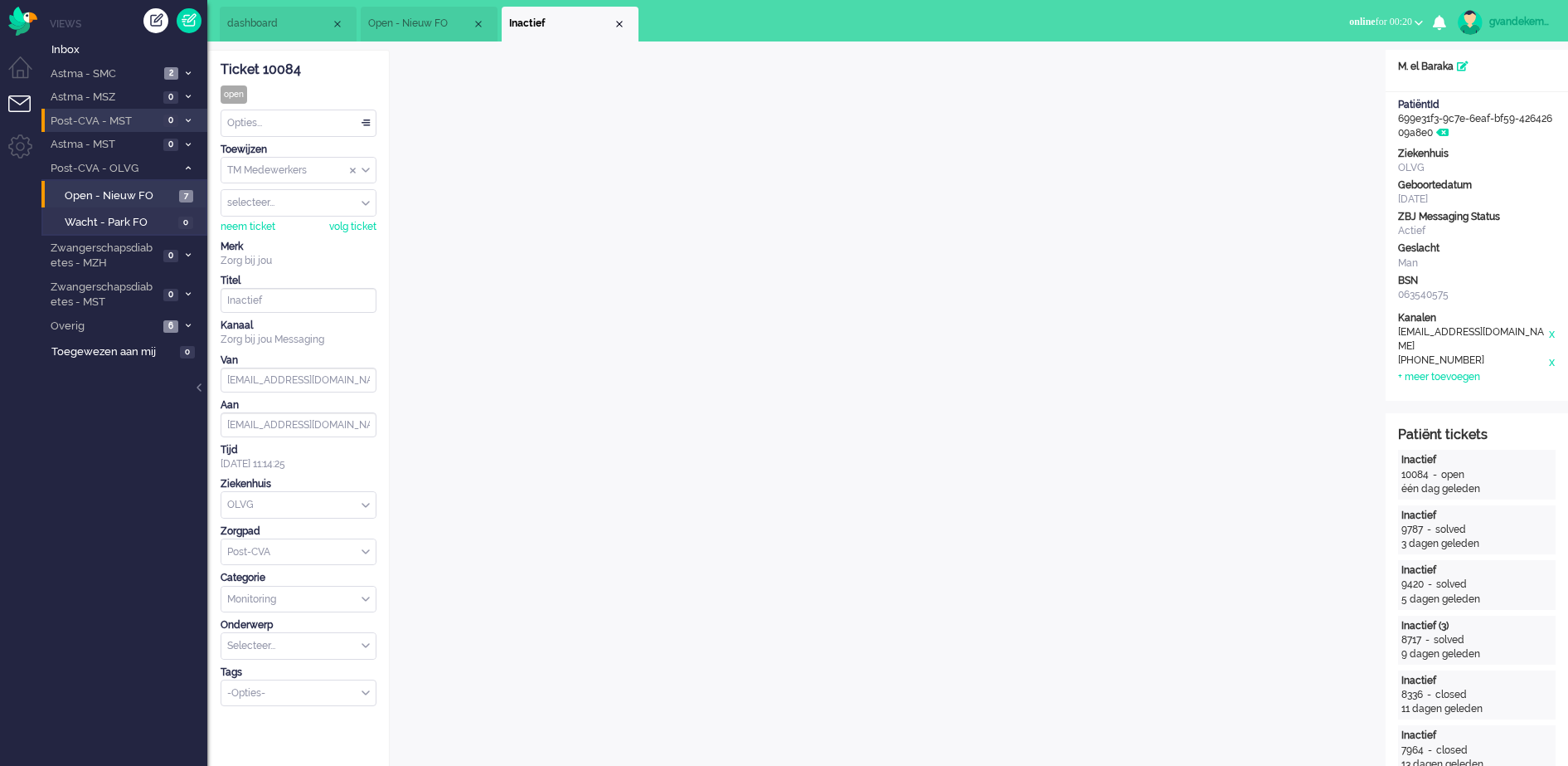
scroll to position [415, 0]
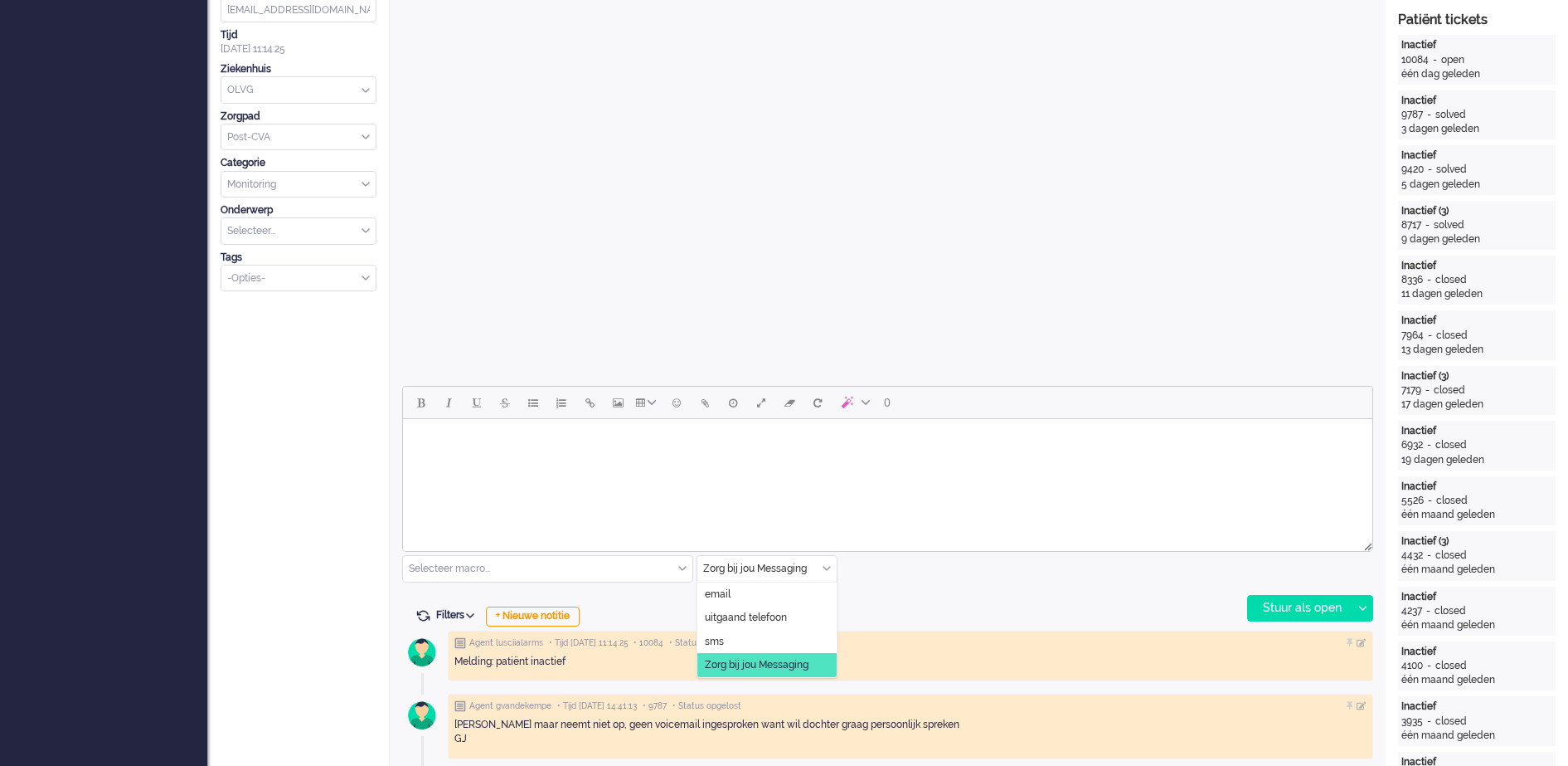
click at [821, 567] on input "text" at bounding box center [767, 569] width 139 height 26
click at [769, 614] on span "uitgaand telefoon" at bounding box center [746, 618] width 82 height 14
click at [1326, 605] on div "Stuur als open" at bounding box center [1300, 608] width 104 height 25
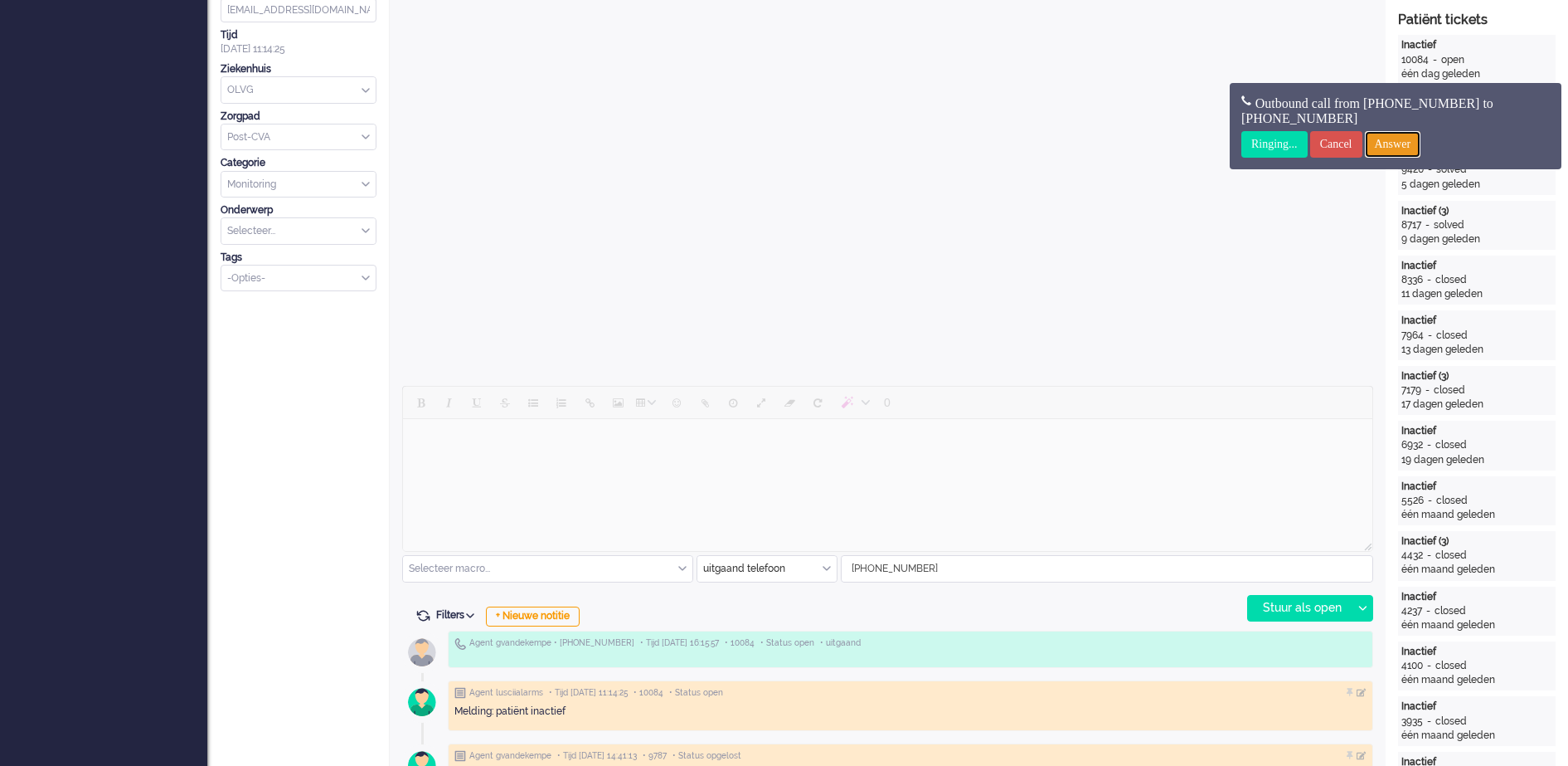
click at [1415, 141] on input "Answer" at bounding box center [1393, 144] width 57 height 27
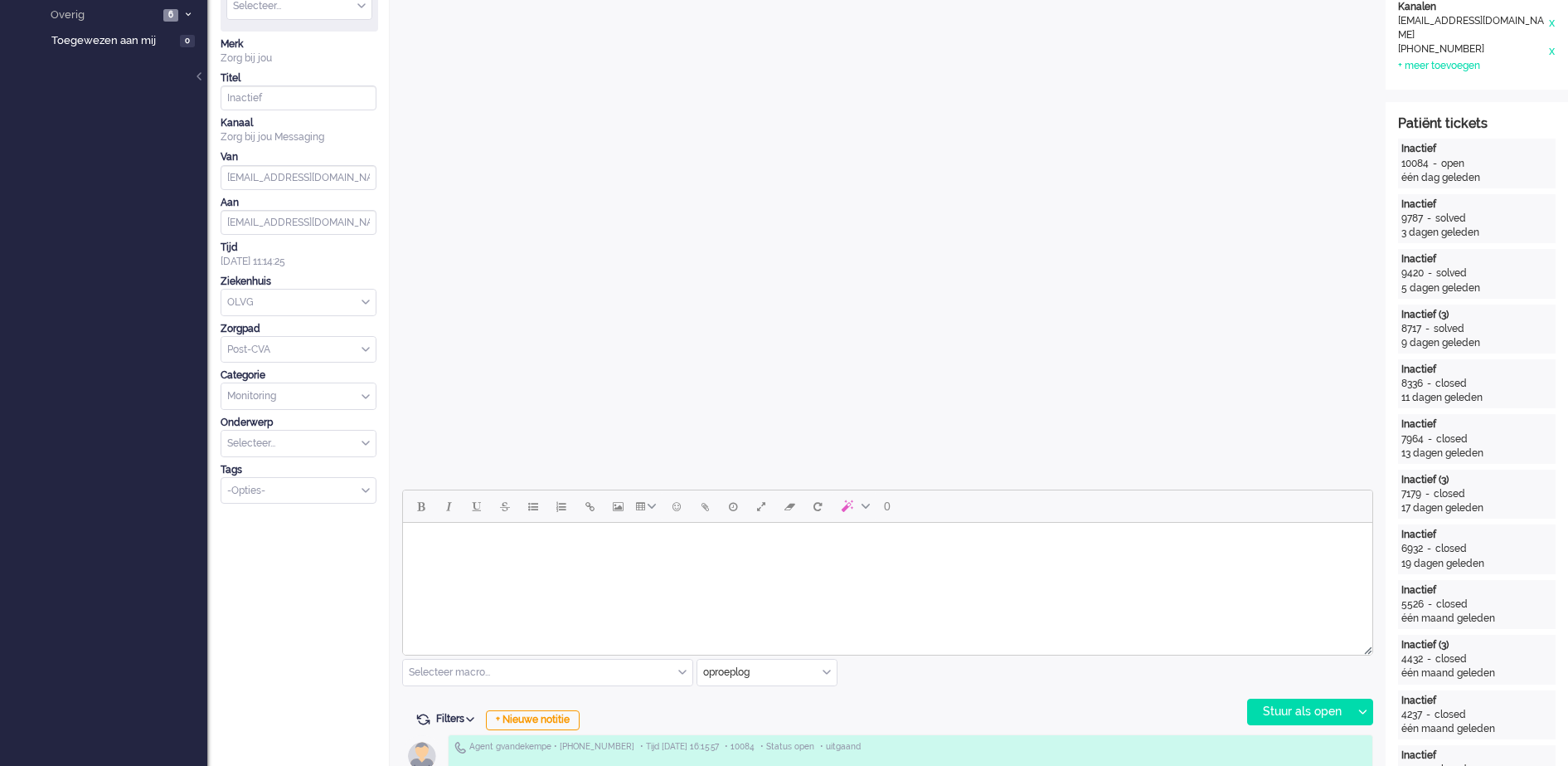
scroll to position [0, 0]
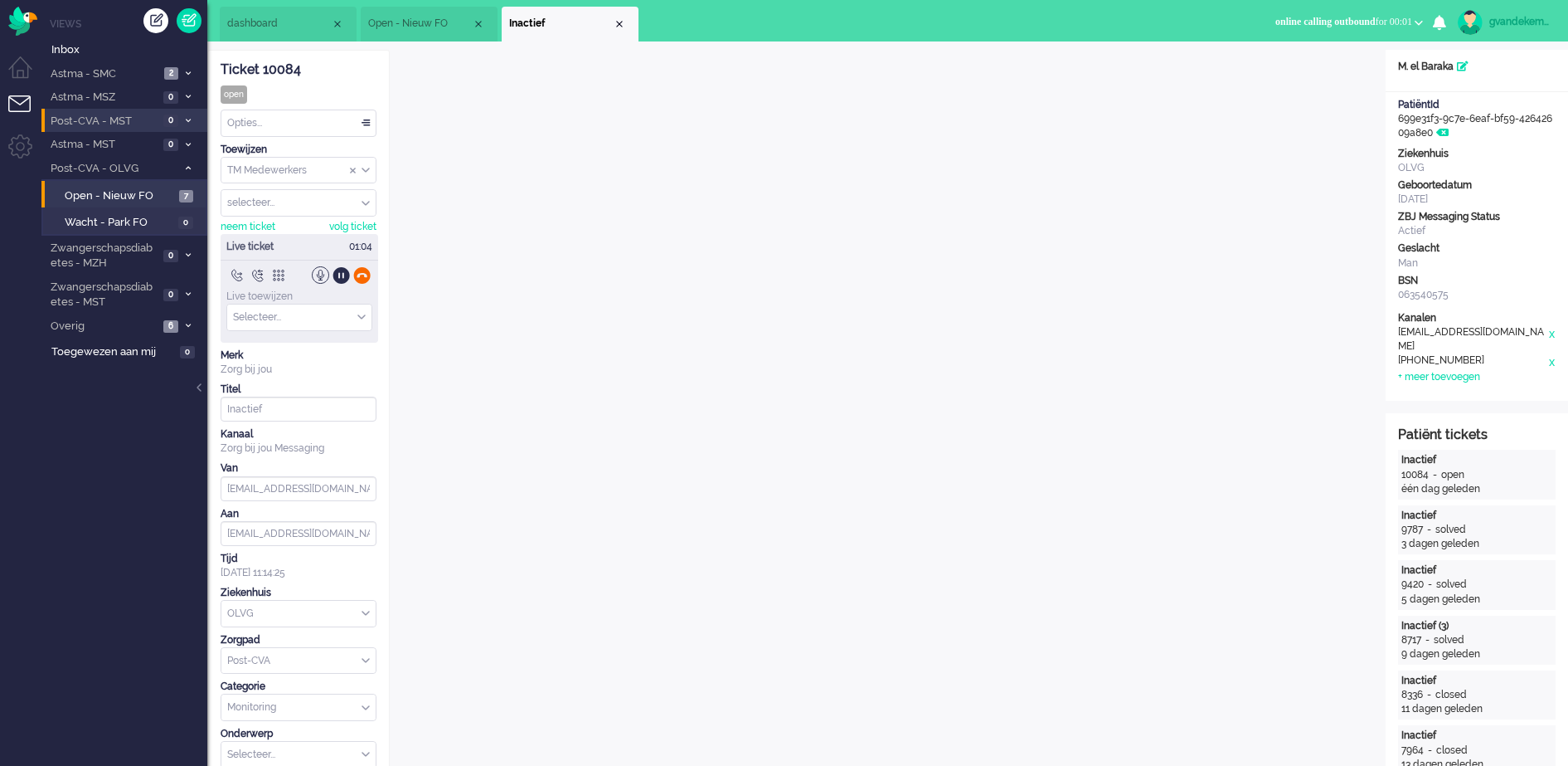
click at [363, 273] on div at bounding box center [362, 275] width 17 height 17
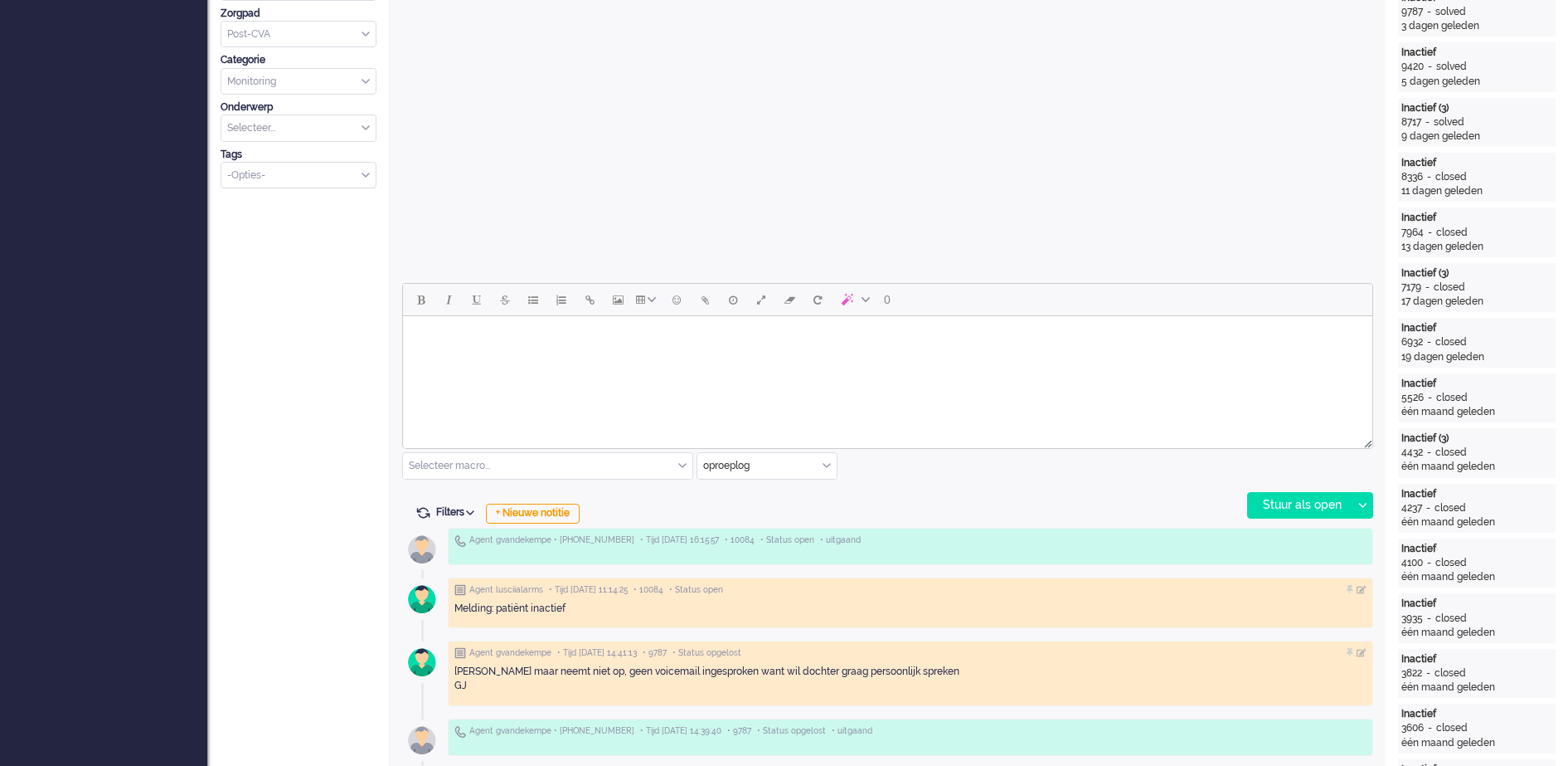
scroll to position [519, 0]
click at [560, 513] on div "+ Nieuwe notitie" at bounding box center [532, 512] width 93 height 20
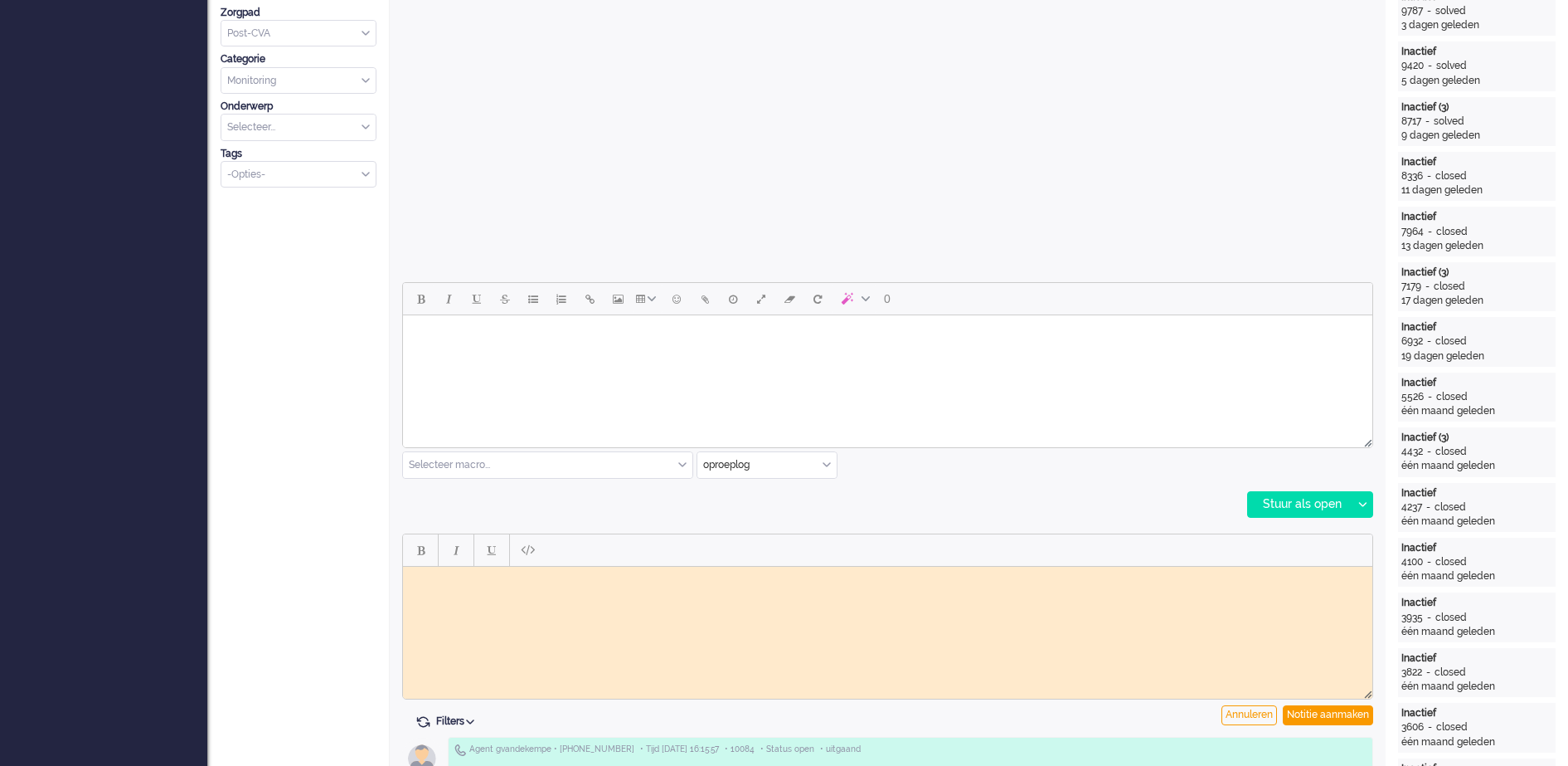
scroll to position [0, 0]
click at [457, 585] on html at bounding box center [888, 578] width 970 height 26
paste body "Rich Text Area. Press ALT-0 for help."
click at [1312, 710] on div "Notitie aanmaken" at bounding box center [1328, 715] width 90 height 20
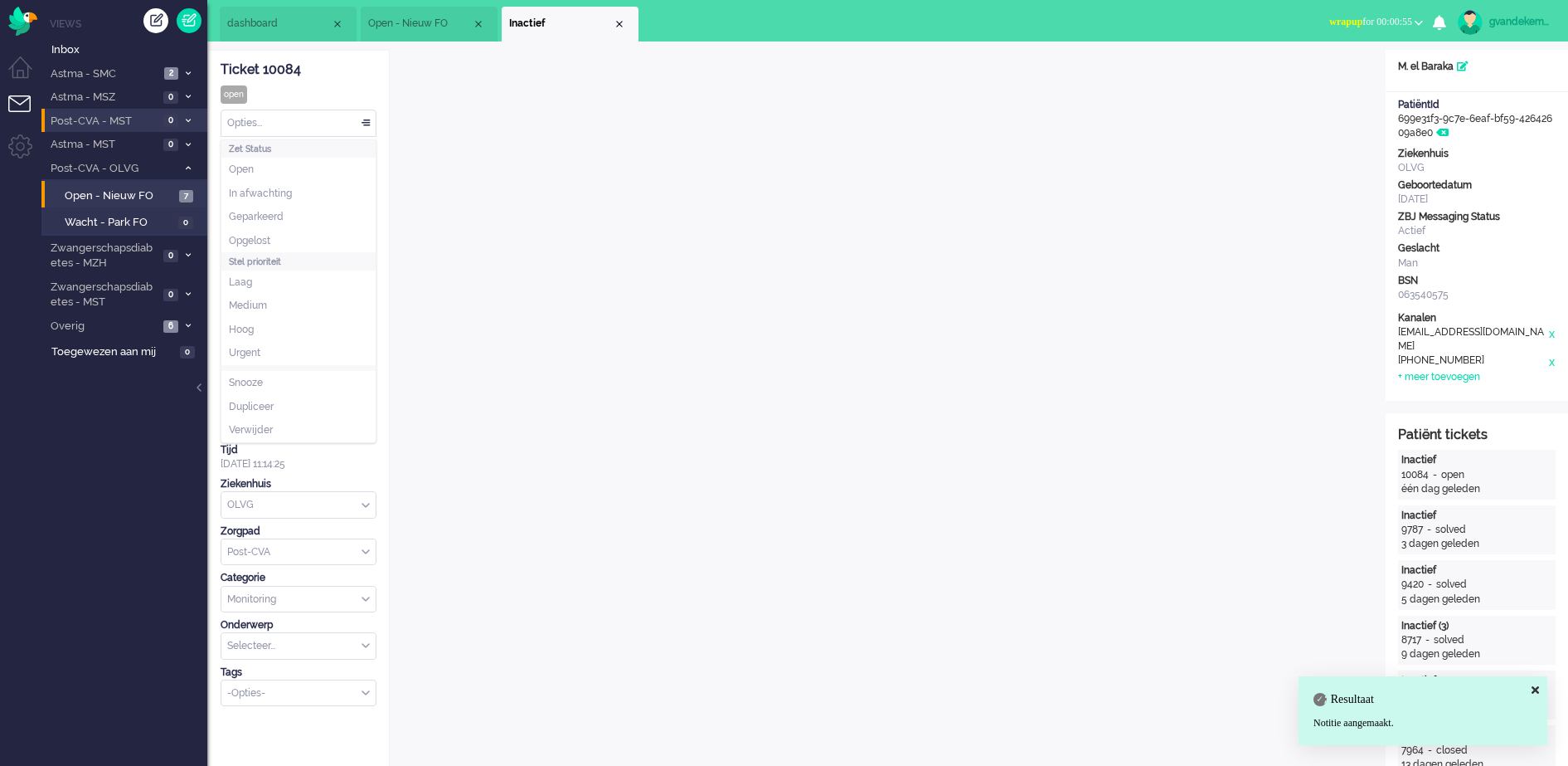
click at [367, 123] on div "Opties..." at bounding box center [298, 123] width 154 height 26
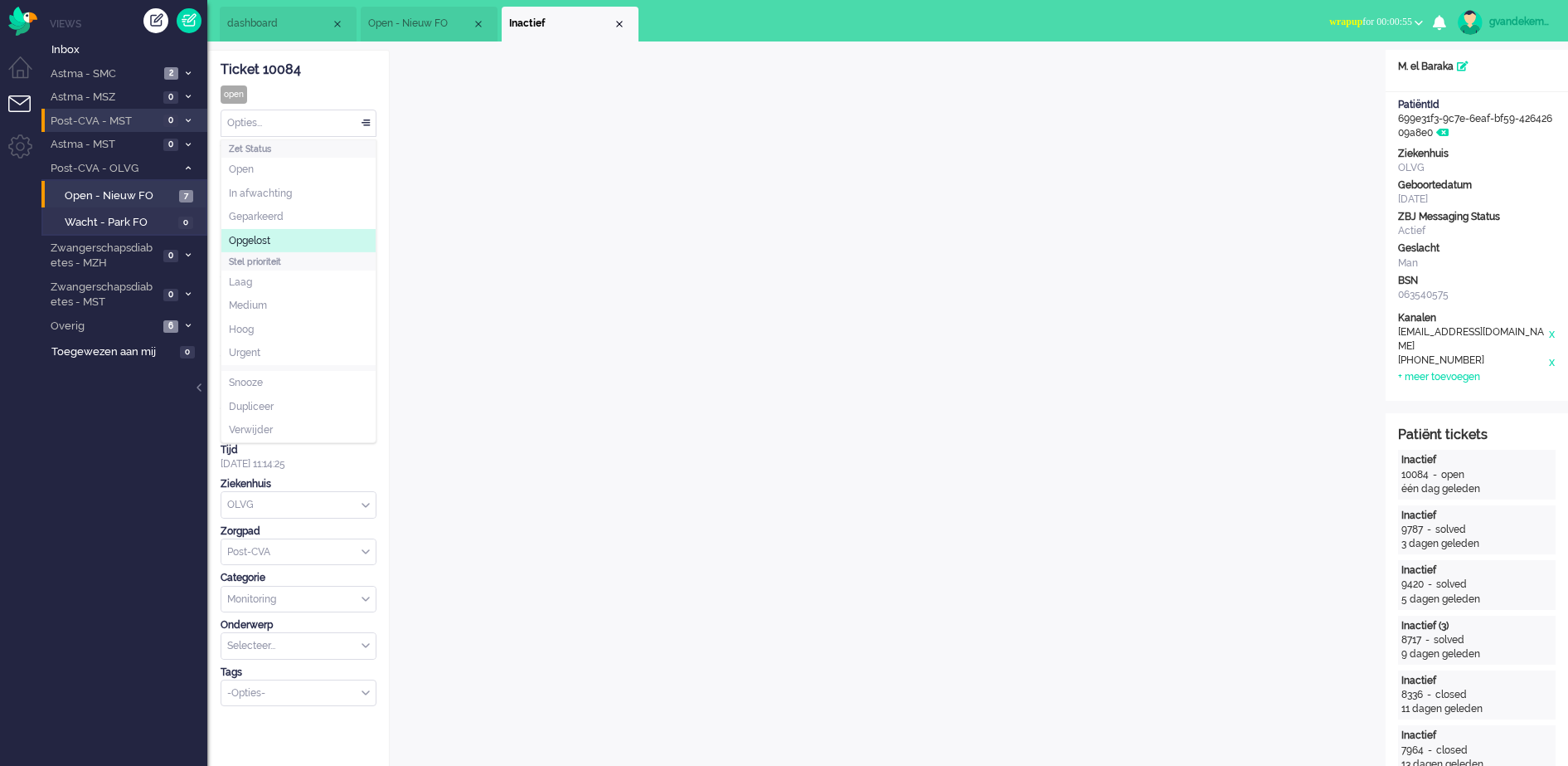
click at [310, 238] on li "Opgelost" at bounding box center [298, 241] width 154 height 24
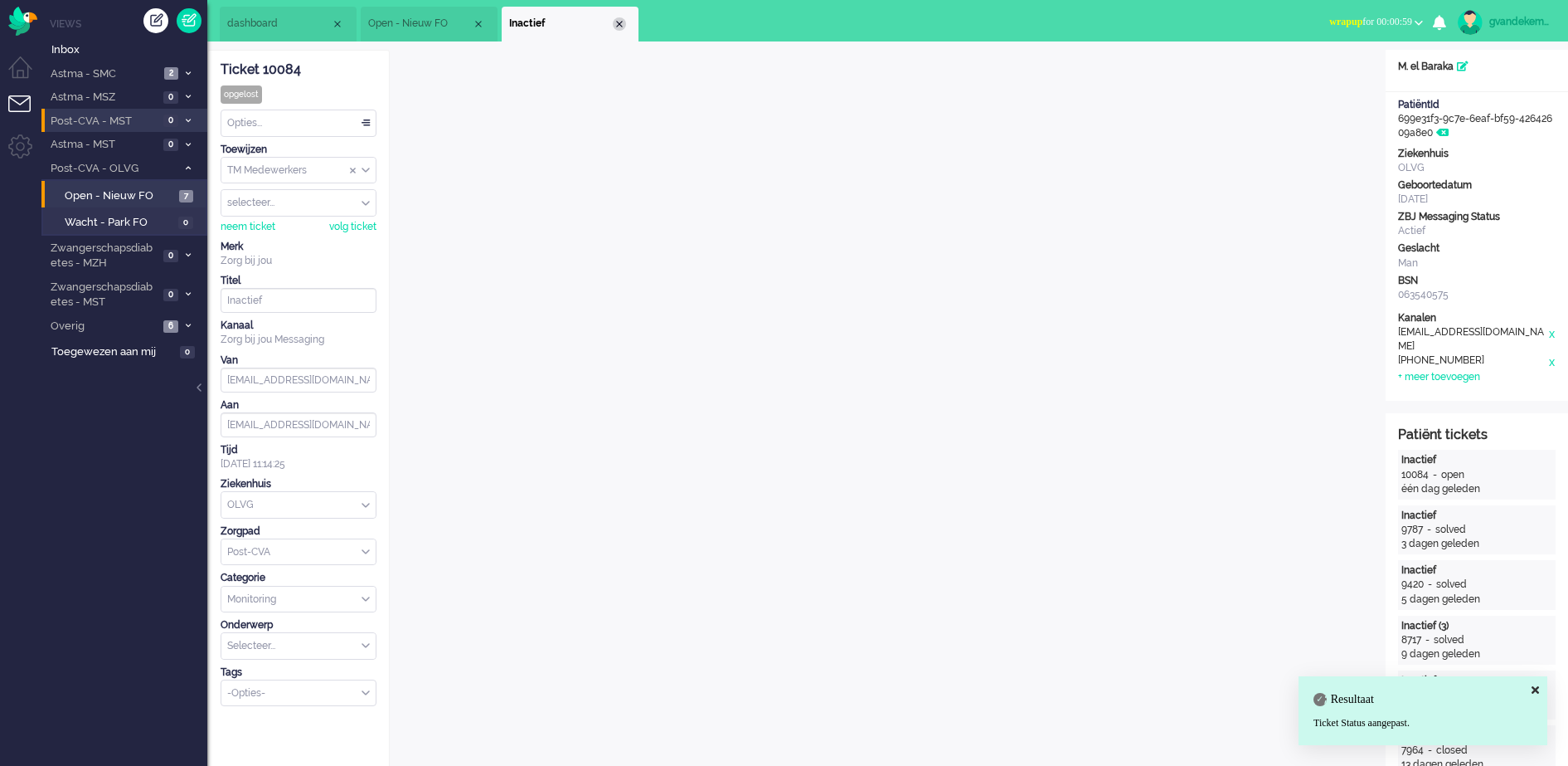
click at [620, 21] on div "Close tab" at bounding box center [620, 24] width 13 height 13
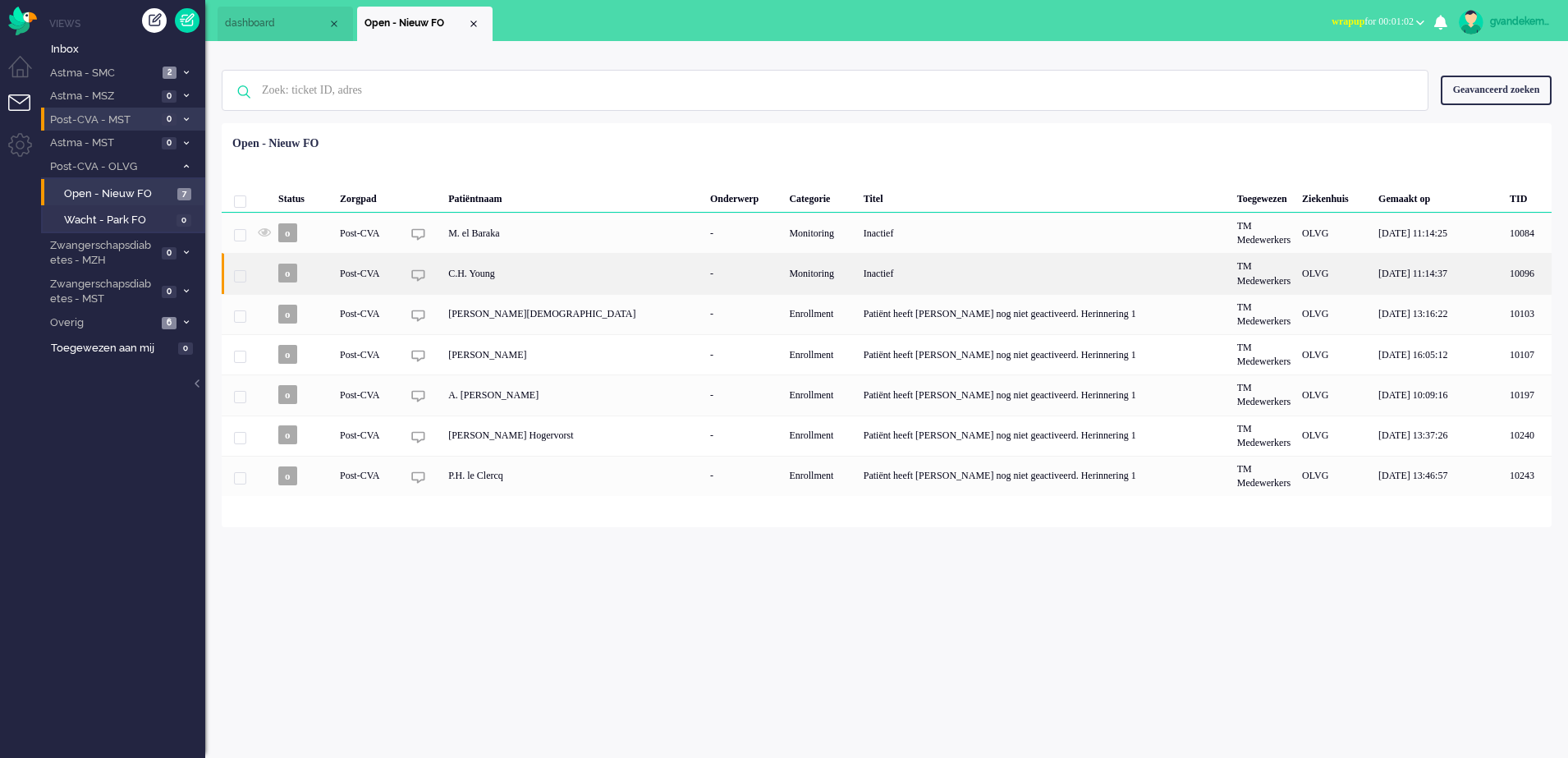
click at [787, 268] on div "Monitoring" at bounding box center [820, 273] width 74 height 40
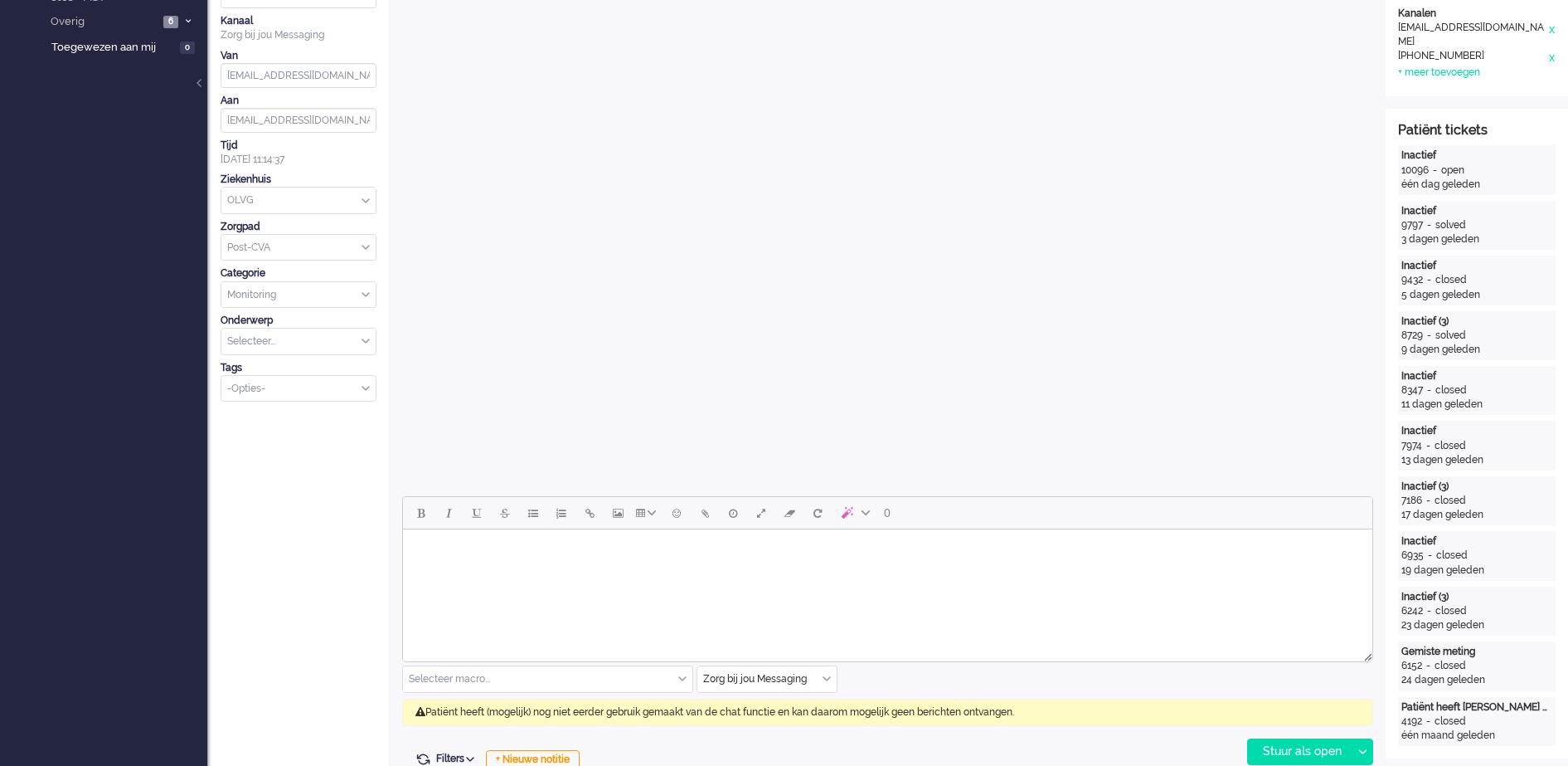
scroll to position [361, 0]
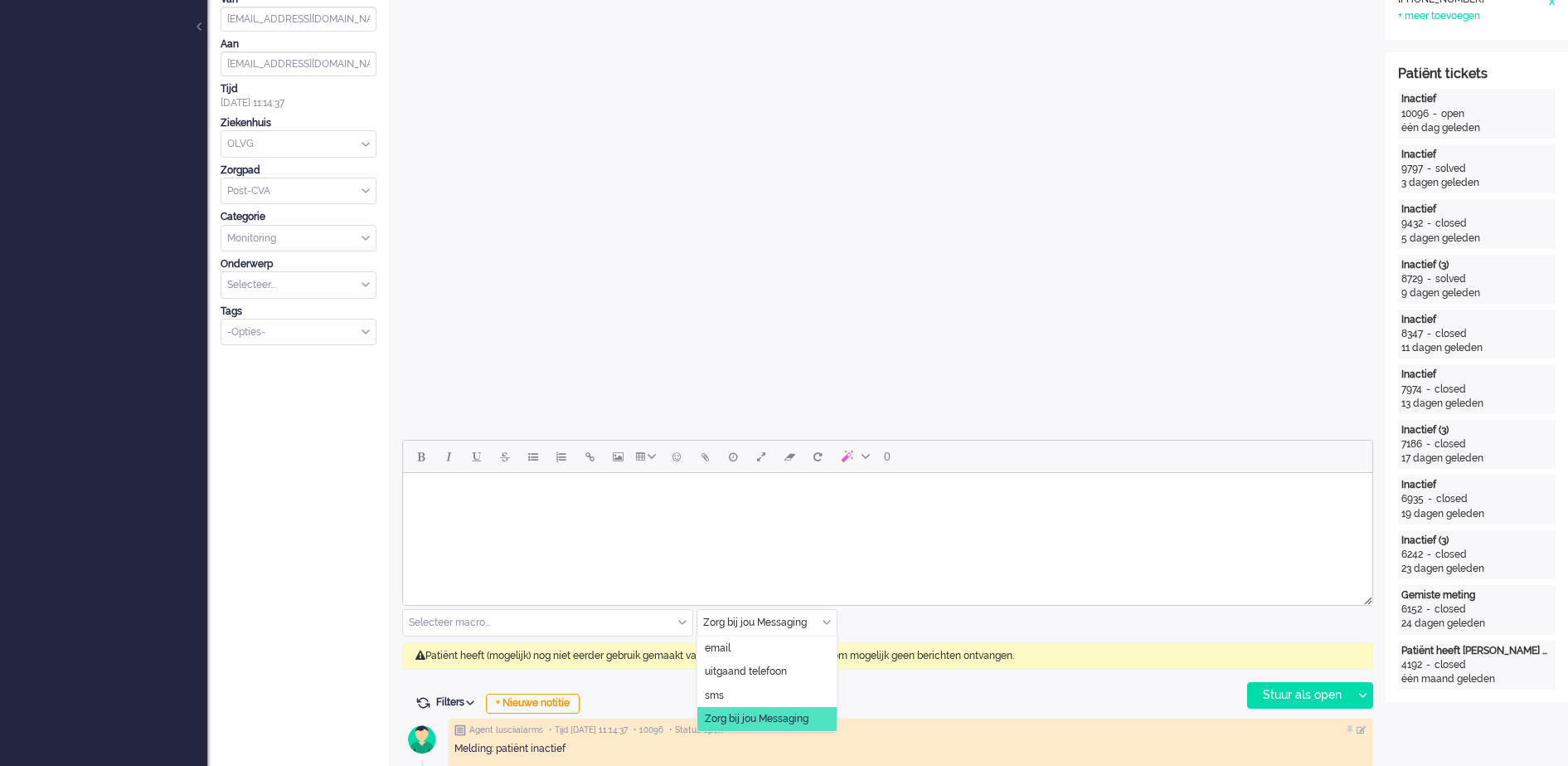
click at [825, 621] on div "Zorg bij jou Messaging" at bounding box center [767, 623] width 139 height 26
click at [780, 668] on span "uitgaand telefoon" at bounding box center [746, 672] width 82 height 14
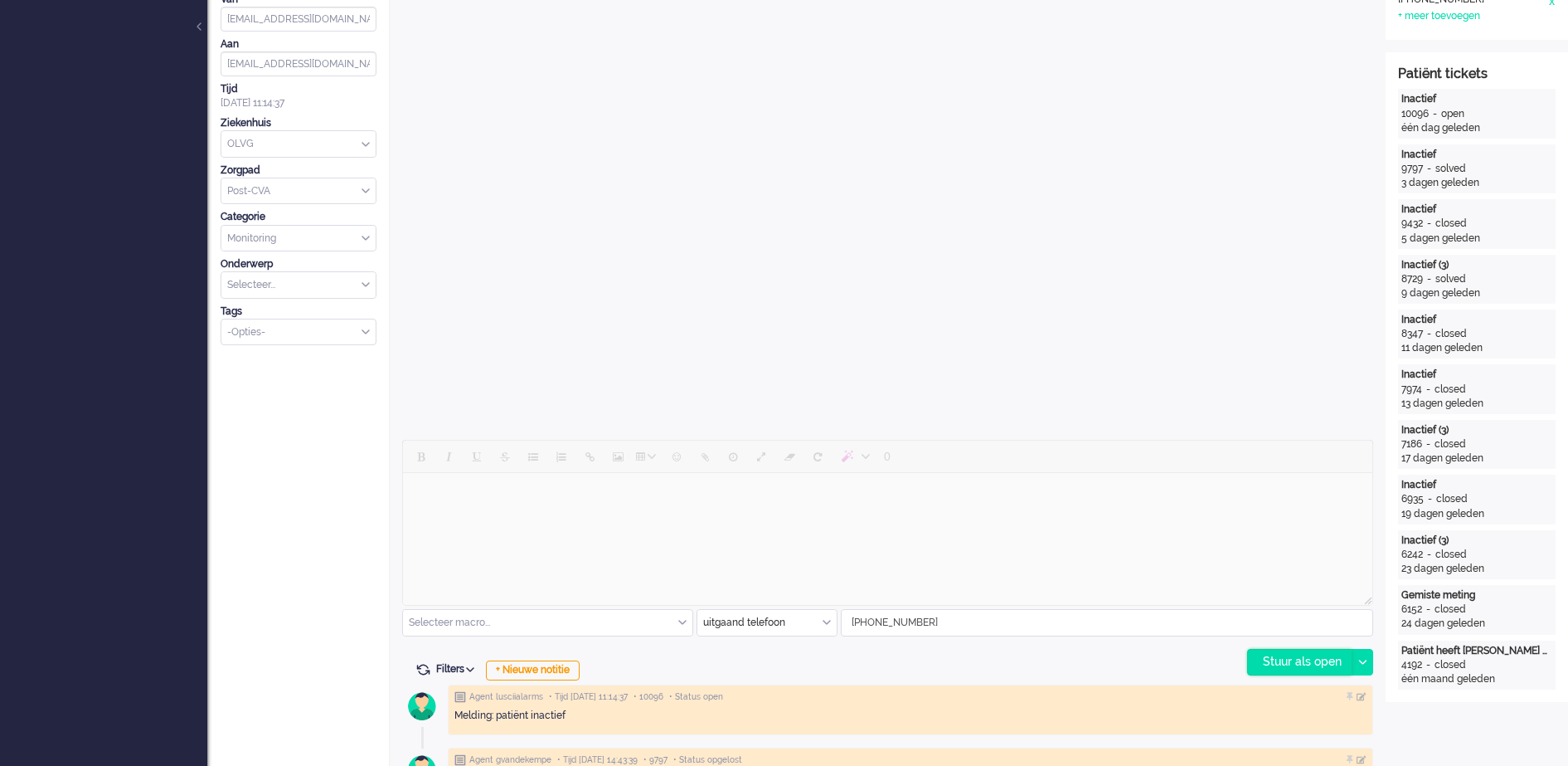
click at [1310, 663] on div "Stuur als open" at bounding box center [1300, 662] width 104 height 25
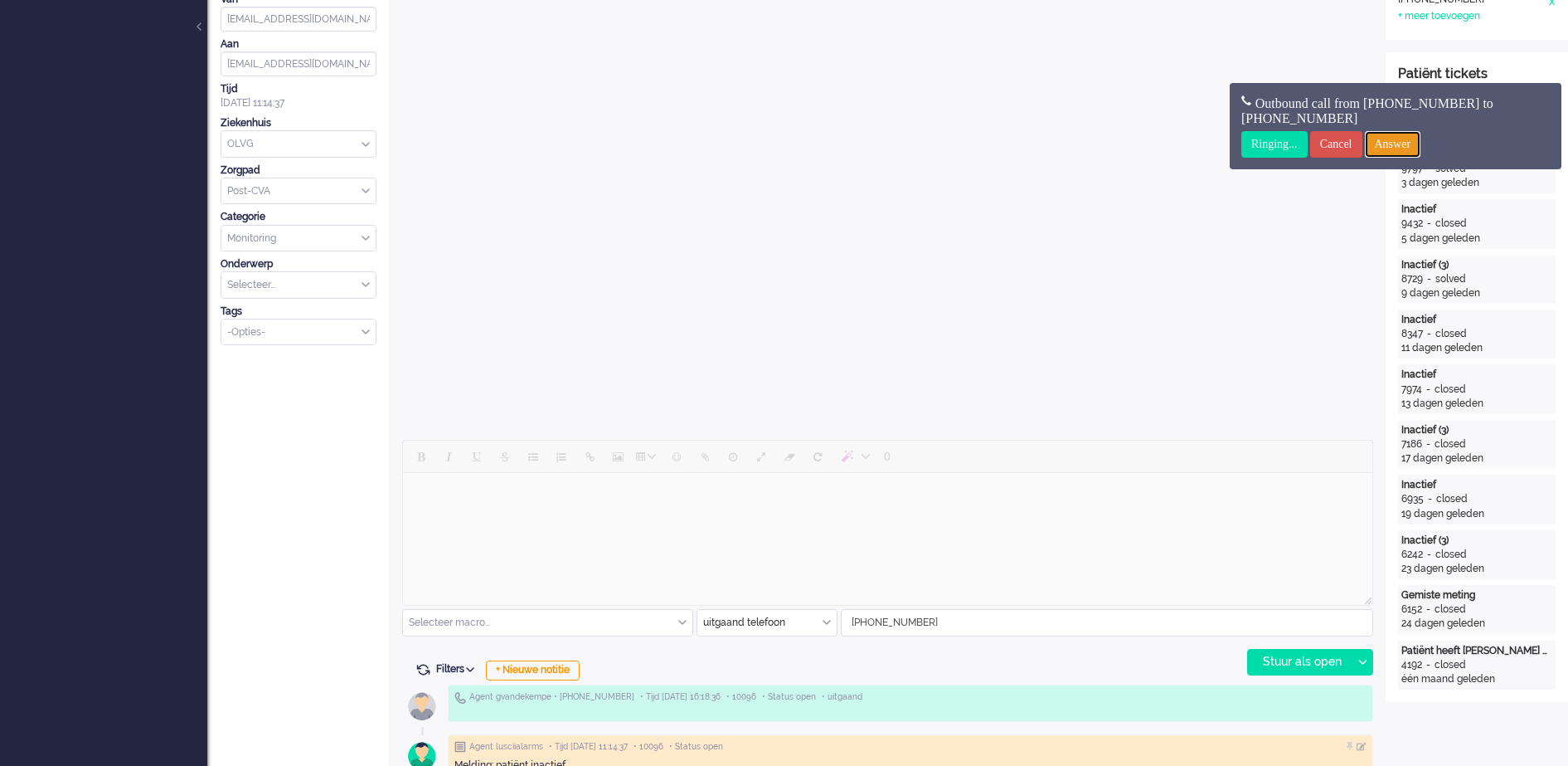
click at [1419, 143] on input "Answer" at bounding box center [1393, 144] width 57 height 27
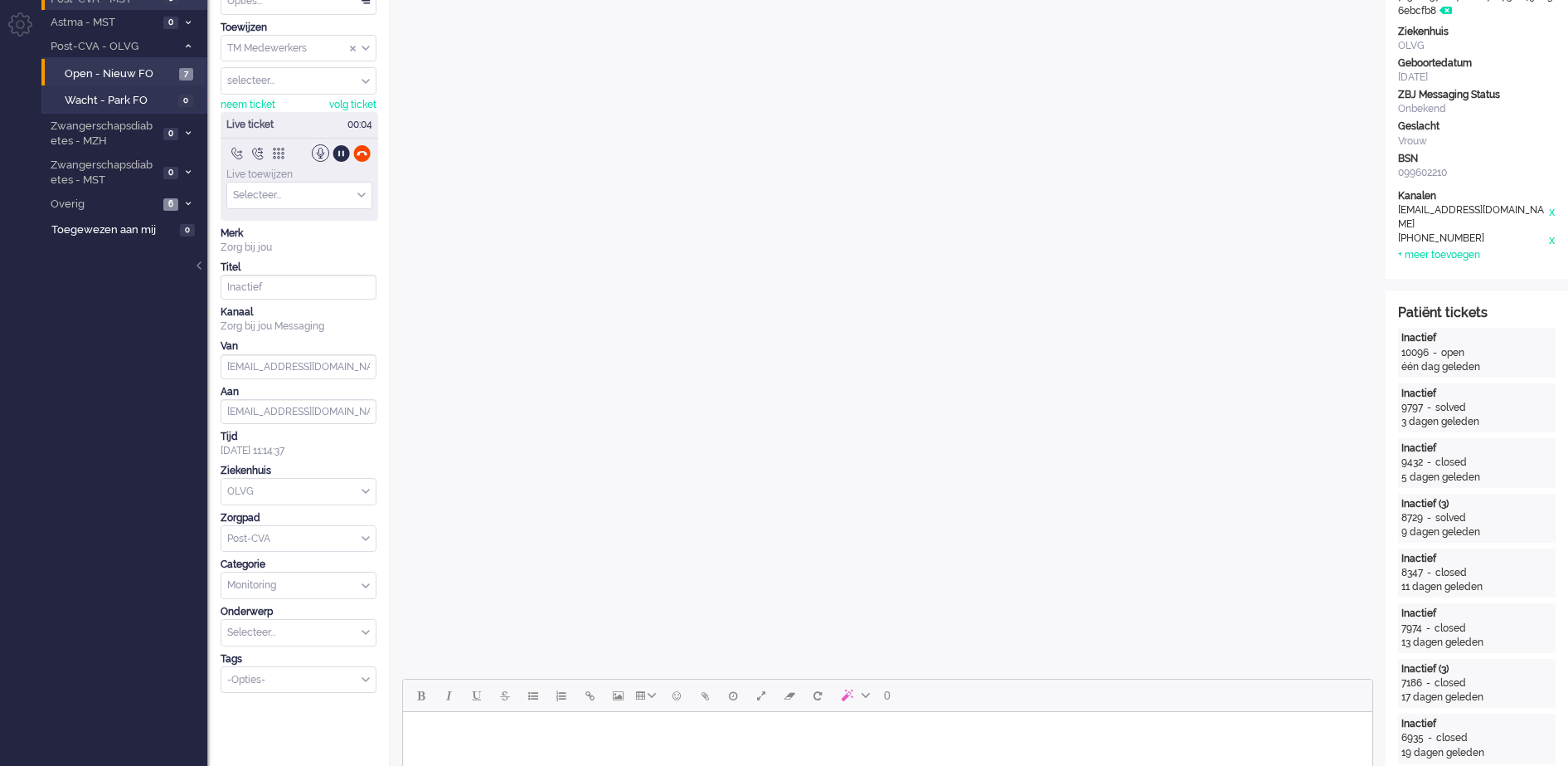
scroll to position [0, 0]
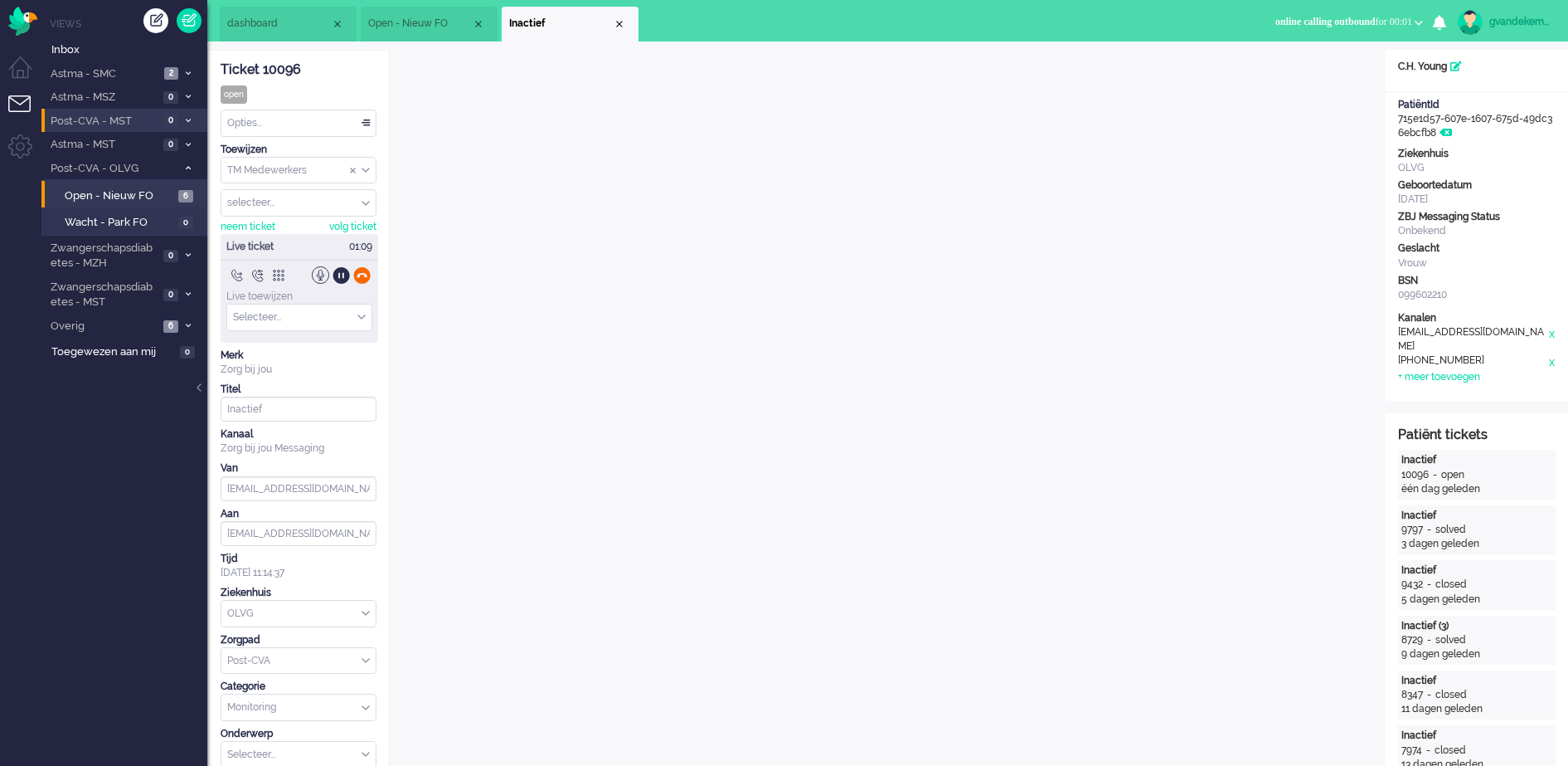
click at [363, 273] on div at bounding box center [362, 275] width 17 height 17
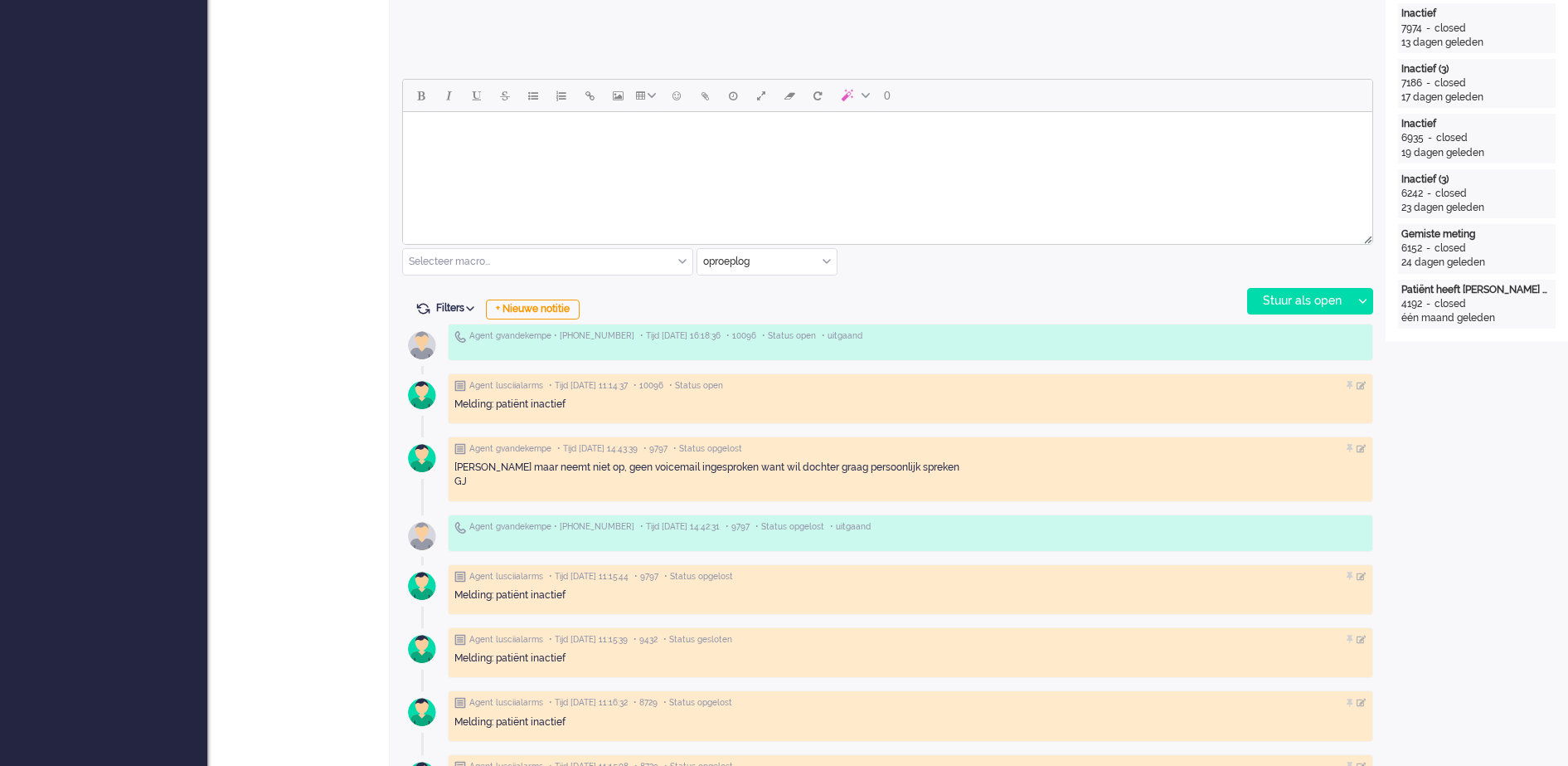
scroll to position [726, 0]
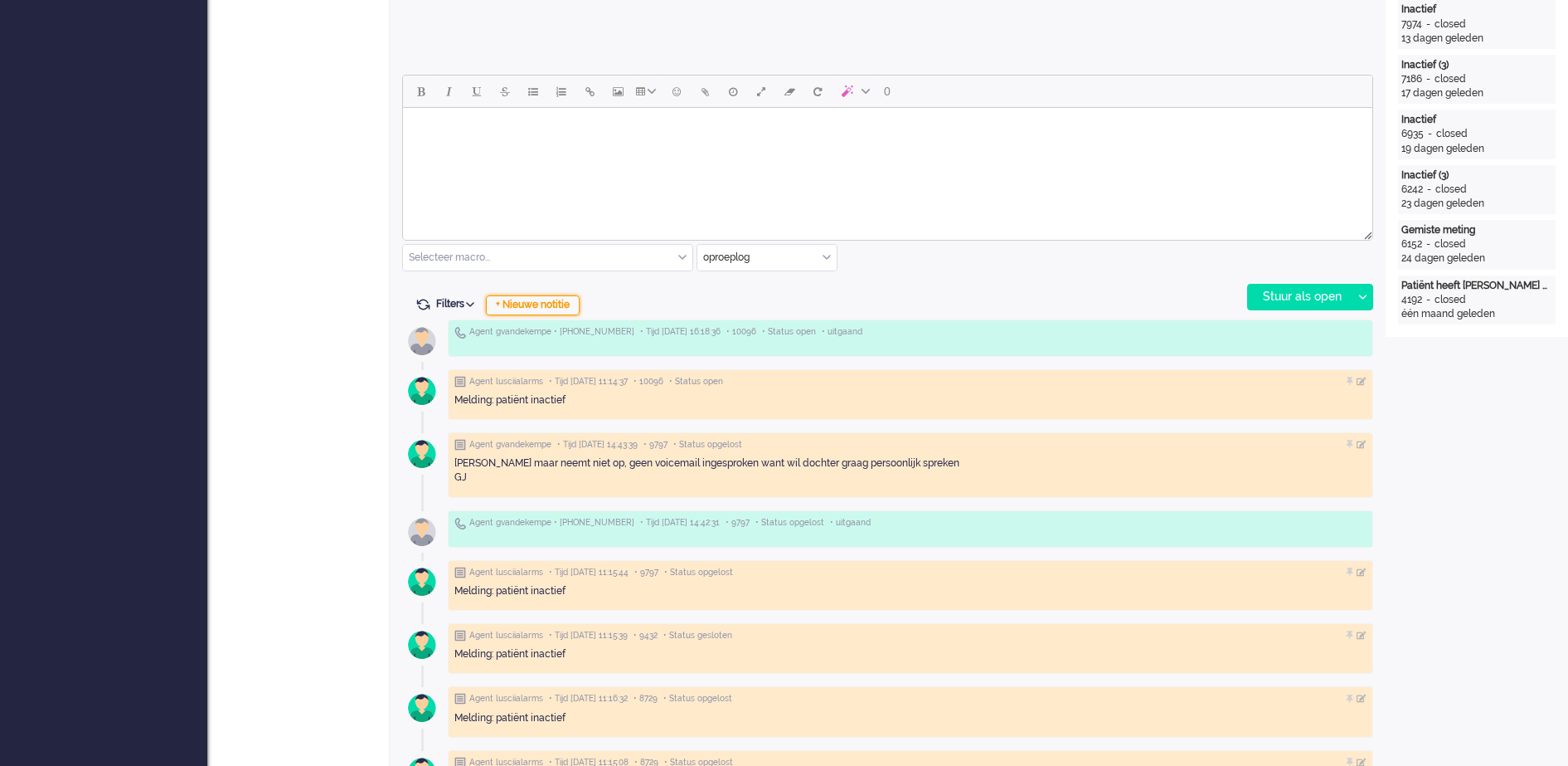
click at [558, 304] on div "+ Nieuwe notitie" at bounding box center [532, 305] width 93 height 20
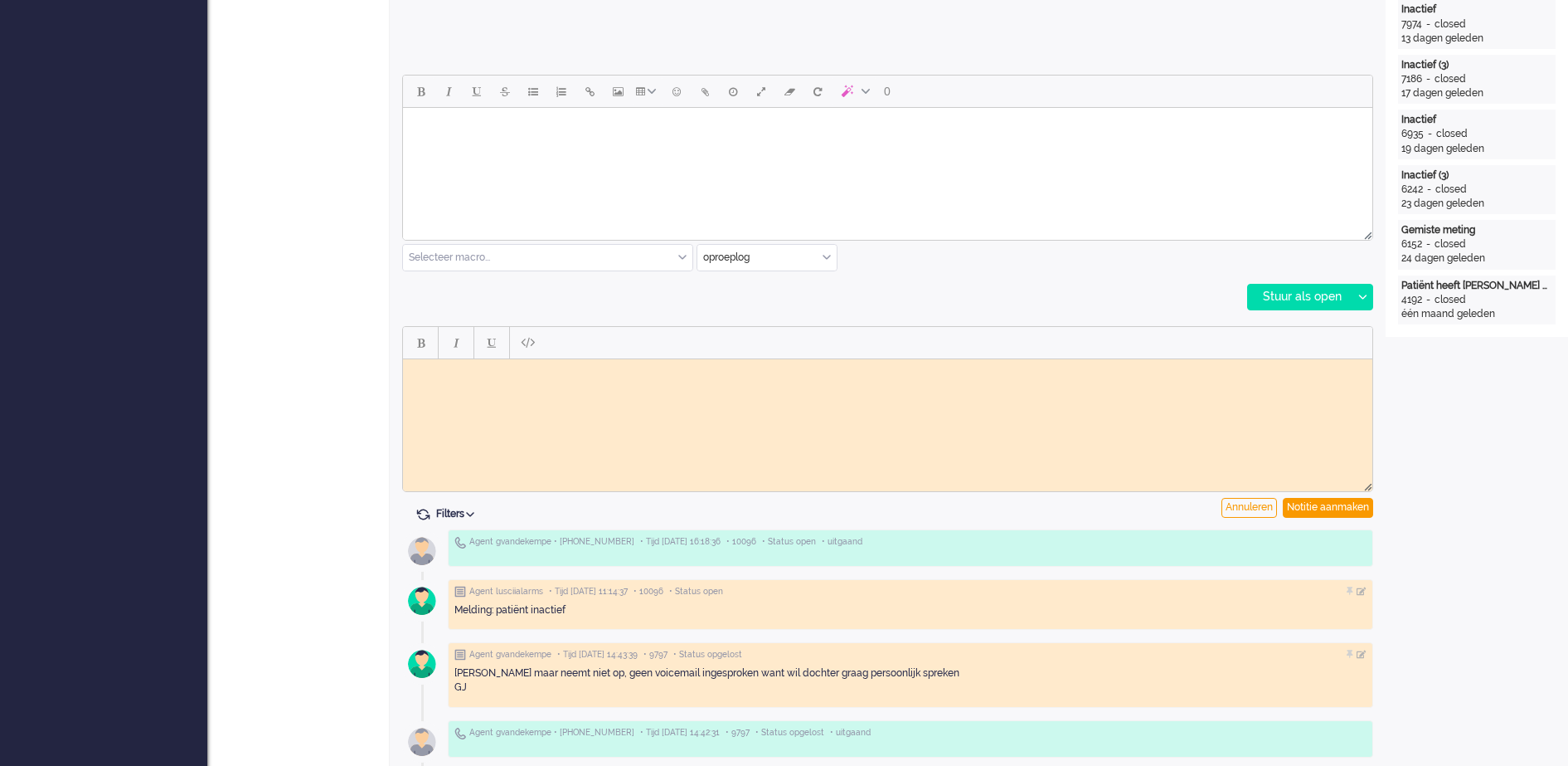
scroll to position [0, 0]
click at [548, 376] on body "Rich Text Area. Press ALT-0 for help." at bounding box center [888, 370] width 956 height 13
click at [1325, 502] on div "Notitie aanmaken" at bounding box center [1328, 507] width 90 height 20
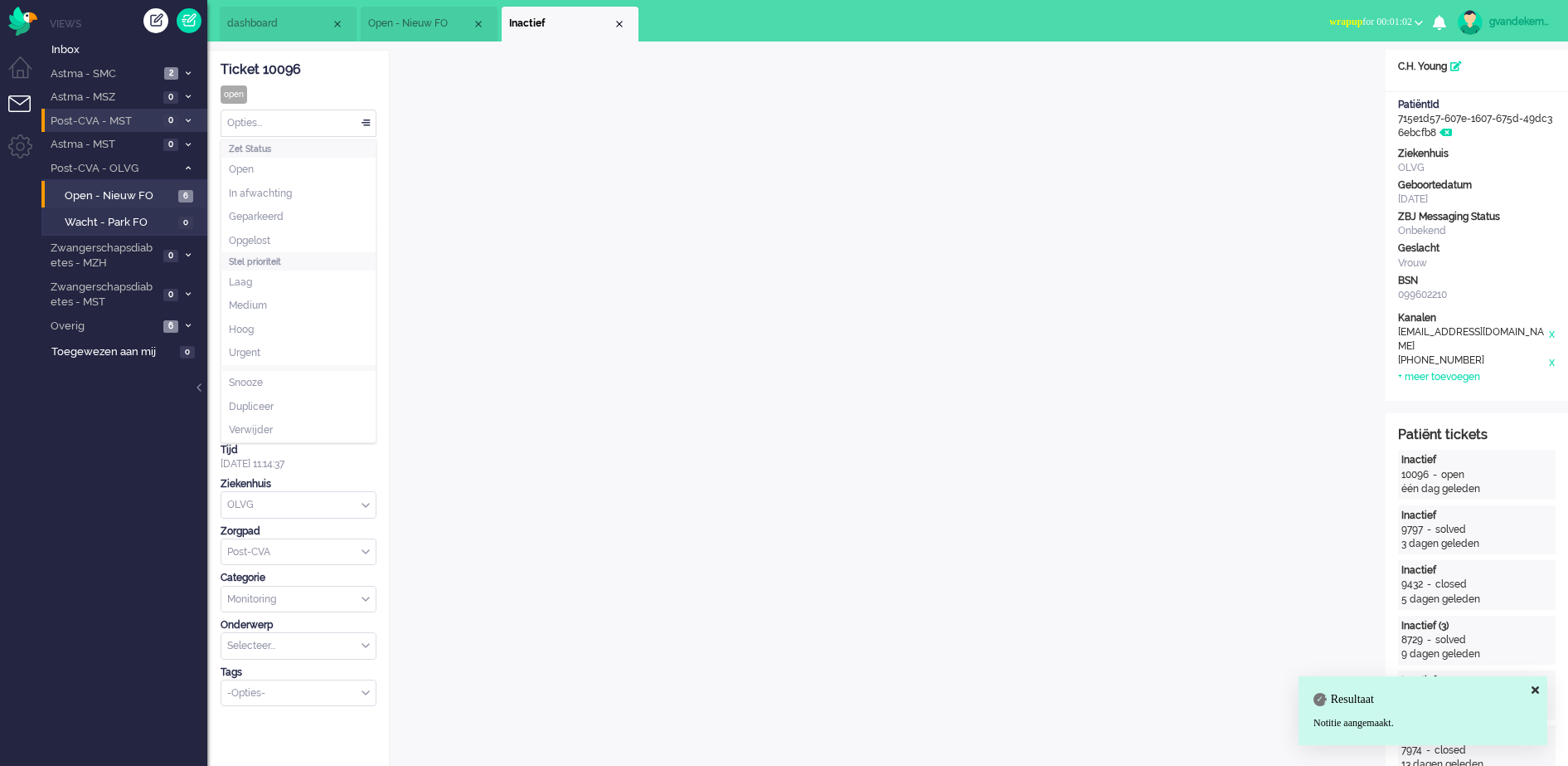
click at [366, 122] on div "Opties..." at bounding box center [298, 123] width 154 height 26
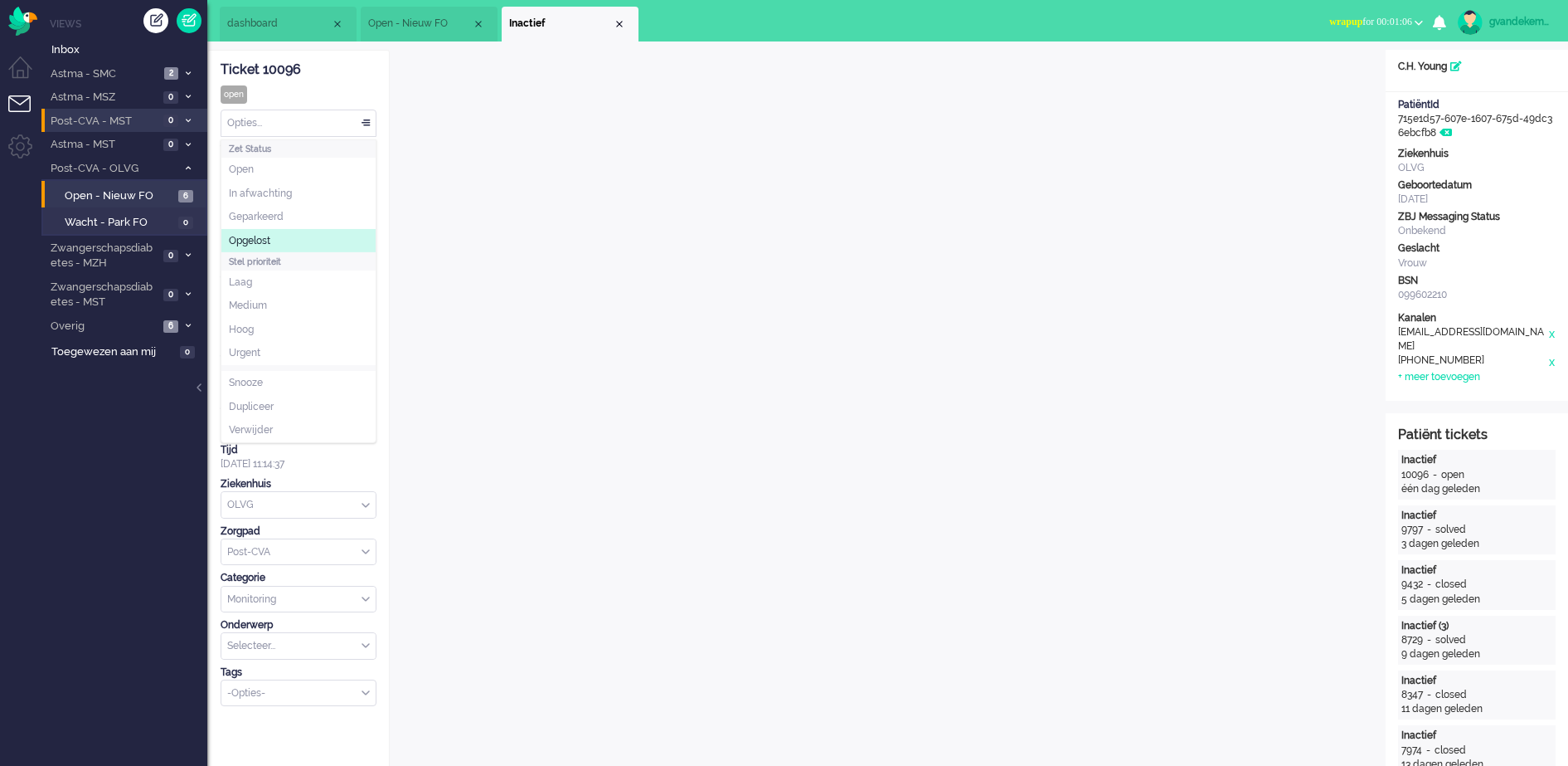
click at [319, 234] on li "Opgelost" at bounding box center [298, 241] width 154 height 24
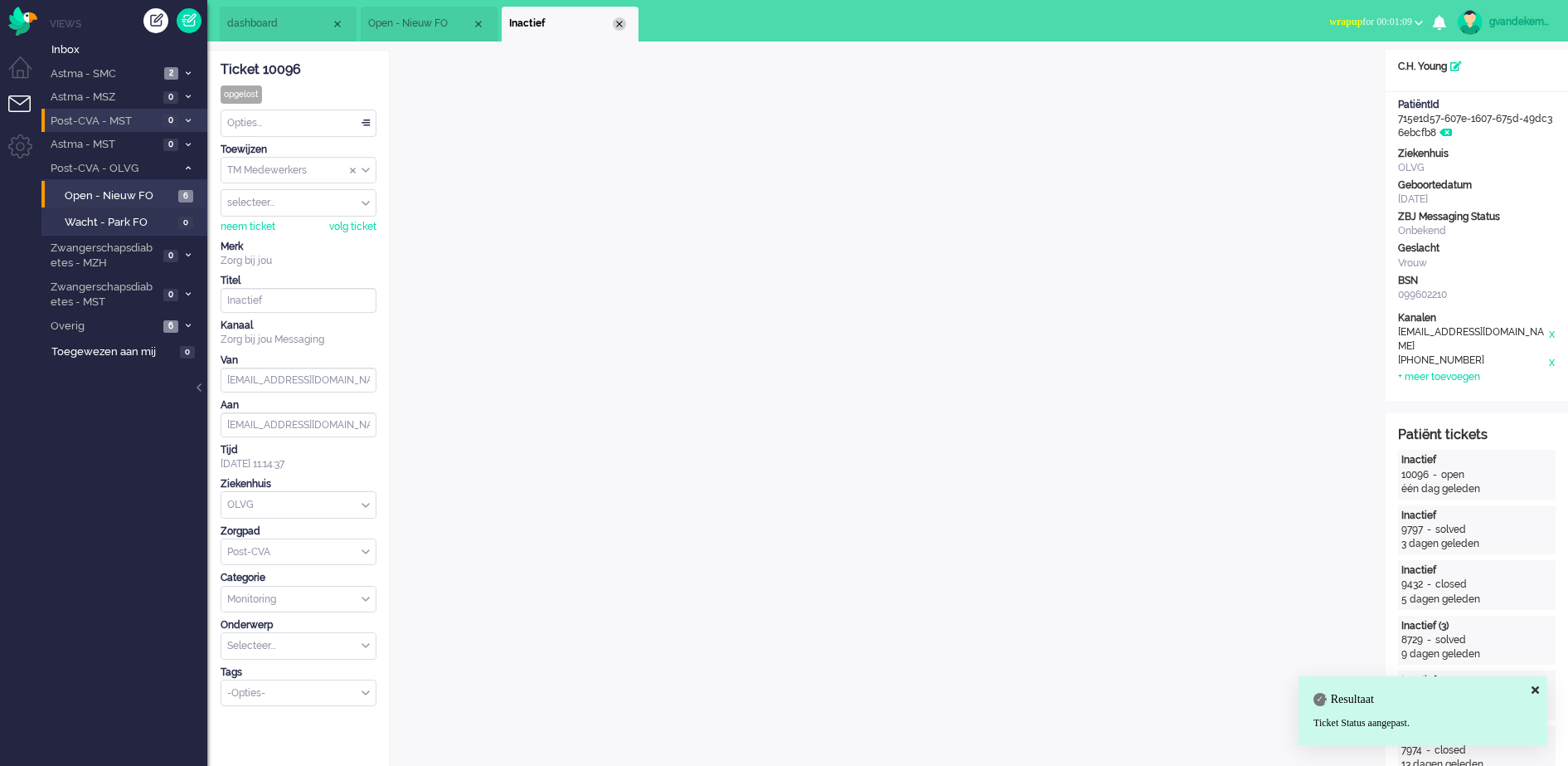
click at [617, 24] on div "Close tab" at bounding box center [620, 24] width 13 height 13
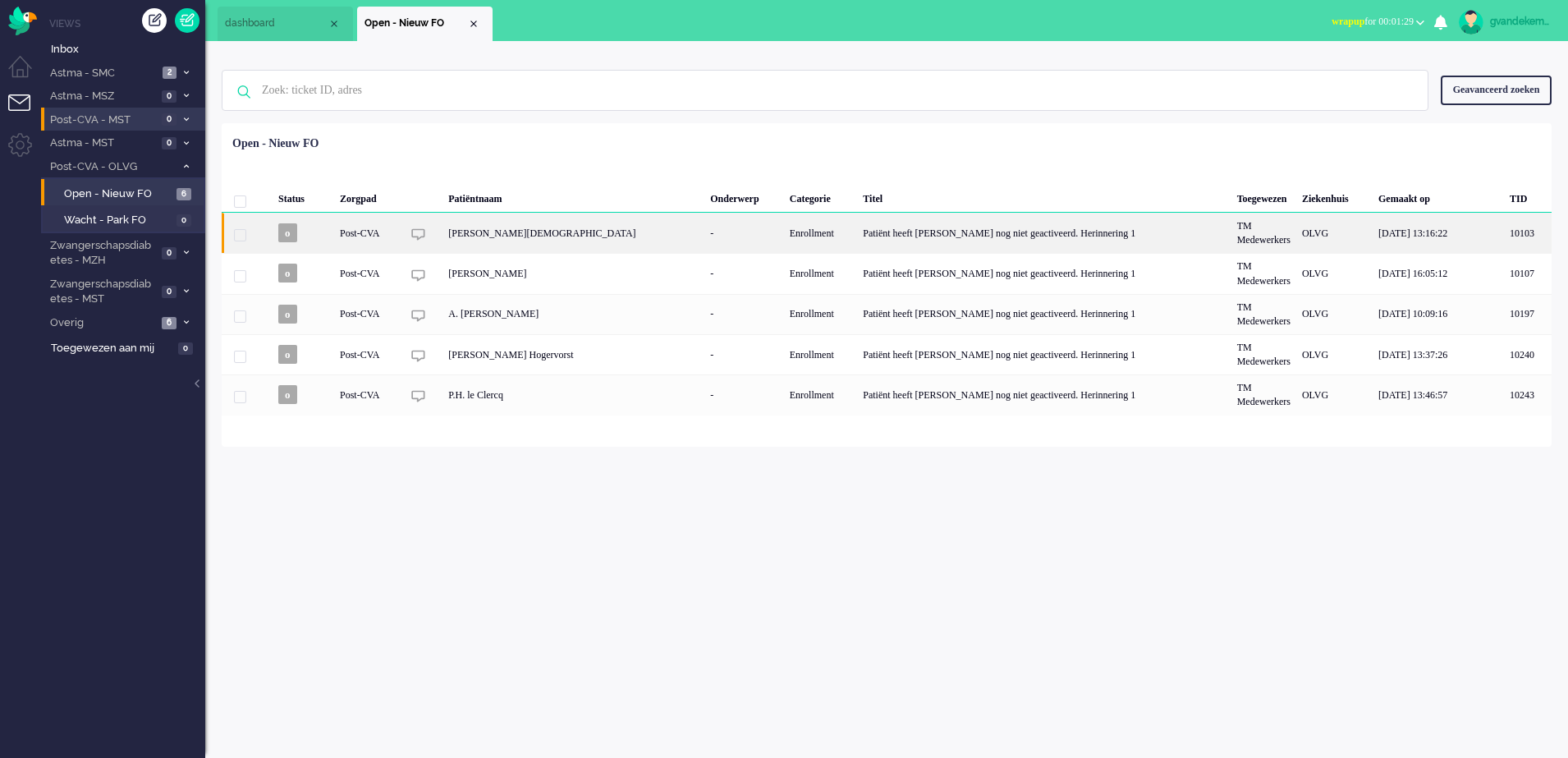
click at [979, 241] on div "Patiënt heeft [PERSON_NAME] nog niet geactiveerd. Herinnering 1" at bounding box center [1043, 232] width 373 height 40
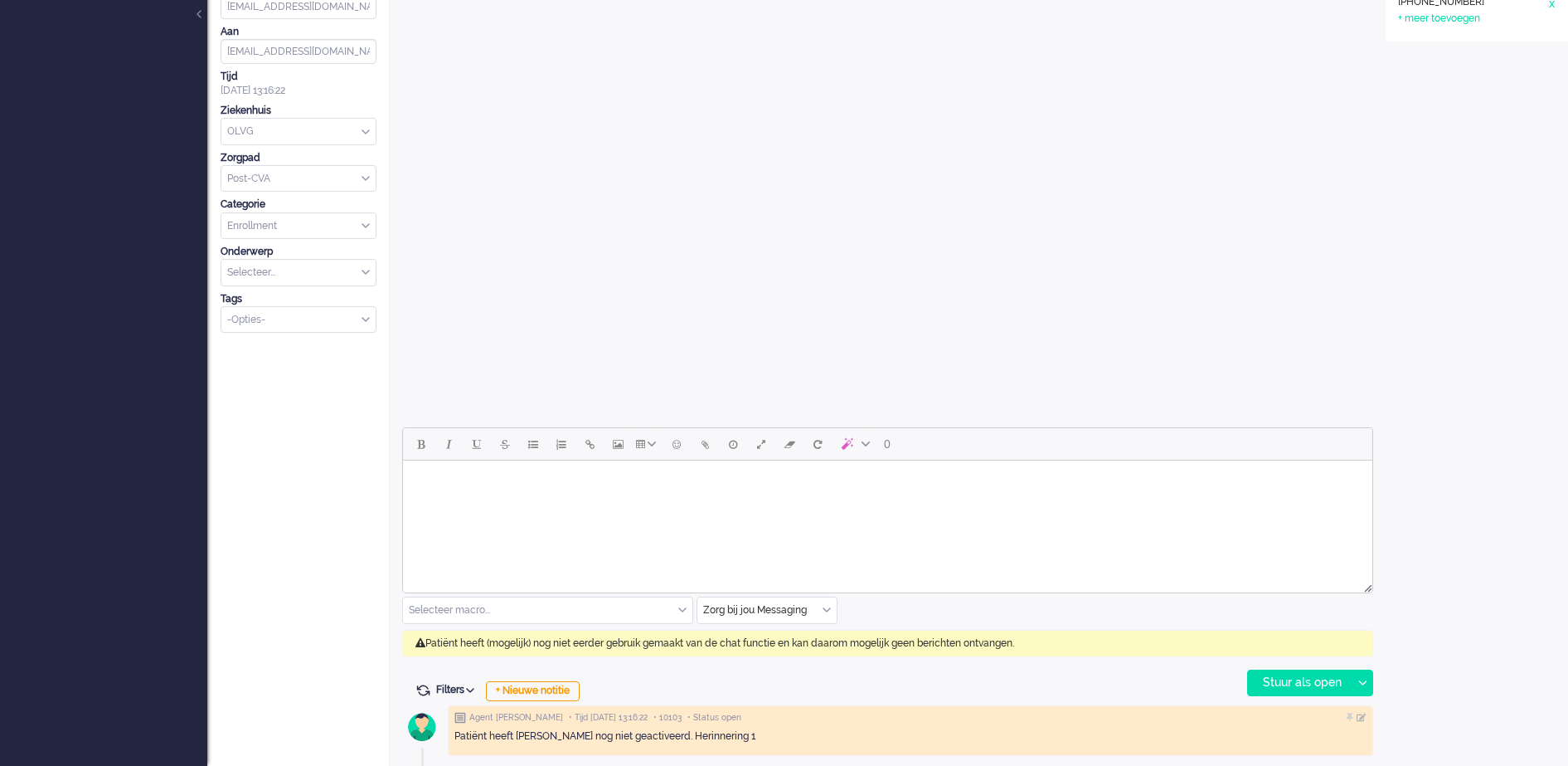
scroll to position [376, 0]
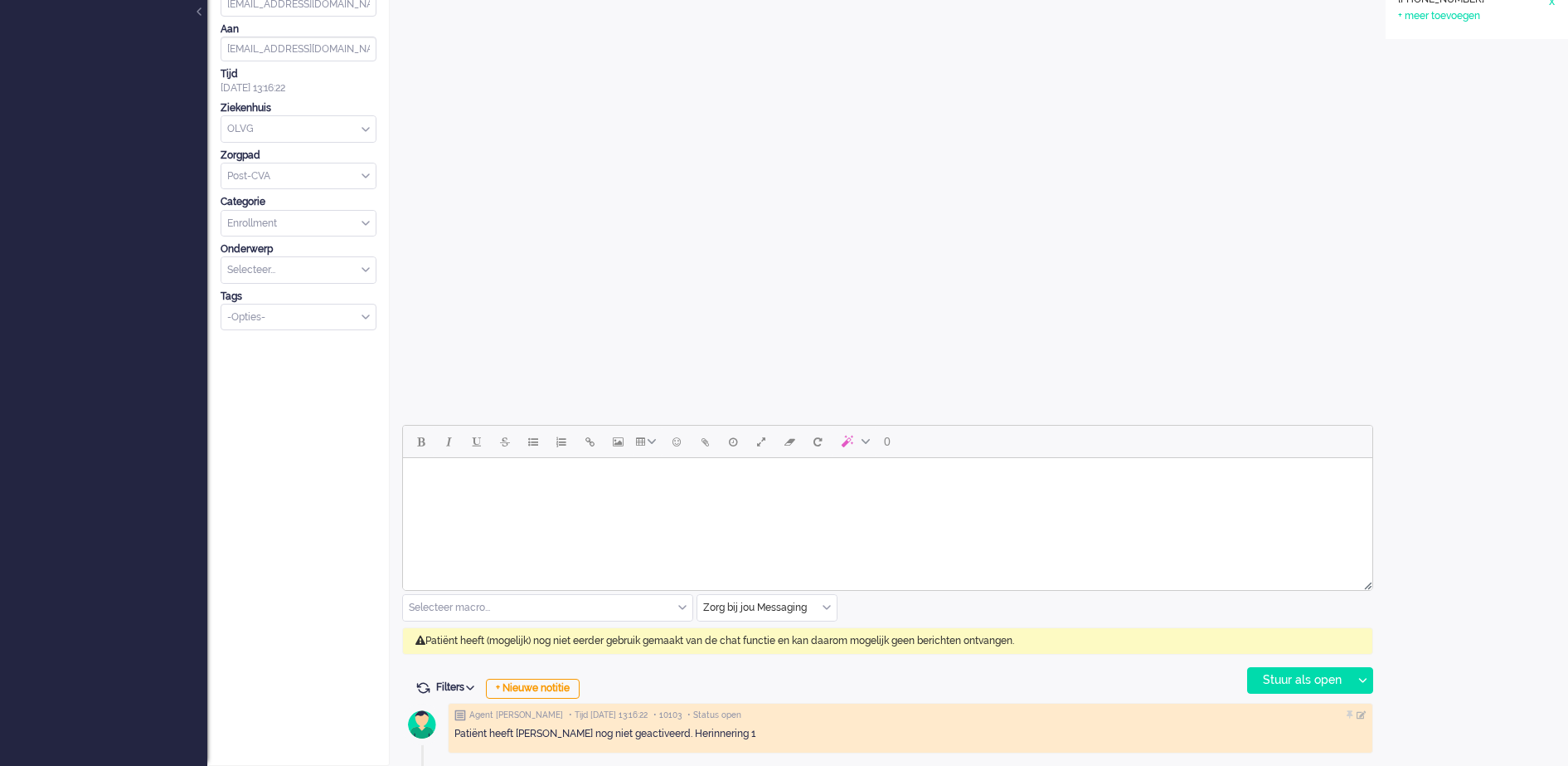
click at [826, 604] on div "Zorg bij jou Messaging" at bounding box center [767, 607] width 139 height 26
click at [790, 653] on li "uitgaand telefoon" at bounding box center [767, 656] width 139 height 24
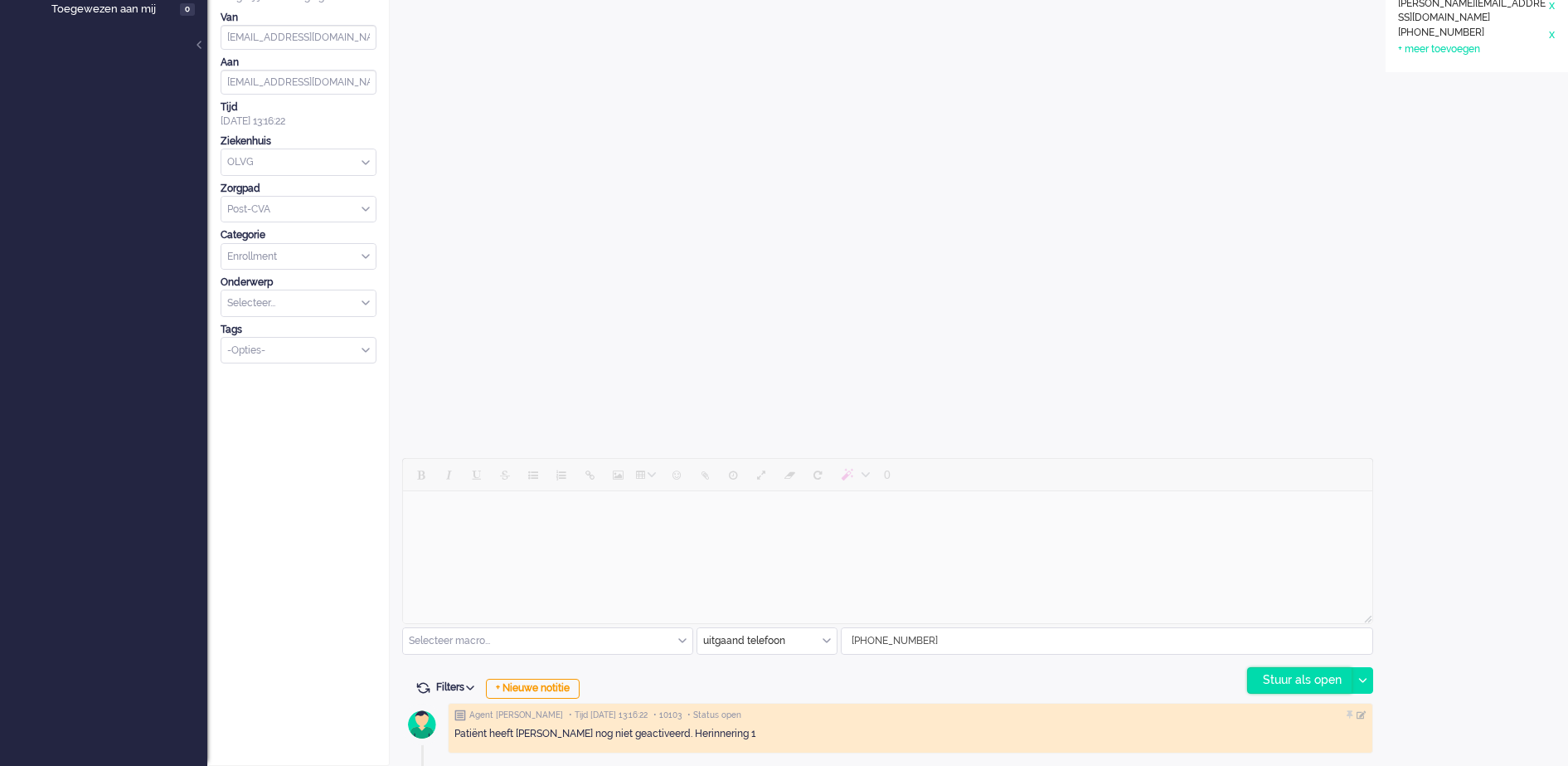
click at [1289, 673] on div "Stuur als open" at bounding box center [1300, 680] width 104 height 25
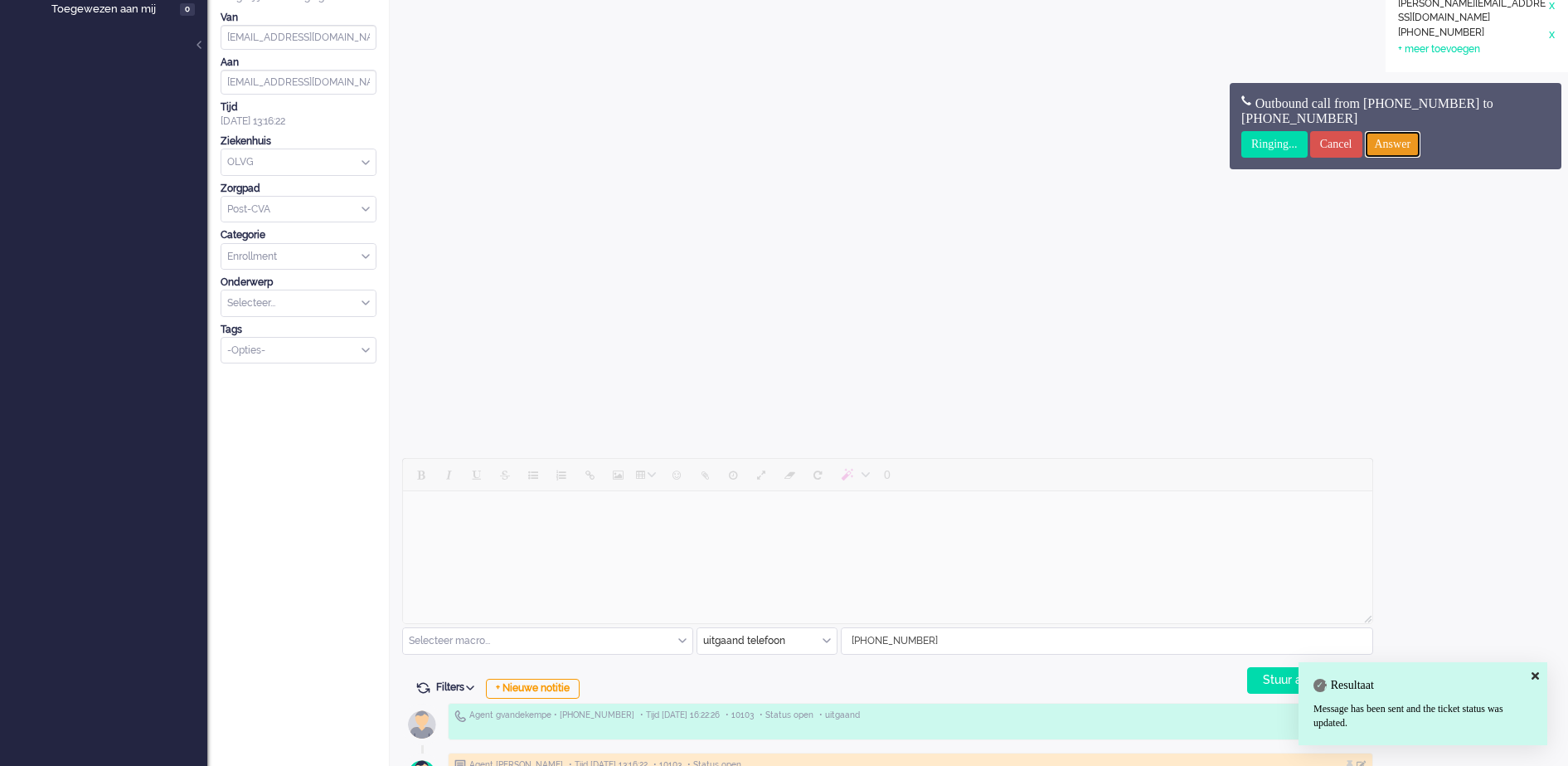
click at [1422, 145] on input "Answer" at bounding box center [1393, 144] width 57 height 27
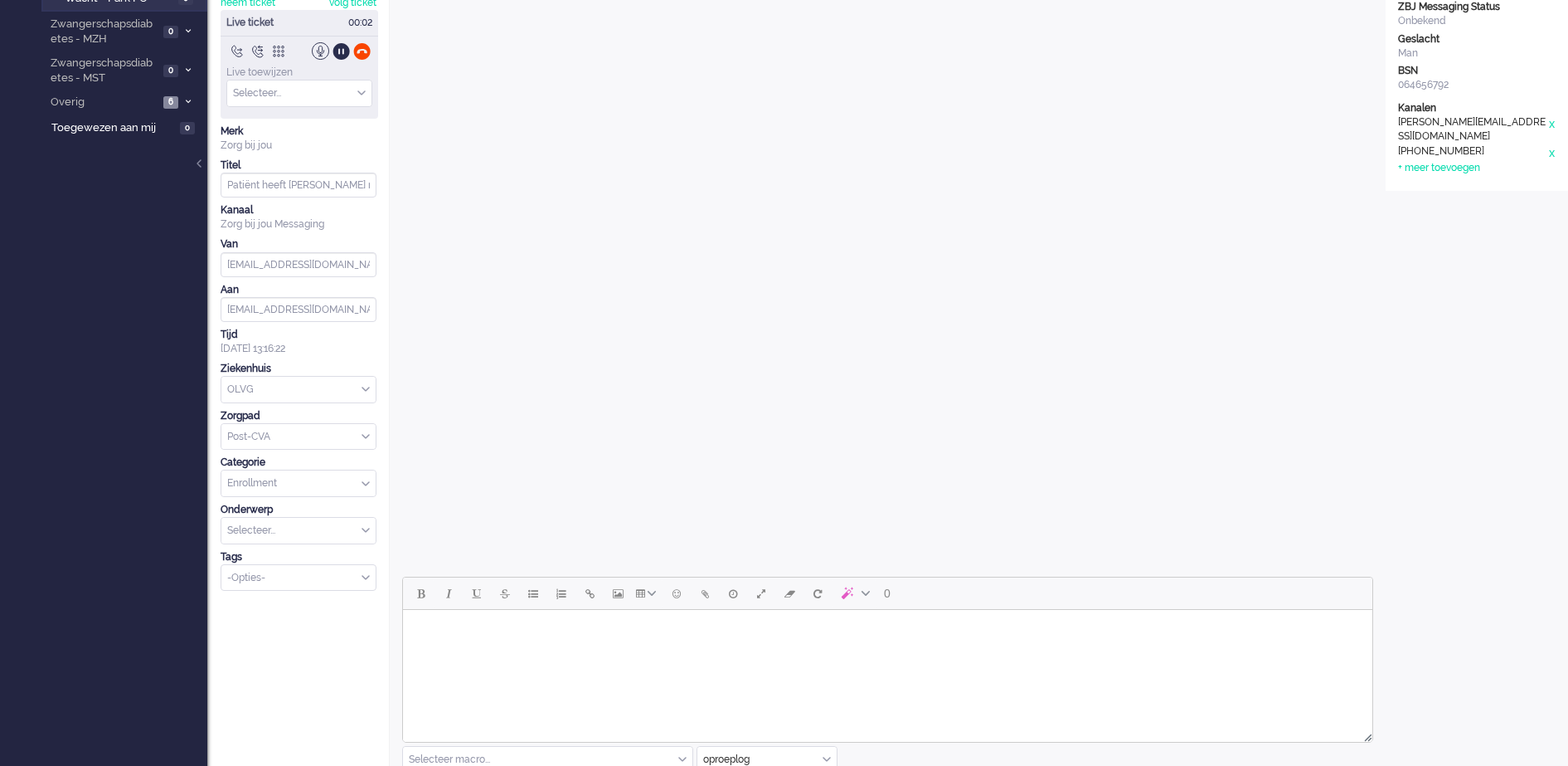
scroll to position [0, 0]
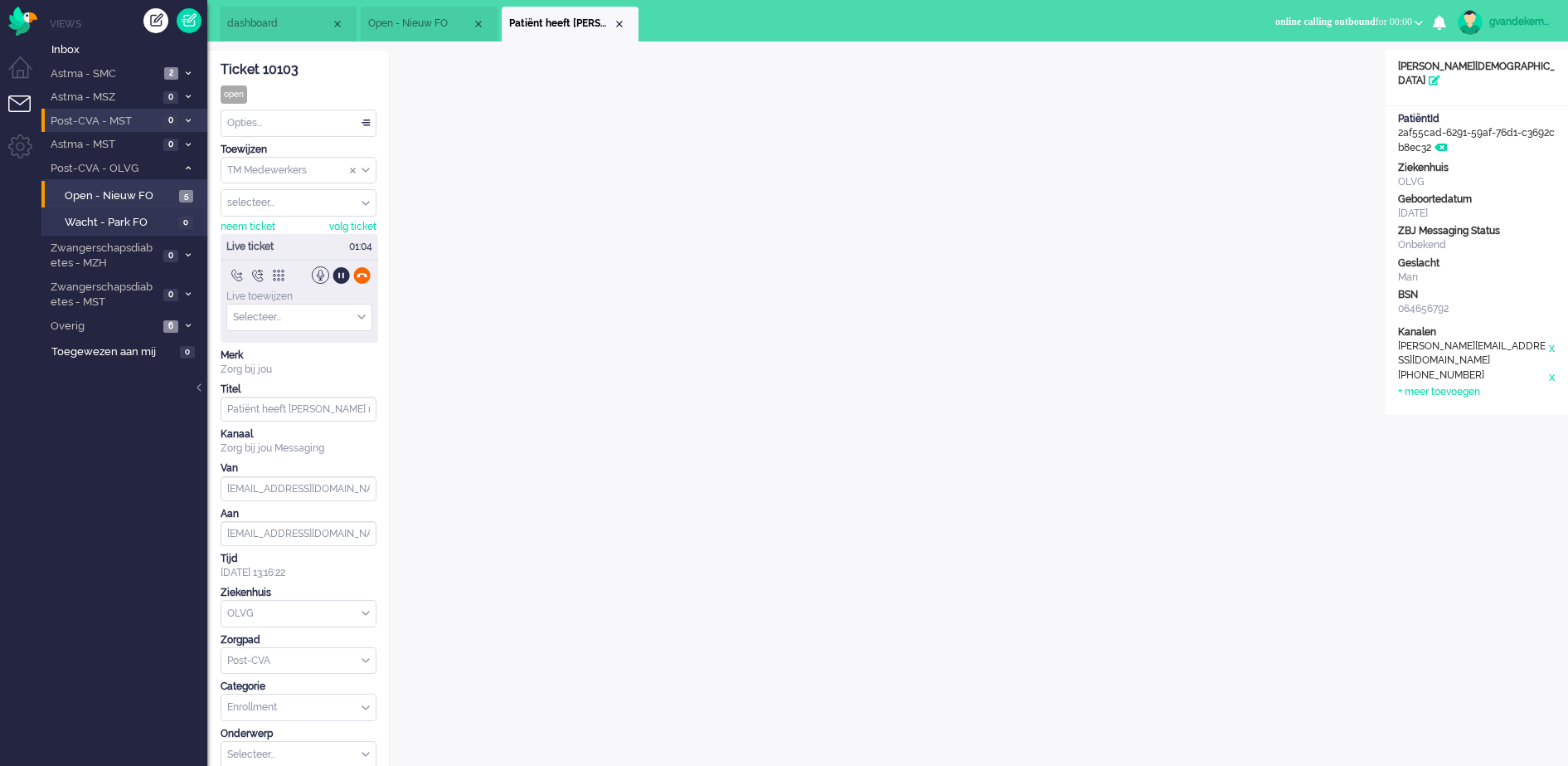
click at [365, 274] on div at bounding box center [362, 275] width 17 height 17
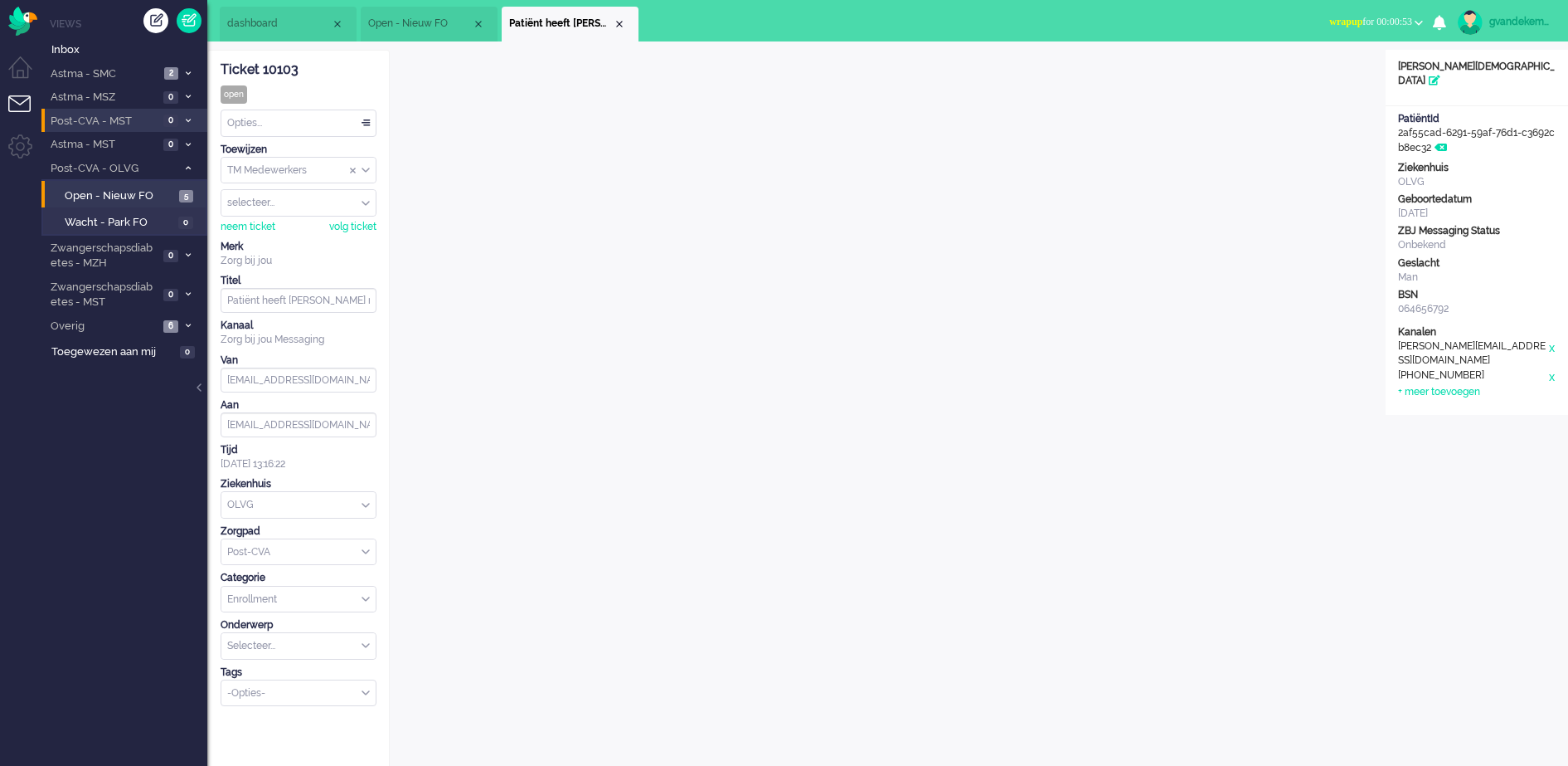
scroll to position [393, 0]
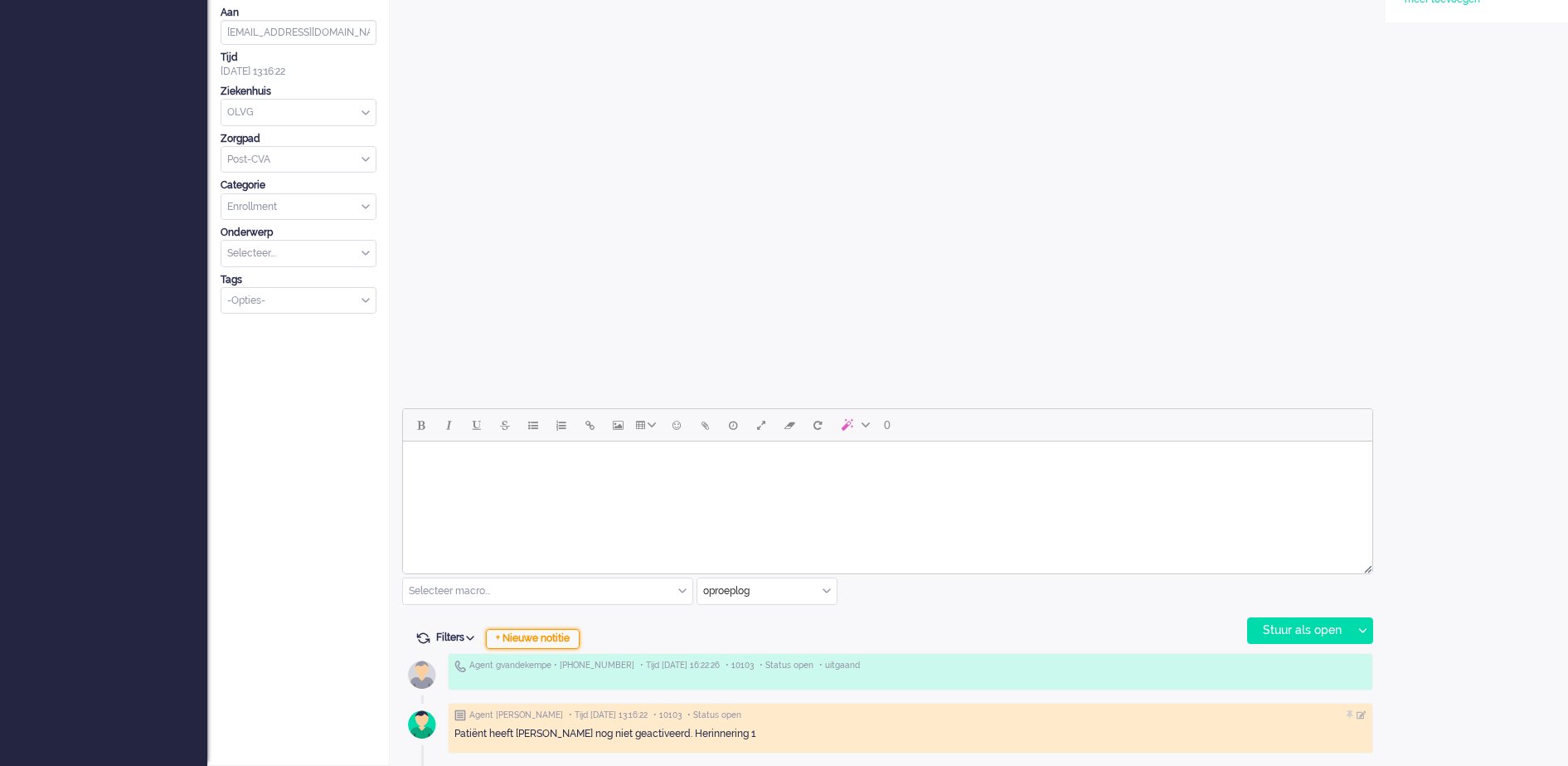
click at [551, 641] on div "+ Nieuwe notitie" at bounding box center [532, 638] width 93 height 20
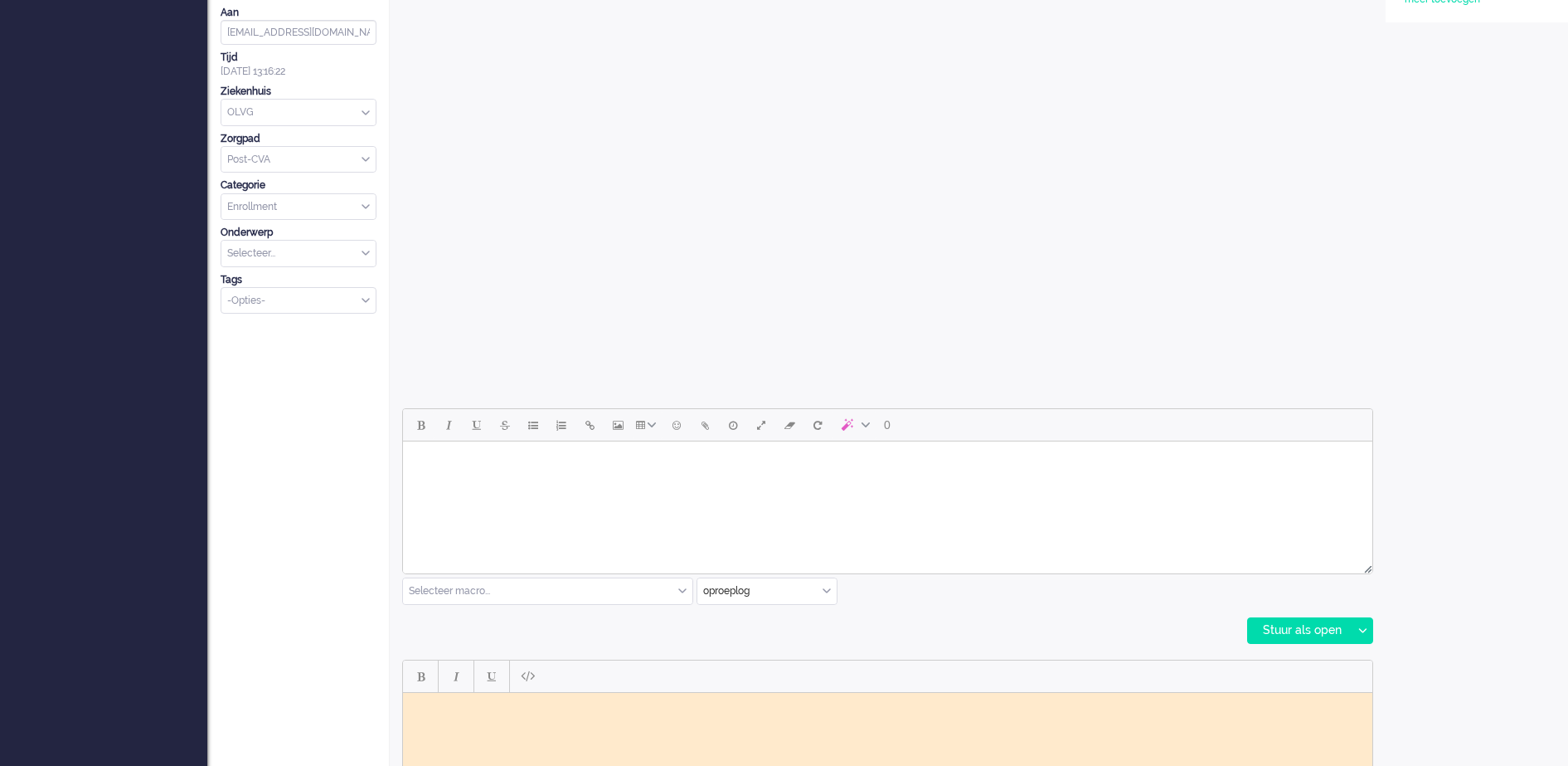
scroll to position [0, 0]
click at [484, 707] on body "Rich Text Area. Press ALT-0 for help." at bounding box center [888, 704] width 956 height 13
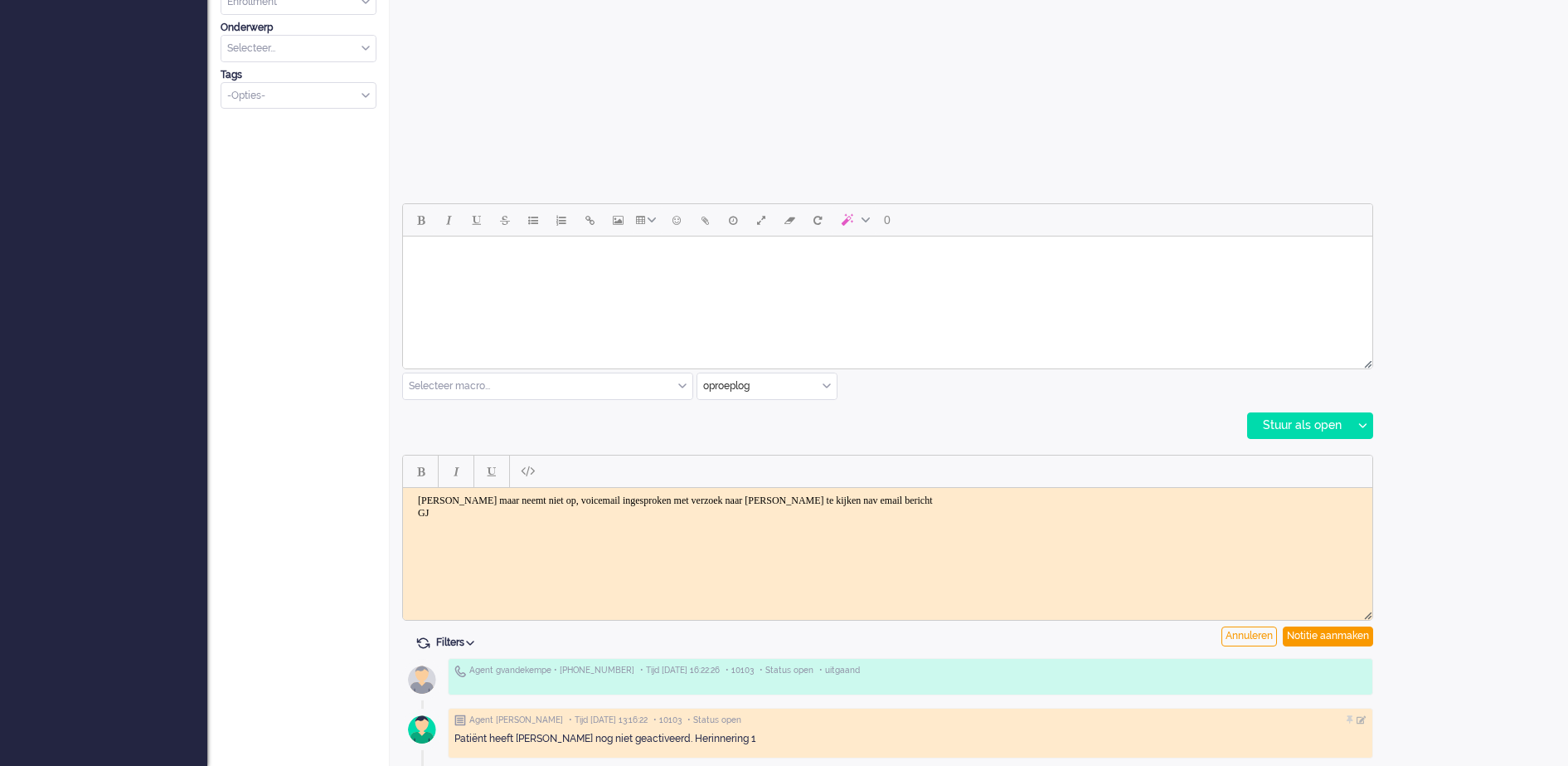
scroll to position [600, 0]
click at [1350, 629] on div "Notitie aanmaken" at bounding box center [1328, 633] width 90 height 20
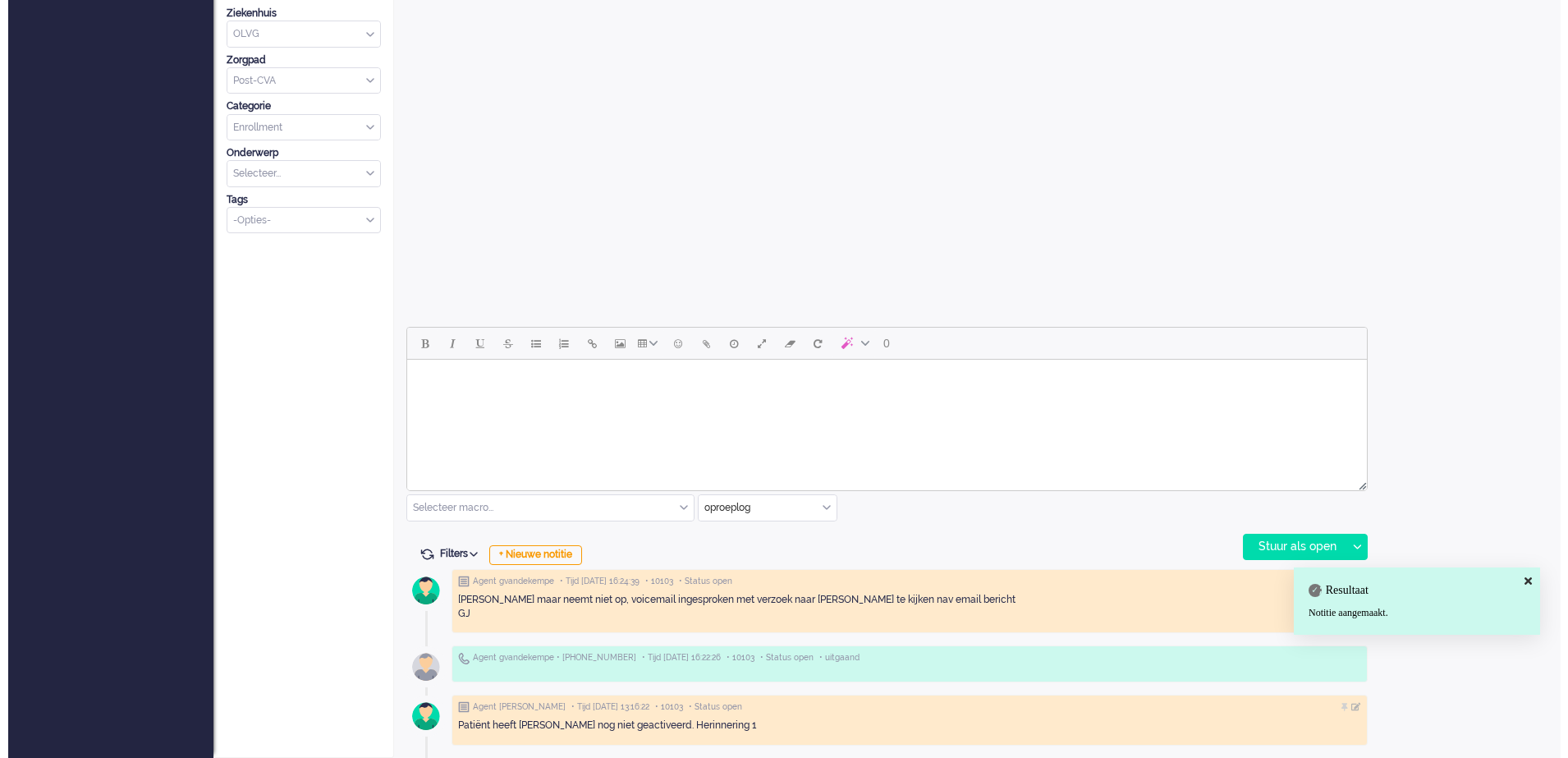
scroll to position [0, 0]
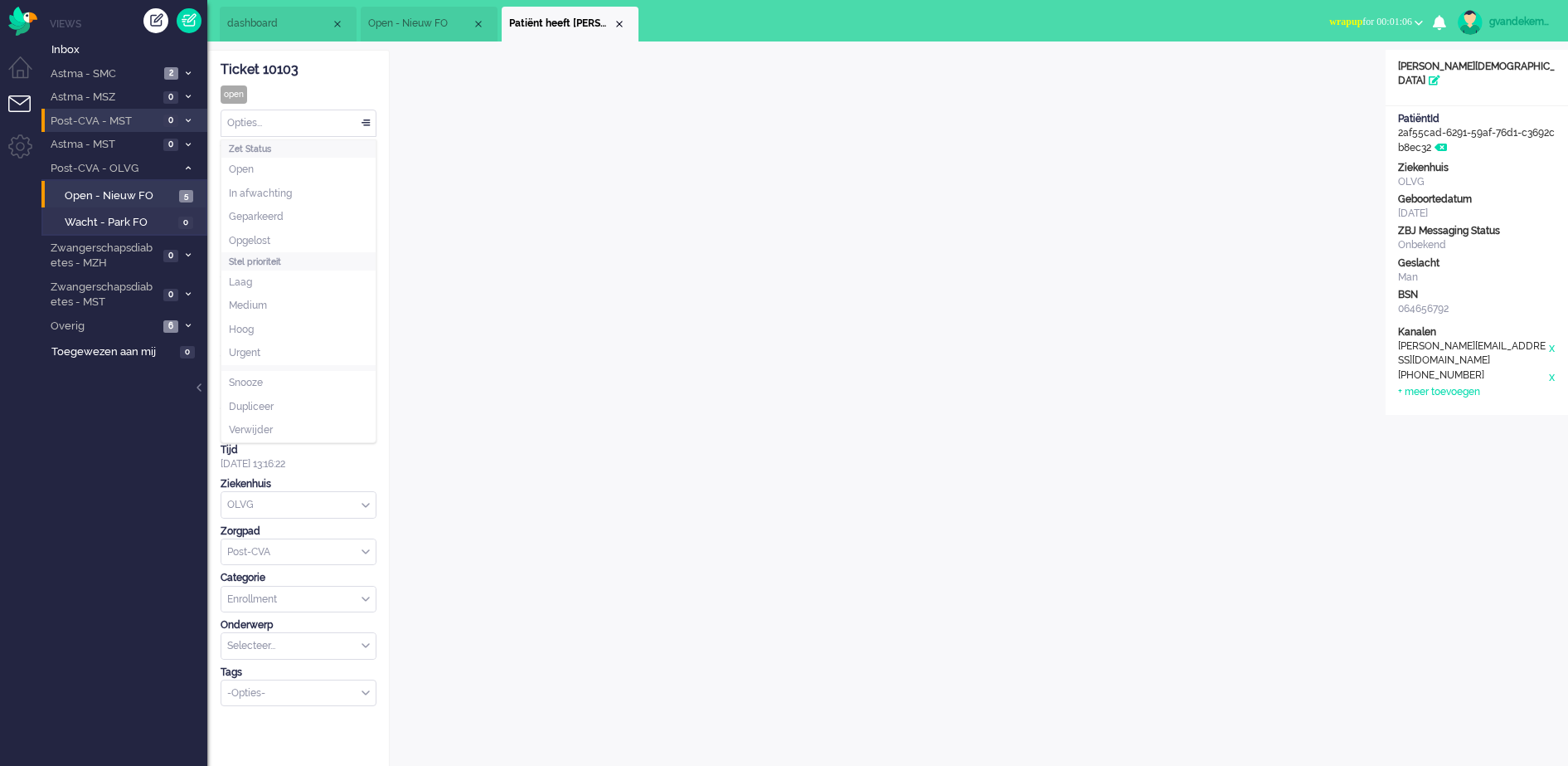
click at [371, 123] on div "Opties..." at bounding box center [298, 123] width 154 height 26
click at [296, 232] on li "Opgelost" at bounding box center [298, 241] width 154 height 24
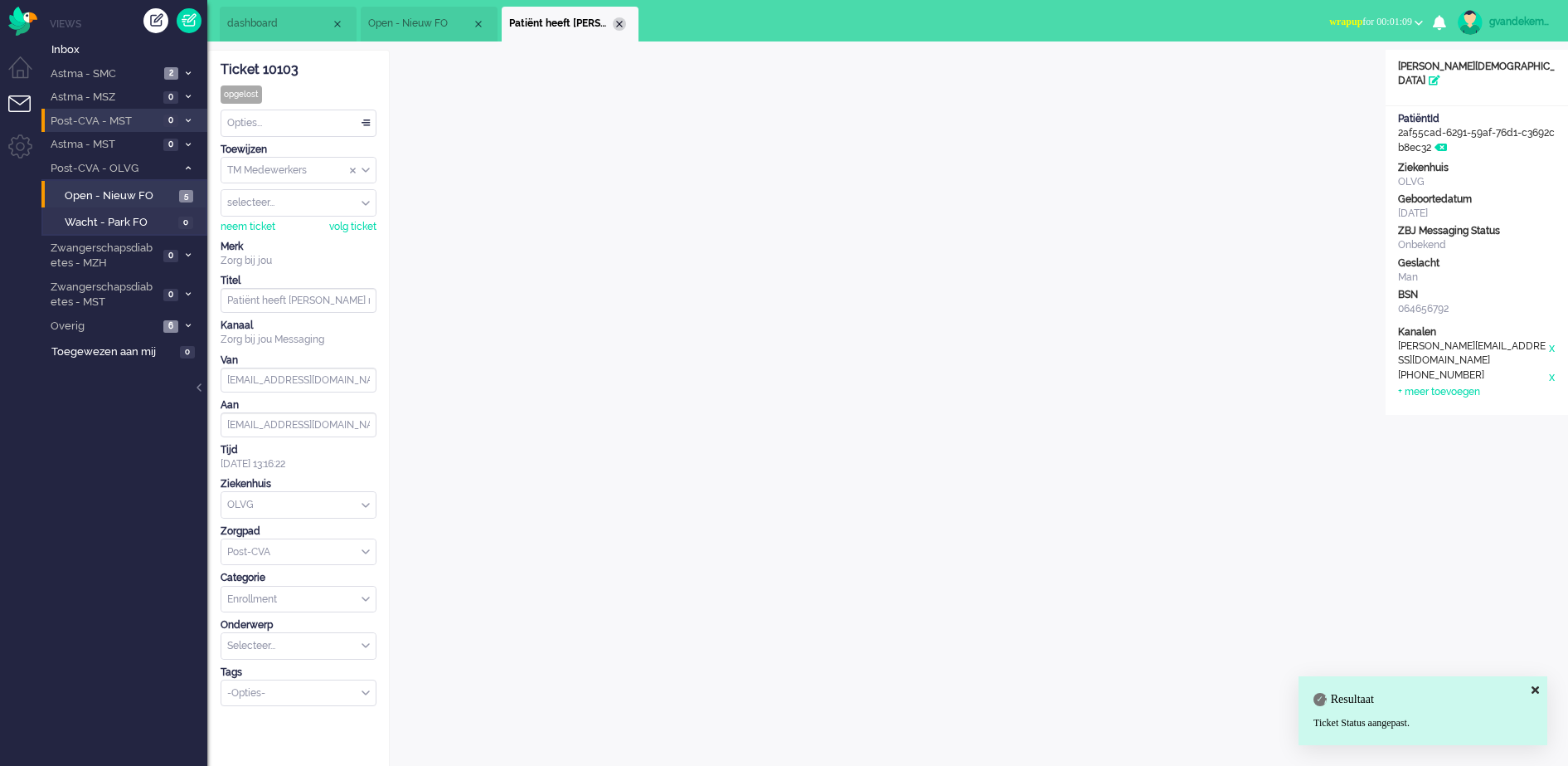
click at [617, 23] on div "Close tab" at bounding box center [620, 24] width 13 height 13
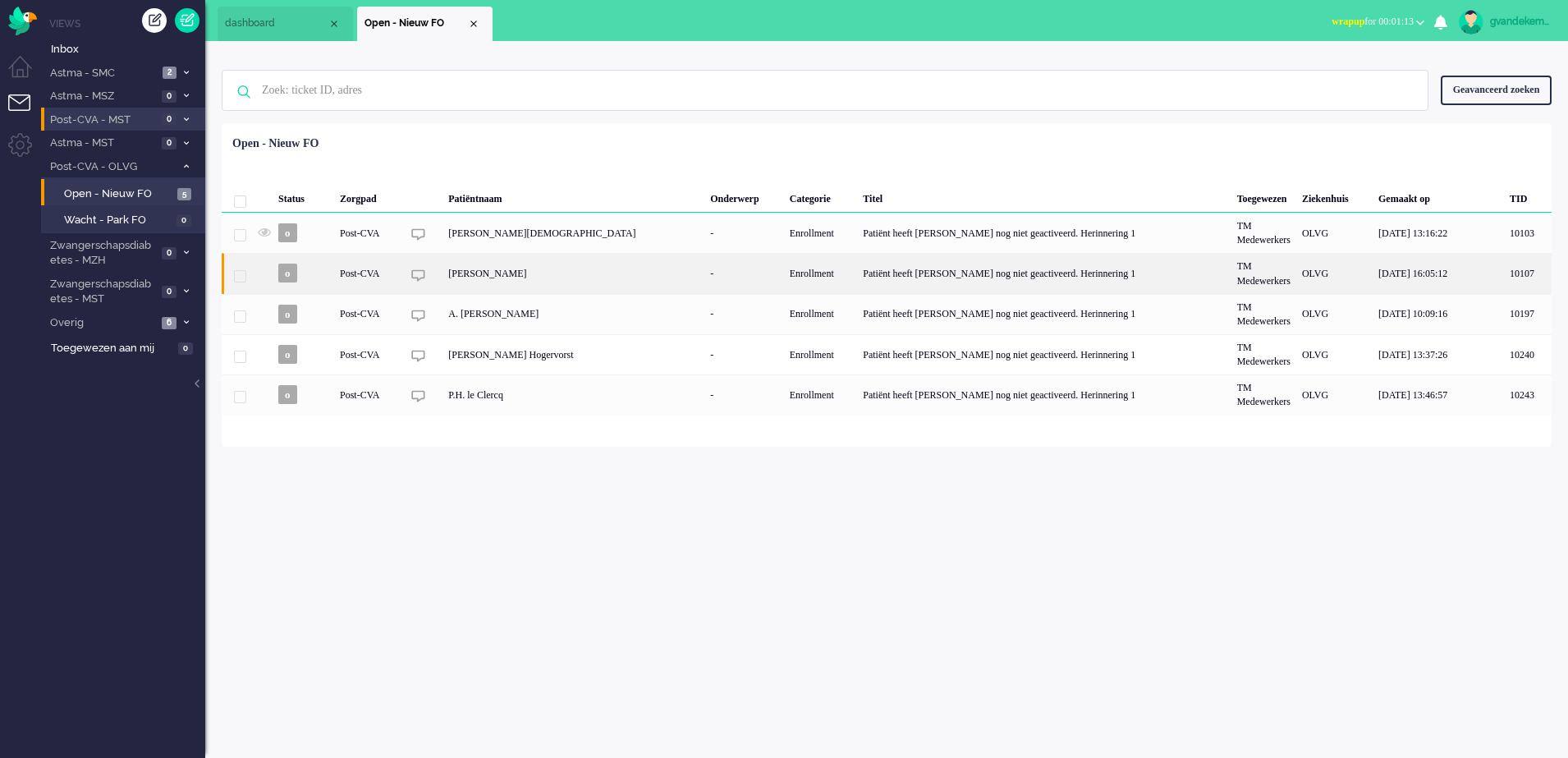
click at [937, 273] on div "Patiënt heeft [PERSON_NAME] nog niet geactiveerd. Herinnering 1" at bounding box center [1043, 273] width 373 height 40
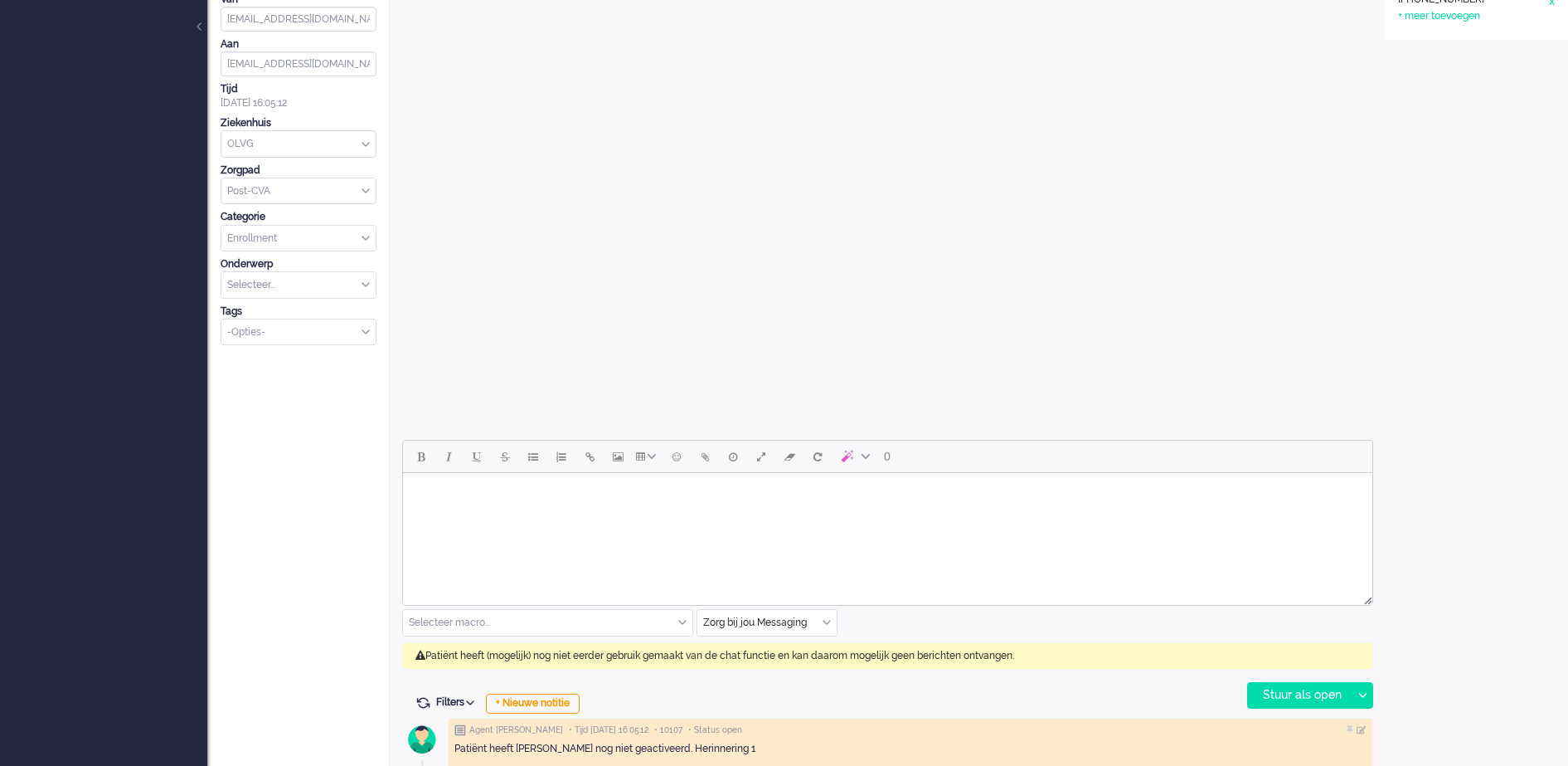
scroll to position [376, 0]
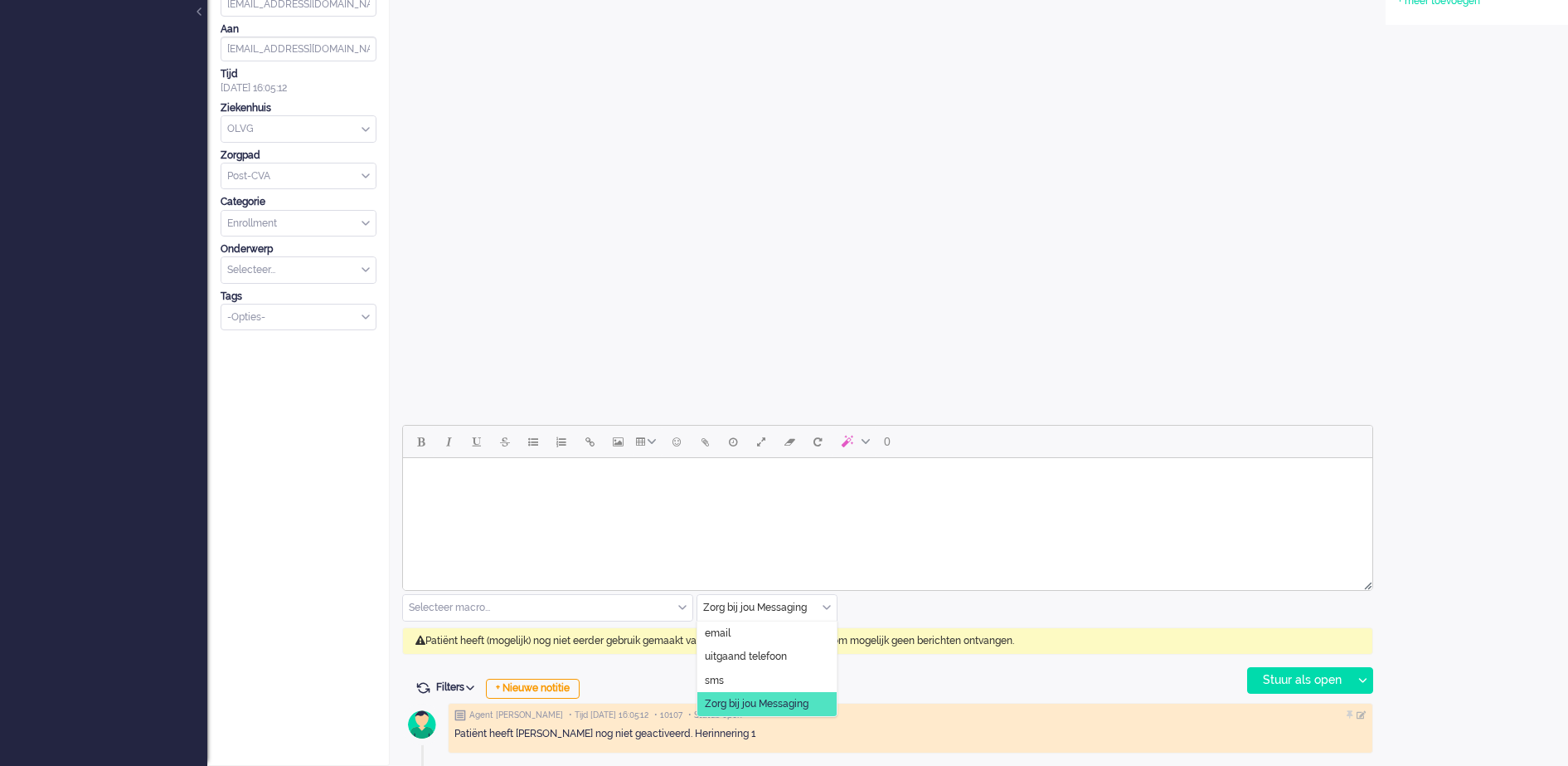
click at [827, 606] on div "Zorg bij jou Messaging" at bounding box center [767, 607] width 139 height 26
click at [788, 653] on li "uitgaand telefoon" at bounding box center [767, 656] width 139 height 24
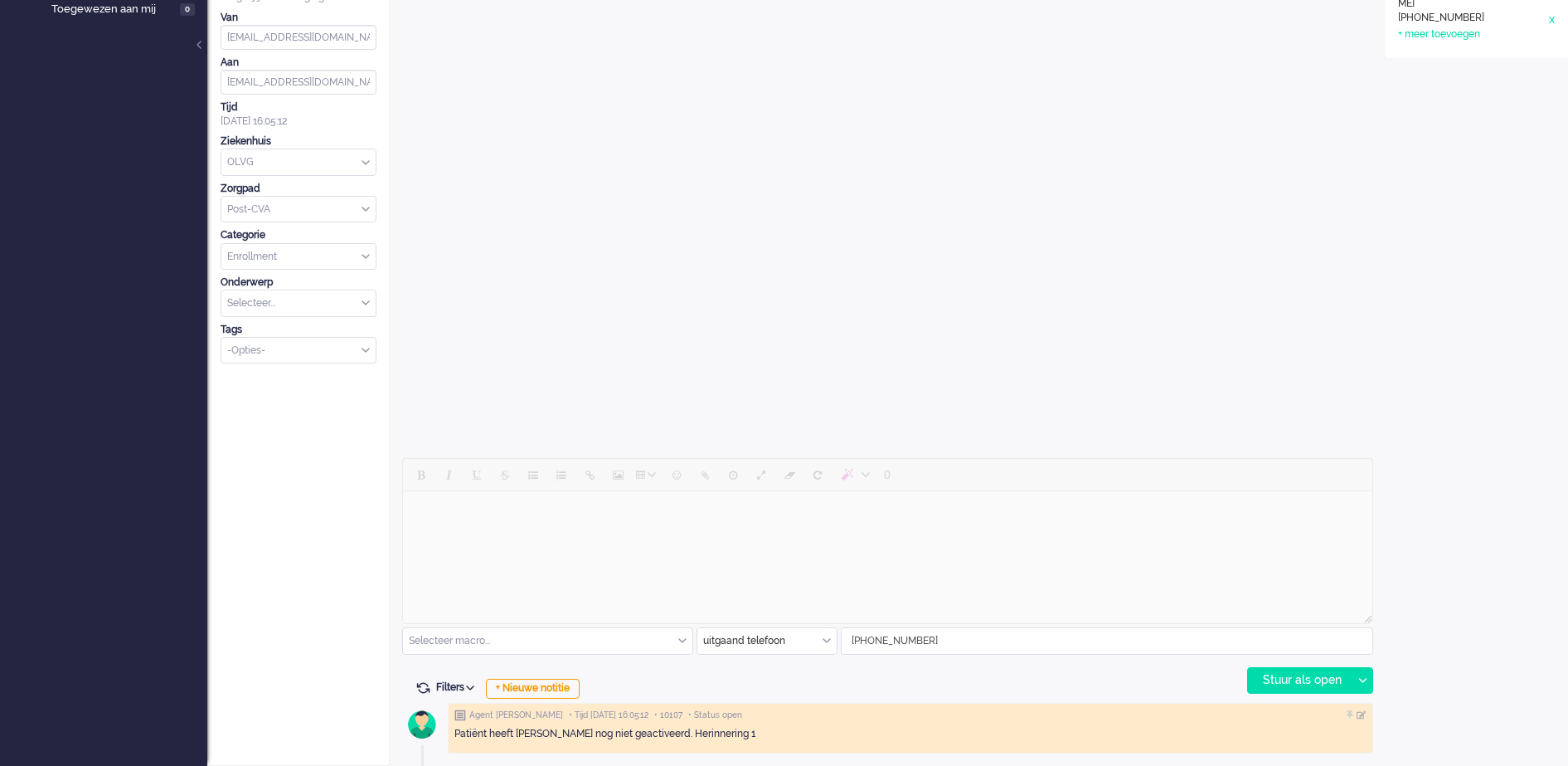
scroll to position [343, 0]
click at [1311, 677] on div "Stuur als open" at bounding box center [1300, 680] width 104 height 25
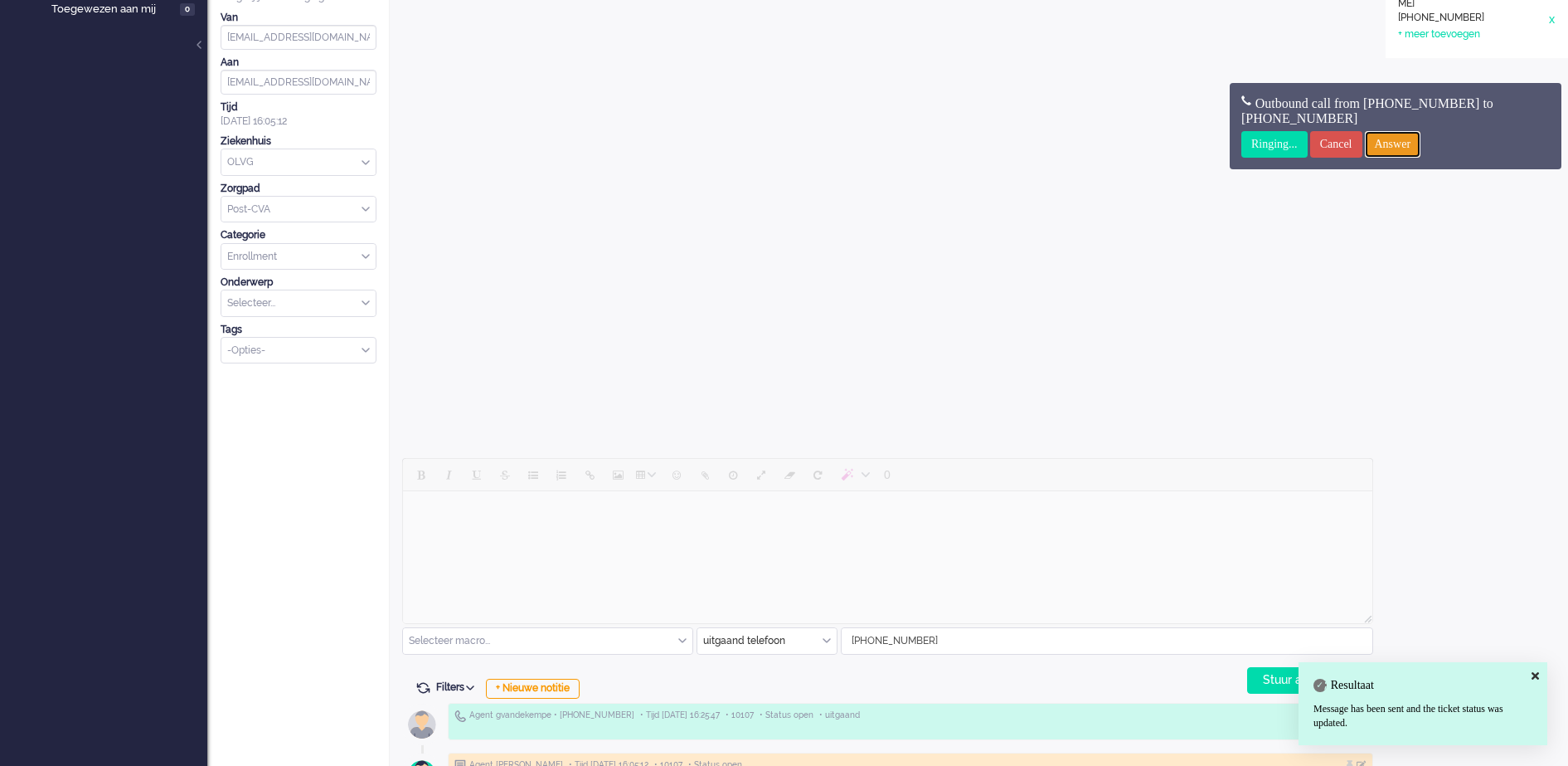
click at [1422, 147] on input "Answer" at bounding box center [1393, 144] width 57 height 27
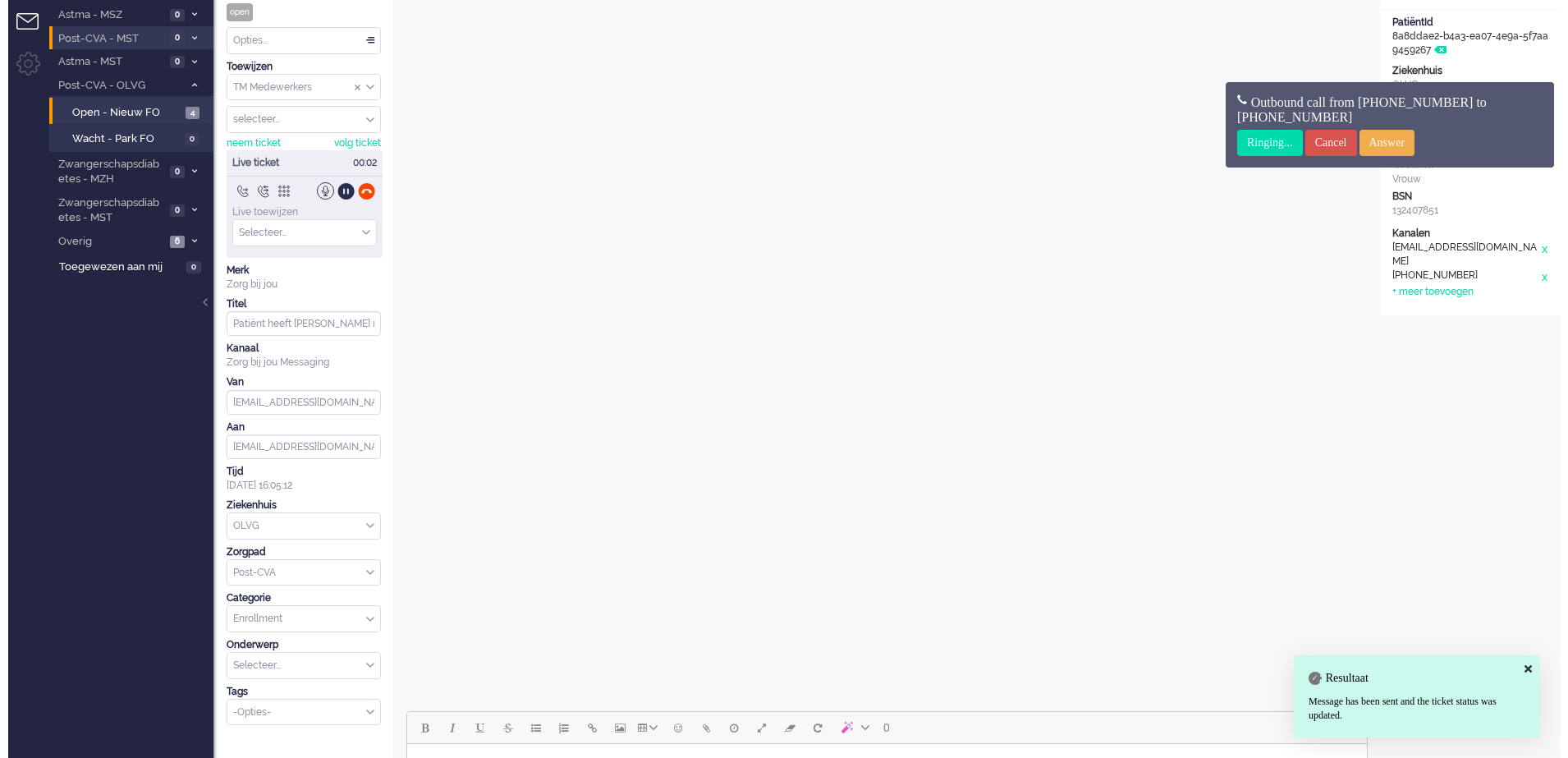
scroll to position [0, 0]
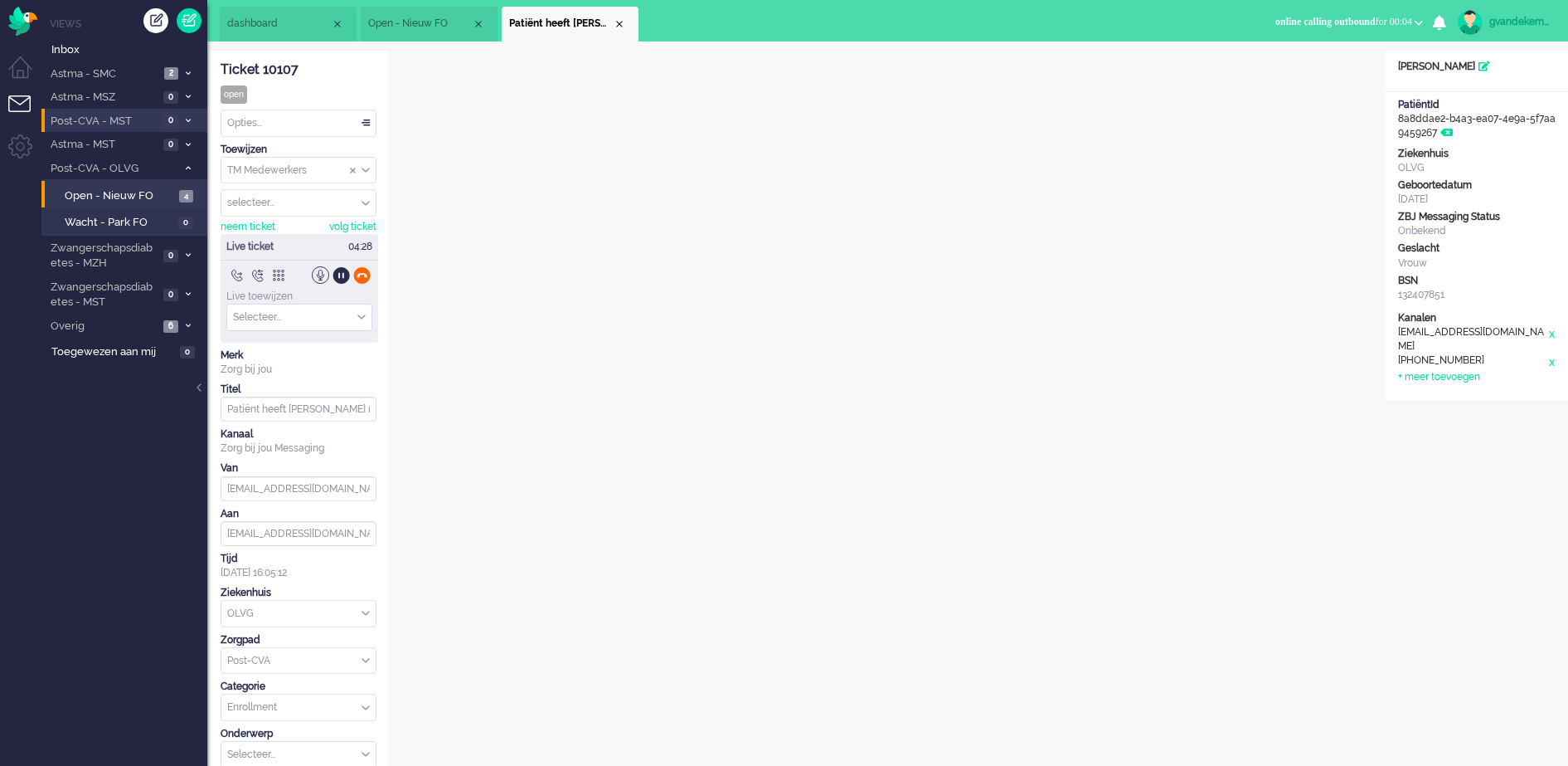
click at [364, 276] on div at bounding box center [362, 275] width 17 height 17
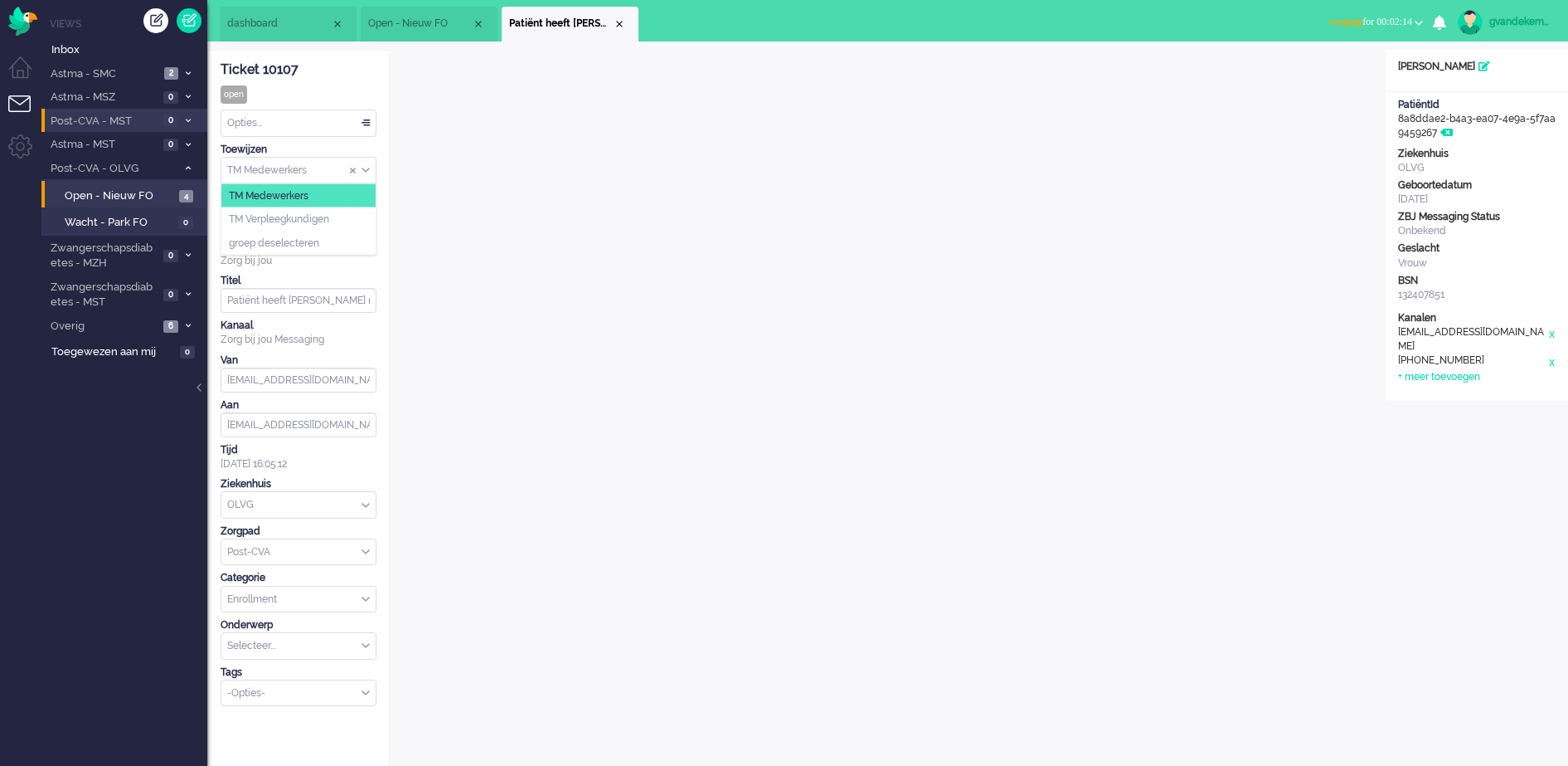
click at [364, 168] on div "TM Medewerkers" at bounding box center [298, 170] width 154 height 26
click at [342, 215] on li "TM Verpleegkundigen" at bounding box center [298, 219] width 154 height 24
click at [622, 24] on div "Close tab" at bounding box center [620, 24] width 13 height 13
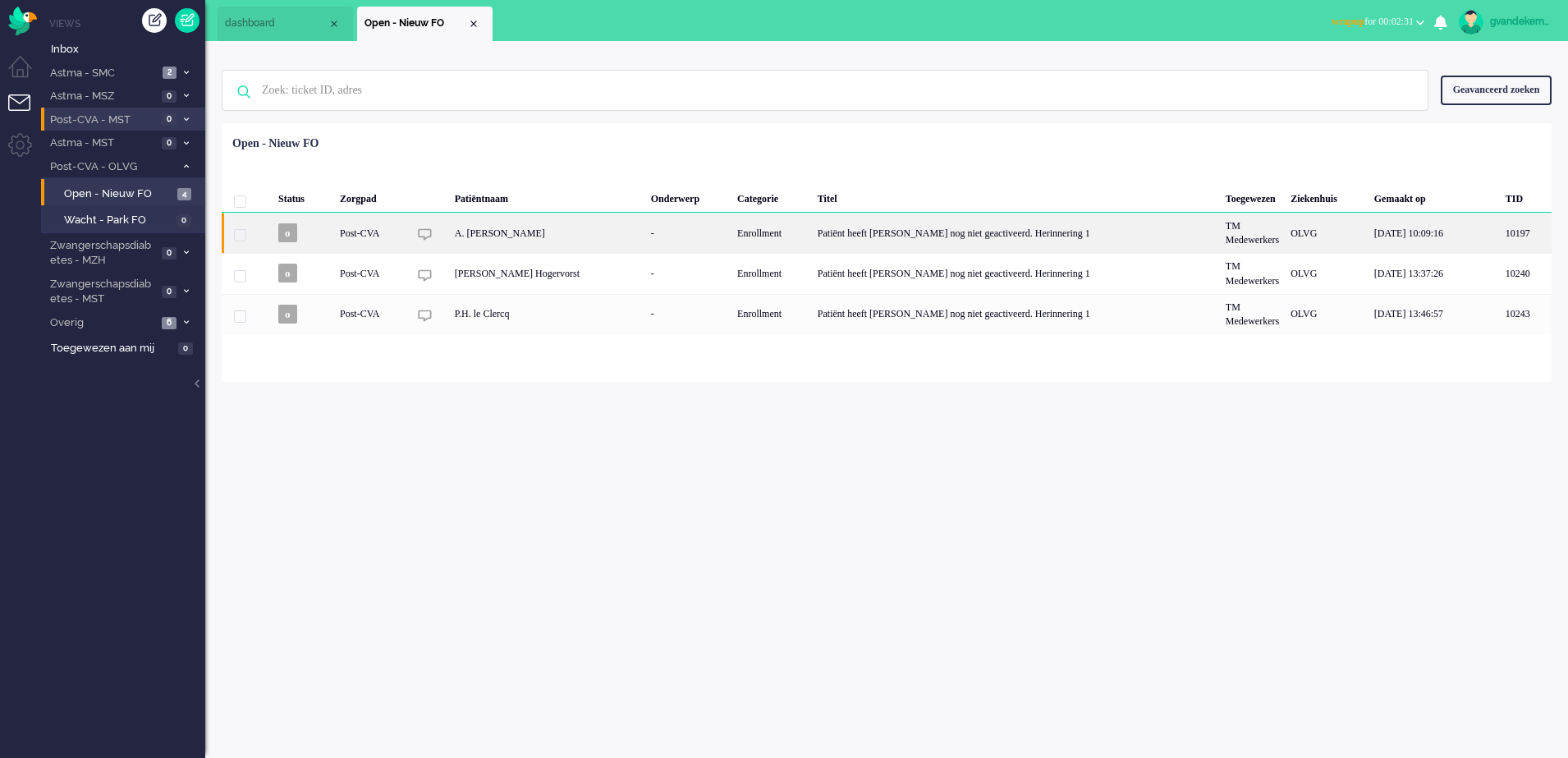
click at [962, 241] on div "Patiënt heeft [PERSON_NAME] nog niet geactiveerd. Herinnering 1" at bounding box center [1016, 232] width 407 height 40
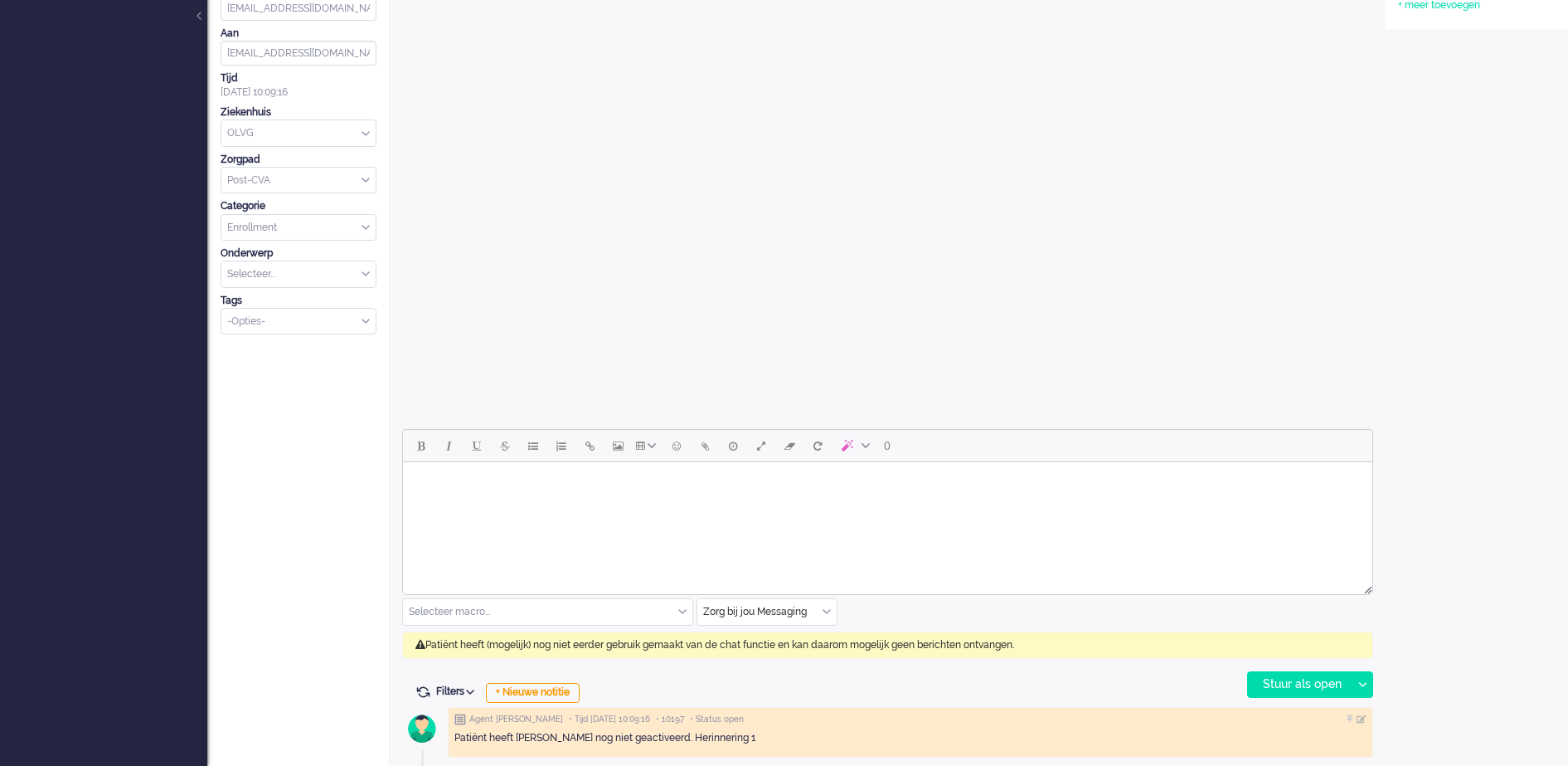
scroll to position [376, 0]
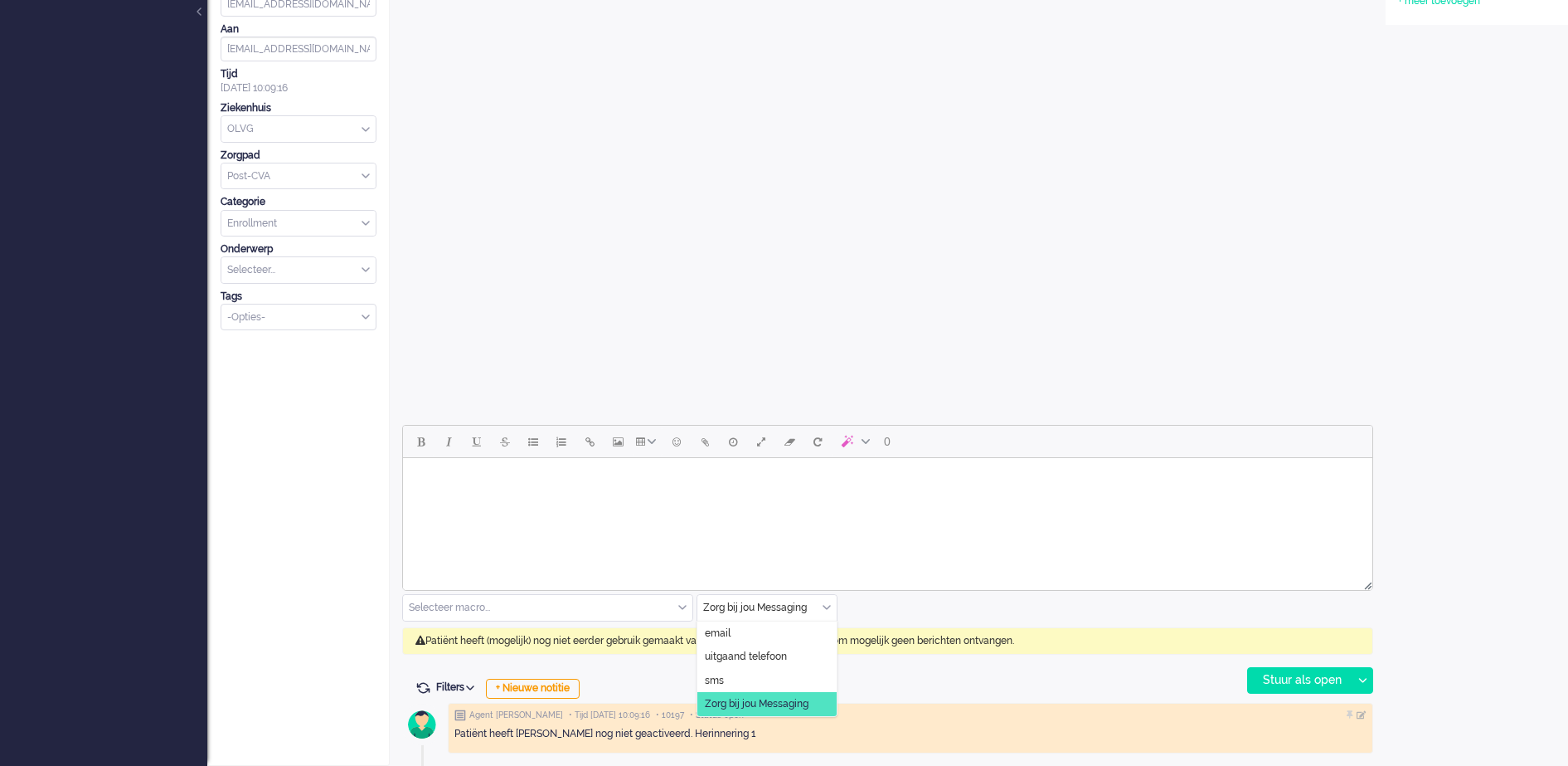
click at [824, 607] on div "Zorg bij jou Messaging" at bounding box center [767, 607] width 139 height 26
click at [783, 653] on span "uitgaand telefoon" at bounding box center [746, 656] width 82 height 14
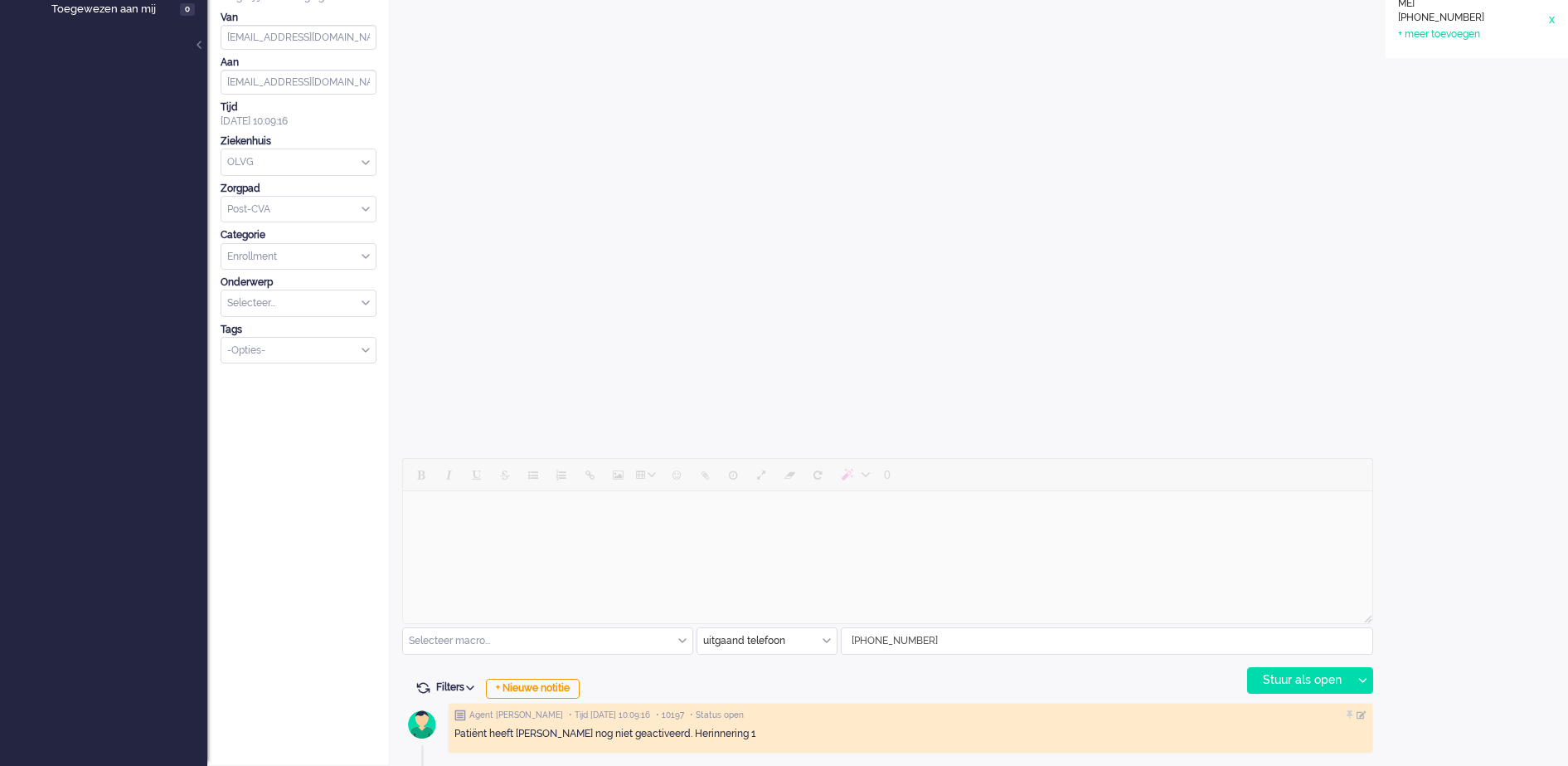
scroll to position [343, 0]
click at [1290, 678] on div "Stuur als open" at bounding box center [1300, 680] width 104 height 25
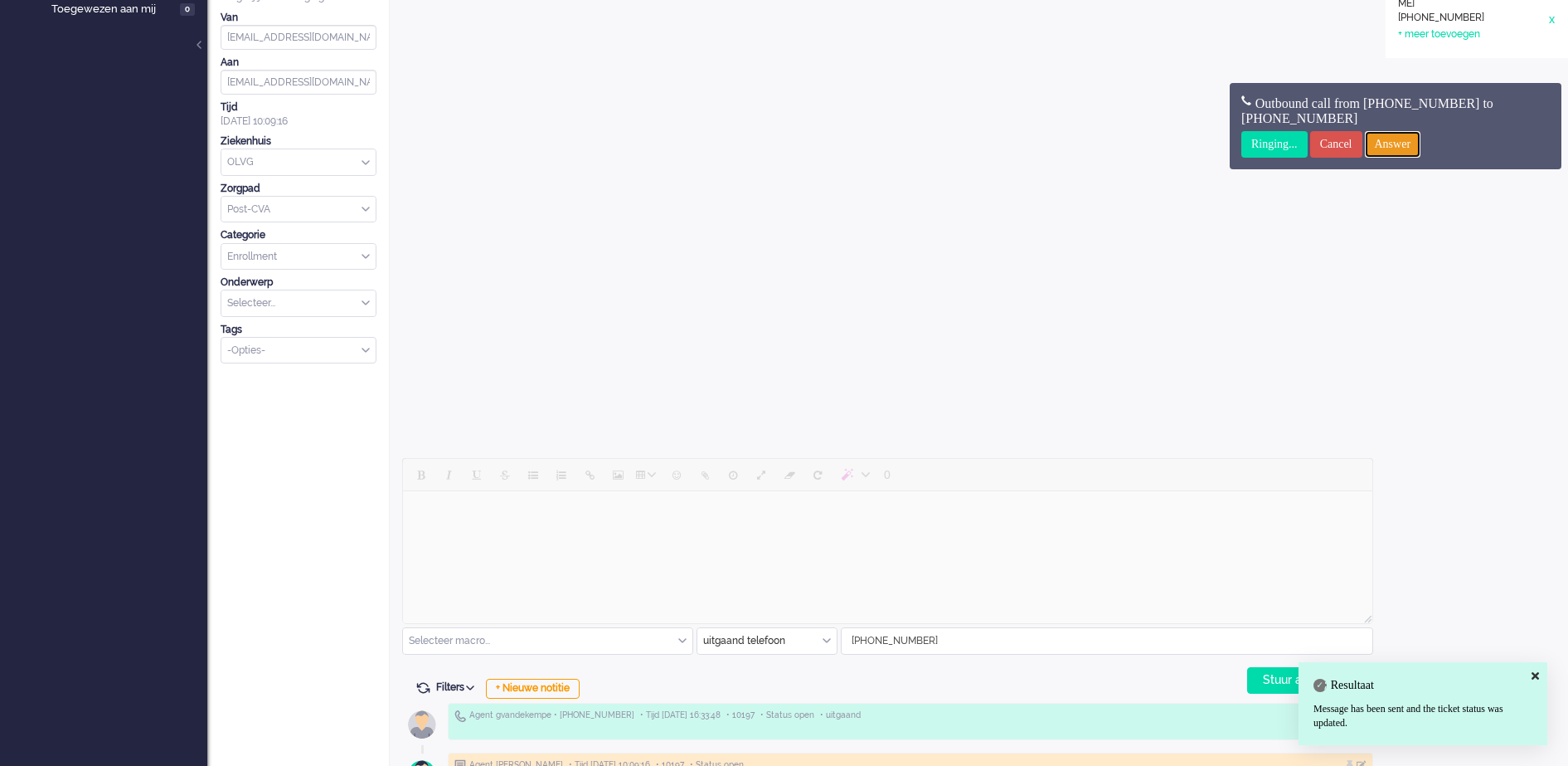
click at [1400, 138] on input "Answer" at bounding box center [1393, 144] width 57 height 27
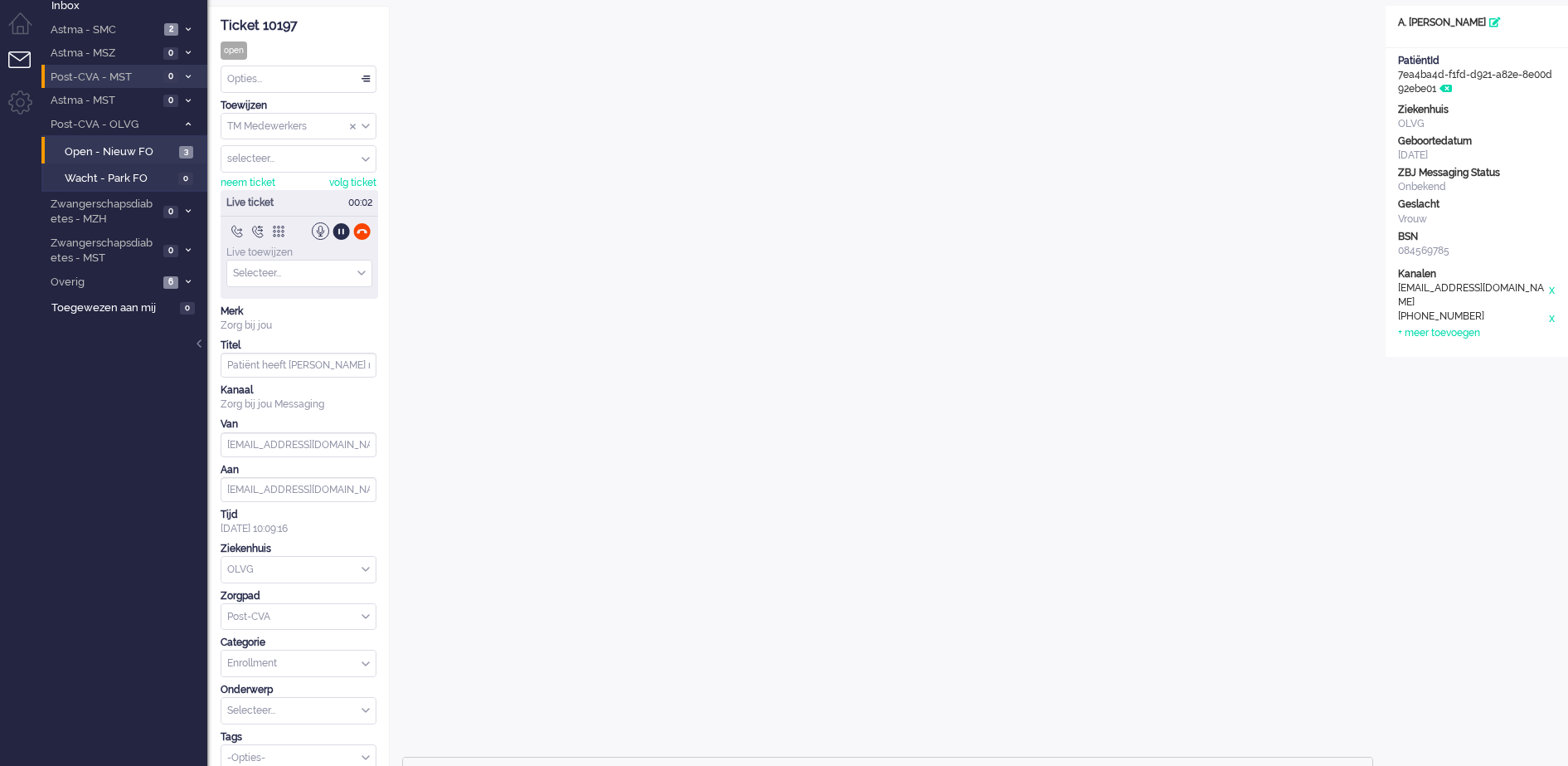
scroll to position [32, 0]
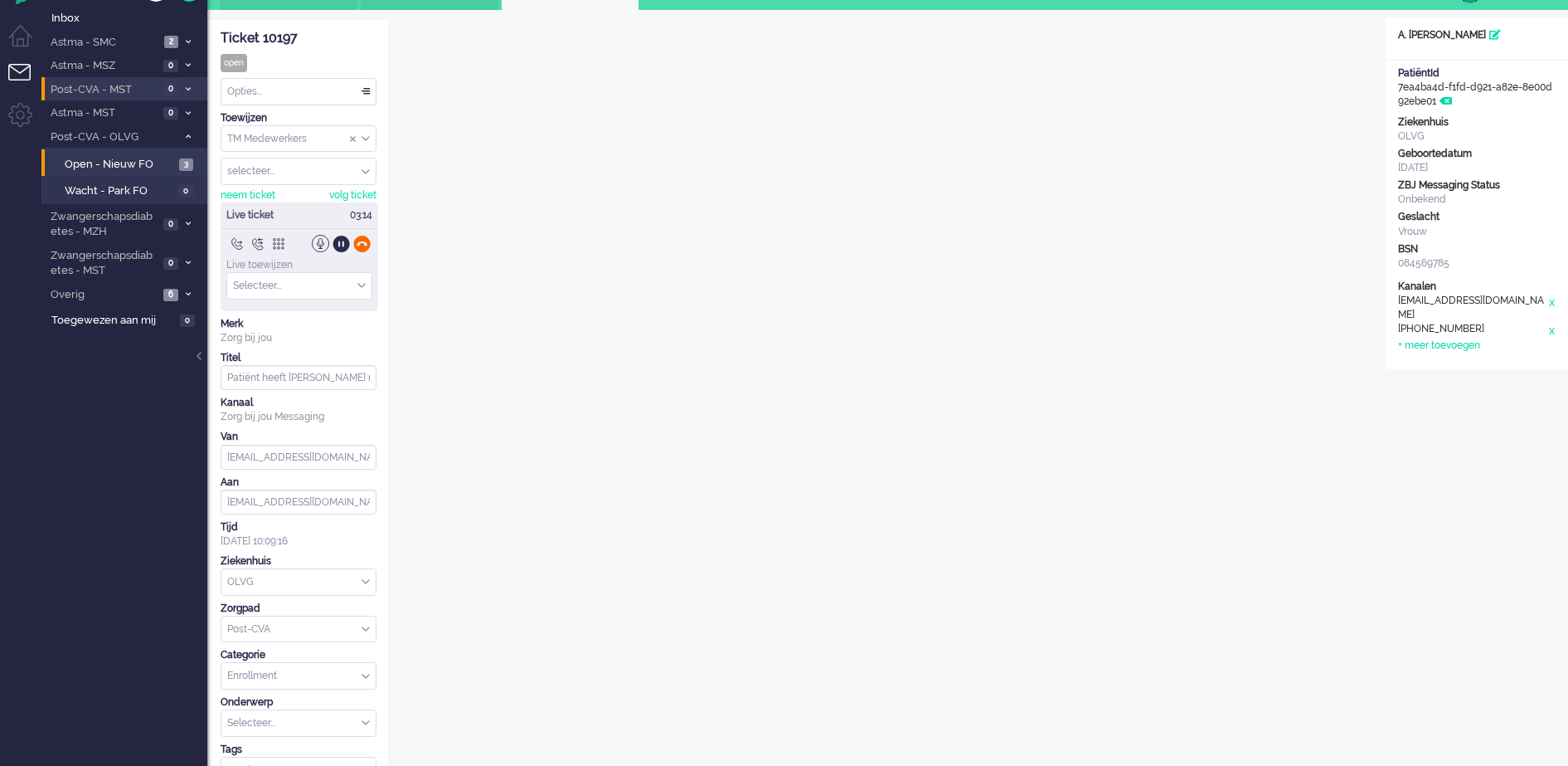
click at [357, 243] on div at bounding box center [362, 243] width 17 height 17
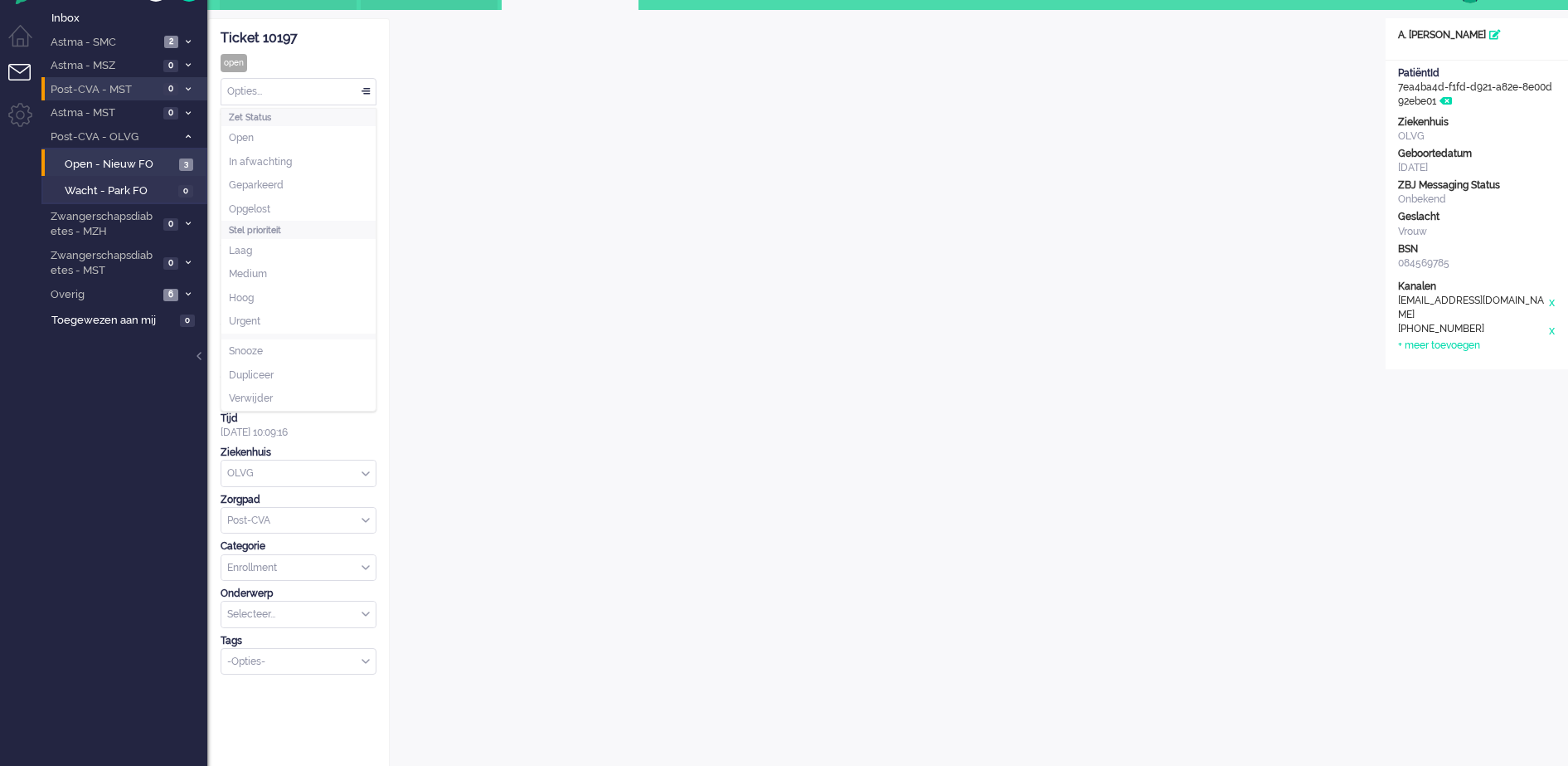
click at [364, 91] on div "Opties..." at bounding box center [298, 91] width 154 height 26
click at [258, 205] on span "Opgelost" at bounding box center [249, 209] width 41 height 14
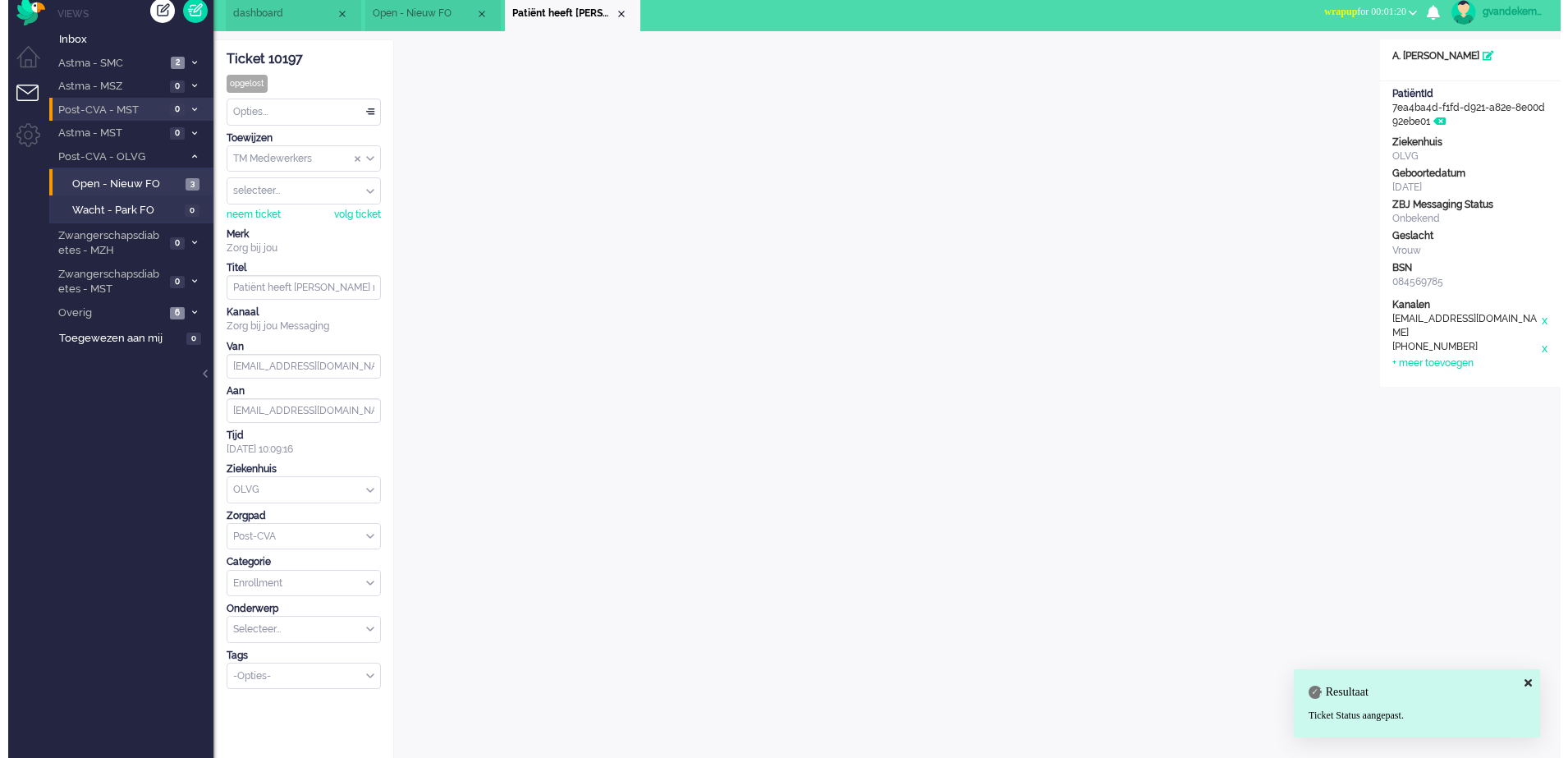
scroll to position [0, 0]
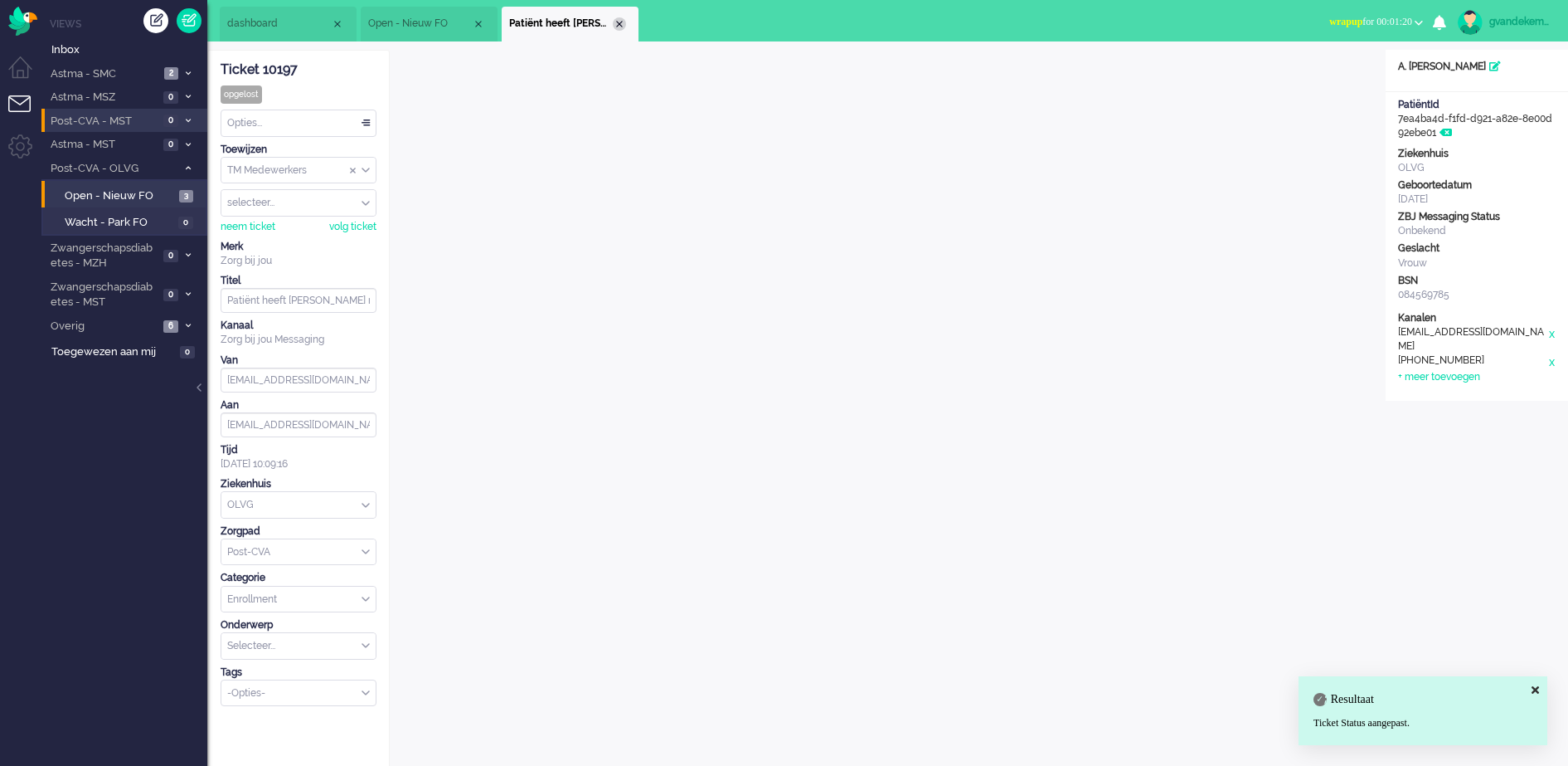
click at [617, 27] on div "Close tab" at bounding box center [620, 24] width 13 height 13
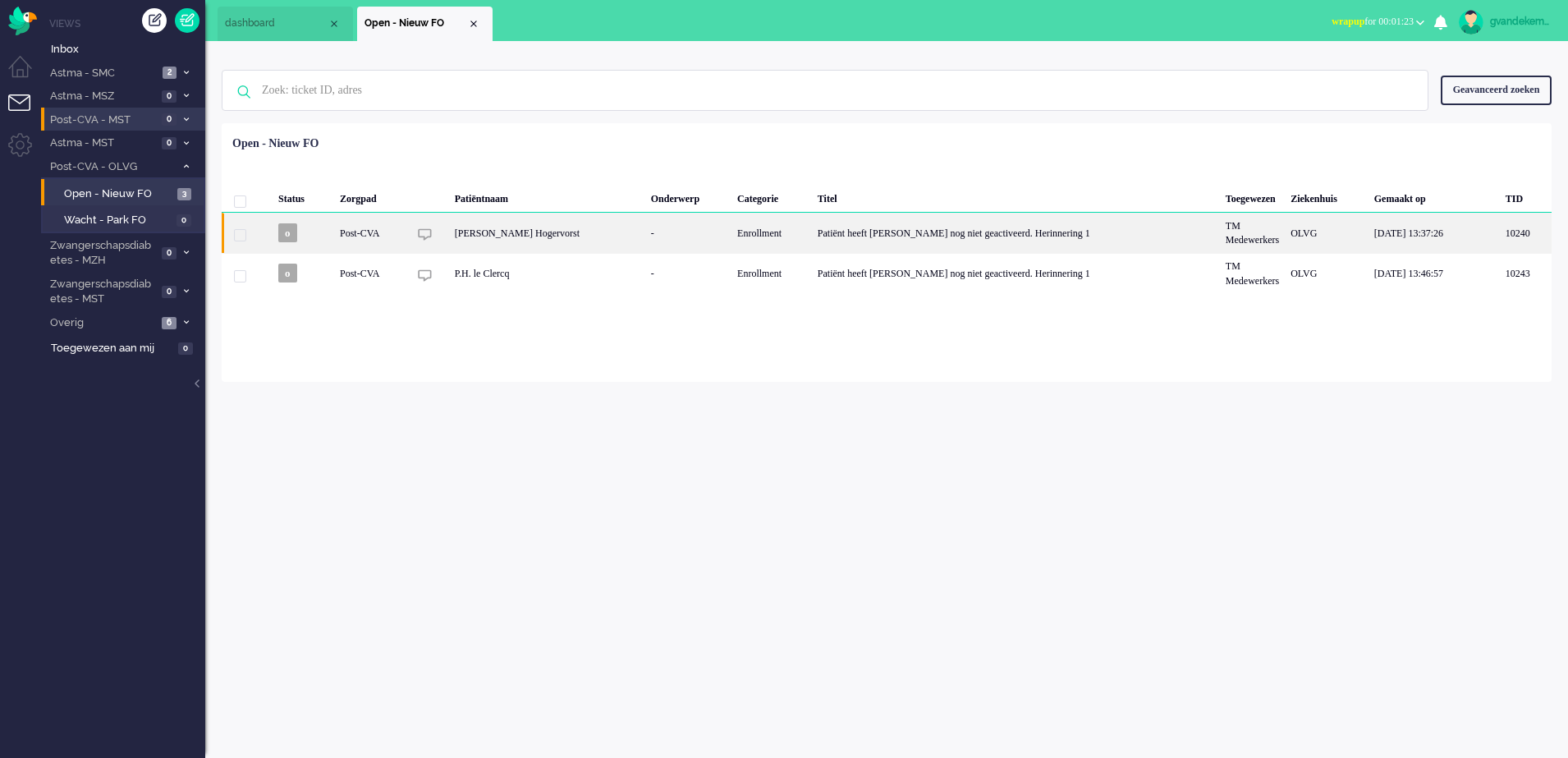
click at [928, 240] on div "Patiënt heeft [PERSON_NAME] nog niet geactiveerd. Herinnering 1" at bounding box center [1016, 232] width 407 height 40
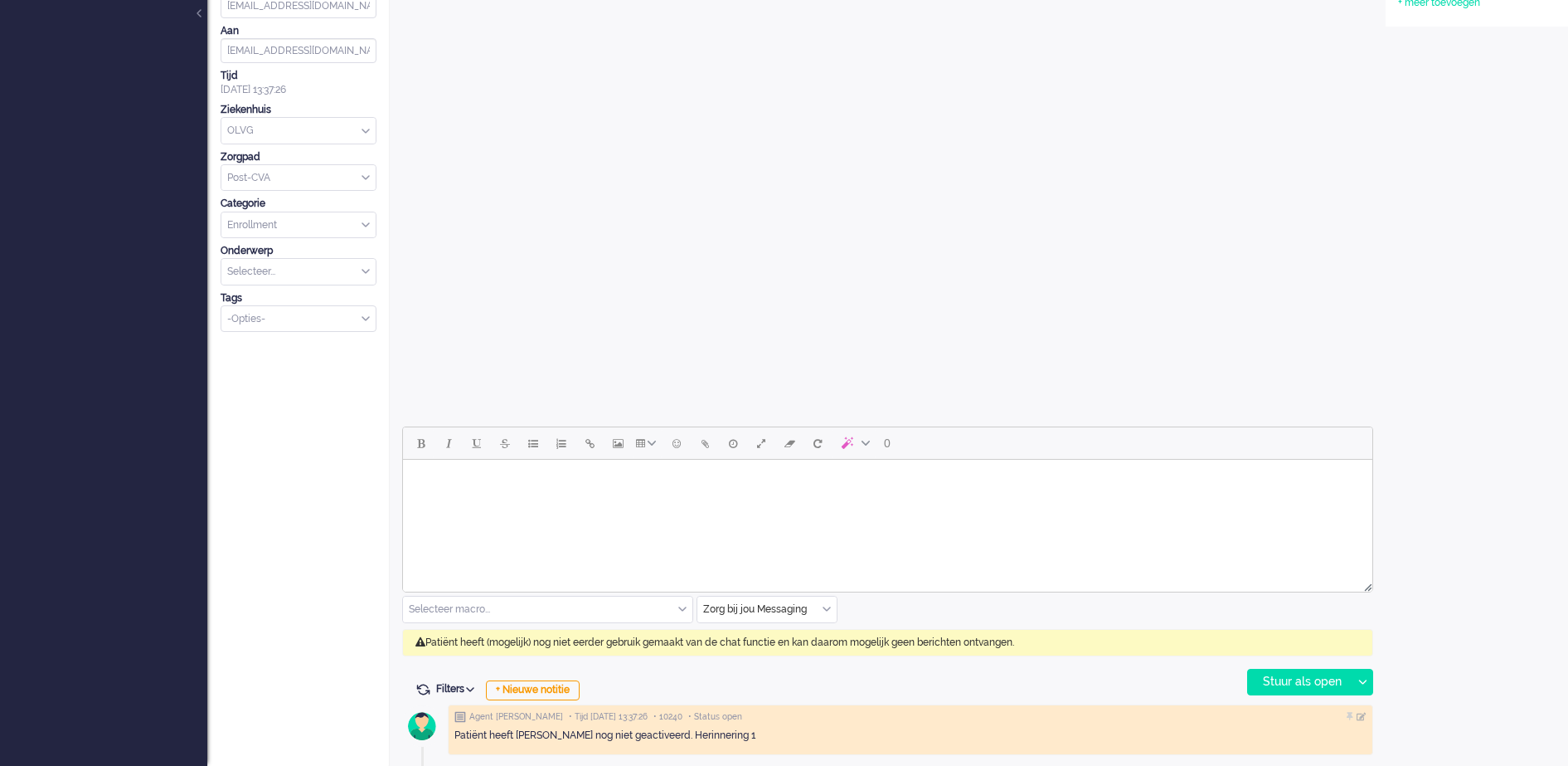
scroll to position [376, 0]
click at [828, 611] on div "Zorg bij jou Messaging" at bounding box center [767, 607] width 139 height 26
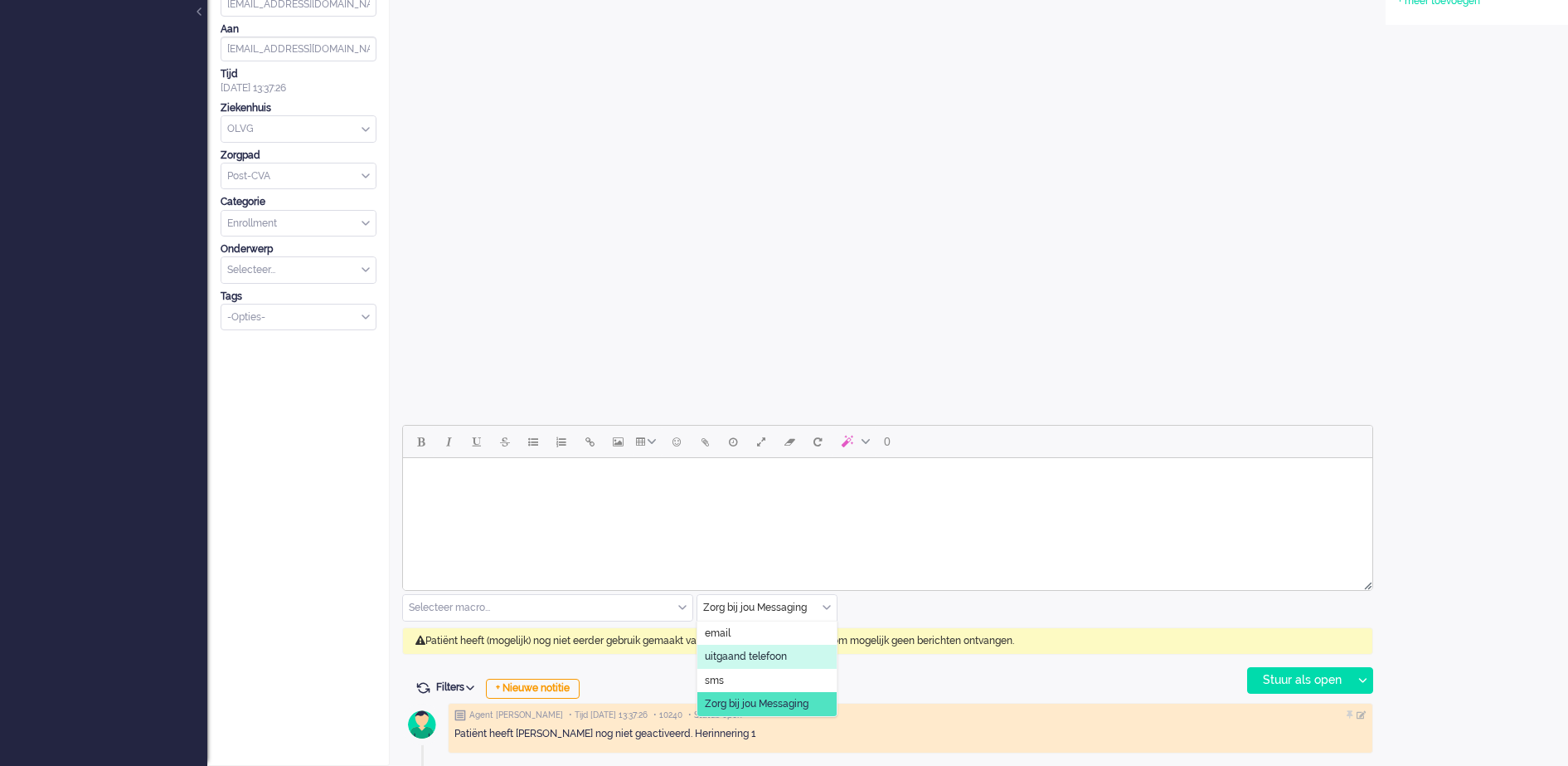
click at [782, 651] on span "uitgaand telefoon" at bounding box center [746, 656] width 82 height 14
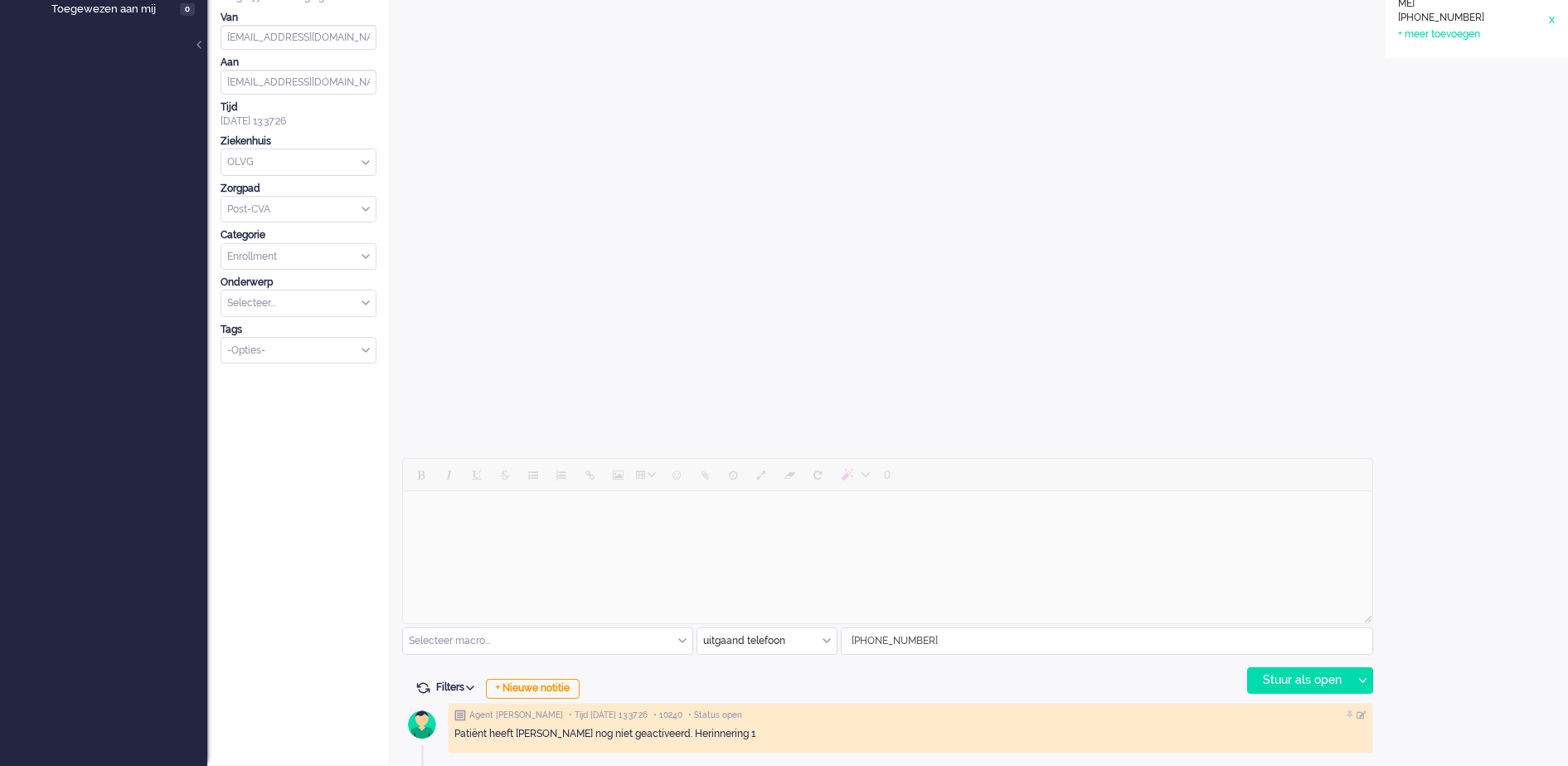
scroll to position [343, 0]
click at [1318, 683] on div "Stuur als open" at bounding box center [1300, 680] width 104 height 25
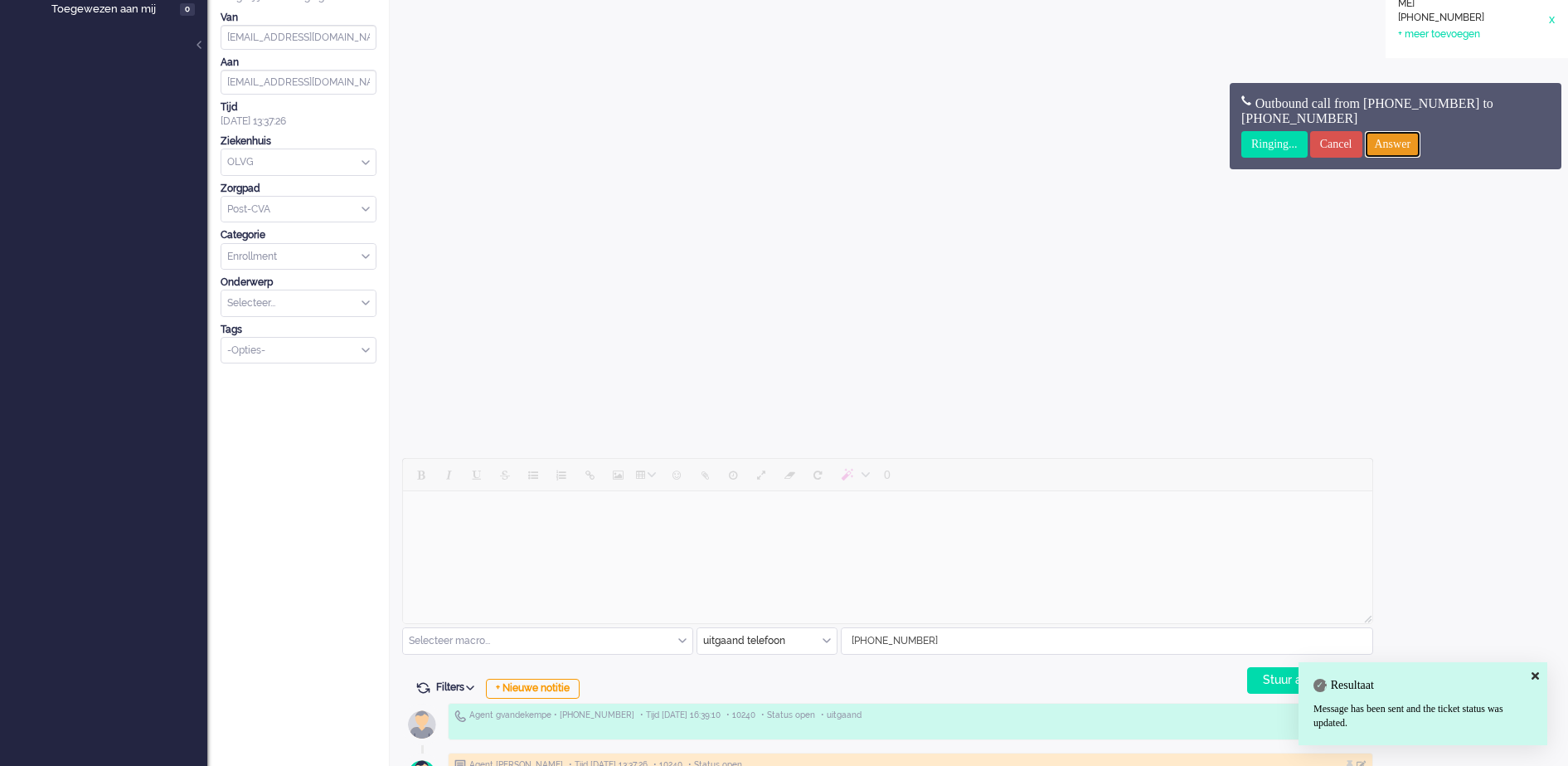
click at [1422, 142] on input "Answer" at bounding box center [1393, 144] width 57 height 27
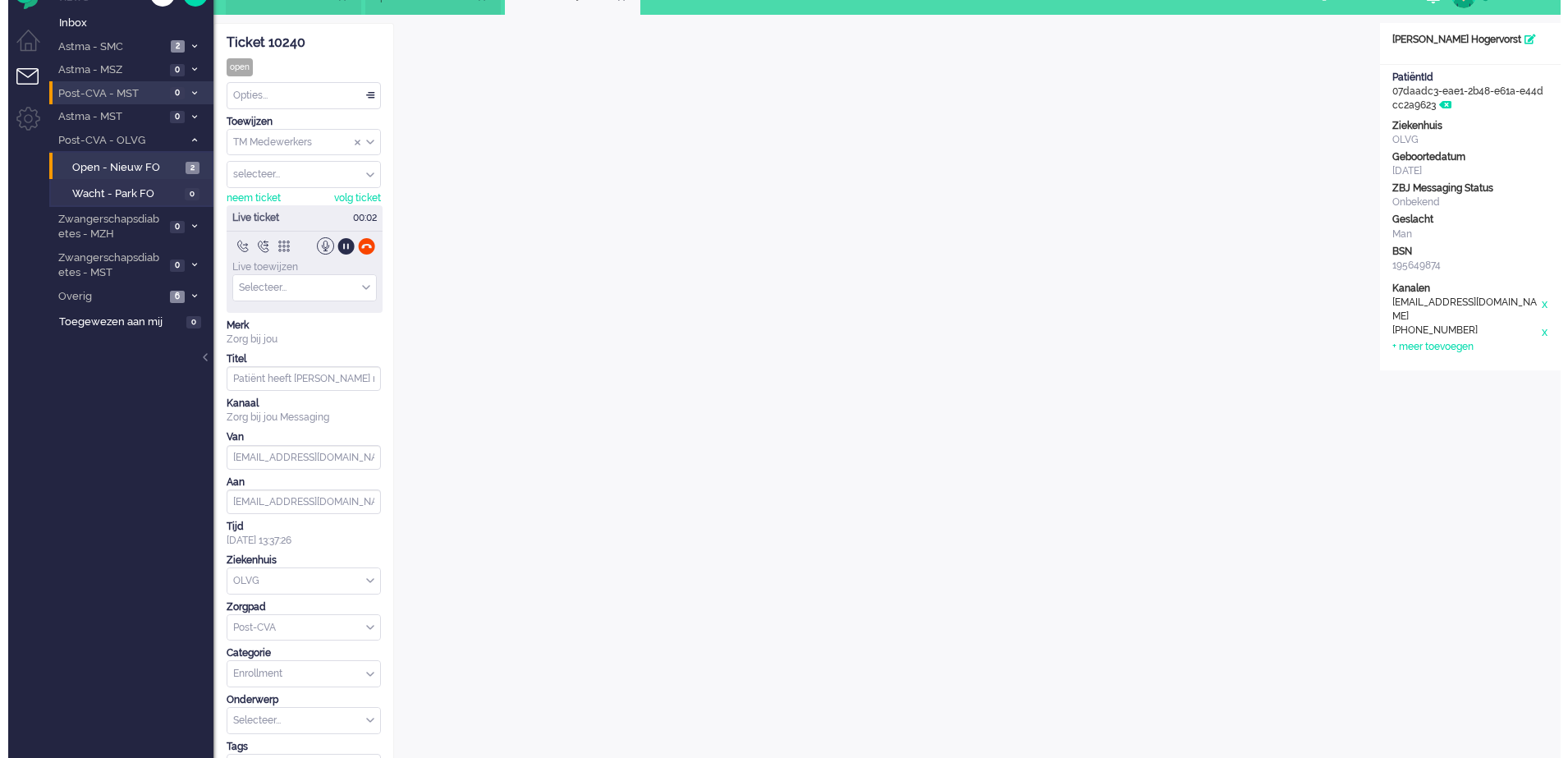
scroll to position [0, 0]
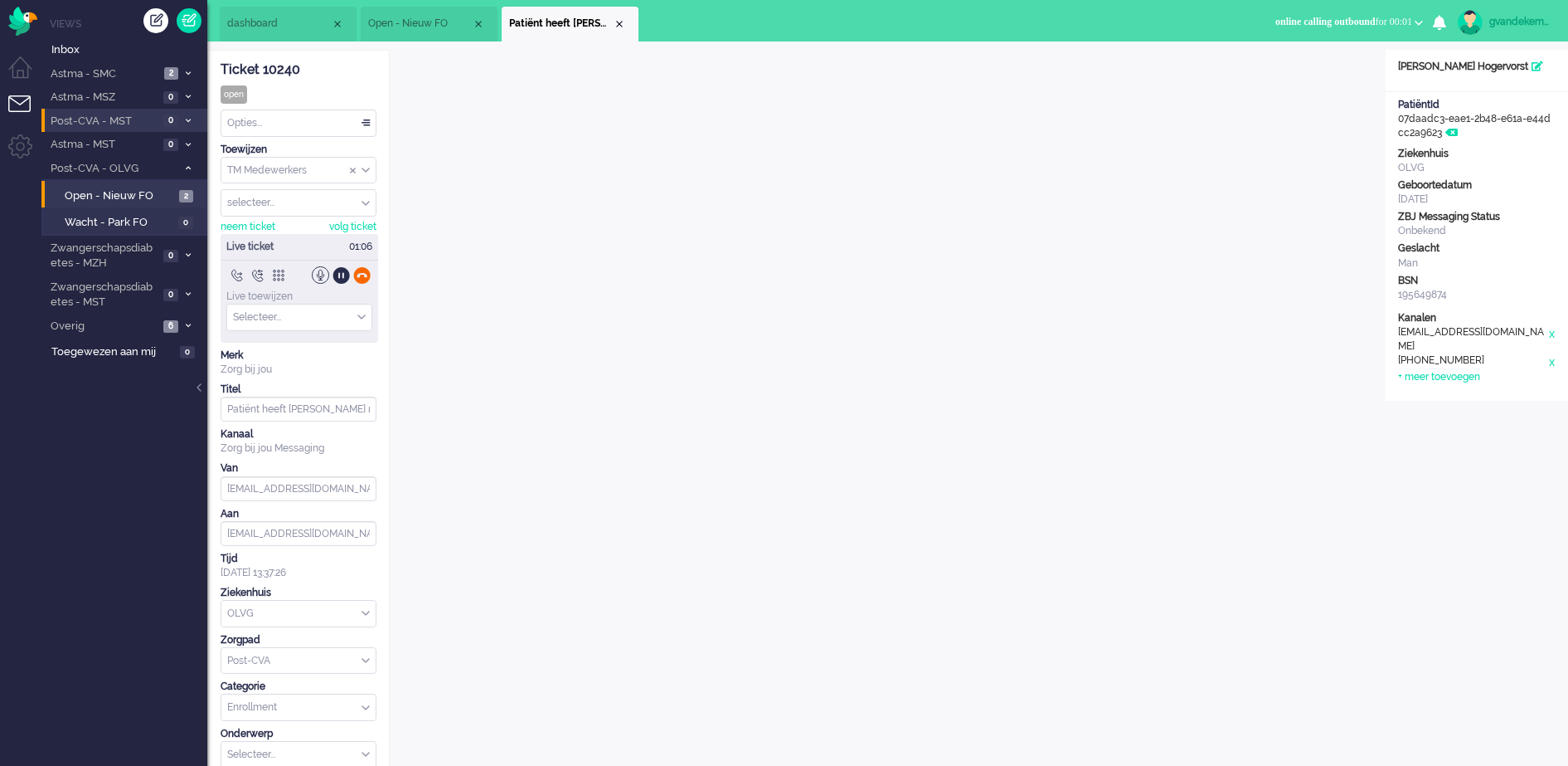
click at [361, 275] on div at bounding box center [362, 275] width 17 height 17
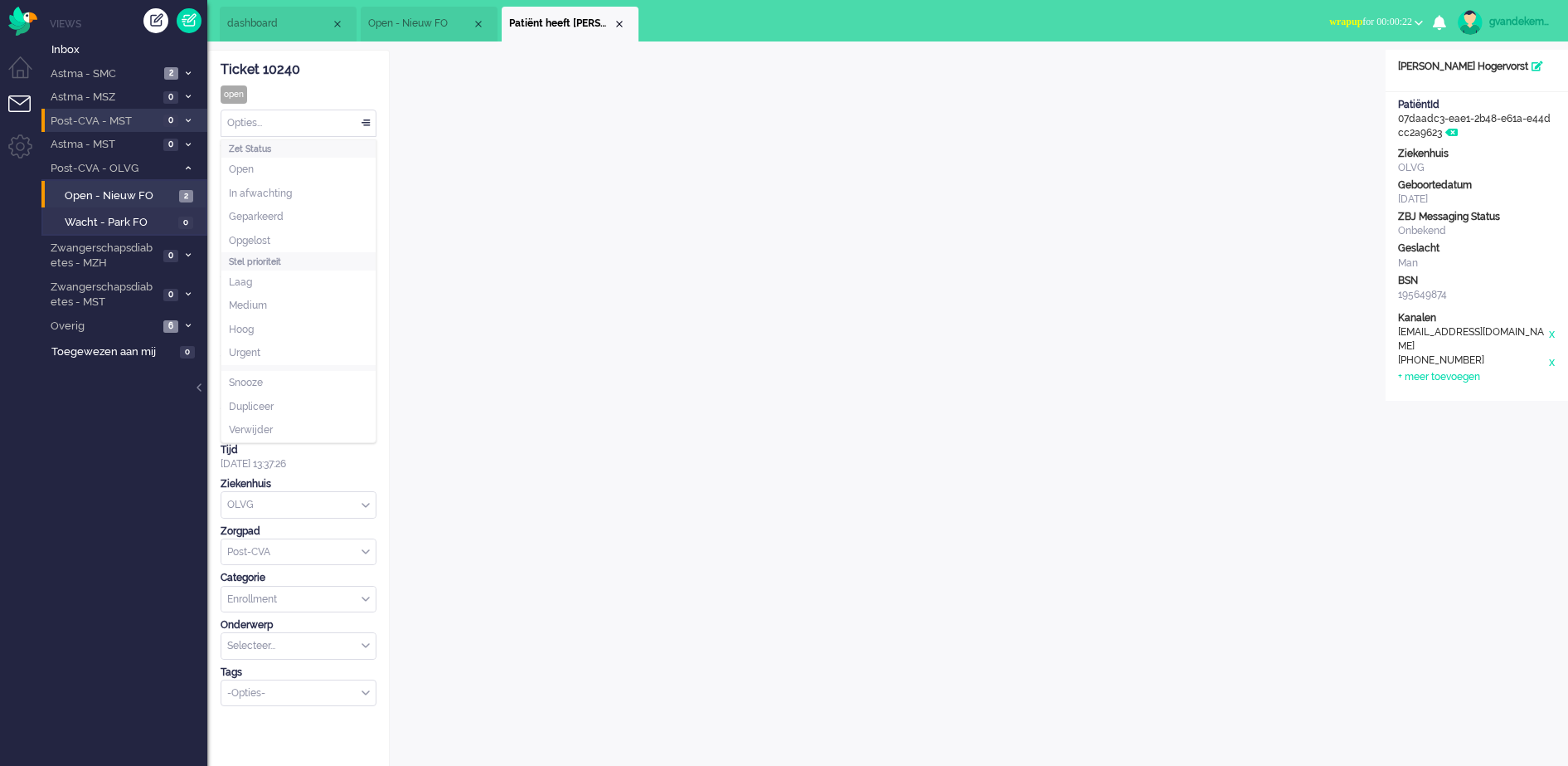
click at [364, 125] on div "Opties..." at bounding box center [298, 123] width 154 height 26
click at [334, 233] on li "Opgelost" at bounding box center [298, 241] width 154 height 24
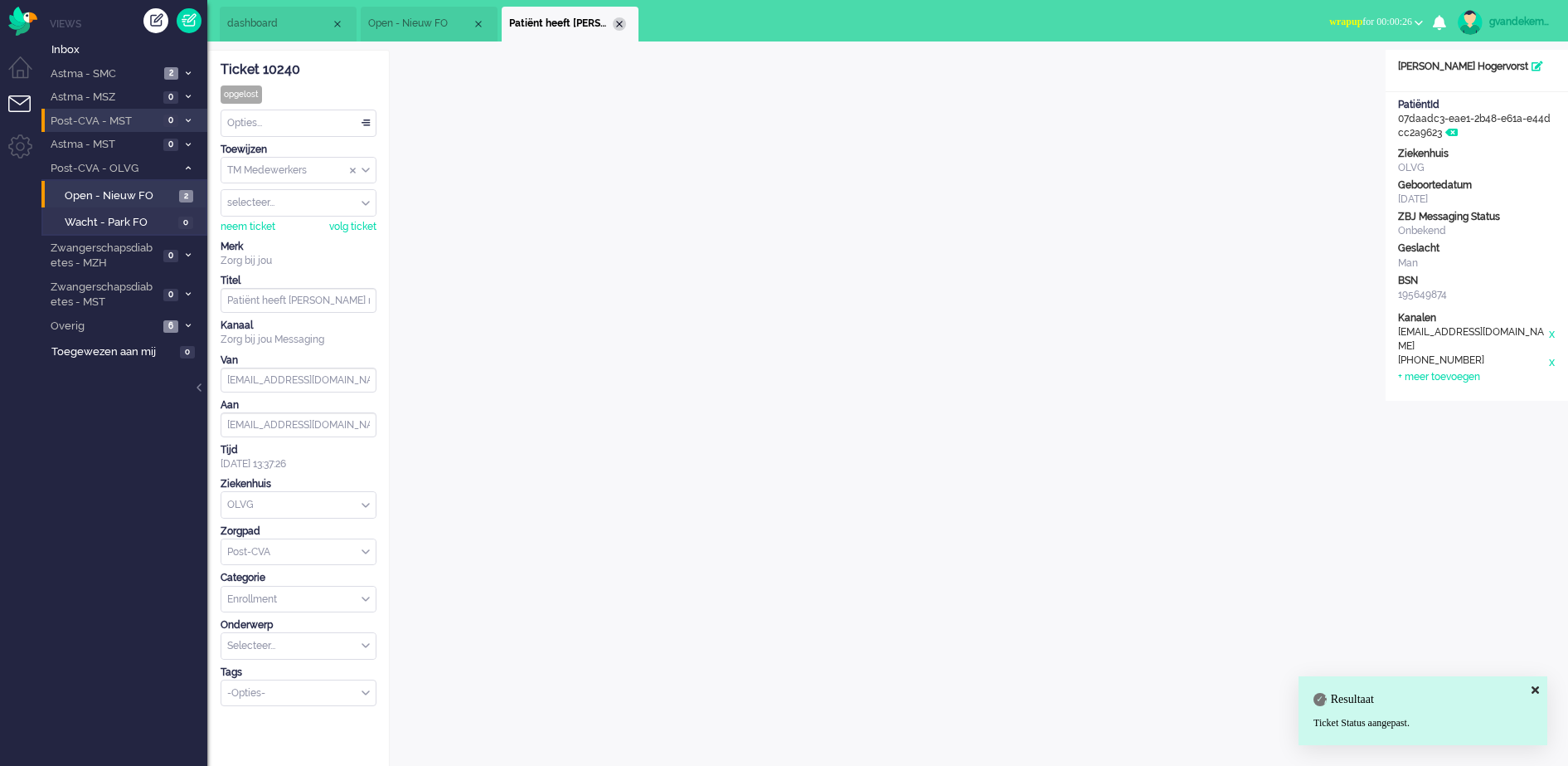
click at [620, 25] on div "Close tab" at bounding box center [620, 24] width 13 height 13
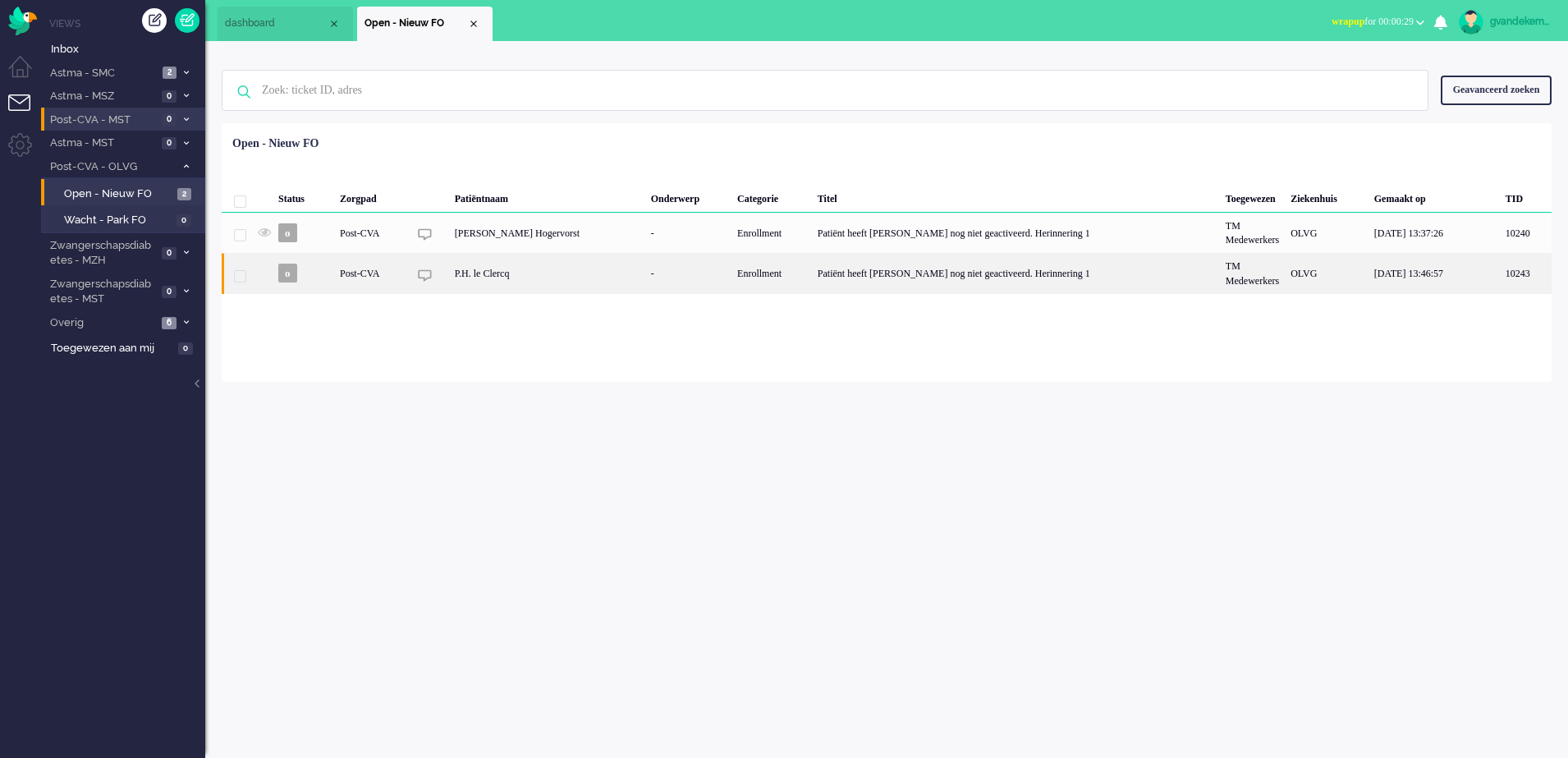
click at [859, 272] on div "Patiënt heeft [PERSON_NAME] nog niet geactiveerd. Herinnering 1" at bounding box center [1016, 273] width 407 height 40
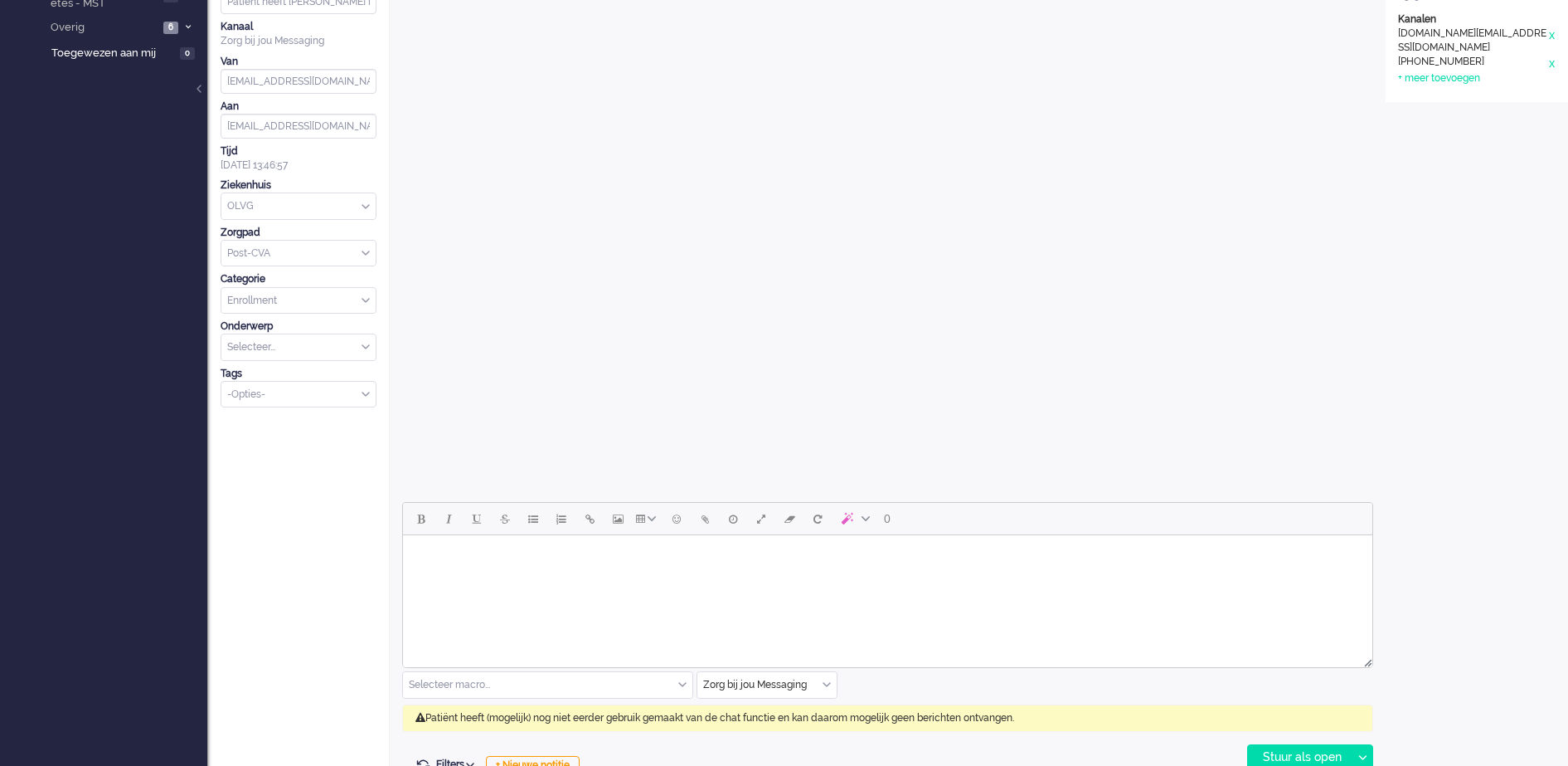
scroll to position [376, 0]
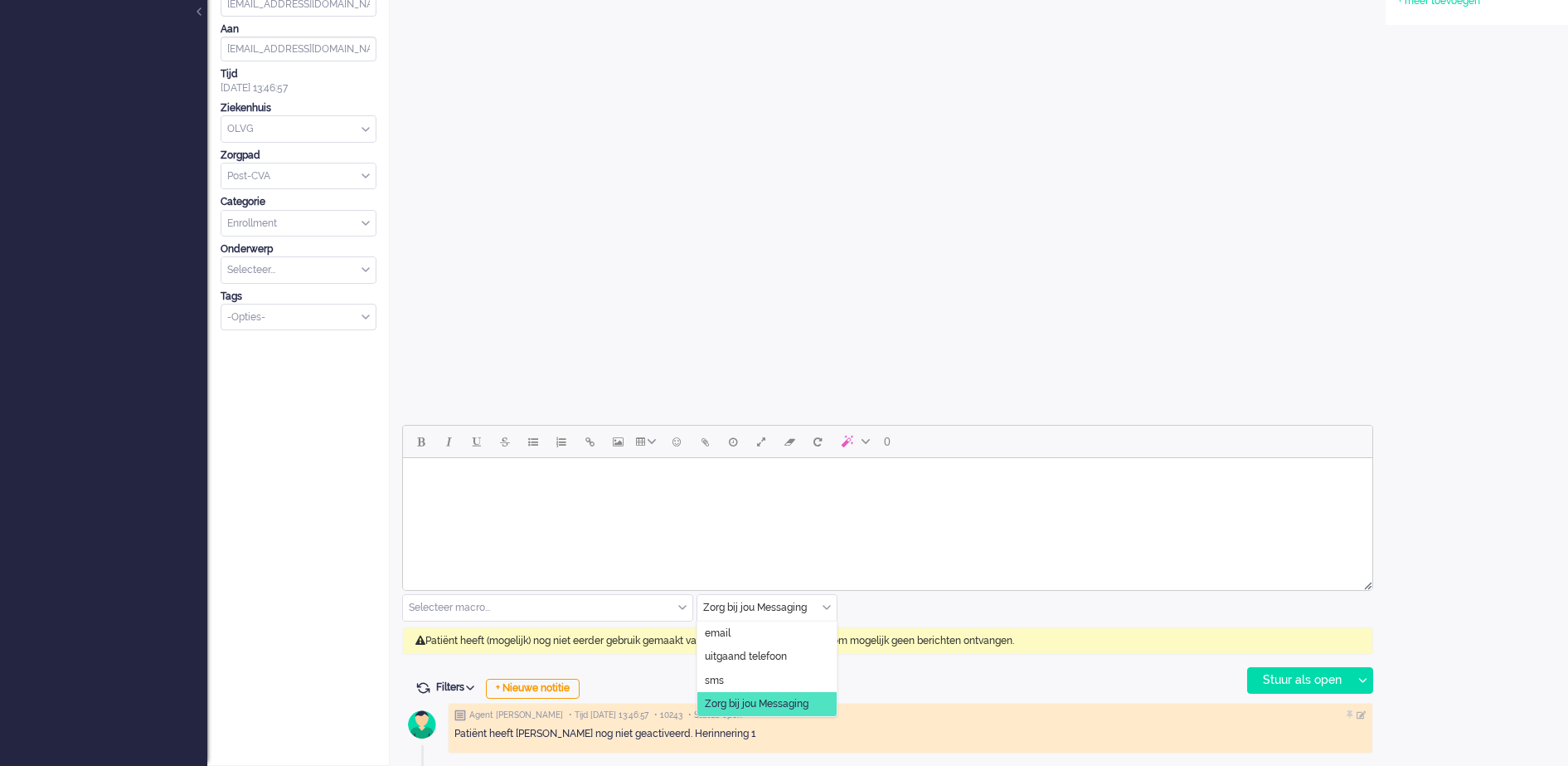
click at [823, 609] on div "Zorg bij jou Messaging" at bounding box center [767, 607] width 139 height 26
click at [771, 651] on span "uitgaand telefoon" at bounding box center [746, 656] width 82 height 14
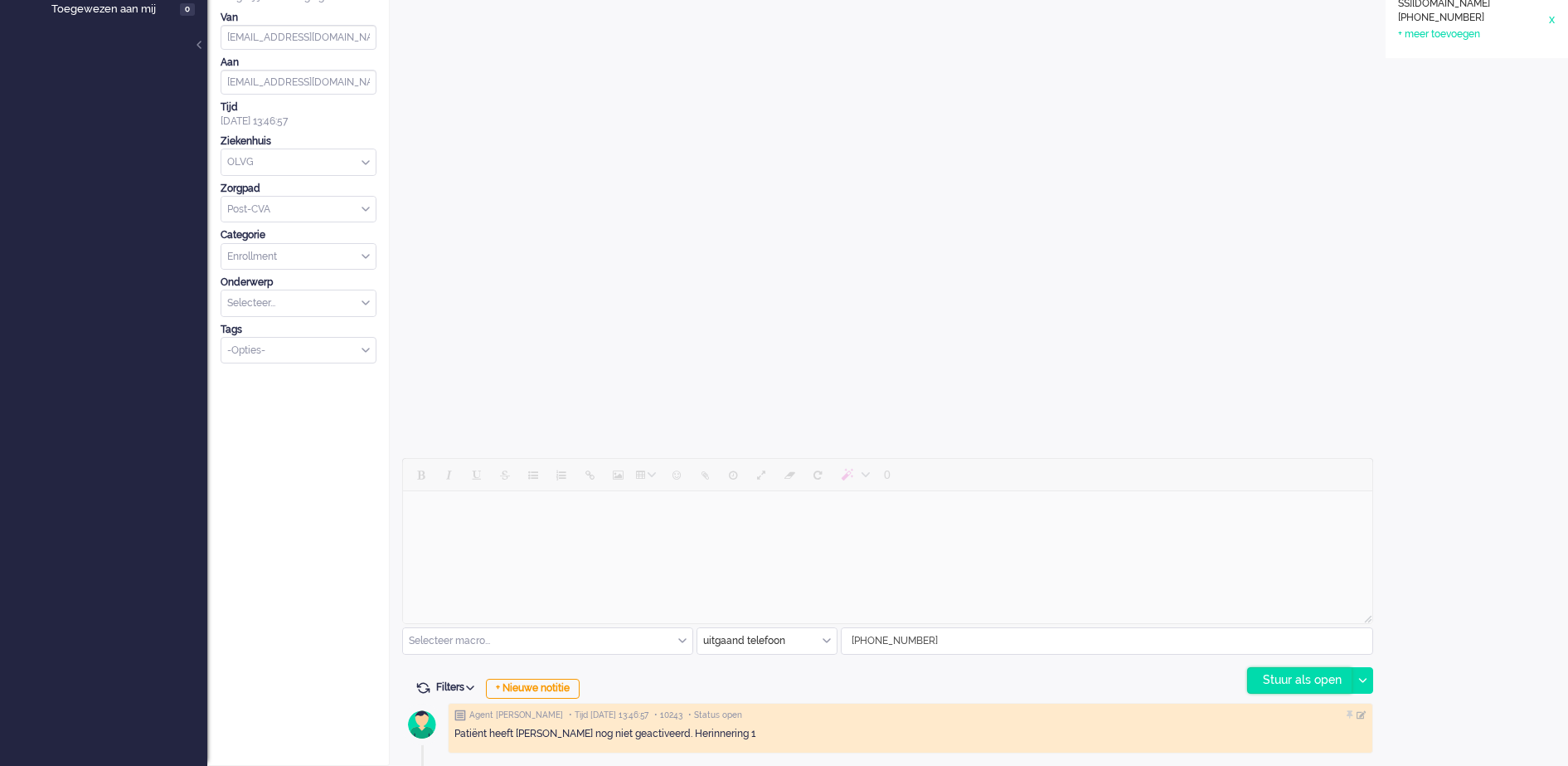
click at [1314, 673] on div "Stuur als open" at bounding box center [1300, 680] width 104 height 25
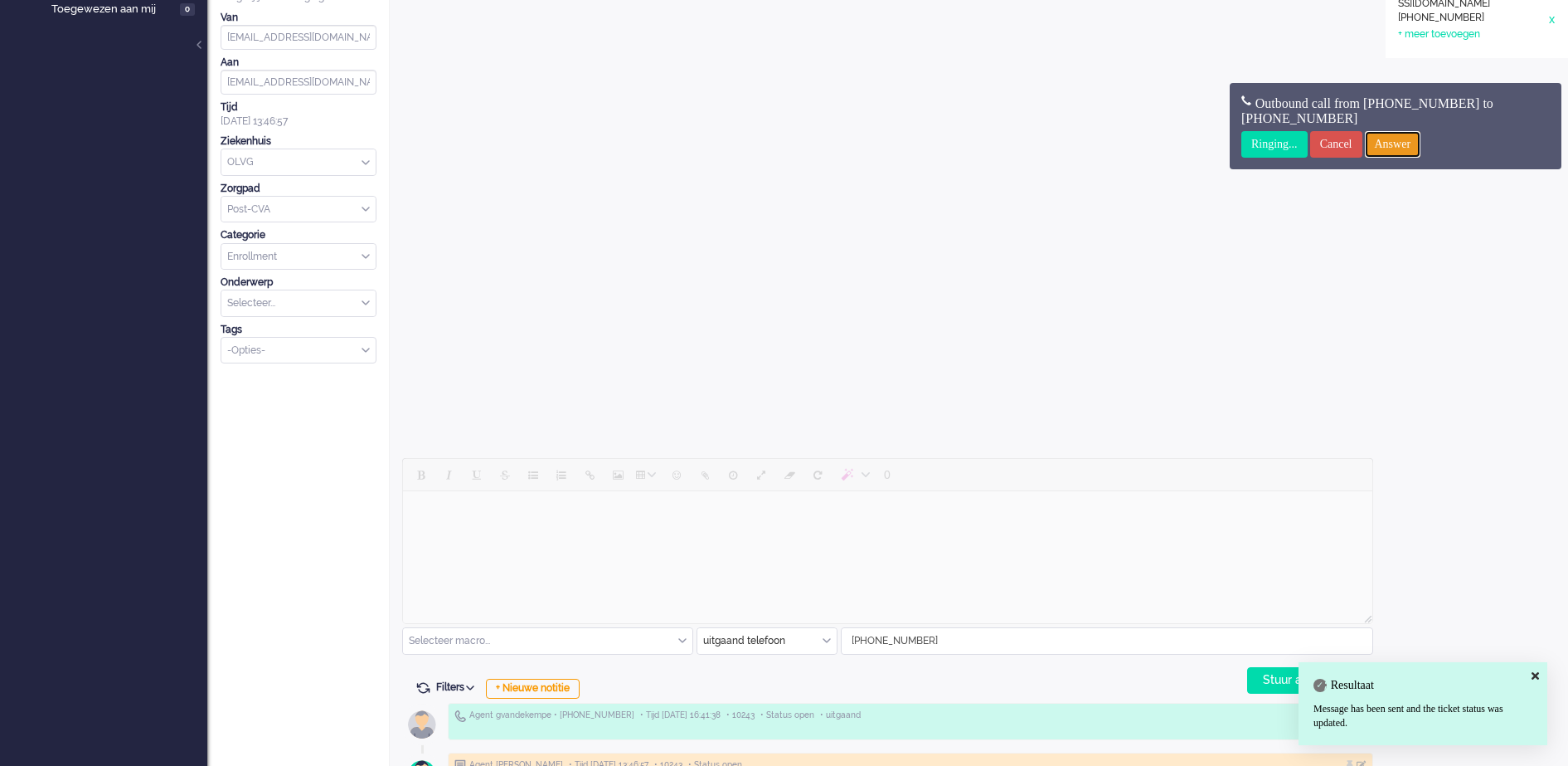
click at [1422, 142] on input "Answer" at bounding box center [1393, 144] width 57 height 27
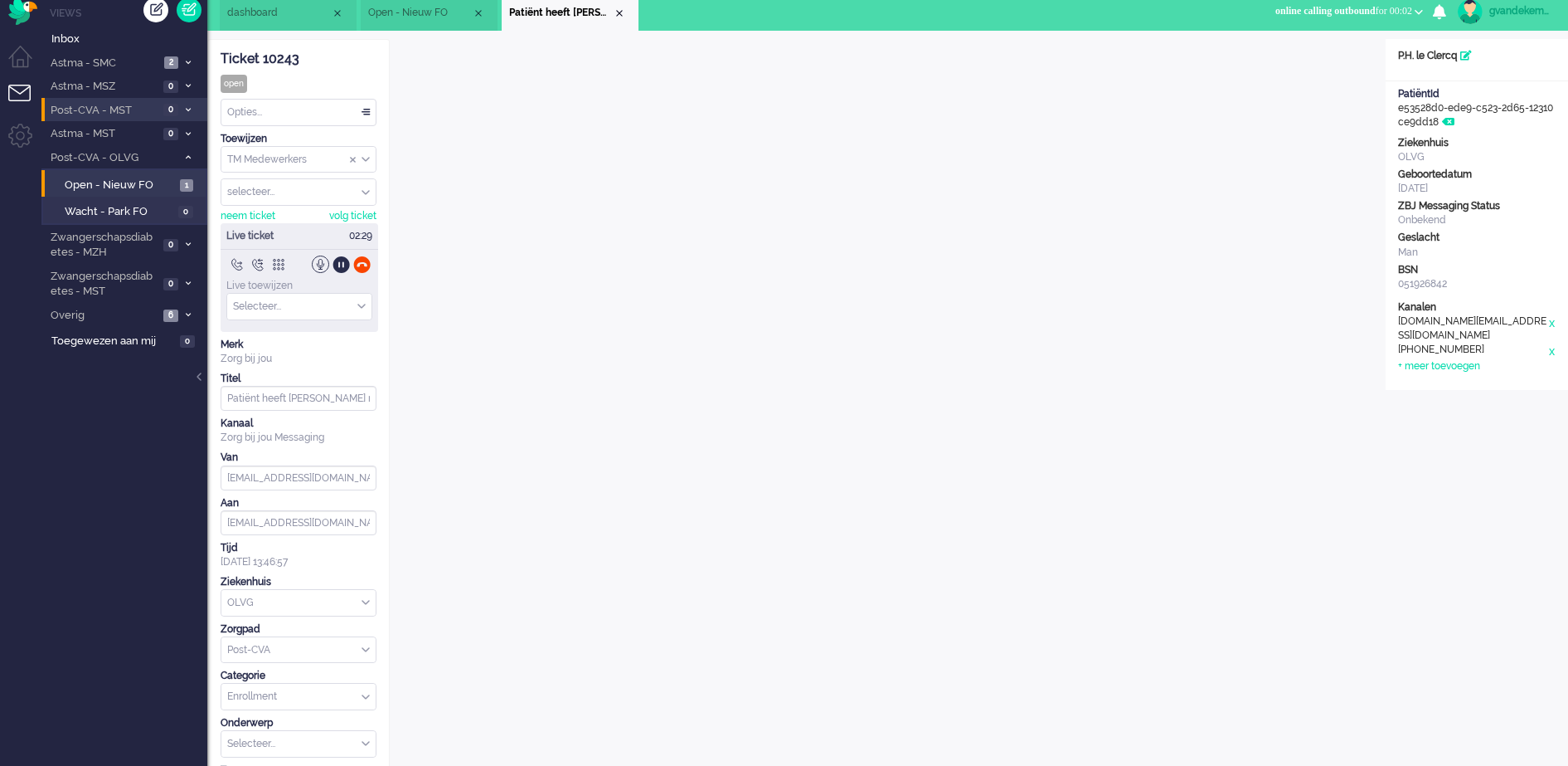
scroll to position [0, 0]
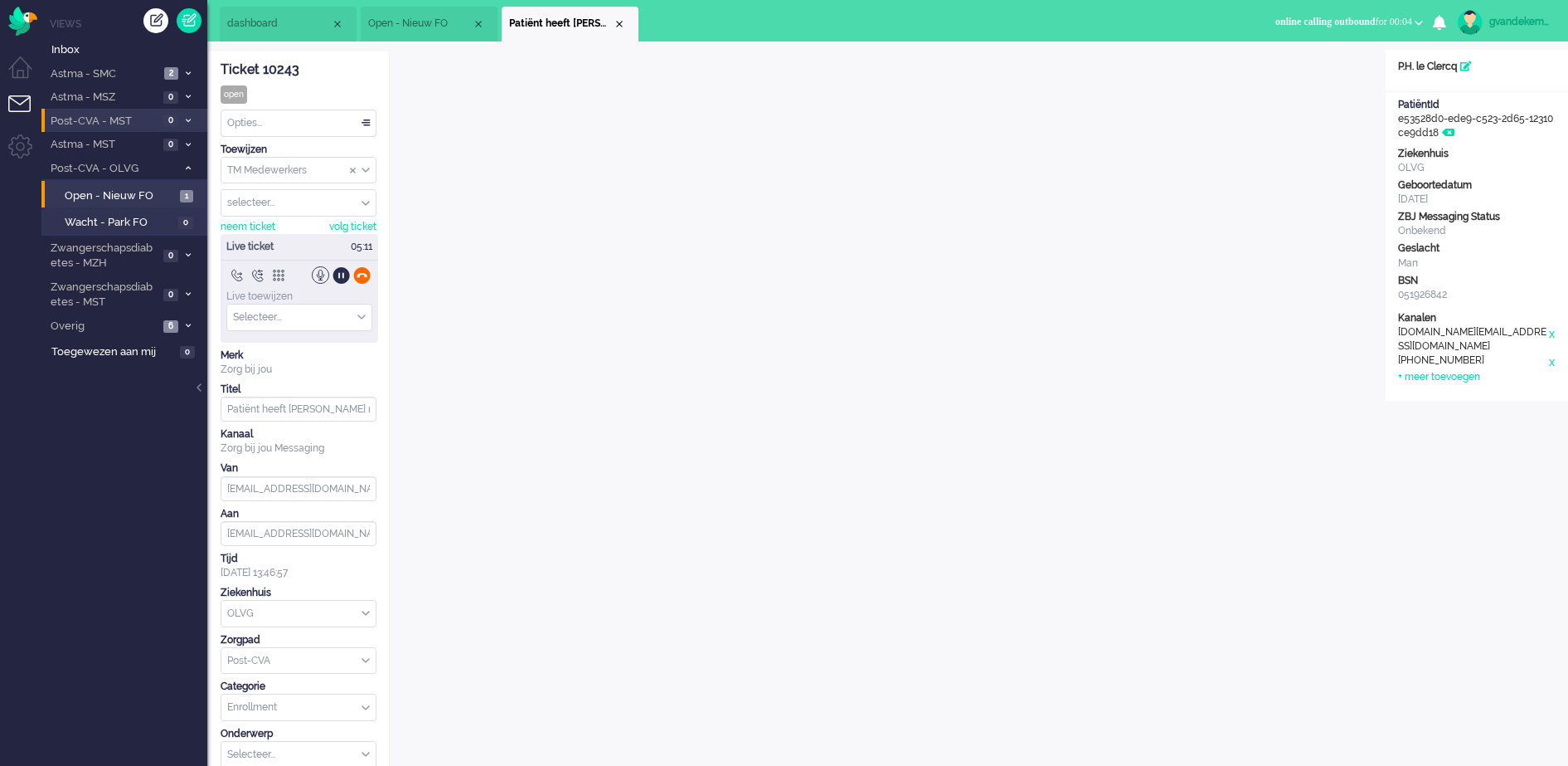
click at [361, 271] on div at bounding box center [362, 275] width 17 height 17
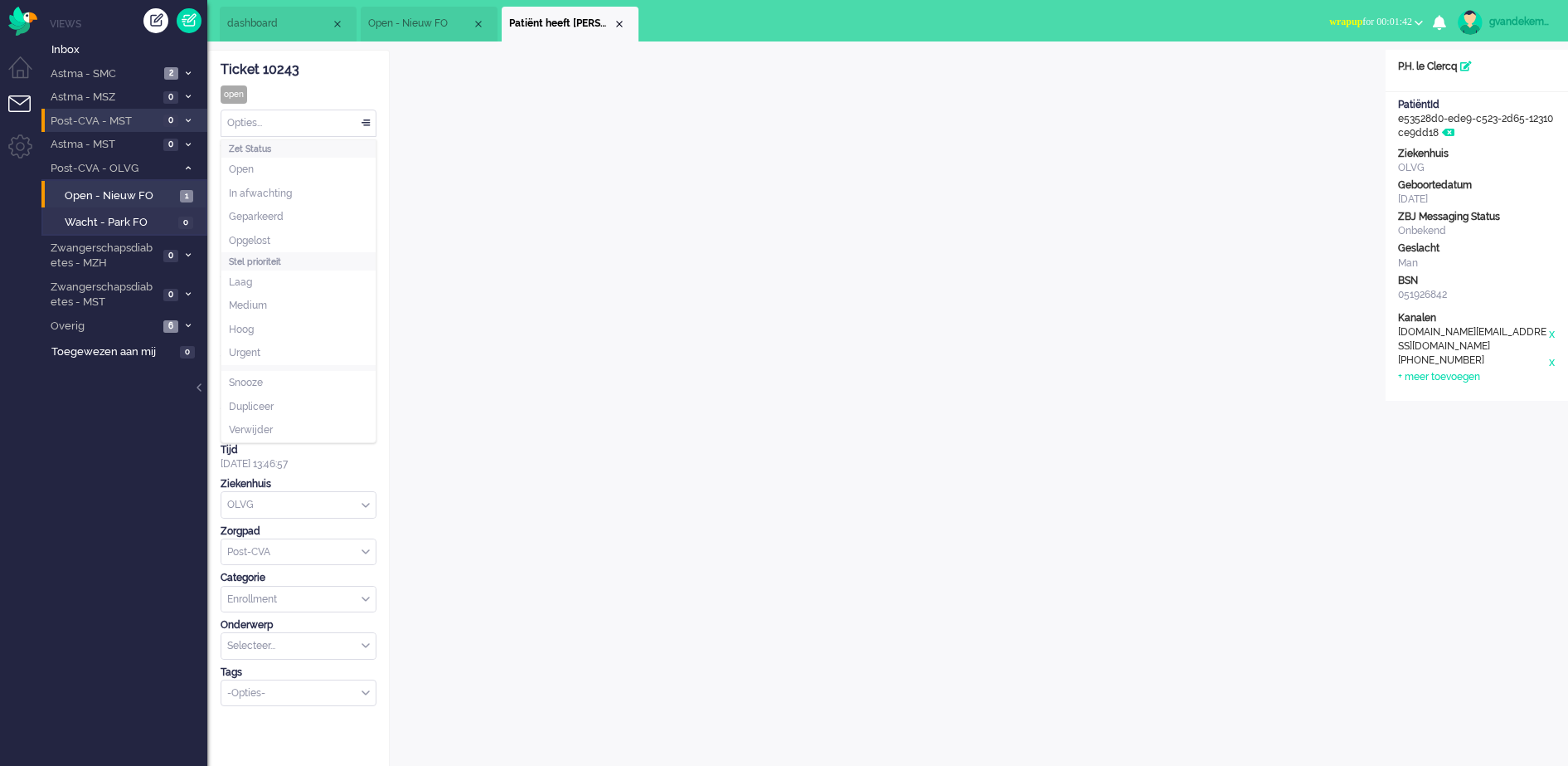
click at [365, 119] on div "Opties..." at bounding box center [298, 123] width 154 height 26
click at [303, 232] on li "Opgelost" at bounding box center [298, 241] width 154 height 24
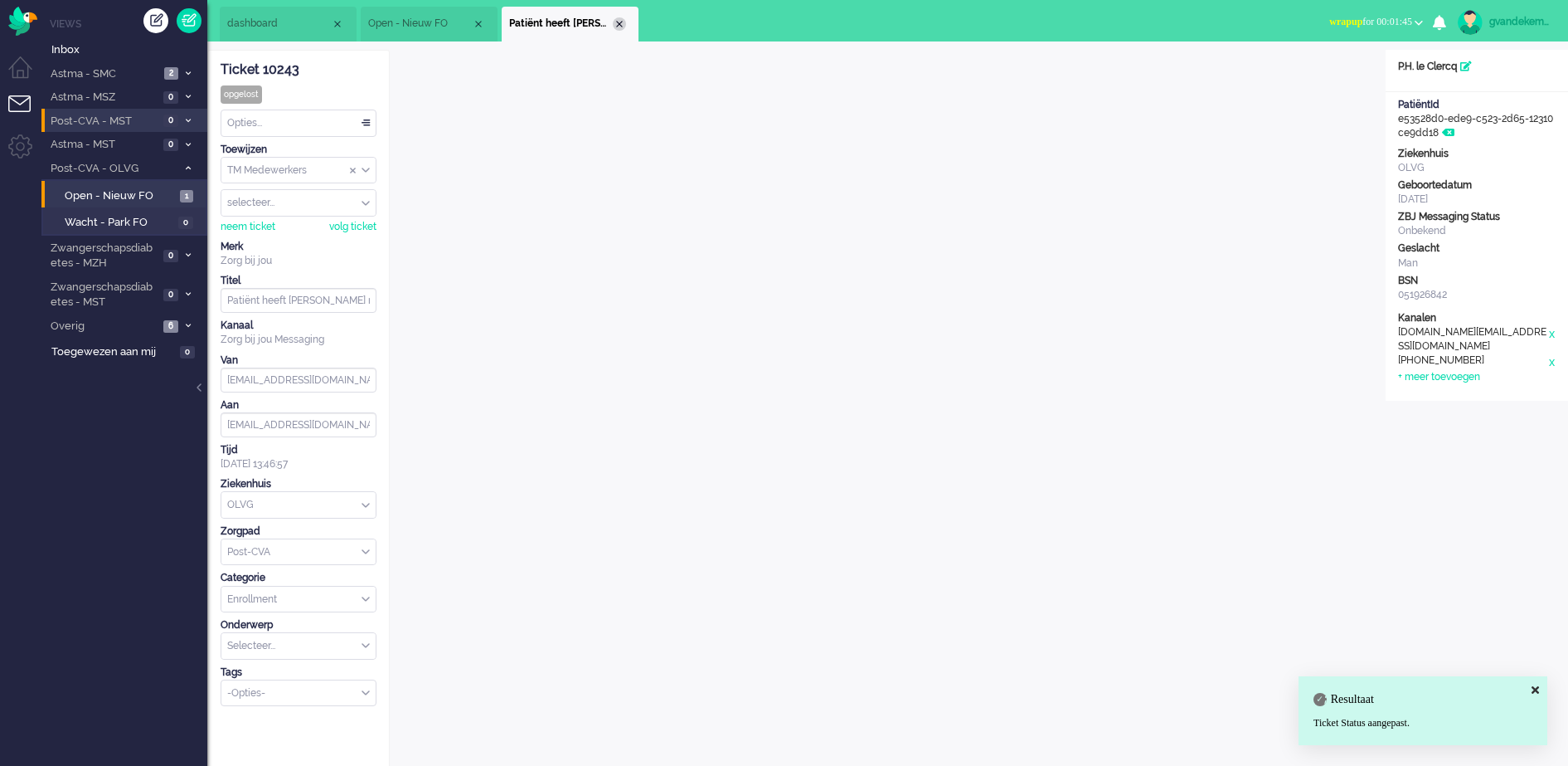
click at [619, 23] on div "Close tab" at bounding box center [620, 24] width 13 height 13
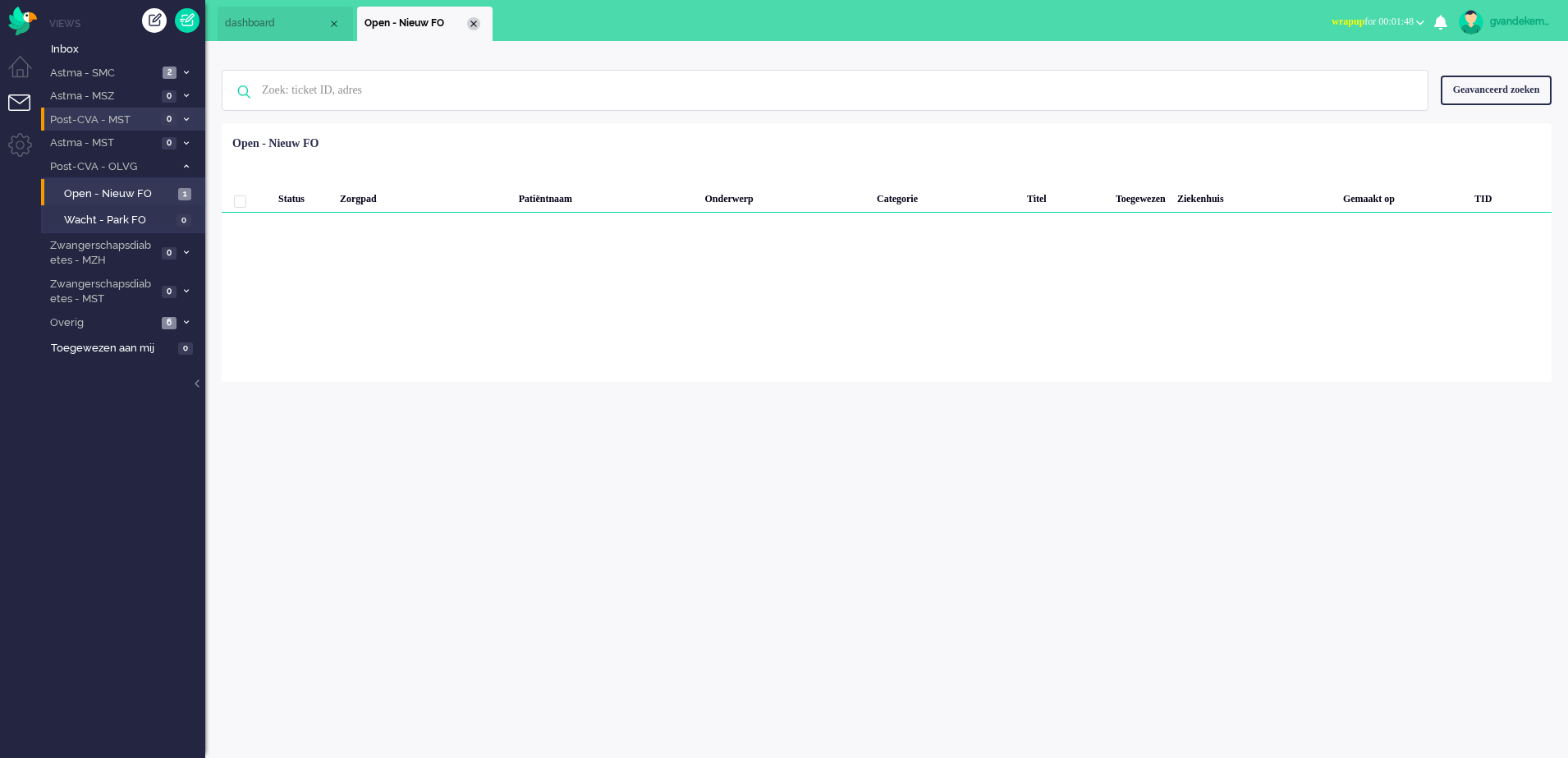
click at [476, 23] on div "Close tab" at bounding box center [474, 24] width 13 height 13
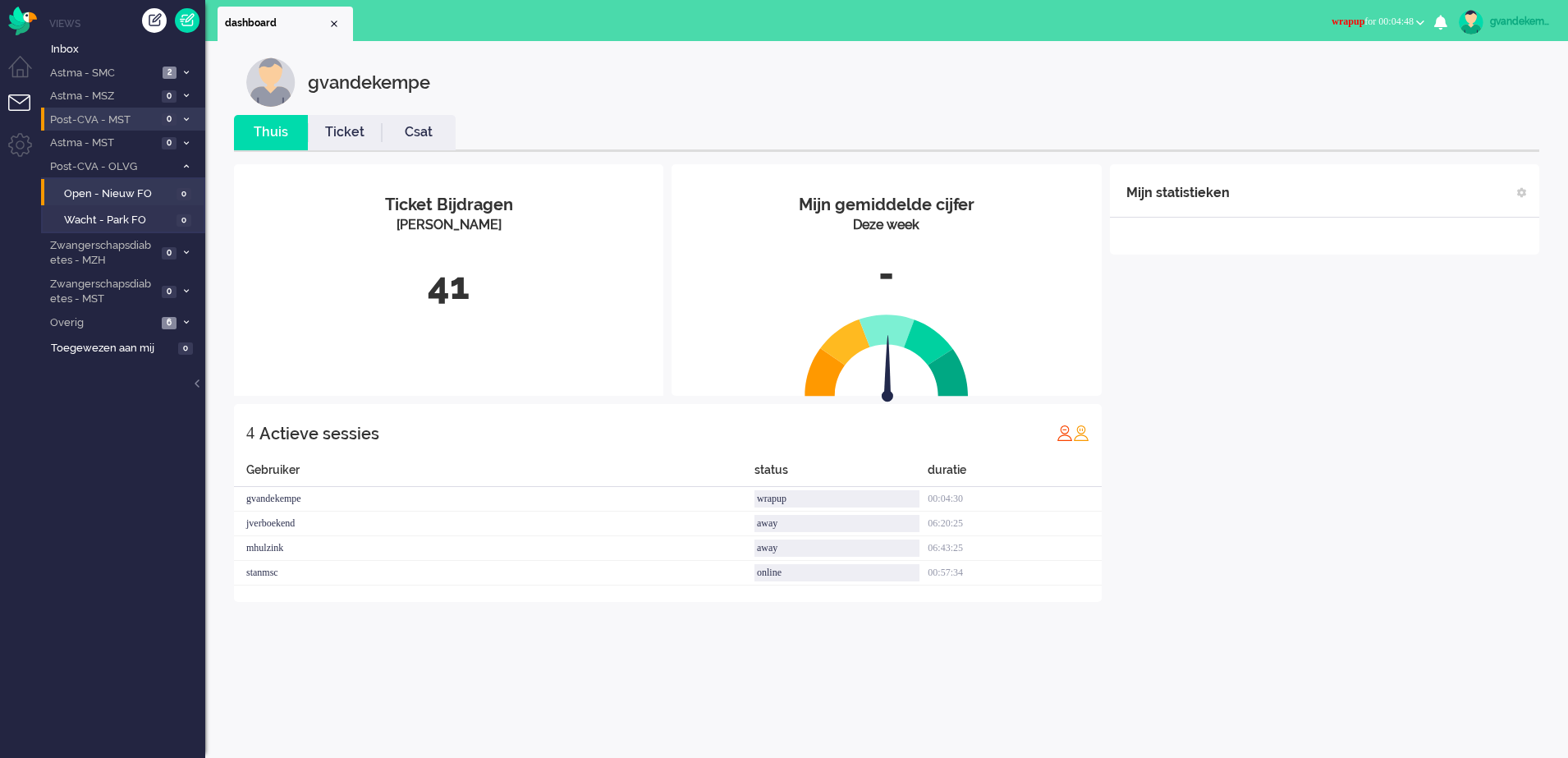
click at [1503, 10] on link "gvandekempe" at bounding box center [1503, 22] width 96 height 25
click at [1438, 110] on link "Instellingen" at bounding box center [1498, 110] width 122 height 16
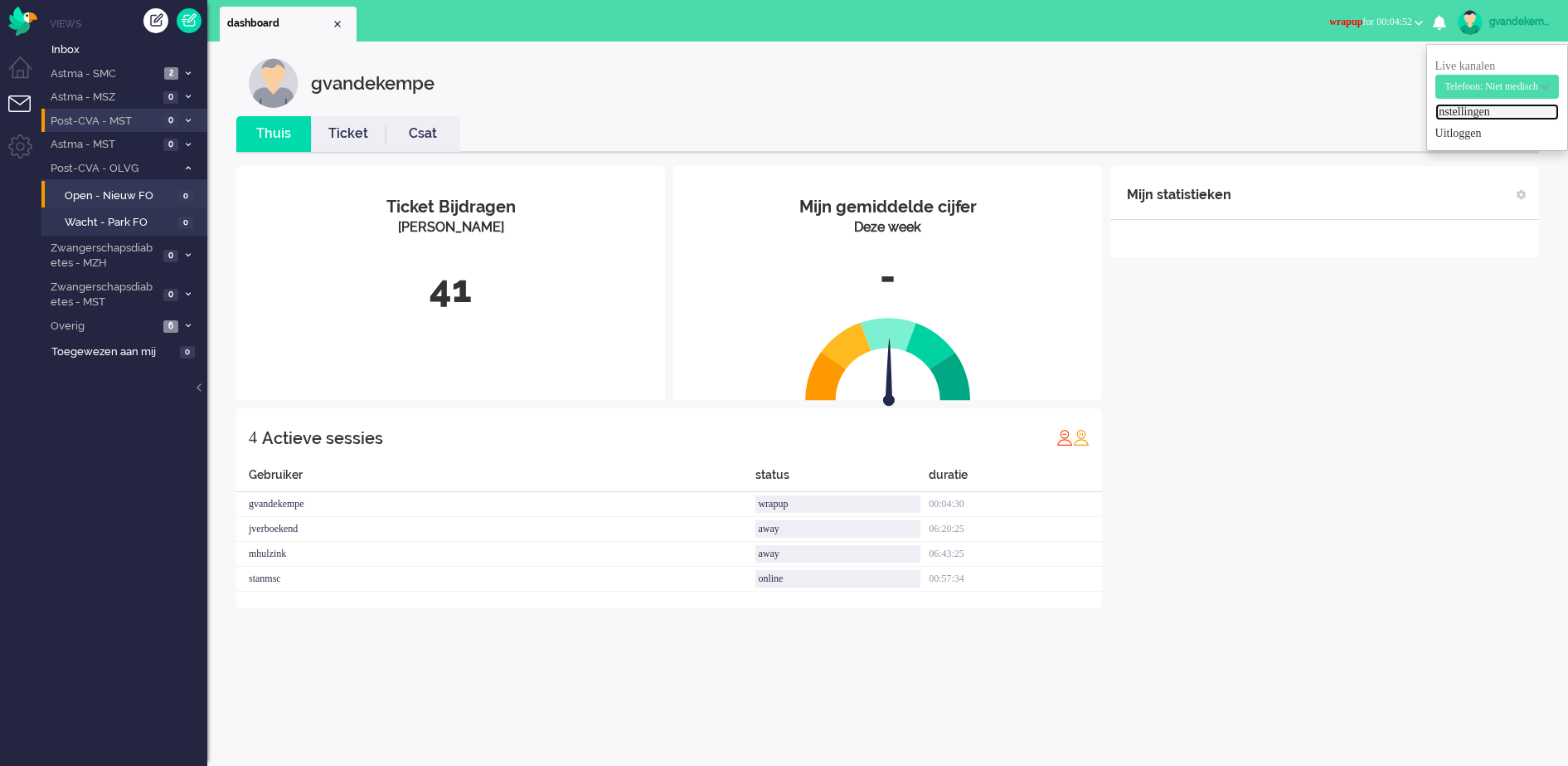
select select "browser"
select select "nl"
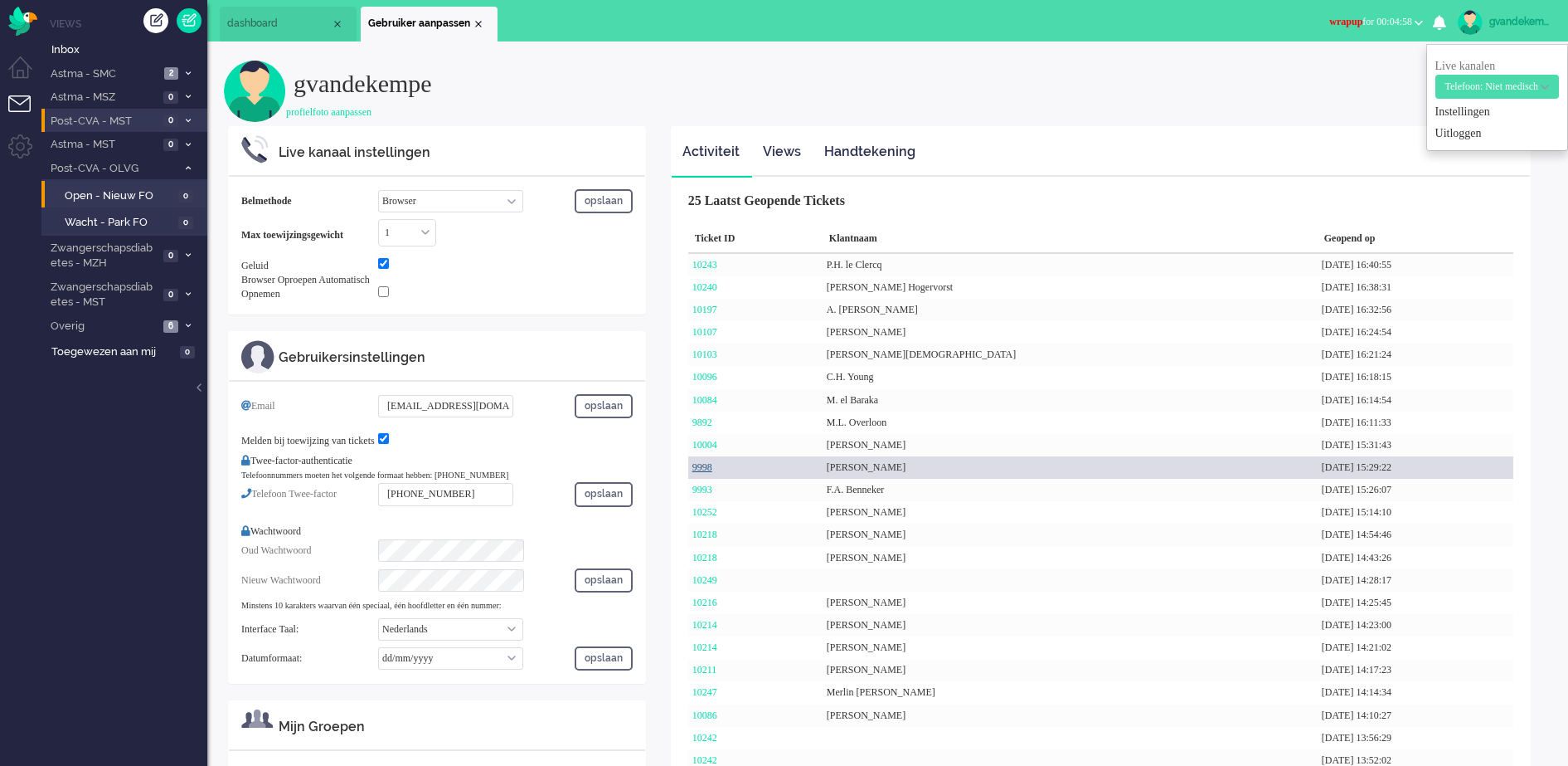
click at [700, 466] on link "9998" at bounding box center [702, 467] width 20 height 12
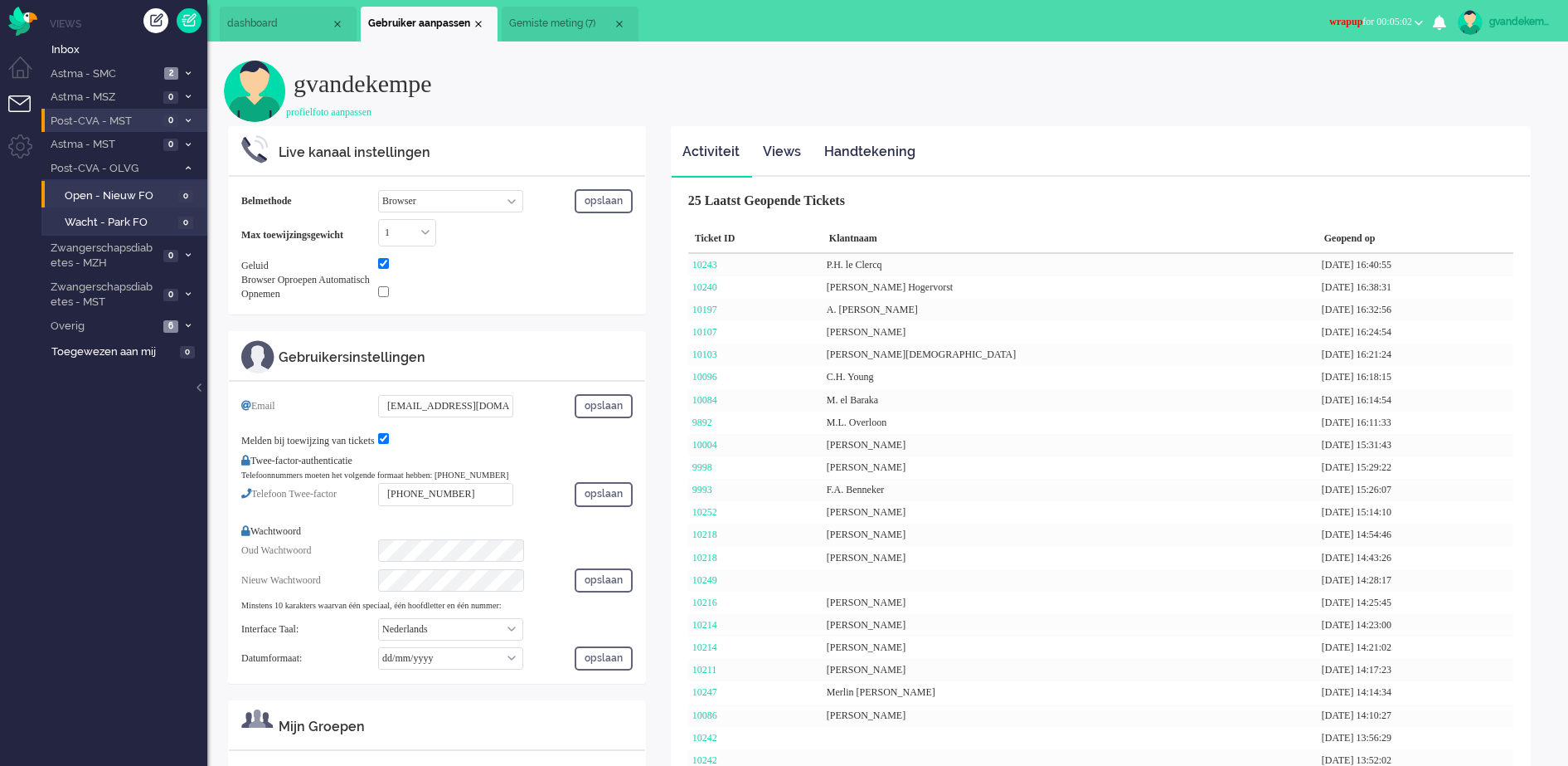
click at [578, 16] on span "Gemiste meting (7)" at bounding box center [561, 23] width 104 height 14
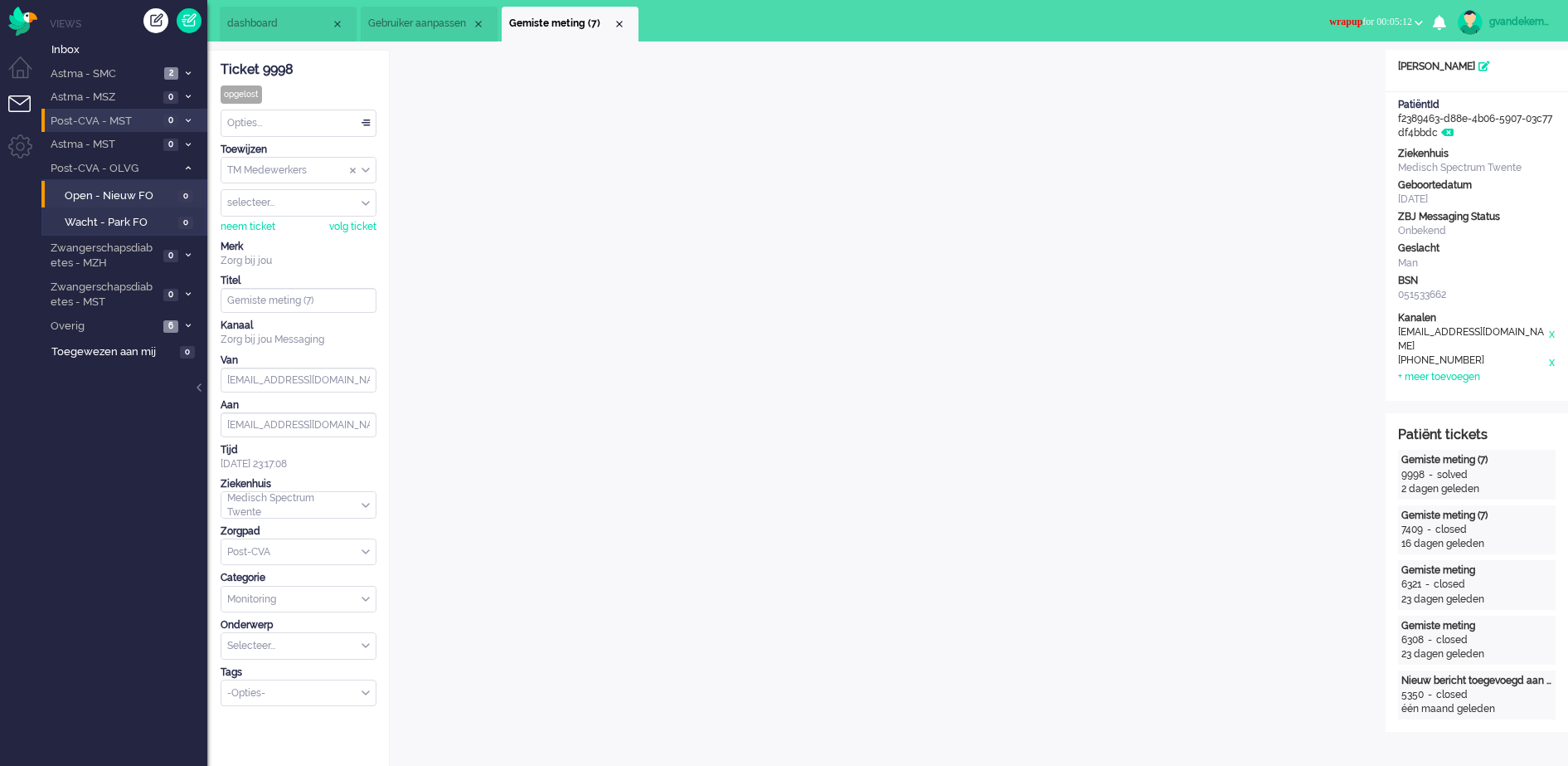
click at [1404, 19] on span "wrapup for 00:05:12" at bounding box center [1371, 21] width 83 height 12
click at [1312, 72] on label "Online" at bounding box center [1354, 74] width 131 height 14
click at [621, 24] on div "Close tab" at bounding box center [620, 24] width 13 height 13
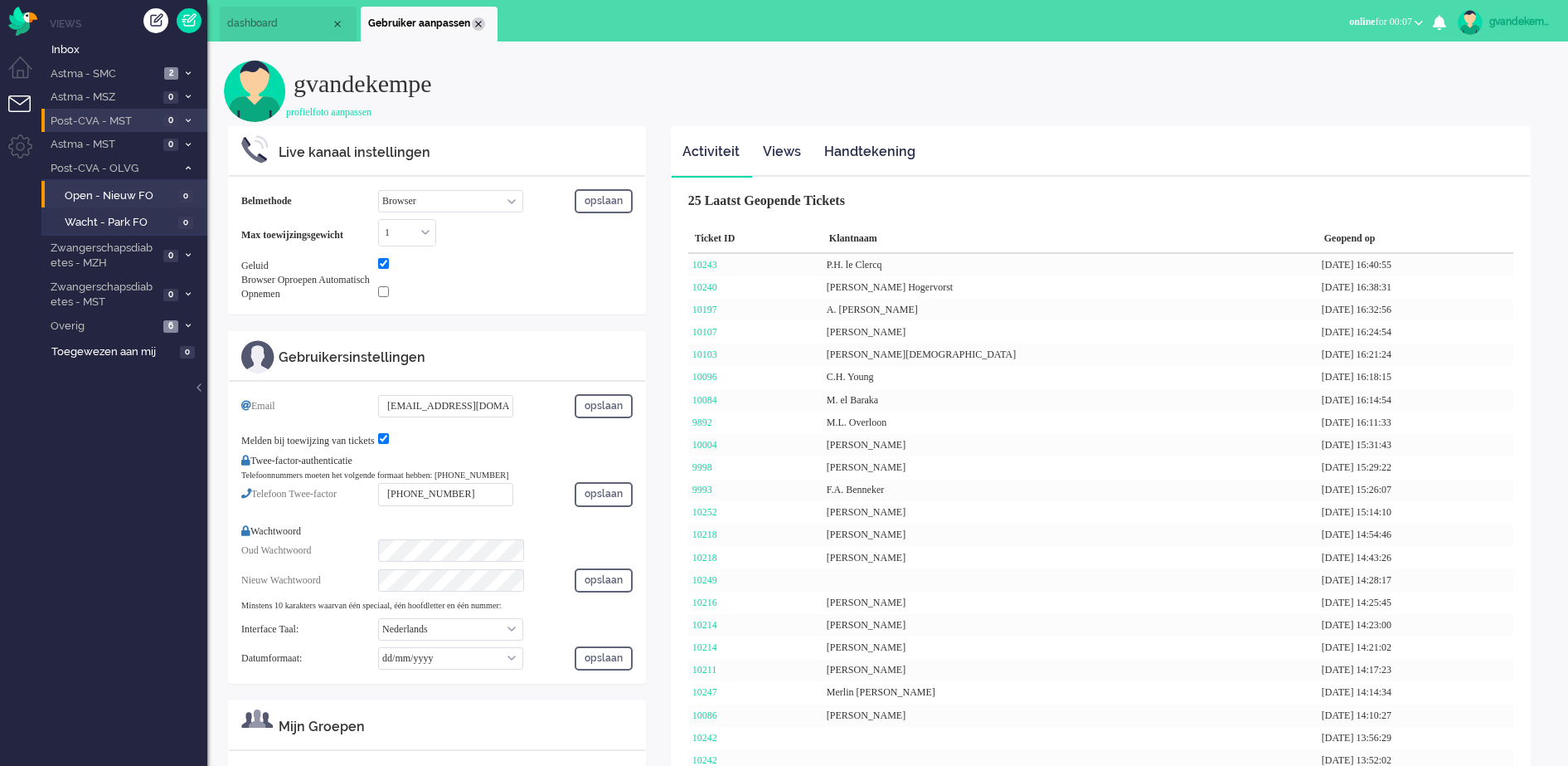
click at [476, 21] on div "Close tab" at bounding box center [479, 24] width 13 height 13
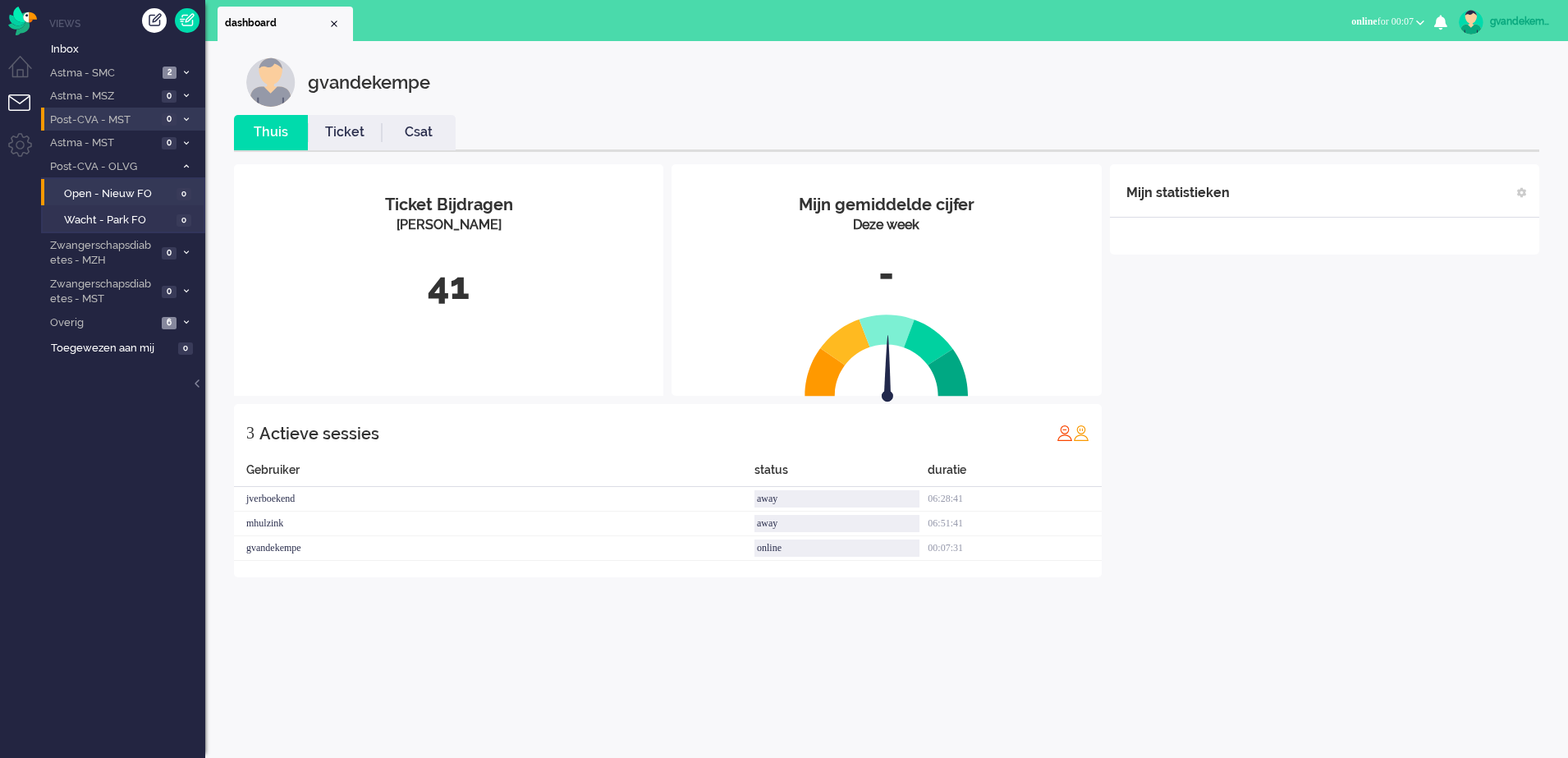
click at [1527, 22] on div "gvandekempe" at bounding box center [1520, 21] width 62 height 16
click at [1446, 130] on link "Uitloggen" at bounding box center [1498, 131] width 122 height 16
